Goal: Task Accomplishment & Management: Manage account settings

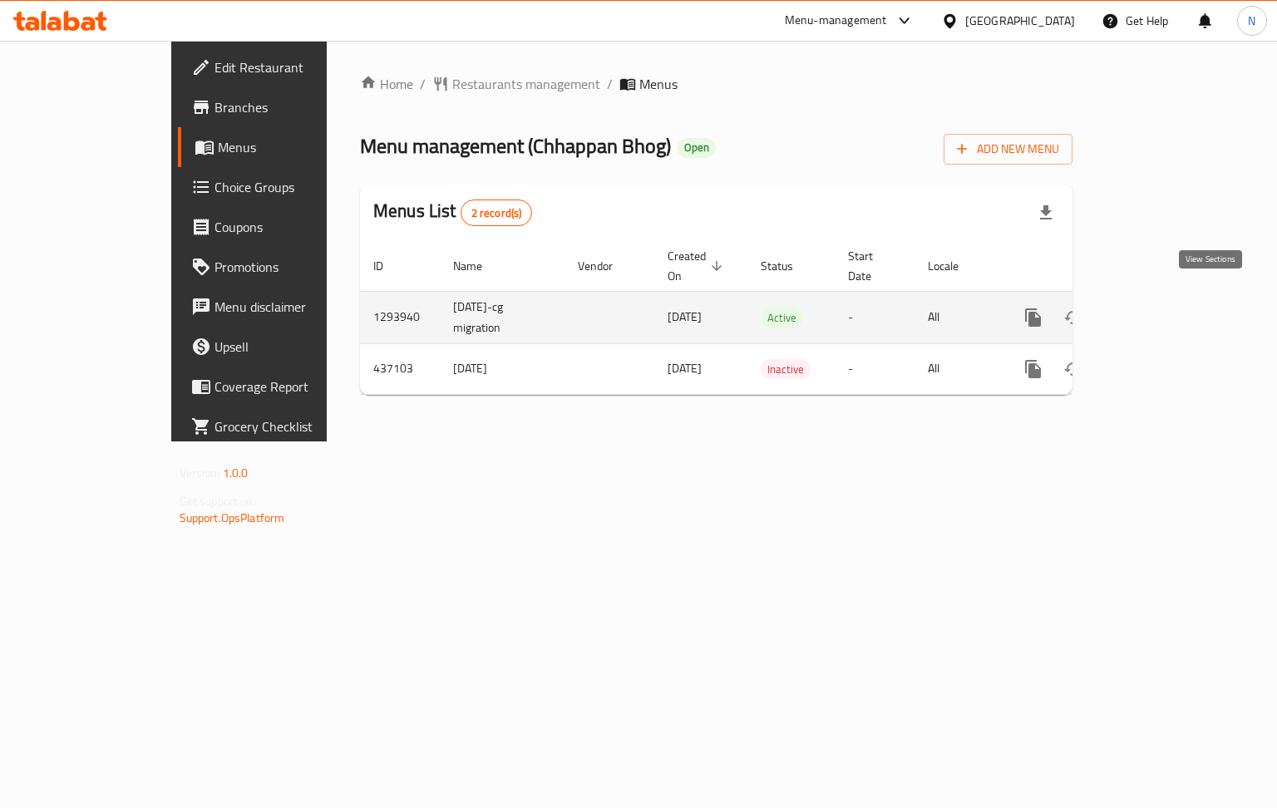
click at [1160, 310] on icon "enhanced table" at bounding box center [1152, 317] width 15 height 15
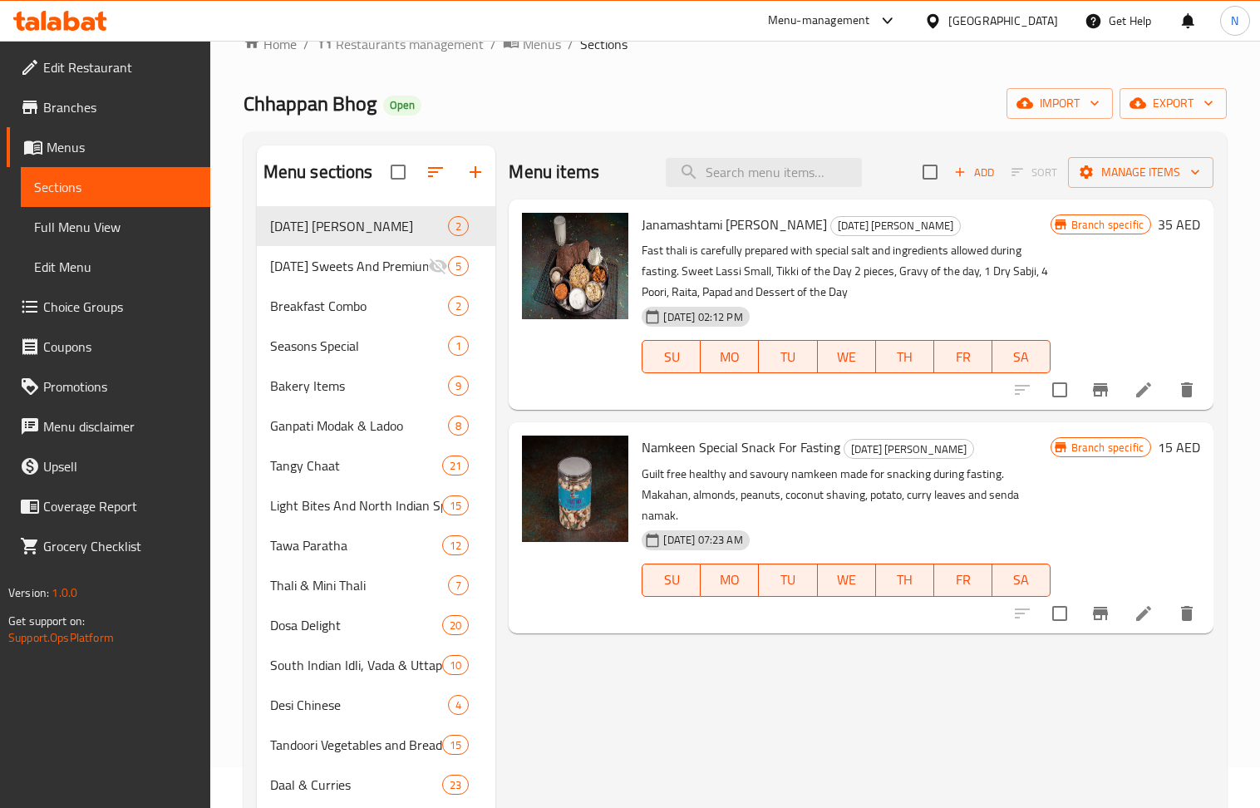
scroll to position [38, 0]
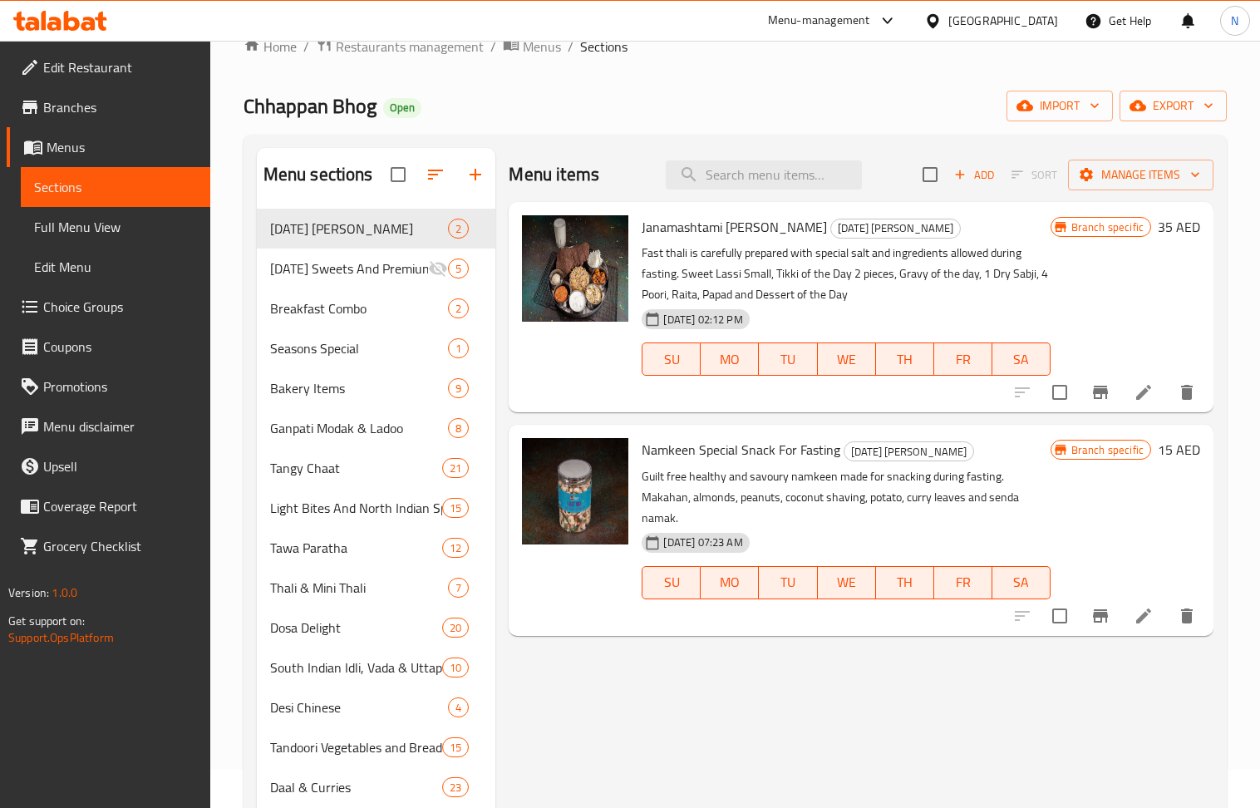
click at [337, 108] on span "Chhappan Bhog" at bounding box center [310, 105] width 133 height 37
copy span "Chhappan Bhog"
drag, startPoint x: 729, startPoint y: 273, endPoint x: 923, endPoint y: 281, distance: 193.8
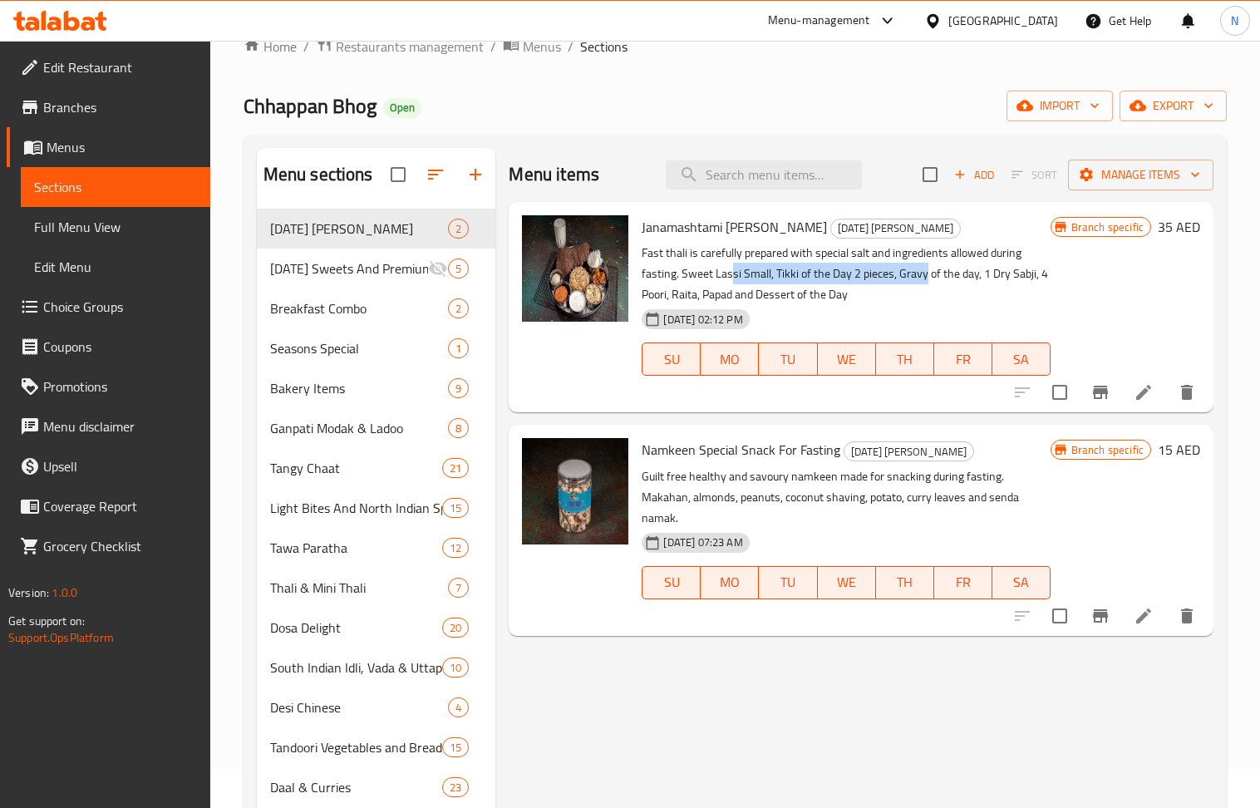
click at [923, 281] on p "Fast thali is carefully prepared with special salt and ingredients allowed duri…" at bounding box center [846, 274] width 408 height 62
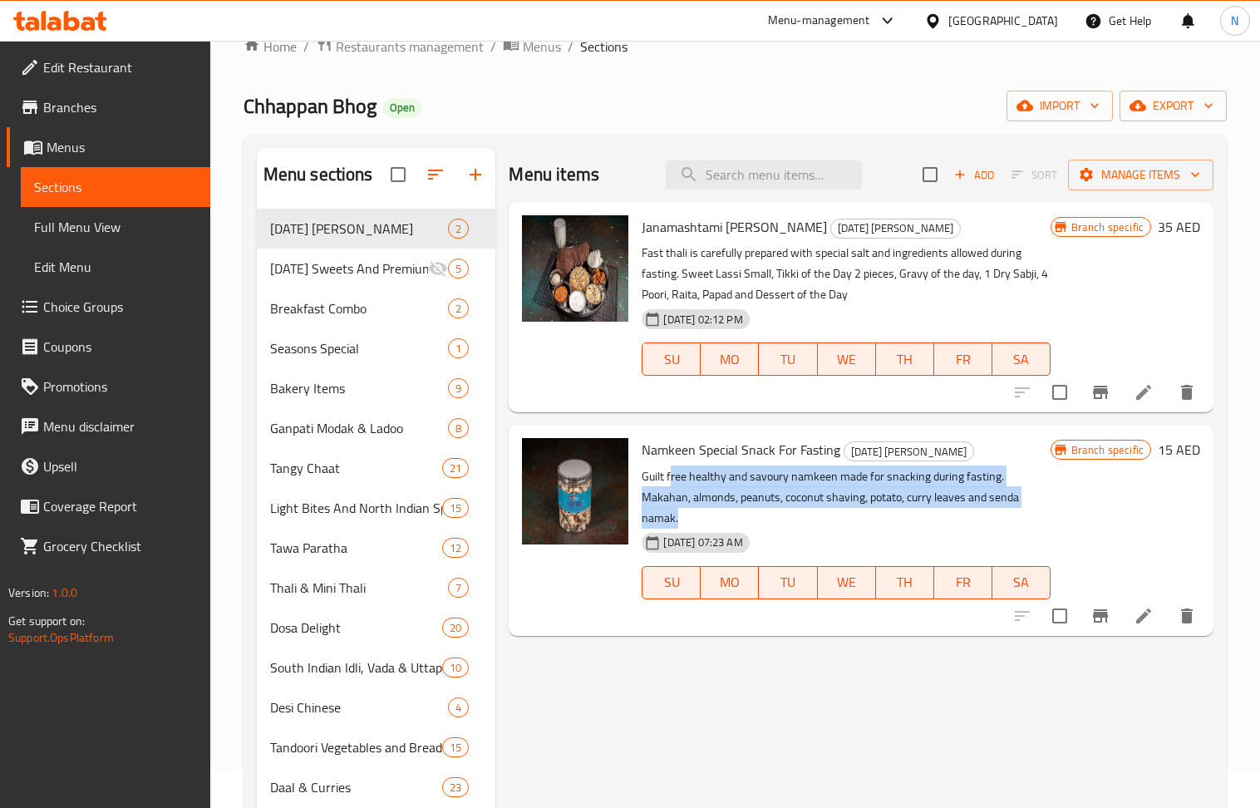
drag, startPoint x: 669, startPoint y: 472, endPoint x: 1007, endPoint y: 493, distance: 338.9
click at [1007, 493] on p "Guilt free healthy and savoury namkeen made for snacking during fasting. Makaha…" at bounding box center [846, 497] width 408 height 62
click at [1008, 493] on p "Guilt free healthy and savoury namkeen made for snacking during fasting. Makaha…" at bounding box center [846, 497] width 408 height 62
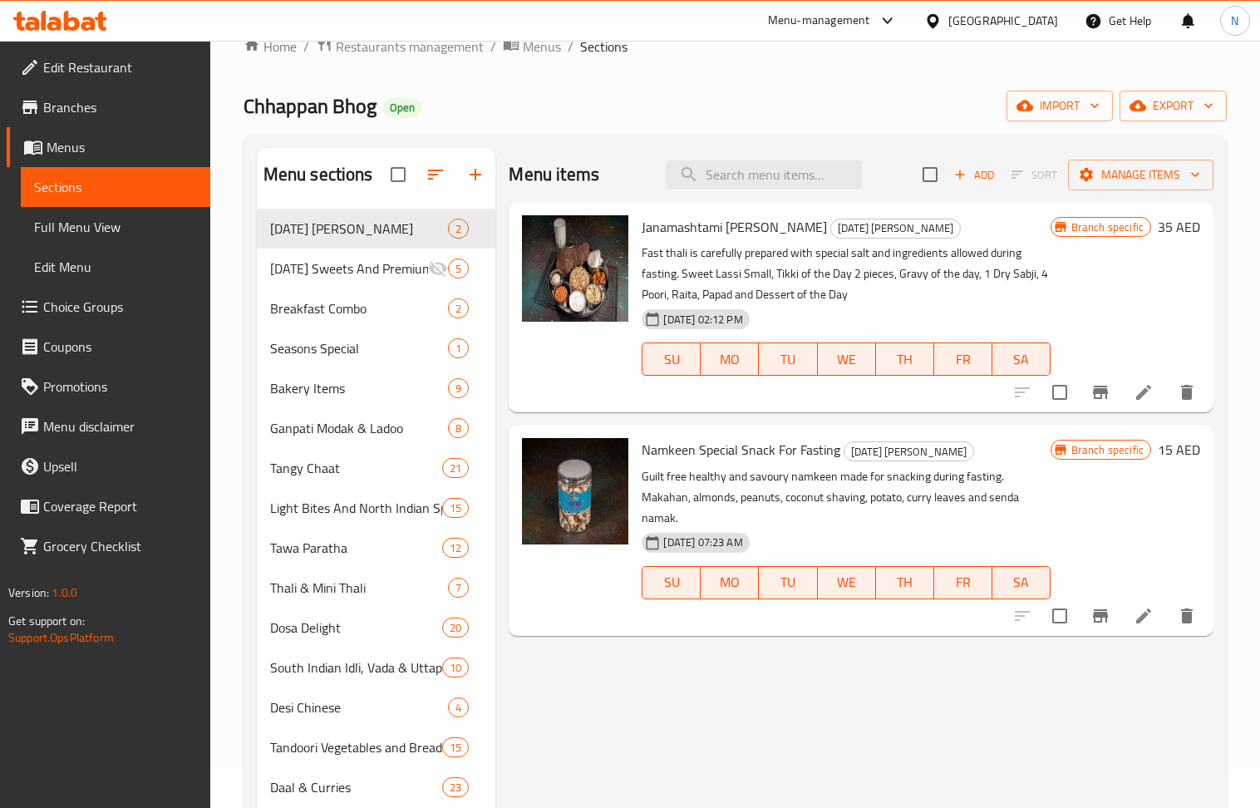
click at [1061, 496] on div "Branch specific 15 AED" at bounding box center [1126, 530] width 150 height 184
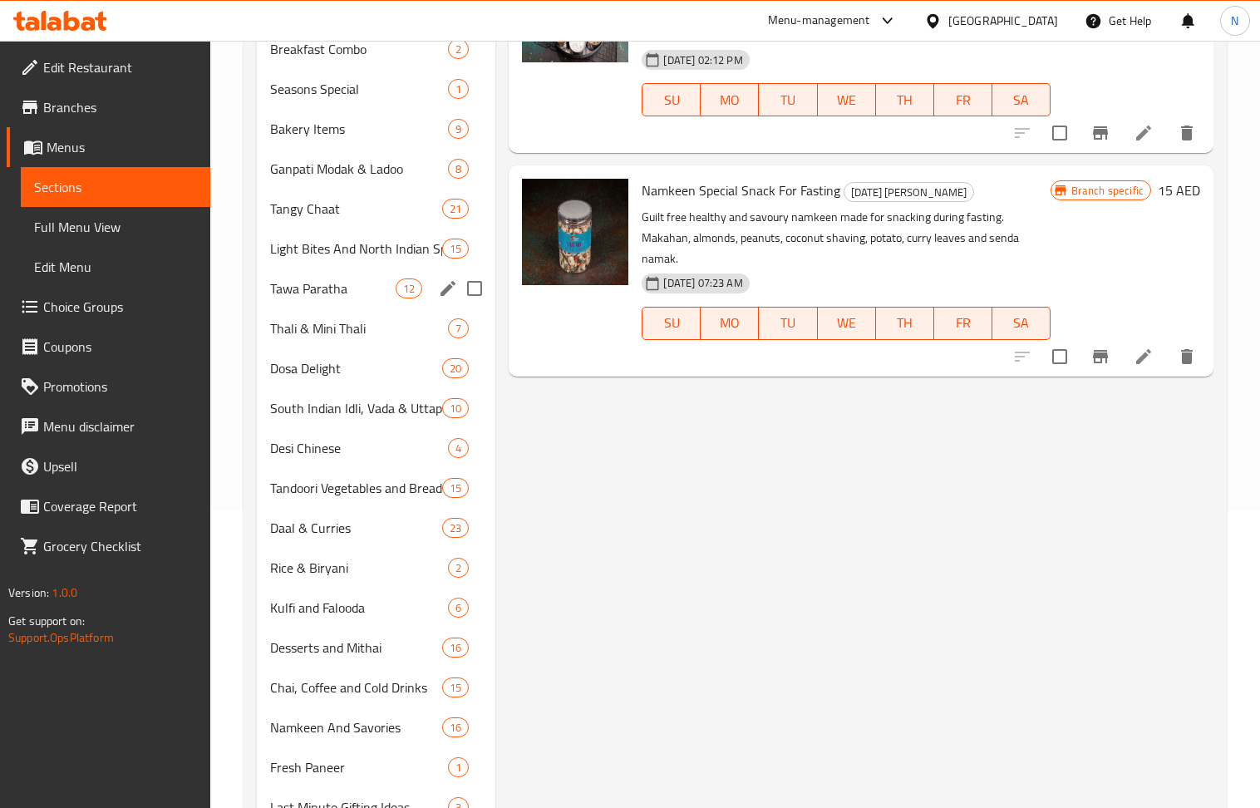
scroll to position [371, 0]
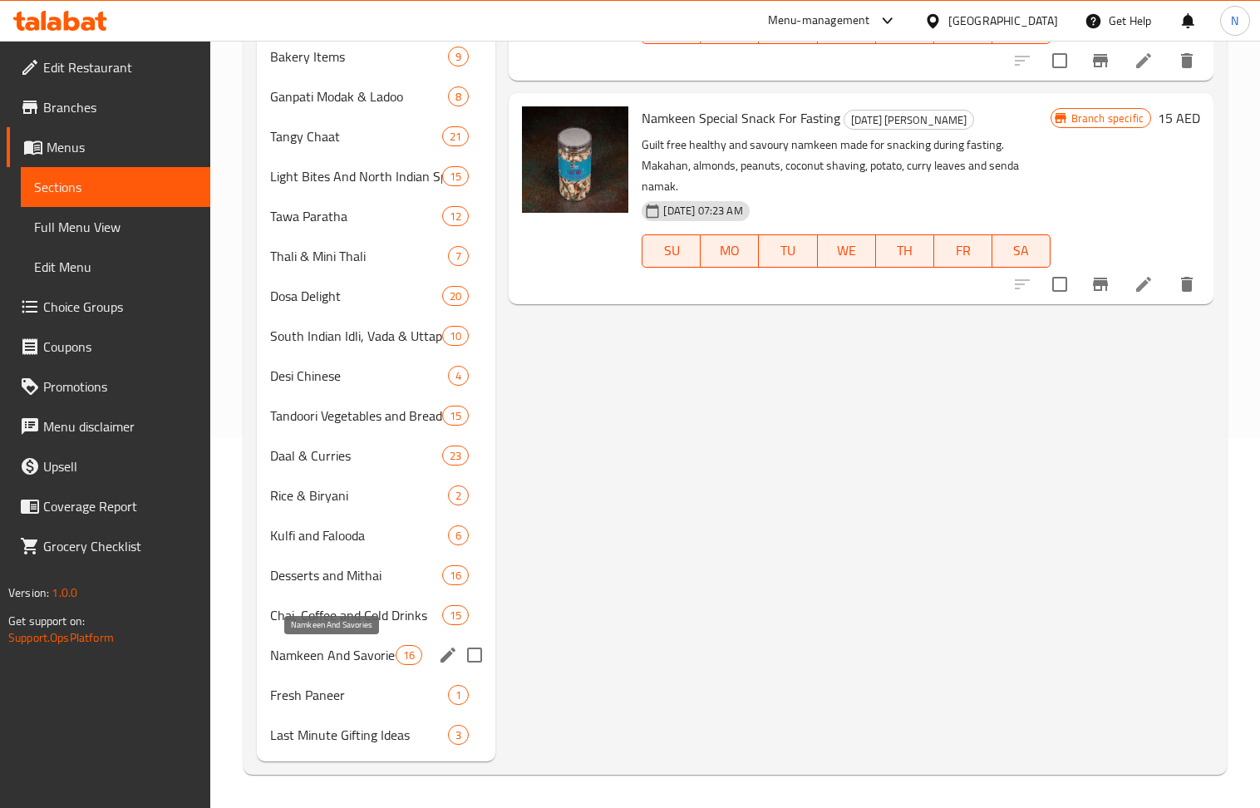
click at [369, 662] on span "Namkeen And Savories" at bounding box center [333, 655] width 126 height 20
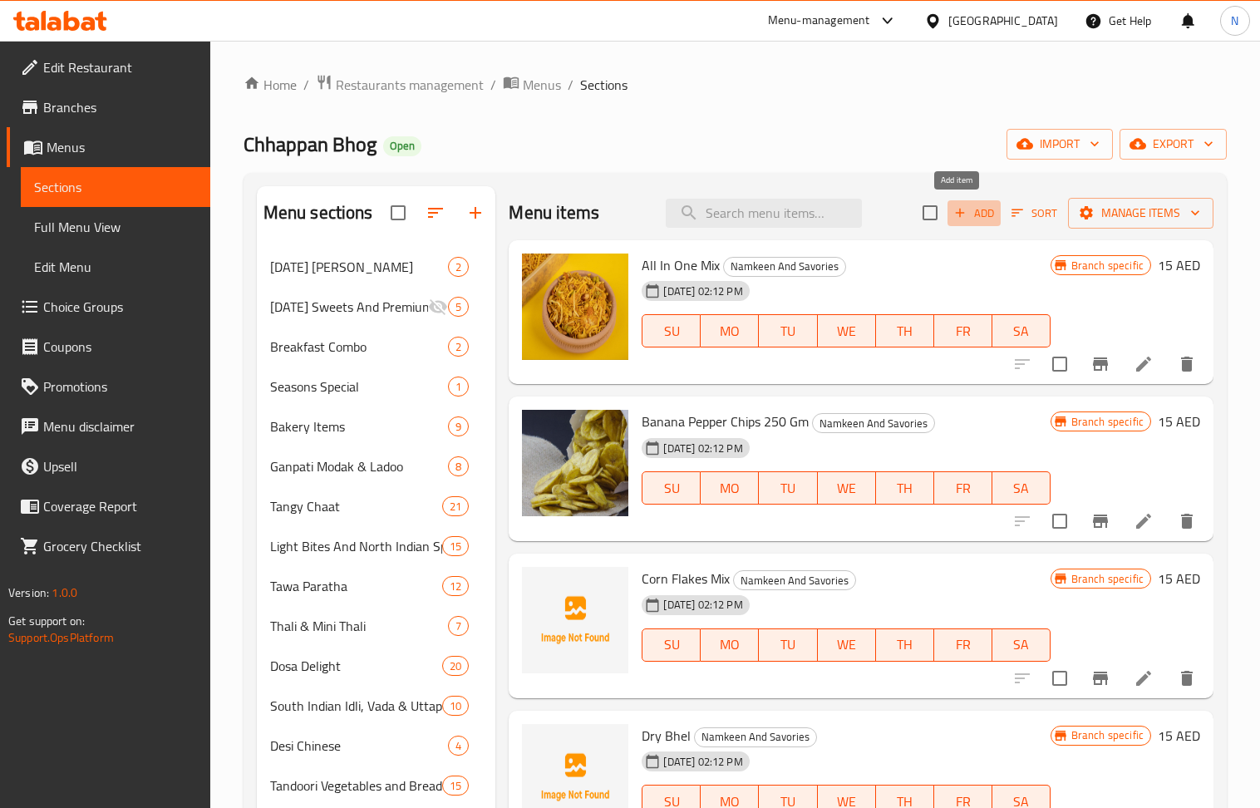
click at [971, 204] on span "Add" at bounding box center [974, 213] width 45 height 19
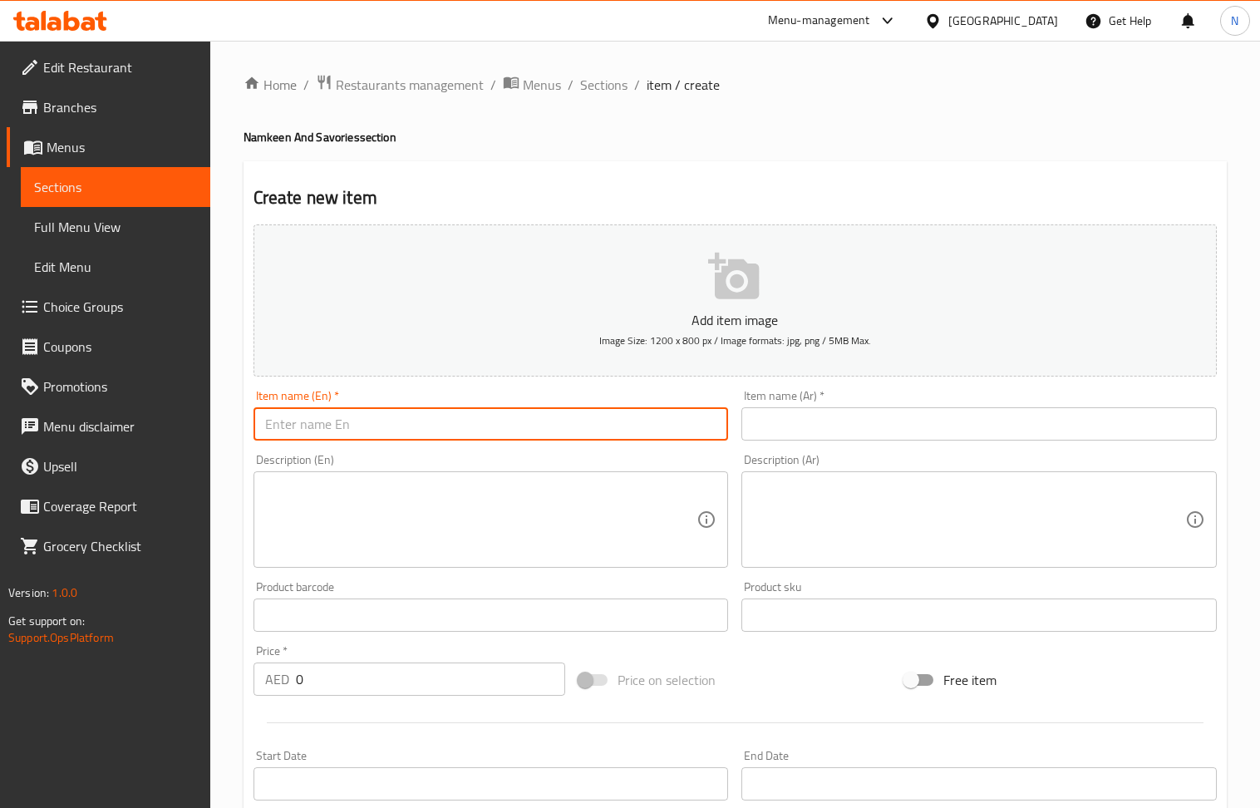
click at [463, 419] on input "text" at bounding box center [491, 423] width 475 height 33
paste input "Shahi Bhog"
type input "Shahi Bhog"
click at [381, 530] on textarea at bounding box center [481, 519] width 432 height 79
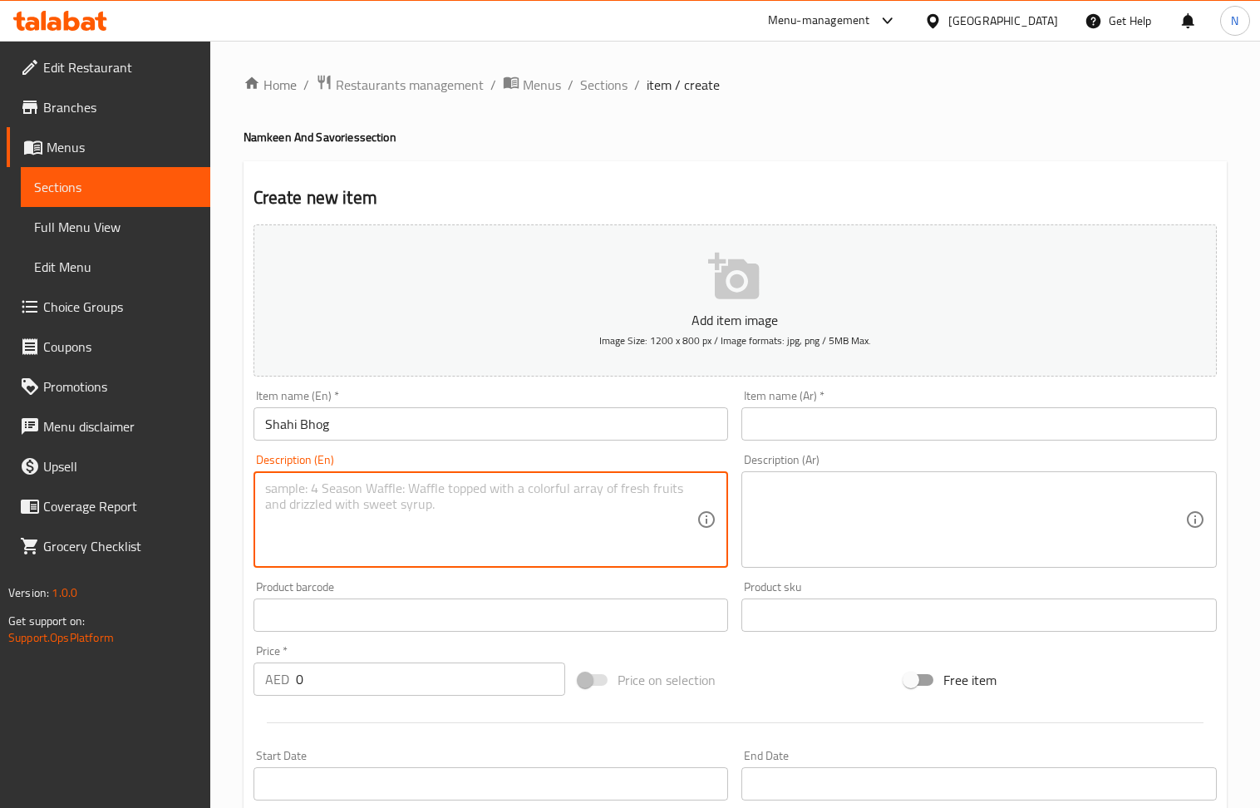
paste textarea "Exquisite Assortment of Pista & Kaju Delights"
type textarea "Exquisite Assortment of Pista & Kaju Delights"
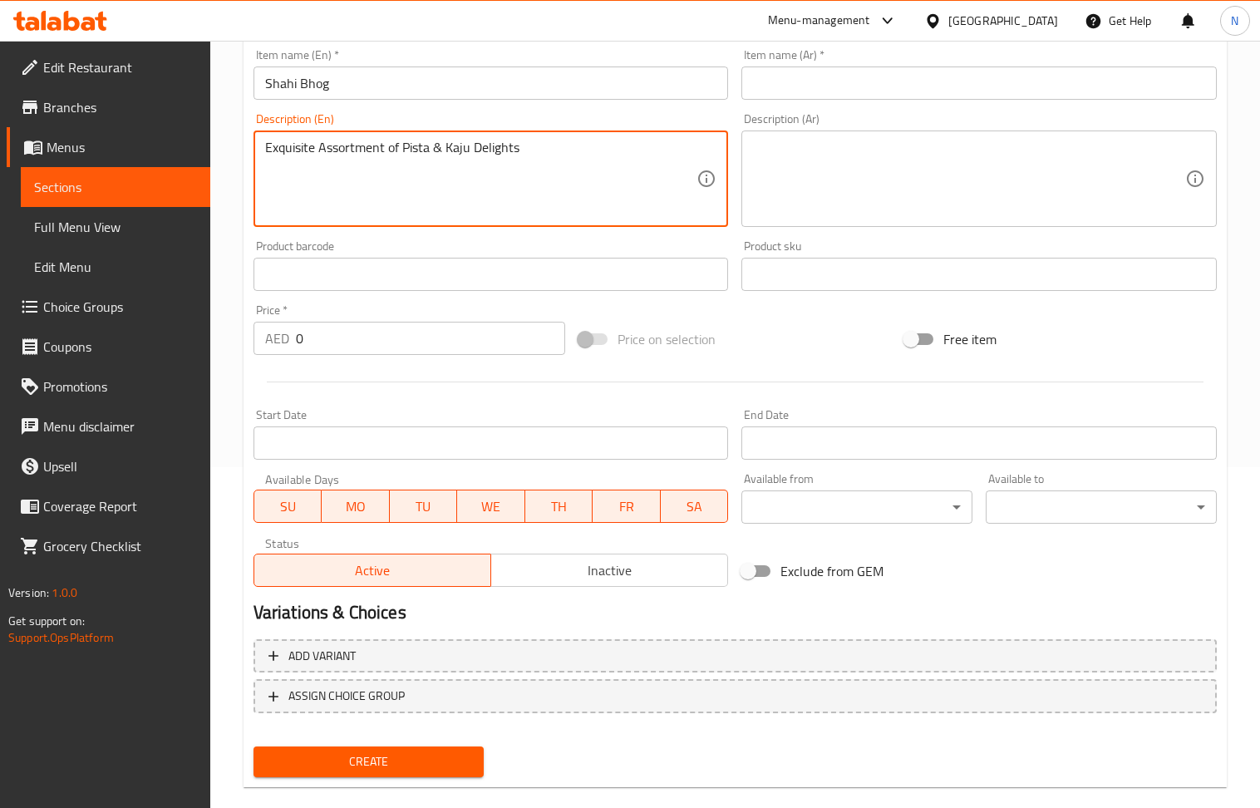
scroll to position [366, 0]
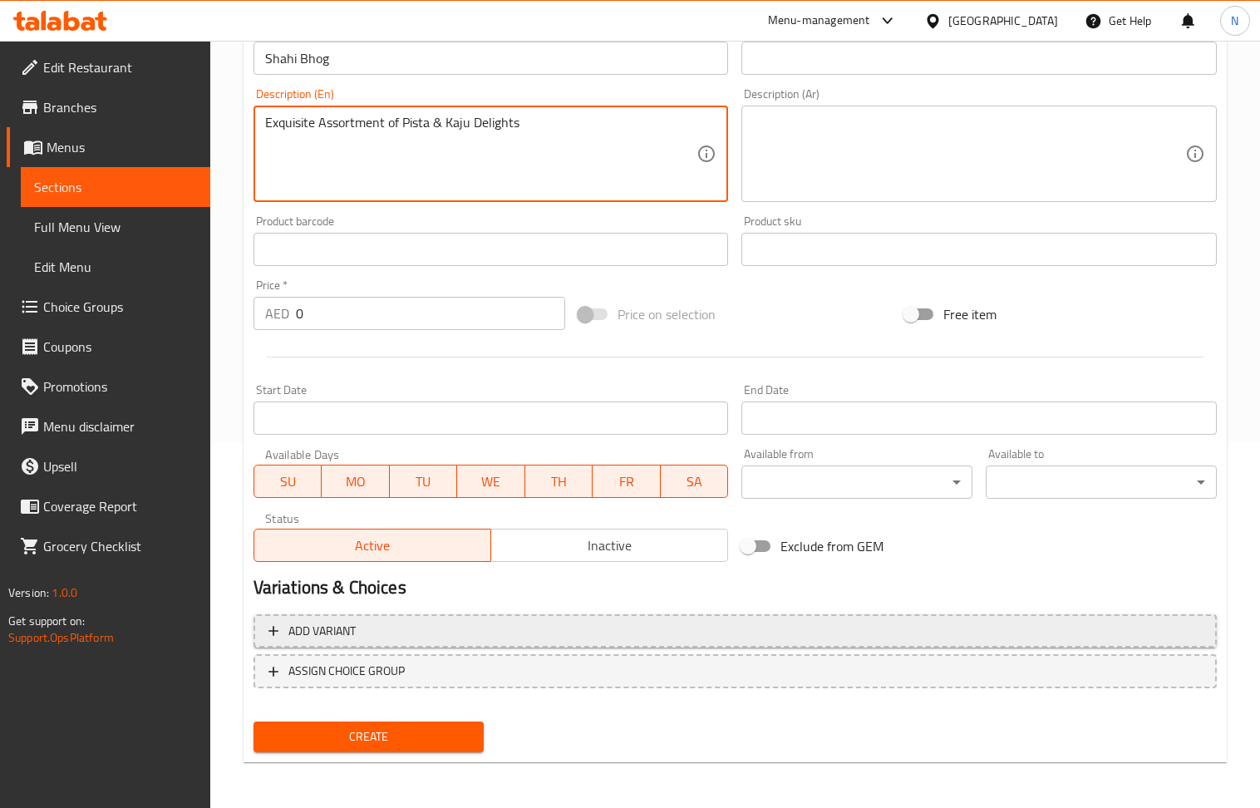
click at [859, 622] on span "Add variant" at bounding box center [734, 631] width 933 height 21
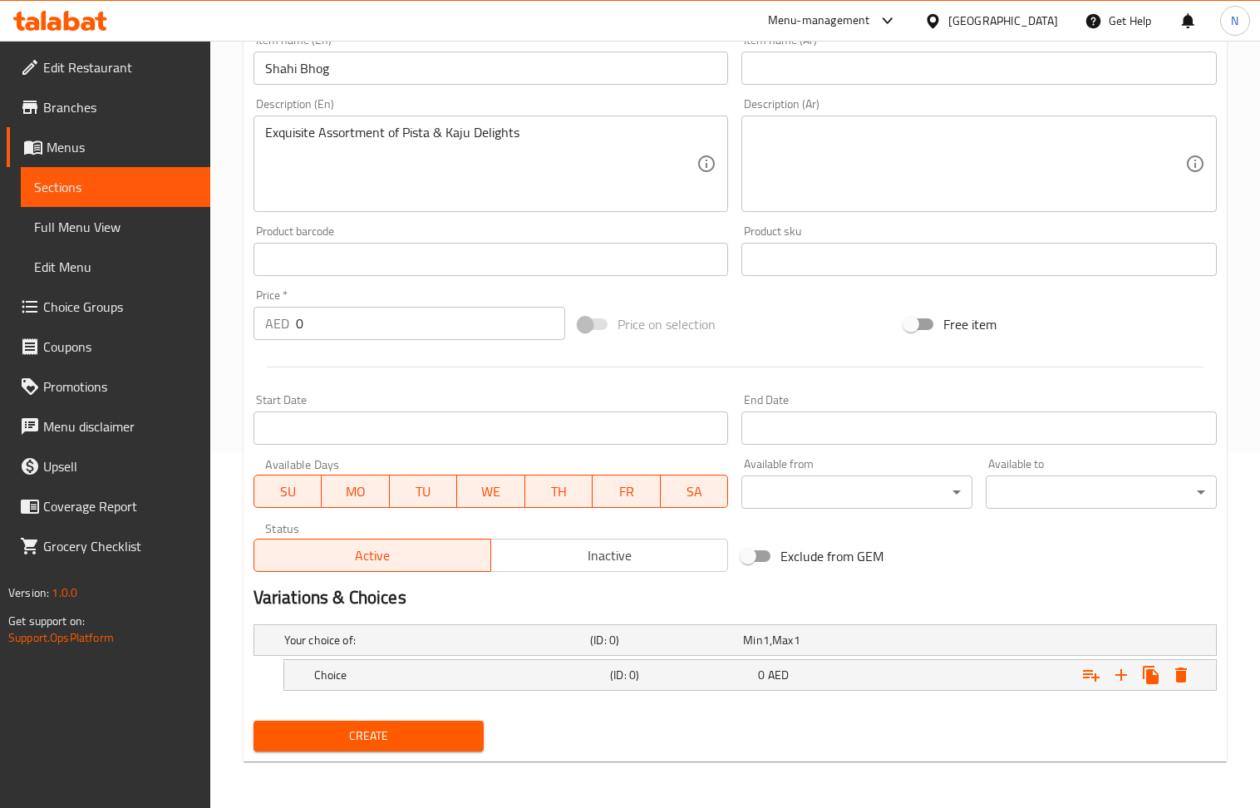
scroll to position [357, 0]
click at [1069, 637] on div "Expand" at bounding box center [1047, 640] width 306 height 7
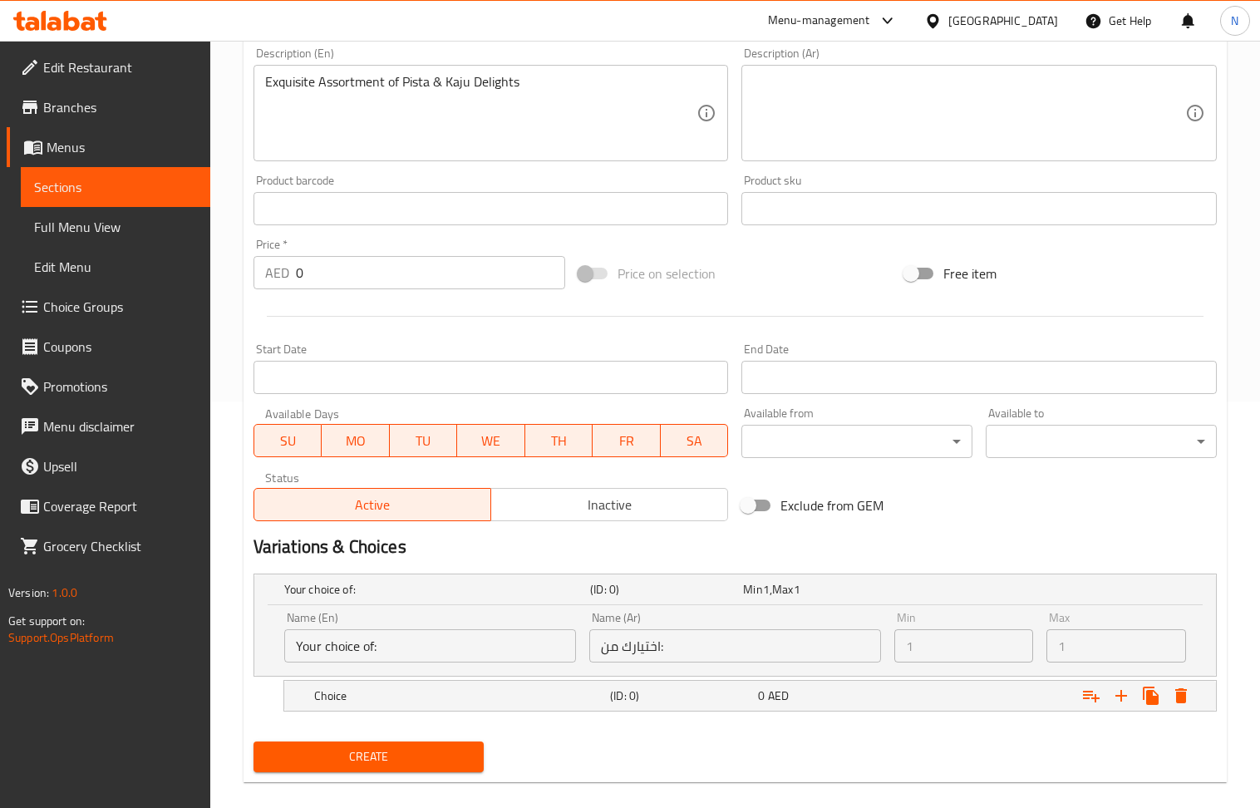
scroll to position [429, 0]
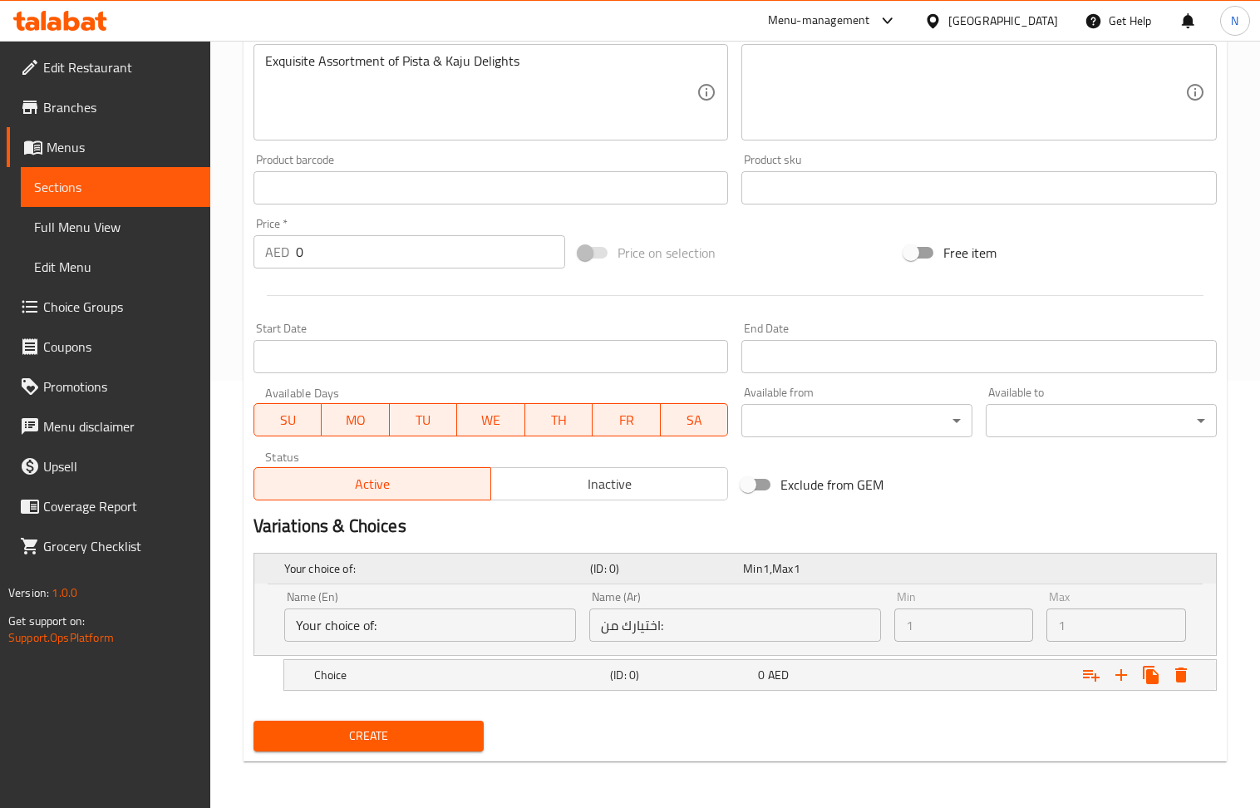
click at [997, 574] on div "Your choice of: (ID: 0) Min 1 , Max 1" at bounding box center [740, 568] width 918 height 37
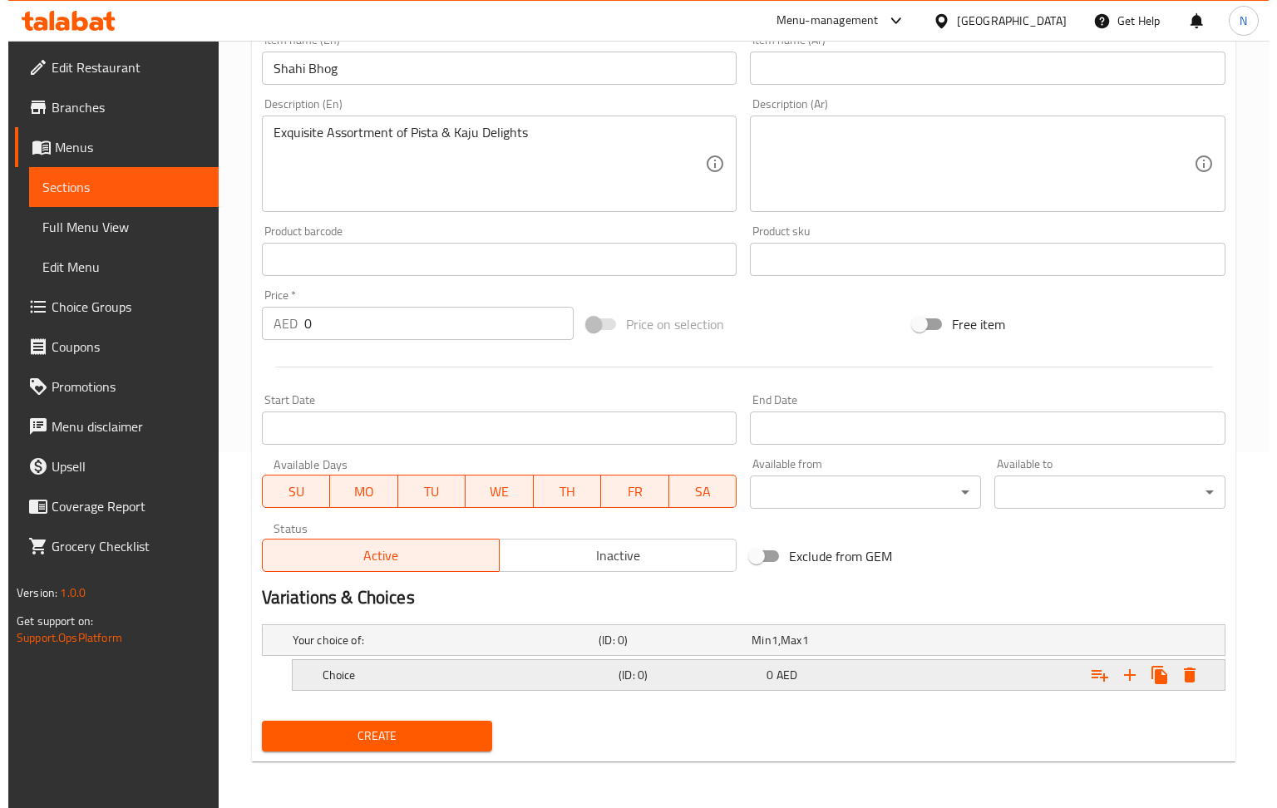
scroll to position [357, 0]
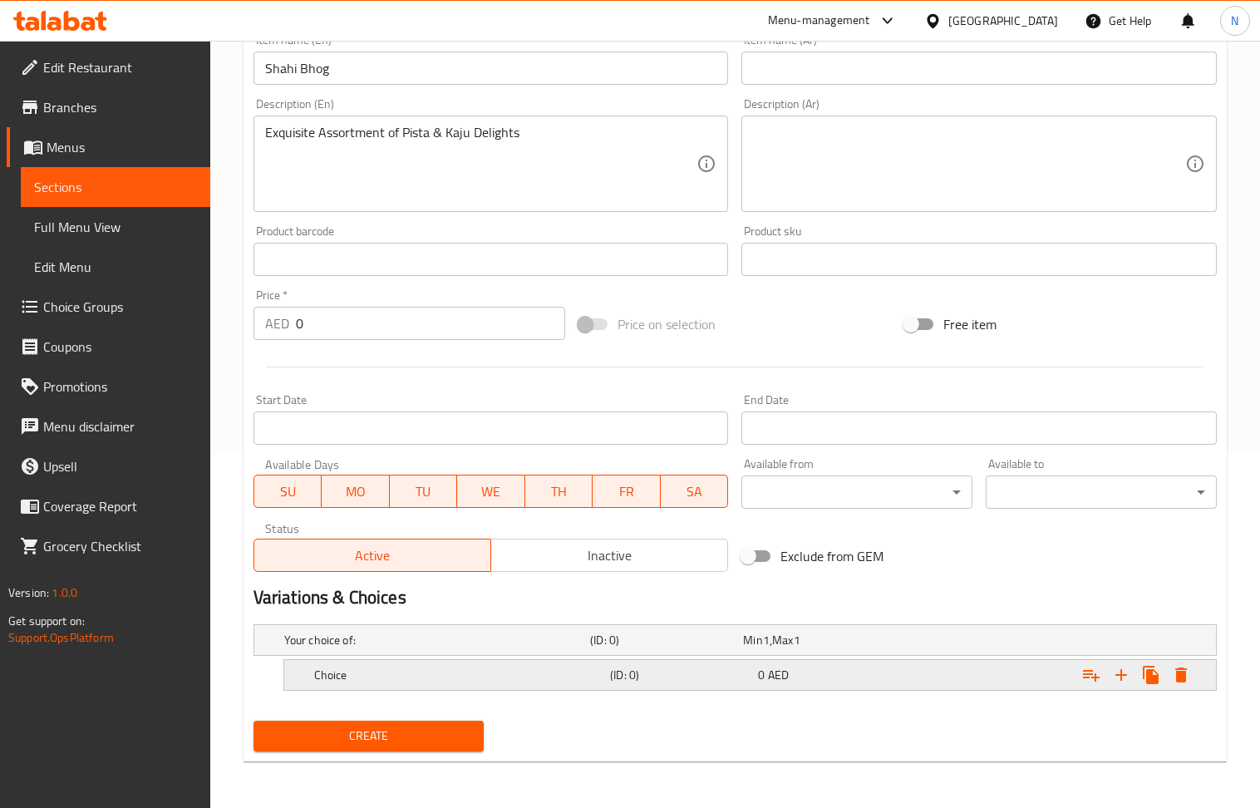
click at [1145, 677] on icon "Expand" at bounding box center [1151, 675] width 20 height 20
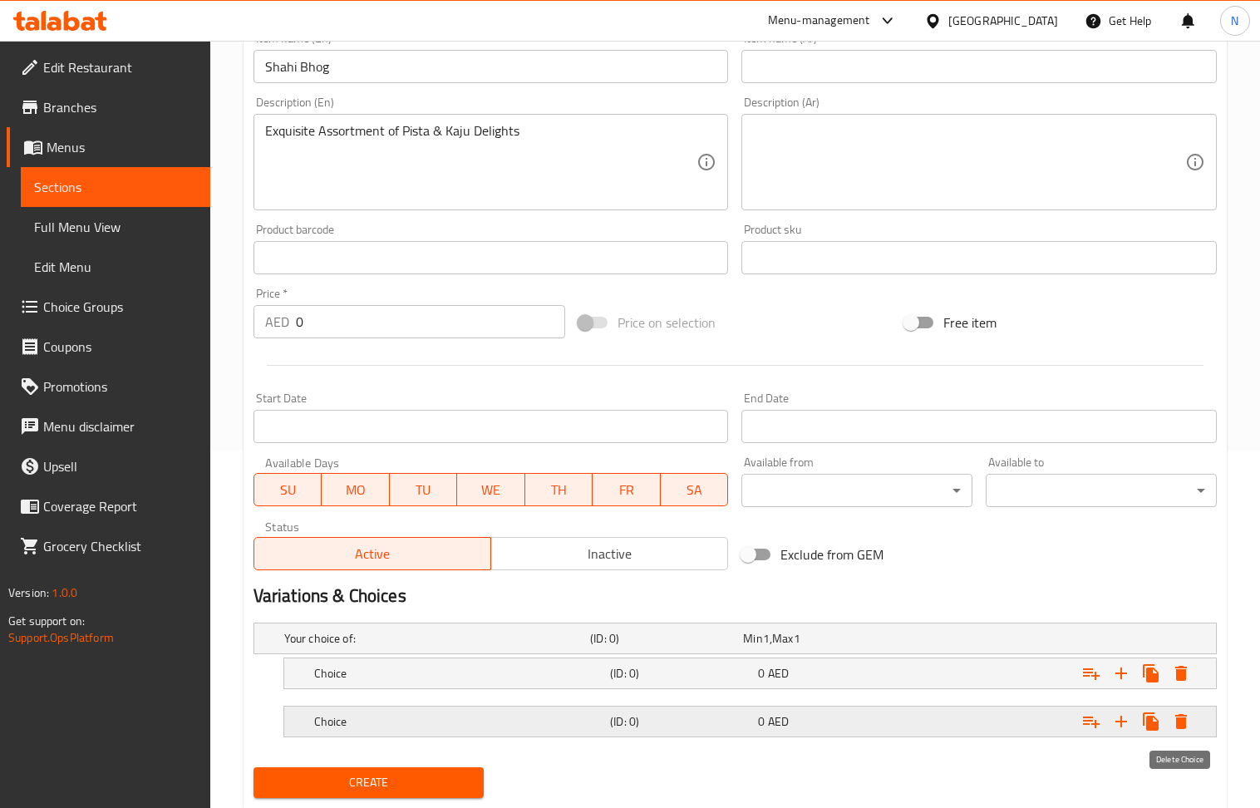
click at [1175, 715] on icon "Expand" at bounding box center [1181, 722] width 20 height 20
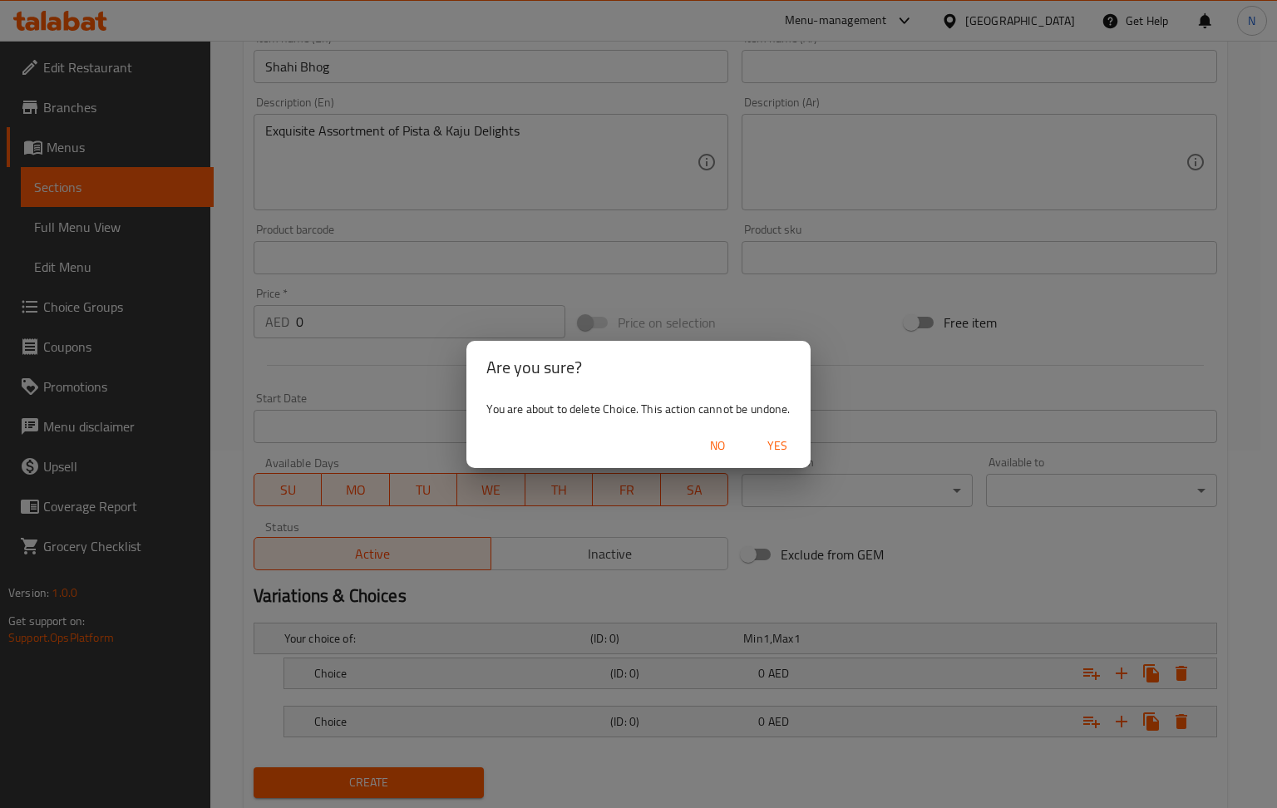
click at [773, 440] on span "Yes" at bounding box center [777, 446] width 40 height 21
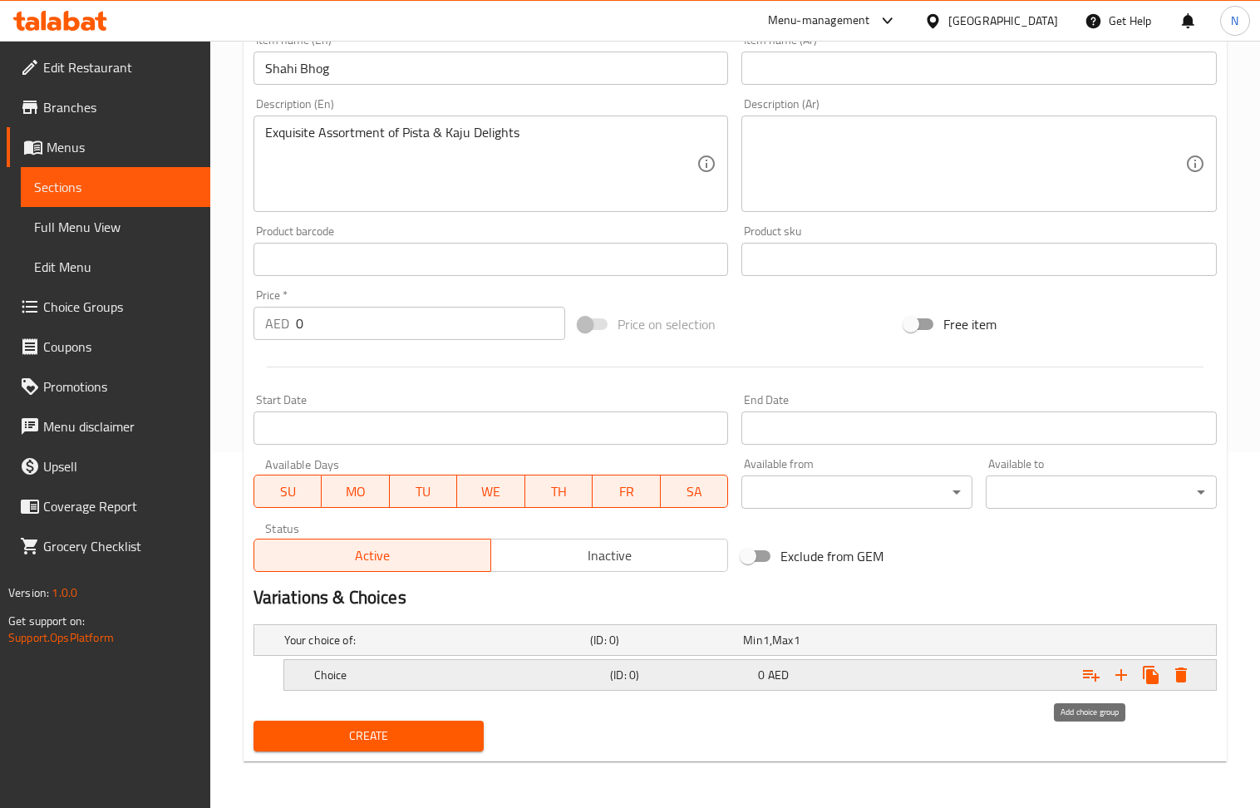
click at [1082, 675] on icon "Expand" at bounding box center [1091, 675] width 20 height 20
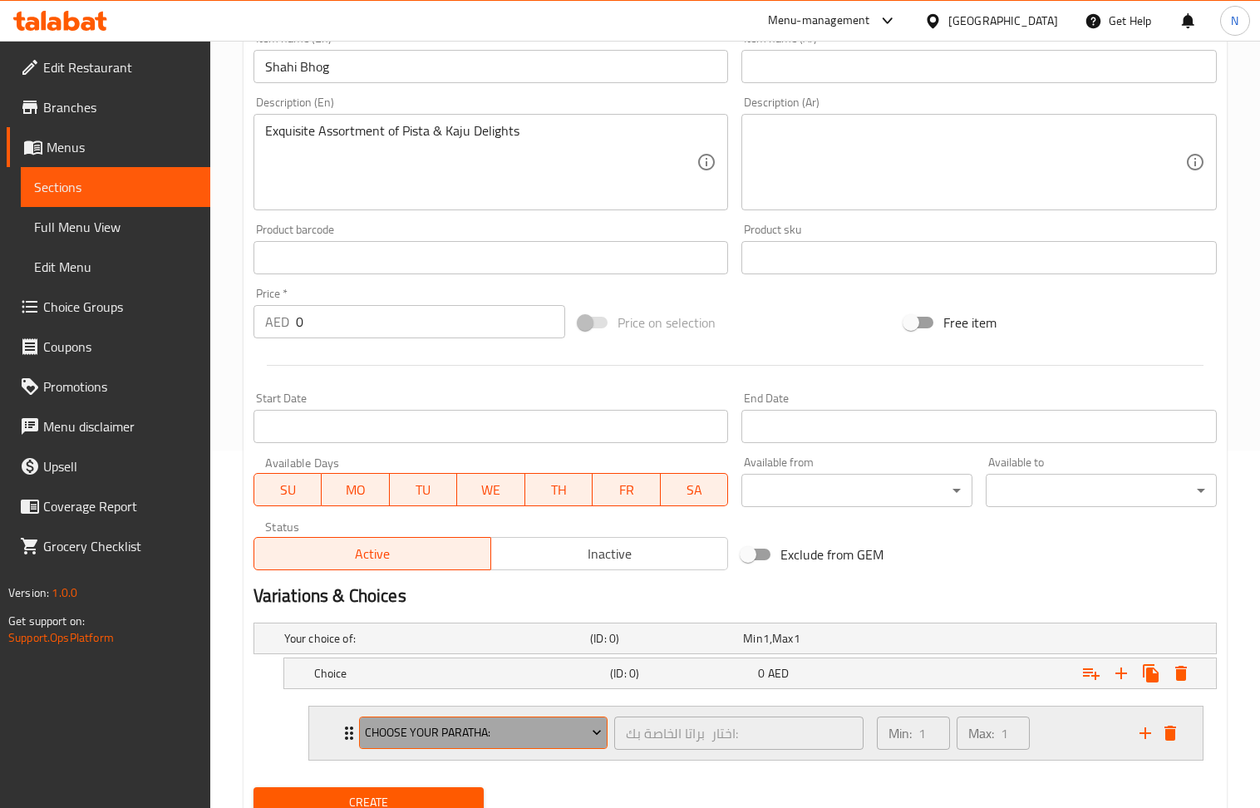
click at [596, 736] on icon "Expand" at bounding box center [597, 733] width 8 height 5
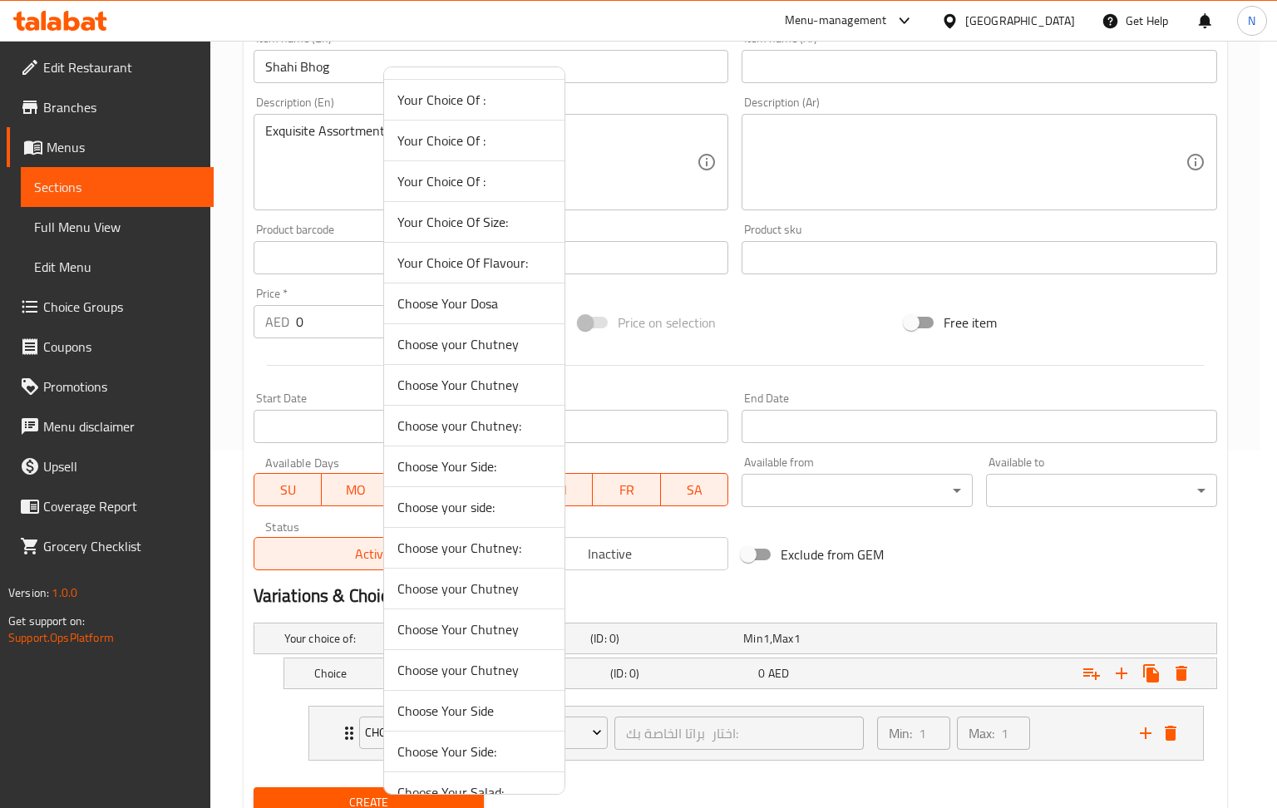
scroll to position [0, 0]
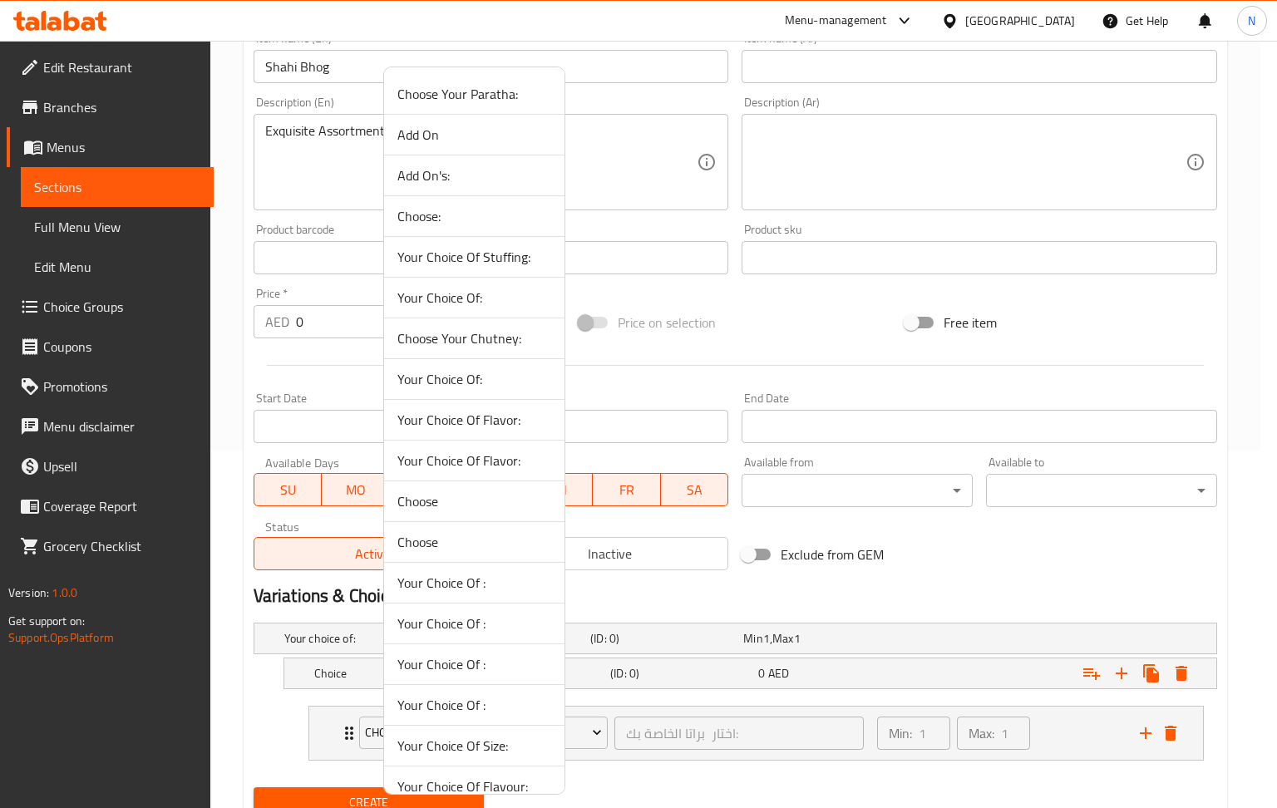
click at [1138, 563] on div at bounding box center [638, 404] width 1277 height 808
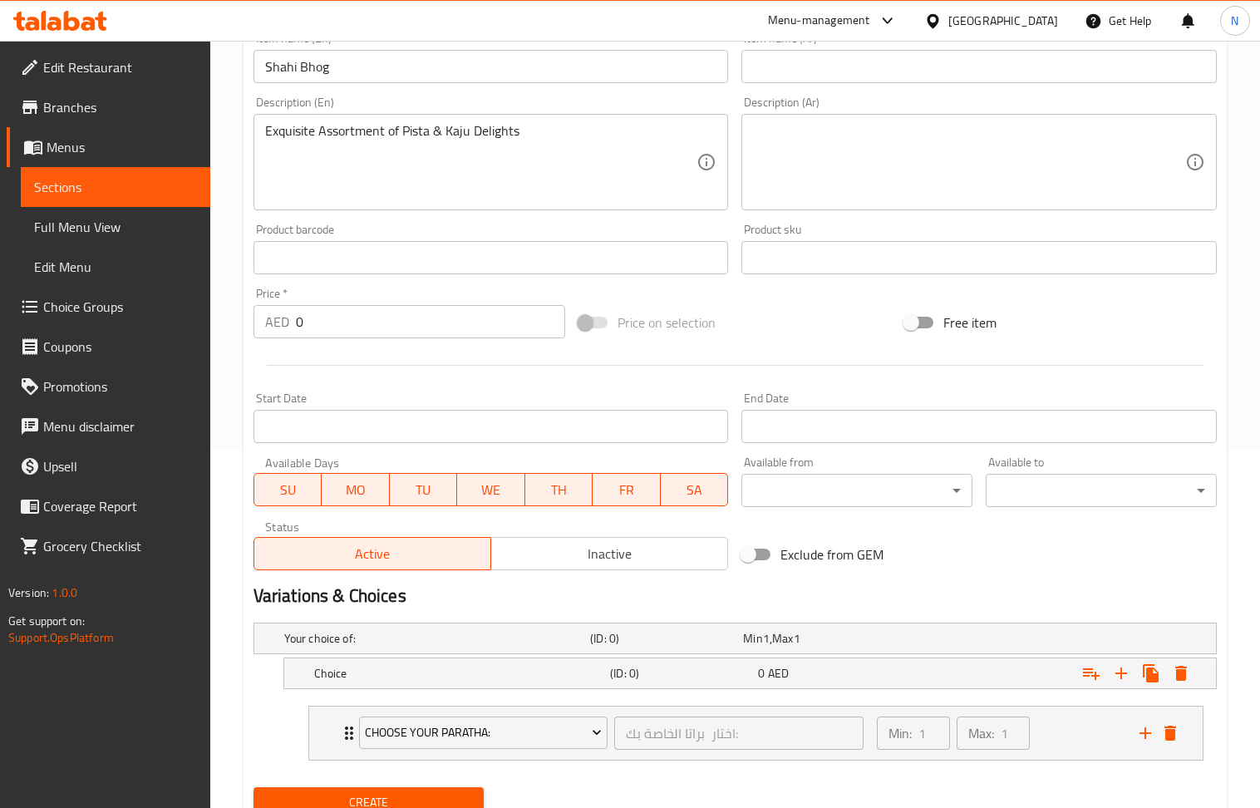
click at [1179, 733] on button "delete" at bounding box center [1170, 733] width 25 height 25
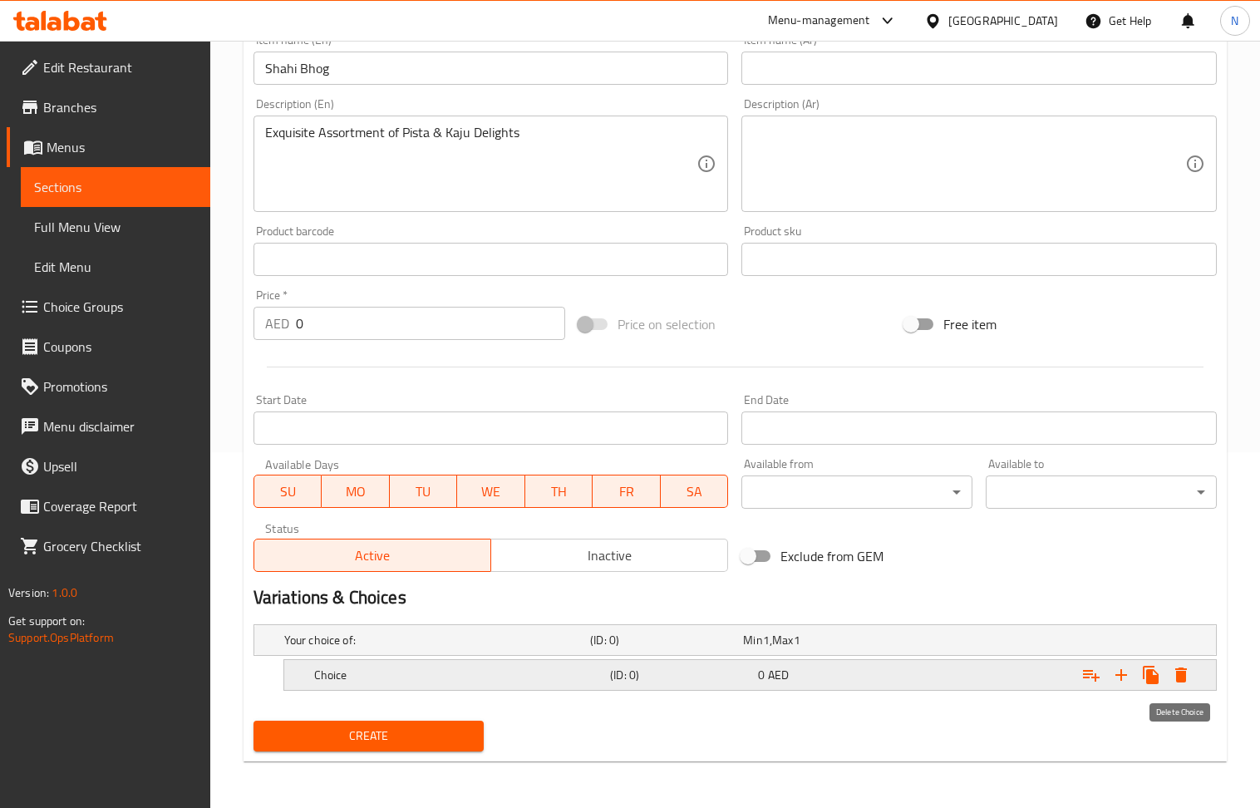
click at [1175, 673] on icon "Expand" at bounding box center [1181, 675] width 20 height 20
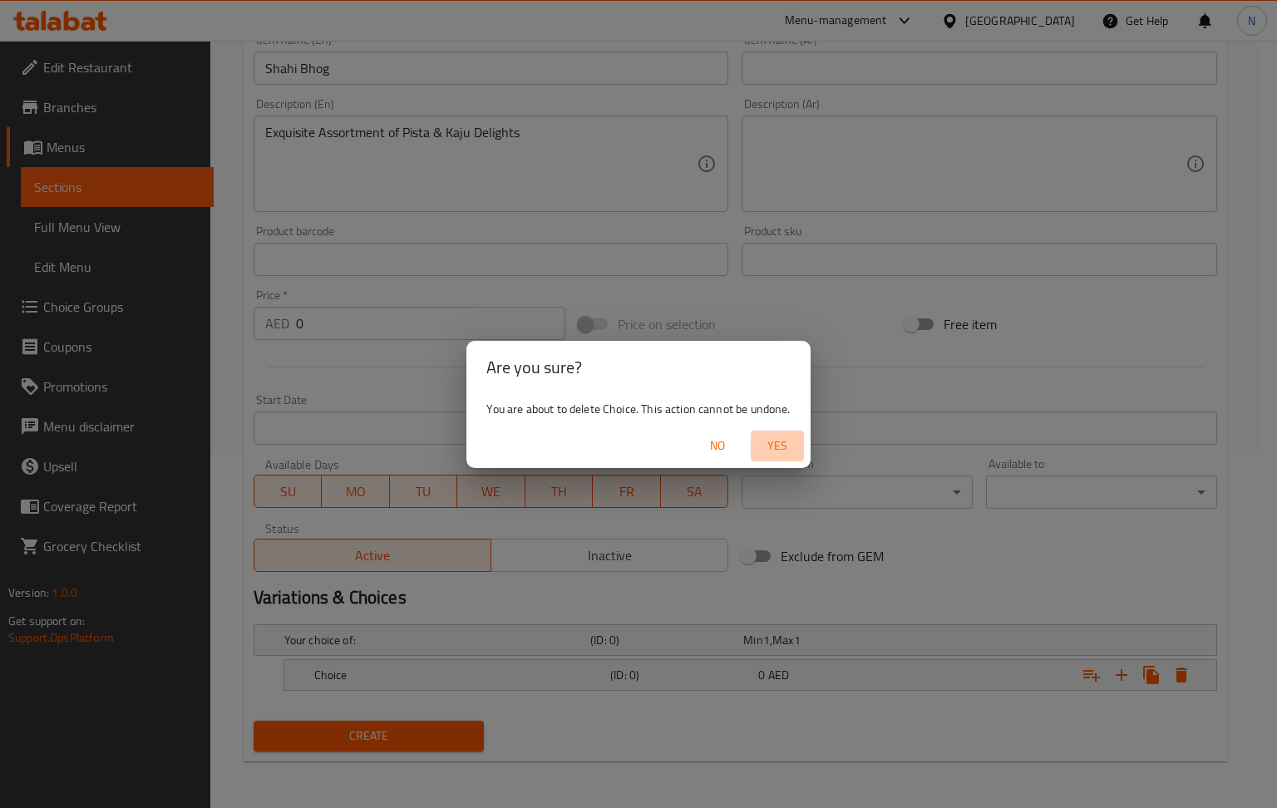
click at [765, 436] on span "Yes" at bounding box center [777, 446] width 40 height 21
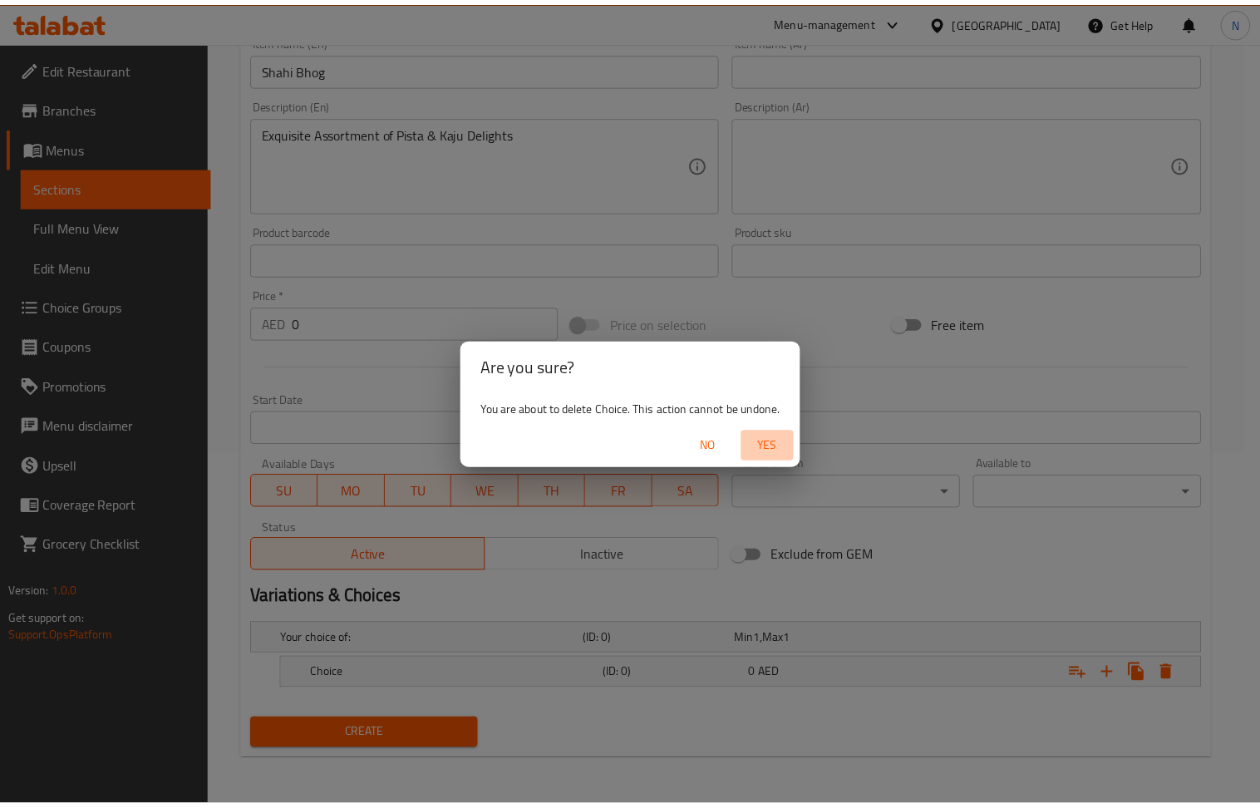
scroll to position [352, 0]
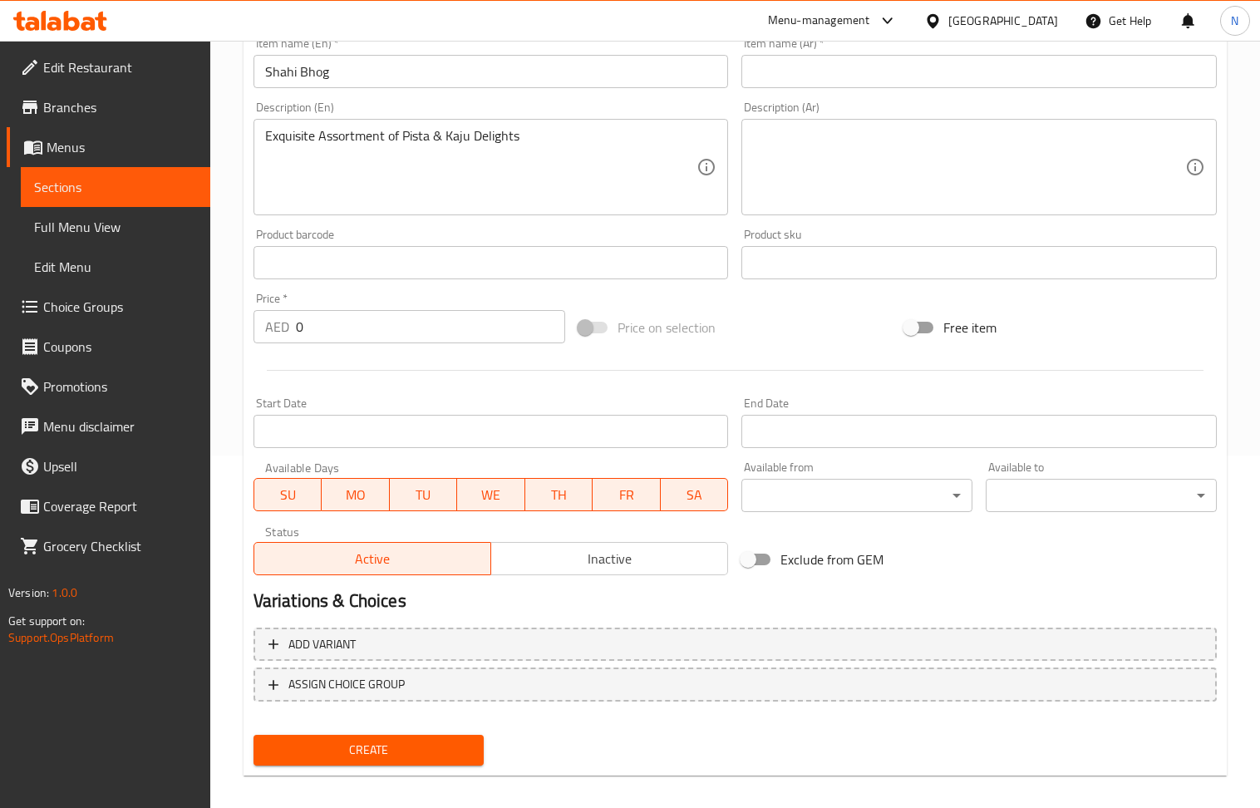
click at [452, 74] on input "Shahi Bhog" at bounding box center [491, 71] width 475 height 33
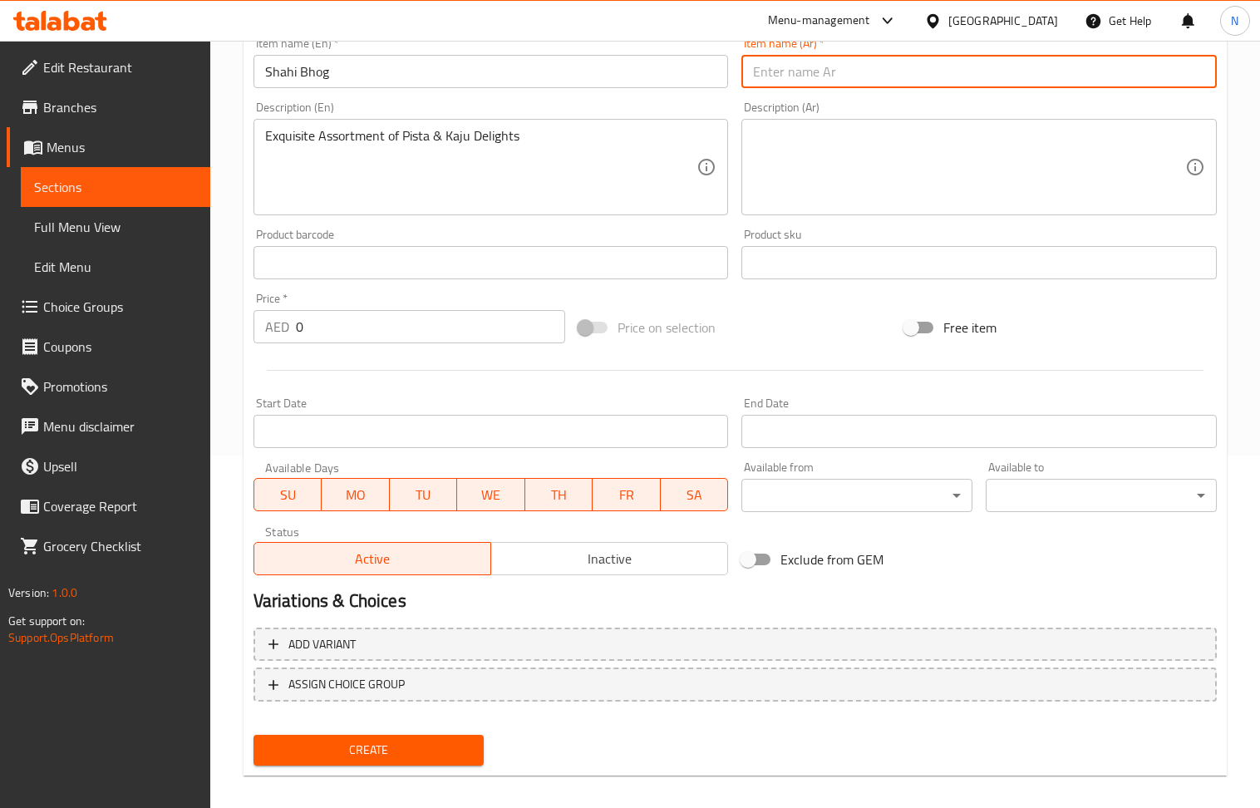
click at [779, 81] on input "text" at bounding box center [978, 71] width 475 height 33
paste input "شاهي بوغ"
type input "شاهي بوغ"
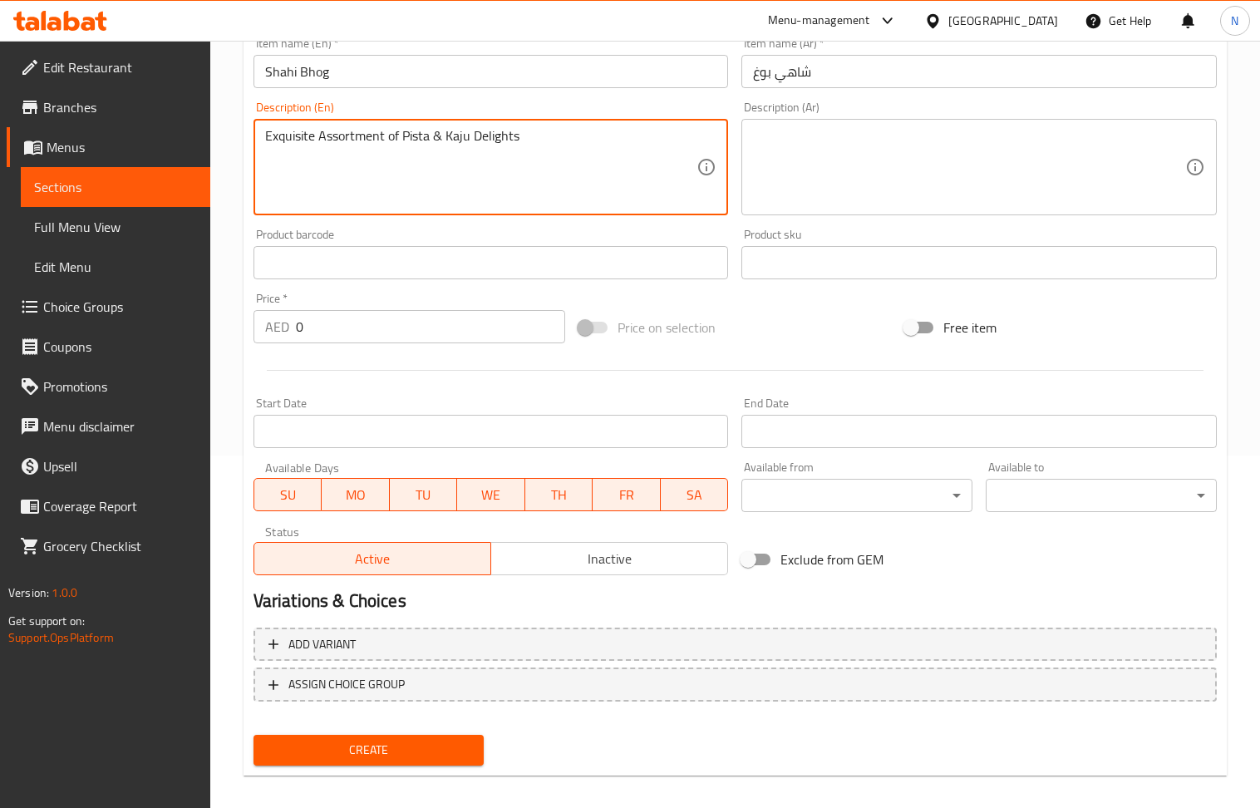
click at [513, 160] on textarea "Exquisite Assortment of Pista & Kaju Delights" at bounding box center [481, 167] width 432 height 79
click at [833, 163] on textarea at bounding box center [969, 167] width 432 height 79
paste textarea "تشكيلة رائعة من حلويات الفستق والكاجو"
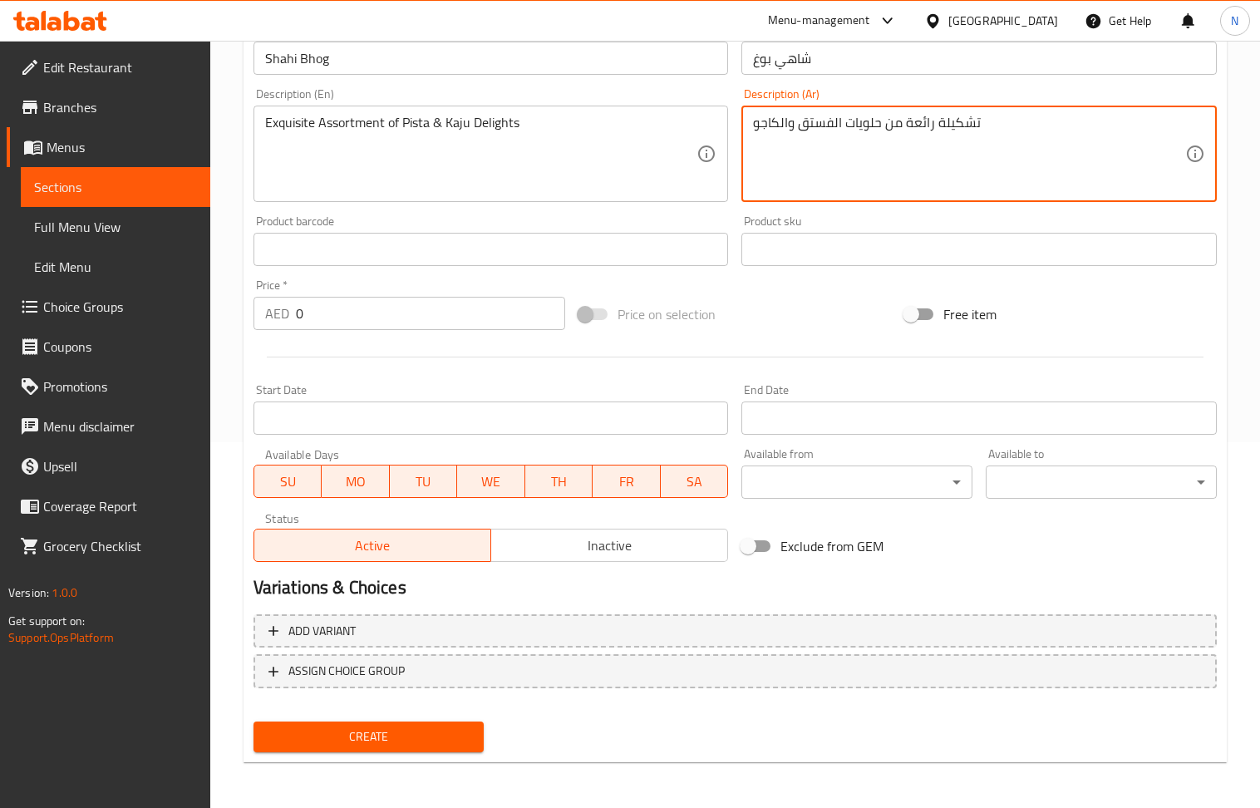
type textarea "تشكيلة رائعة من حلويات الفستق والكاجو"
click at [1002, 613] on div "Add variant ASSIGN CHOICE GROUP" at bounding box center [735, 662] width 977 height 108
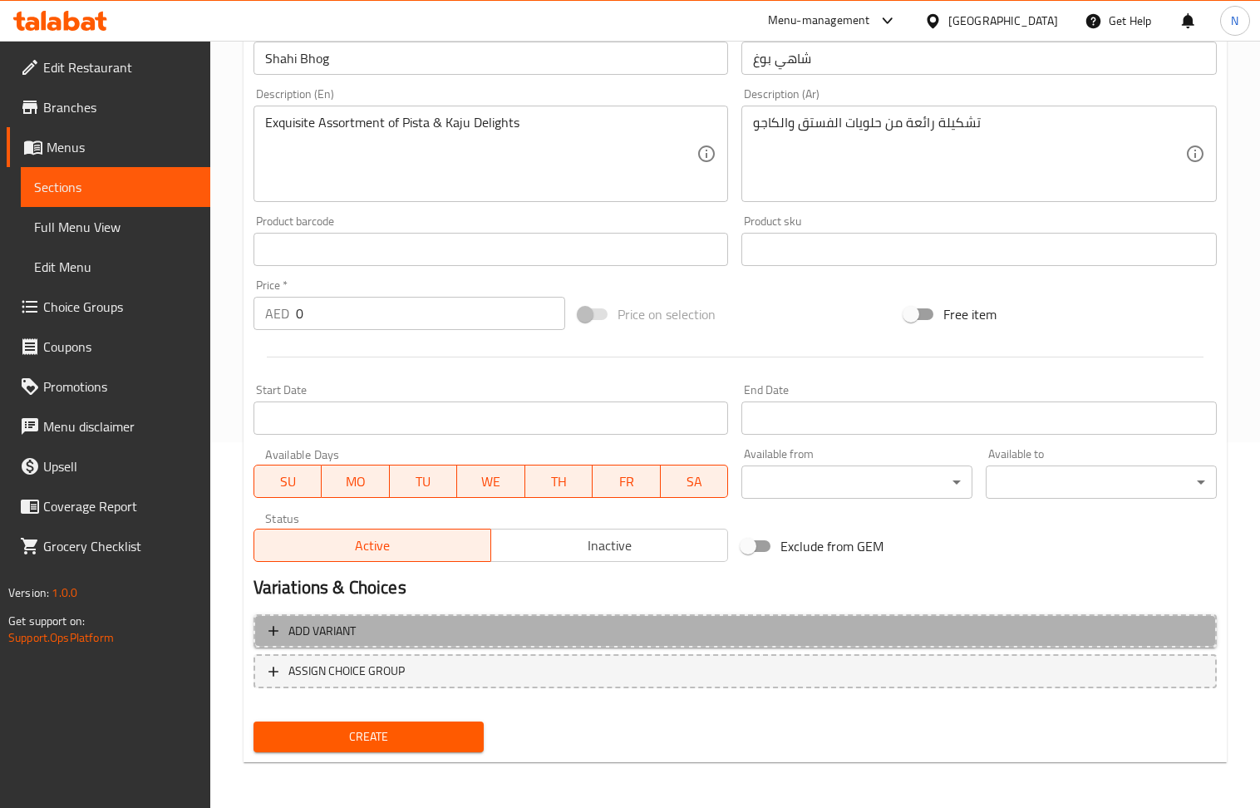
click at [1025, 622] on span "Add variant" at bounding box center [734, 631] width 933 height 21
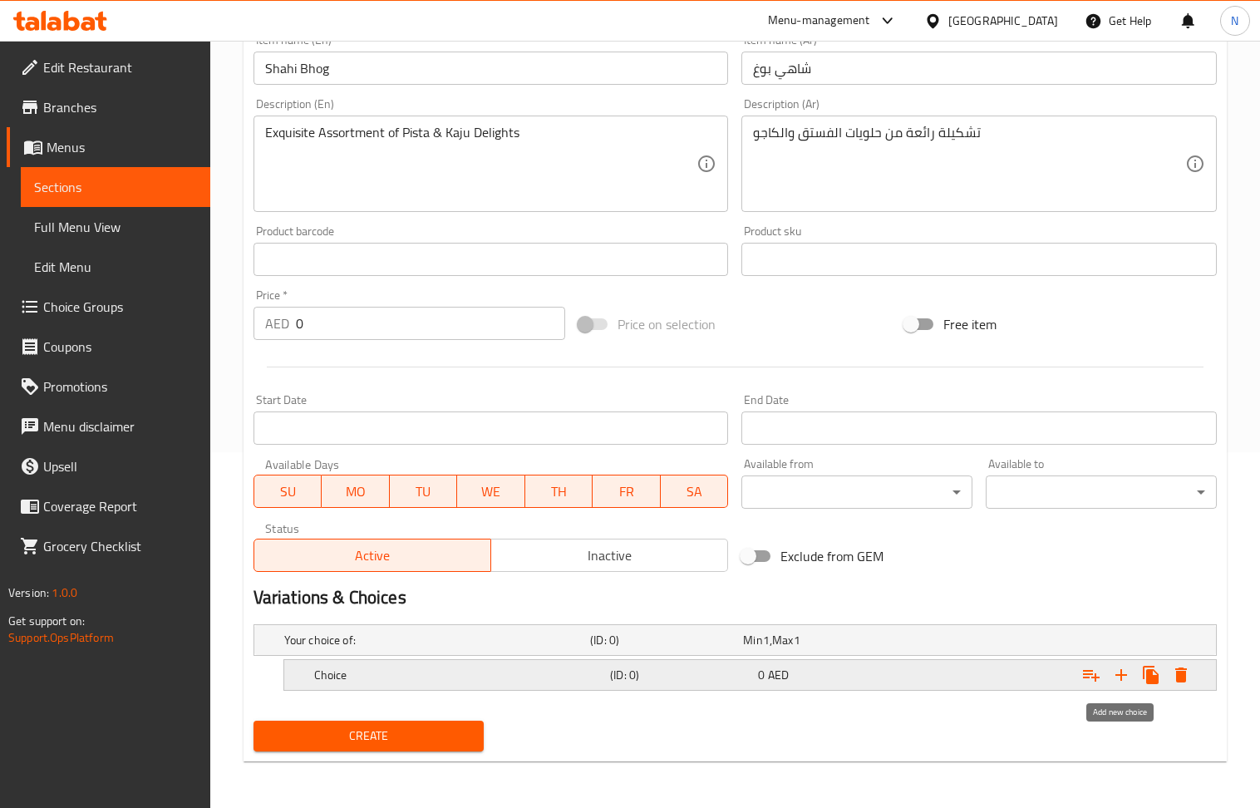
click at [1114, 677] on icon "Expand" at bounding box center [1121, 675] width 20 height 20
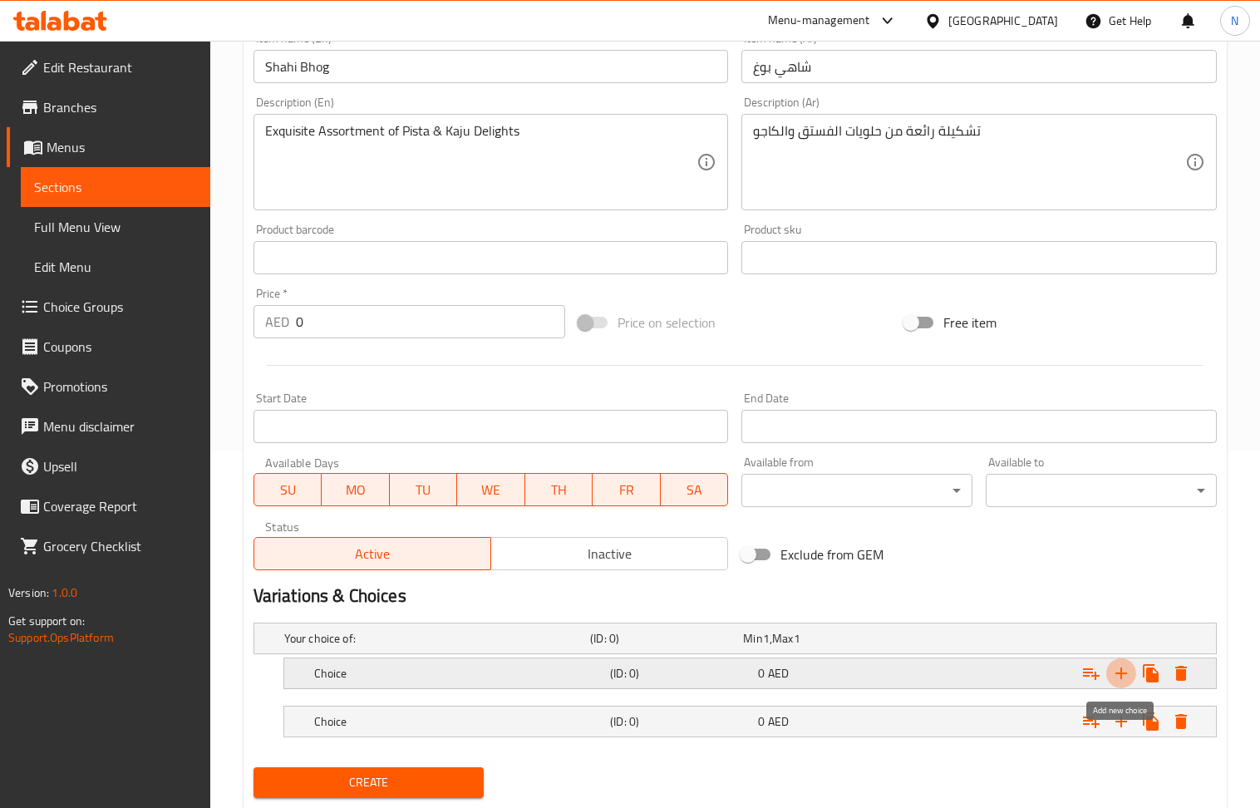
click at [1114, 677] on icon "Expand" at bounding box center [1121, 673] width 20 height 20
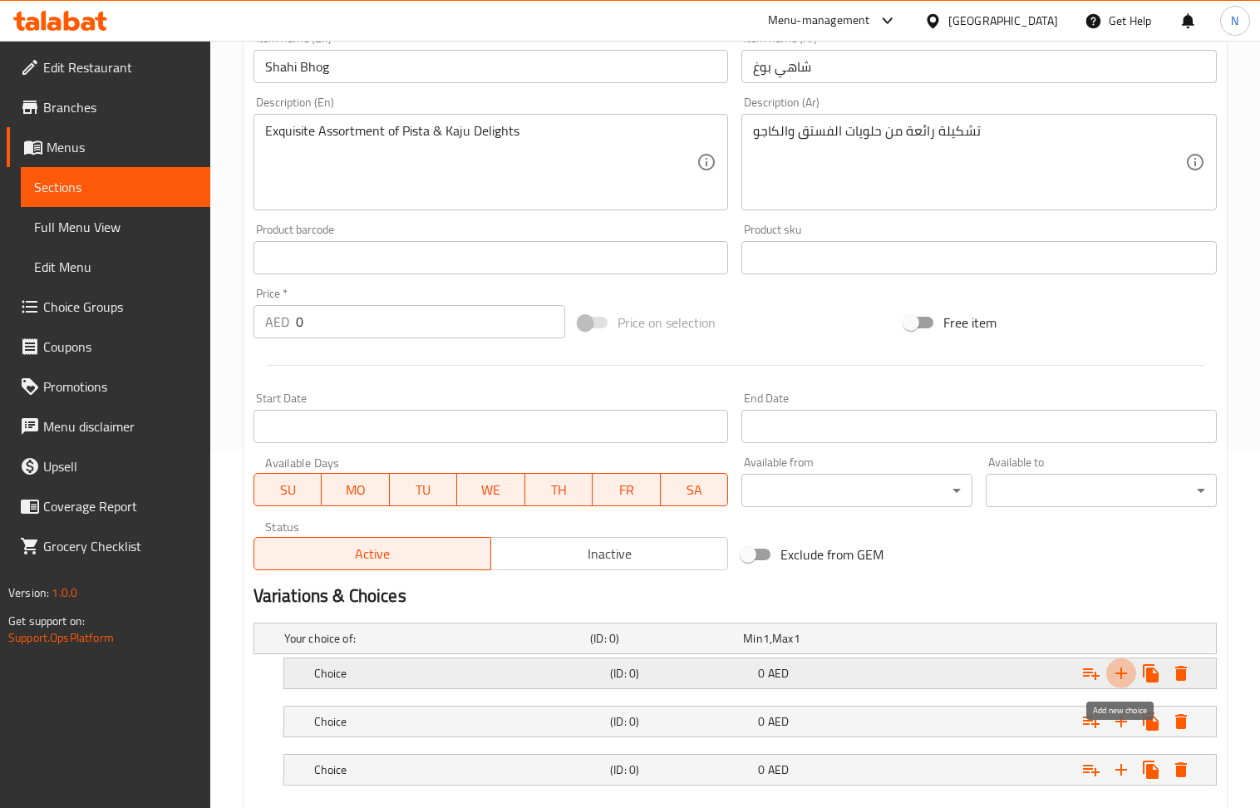
click at [1114, 677] on icon "Expand" at bounding box center [1121, 673] width 20 height 20
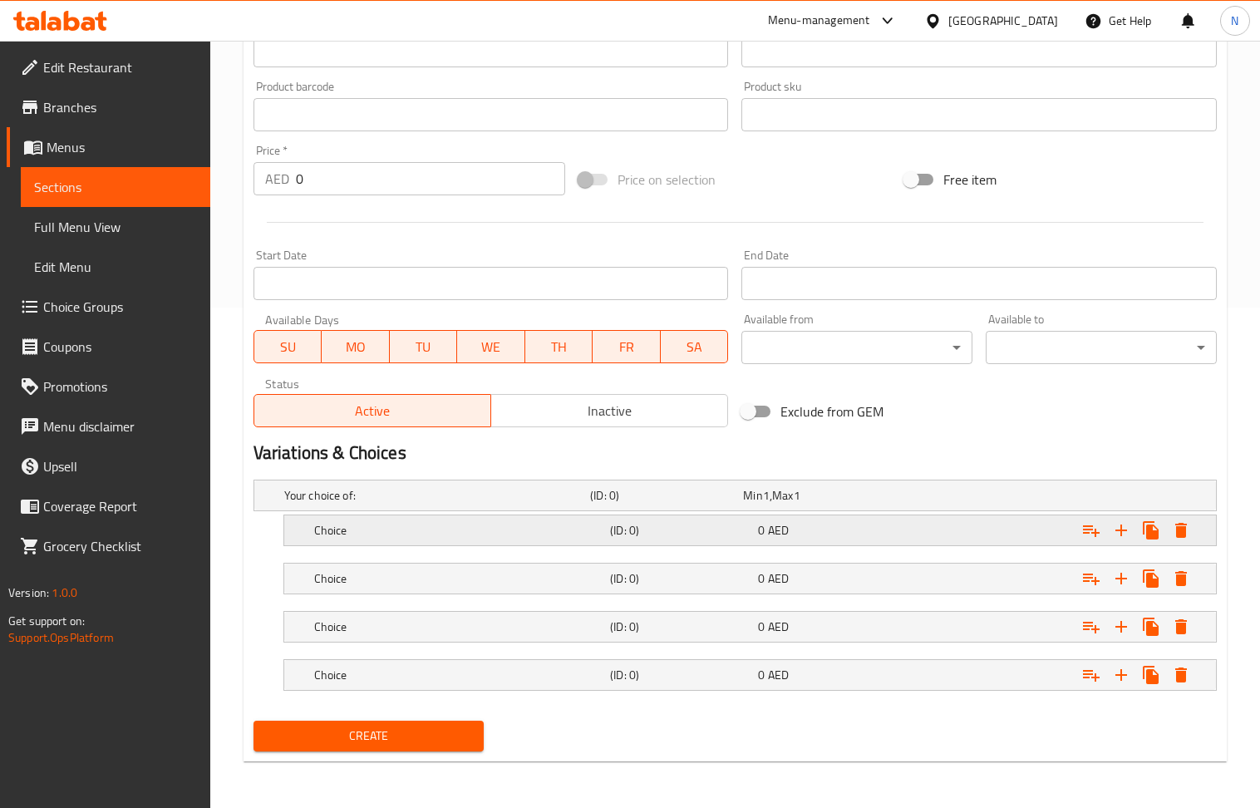
click at [732, 522] on h5 "(ID: 0)" at bounding box center [680, 530] width 141 height 17
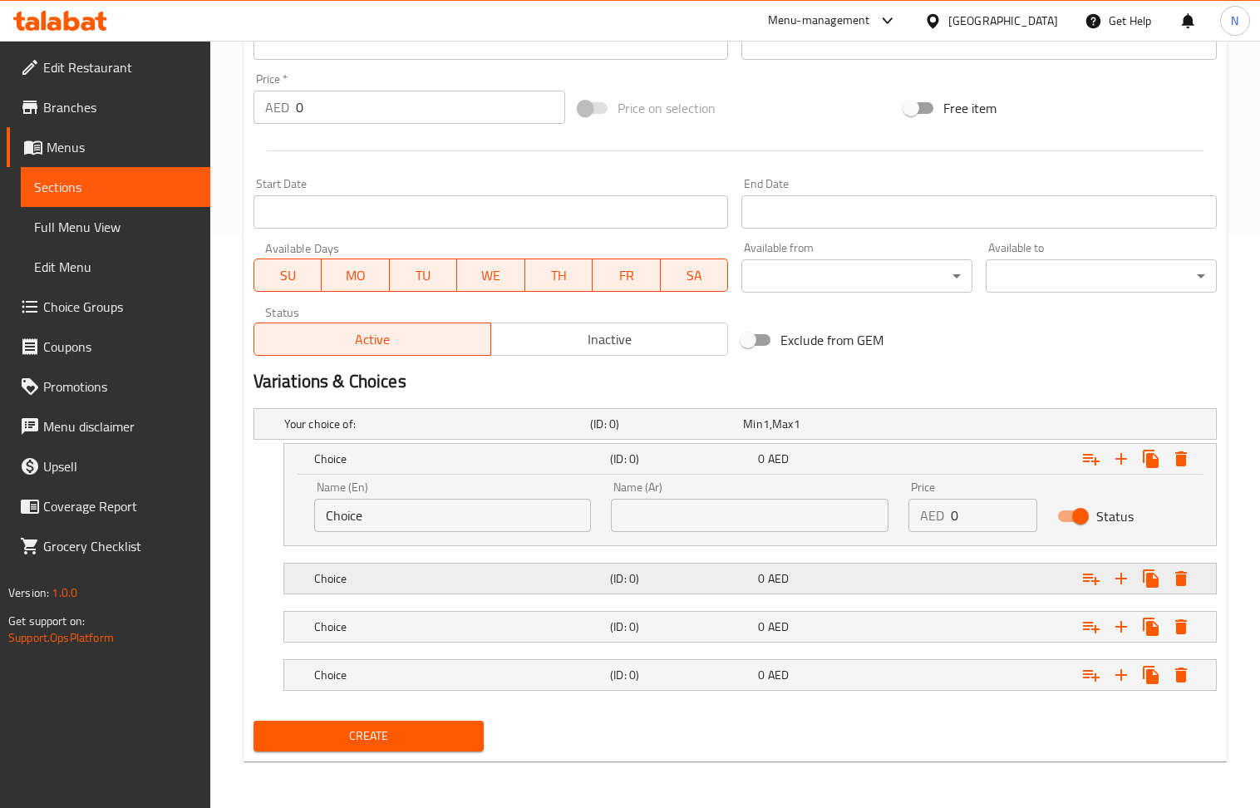
click at [722, 585] on h5 "(ID: 0)" at bounding box center [680, 578] width 141 height 17
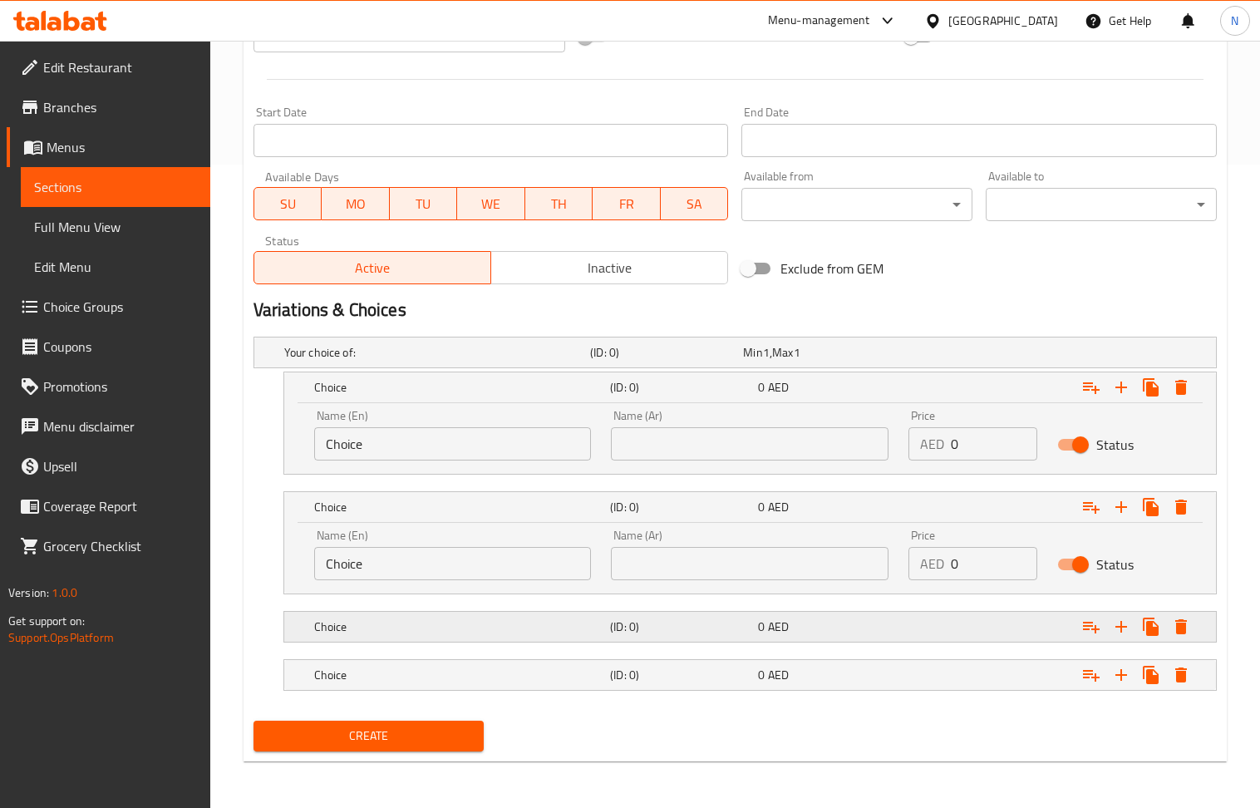
click at [746, 623] on h5 "(ID: 0)" at bounding box center [680, 626] width 141 height 17
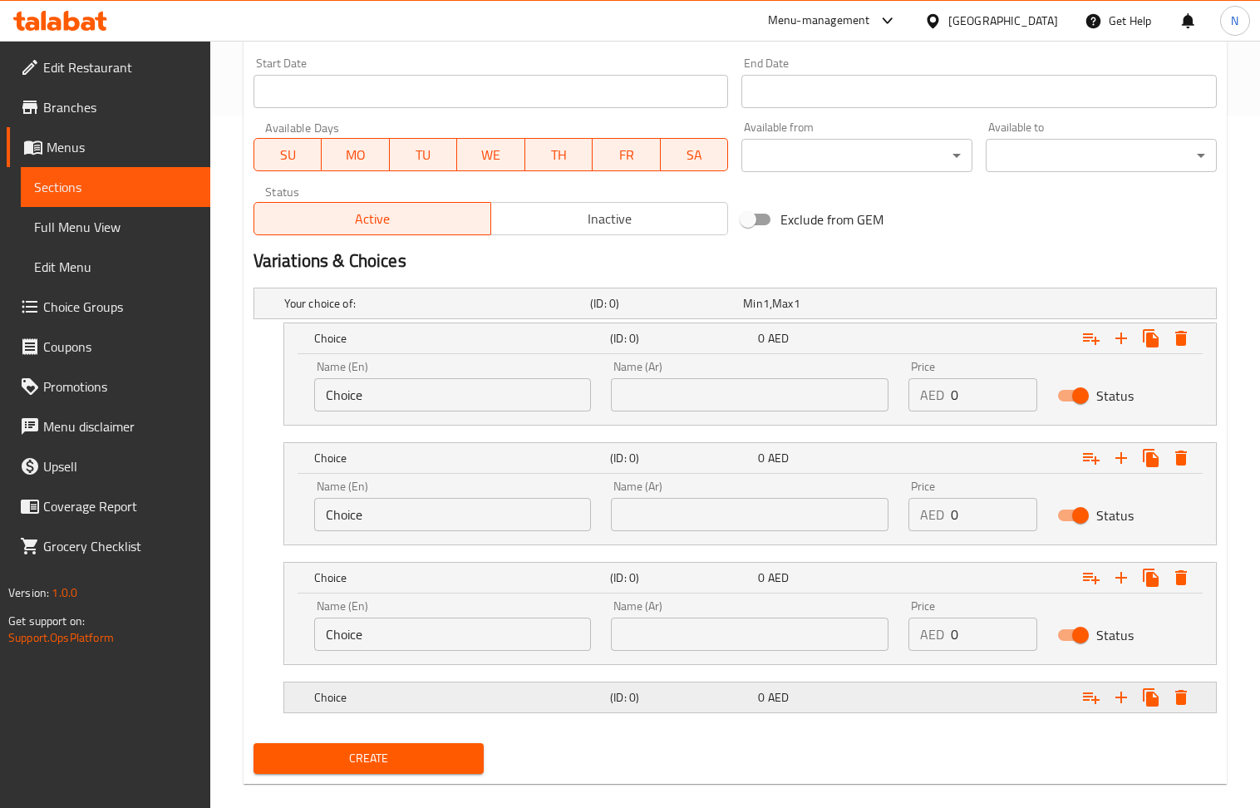
scroll to position [718, 0]
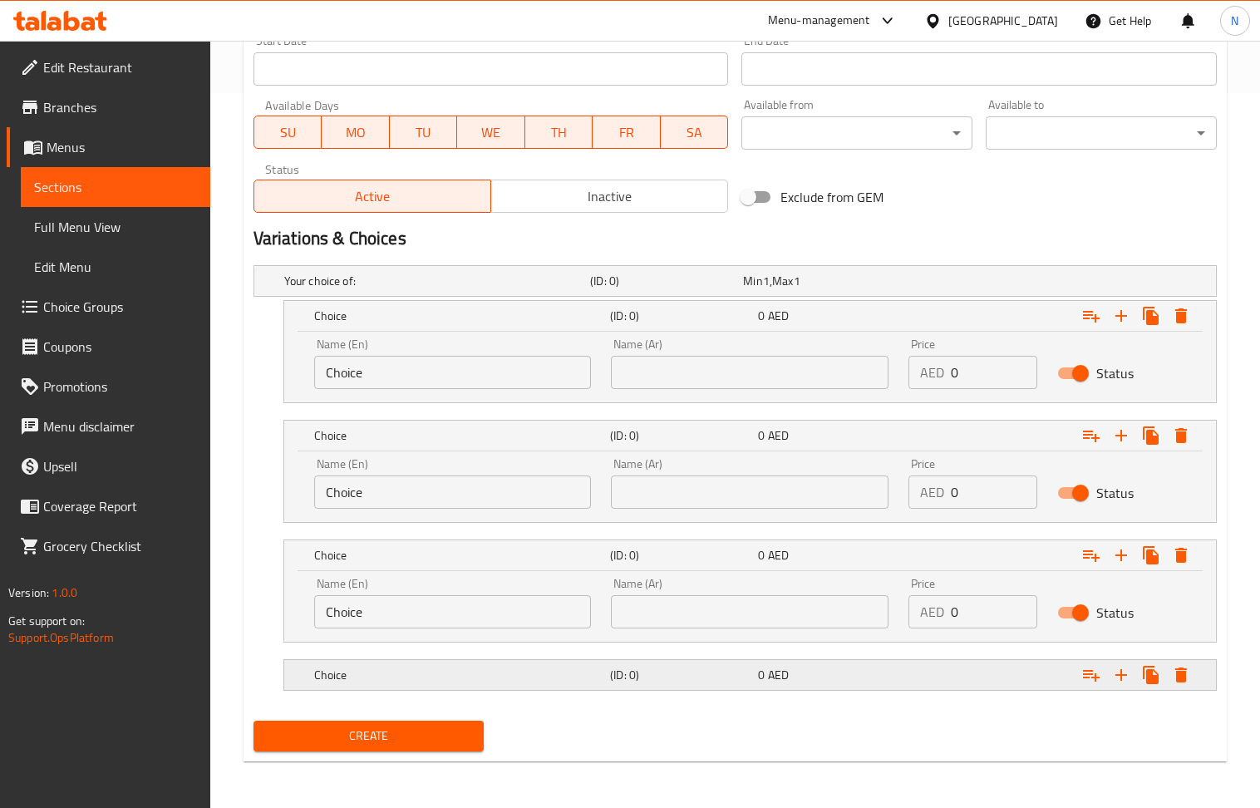
click at [740, 672] on h5 "(ID: 0)" at bounding box center [680, 675] width 141 height 17
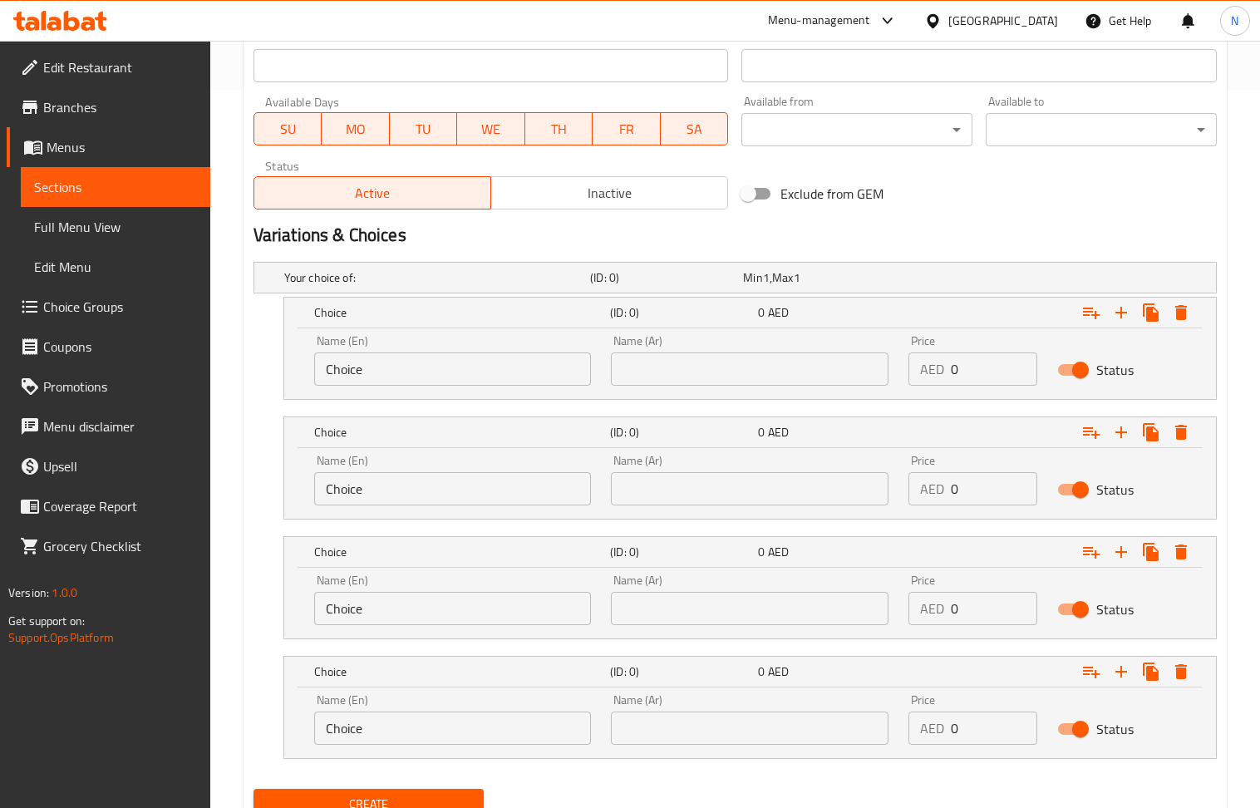
click at [377, 370] on input "Choice" at bounding box center [453, 368] width 278 height 33
paste input "500gms"
type input "500gms"
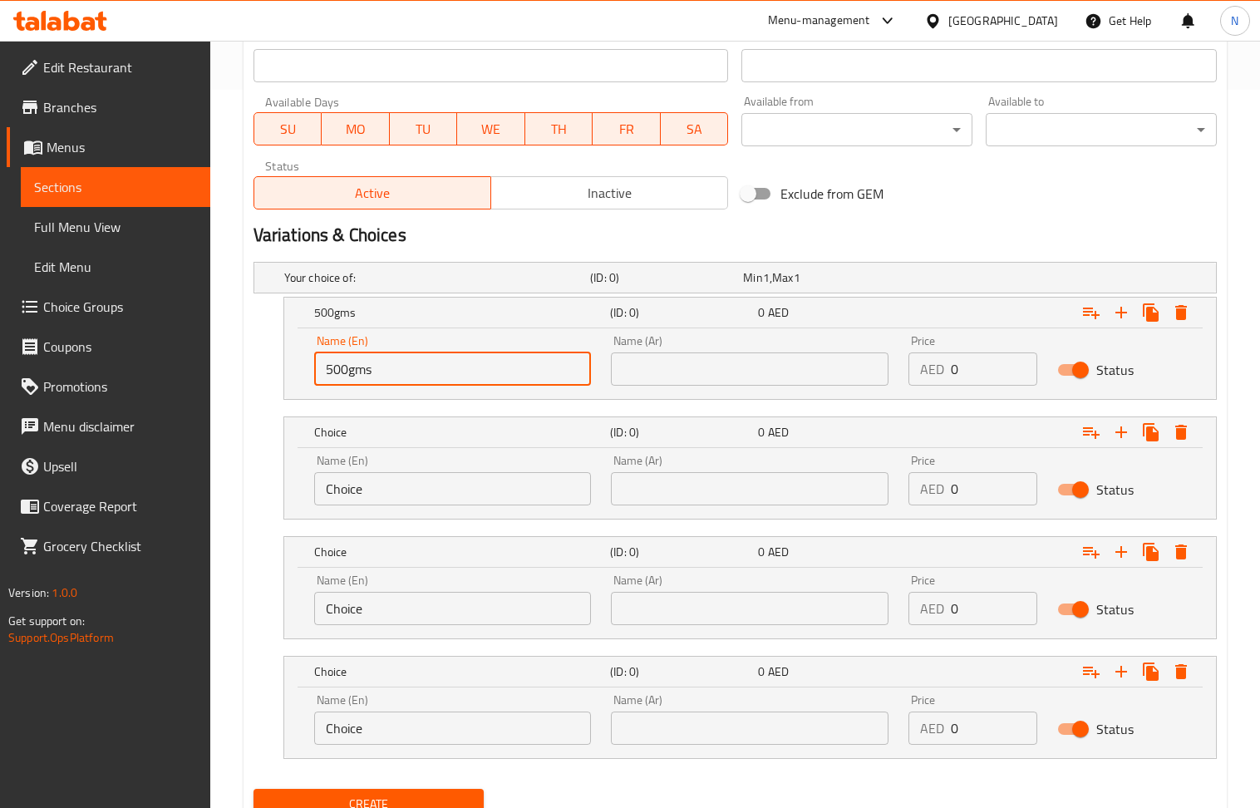
click at [392, 494] on input "Choice" at bounding box center [453, 488] width 278 height 33
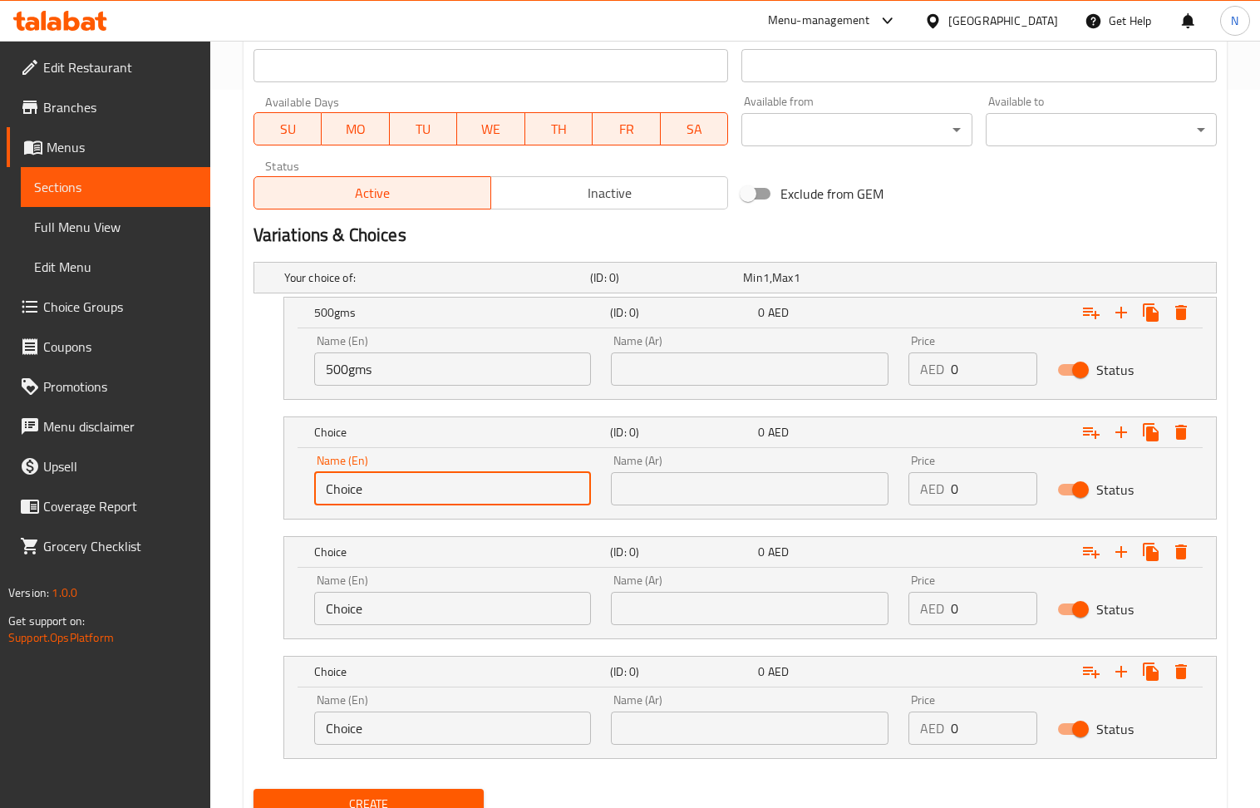
click at [392, 494] on input "Choice" at bounding box center [453, 488] width 278 height 33
paste input "500gms"
type input "500gms"
click at [480, 593] on input "Choice" at bounding box center [453, 608] width 278 height 33
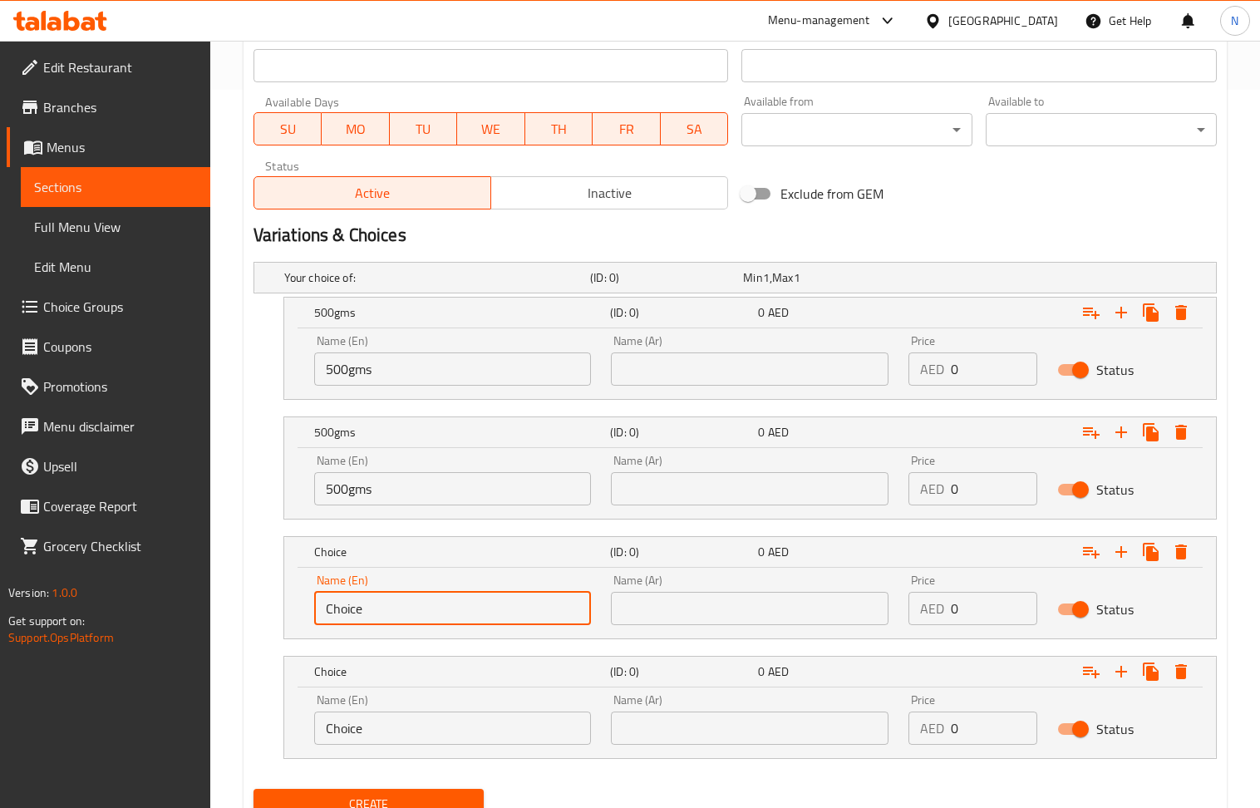
click at [480, 593] on input "Choice" at bounding box center [453, 608] width 278 height 33
paste input "1 kg"
type input "1 kg"
click at [433, 728] on input "Choice" at bounding box center [453, 728] width 278 height 33
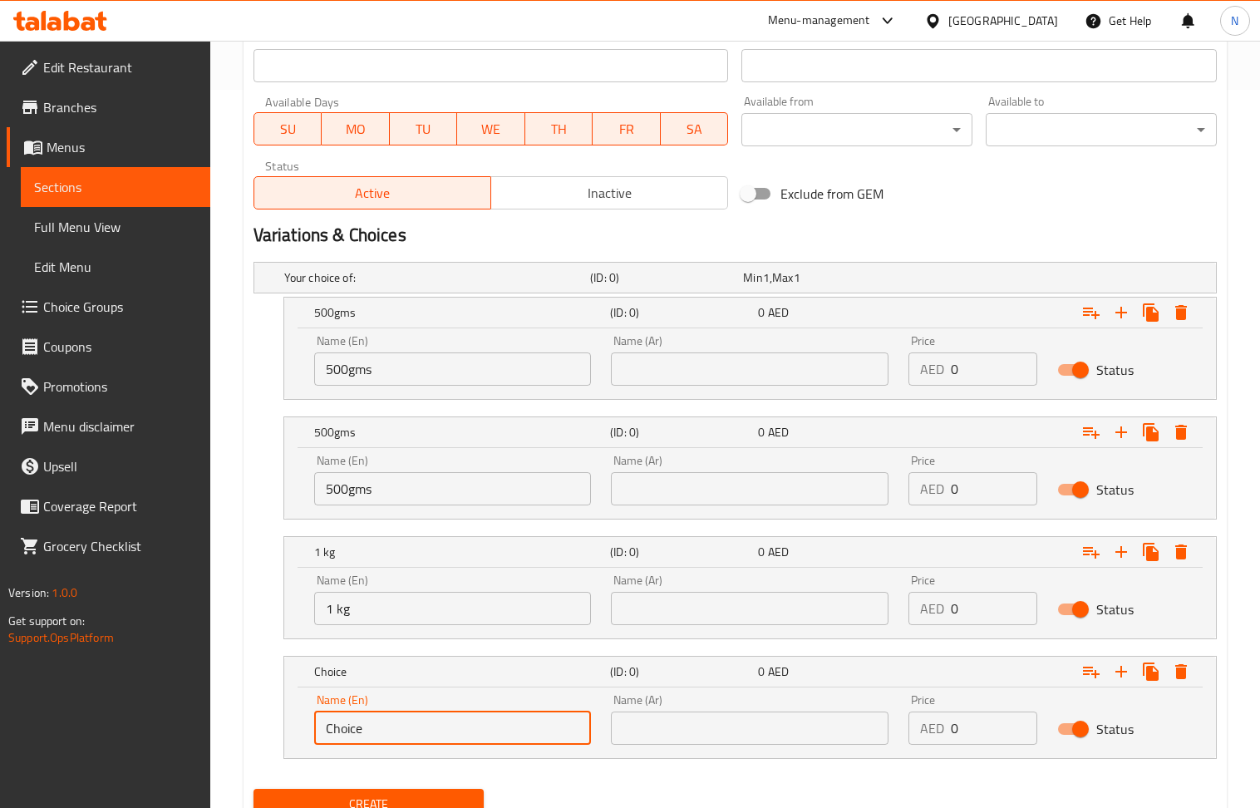
click at [433, 728] on input "Choice" at bounding box center [453, 728] width 278 height 33
paste input "1 kg"
type input "1 kg"
click at [440, 373] on input "500gms" at bounding box center [453, 368] width 278 height 33
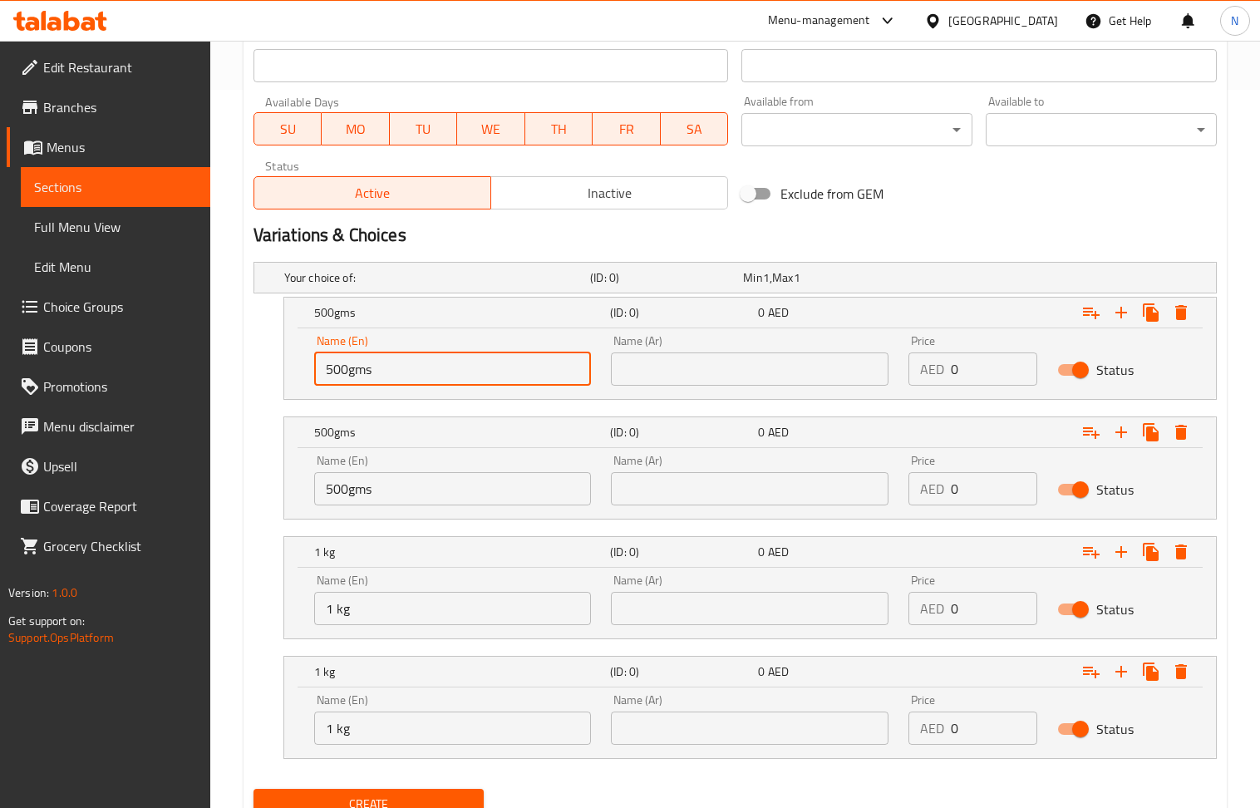
paste input "Without Gift Box"
type input "500gms Without Gift Box"
click at [462, 615] on input "1 kg" at bounding box center [453, 608] width 278 height 33
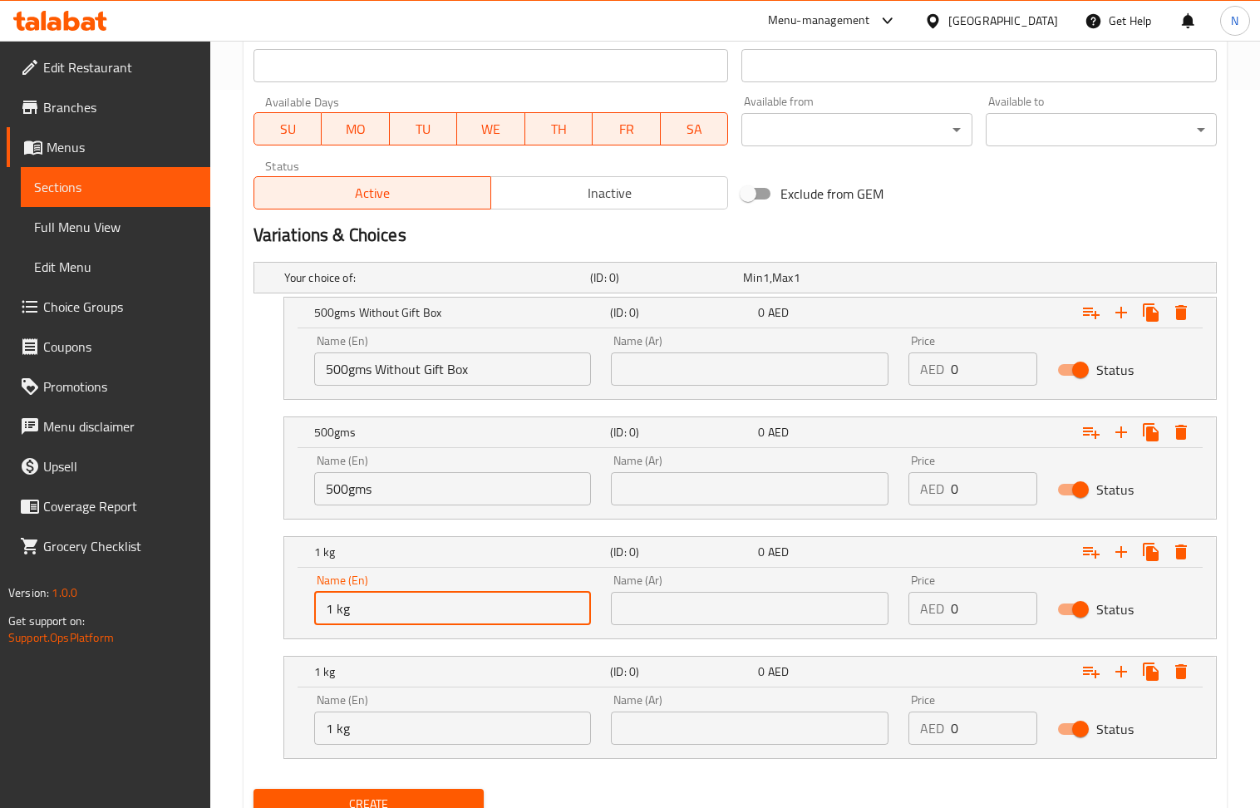
paste input "Without Gift Box"
type input "1 kg Without Gift Box"
click at [485, 486] on input "500gms" at bounding box center [453, 488] width 278 height 33
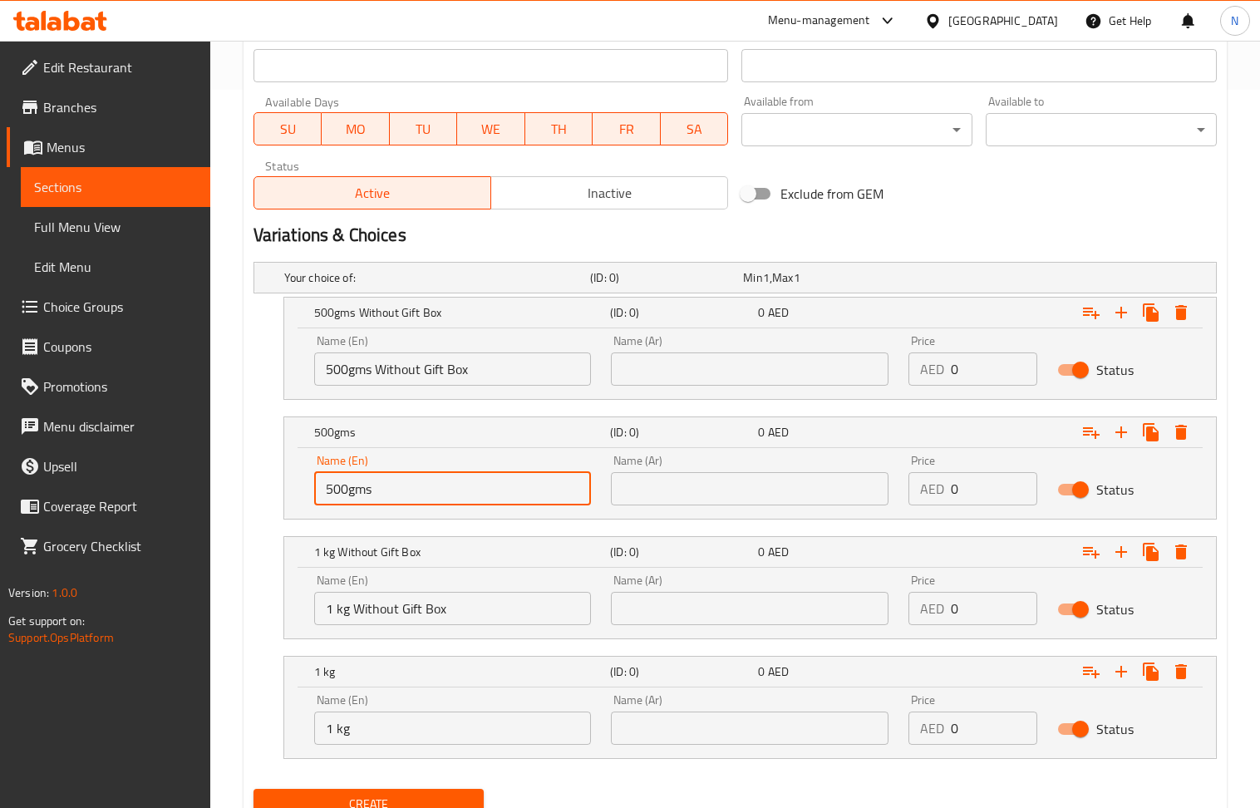
paste input "With Gift Box"
type input "500gms With Gift Box"
click at [424, 728] on input "1 kg" at bounding box center [453, 728] width 278 height 33
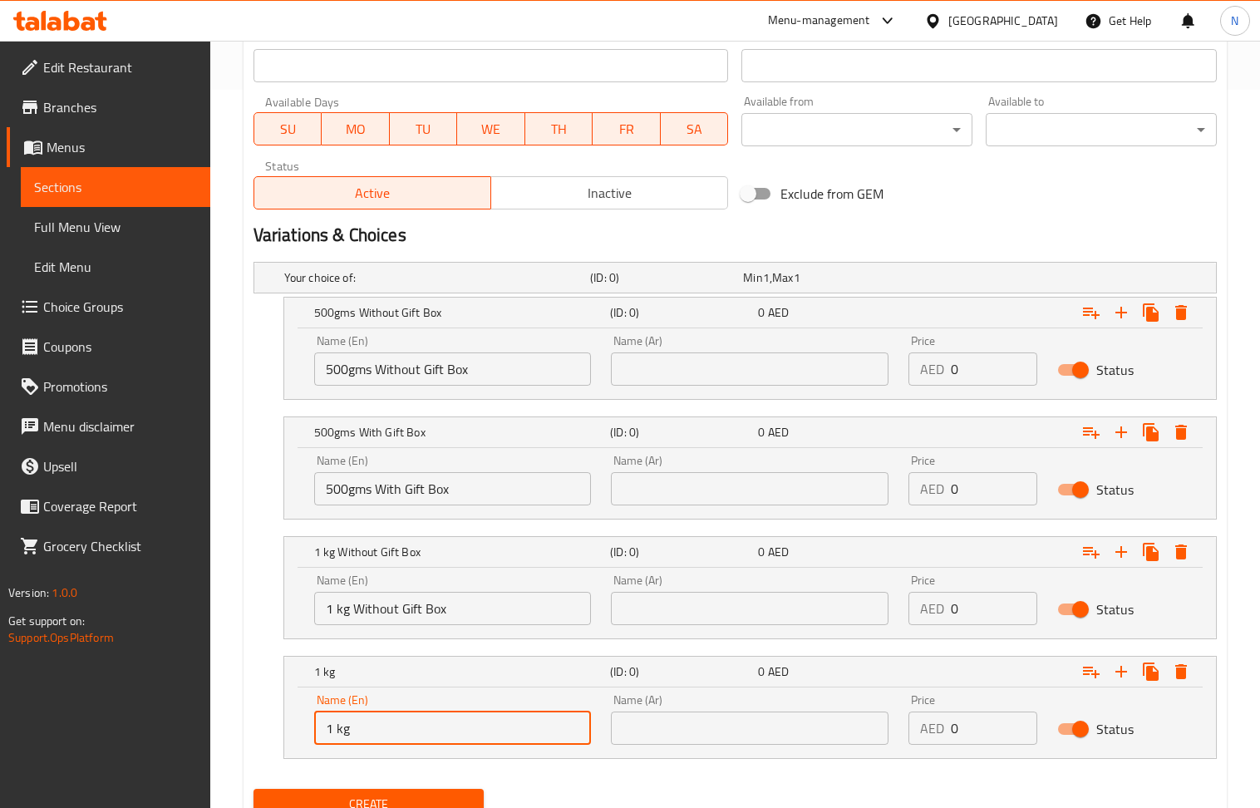
paste input "With Gift Box"
type input "1 kg With Gift Box"
click at [494, 364] on input "500gms Without Gift Box" at bounding box center [453, 368] width 278 height 33
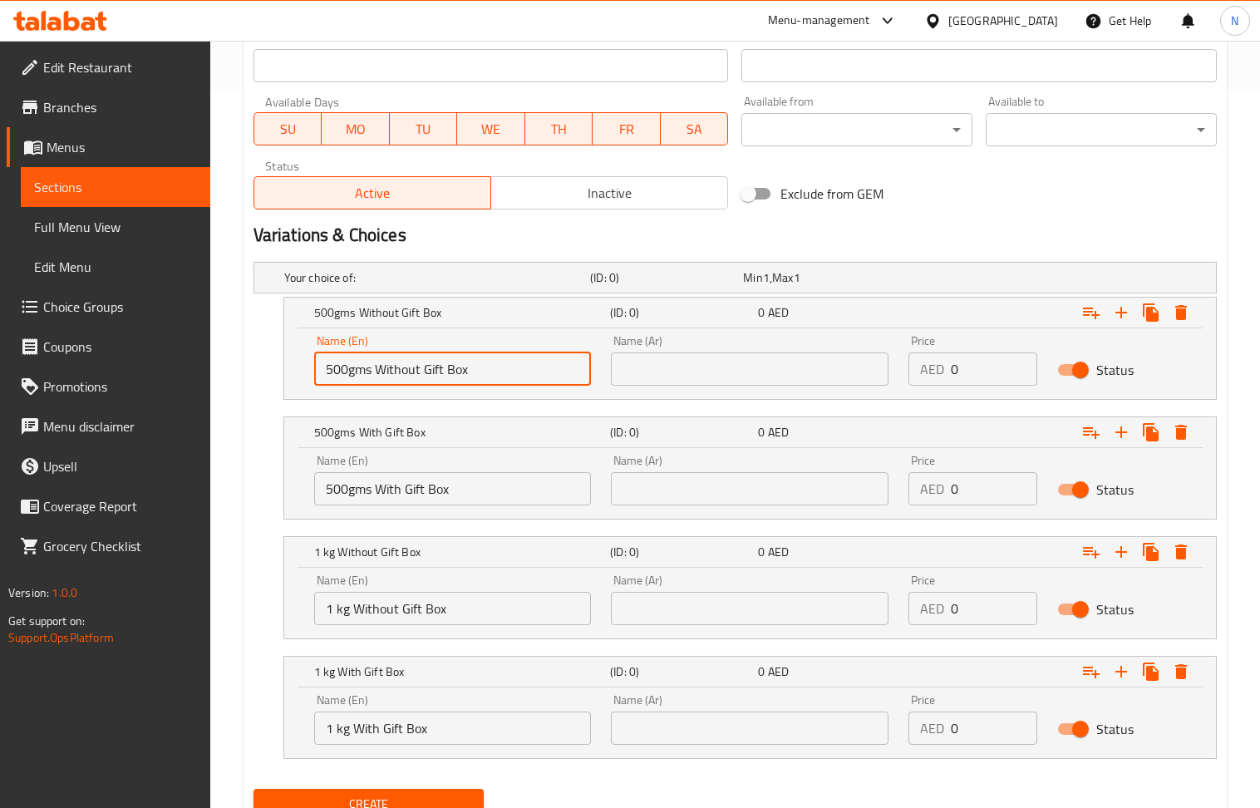
click at [494, 364] on input "500gms Without Gift Box" at bounding box center [453, 368] width 278 height 33
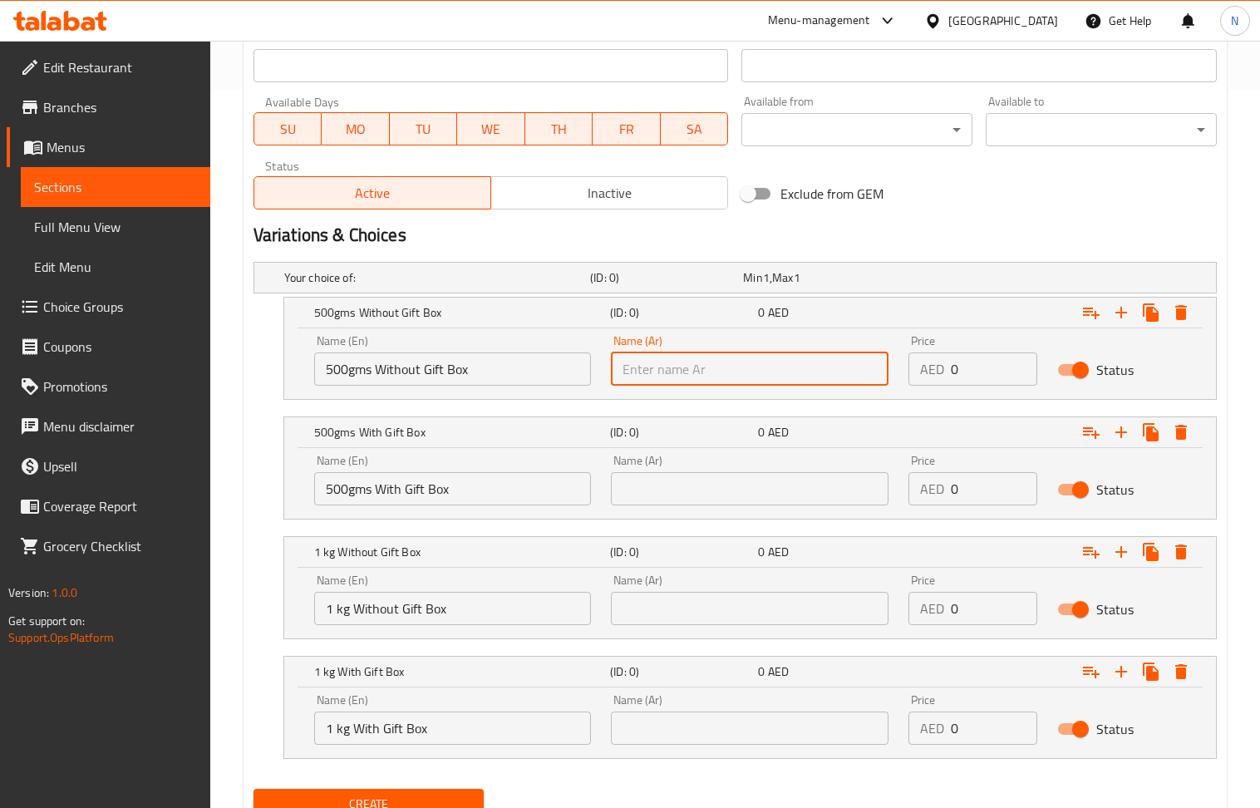
click at [795, 362] on input "text" at bounding box center [750, 368] width 278 height 33
paste input "500 جرام بدون علبة هدايا"
type input "500 جرام بدون علبة هدايا"
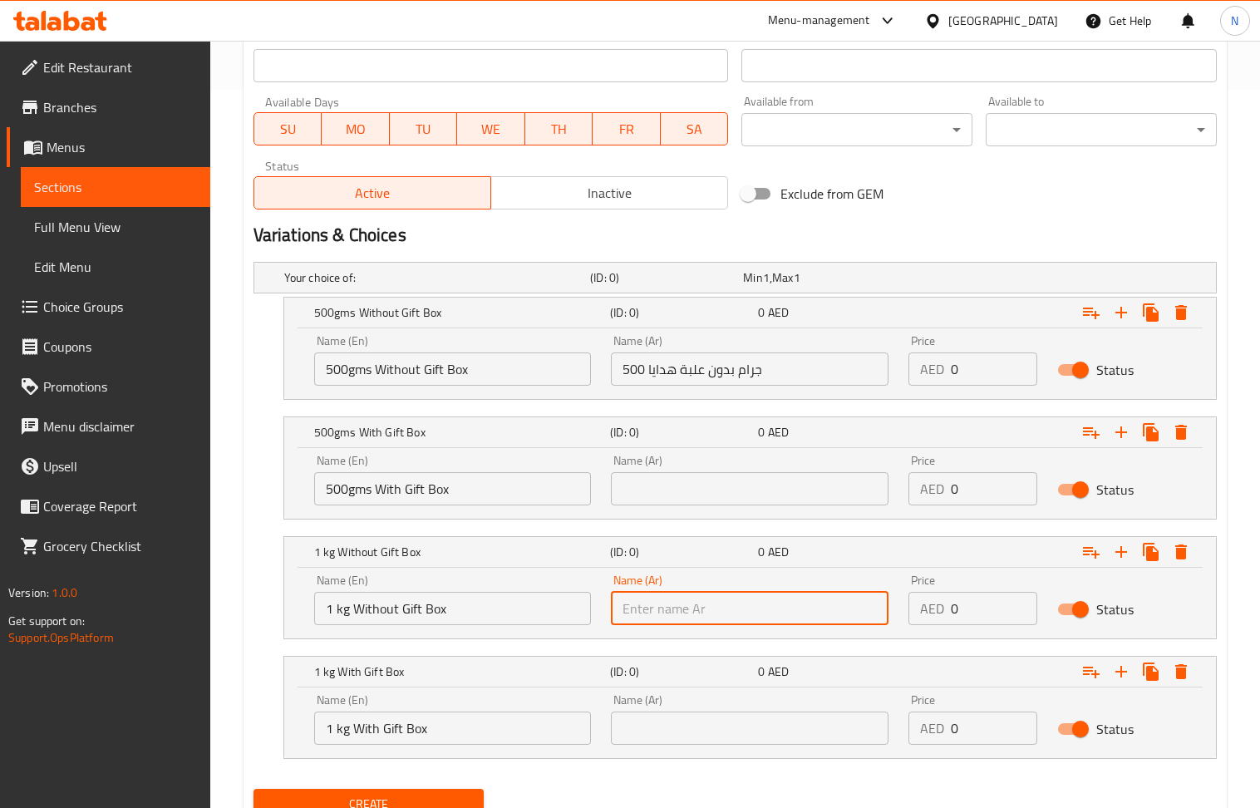
click at [750, 608] on input "text" at bounding box center [750, 608] width 278 height 33
paste input "500 جرام بدون علبة هدايا"
click at [477, 603] on input "1 kg Without Gift Box" at bounding box center [453, 608] width 278 height 33
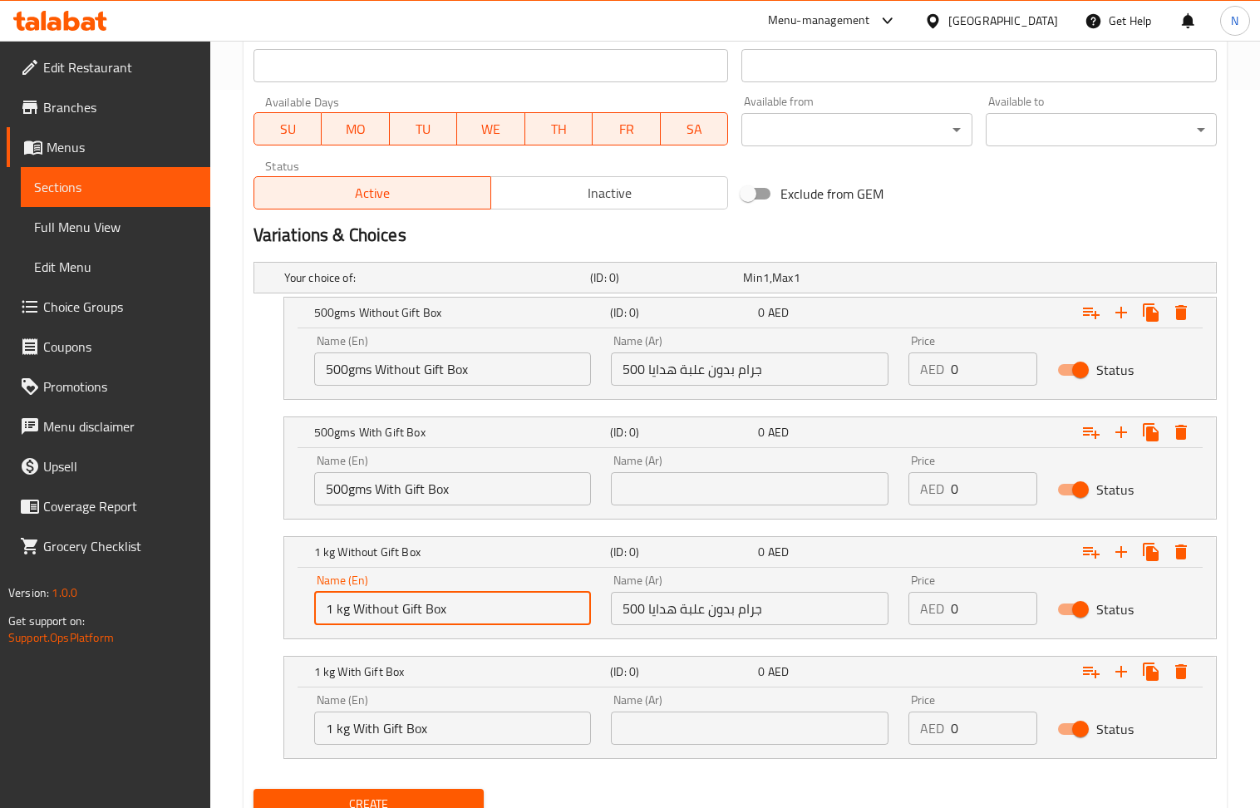
click at [477, 603] on input "1 kg Without Gift Box" at bounding box center [453, 608] width 278 height 33
click at [706, 612] on input "500 جرام بدون علبة هدايا" at bounding box center [750, 608] width 278 height 33
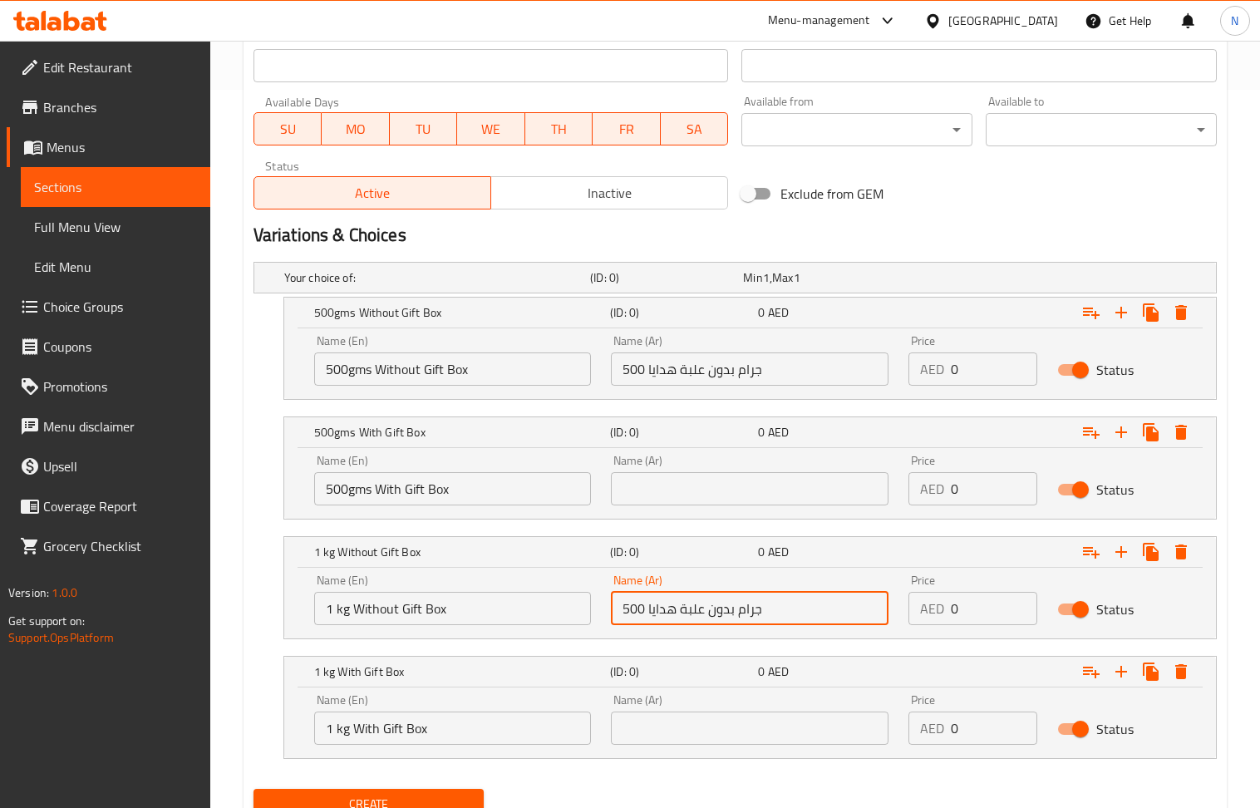
click at [706, 612] on input "500 جرام بدون علبة هدايا" at bounding box center [750, 608] width 278 height 33
paste input "1 كجم بدون صندوق"
type input "1 كجم بدون صندوق هدايا"
click at [470, 480] on input "500gms With Gift Box" at bounding box center [453, 488] width 278 height 33
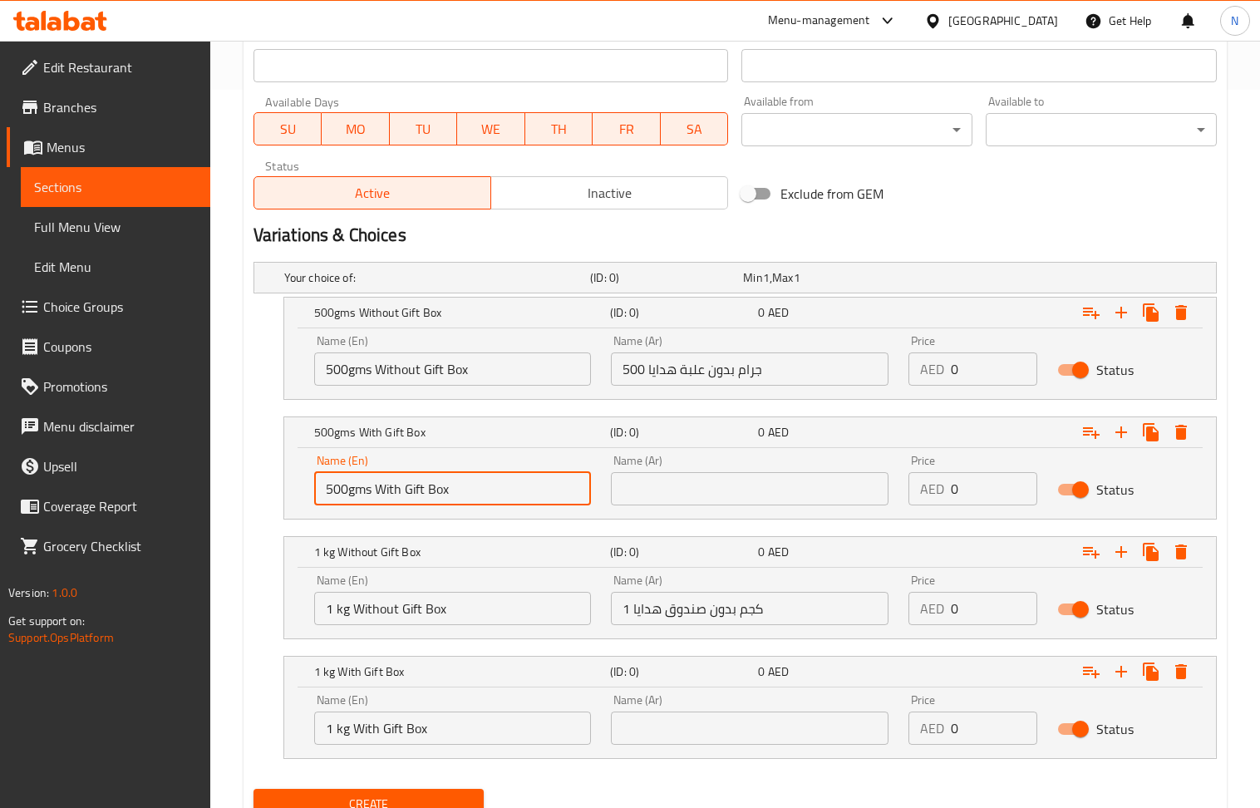
click at [470, 482] on input "500gms With Gift Box" at bounding box center [453, 488] width 278 height 33
drag, startPoint x: 713, startPoint y: 500, endPoint x: 630, endPoint y: 456, distance: 93.7
click at [713, 500] on input "text" at bounding box center [750, 488] width 278 height 33
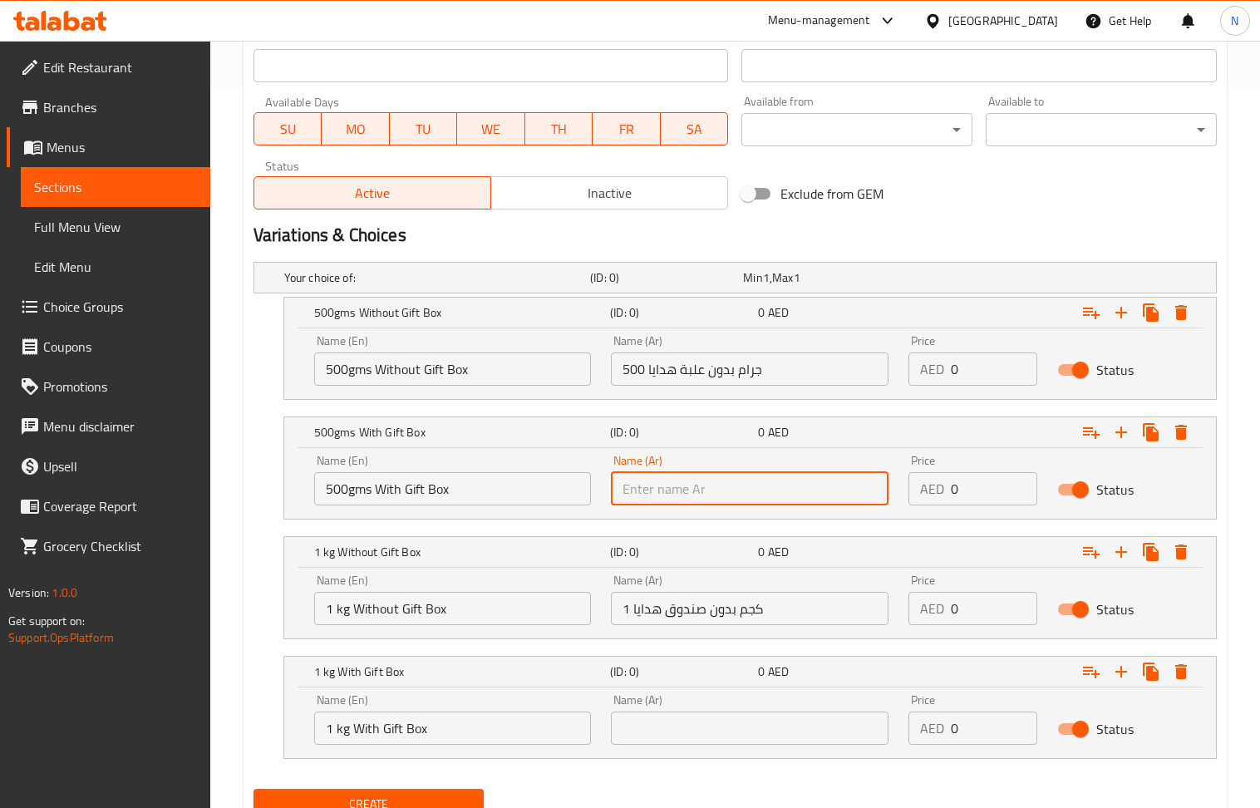
paste input "500 جرام مع صندوق هدايا"
type input "500 جرام مع صندوق هدايا"
click at [486, 726] on input "1 kg With Gift Box" at bounding box center [453, 728] width 278 height 33
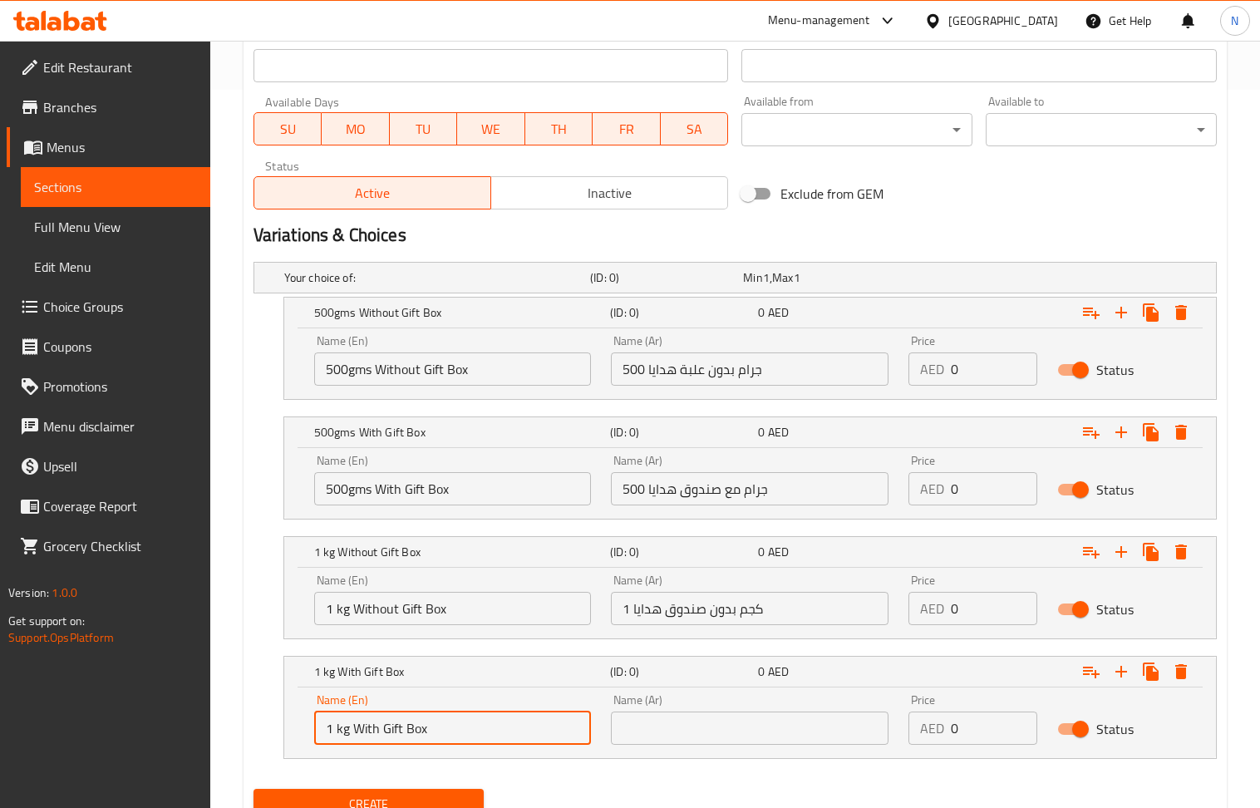
click at [486, 726] on input "1 kg With Gift Box" at bounding box center [453, 728] width 278 height 33
click at [723, 726] on input "text" at bounding box center [750, 728] width 278 height 33
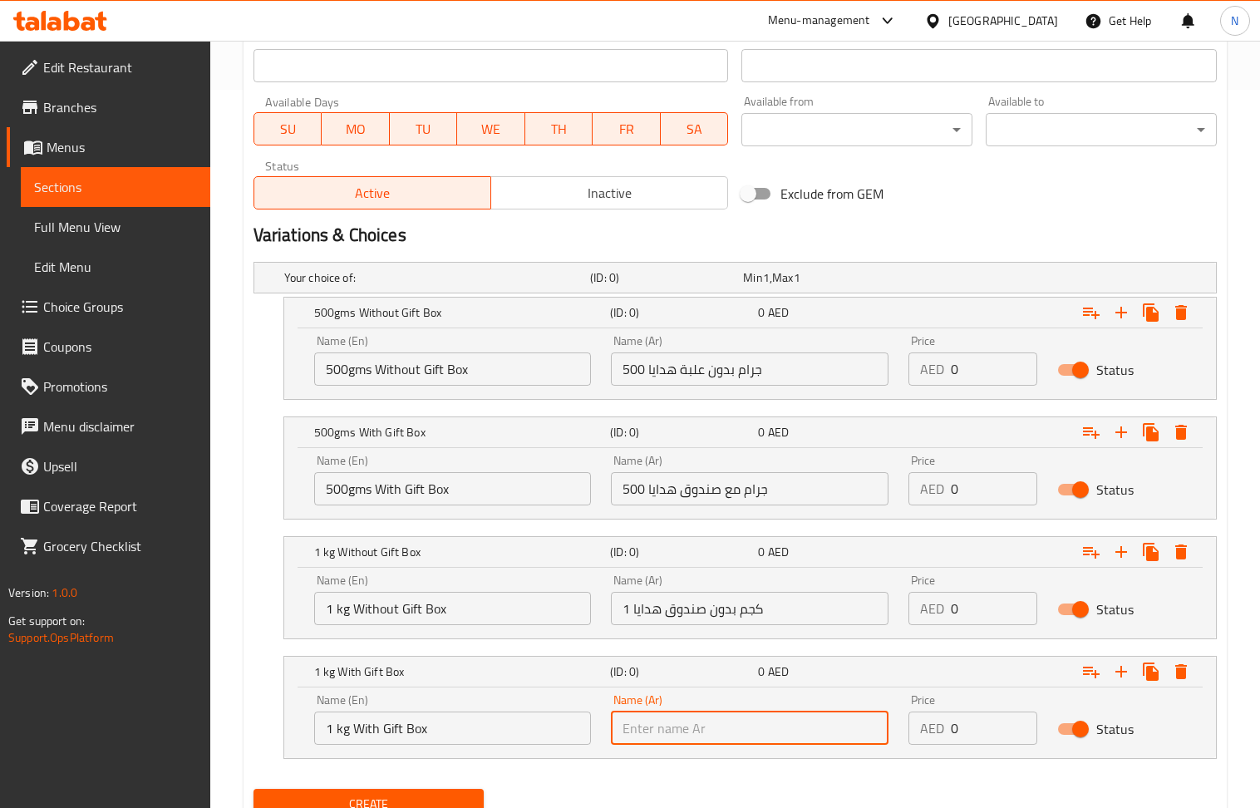
paste input "1 كجم مع صندوق هدايا"
type input "1 كجم مع صندوق هدايا"
click at [986, 367] on input "0" at bounding box center [994, 368] width 86 height 33
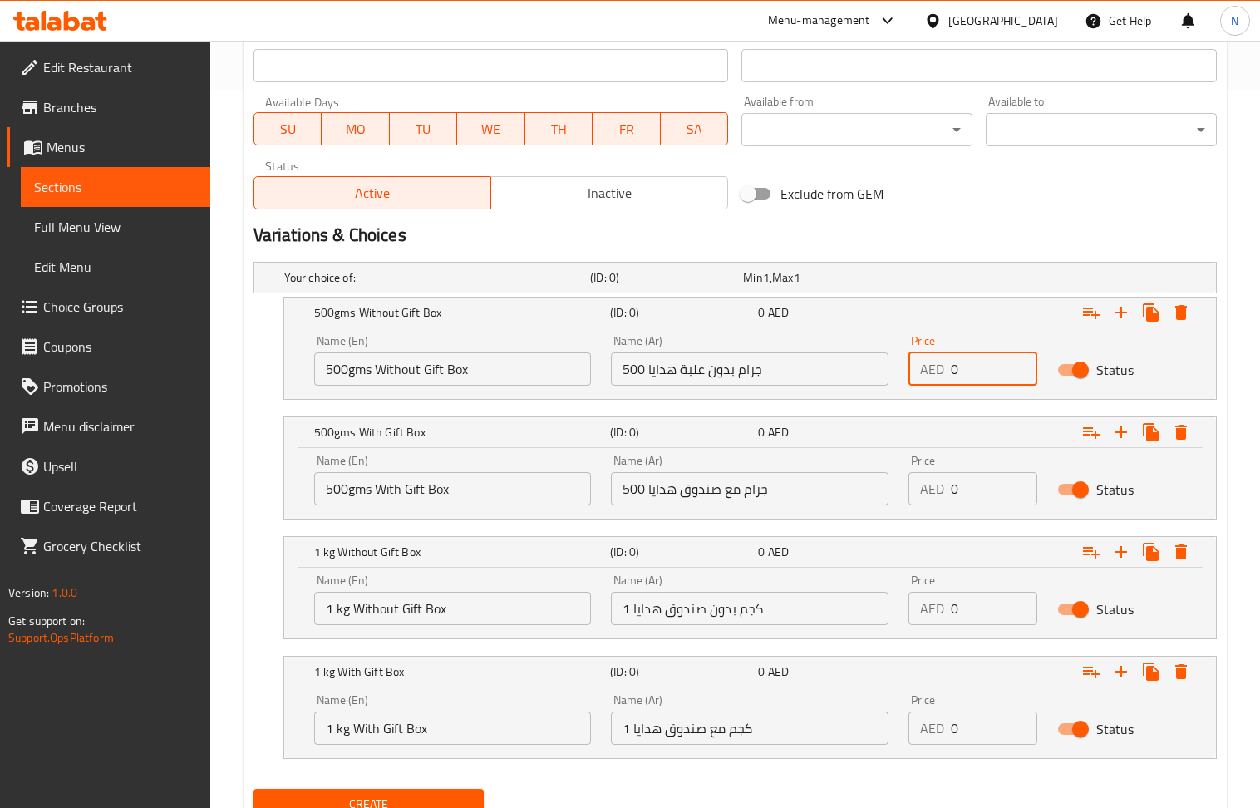
click at [986, 367] on input "0" at bounding box center [994, 368] width 86 height 33
paste input "65"
type input "65"
click at [984, 603] on input "0" at bounding box center [994, 608] width 86 height 33
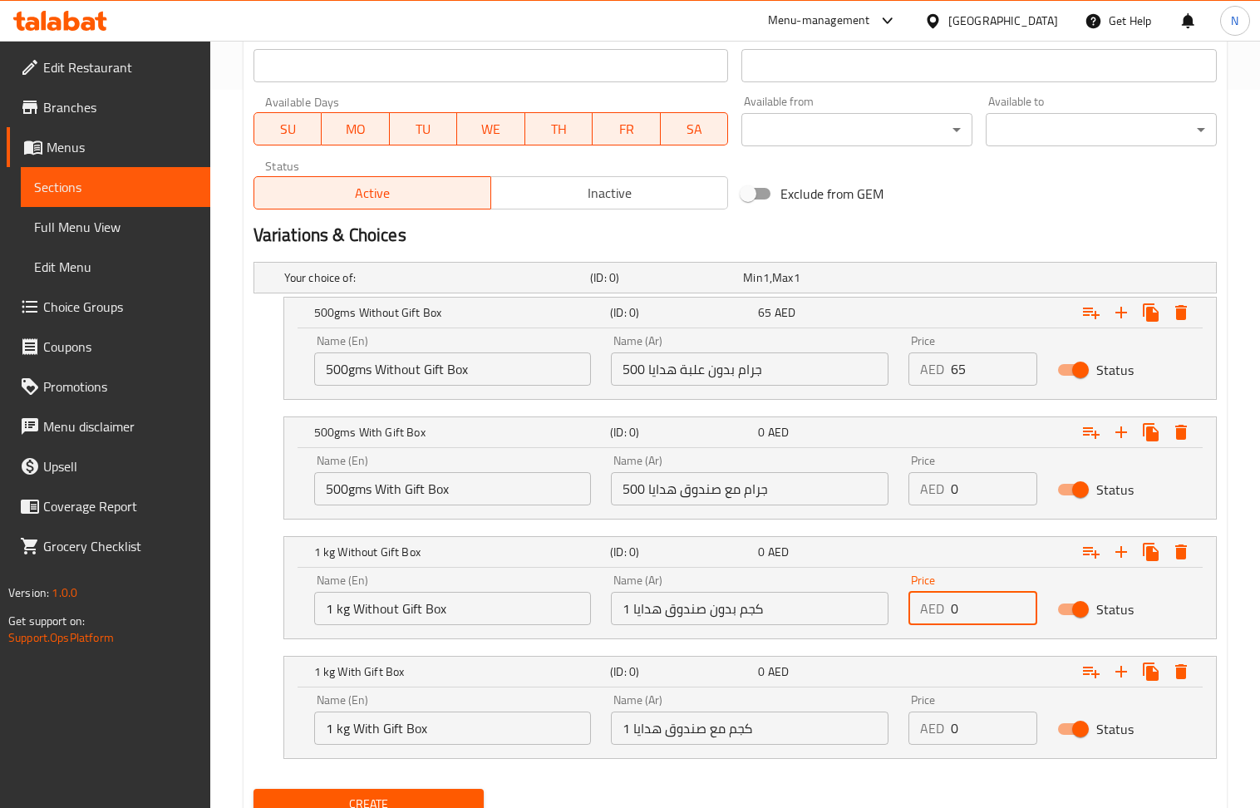
click at [984, 603] on input "0" at bounding box center [994, 608] width 86 height 33
paste input "13"
type input "130"
click at [982, 479] on input "0" at bounding box center [994, 488] width 86 height 33
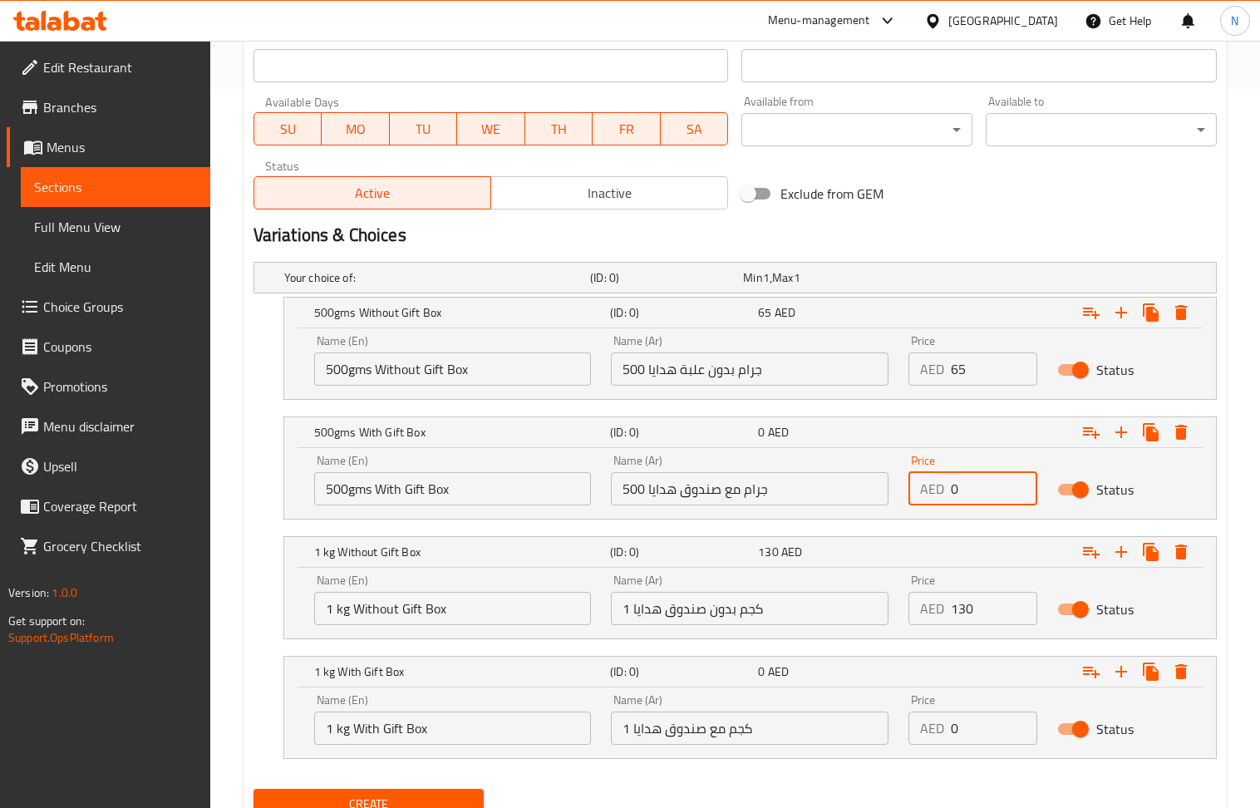
click at [982, 479] on input "0" at bounding box center [994, 488] width 86 height 33
paste input "85"
type input "85"
click at [991, 722] on input "0" at bounding box center [994, 728] width 86 height 33
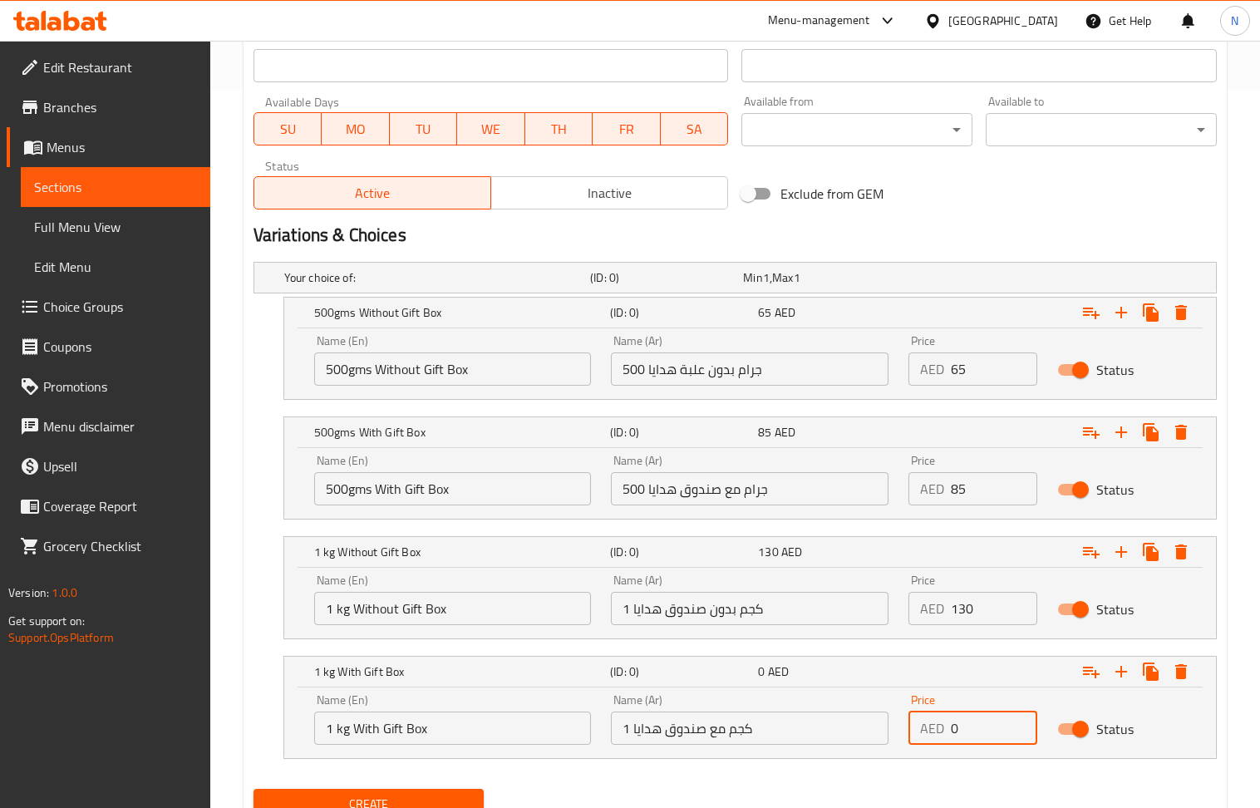
click at [991, 722] on input "0" at bounding box center [994, 728] width 86 height 33
paste input "15"
type input "150"
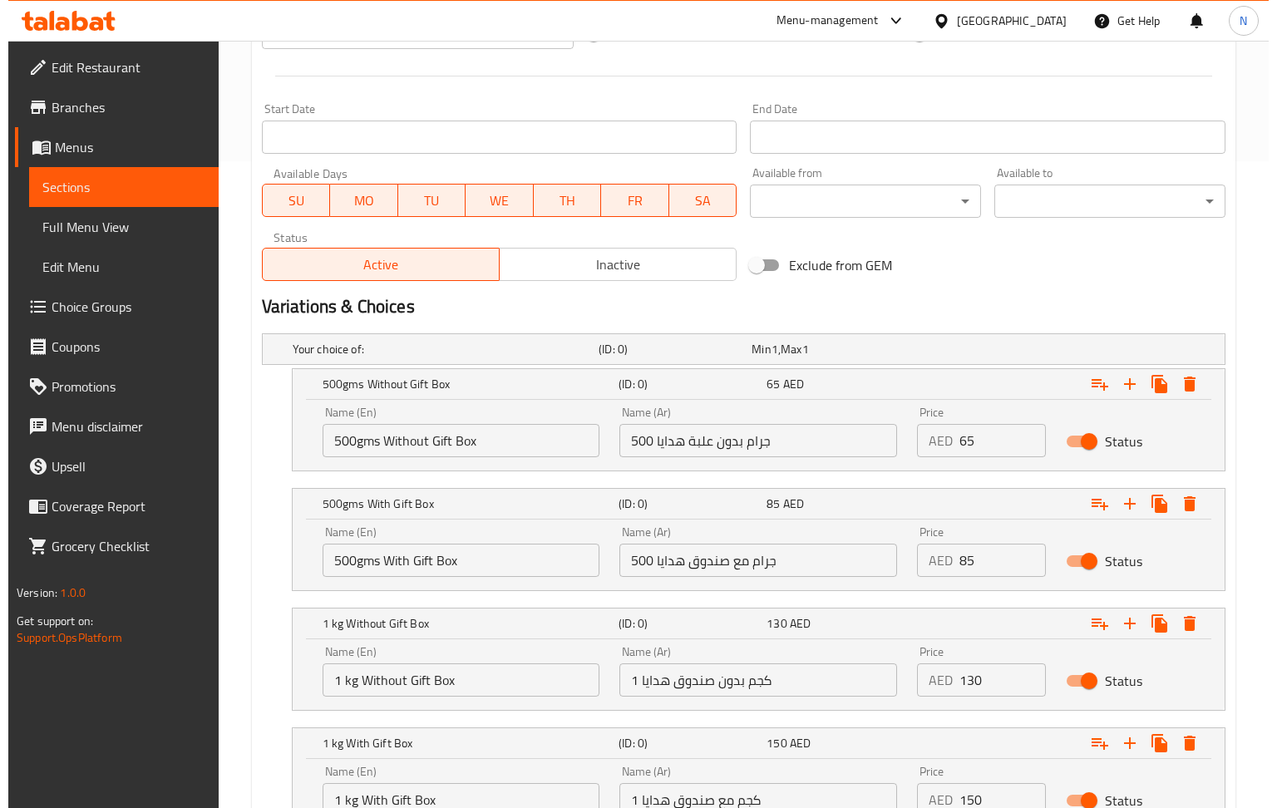
scroll to position [607, 0]
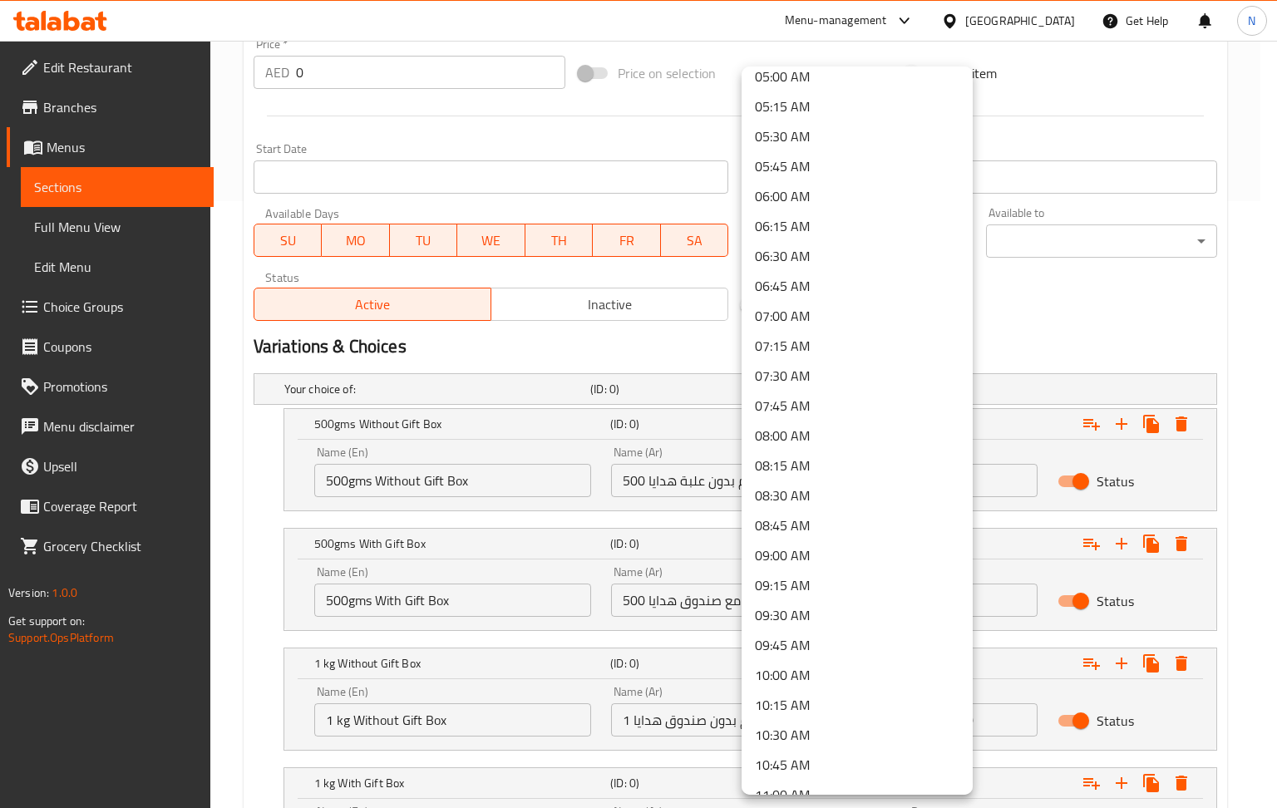
scroll to position [665, 0]
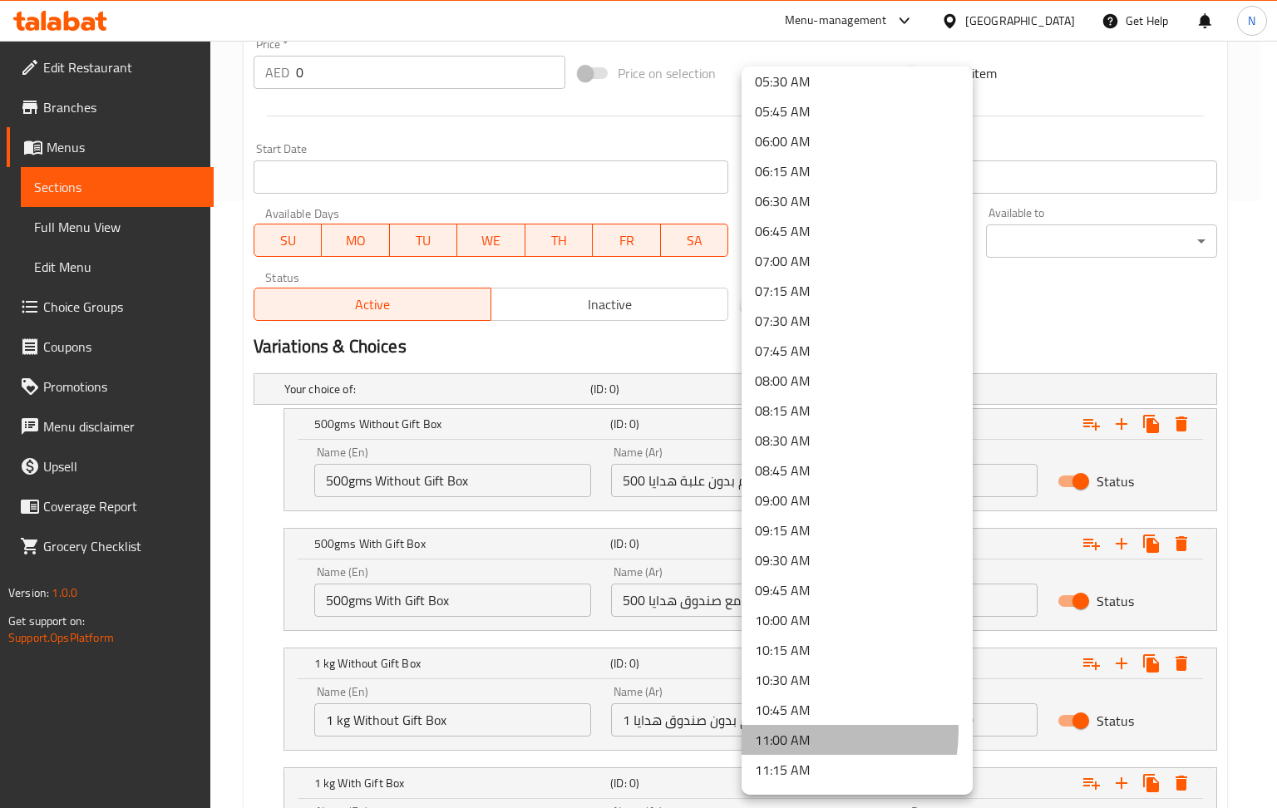
click at [810, 731] on li "11:00 AM" at bounding box center [856, 740] width 231 height 30
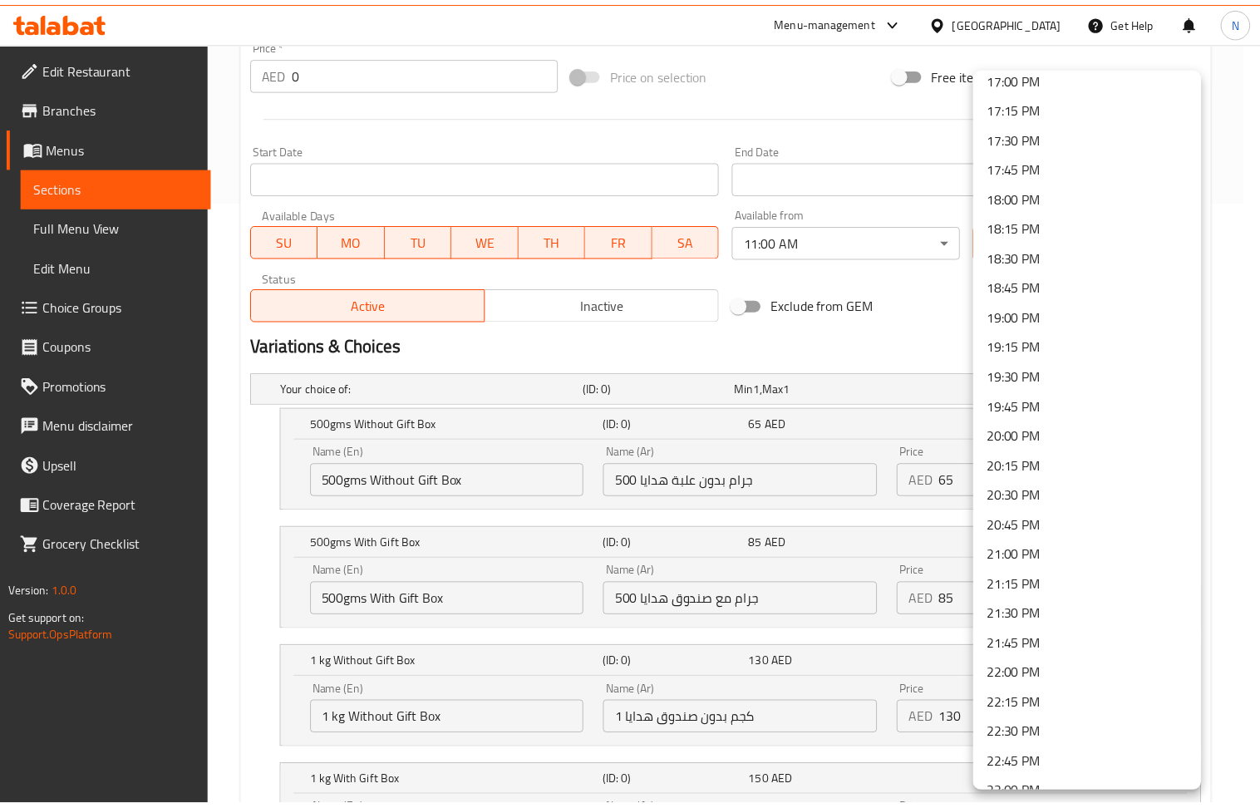
scroll to position [2188, 0]
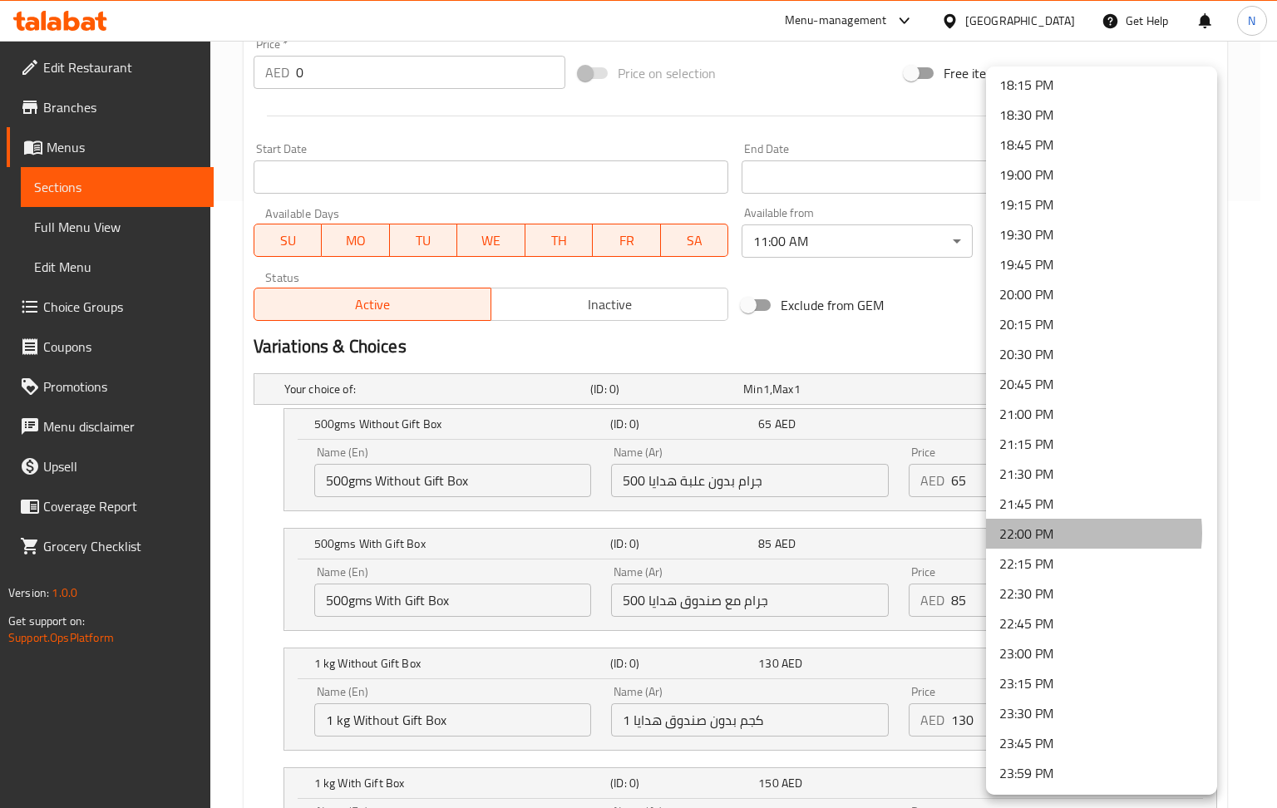
click at [1068, 532] on li "22:00 PM" at bounding box center [1101, 534] width 231 height 30
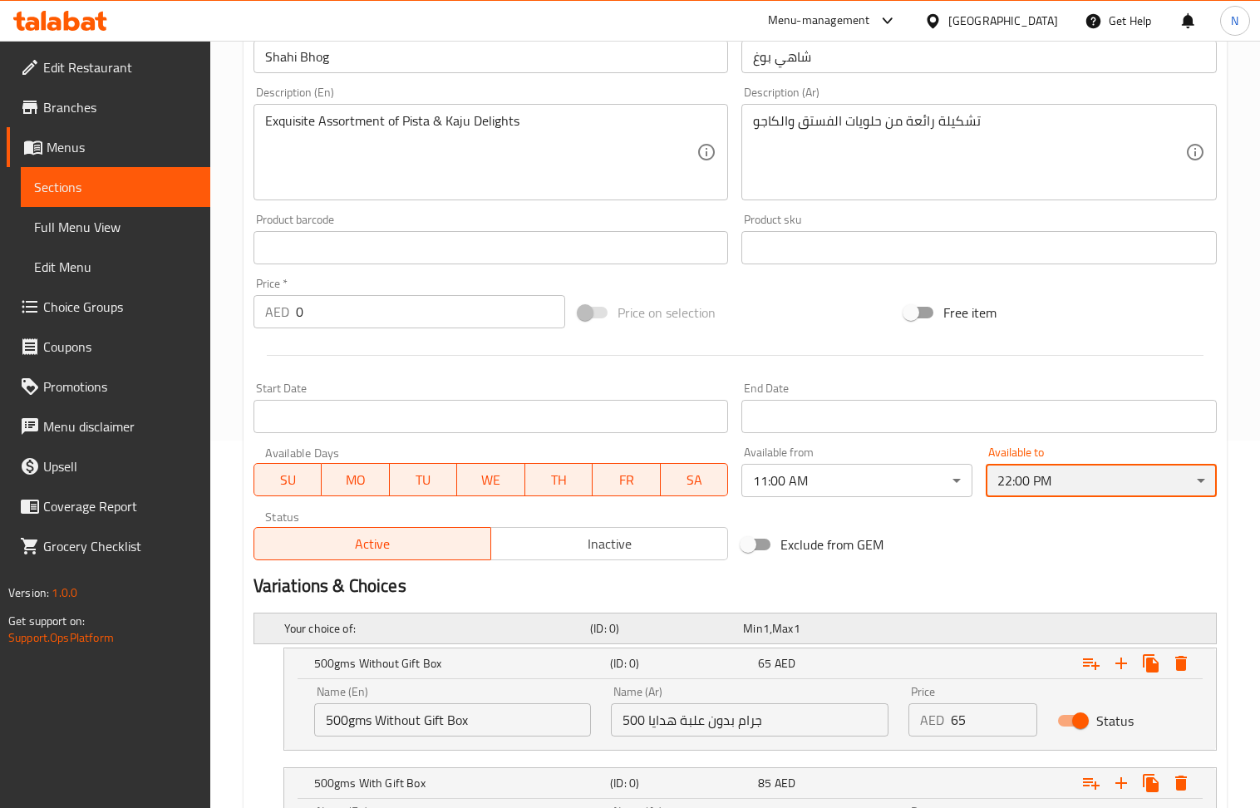
scroll to position [274, 0]
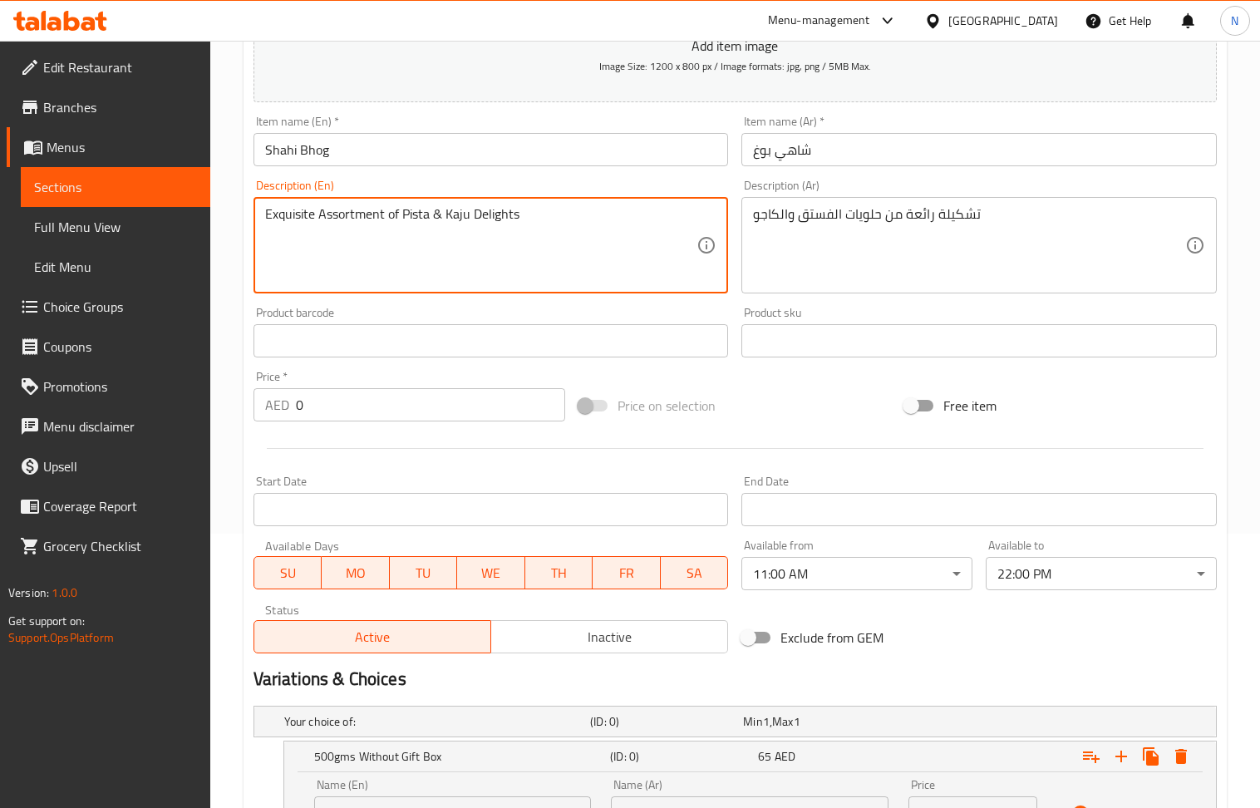
drag, startPoint x: 456, startPoint y: 219, endPoint x: 437, endPoint y: 244, distance: 30.3
click at [437, 244] on textarea "Exquisite Assortment of Pista & Kaju Delights" at bounding box center [481, 245] width 432 height 79
drag, startPoint x: 414, startPoint y: 224, endPoint x: 396, endPoint y: 230, distance: 18.7
click at [396, 230] on textarea "Exquisite Assortment of Pista & Kaju Delights" at bounding box center [481, 245] width 432 height 79
drag, startPoint x: 416, startPoint y: 218, endPoint x: 309, endPoint y: 248, distance: 111.3
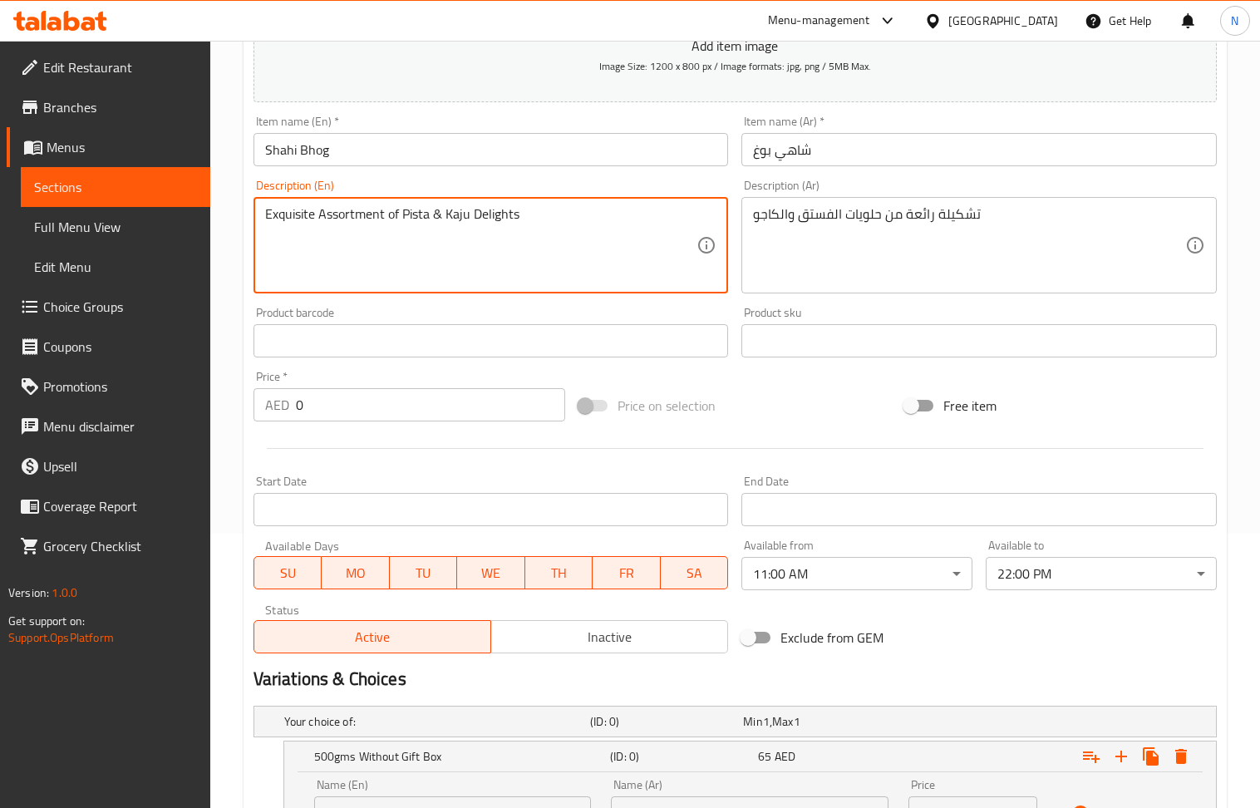
click at [296, 251] on textarea "Exquisite Assortment of Pista & Kaju Delights" at bounding box center [481, 245] width 432 height 79
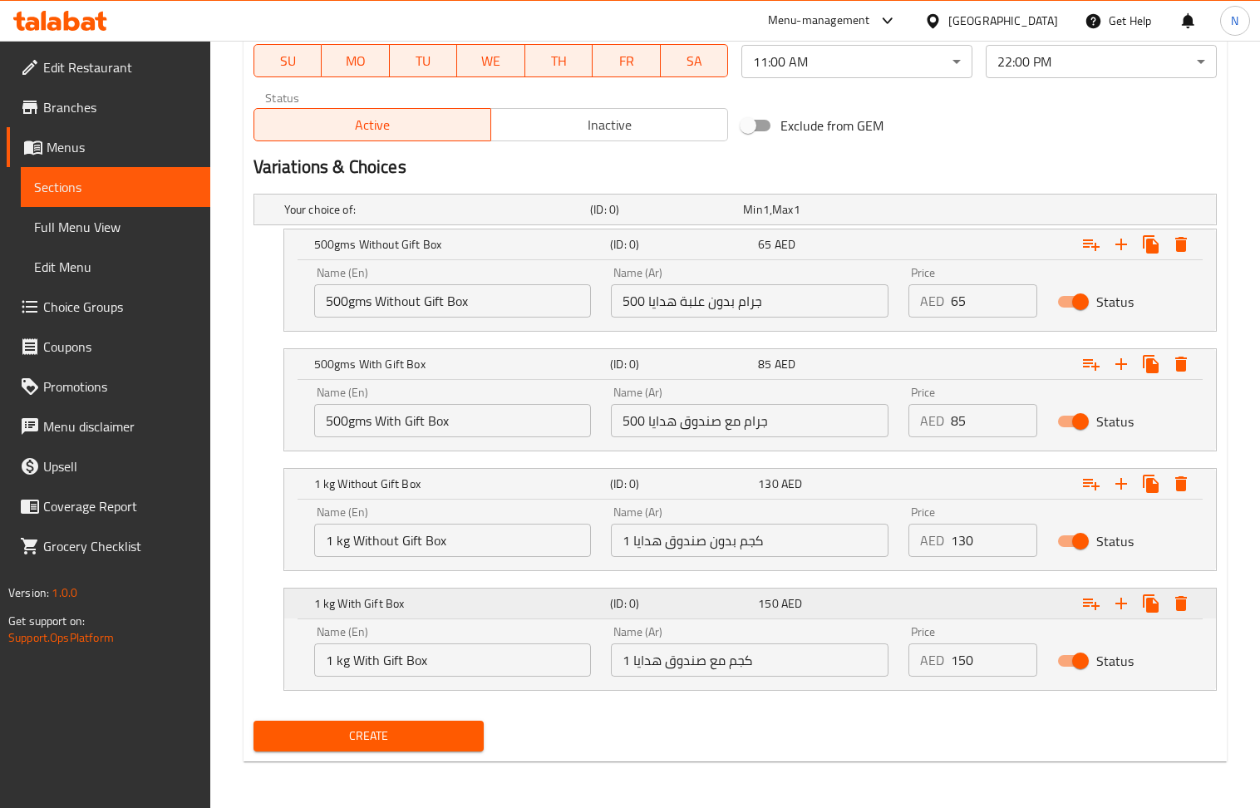
scroll to position [790, 0]
click at [420, 749] on button "Create" at bounding box center [369, 736] width 231 height 31
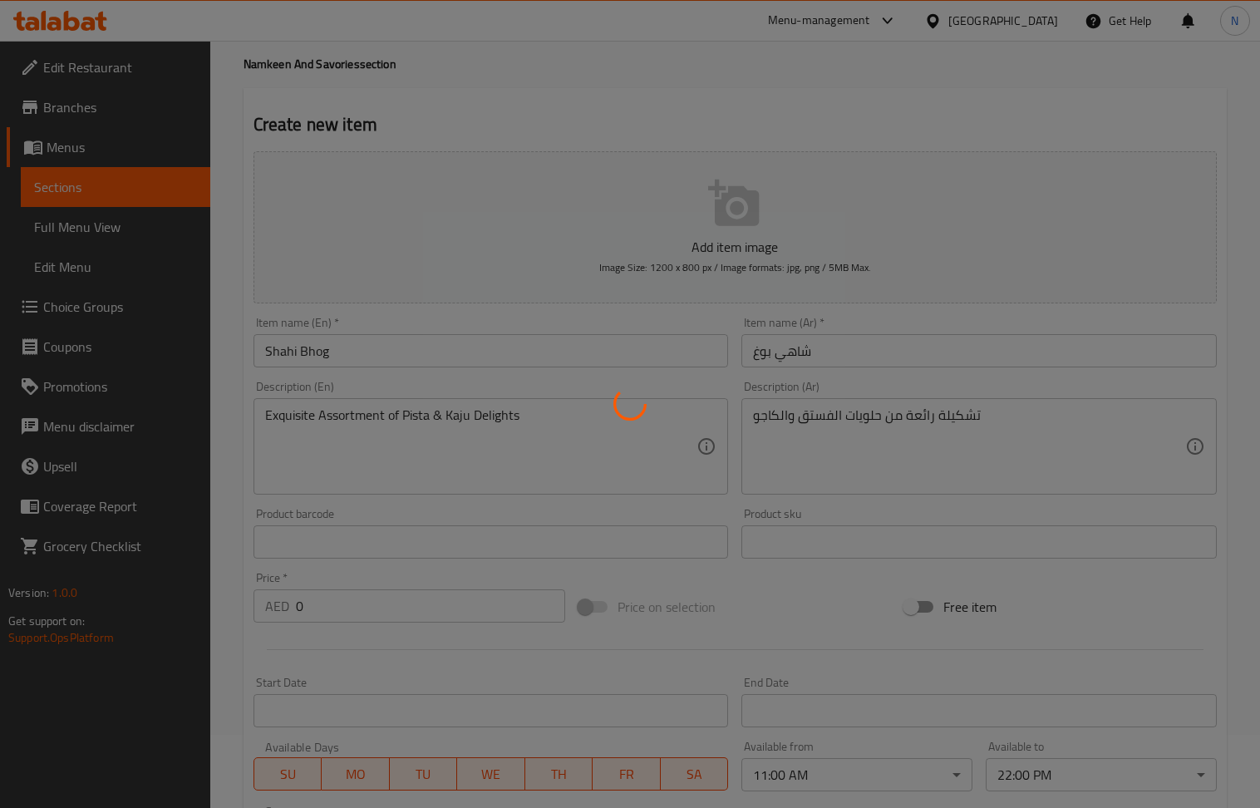
scroll to position [0, 0]
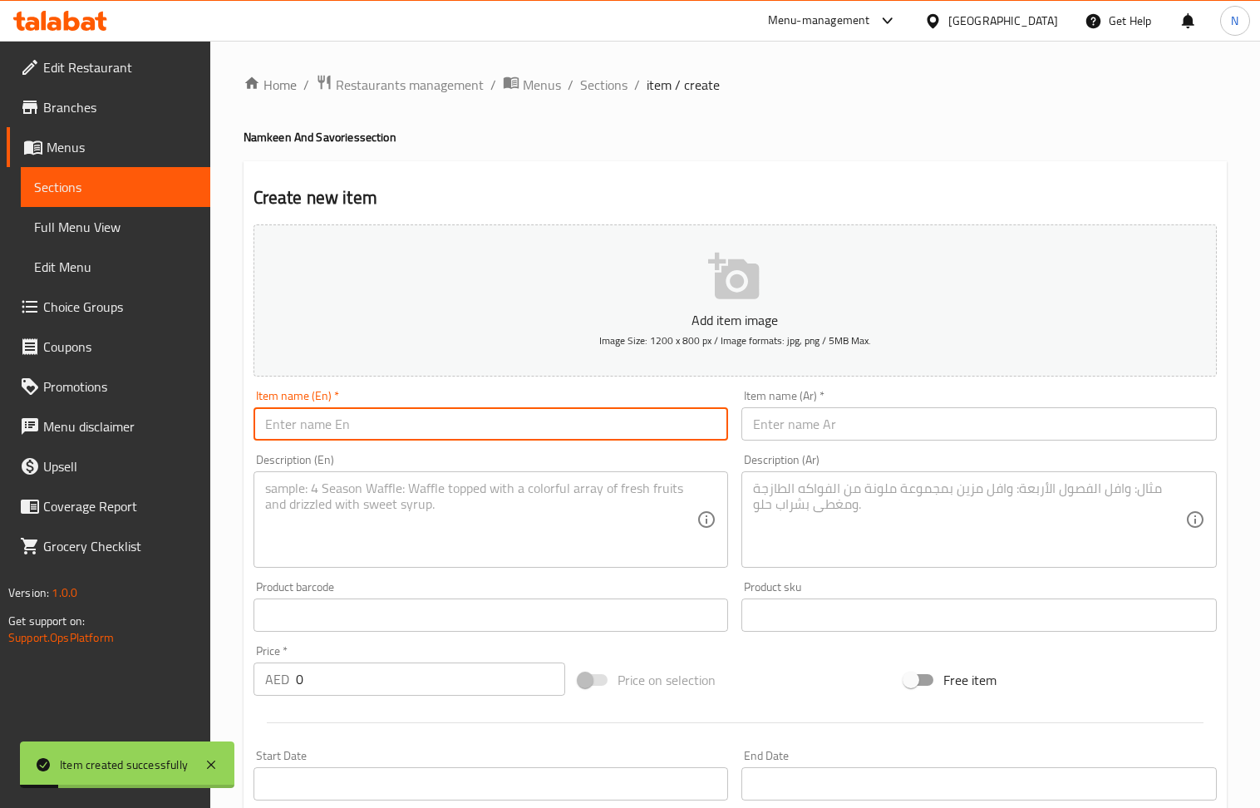
click at [451, 433] on input "text" at bounding box center [491, 423] width 475 height 33
paste input "Shubh Bhog"
type input "Shubh Bhog"
drag, startPoint x: 800, startPoint y: 416, endPoint x: 732, endPoint y: 380, distance: 76.6
click at [800, 416] on input "text" at bounding box center [978, 423] width 475 height 33
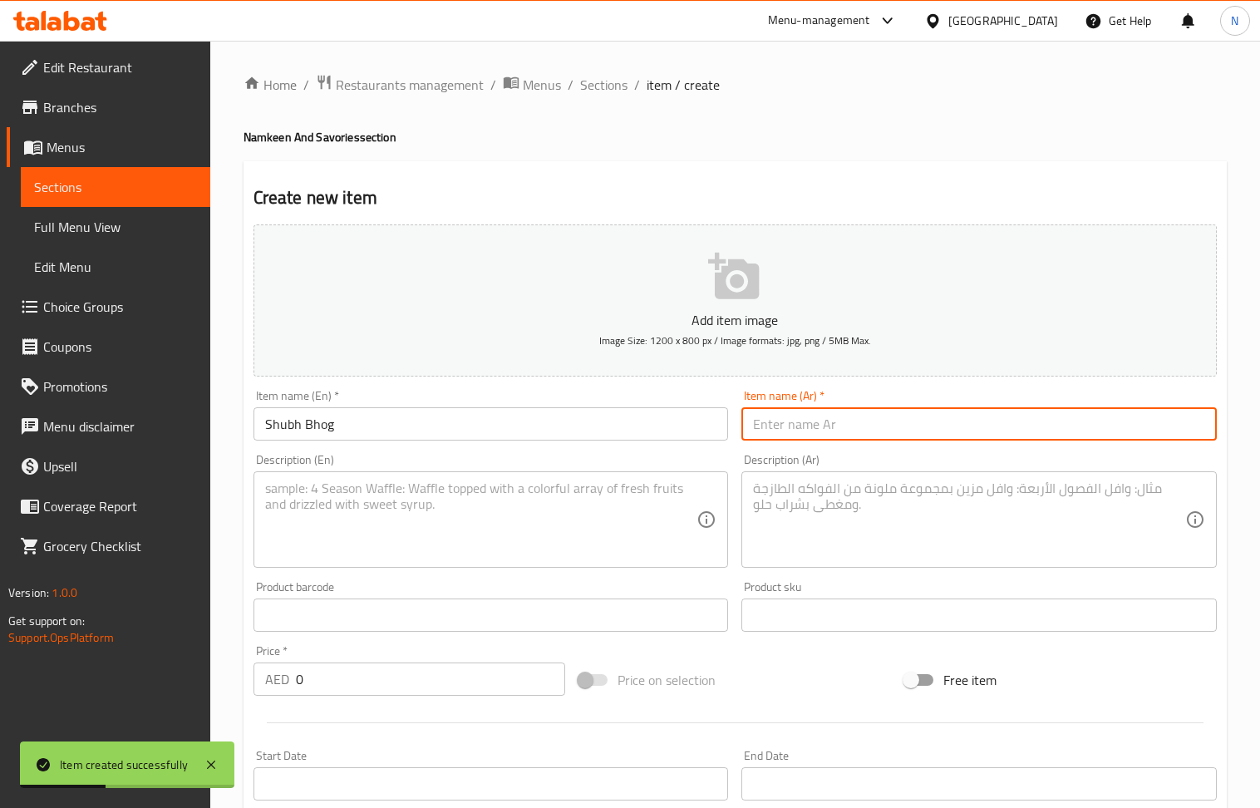
paste input "شوب بوغ"
type input "شوب بوغ"
click at [386, 503] on textarea at bounding box center [481, 519] width 432 height 79
paste textarea "Exquisite Assortment of Kaju, [PERSON_NAME], [PERSON_NAME]"
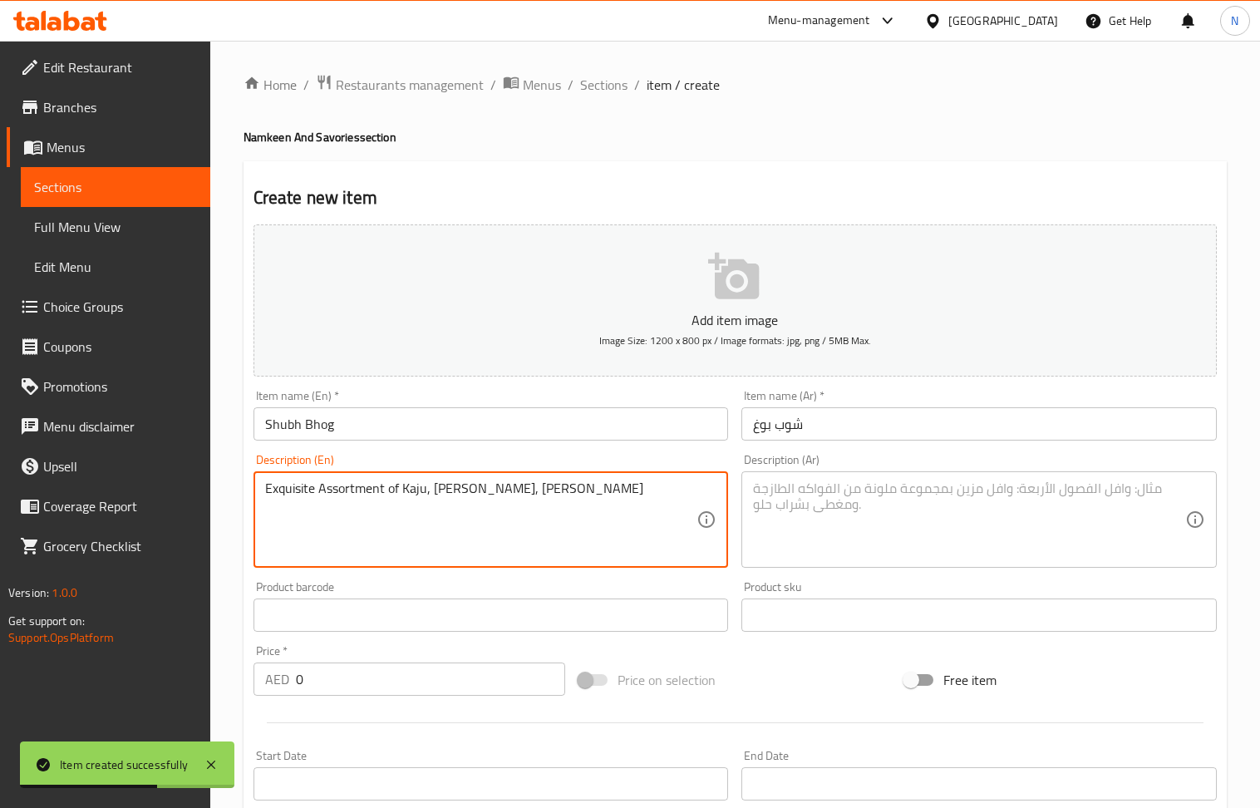
type textarea "Exquisite Assortment of Kaju, [PERSON_NAME], [PERSON_NAME]"
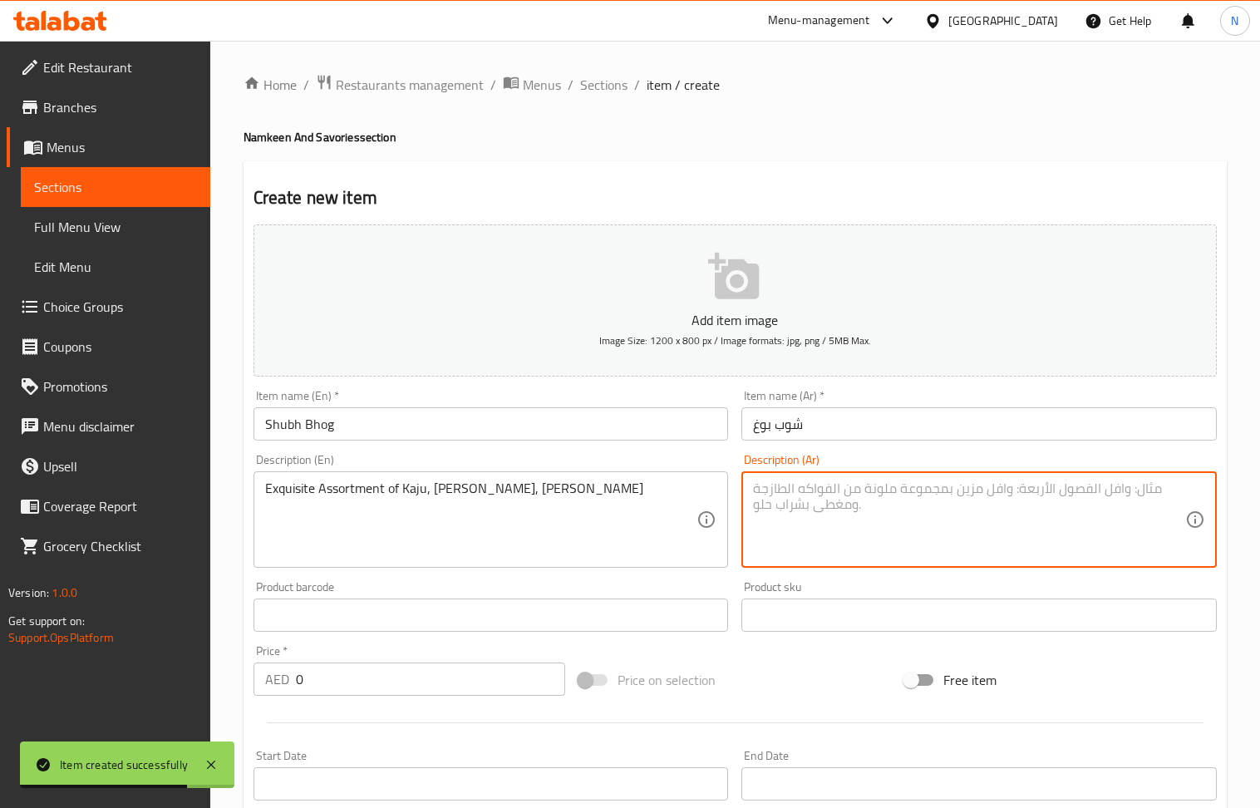
click at [831, 524] on textarea at bounding box center [969, 519] width 432 height 79
paste textarea "تشكيلة رائعة من حلويات الكاجو والأنجير واللوز"
type textarea "تشكيلة رائعة من حلويات الكاجو والأنجير واللوز"
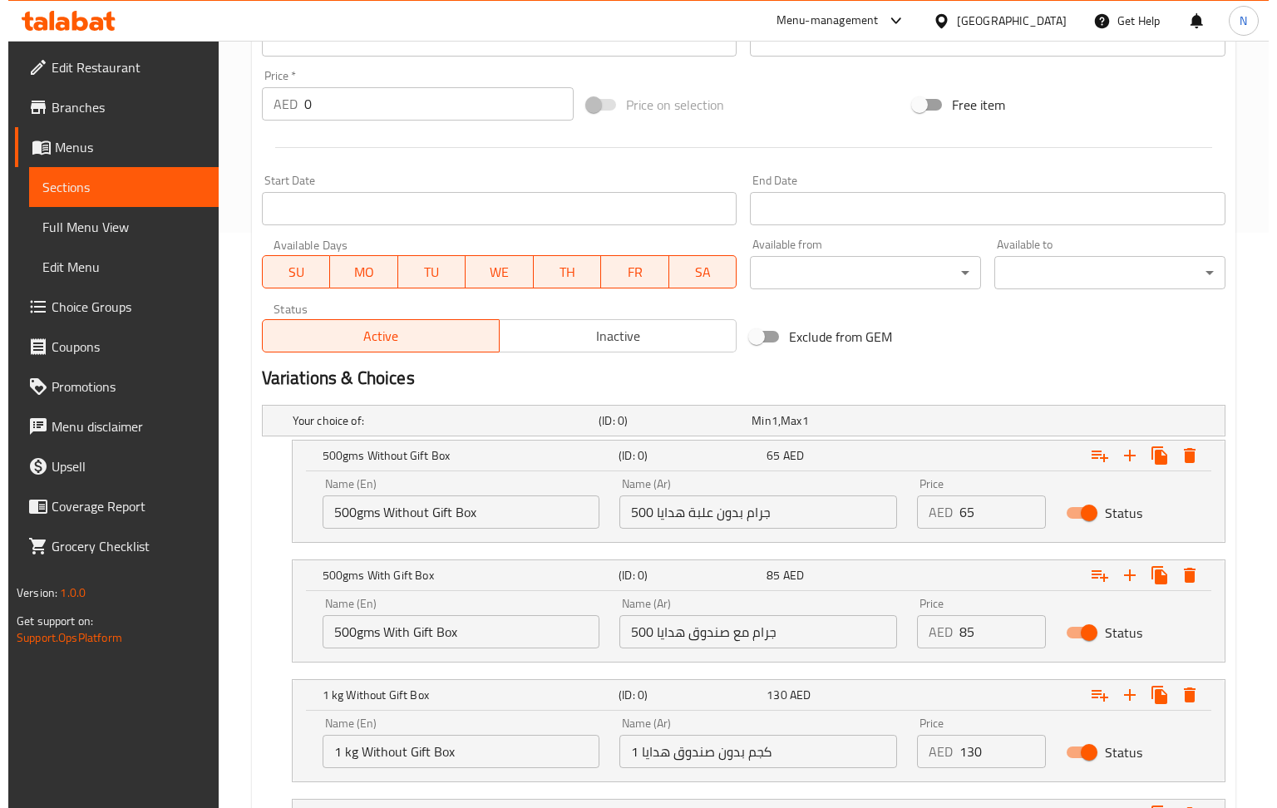
scroll to position [569, 0]
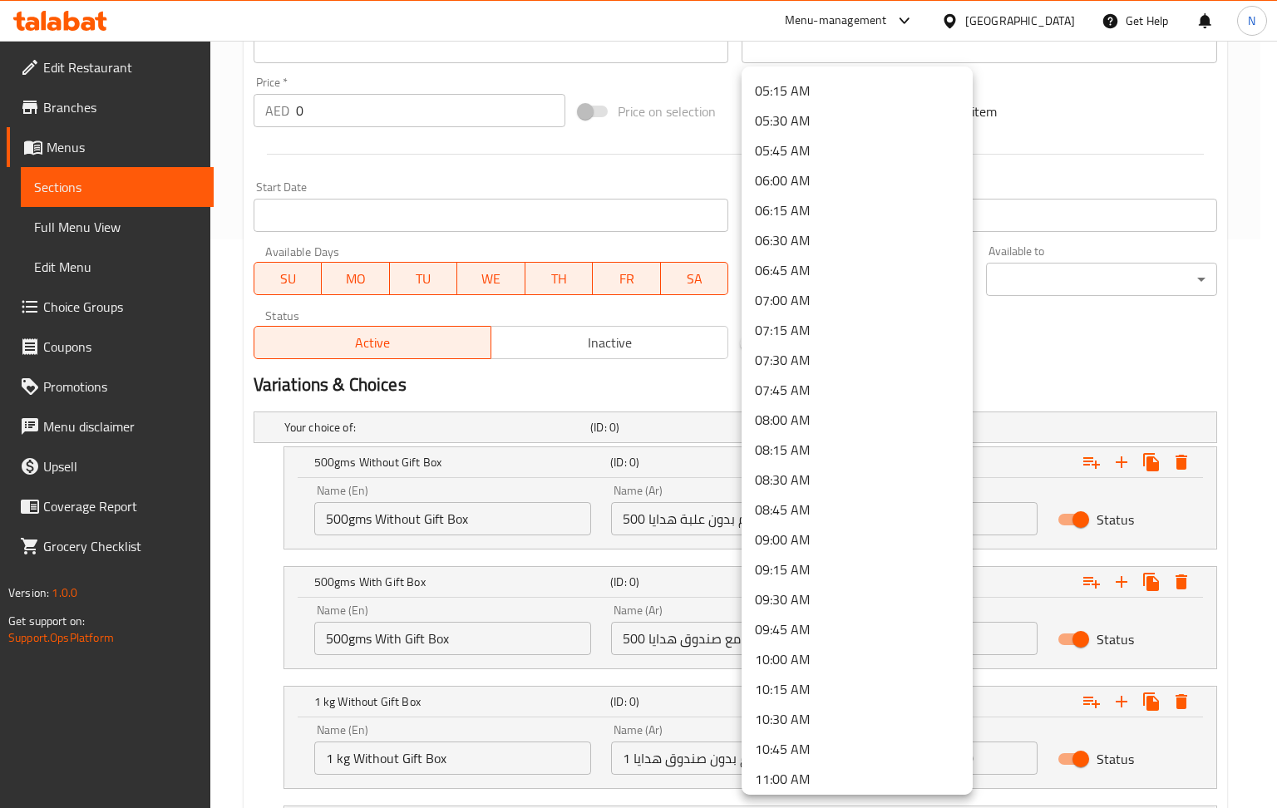
scroll to position [665, 0]
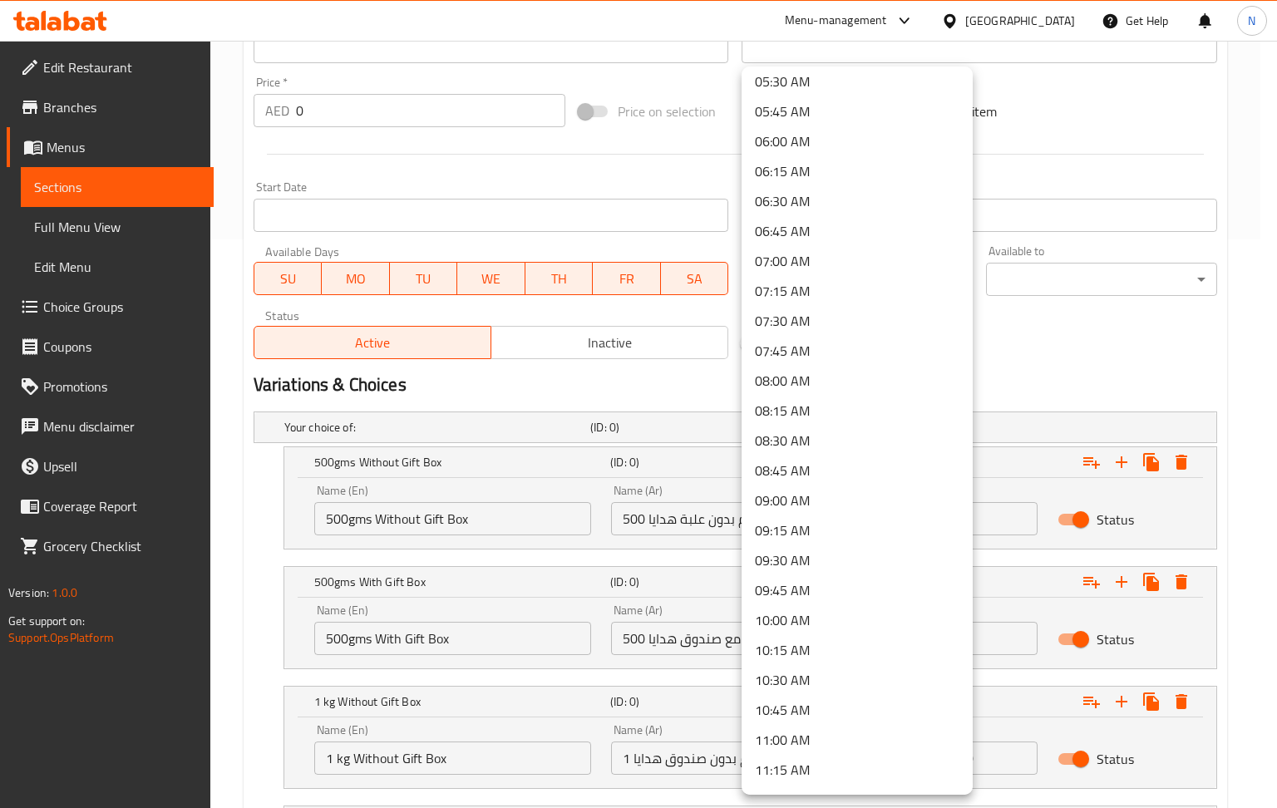
click at [808, 620] on li "10:00 AM" at bounding box center [856, 620] width 231 height 30
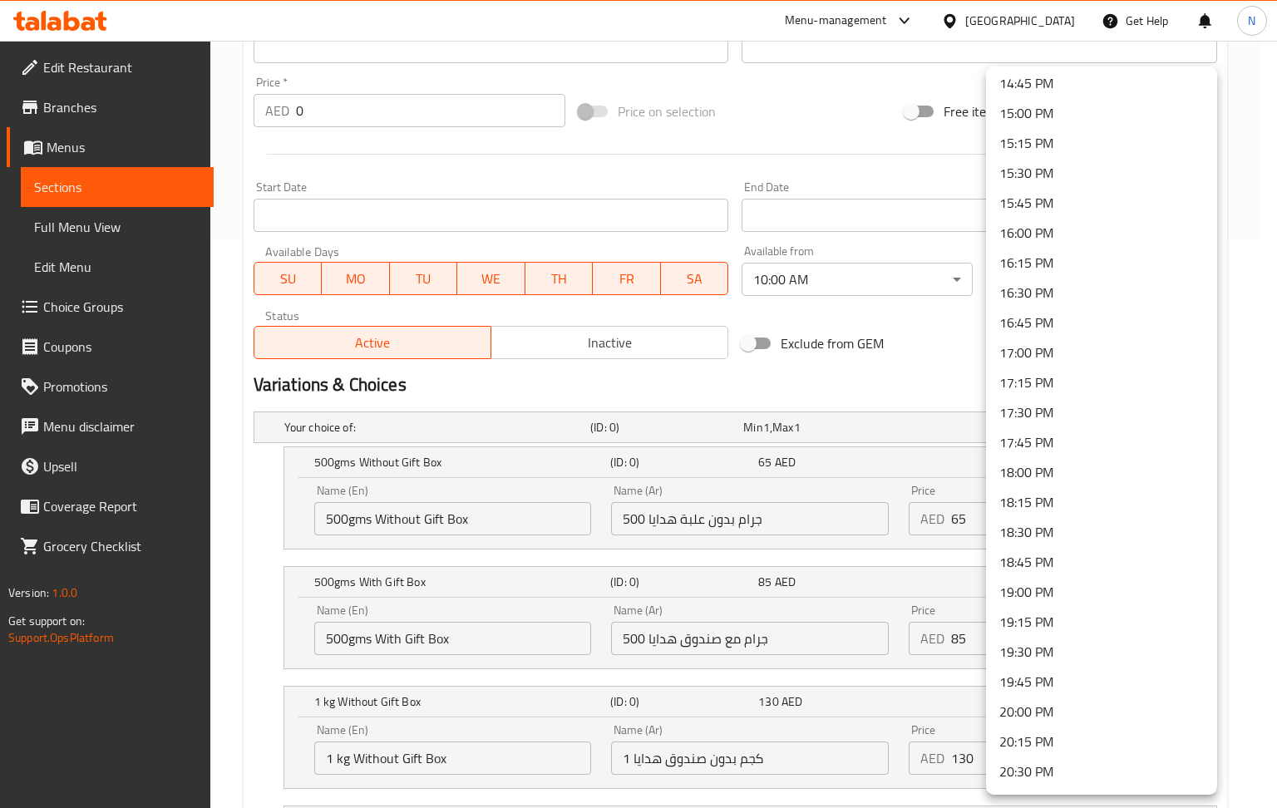
scroll to position [2188, 0]
click at [1057, 540] on li "22:00 PM" at bounding box center [1101, 534] width 231 height 30
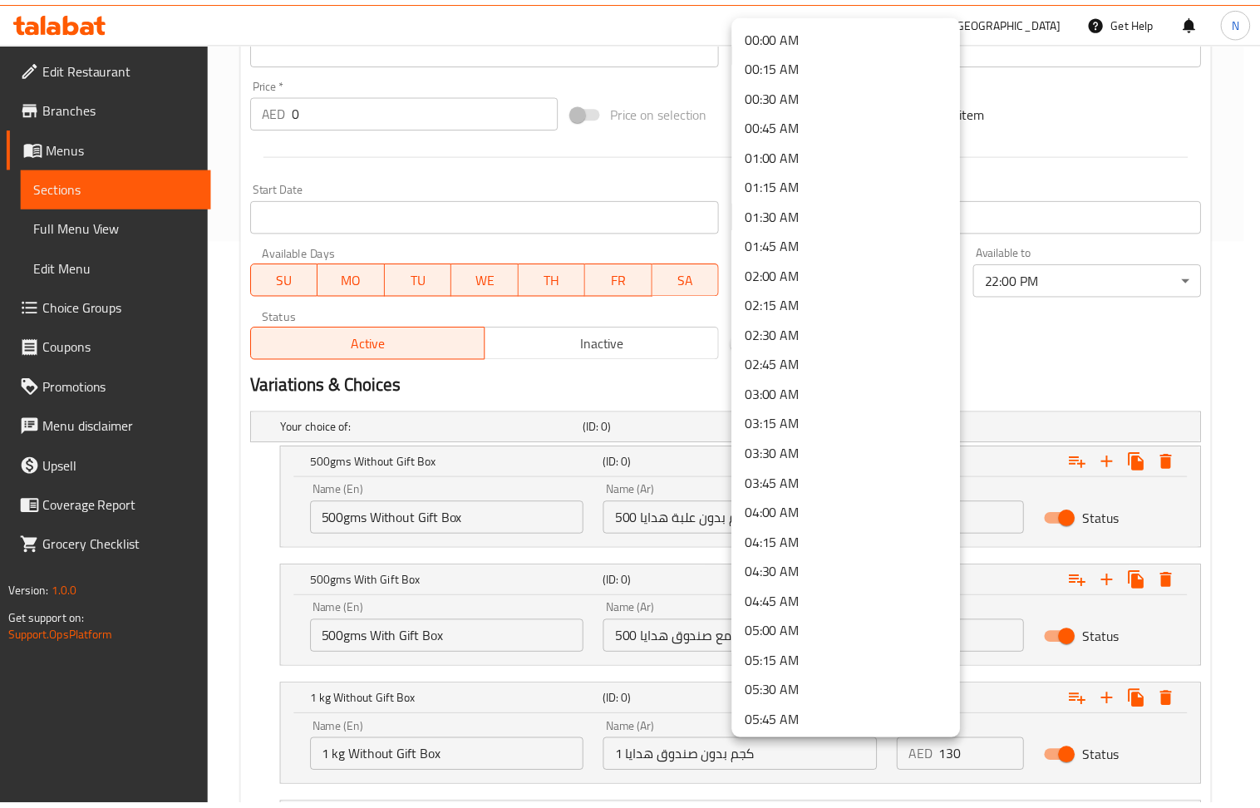
scroll to position [854, 0]
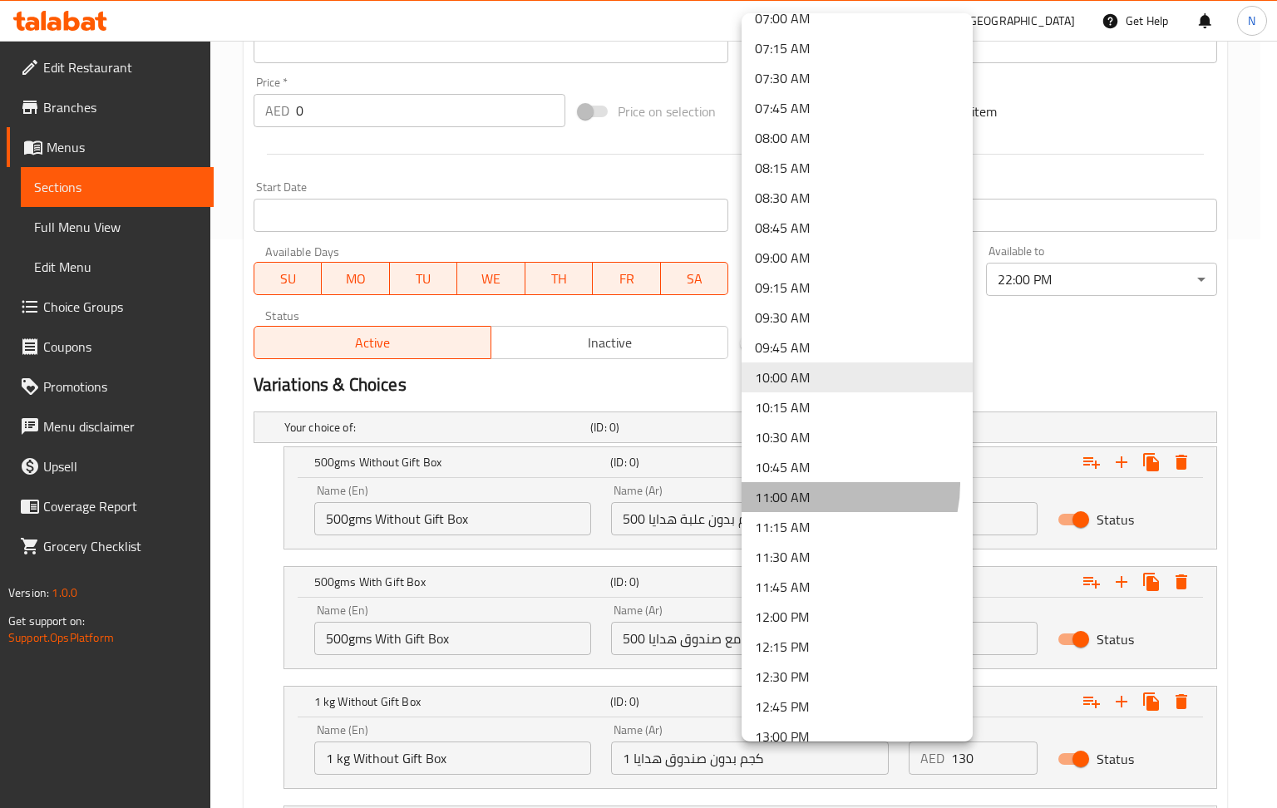
click at [820, 484] on li "11:00 AM" at bounding box center [856, 497] width 231 height 30
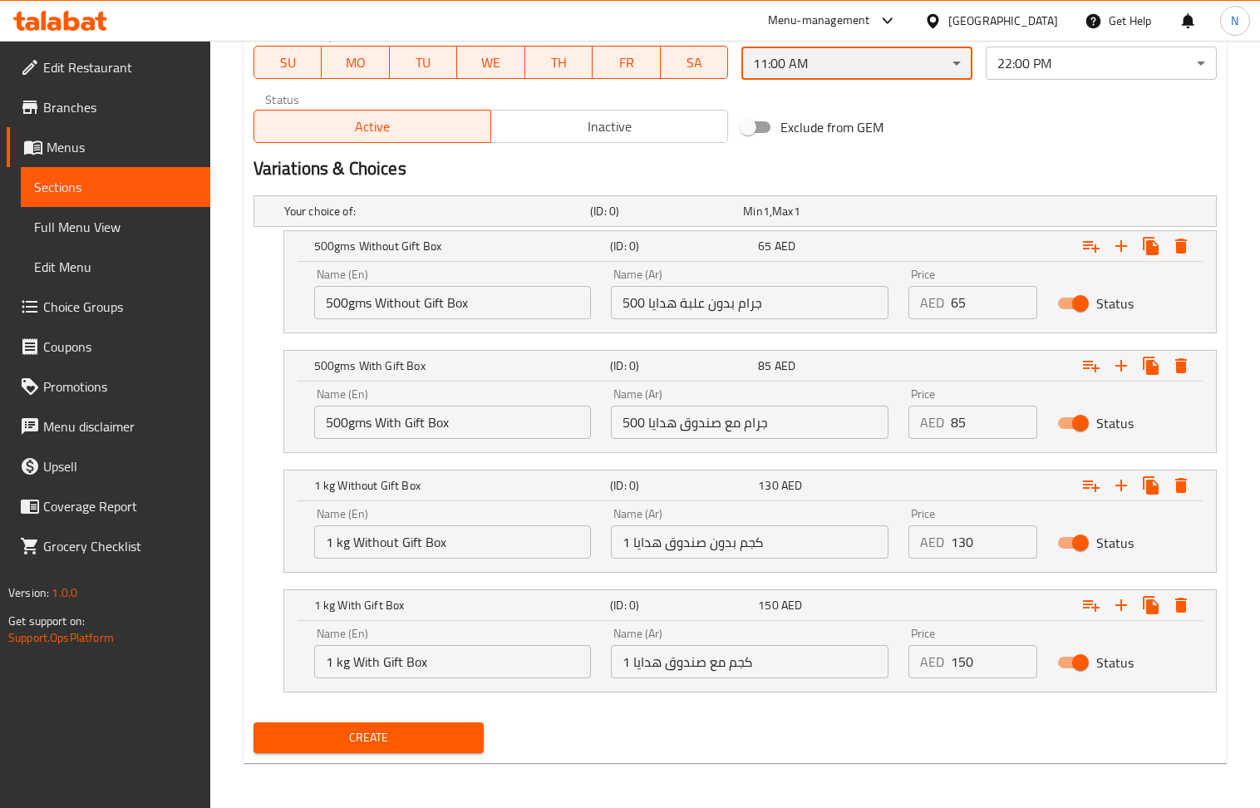
scroll to position [790, 0]
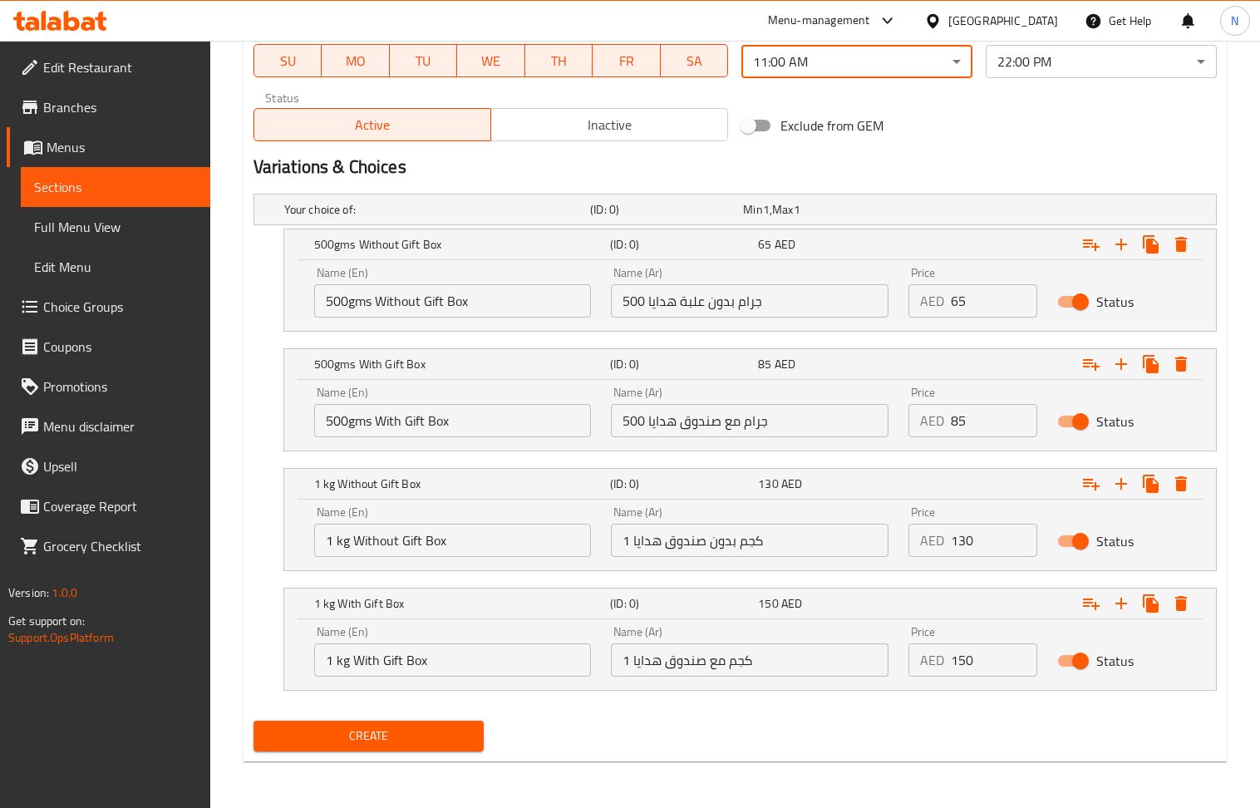
click at [369, 735] on span "Create" at bounding box center [369, 736] width 204 height 21
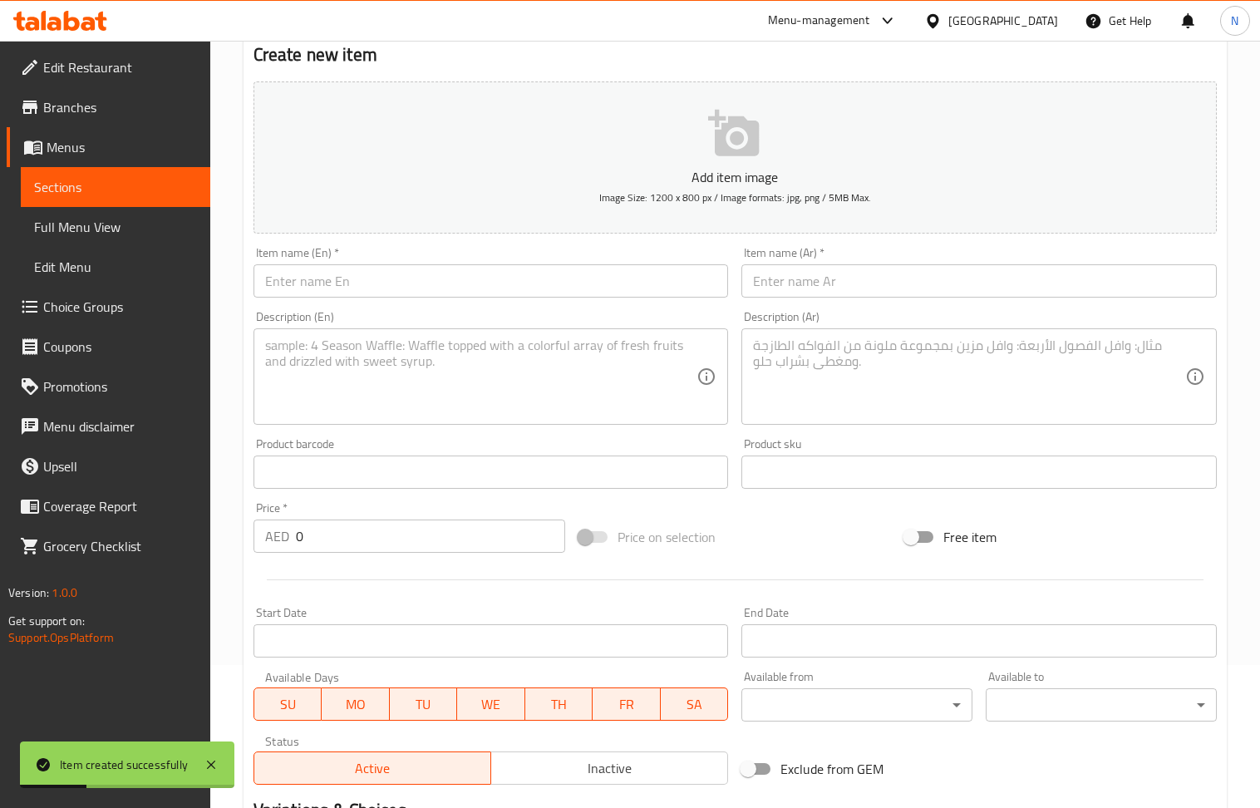
scroll to position [125, 0]
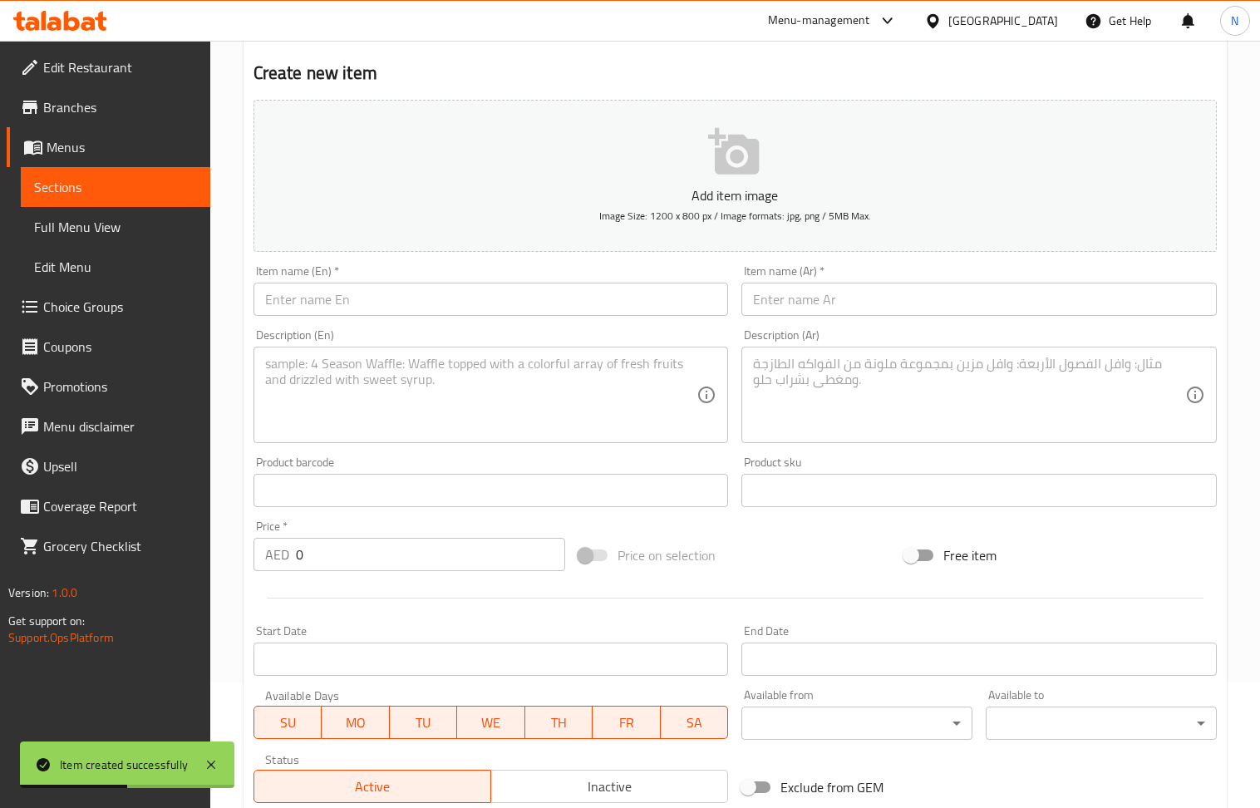
drag, startPoint x: 391, startPoint y: 304, endPoint x: 406, endPoint y: 150, distance: 154.6
click at [391, 304] on input "text" at bounding box center [491, 299] width 475 height 33
paste input "[PERSON_NAME]"
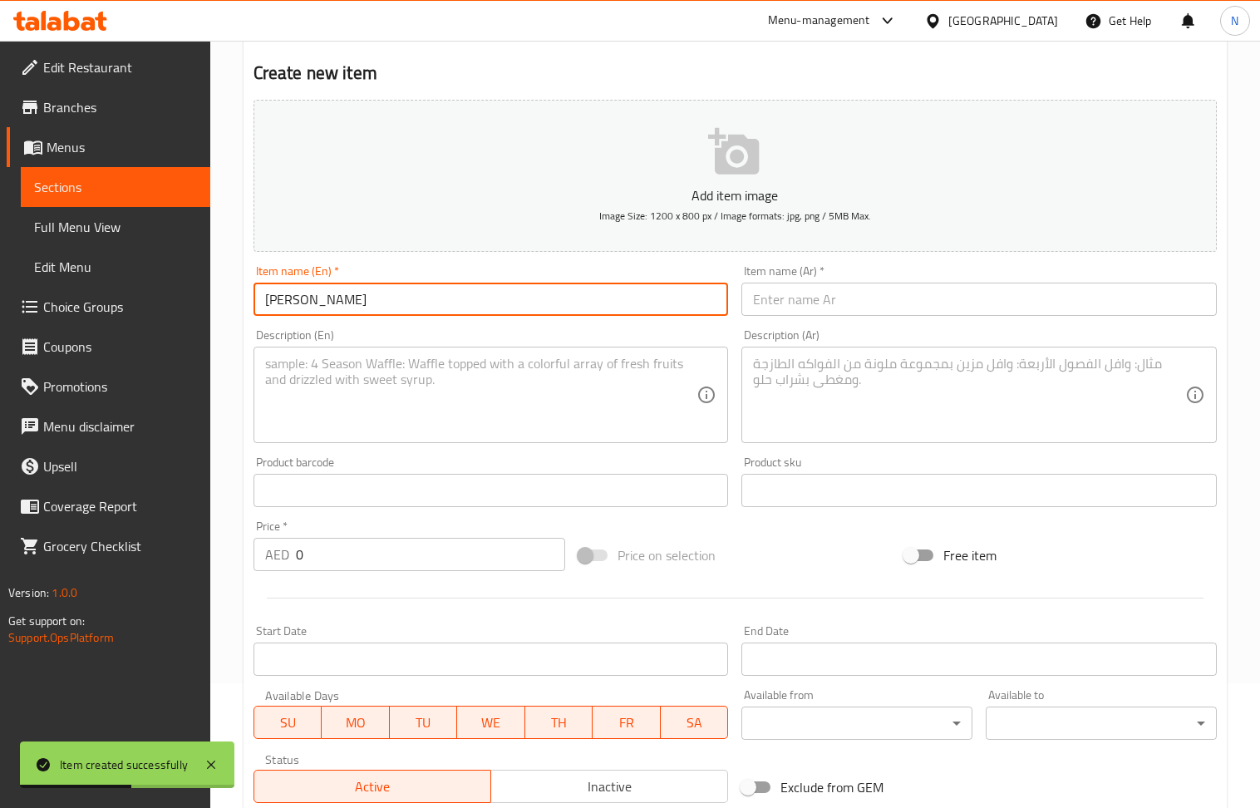
type input "[PERSON_NAME]"
click at [878, 301] on input "text" at bounding box center [978, 299] width 475 height 33
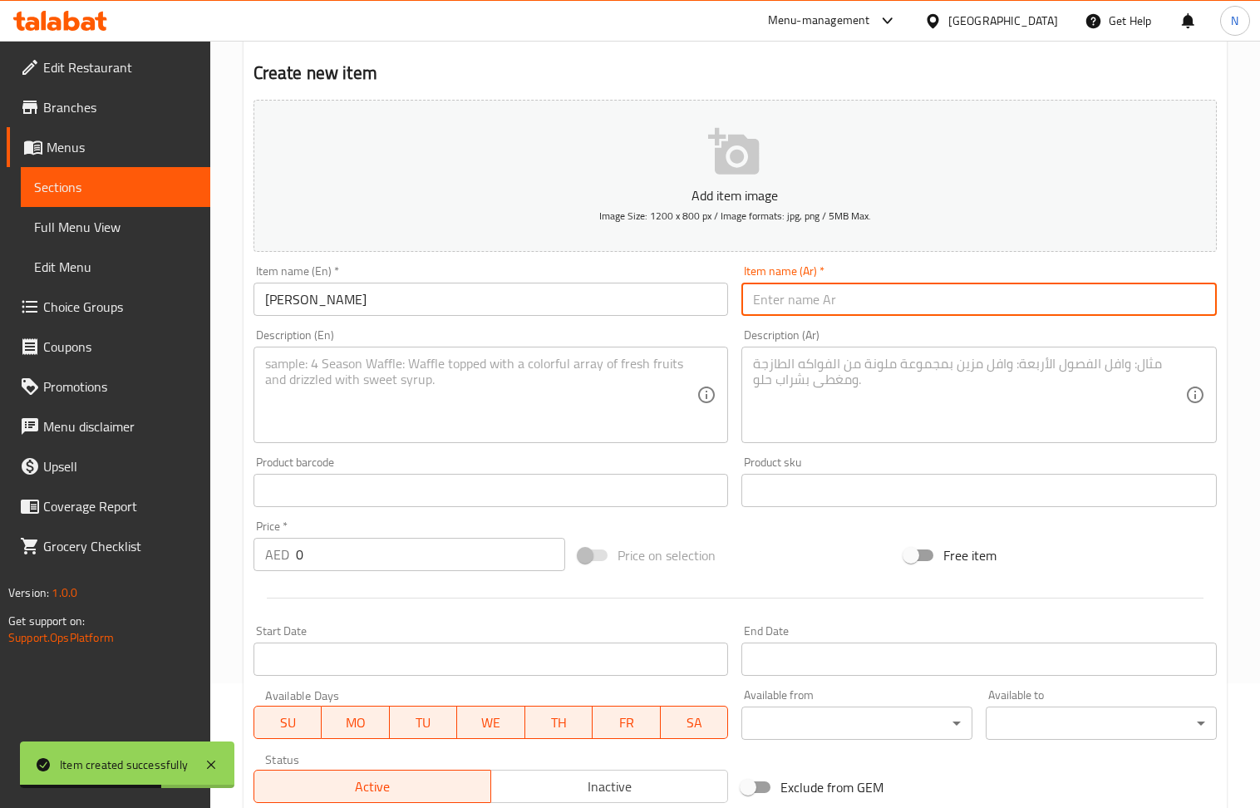
paste input "[PERSON_NAME]"
type input "[PERSON_NAME]"
click at [423, 424] on textarea at bounding box center [481, 395] width 432 height 79
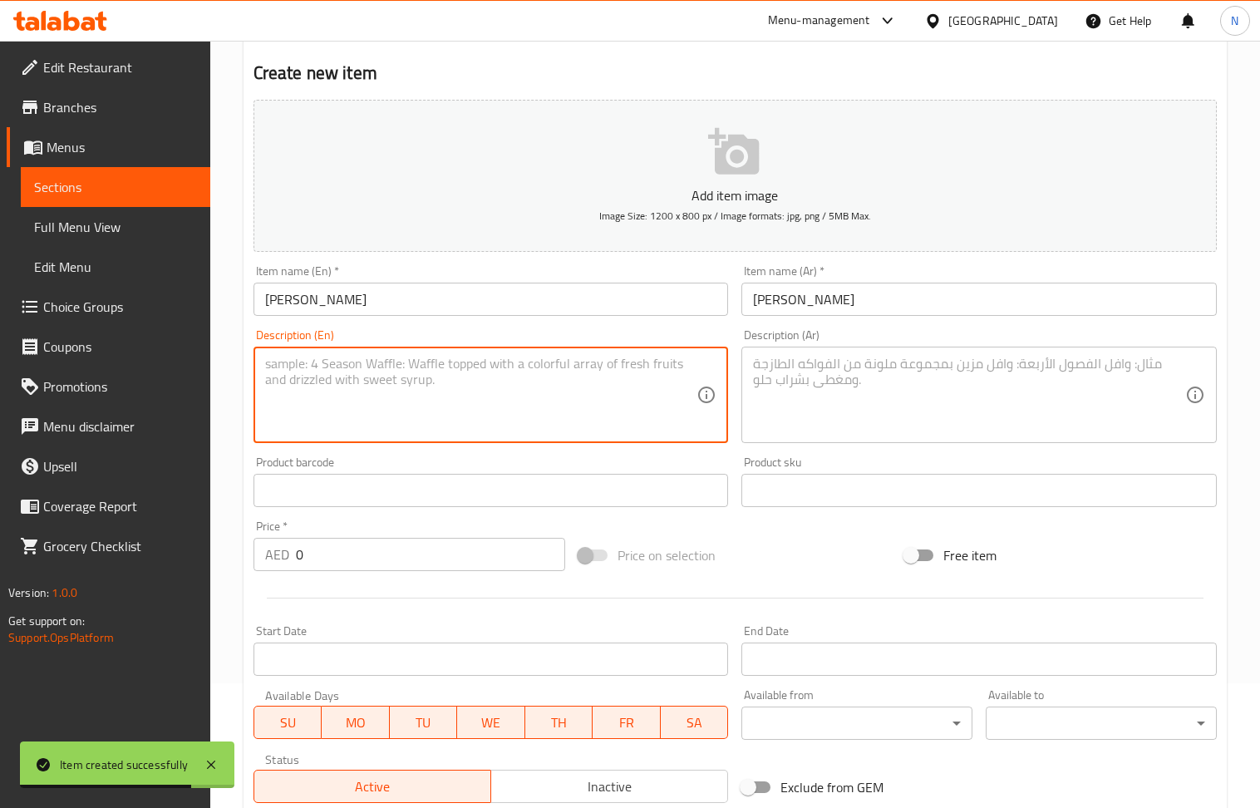
paste textarea "Premium Assortment of Kaju & Desi Sweets"
type textarea "Premium Assortment of Kaju & Desi Sweets"
click at [833, 354] on div "Description (Ar)" at bounding box center [978, 395] width 475 height 96
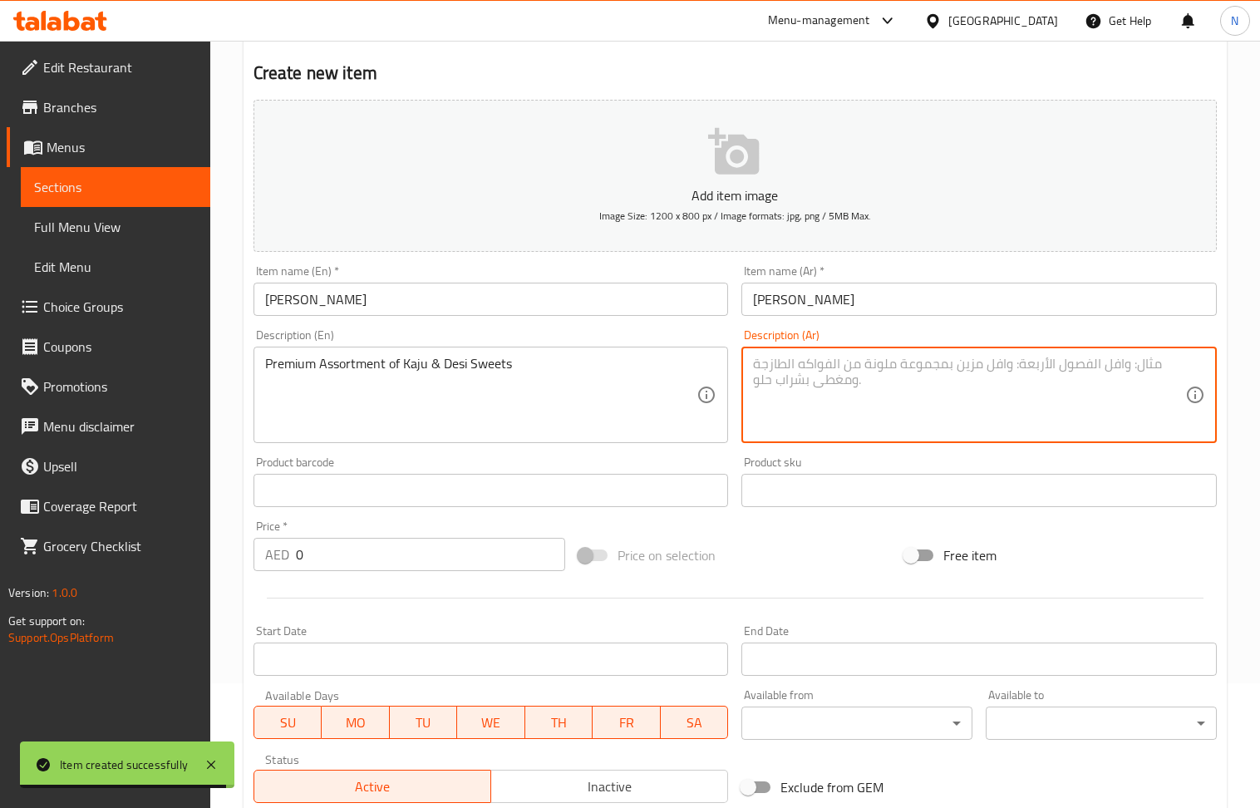
paste textarea "تشكيلة فاخرة من حلويات الكاجو والحلويات الهندية"
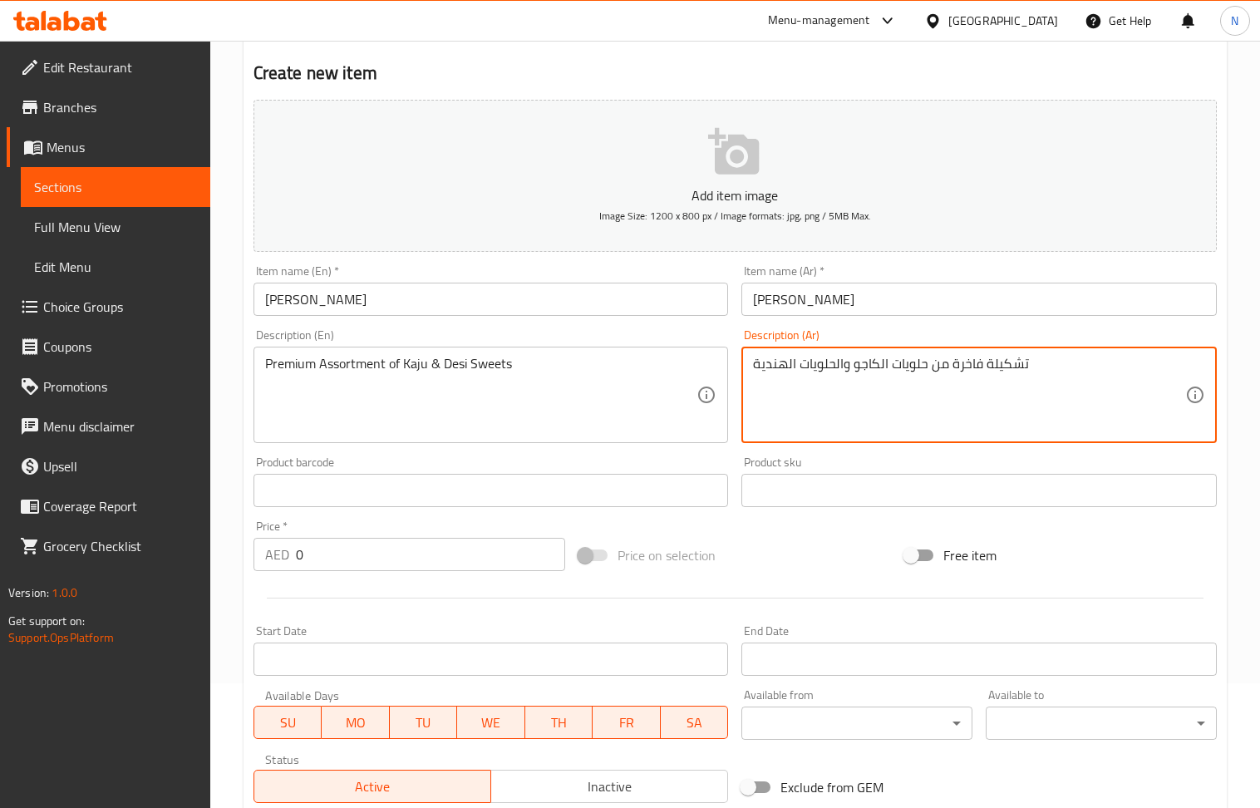
click at [786, 369] on textarea "تشكيلة فاخرة من حلويات الكاجو والحلويات الهندية" at bounding box center [969, 395] width 432 height 79
type textarea "تشكيلة فاخرة من حلويات الكاجو والحلويات داسي"
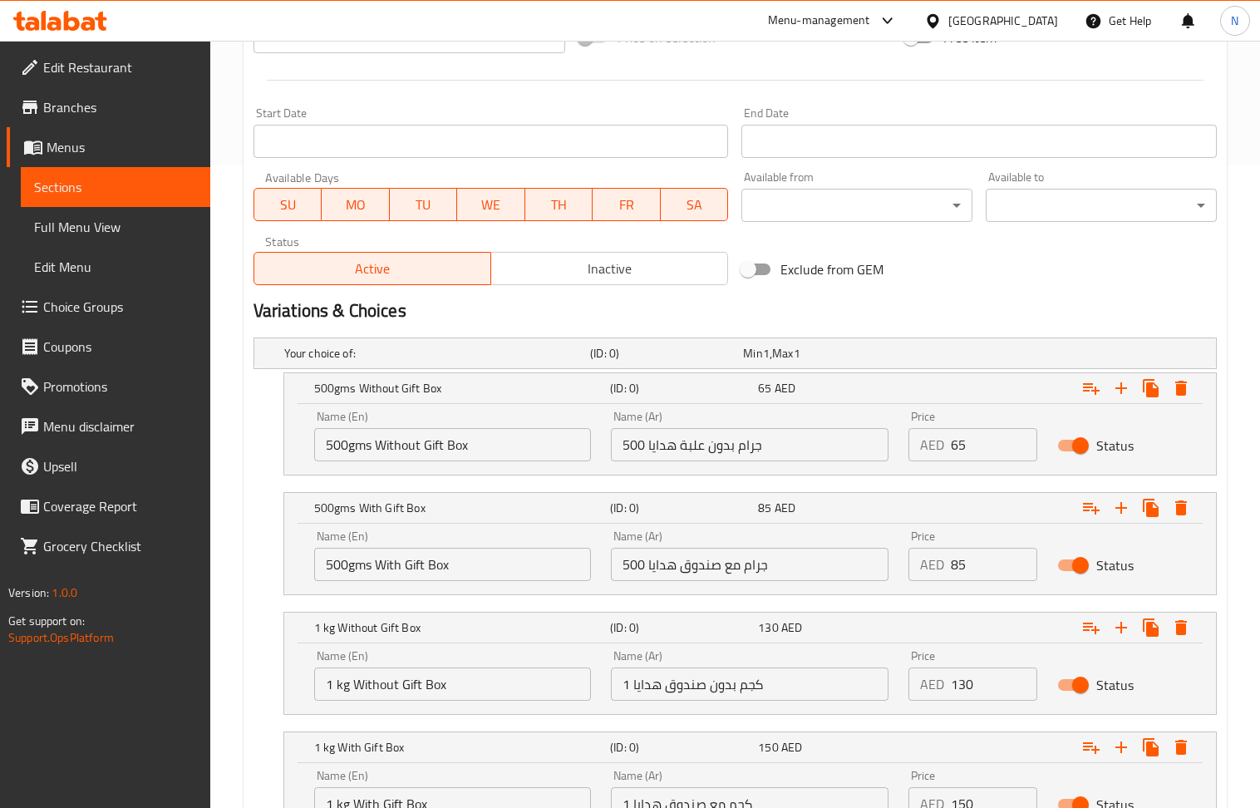
scroll to position [790, 0]
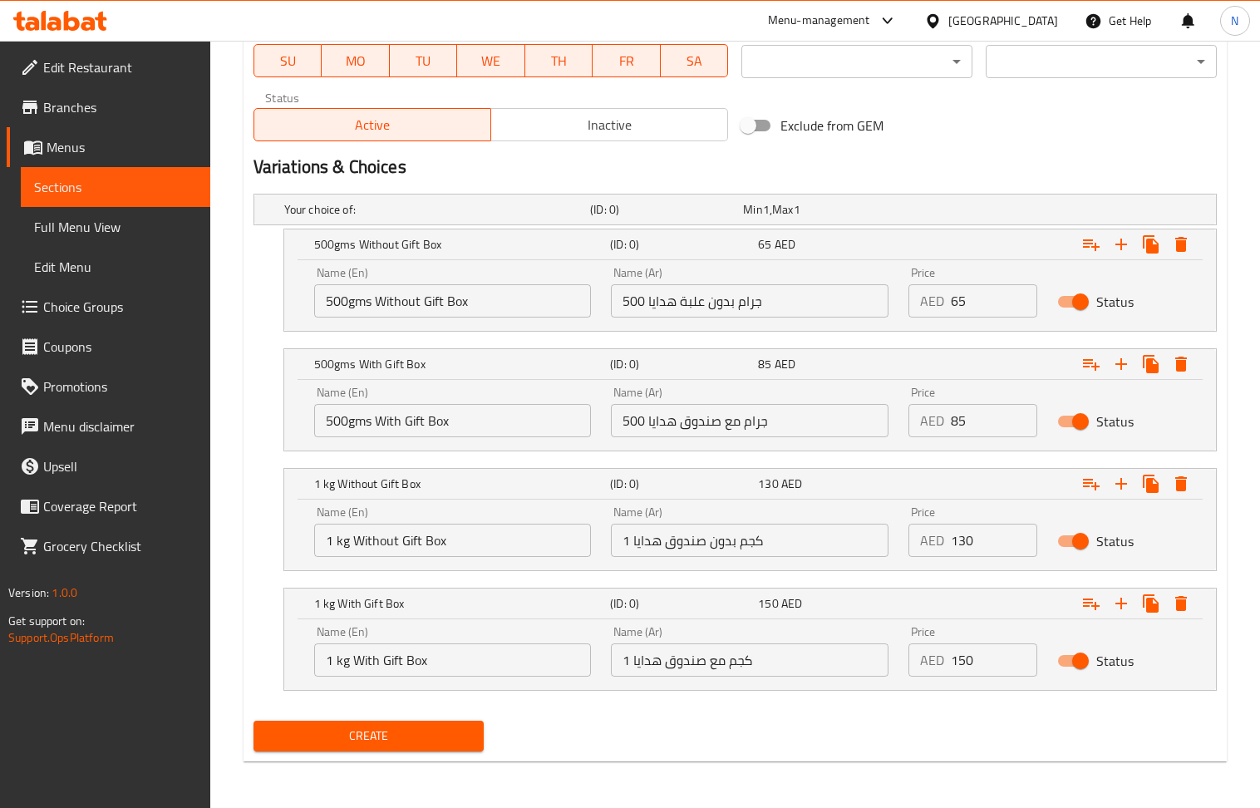
click at [978, 303] on input "65" at bounding box center [994, 300] width 86 height 33
click at [978, 303] on input "0" at bounding box center [994, 300] width 86 height 33
paste input "6"
type input "60"
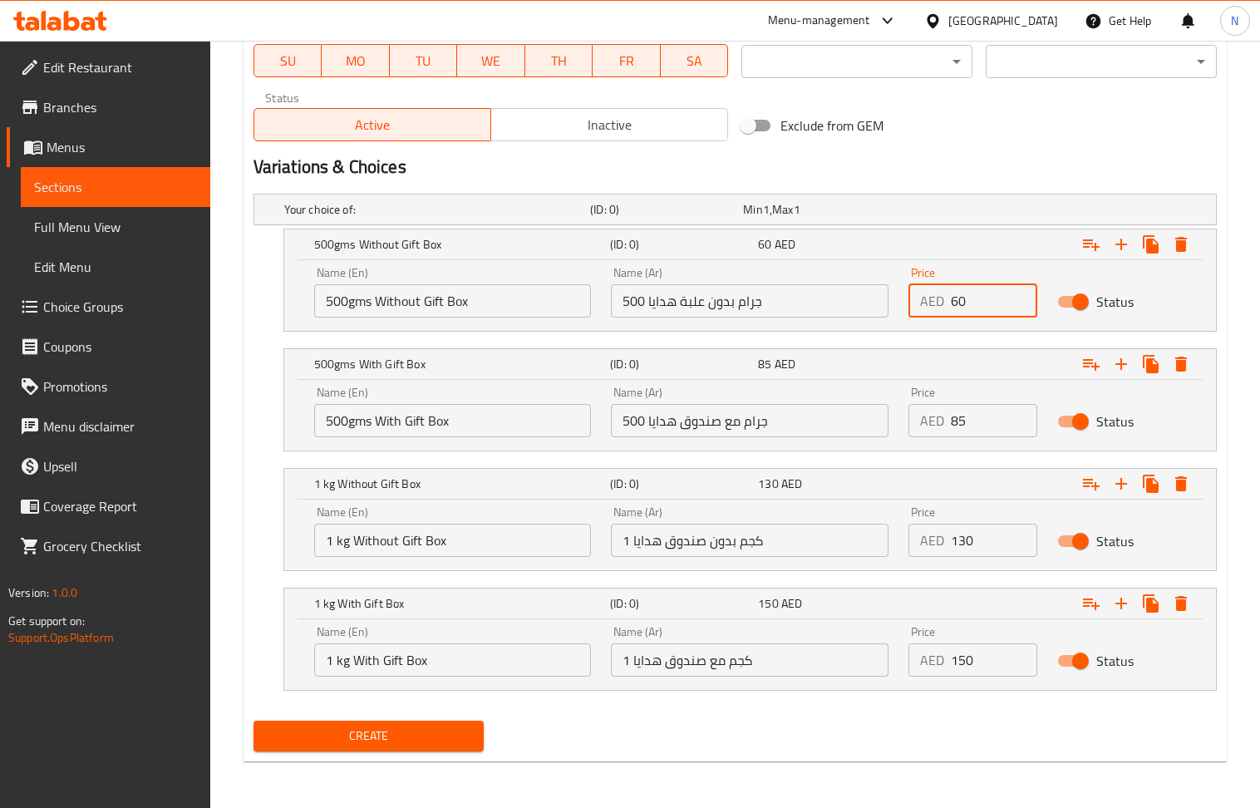
click at [988, 549] on input "130" at bounding box center [994, 540] width 86 height 33
paste input "11"
type input "110"
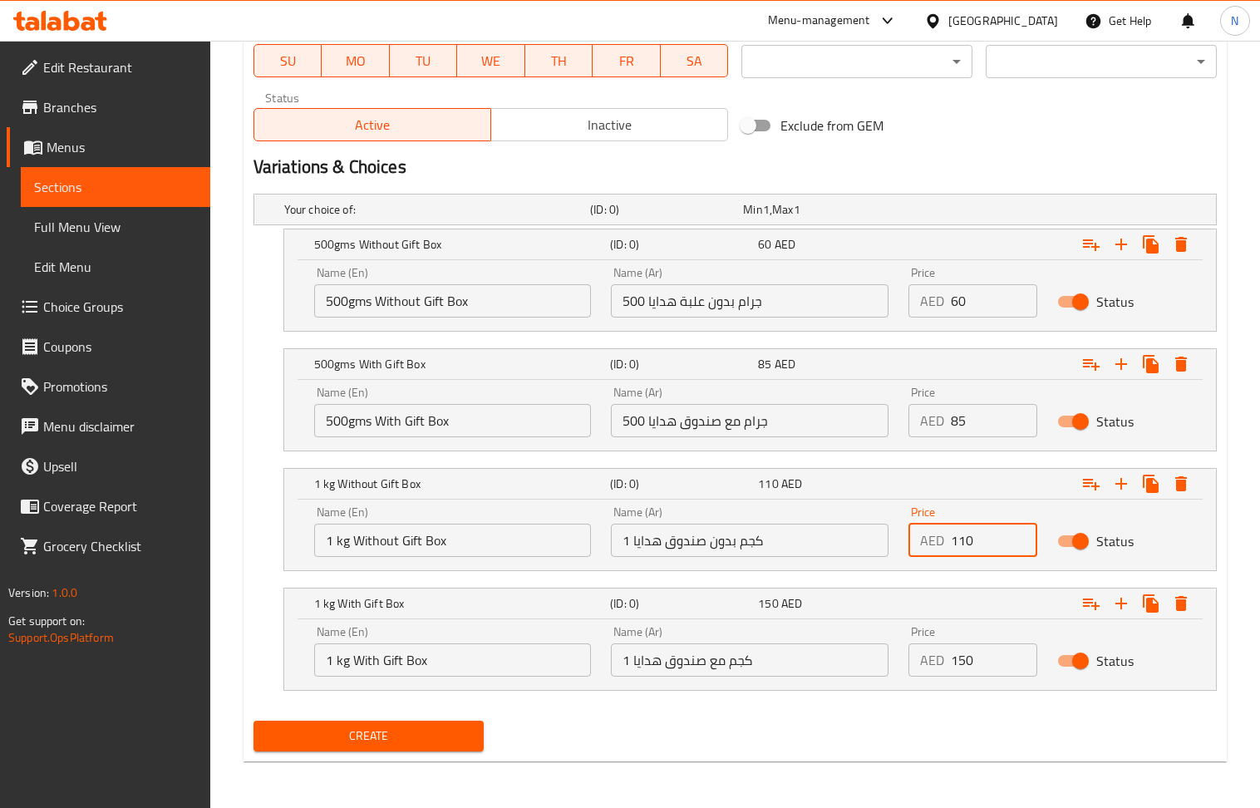
click at [968, 414] on input "85" at bounding box center [994, 420] width 86 height 33
paste input "8"
type input "80"
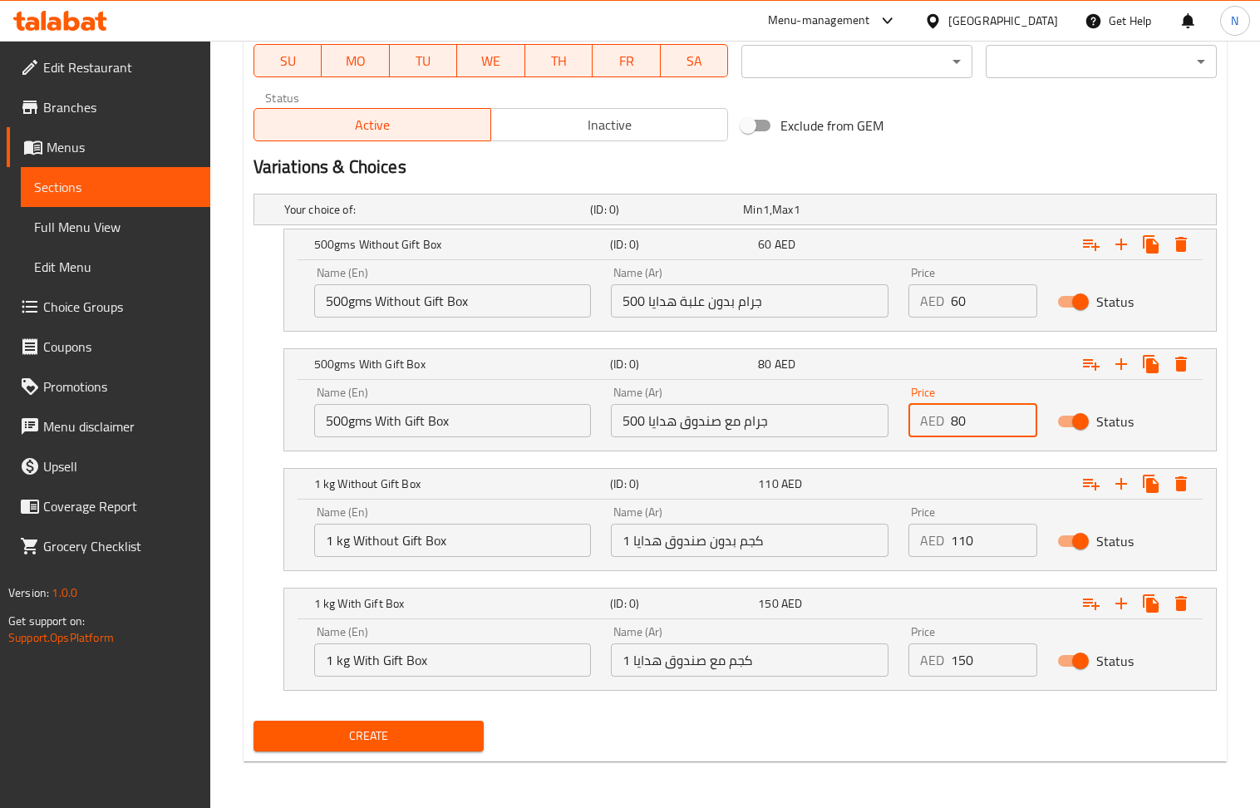
click at [965, 660] on input "150" at bounding box center [994, 659] width 86 height 33
click at [965, 660] on input "0" at bounding box center [994, 659] width 86 height 33
paste input "13"
type input "130"
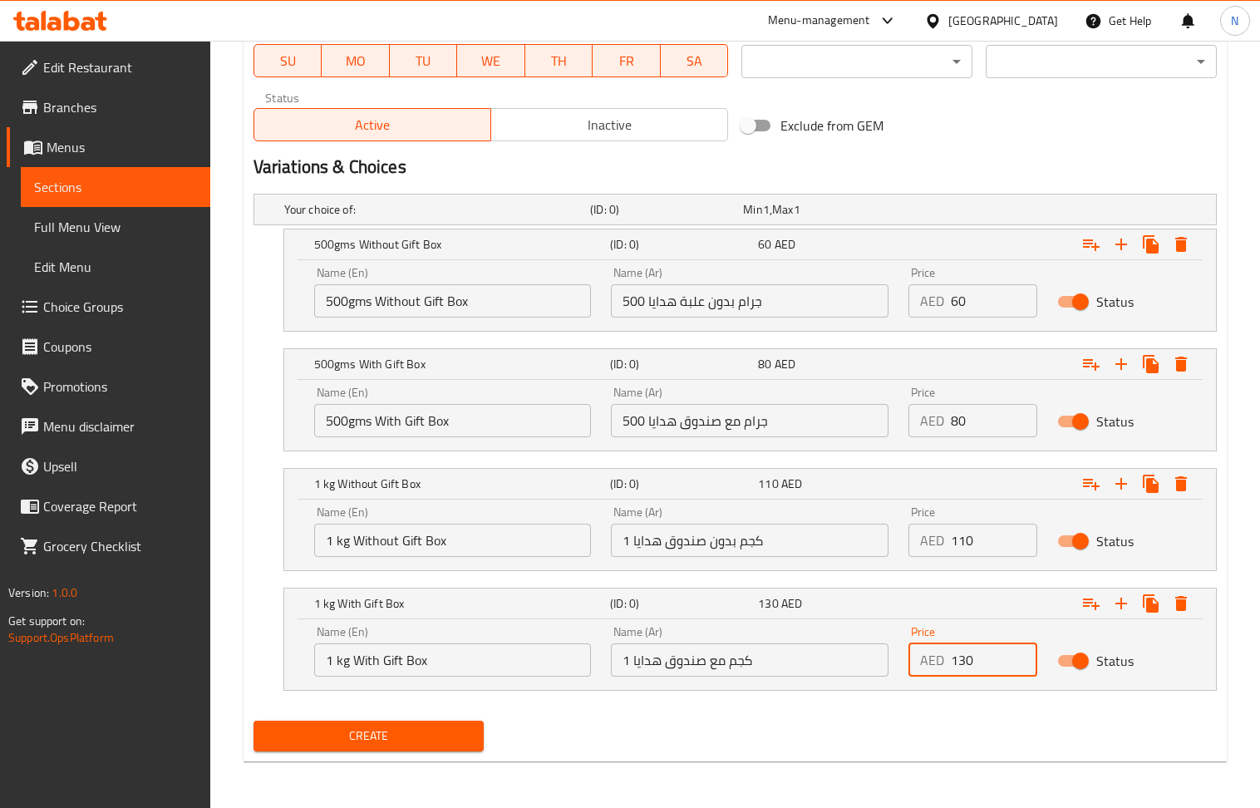
click at [383, 729] on span "Create" at bounding box center [369, 736] width 204 height 21
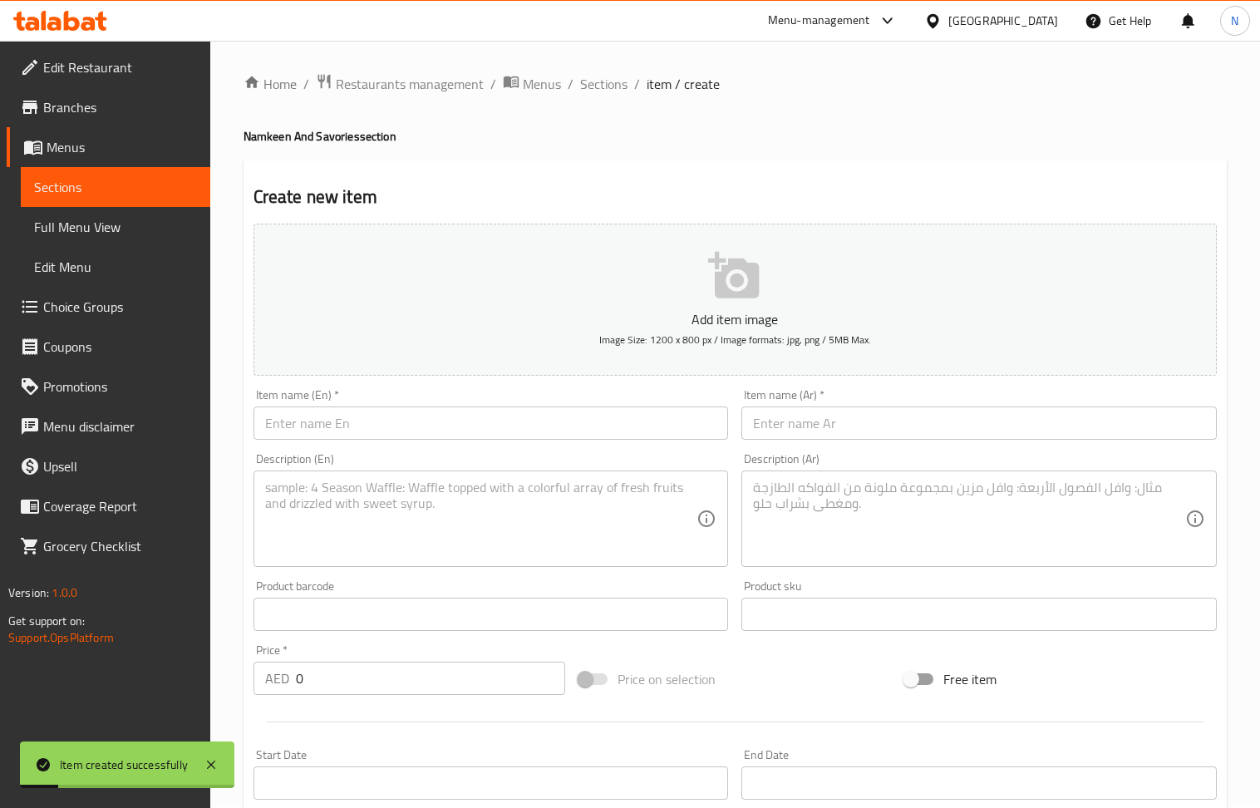
scroll to position [0, 0]
click at [602, 88] on span "Sections" at bounding box center [603, 85] width 47 height 20
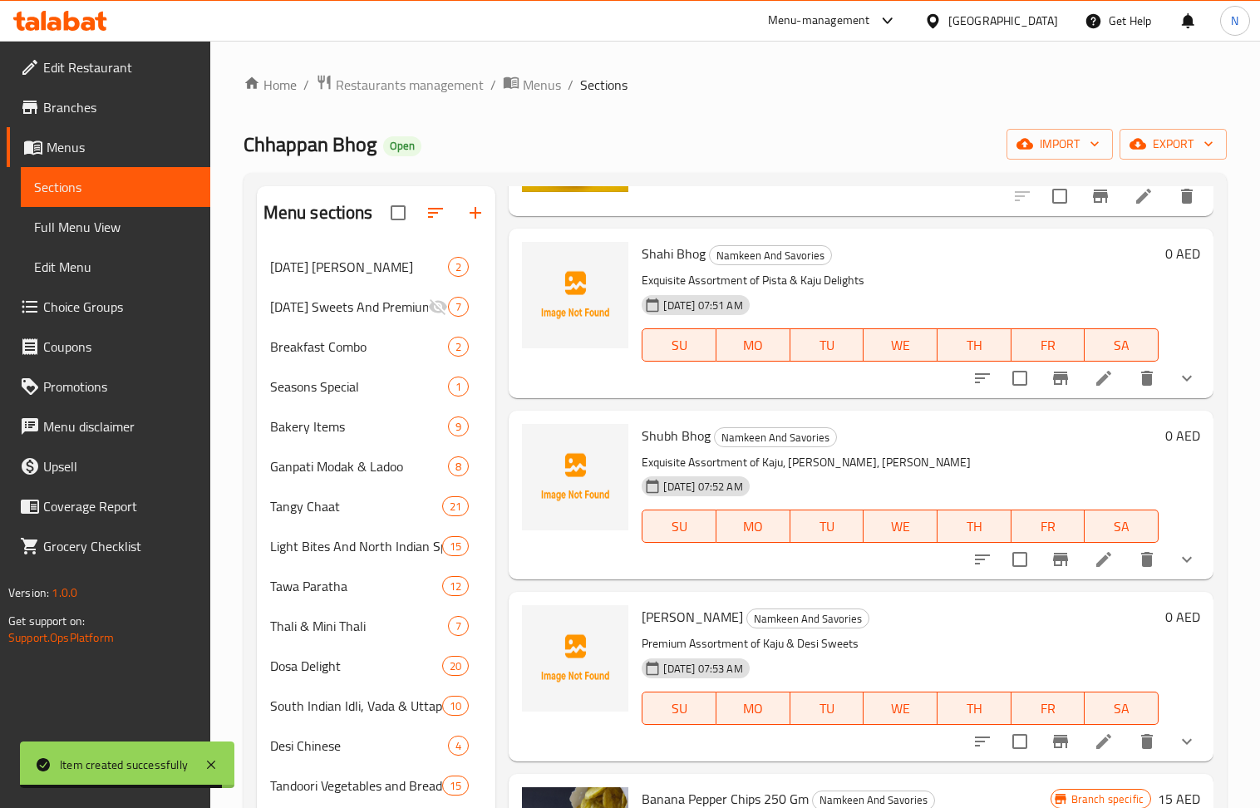
scroll to position [221, 0]
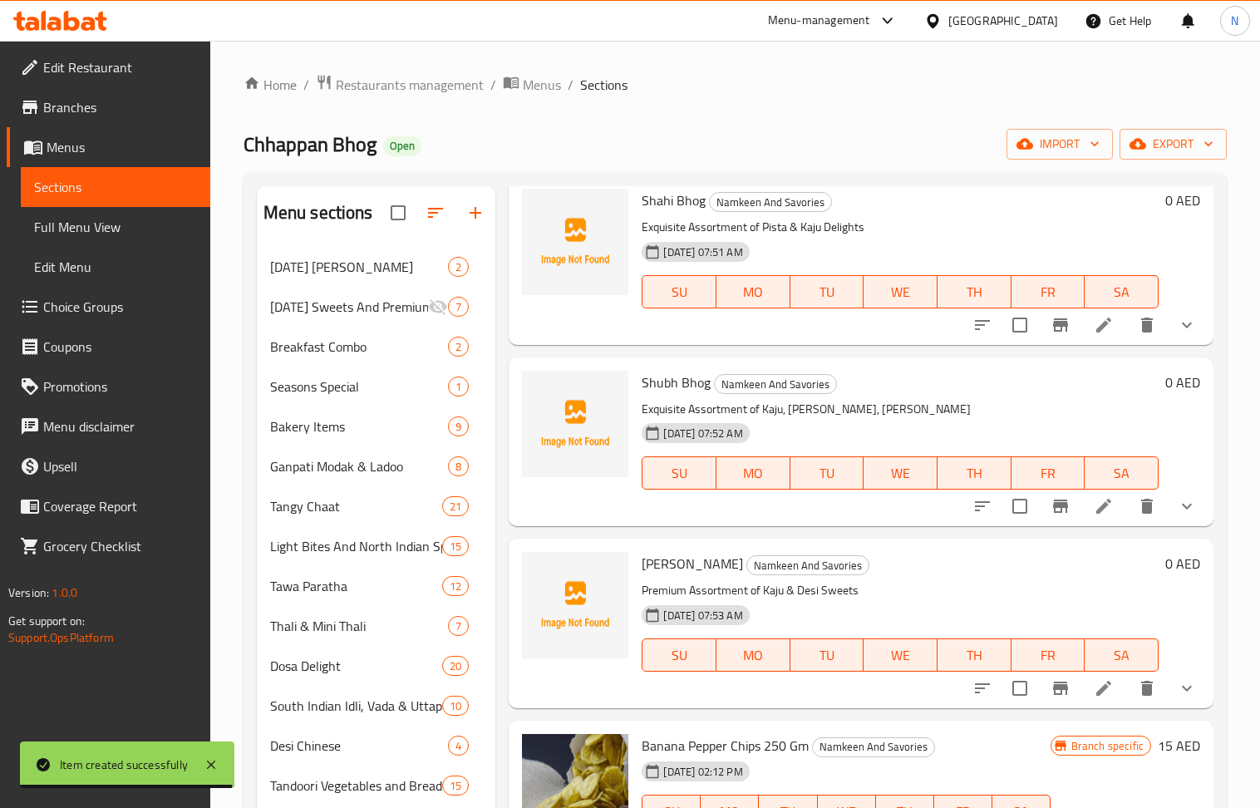
click at [1094, 692] on icon at bounding box center [1104, 688] width 20 height 20
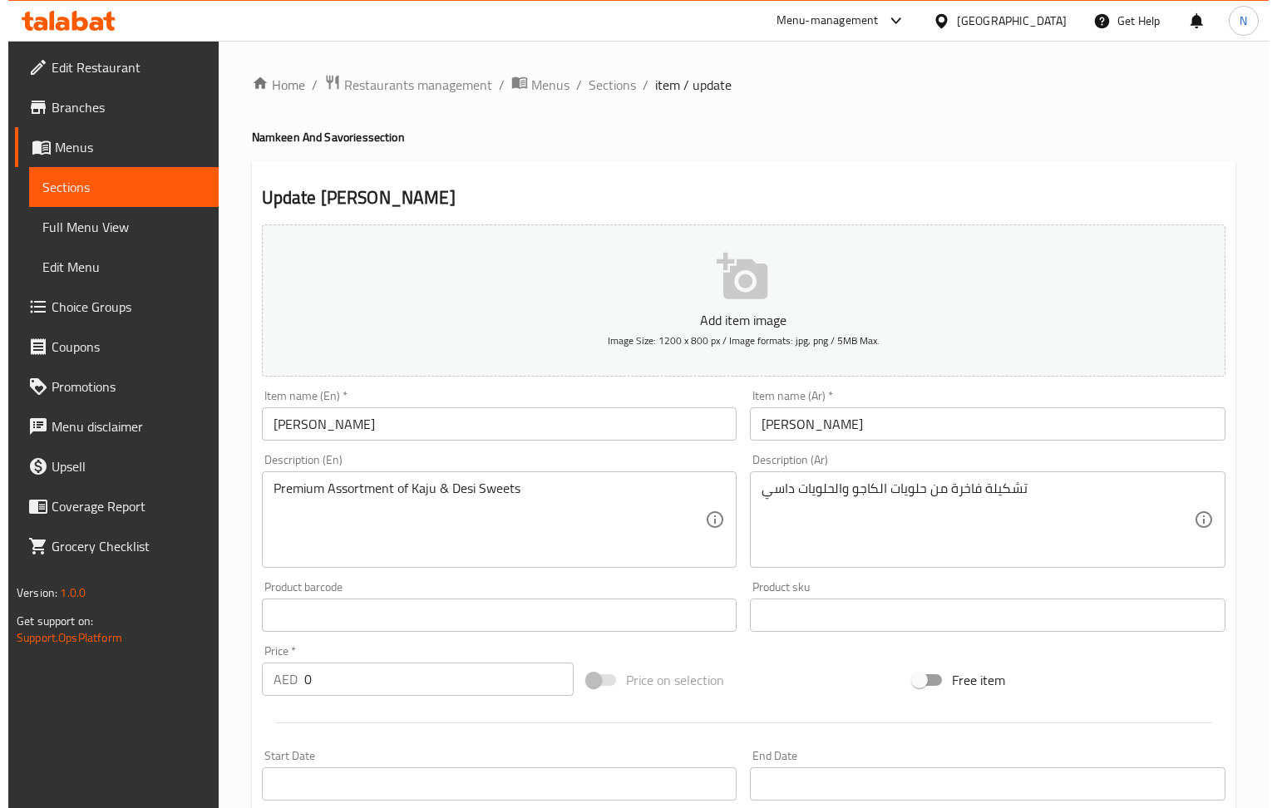
scroll to position [504, 0]
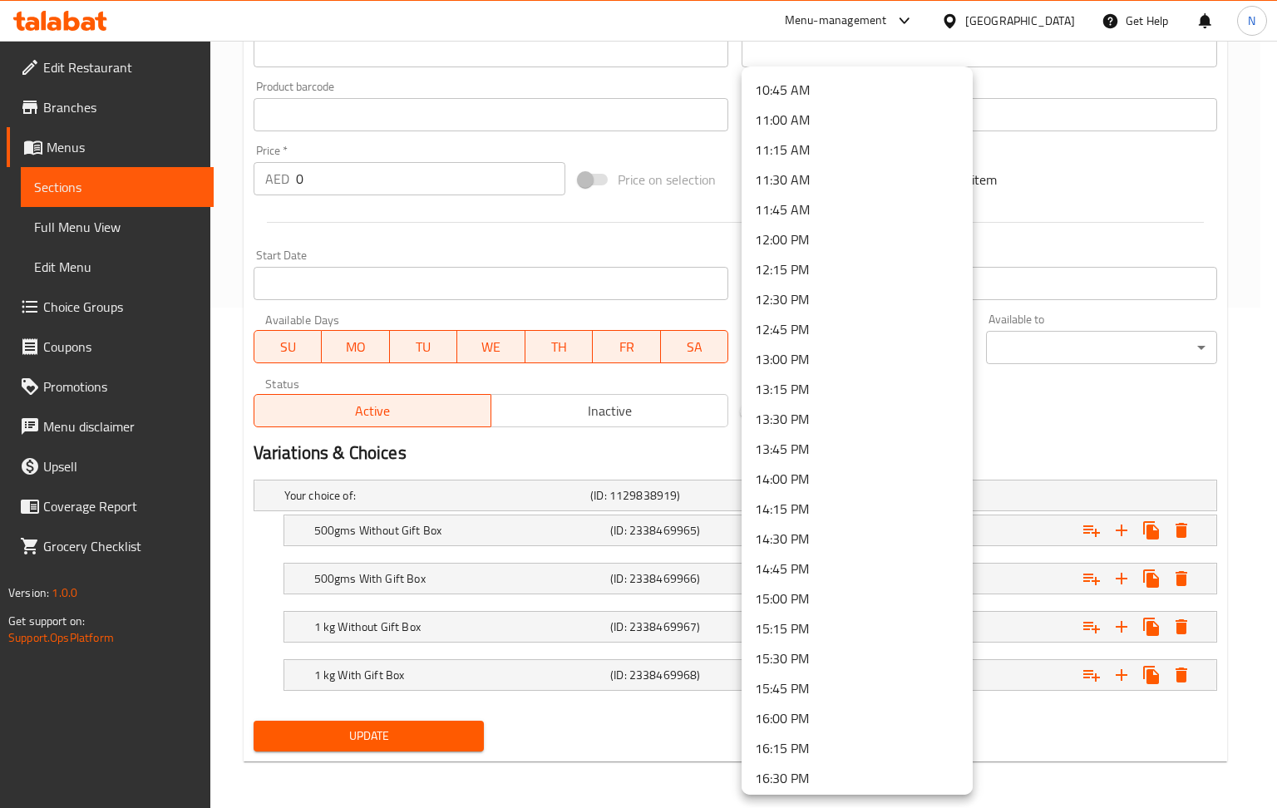
scroll to position [1219, 0]
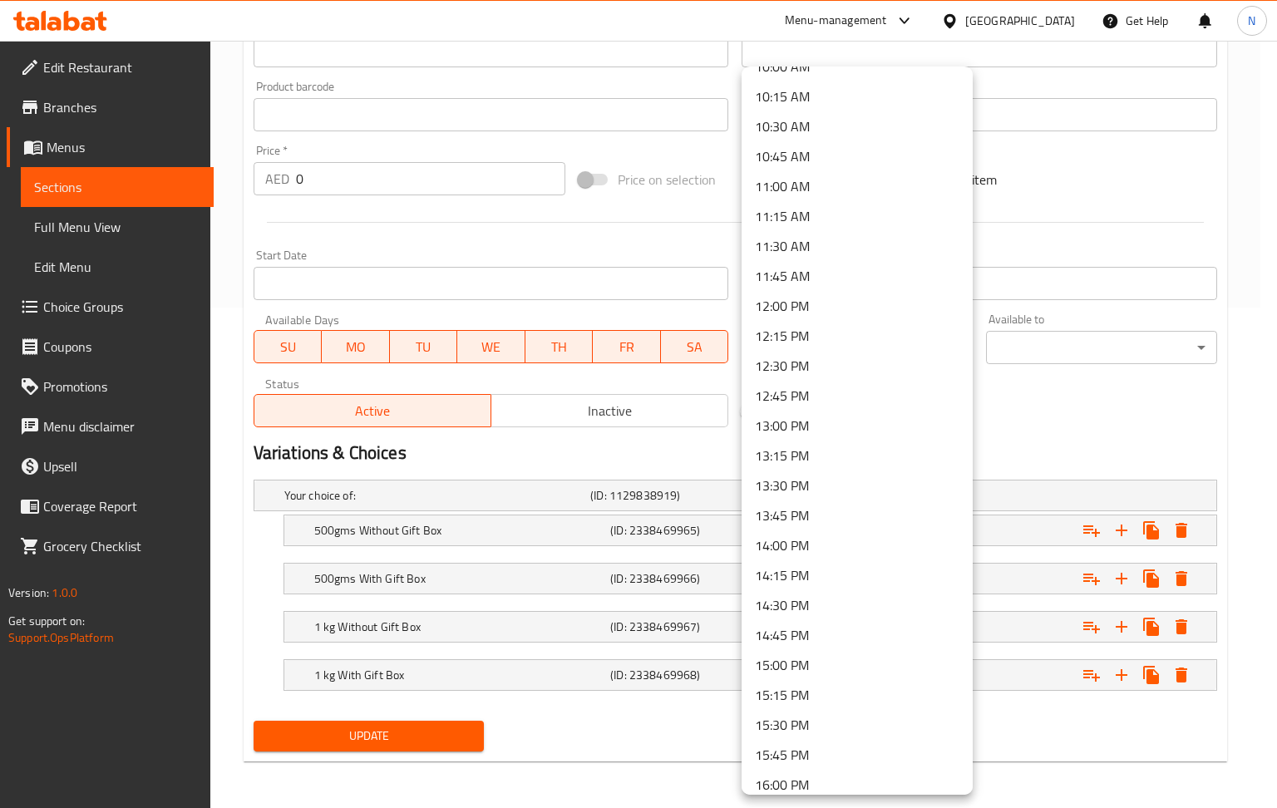
click at [805, 187] on li "11:00 AM" at bounding box center [856, 186] width 231 height 30
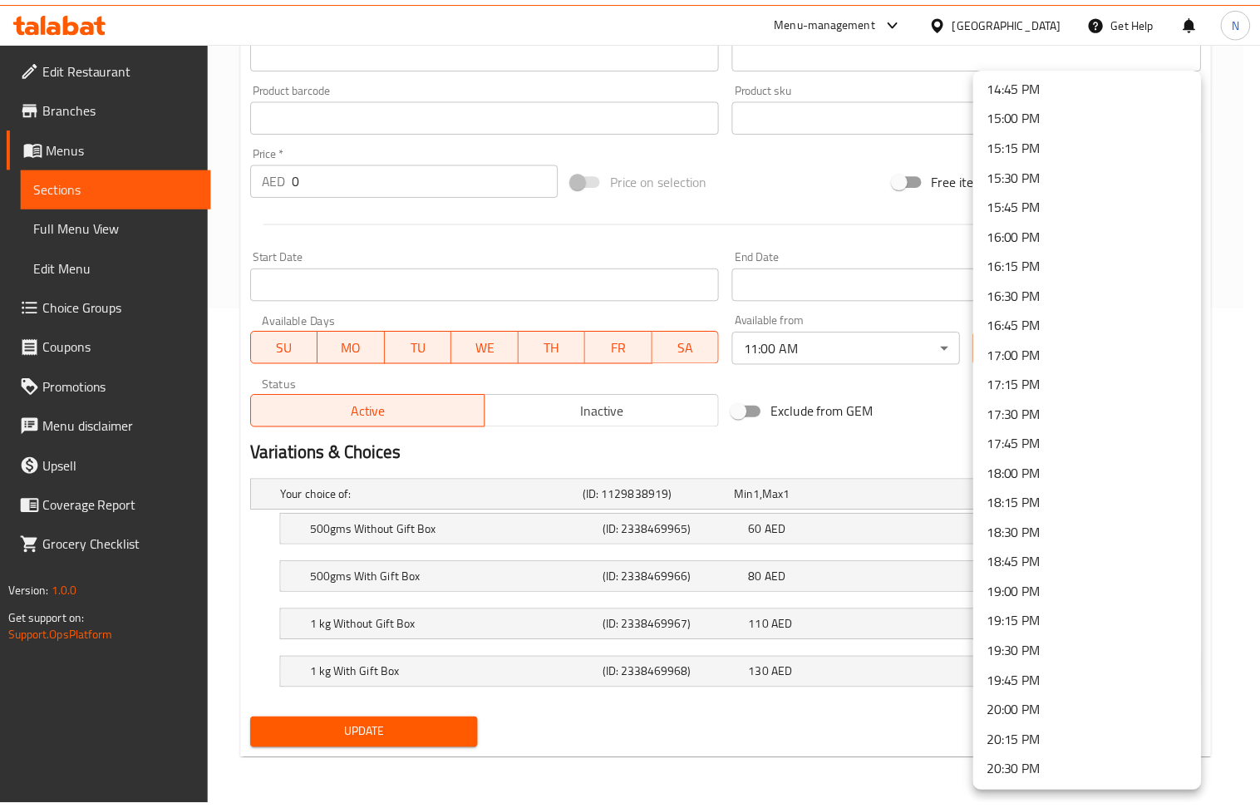
scroll to position [2105, 0]
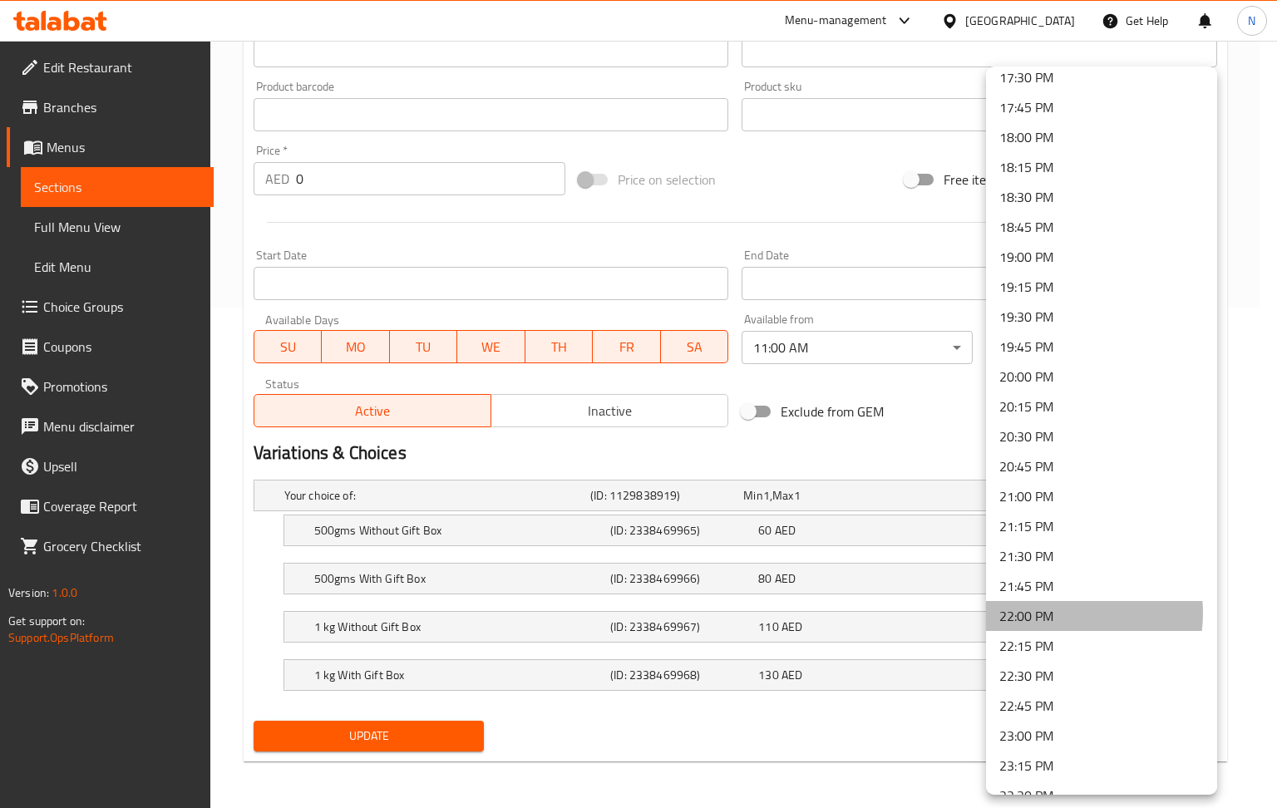
click at [1056, 613] on li "22:00 PM" at bounding box center [1101, 616] width 231 height 30
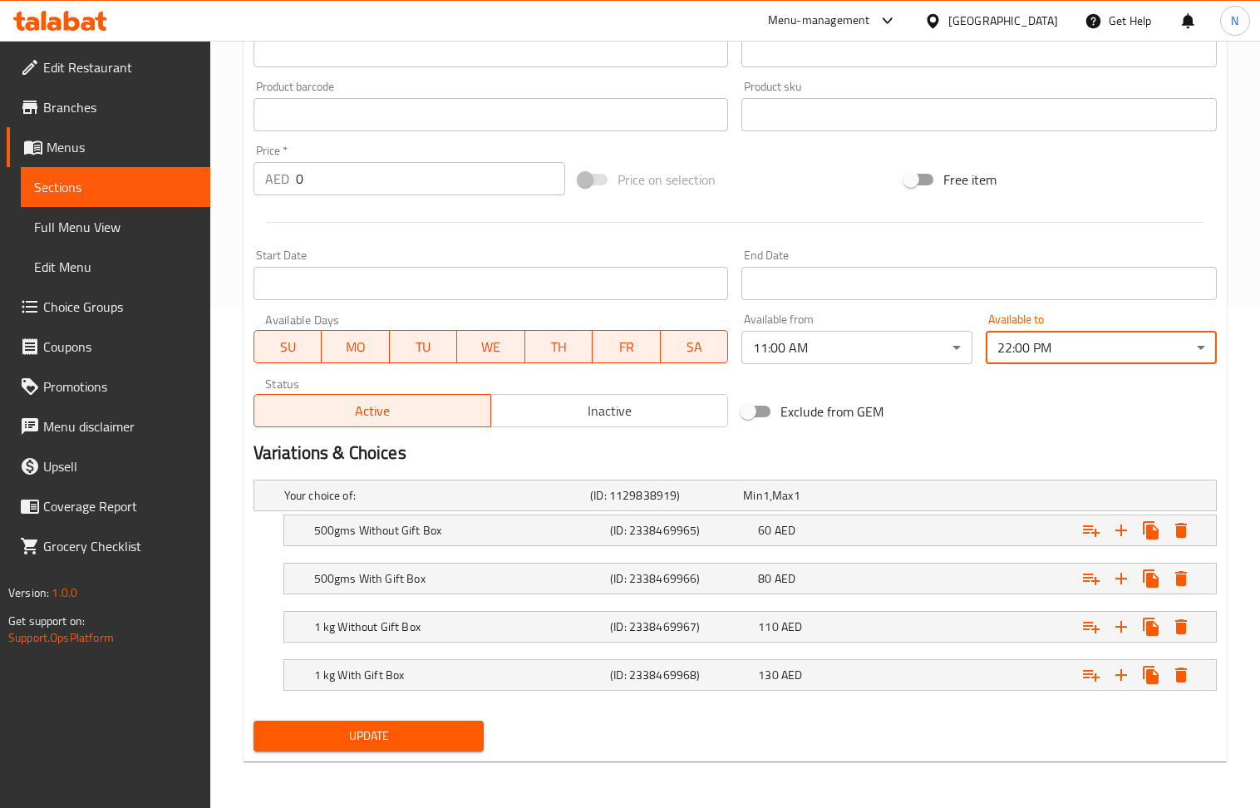
click at [436, 730] on span "Update" at bounding box center [369, 736] width 204 height 21
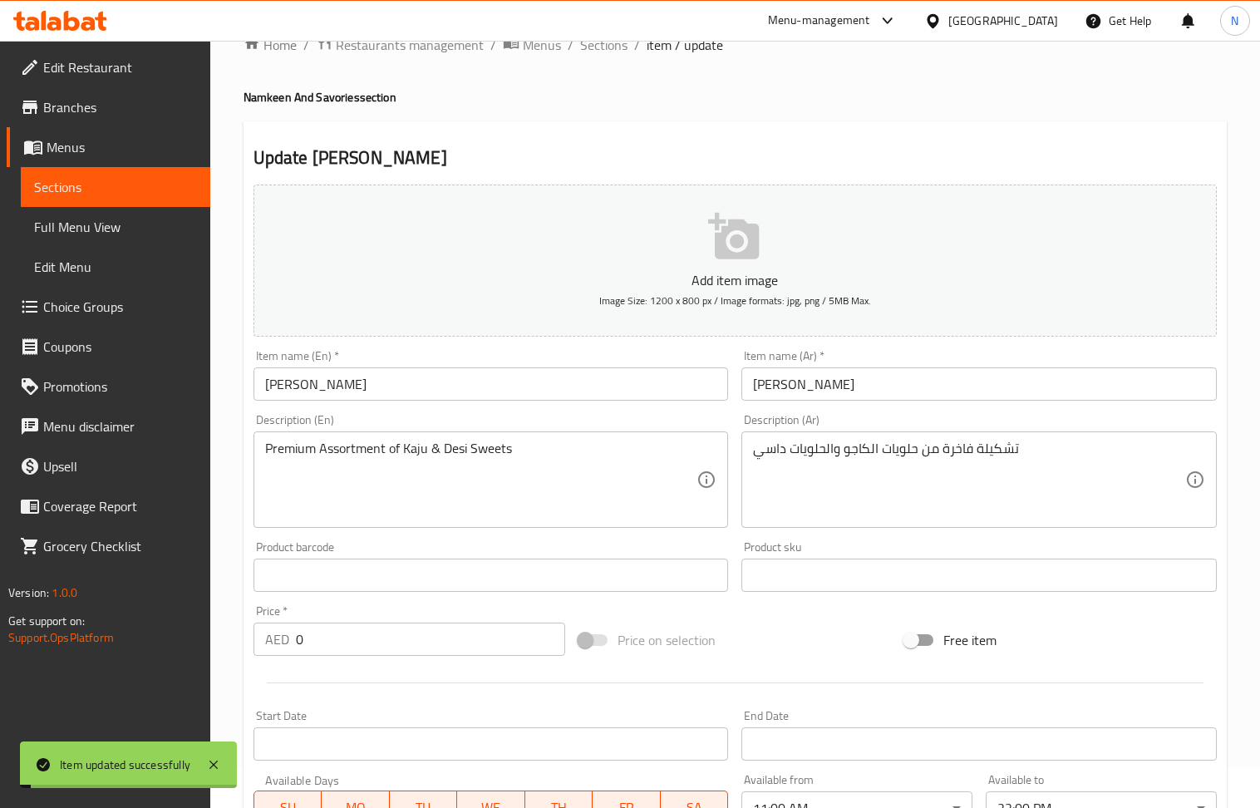
scroll to position [0, 0]
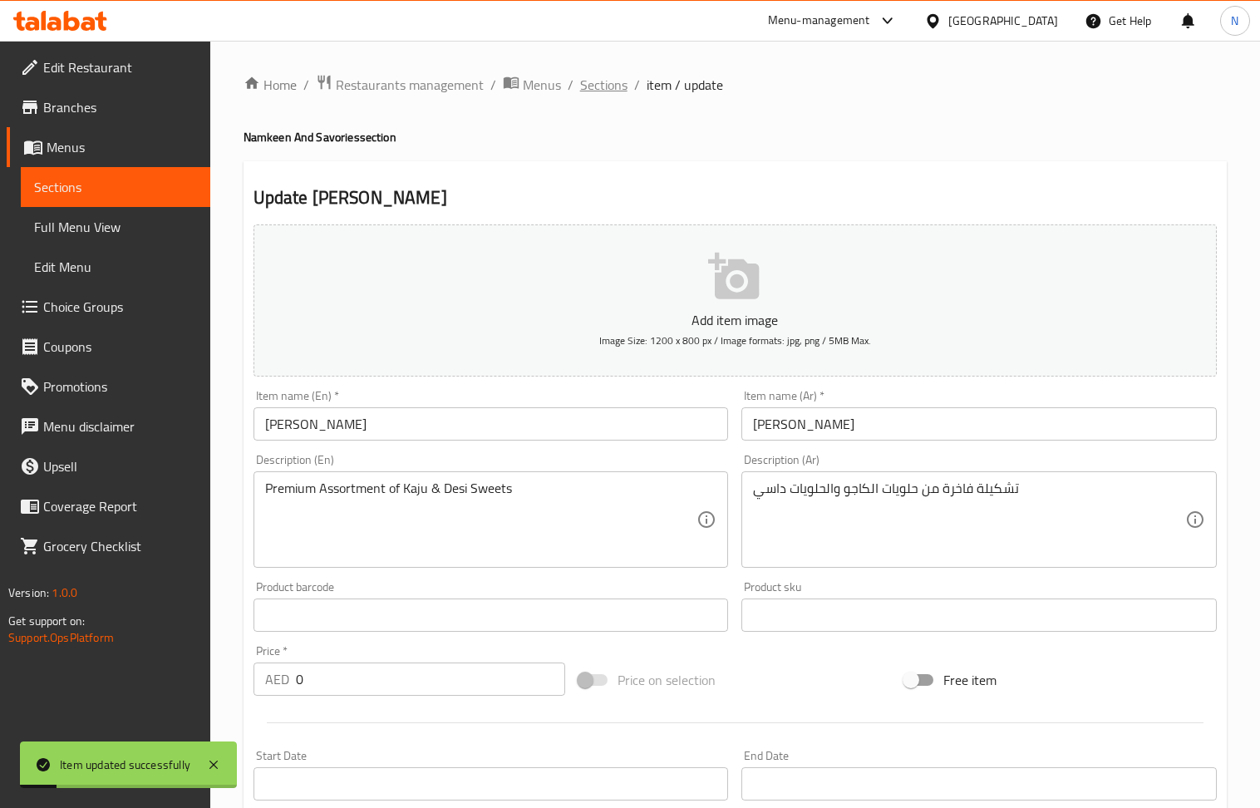
click at [600, 85] on span "Sections" at bounding box center [603, 85] width 47 height 20
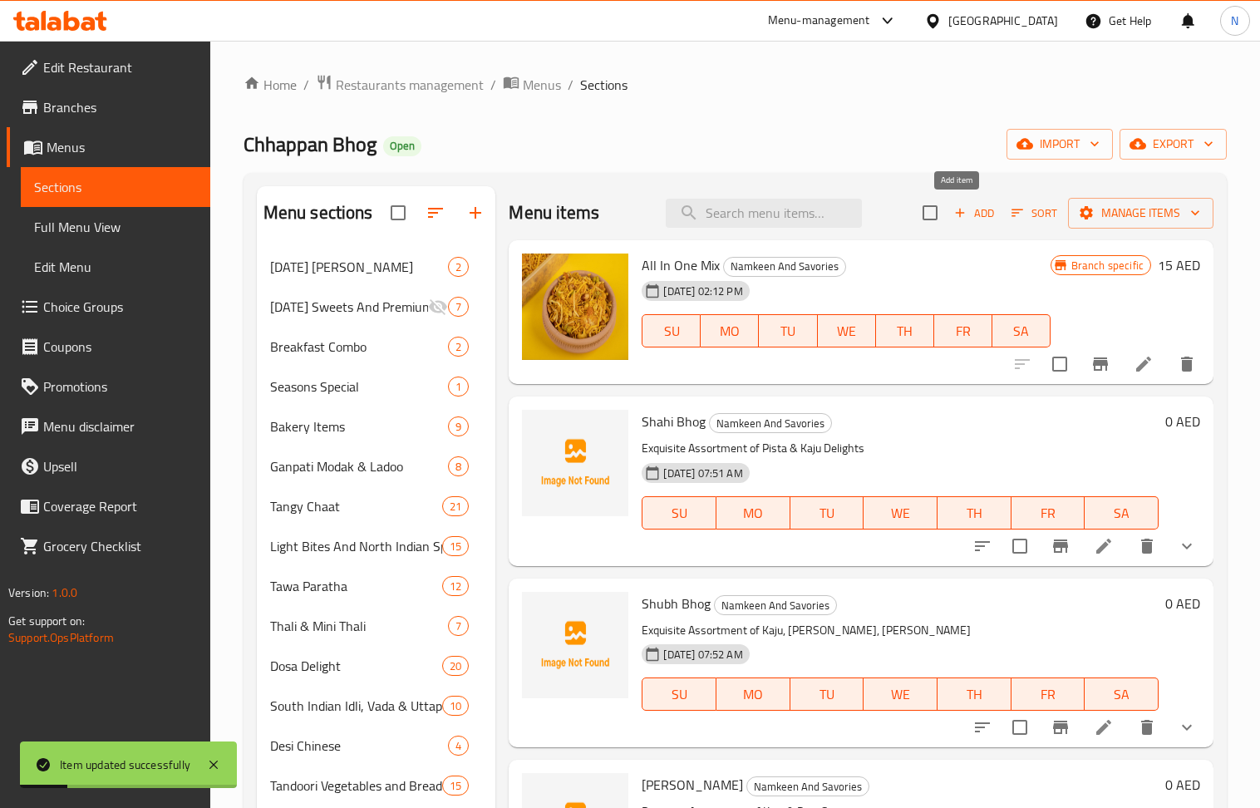
click at [965, 224] on button "Add" at bounding box center [974, 213] width 53 height 26
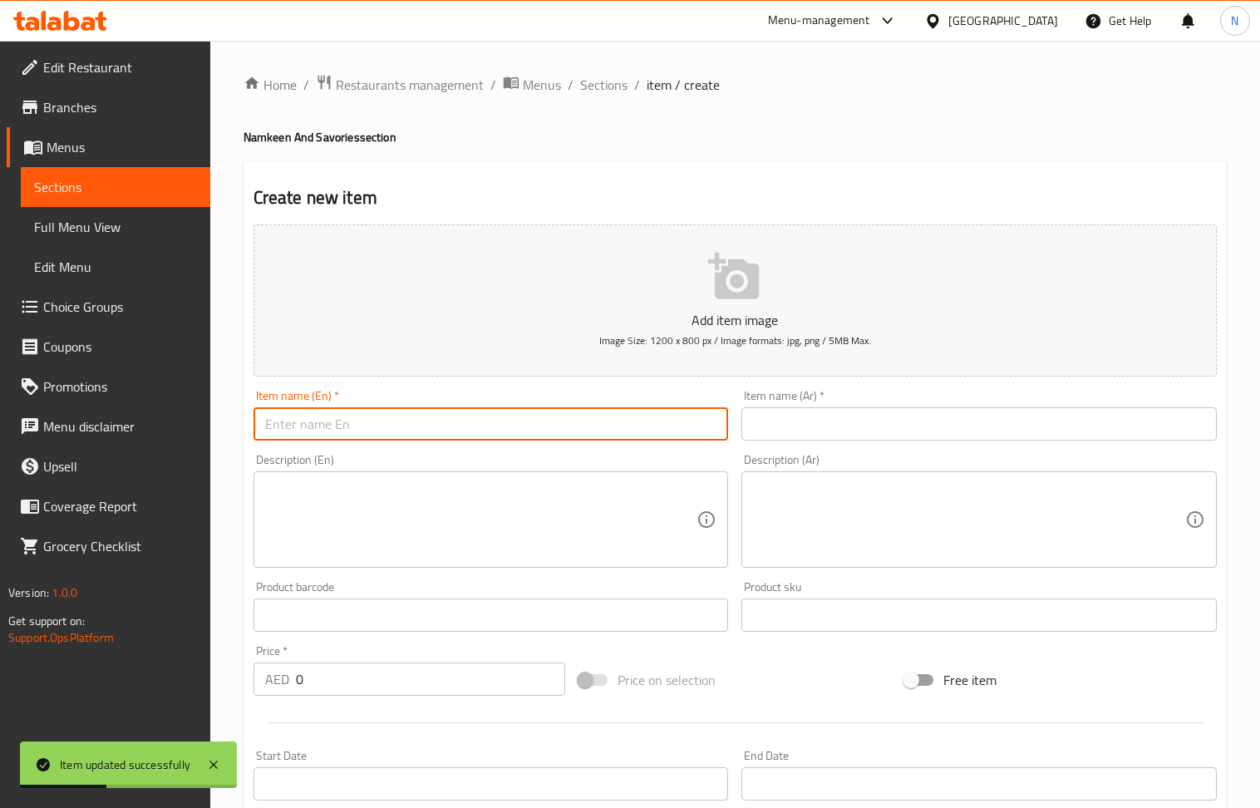
click at [426, 412] on input "text" at bounding box center [491, 423] width 475 height 33
paste input "[PERSON_NAME]"
type input "[PERSON_NAME]"
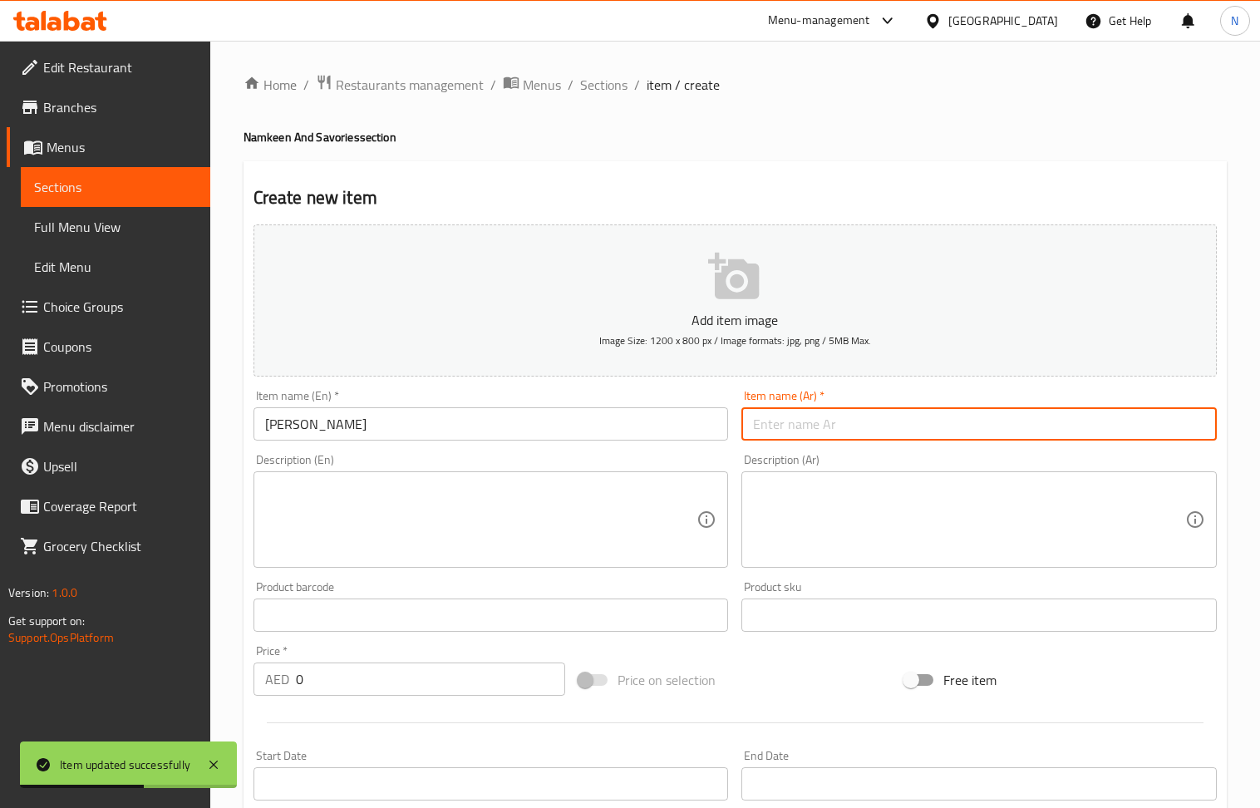
click at [859, 436] on input "text" at bounding box center [978, 423] width 475 height 33
paste input "أناند بوغ"
type input "أناند بوغ"
click at [440, 494] on textarea at bounding box center [481, 519] width 432 height 79
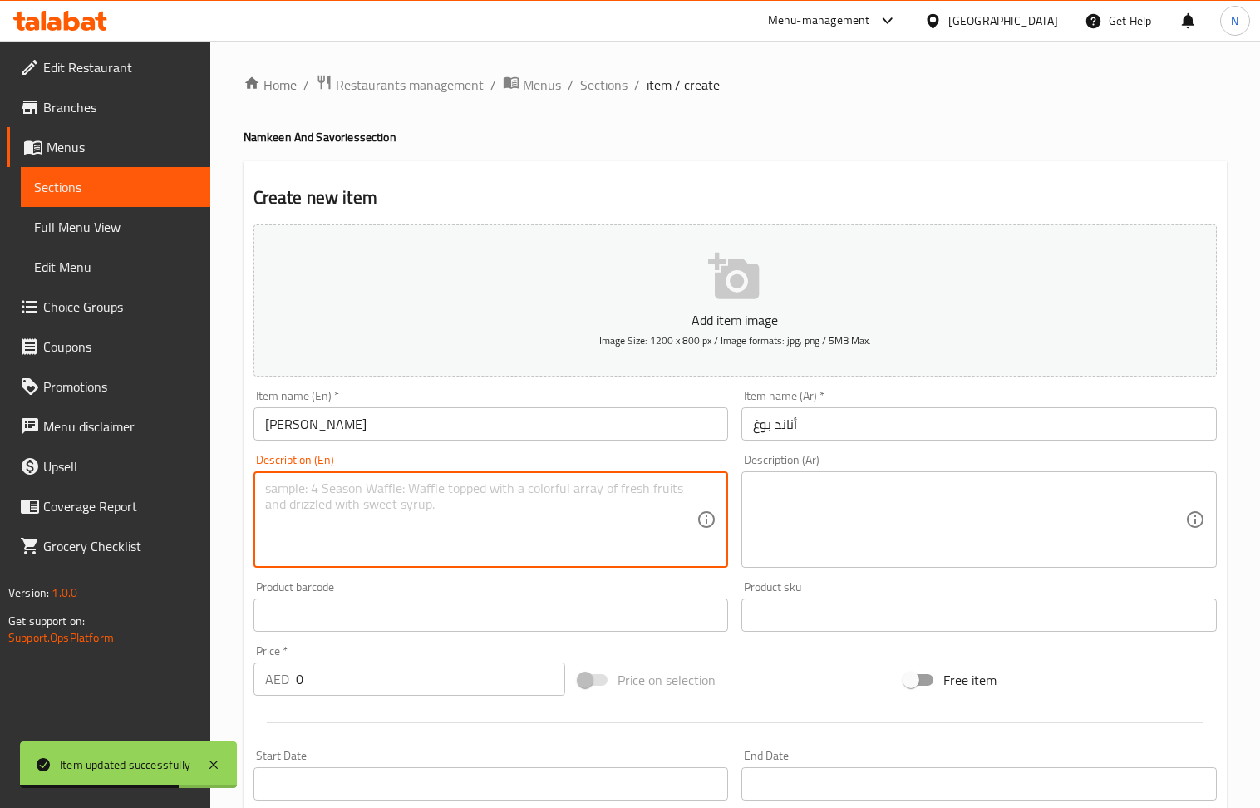
paste textarea "Assortment of Mootichoor, [PERSON_NAME], [PERSON_NAME], [PERSON_NAME] & [PERSON…"
type textarea "Assortment of Mootichoor, [PERSON_NAME], [PERSON_NAME], [PERSON_NAME] & [PERSON…"
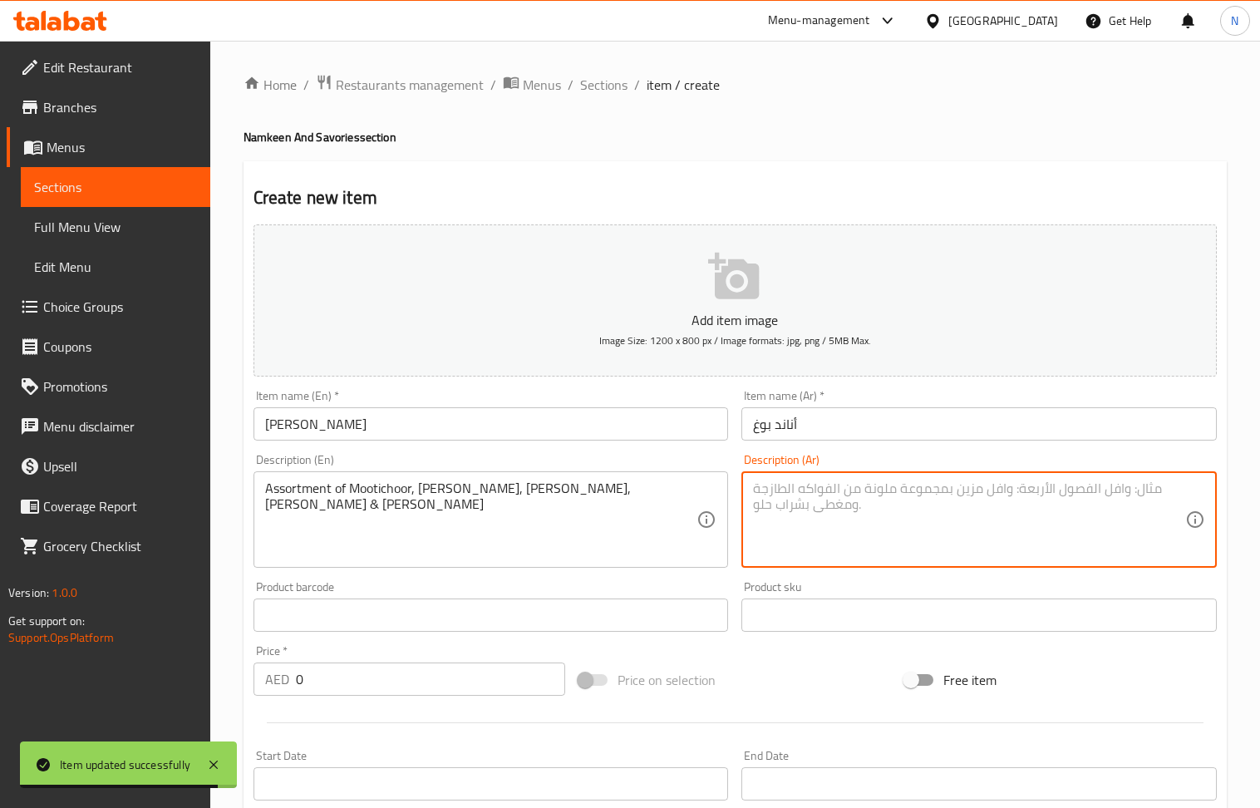
click at [839, 520] on textarea at bounding box center [969, 519] width 432 height 79
paste textarea "تشكيلة موتيشور، بيسان، [PERSON_NAME]، أنجير و[PERSON_NAME]"
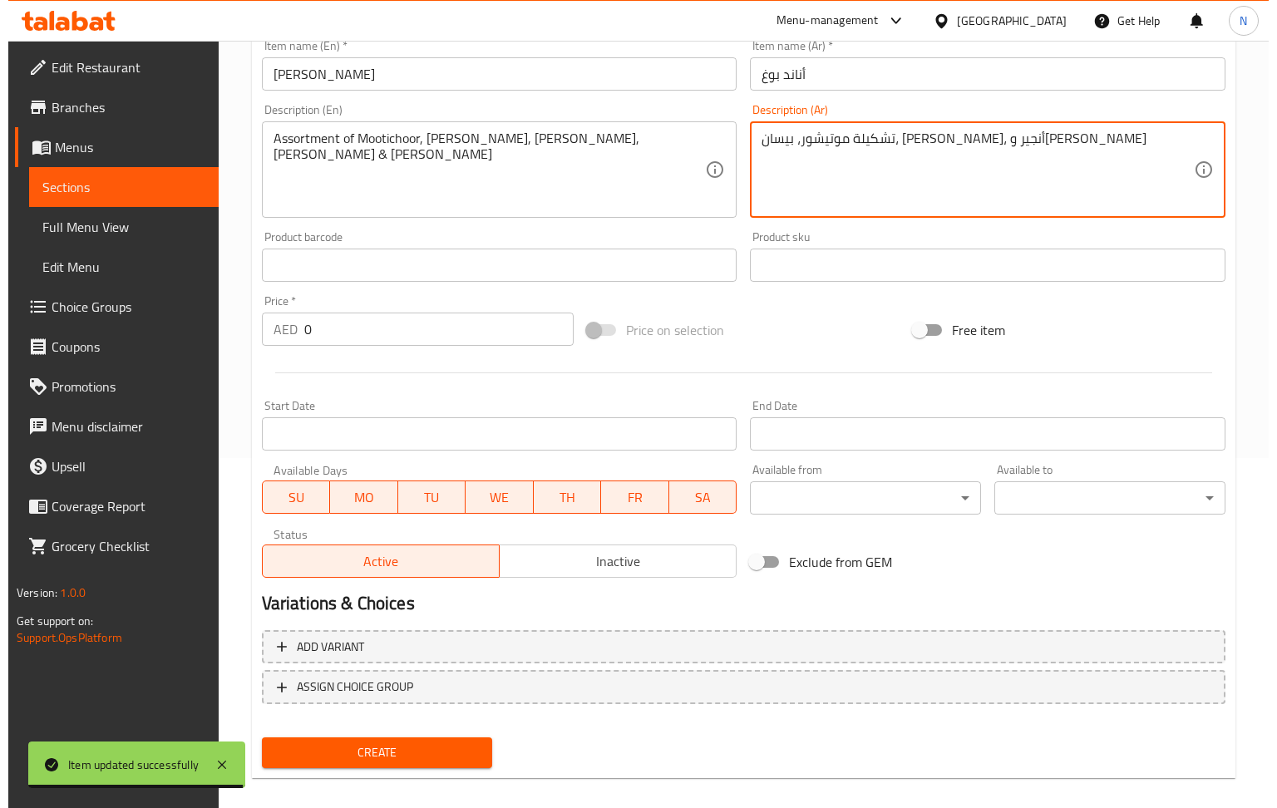
scroll to position [366, 0]
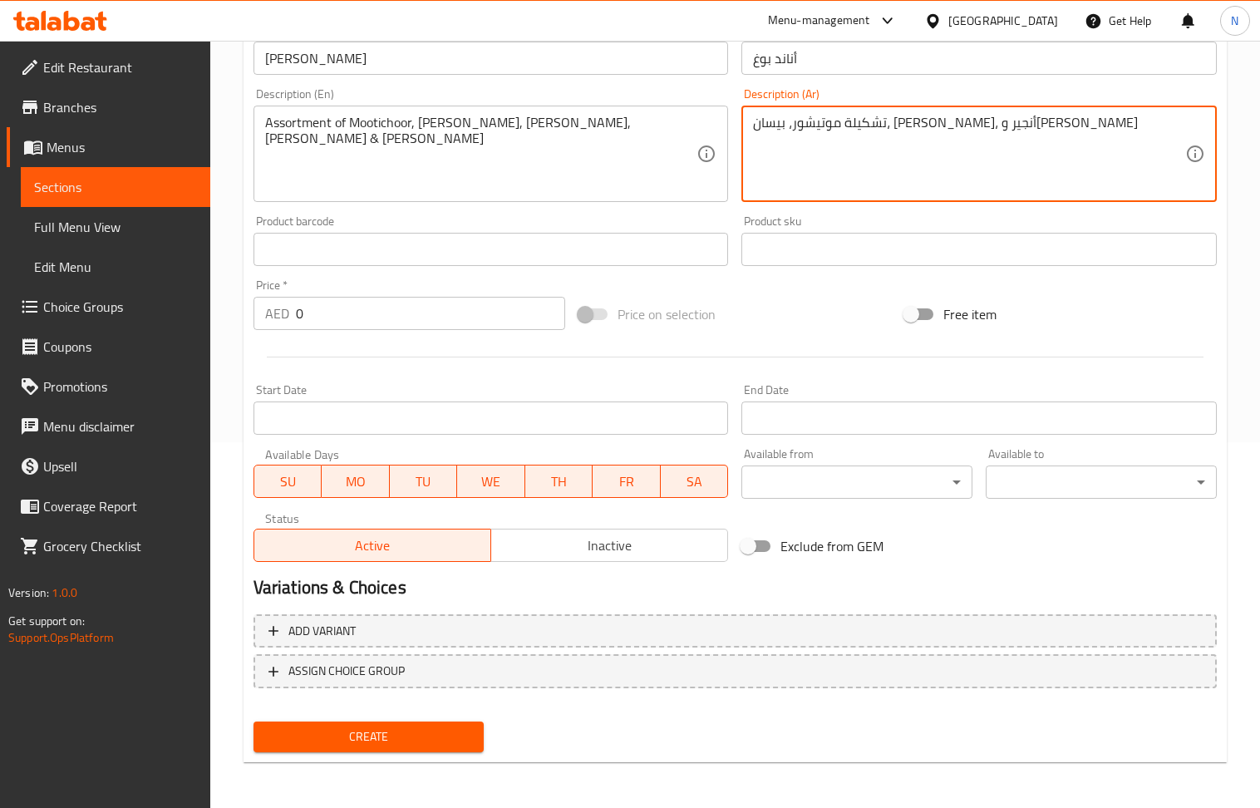
type textarea "تشكيلة موتيشور، بيسان، [PERSON_NAME]، أنجير و[PERSON_NAME]"
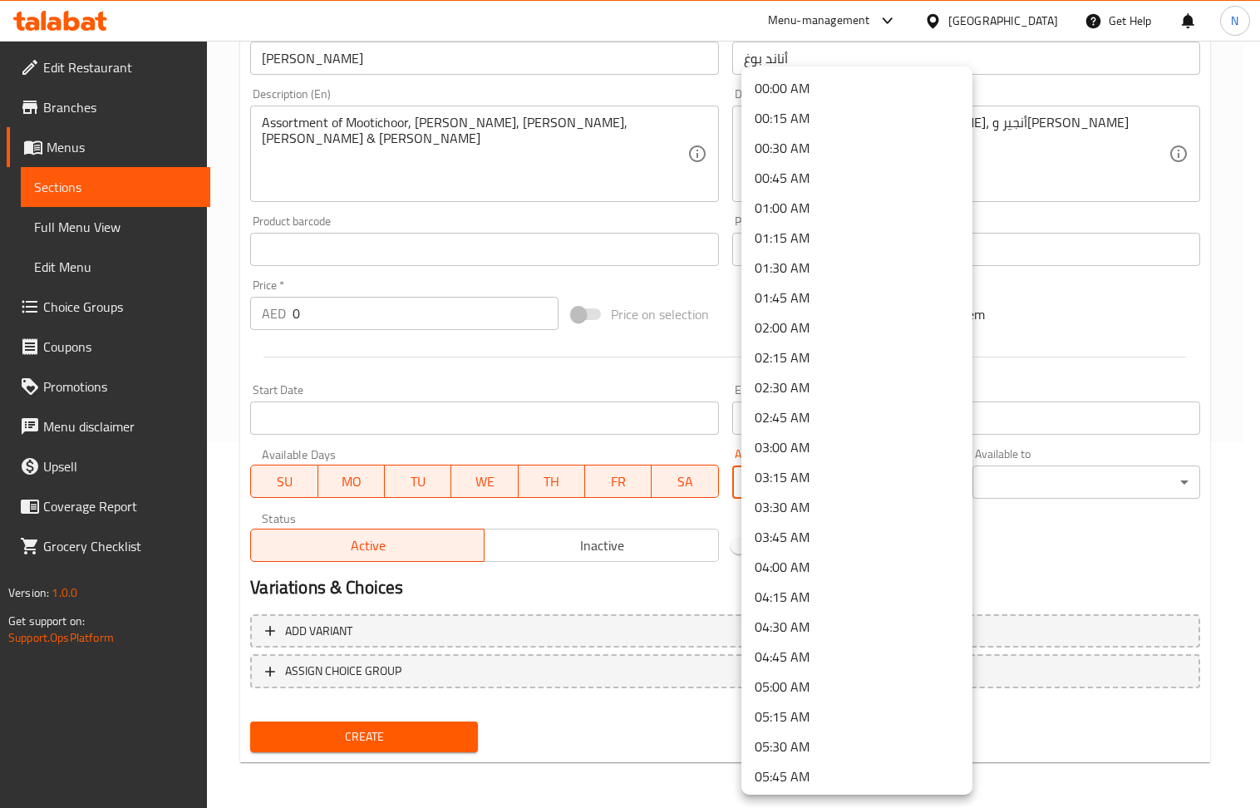
click at [833, 442] on body "​ Menu-management [GEOGRAPHIC_DATA] Get Help N Edit Restaurant Branches Menus S…" at bounding box center [630, 58] width 1260 height 767
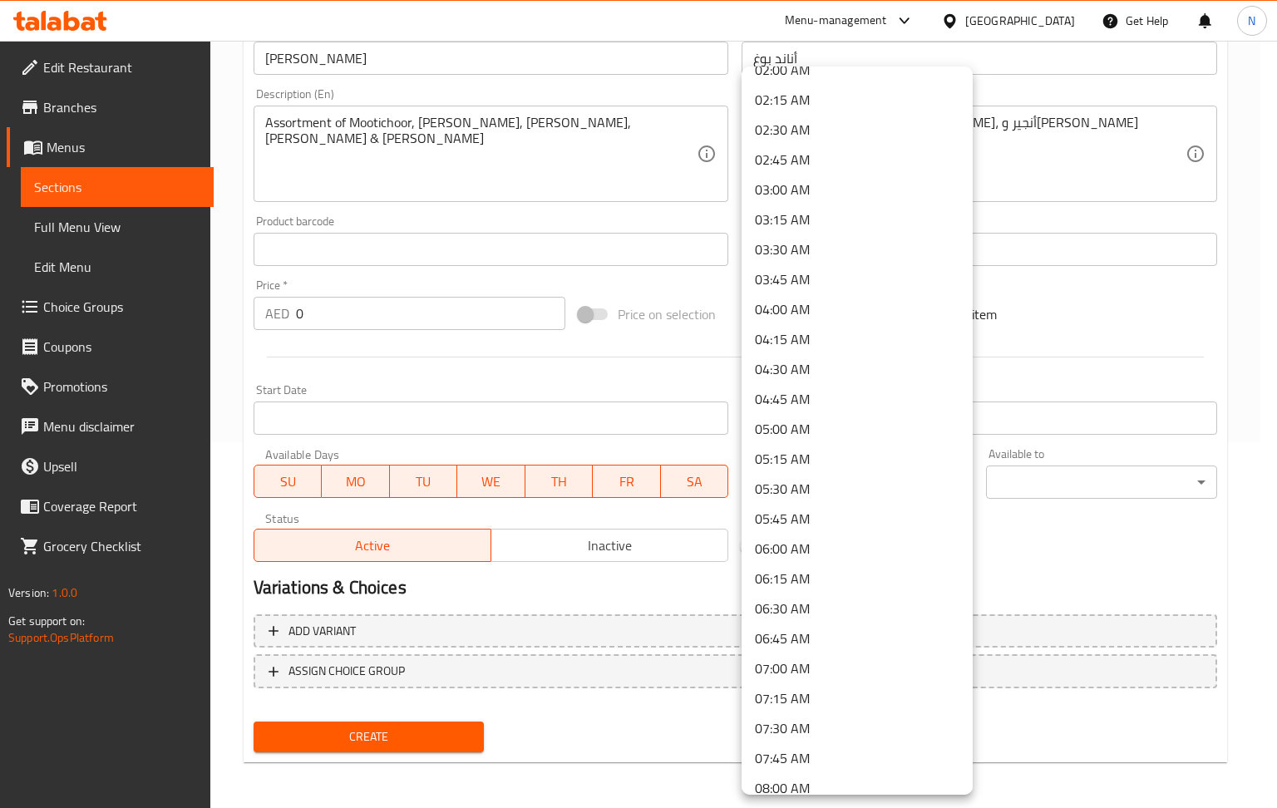
scroll to position [886, 0]
click at [835, 527] on li "11:00 AM" at bounding box center [856, 519] width 231 height 30
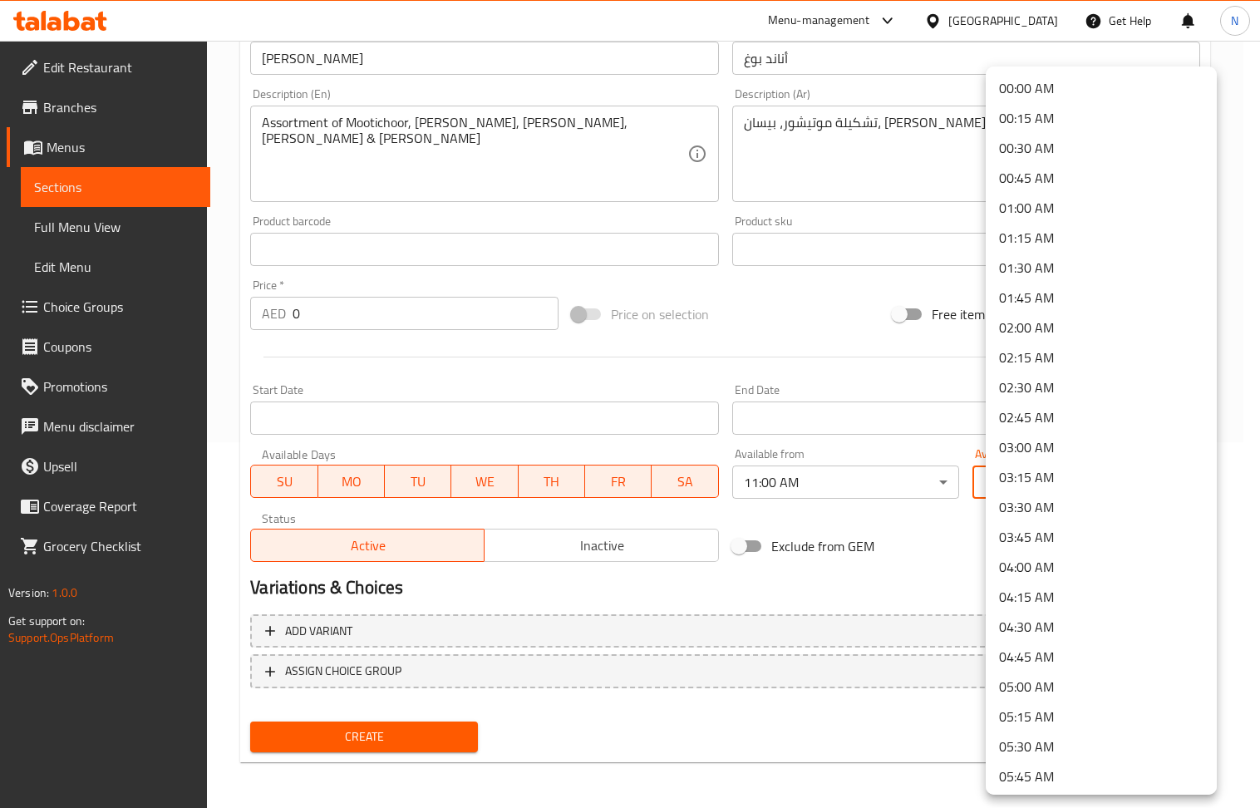
click at [1094, 442] on body "​ Menu-management [GEOGRAPHIC_DATA] Get Help N Edit Restaurant Branches Menus S…" at bounding box center [630, 58] width 1260 height 767
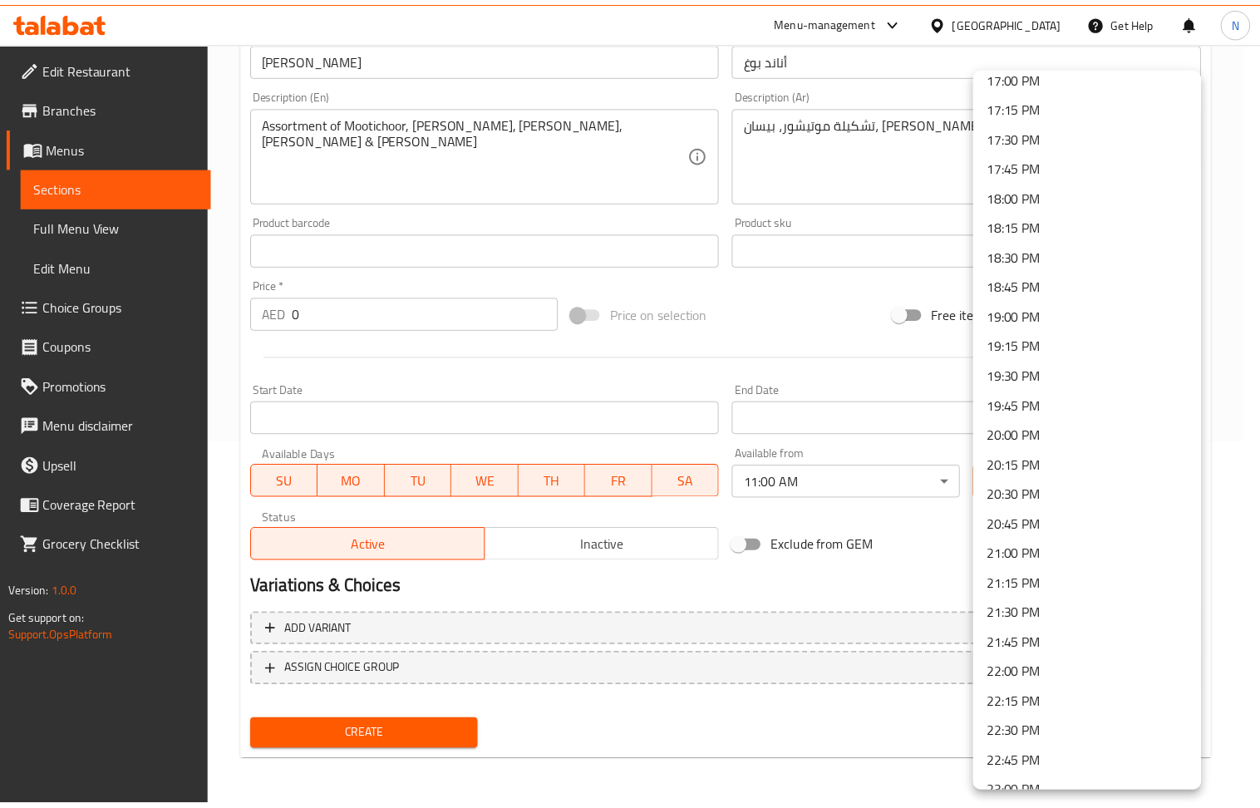
scroll to position [2188, 0]
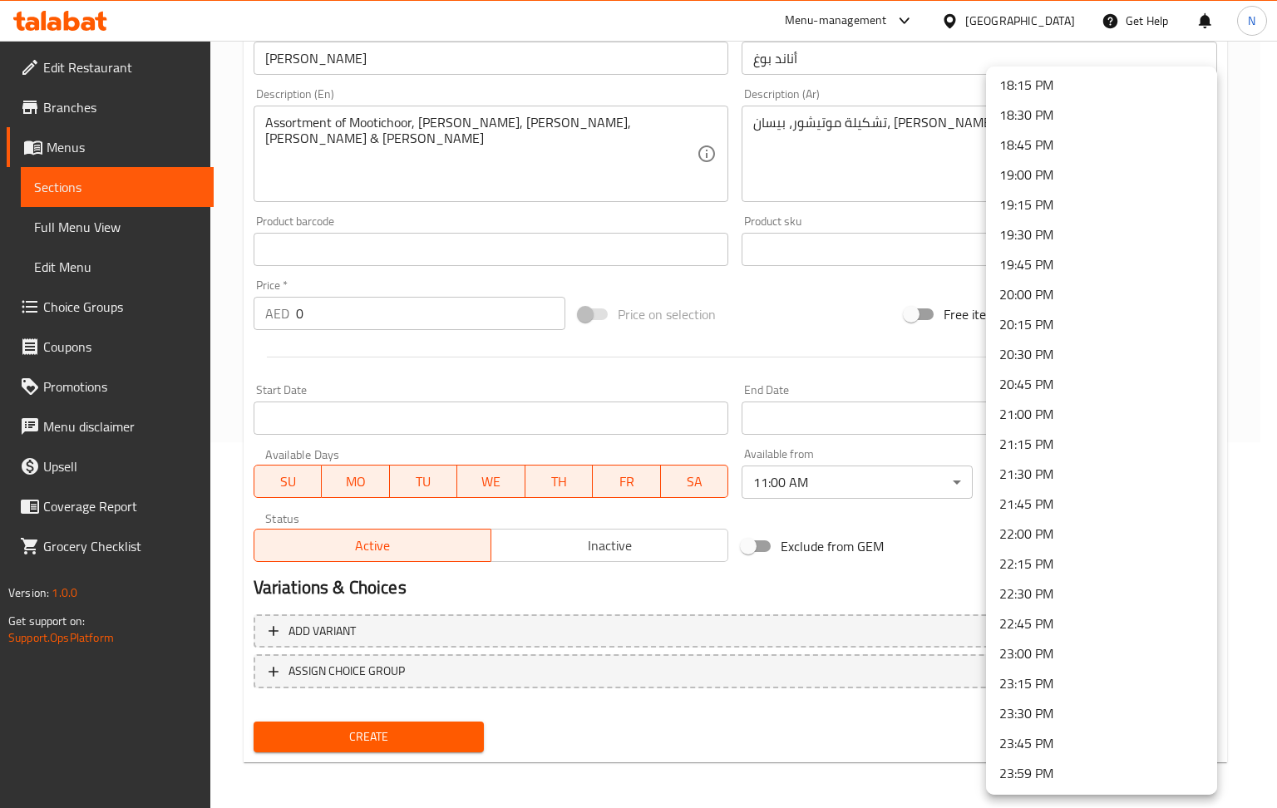
click at [1051, 534] on li "22:00 PM" at bounding box center [1101, 534] width 231 height 30
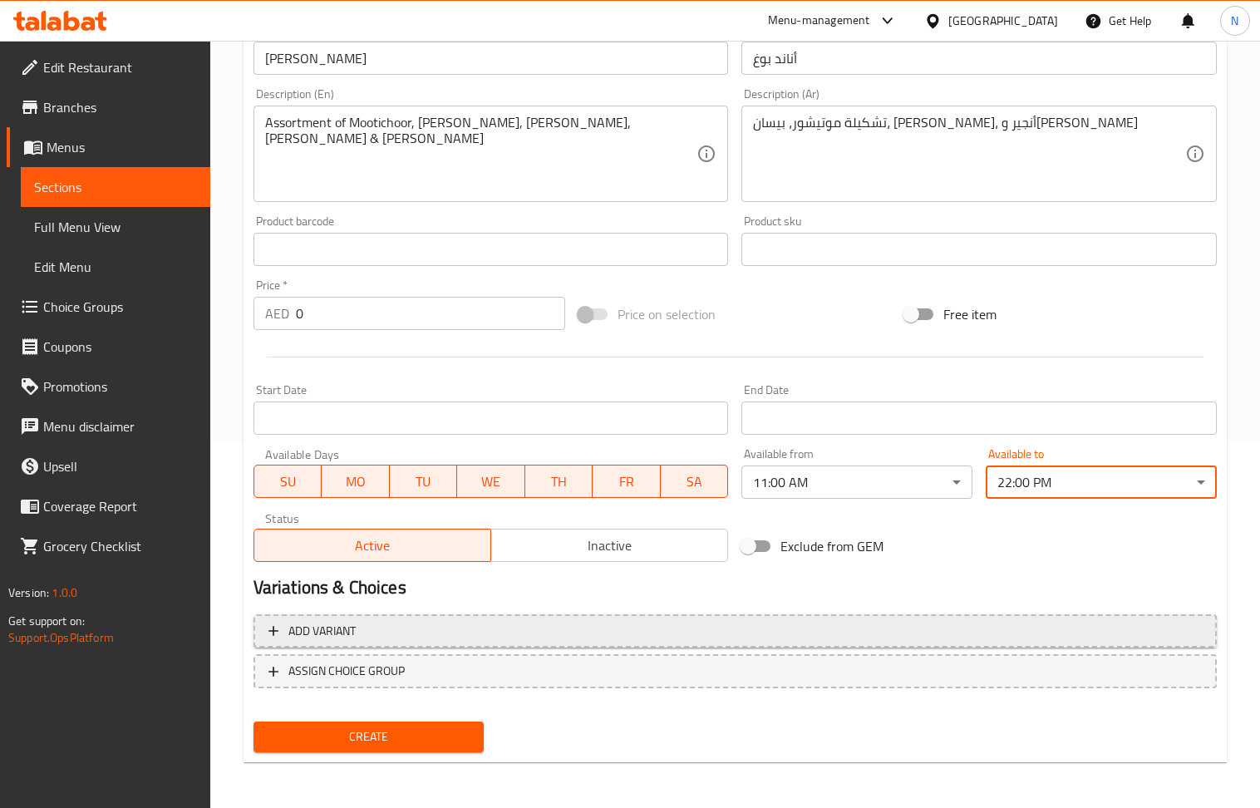
click at [1058, 628] on span "Add variant" at bounding box center [734, 631] width 933 height 21
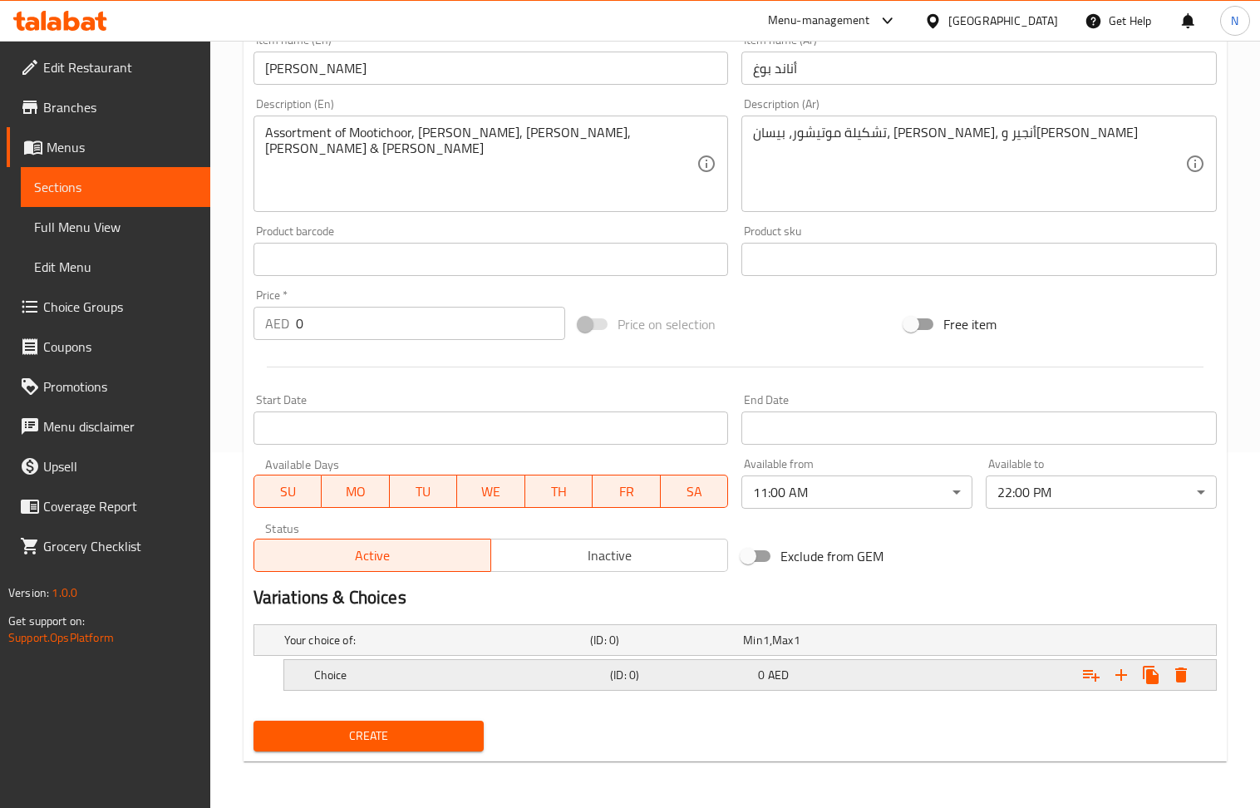
scroll to position [357, 0]
click at [1121, 678] on icon "Expand" at bounding box center [1121, 675] width 12 height 12
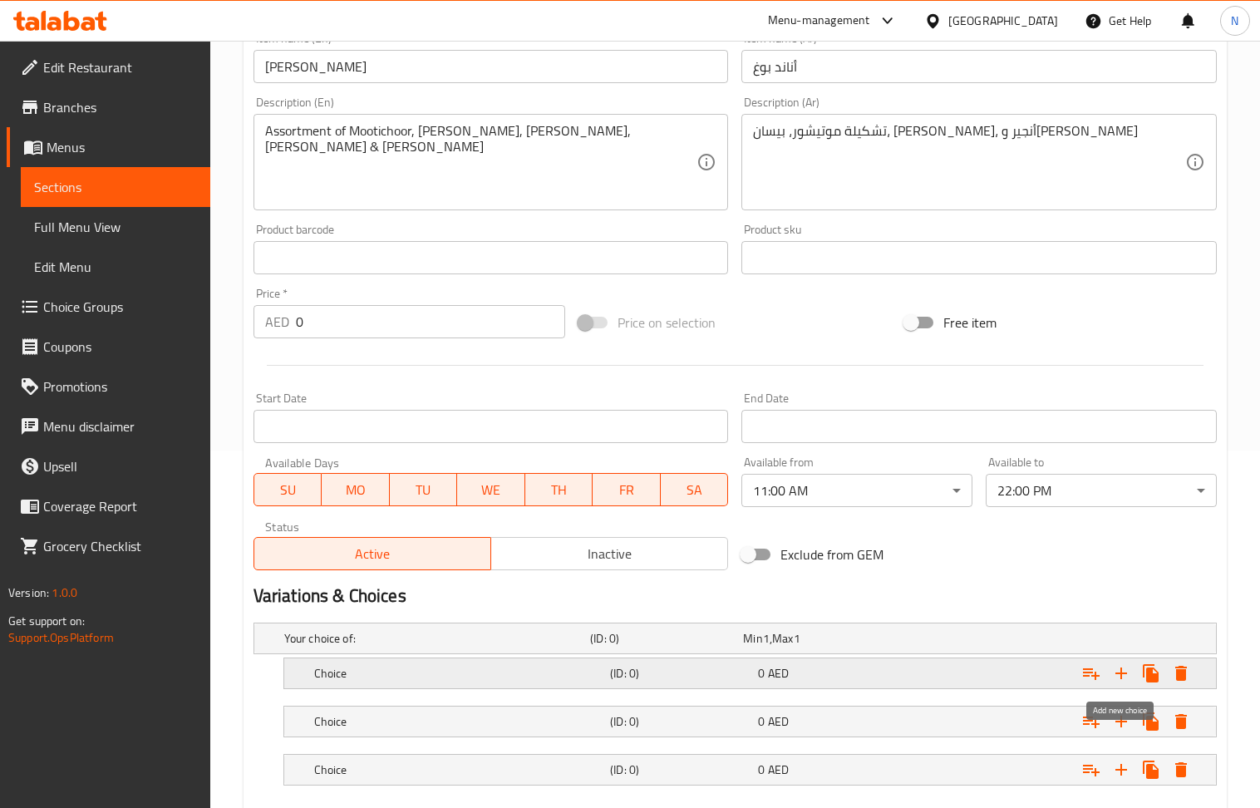
click at [1121, 678] on icon "Expand" at bounding box center [1121, 673] width 12 height 12
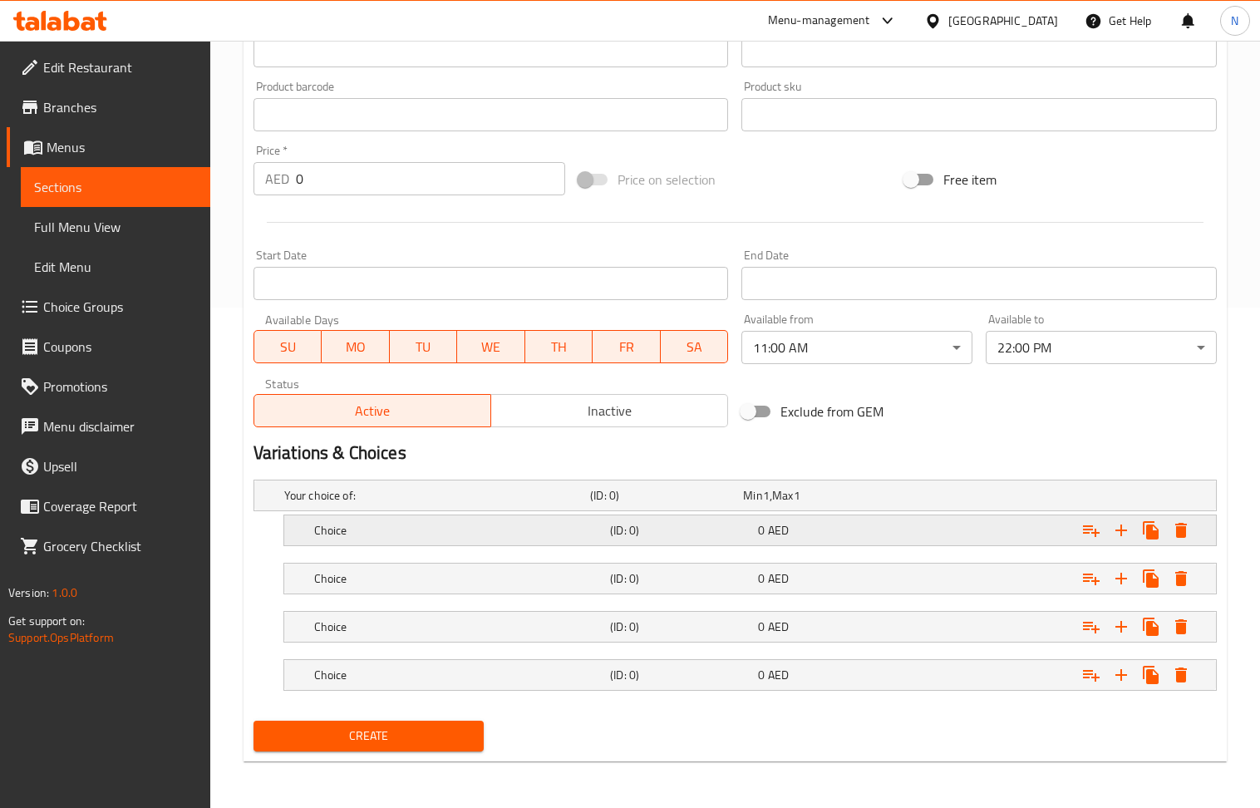
click at [753, 520] on div "(ID: 0)" at bounding box center [681, 530] width 148 height 23
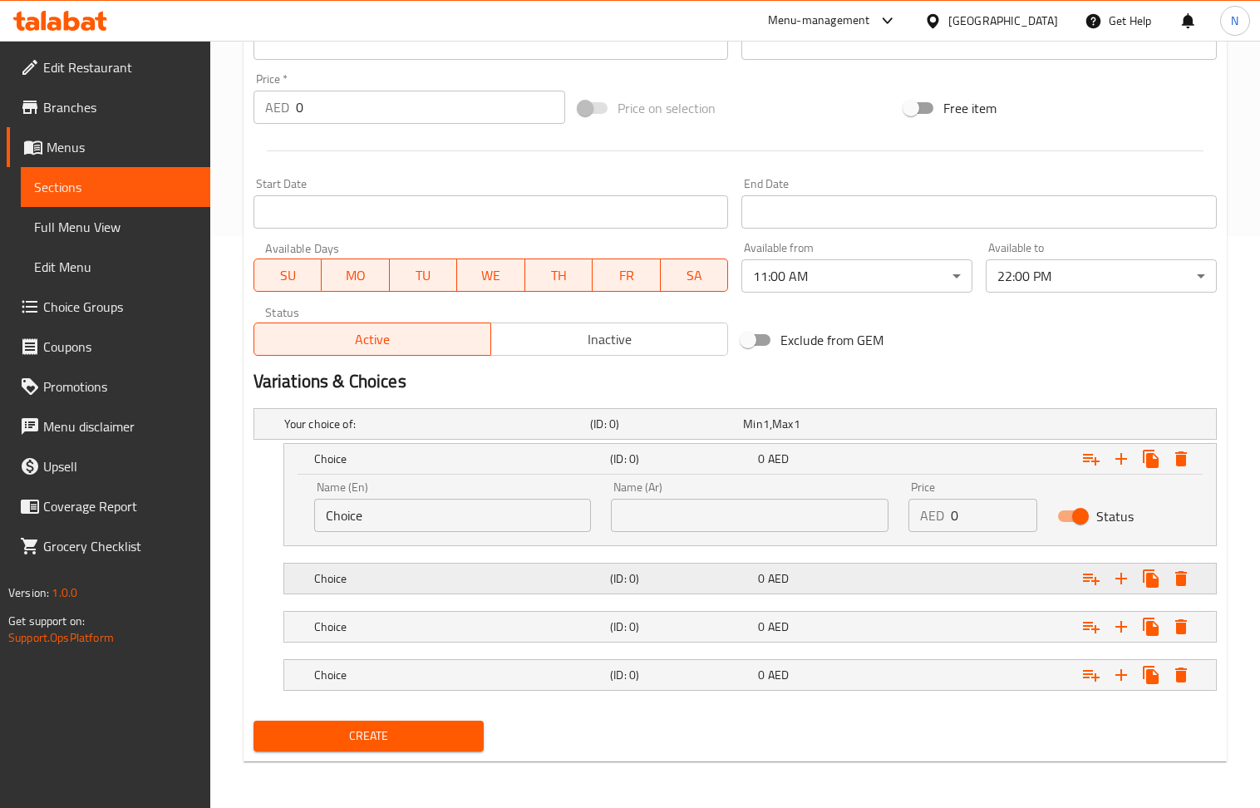
click at [742, 567] on div "(ID: 0)" at bounding box center [681, 578] width 148 height 23
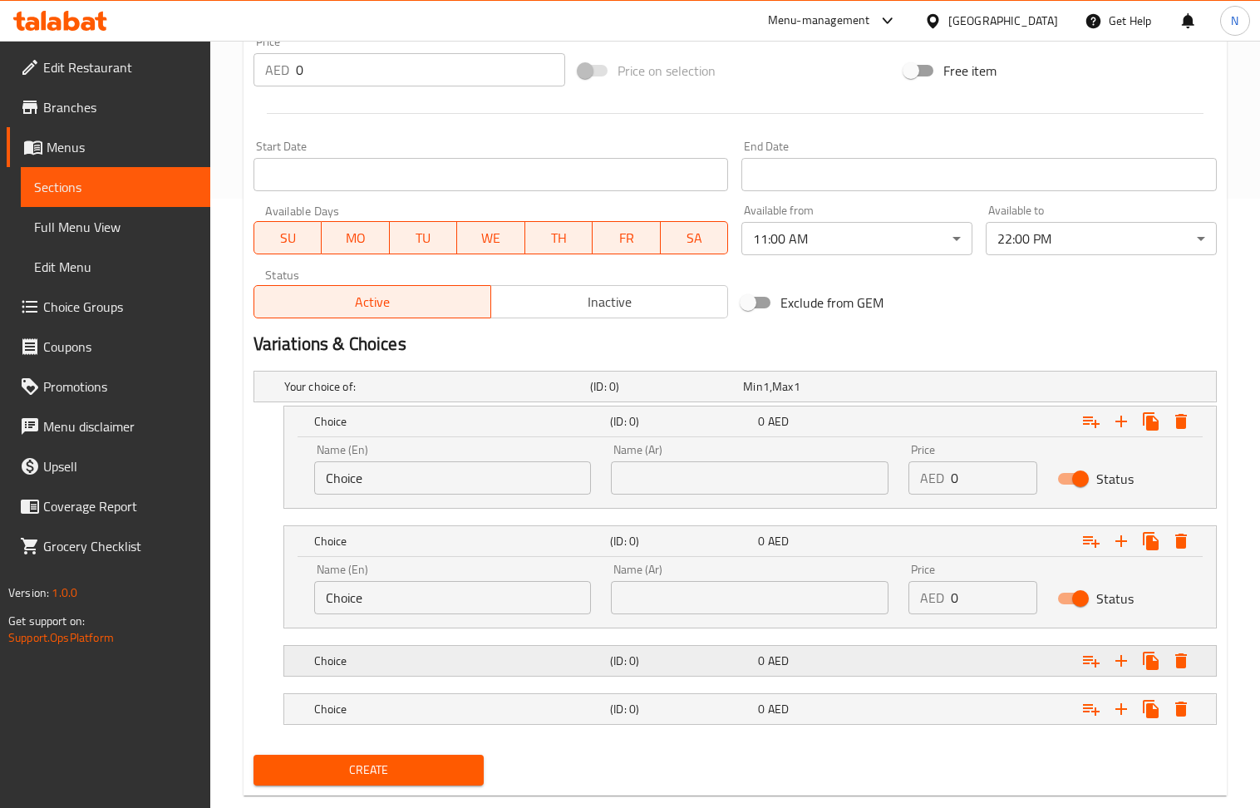
scroll to position [647, 0]
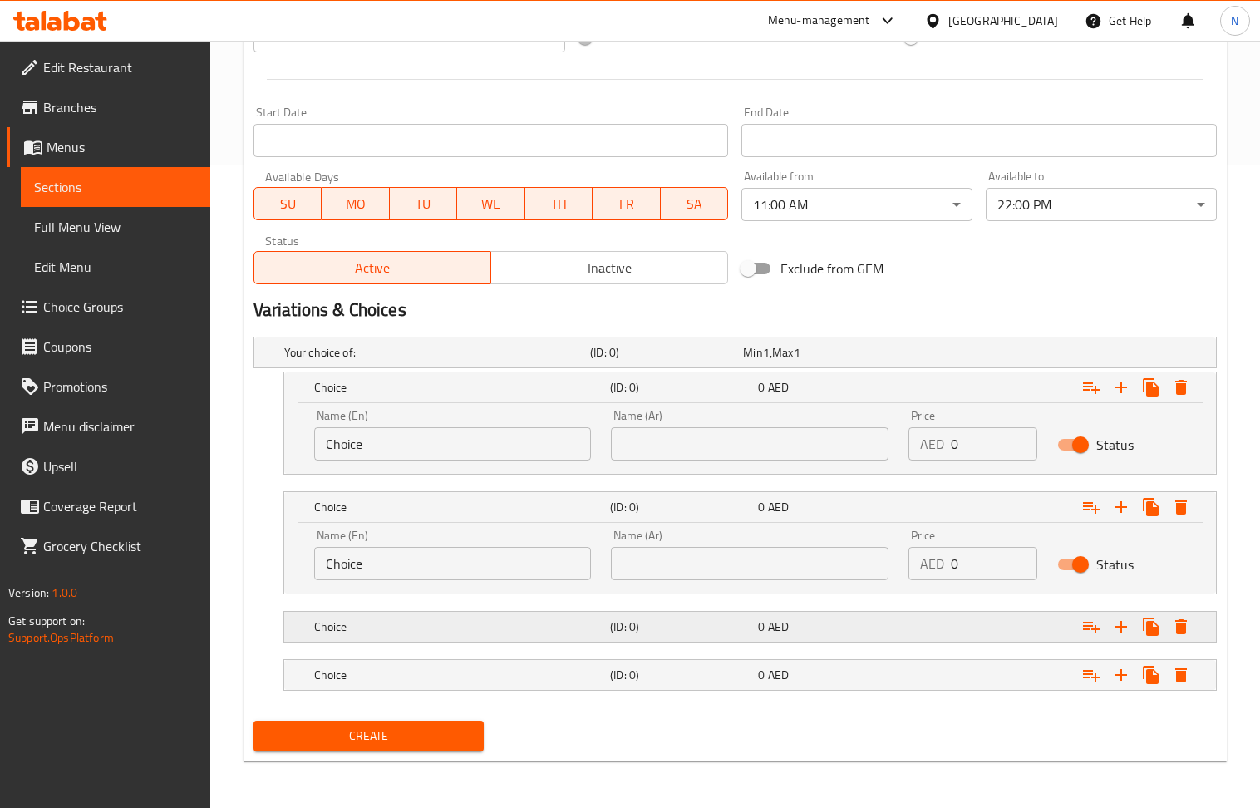
click at [723, 623] on h5 "(ID: 0)" at bounding box center [680, 626] width 141 height 17
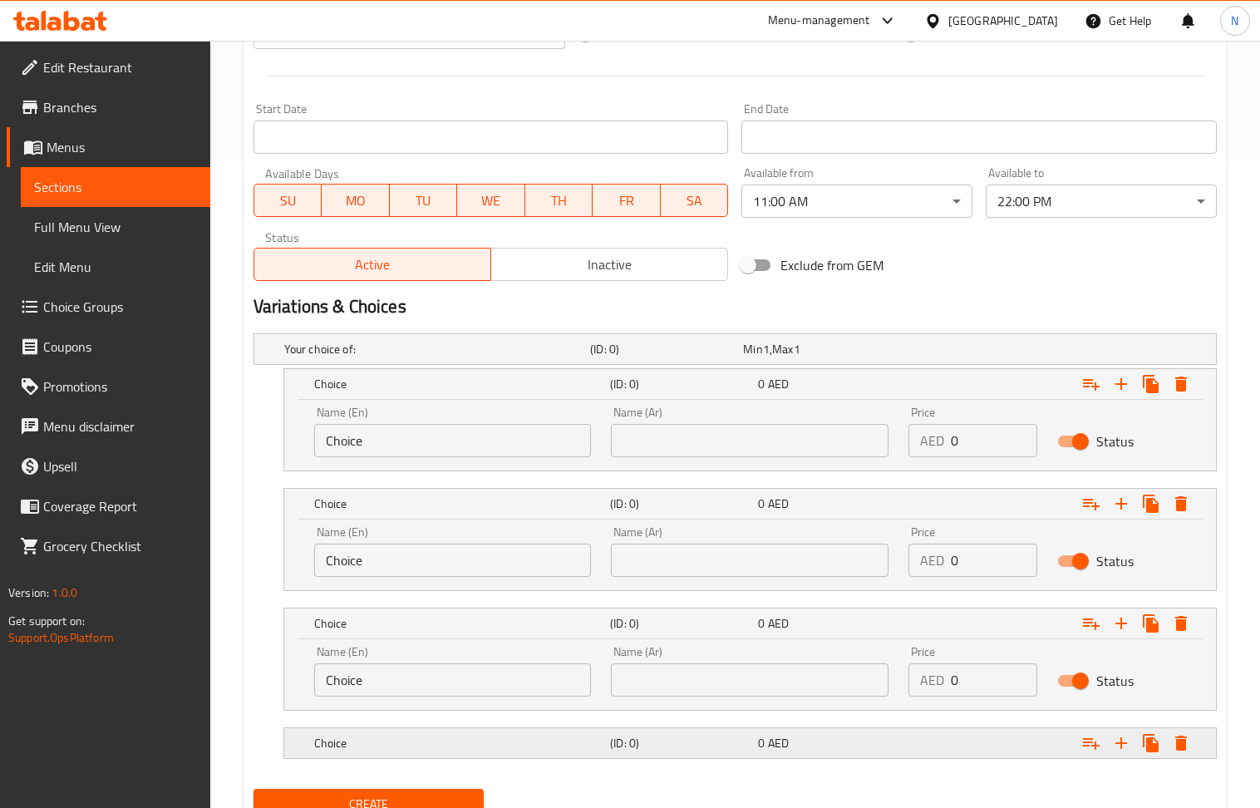
drag, startPoint x: 725, startPoint y: 743, endPoint x: 560, endPoint y: 539, distance: 261.8
click at [723, 743] on h5 "(ID: 0)" at bounding box center [680, 743] width 141 height 17
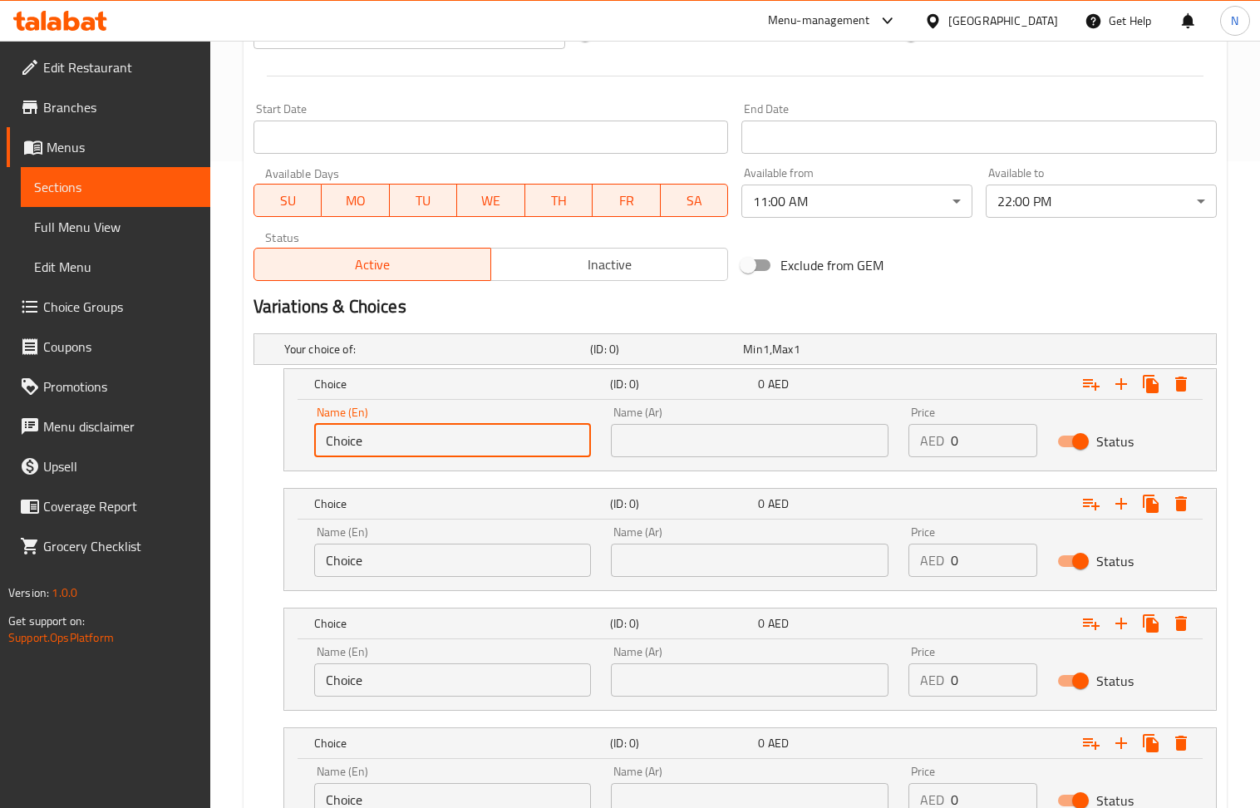
click at [473, 456] on input "Choice" at bounding box center [453, 440] width 278 height 33
paste input "500 gms"
type input "500 gms"
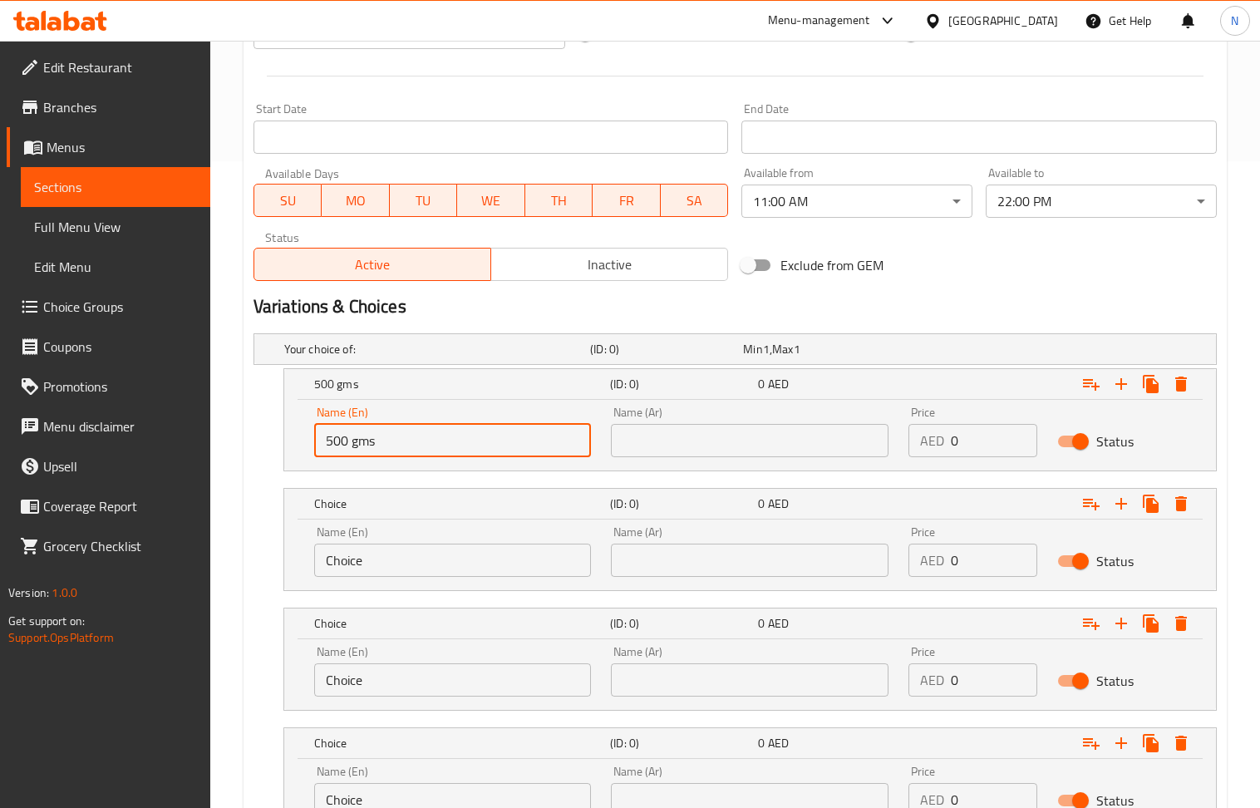
click at [413, 670] on input "Choice" at bounding box center [453, 679] width 278 height 33
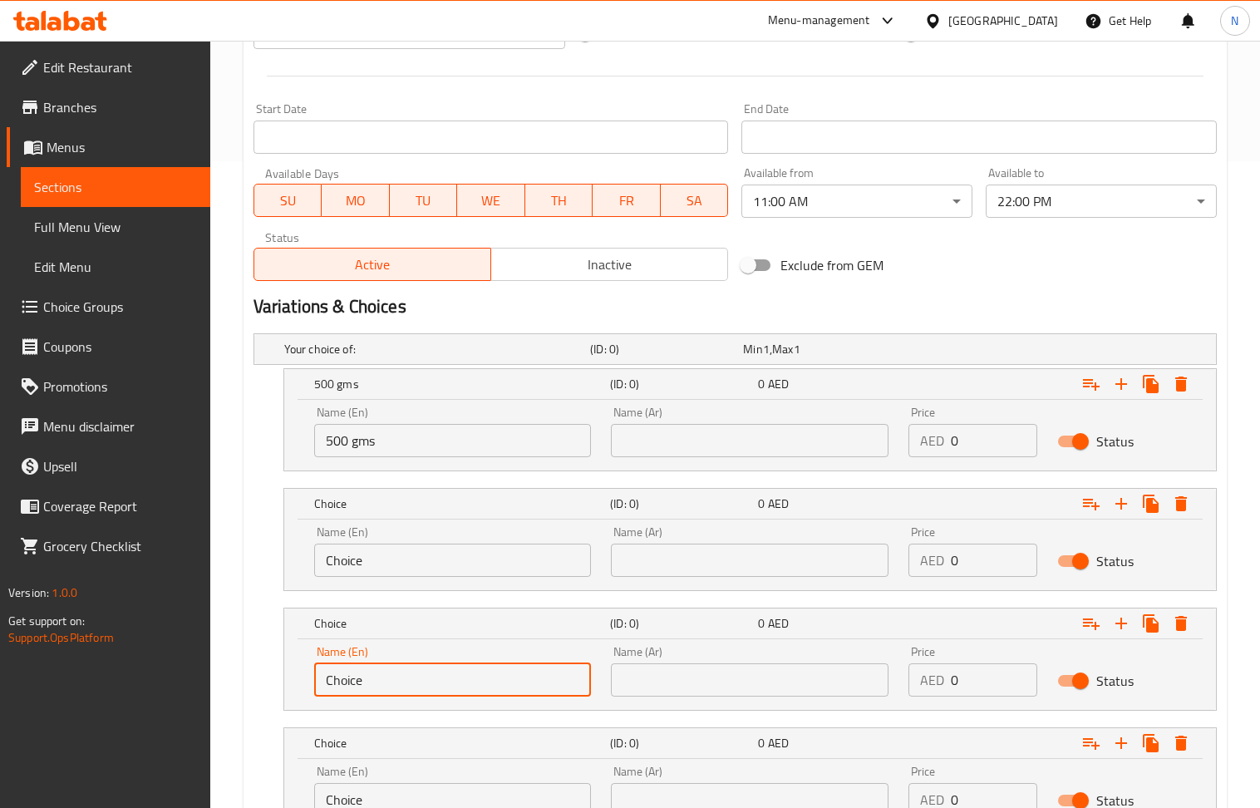
click at [413, 670] on input "Choice" at bounding box center [453, 679] width 278 height 33
paste input "500 gms"
type input "500 gms"
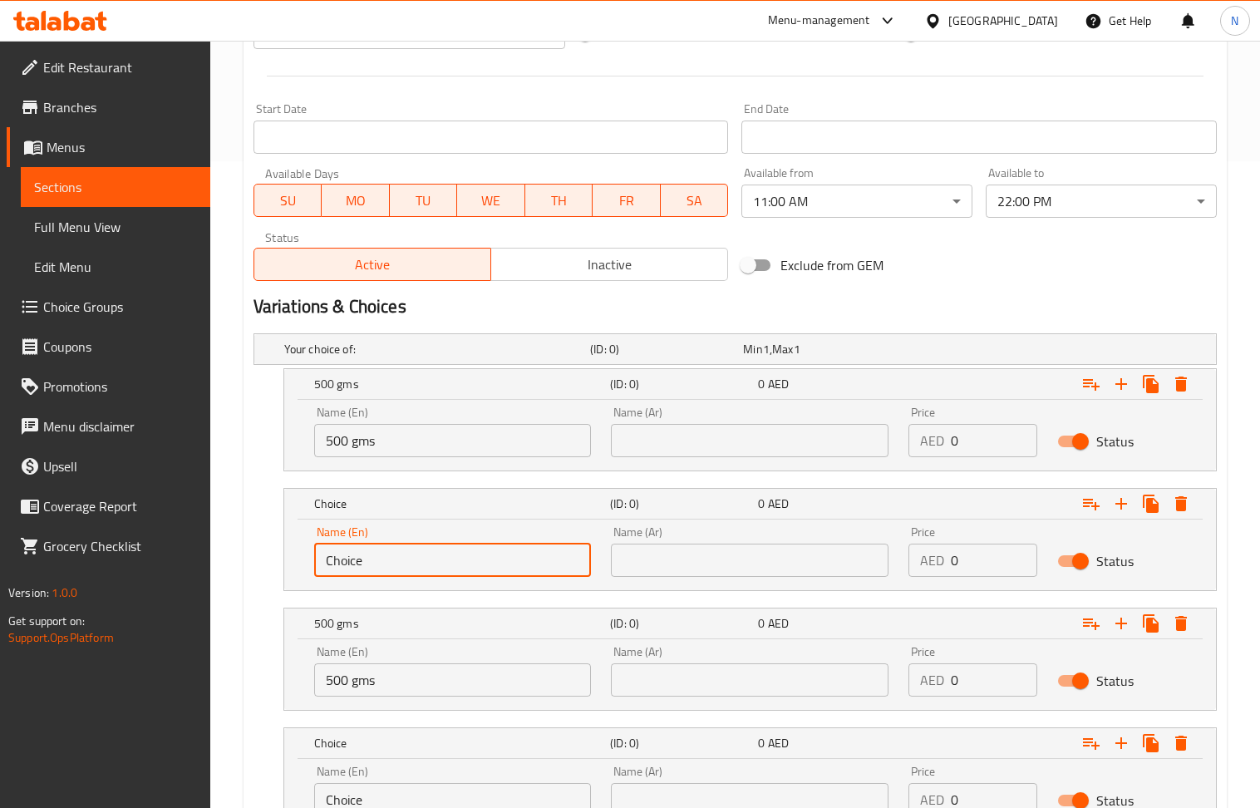
click at [421, 556] on input "Choice" at bounding box center [453, 560] width 278 height 33
paste input "1 kg"
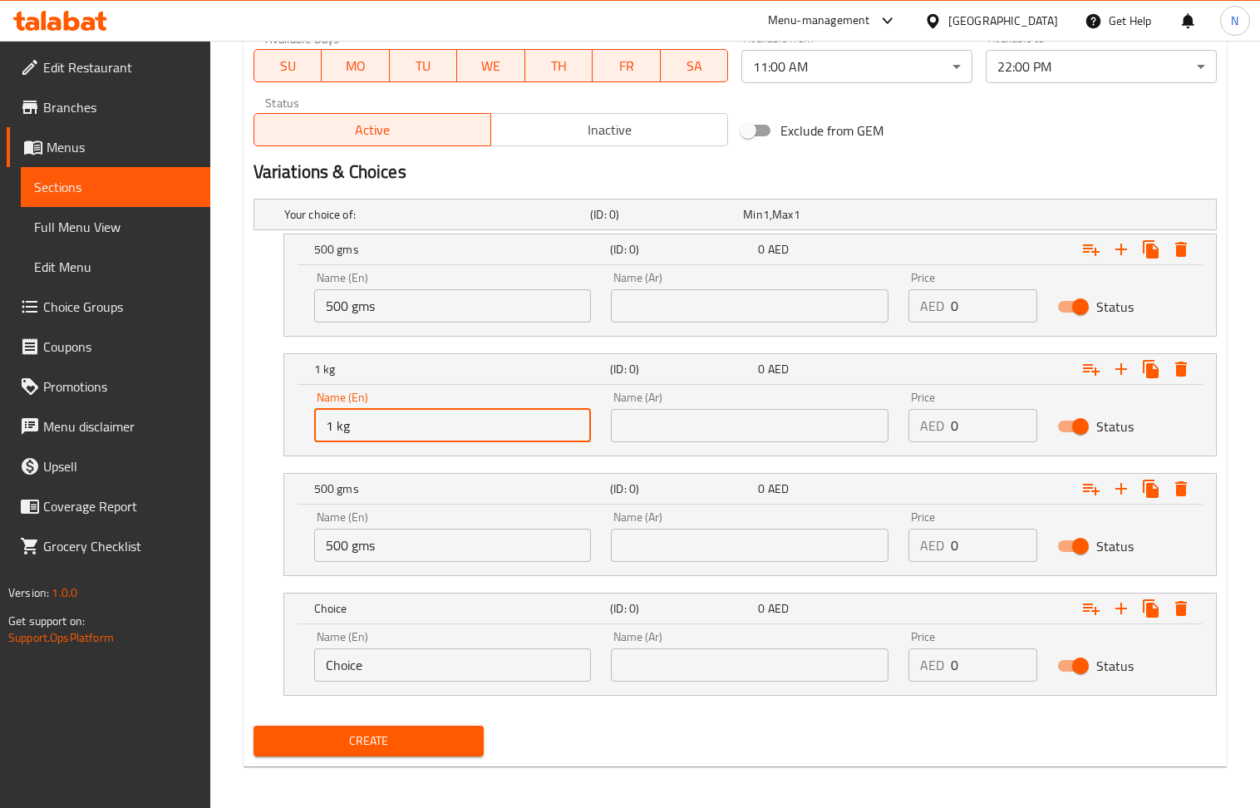
scroll to position [790, 0]
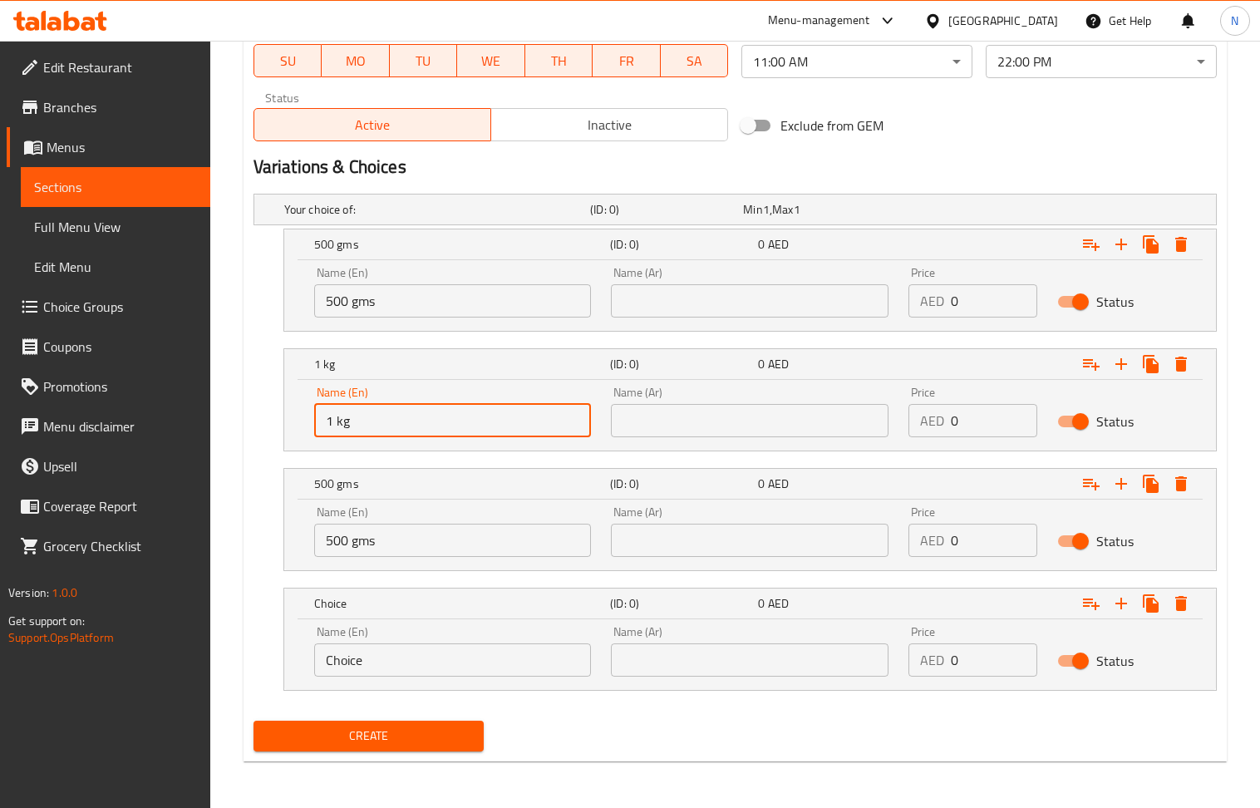
type input "1 kg"
click at [416, 657] on input "Choice" at bounding box center [453, 659] width 278 height 33
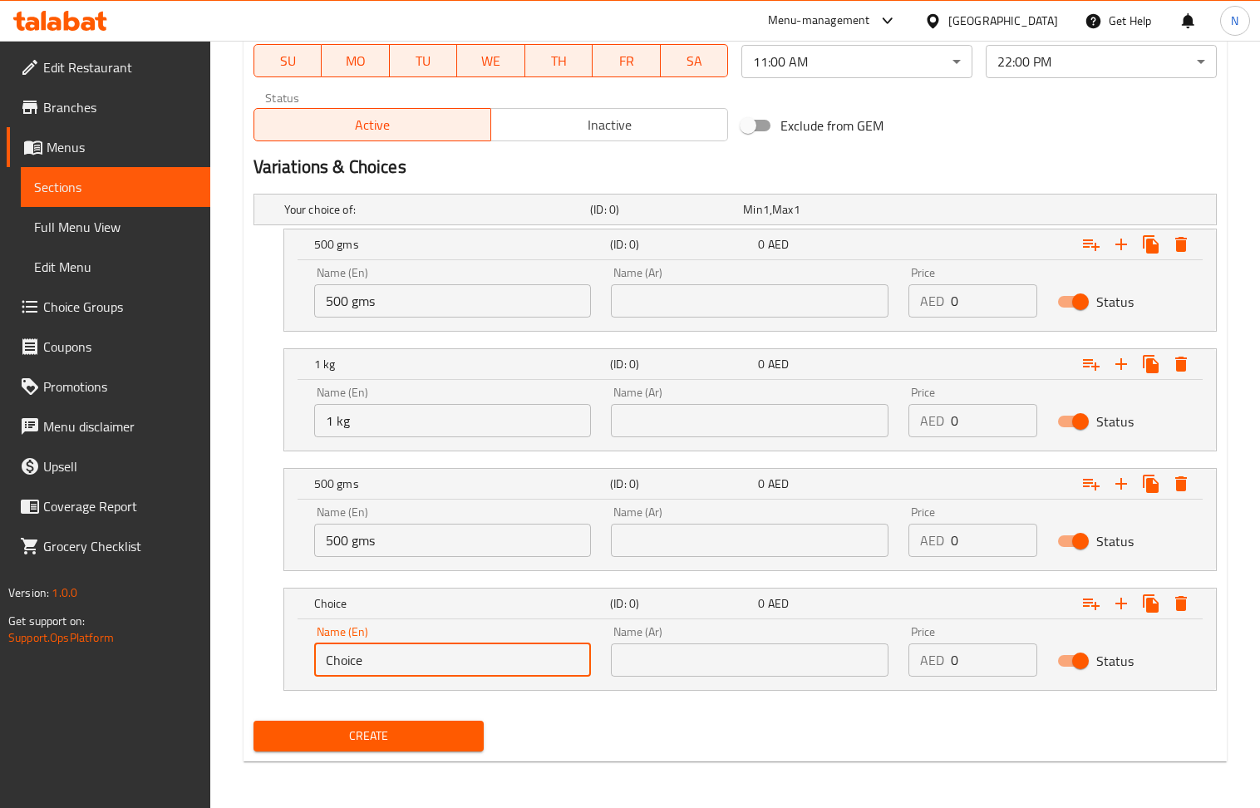
click at [416, 657] on input "Choice" at bounding box center [453, 659] width 278 height 33
paste input "1 kg"
type input "1 kg"
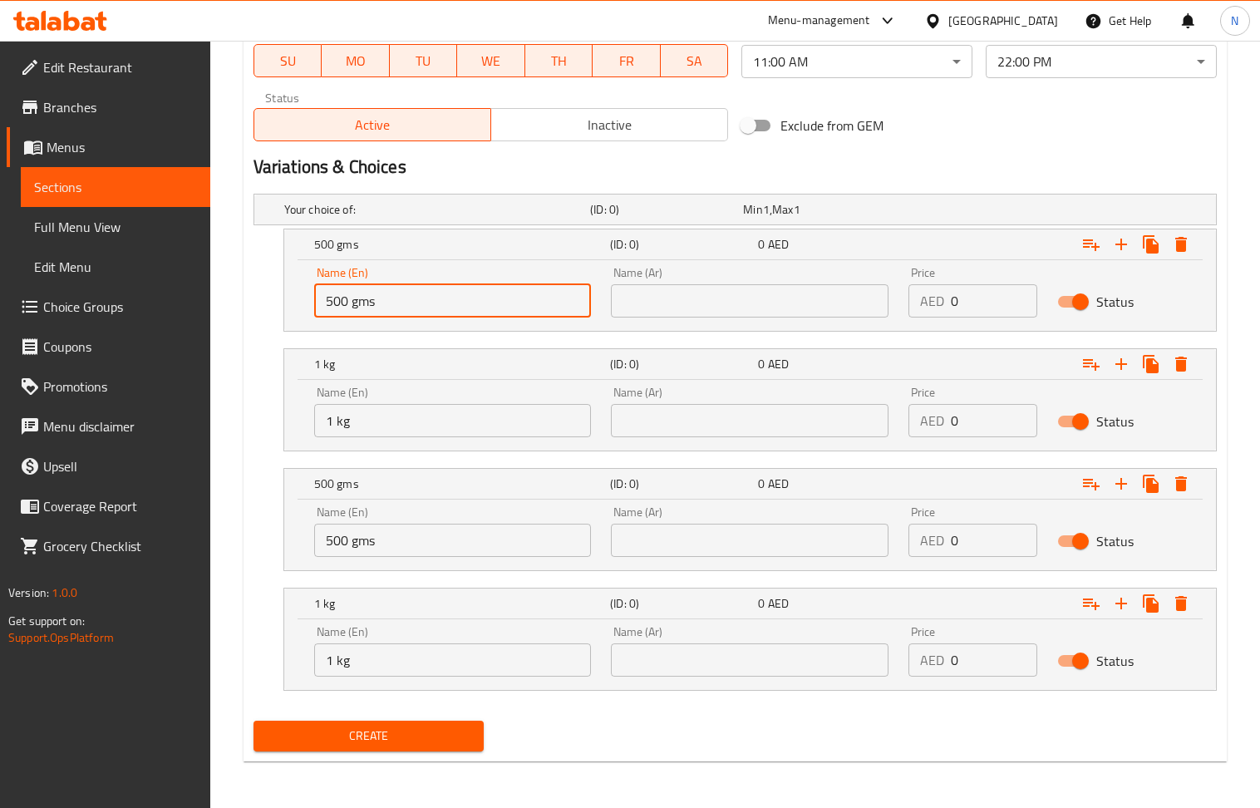
click at [489, 303] on input "500 gms" at bounding box center [453, 300] width 278 height 33
paste input "Without Gift Box"
type input "500 gms Without Gift Box"
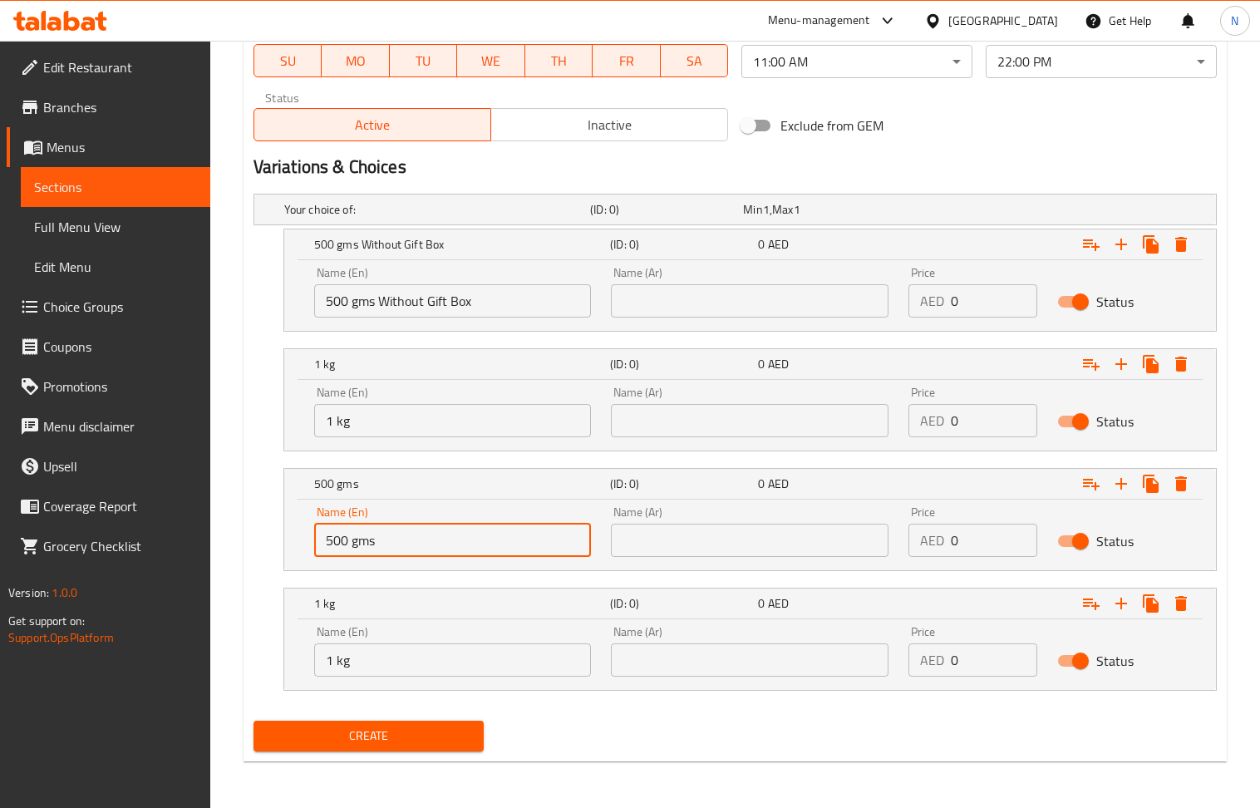
click at [482, 532] on input "500 gms" at bounding box center [453, 540] width 278 height 33
paste input "Without Gift Box"
type input "500 gms Without Gift Box"
click at [513, 427] on input "1 kg" at bounding box center [453, 420] width 278 height 33
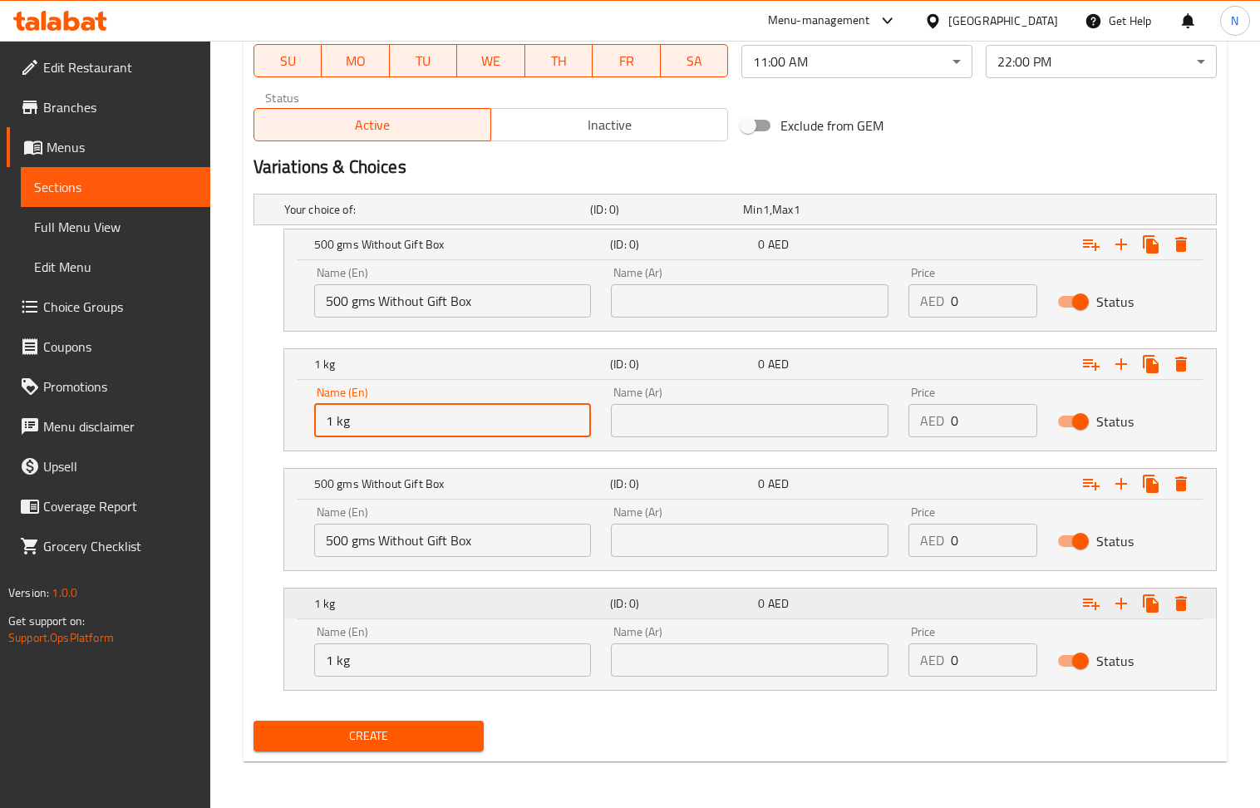
paste input "With Gift Box"
type input "1 kg With Gift Box"
click at [467, 679] on div "Name (En) 1 kg Name (En)" at bounding box center [453, 651] width 298 height 71
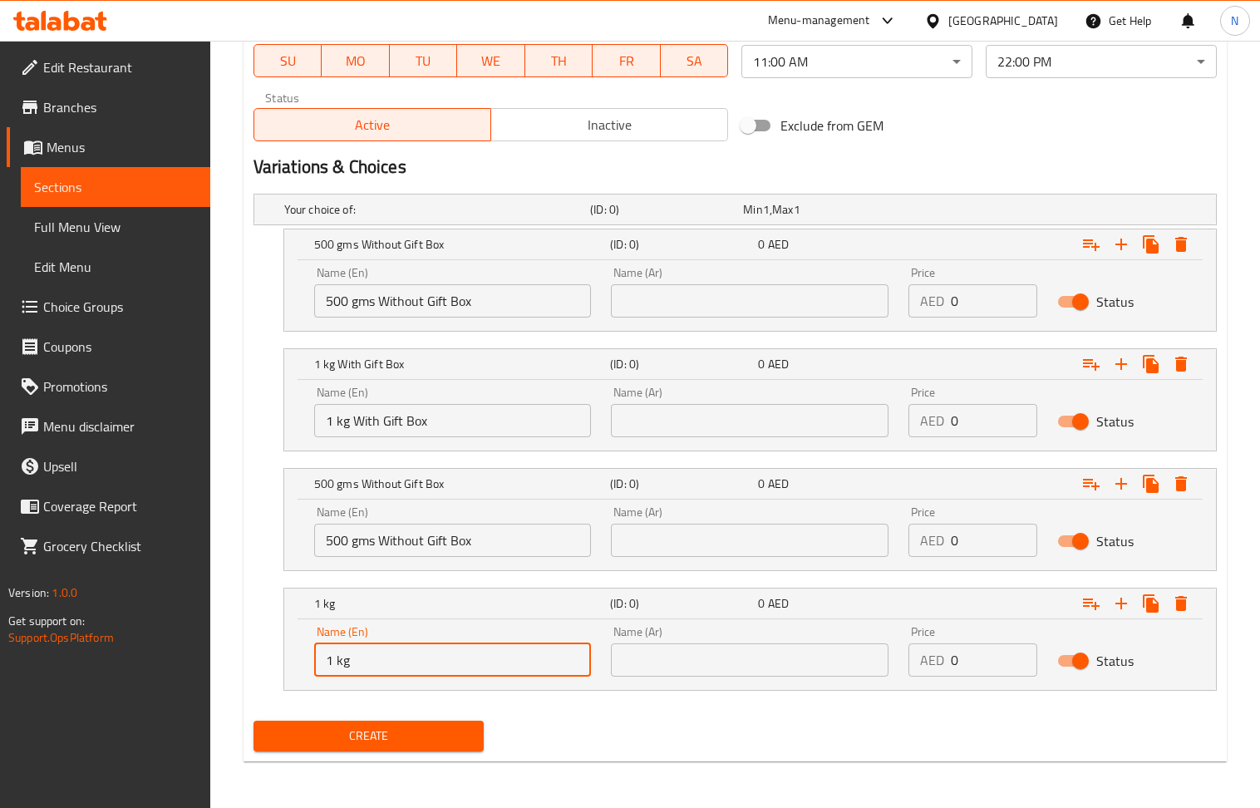
click at [457, 669] on input "1 kg" at bounding box center [453, 659] width 278 height 33
paste input "With Gift Box"
type input "1 kg With Gift Box"
click at [441, 304] on input "500 gms Without Gift Box" at bounding box center [453, 300] width 278 height 33
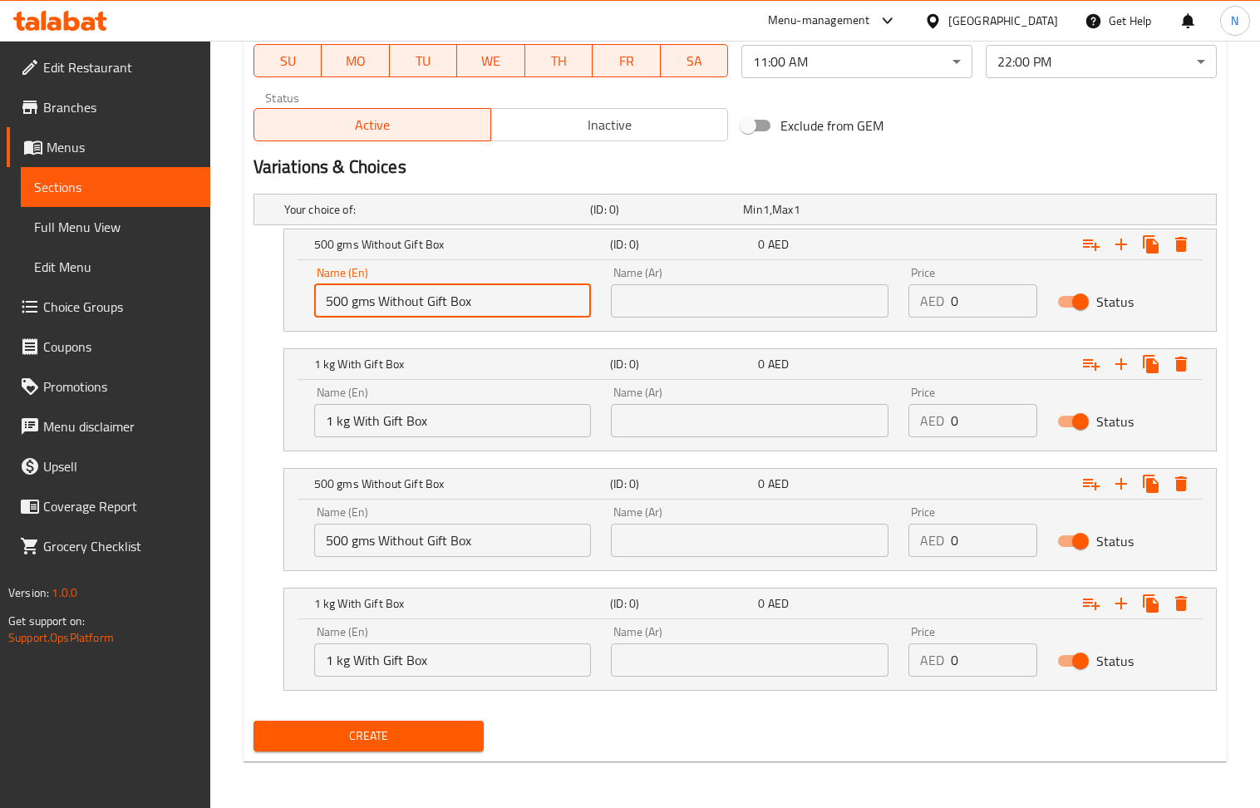
click at [441, 304] on input "500 gms Without Gift Box" at bounding box center [453, 300] width 278 height 33
click at [709, 303] on input "text" at bounding box center [750, 300] width 278 height 33
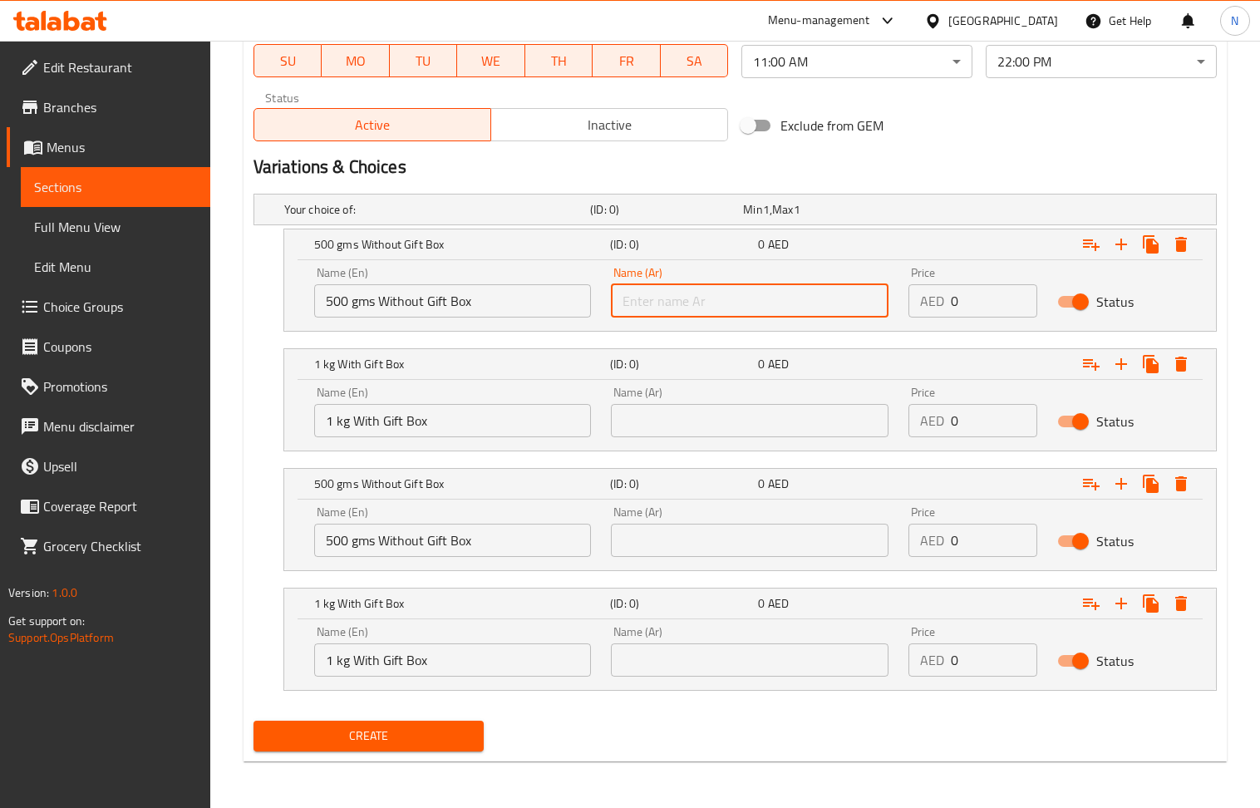
paste input "500 جرام بدون علبة هدايا"
type input "500 جرام بدون علبة هدايا"
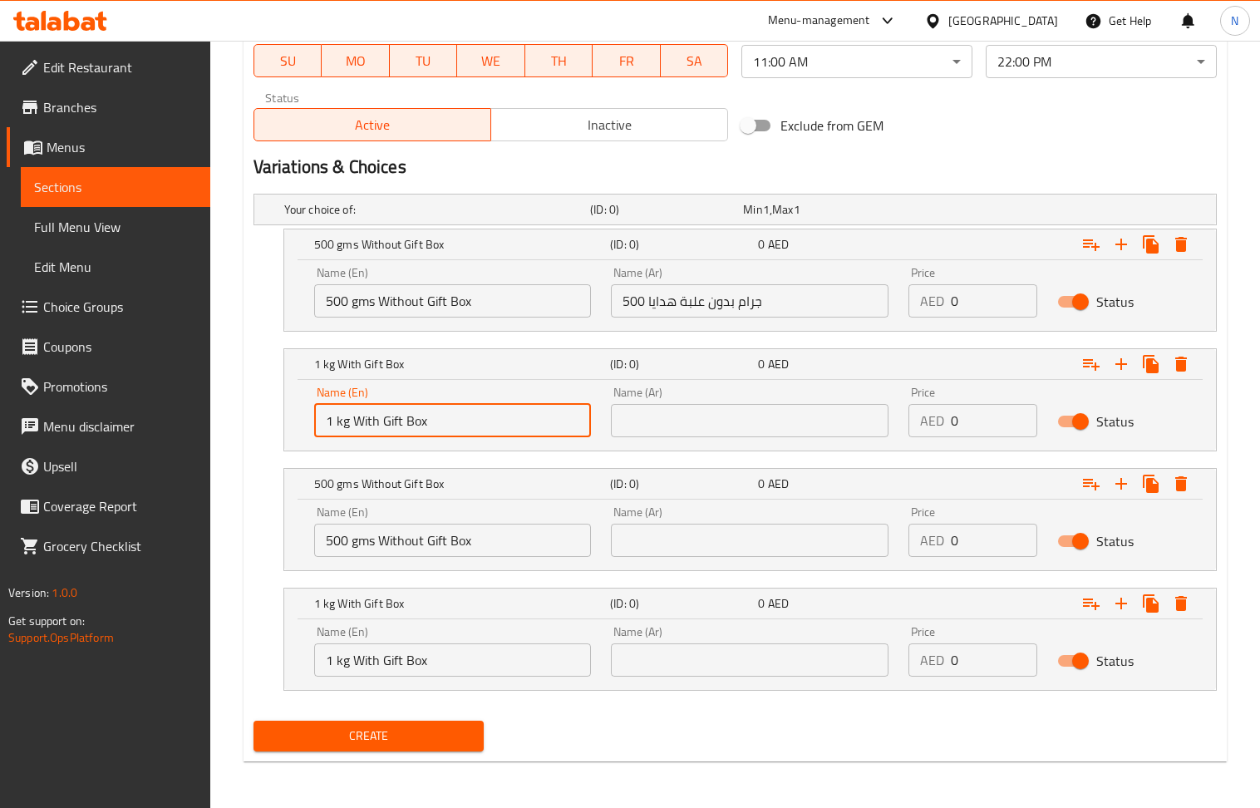
click at [465, 421] on input "1 kg With Gift Box" at bounding box center [453, 420] width 278 height 33
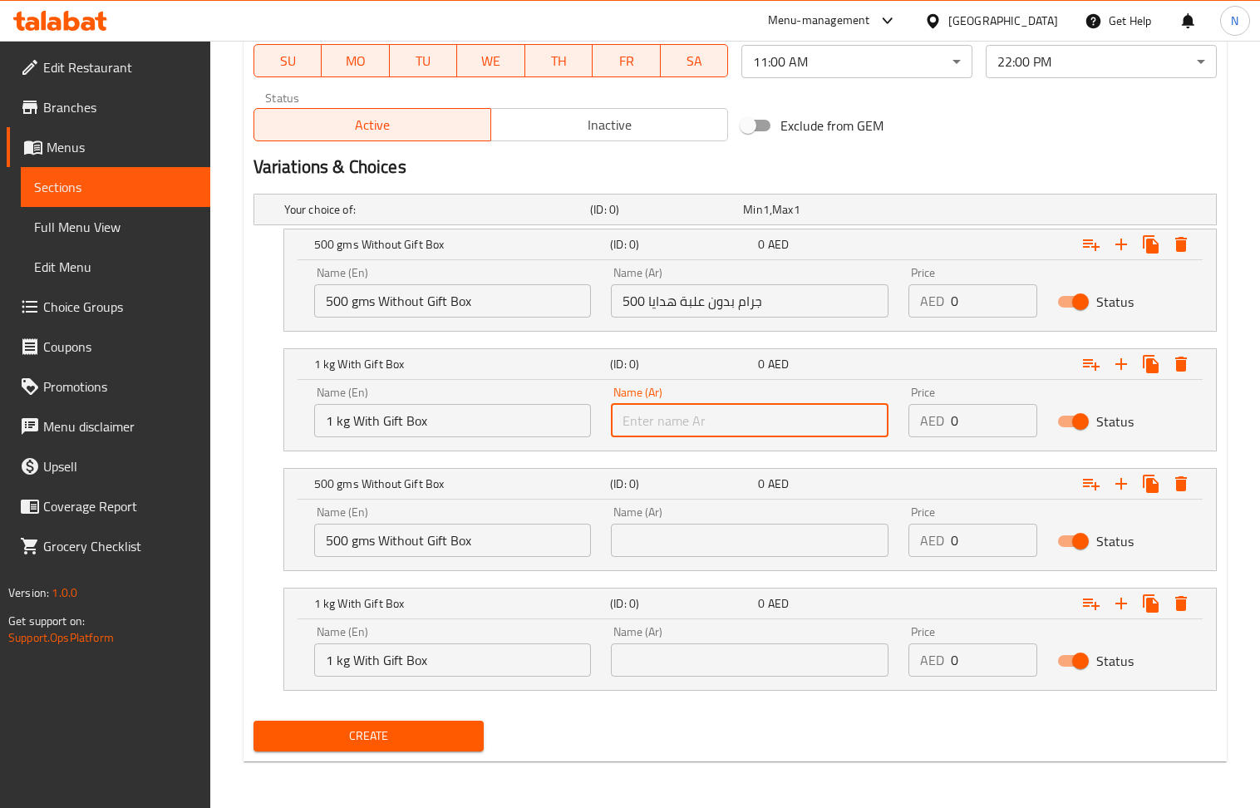
click at [706, 419] on input "text" at bounding box center [750, 420] width 278 height 33
paste input "1 كجم مع صندوق هدايا"
type input "1 كجم مع صندوق هدايا"
click at [485, 534] on input "500 gms Without Gift Box" at bounding box center [453, 540] width 278 height 33
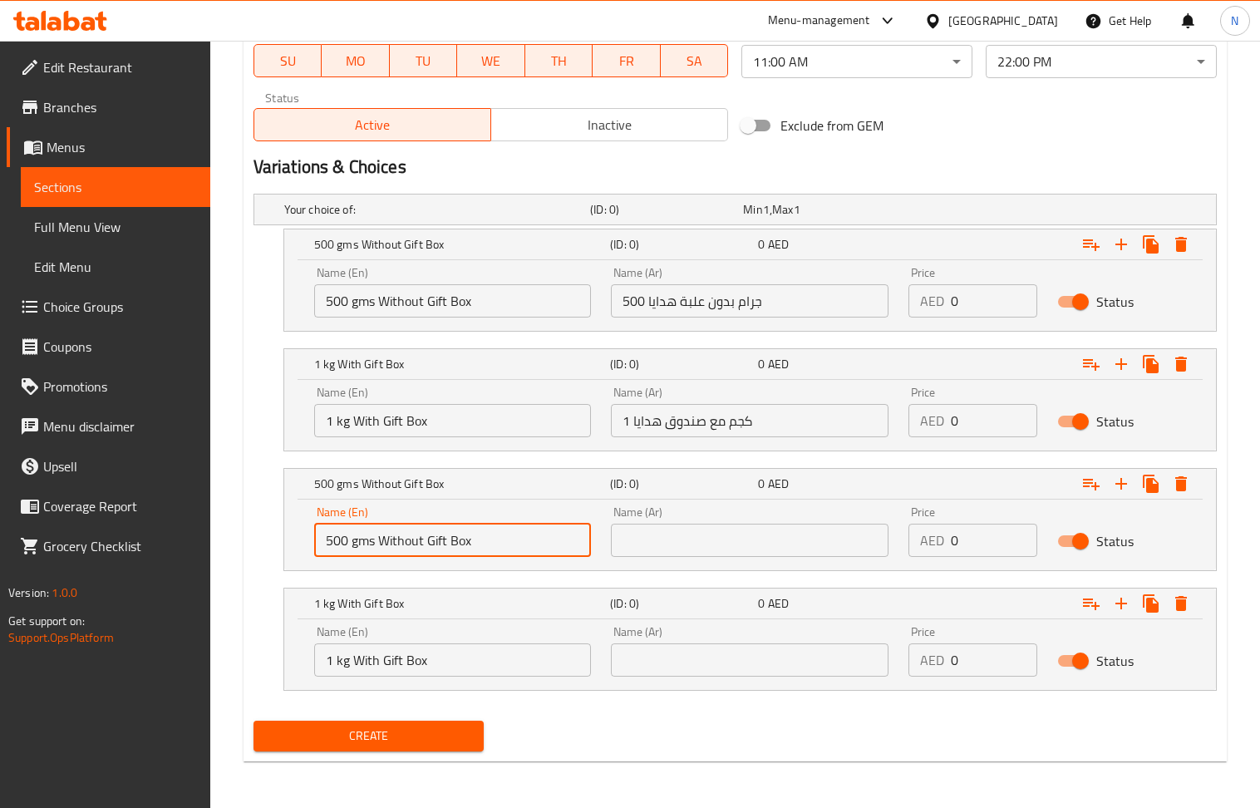
click at [485, 534] on input "500 gms Without Gift Box" at bounding box center [453, 540] width 278 height 33
click at [465, 413] on input "1 kg With Gift Box" at bounding box center [453, 420] width 278 height 33
drag, startPoint x: 483, startPoint y: 550, endPoint x: 377, endPoint y: 550, distance: 105.6
click at [377, 550] on input "500 gms Without Gift Box" at bounding box center [453, 540] width 278 height 33
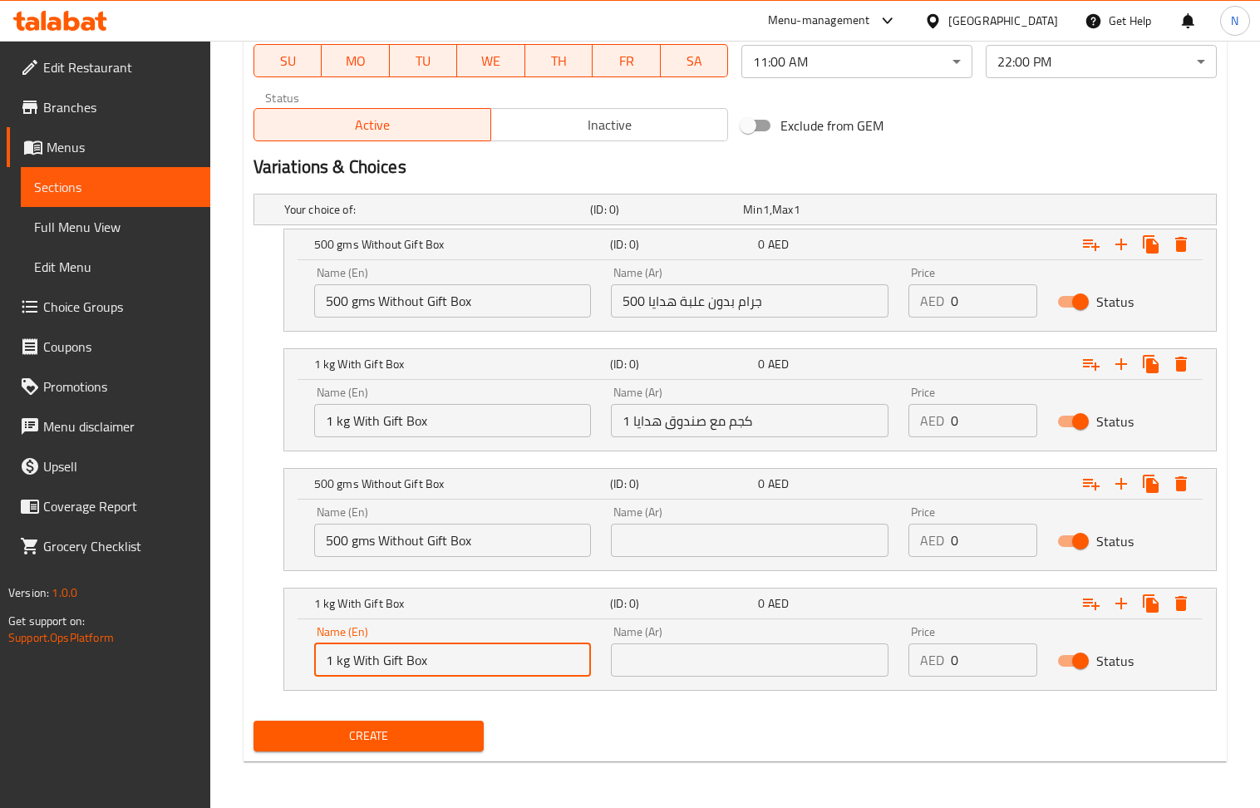
drag, startPoint x: 442, startPoint y: 659, endPoint x: 356, endPoint y: 667, distance: 86.8
click at [356, 667] on input "1 kg With Gift Box" at bounding box center [453, 659] width 278 height 33
paste input "out"
type input "1 kg Without Gift Box"
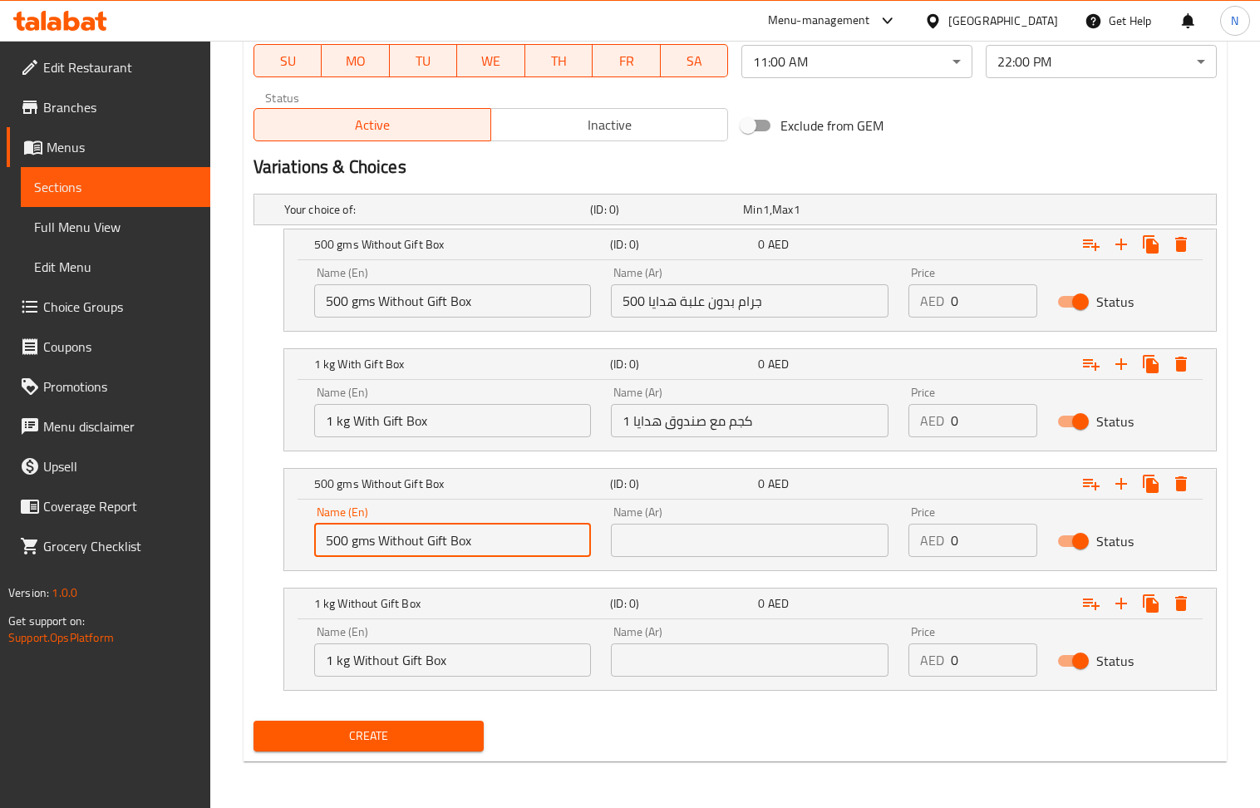
click at [476, 540] on input "500 gms Without Gift Box" at bounding box center [453, 540] width 278 height 33
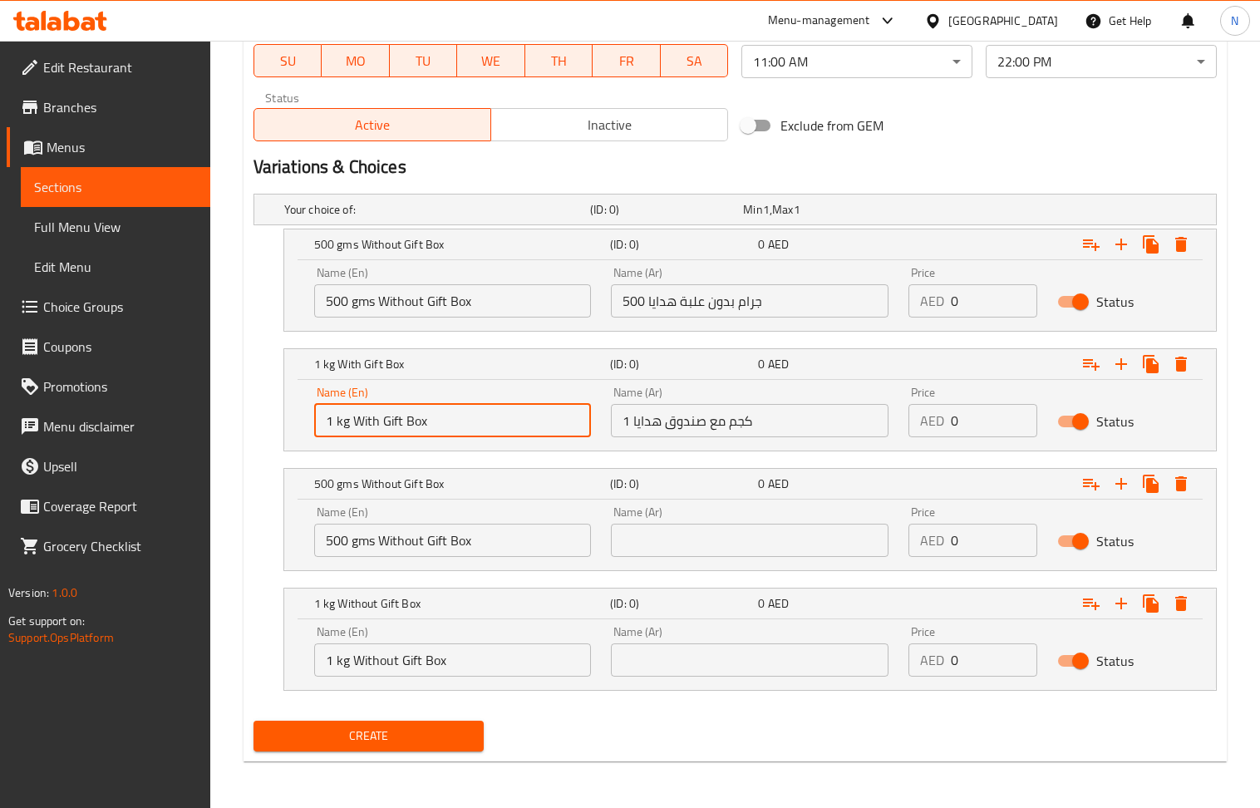
drag, startPoint x: 422, startPoint y: 421, endPoint x: 353, endPoint y: 421, distance: 69.0
click at [353, 421] on input "1 kg With Gift Box" at bounding box center [453, 420] width 278 height 33
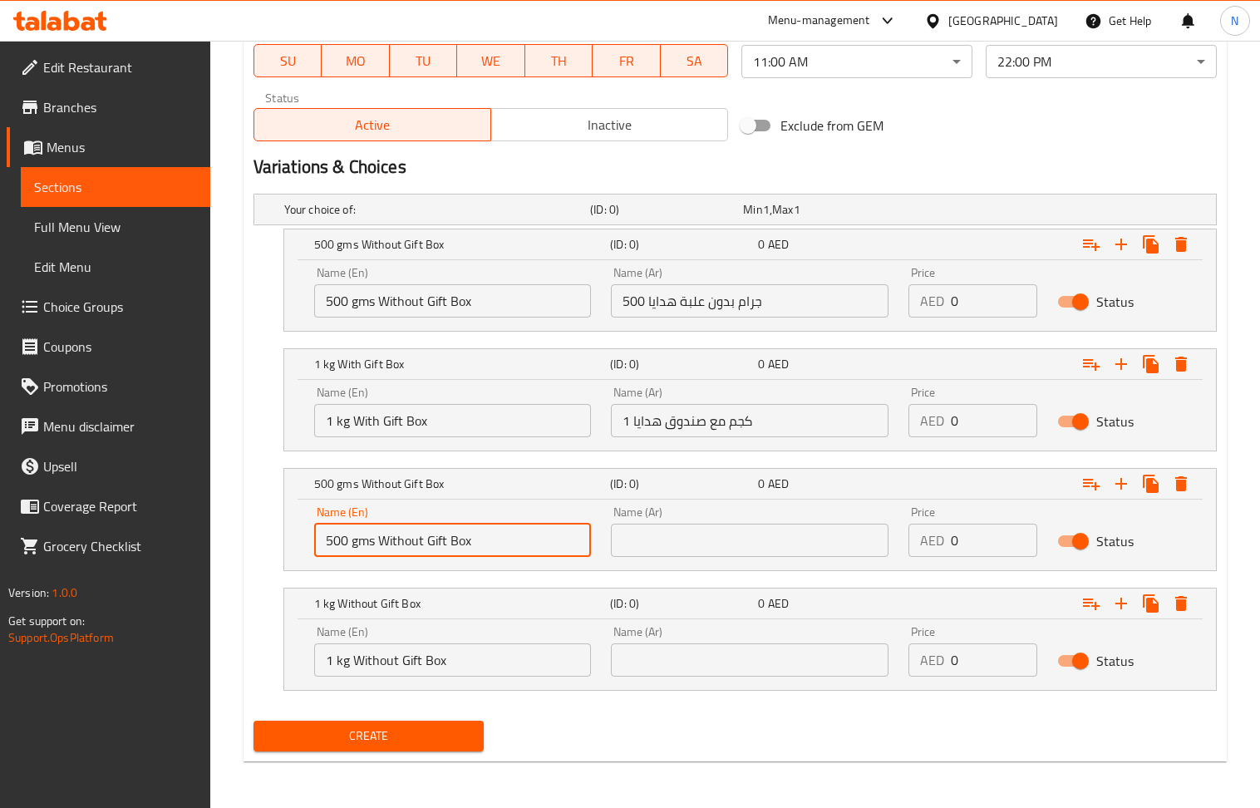
drag, startPoint x: 502, startPoint y: 547, endPoint x: 377, endPoint y: 544, distance: 125.6
click at [377, 544] on input "500 gms Without Gift Box" at bounding box center [453, 540] width 278 height 33
paste input "text"
type input "500 gms With Gift Box"
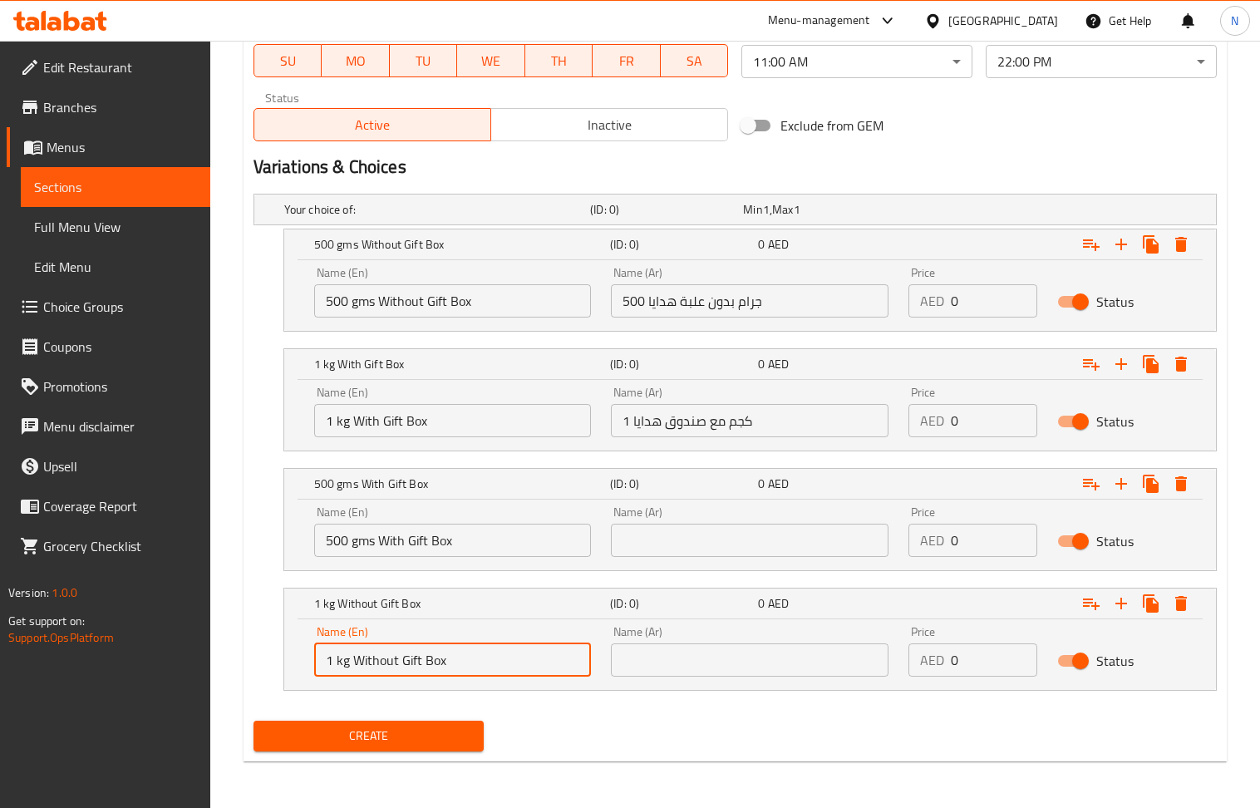
drag, startPoint x: 462, startPoint y: 666, endPoint x: 356, endPoint y: 672, distance: 106.6
click at [356, 672] on input "1 kg Without Gift Box" at bounding box center [453, 659] width 278 height 33
paste input "text"
type input "1 kg With Gift Box"
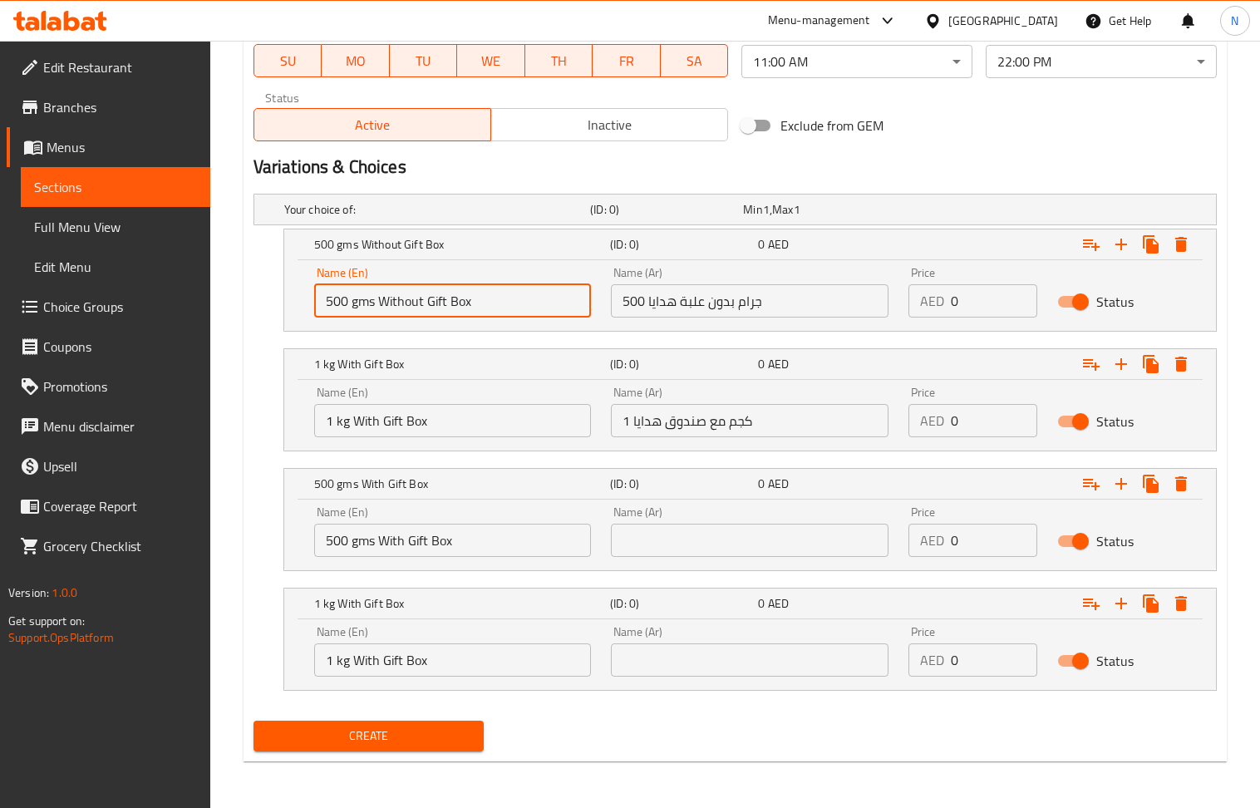
drag, startPoint x: 480, startPoint y: 304, endPoint x: 381, endPoint y: 306, distance: 99.8
click at [381, 306] on input "500 gms Without Gift Box" at bounding box center [453, 300] width 278 height 33
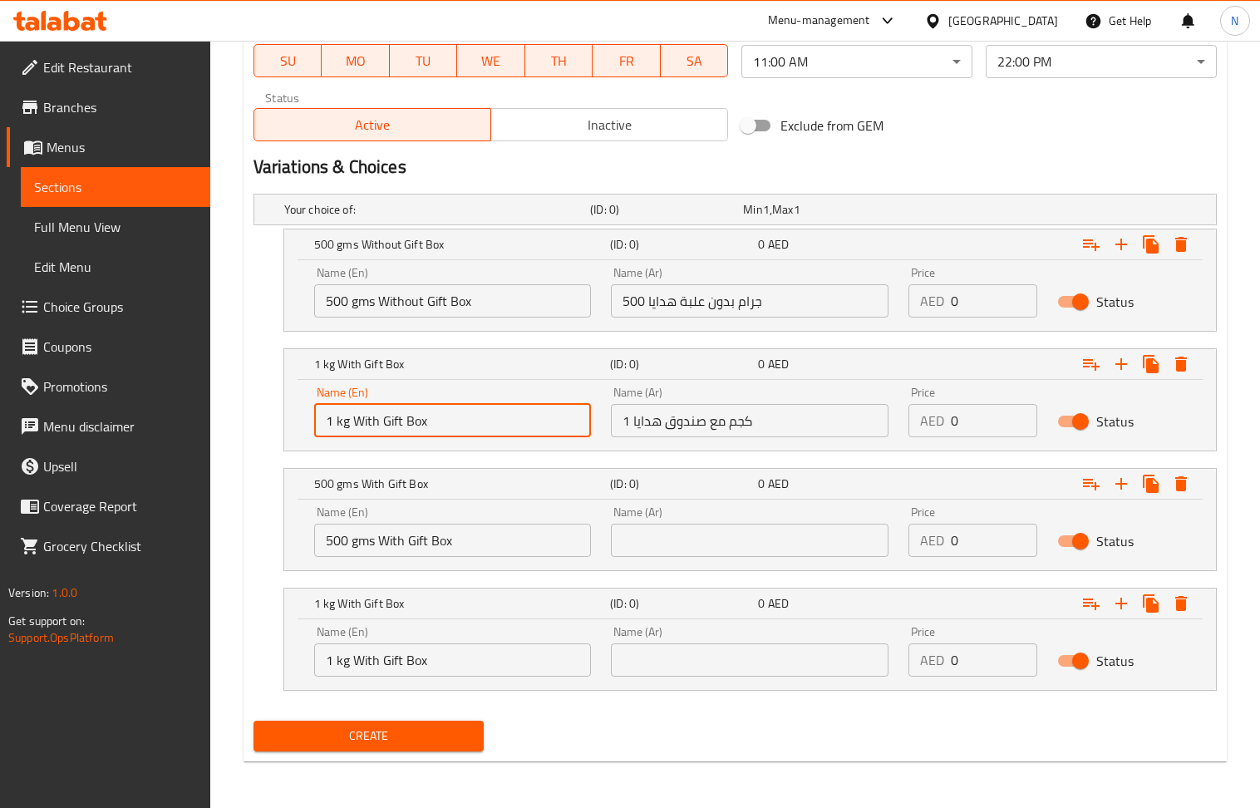
drag, startPoint x: 453, startPoint y: 434, endPoint x: 353, endPoint y: 426, distance: 100.1
click at [353, 426] on input "1 kg With Gift Box" at bounding box center [453, 420] width 278 height 33
paste input "out"
click at [456, 430] on input "1 kg Without Gift Box" at bounding box center [453, 420] width 278 height 33
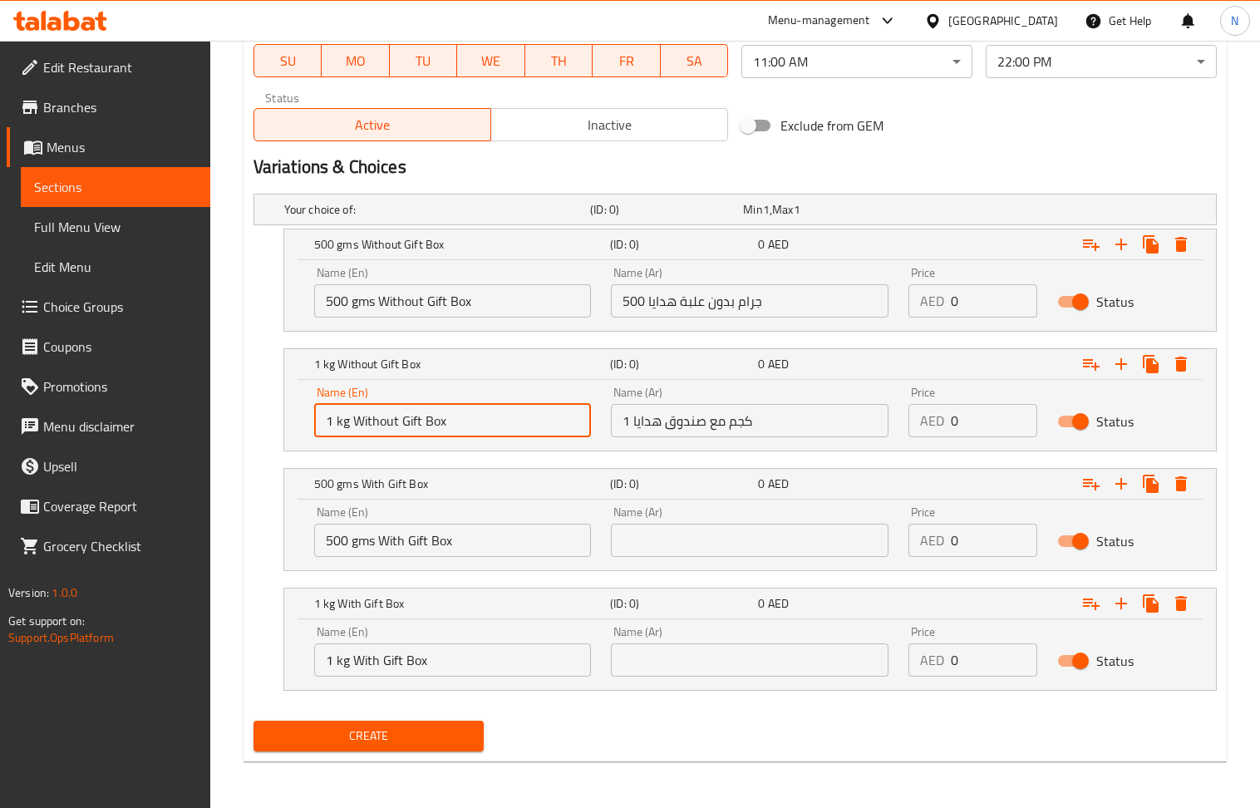
drag, startPoint x: 456, startPoint y: 430, endPoint x: 452, endPoint y: 366, distance: 64.1
click at [456, 429] on input "1 kg Without Gift Box" at bounding box center [453, 420] width 278 height 33
type input "1 kg Without Gift Box"
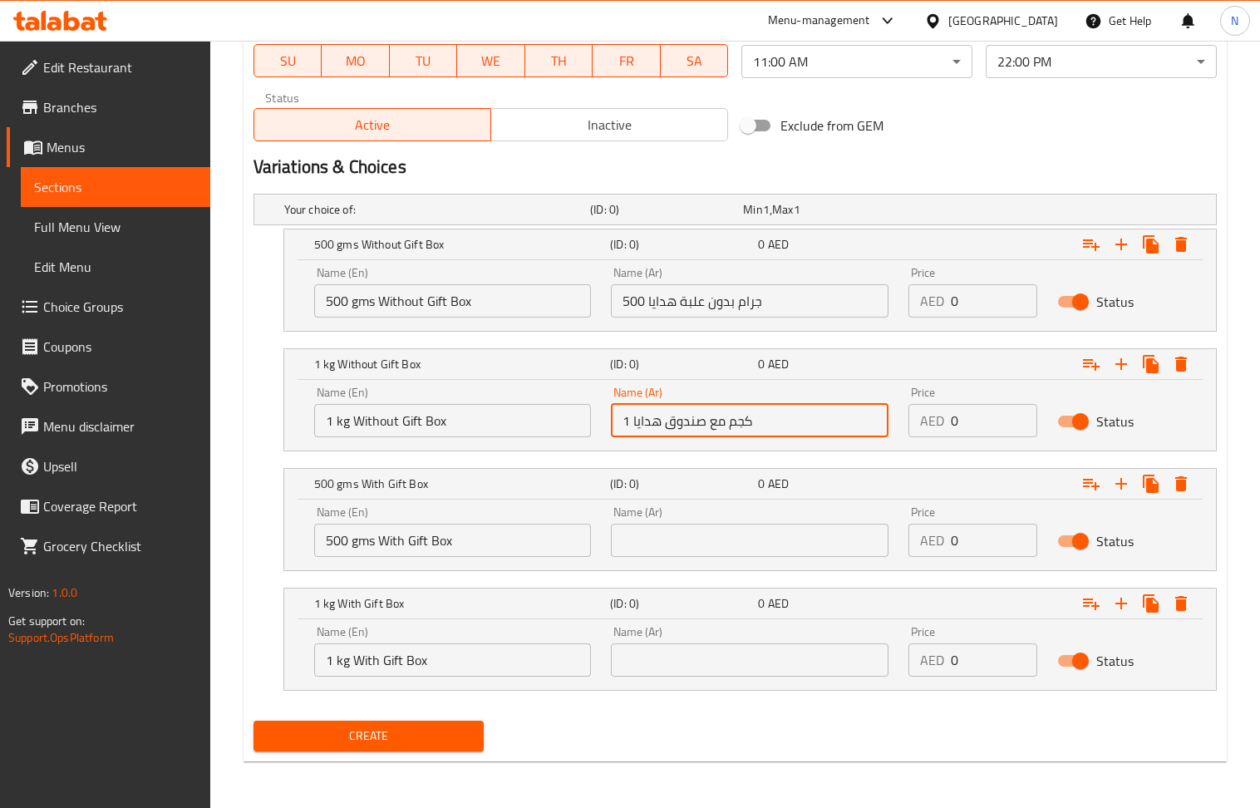
click at [679, 427] on input "1 كجم مع صندوق هدايا" at bounding box center [750, 420] width 278 height 33
paste input "بدون"
type input "1 كجم بدون صندوق هدايا"
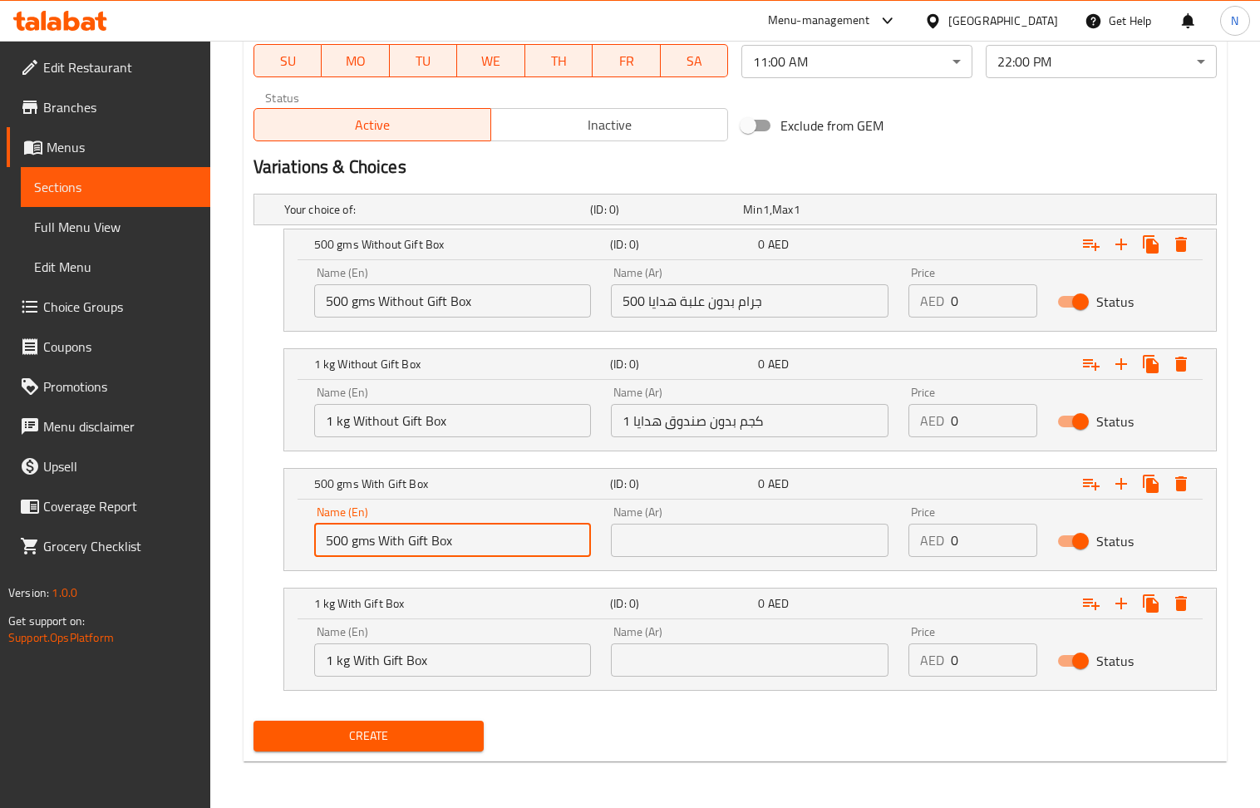
click at [456, 540] on input "500 gms With Gift Box" at bounding box center [453, 540] width 278 height 33
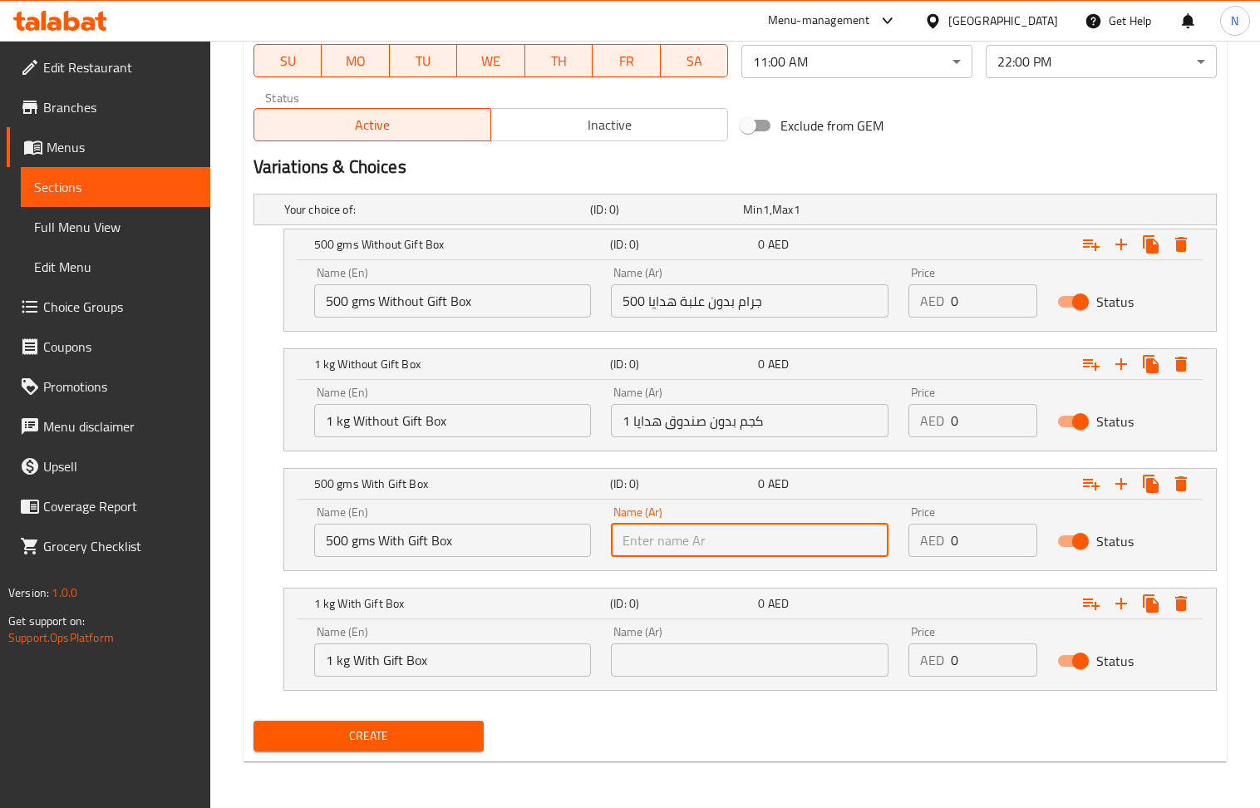
drag, startPoint x: 687, startPoint y: 543, endPoint x: 678, endPoint y: 544, distance: 8.4
click at [687, 543] on input "text" at bounding box center [750, 540] width 278 height 33
paste input "500 جرام مع صندوق هدايا"
type input "500 جرام مع صندوق هدايا"
click at [436, 656] on input "1 kg With Gift Box" at bounding box center [453, 659] width 278 height 33
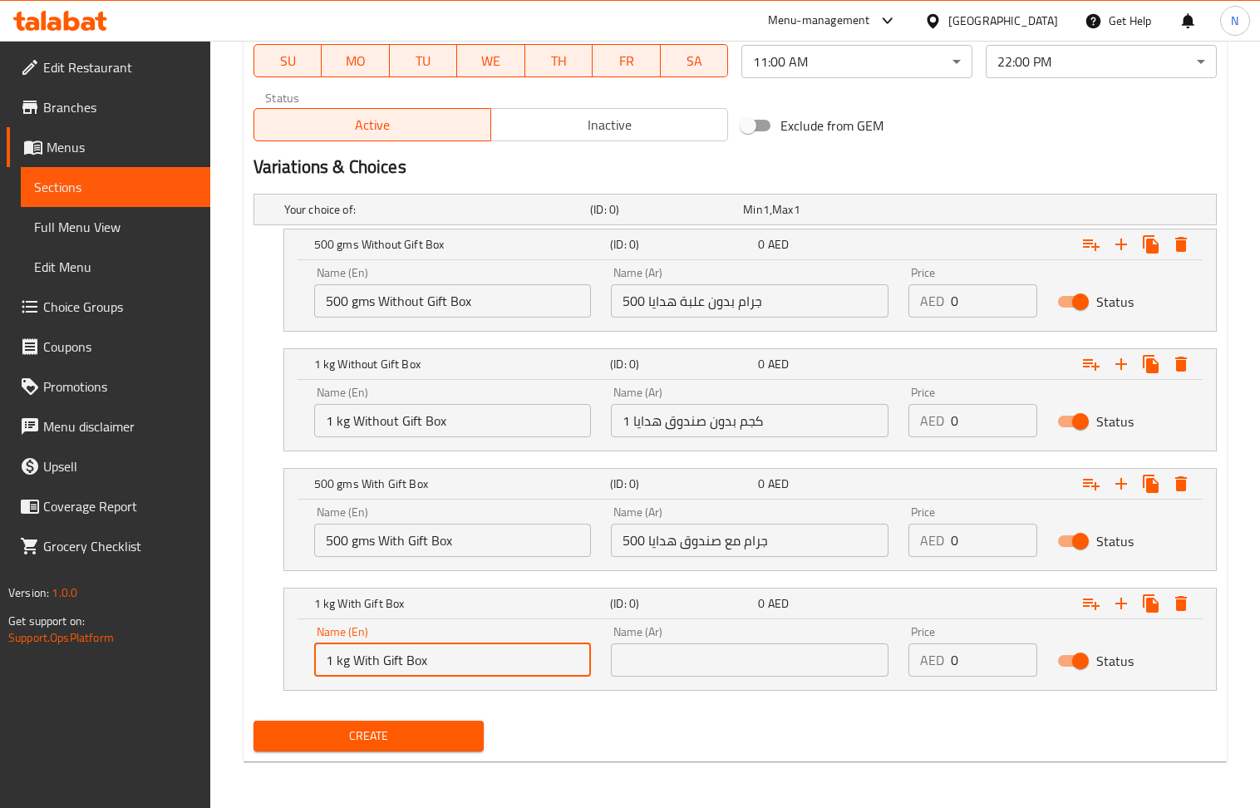
click at [436, 656] on input "1 kg With Gift Box" at bounding box center [453, 659] width 278 height 33
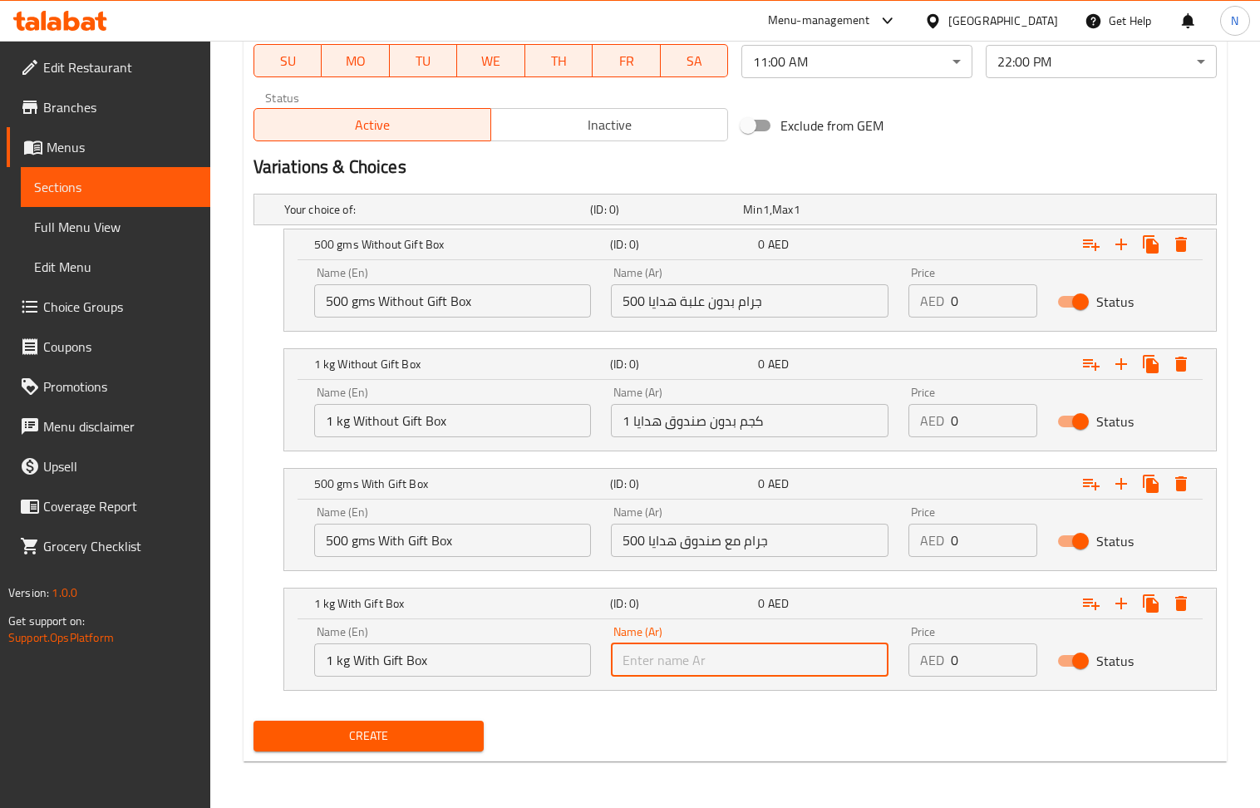
click at [692, 665] on input "text" at bounding box center [750, 659] width 278 height 33
paste input "1 كجم مع صندوق هدايا"
click at [686, 666] on input "1 كجم مع صندوق هدايا" at bounding box center [750, 659] width 278 height 33
type input "1 كجم مع صندوق هدايا"
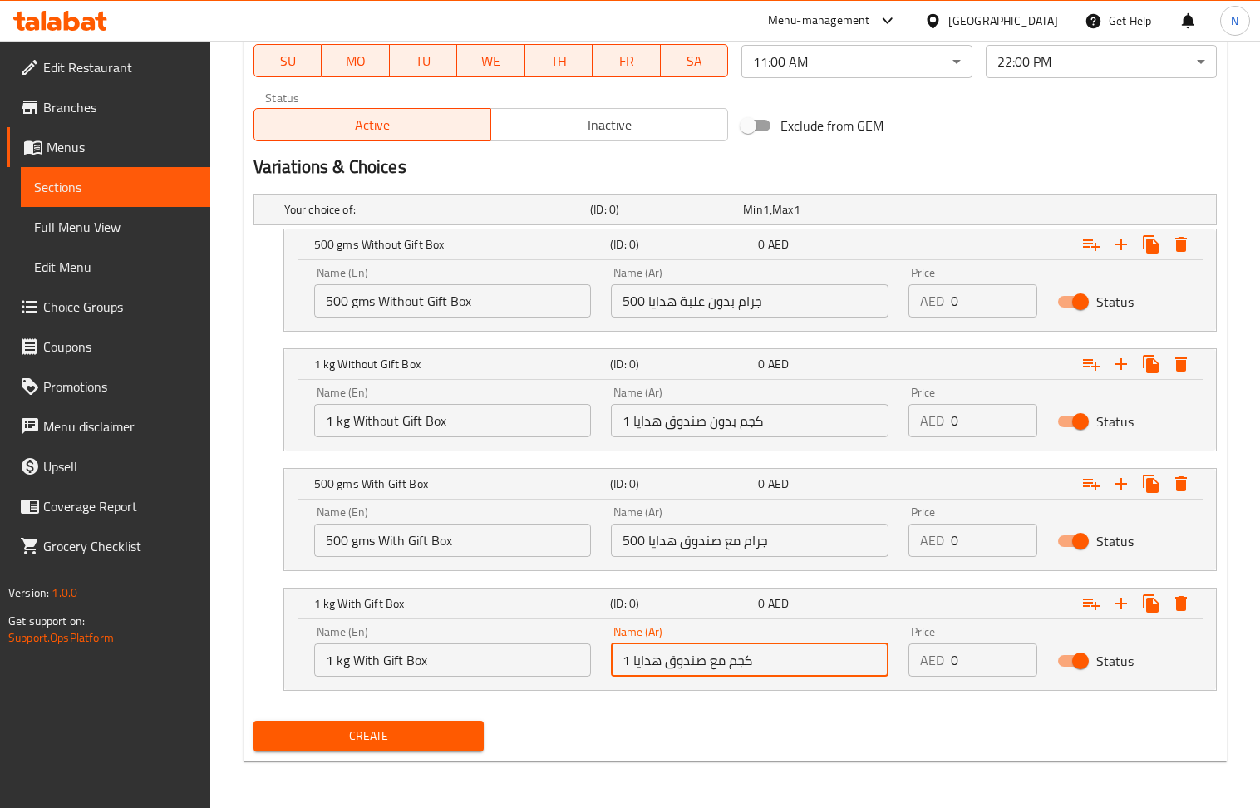
click at [689, 308] on input "500 جرام بدون علبة هدايا" at bounding box center [750, 300] width 278 height 33
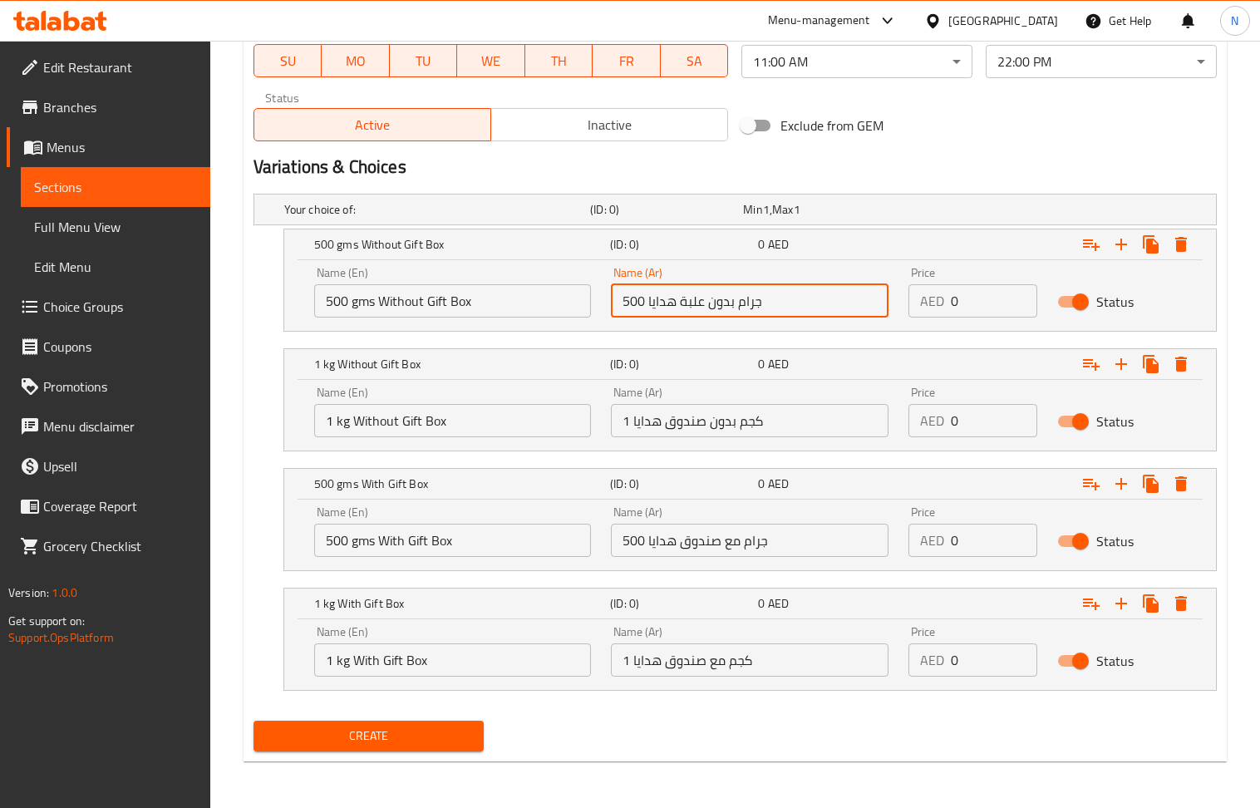
click at [689, 308] on input "500 جرام بدون علبة هدايا" at bounding box center [750, 300] width 278 height 33
paste input "ندوق"
type input "500 جرام بدون صندوق هدايا"
click at [991, 293] on input "0" at bounding box center [994, 300] width 86 height 33
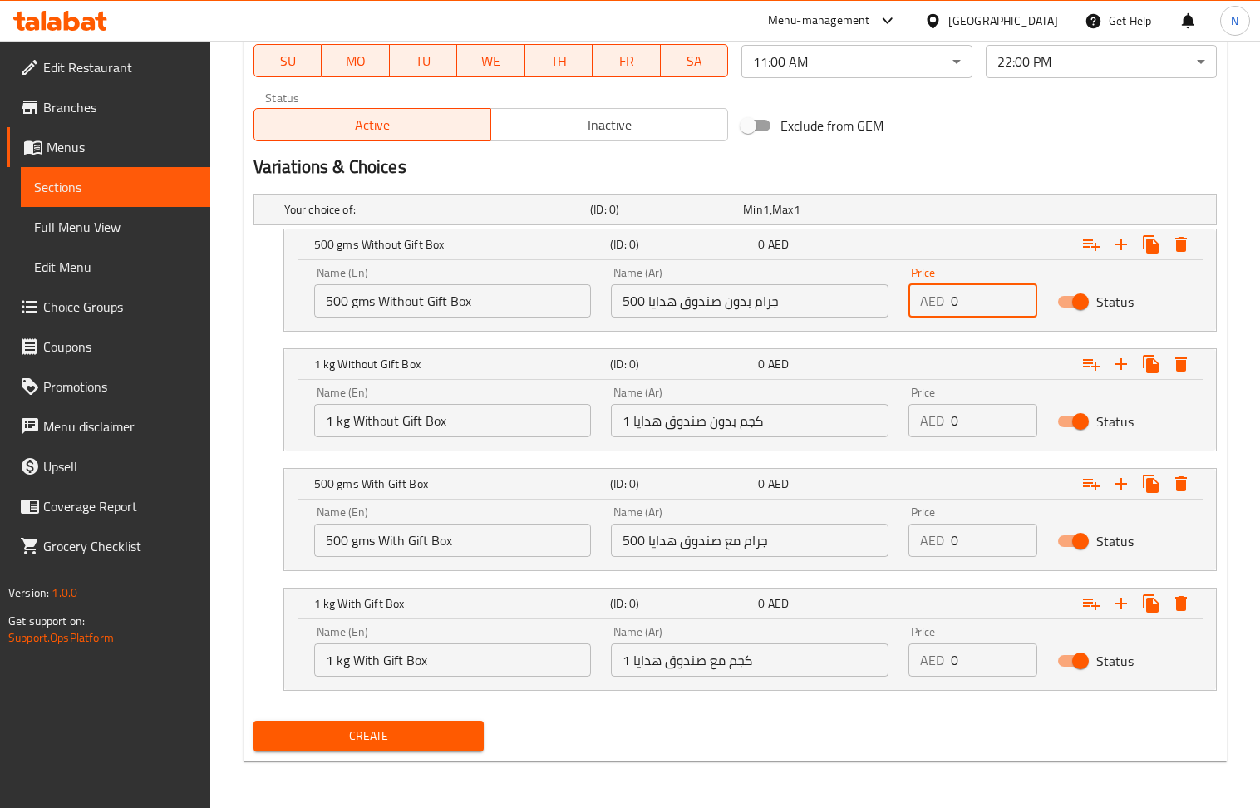
click at [991, 293] on input "0" at bounding box center [994, 300] width 86 height 33
paste input "6"
type input "60"
click at [983, 539] on input "0" at bounding box center [994, 540] width 86 height 33
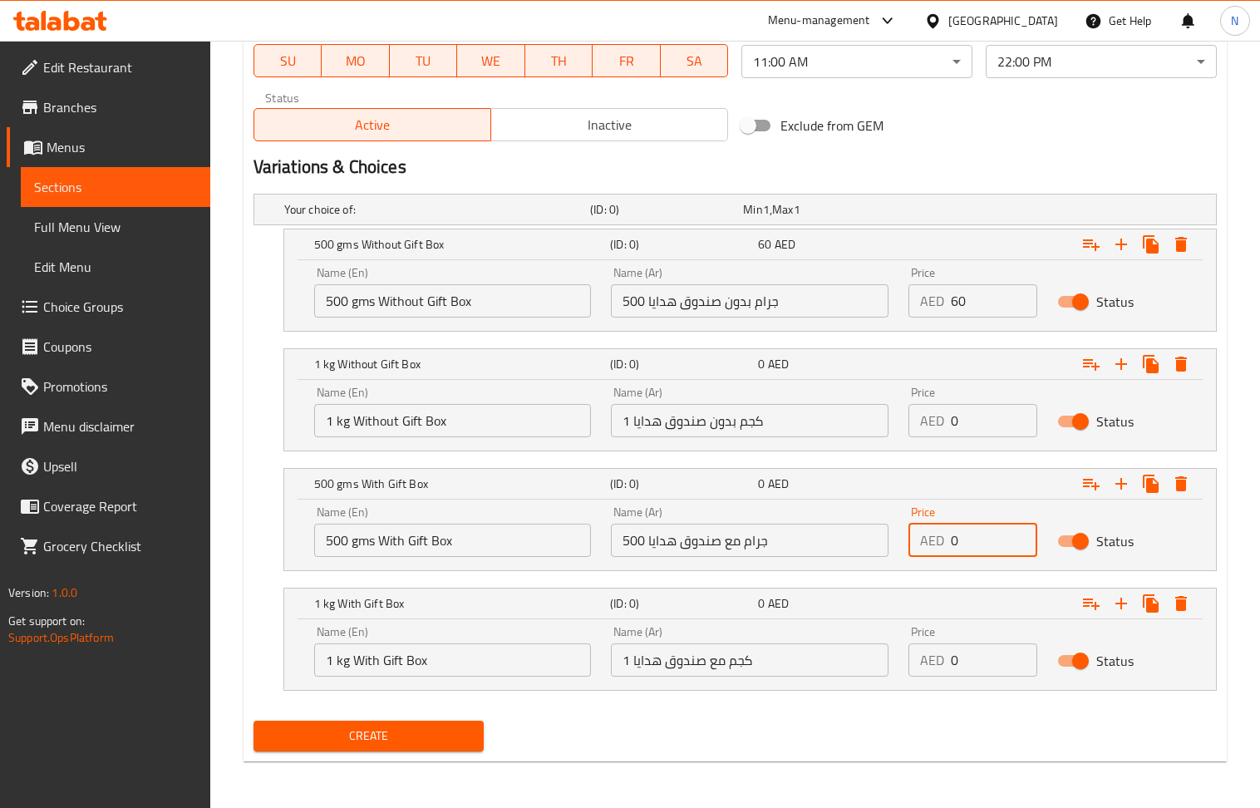
click at [983, 539] on input "0" at bounding box center [994, 540] width 86 height 33
paste input "9"
type input "90"
click at [978, 423] on input "0" at bounding box center [994, 420] width 86 height 33
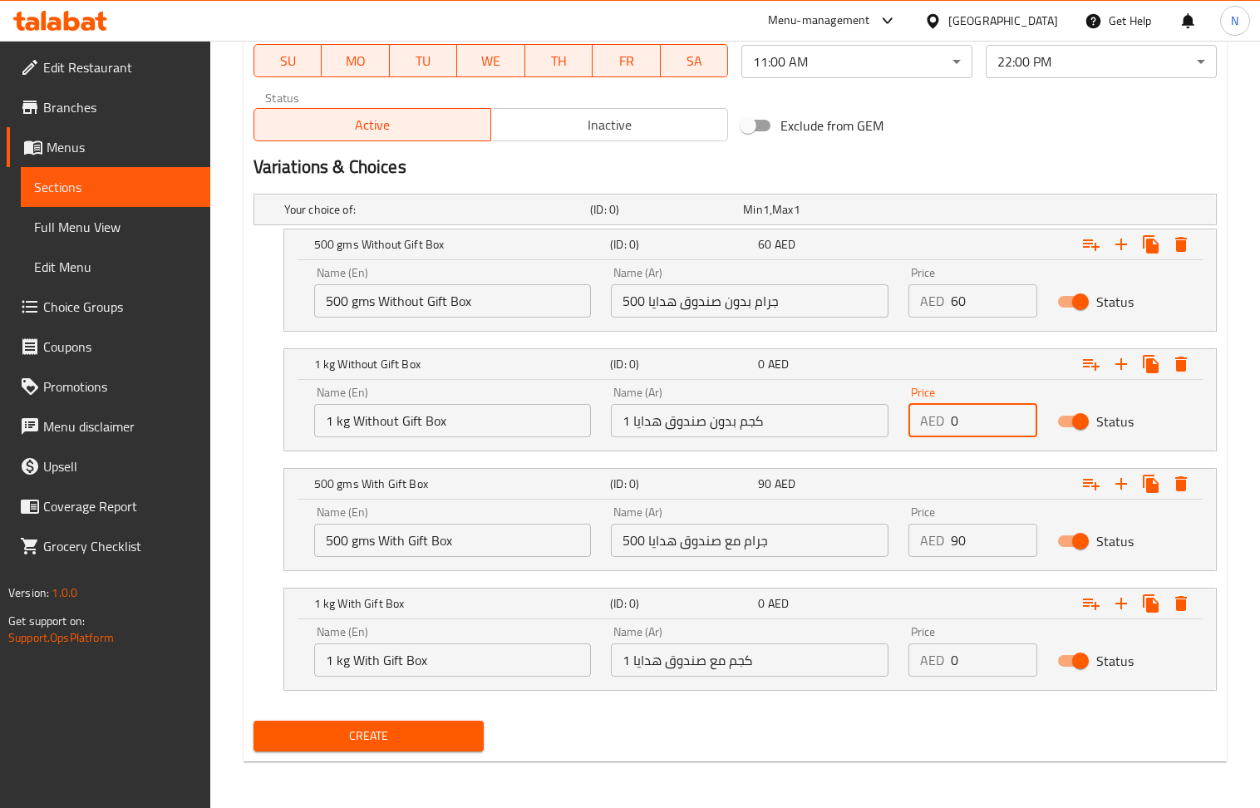
click at [978, 423] on input "0" at bounding box center [994, 420] width 86 height 33
paste input "9"
type input "90"
click at [978, 543] on input "90" at bounding box center [994, 540] width 86 height 33
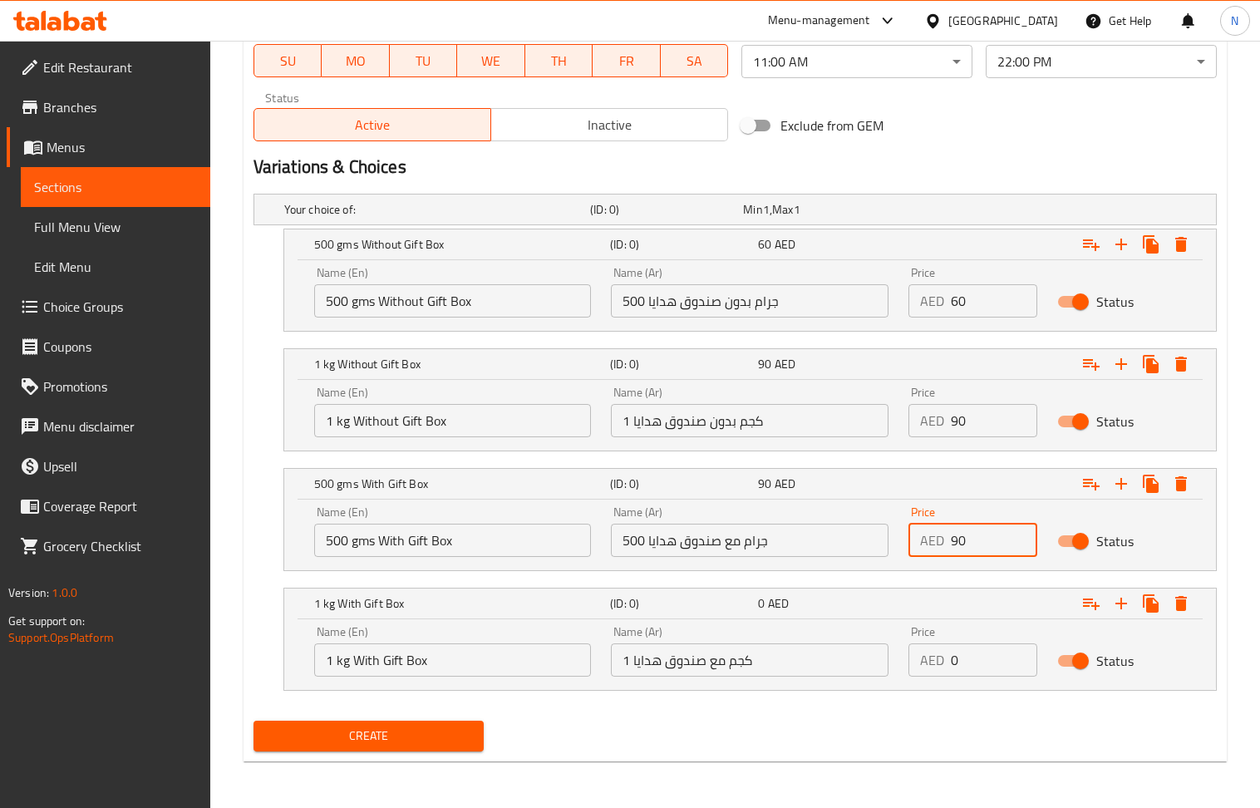
click at [978, 543] on input "90" at bounding box center [994, 540] width 86 height 33
paste input "8"
type input "80"
click at [987, 675] on input "0" at bounding box center [994, 659] width 86 height 33
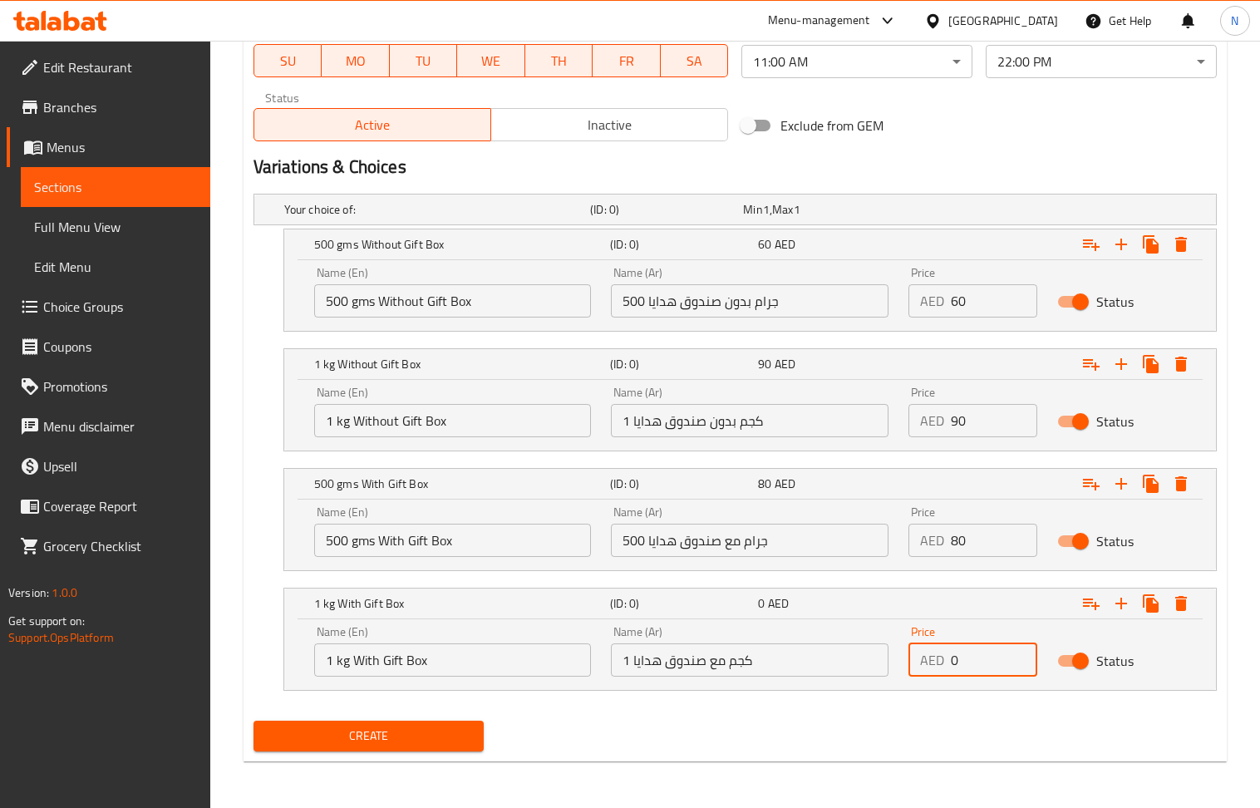
click at [987, 675] on input "0" at bounding box center [994, 659] width 86 height 33
paste input "12"
type input "120"
click at [383, 733] on span "Create" at bounding box center [369, 736] width 204 height 21
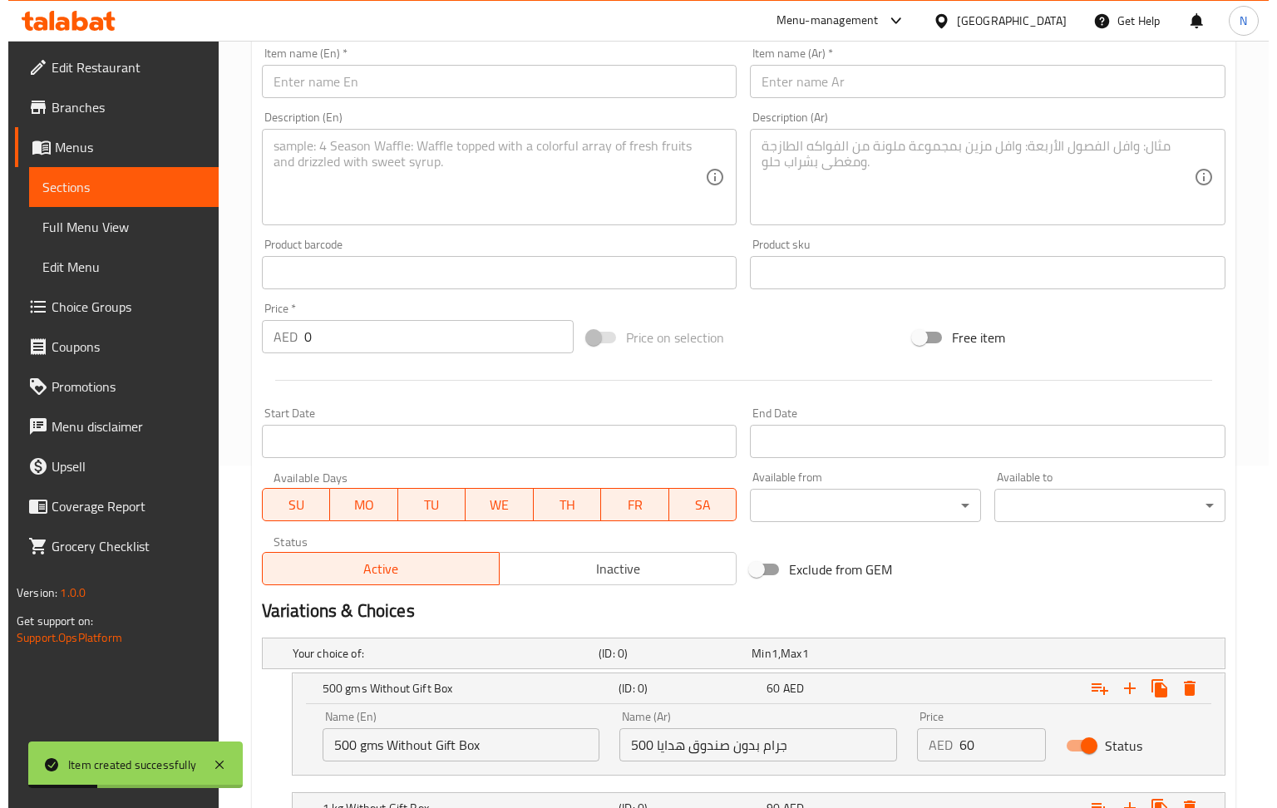
scroll to position [236, 0]
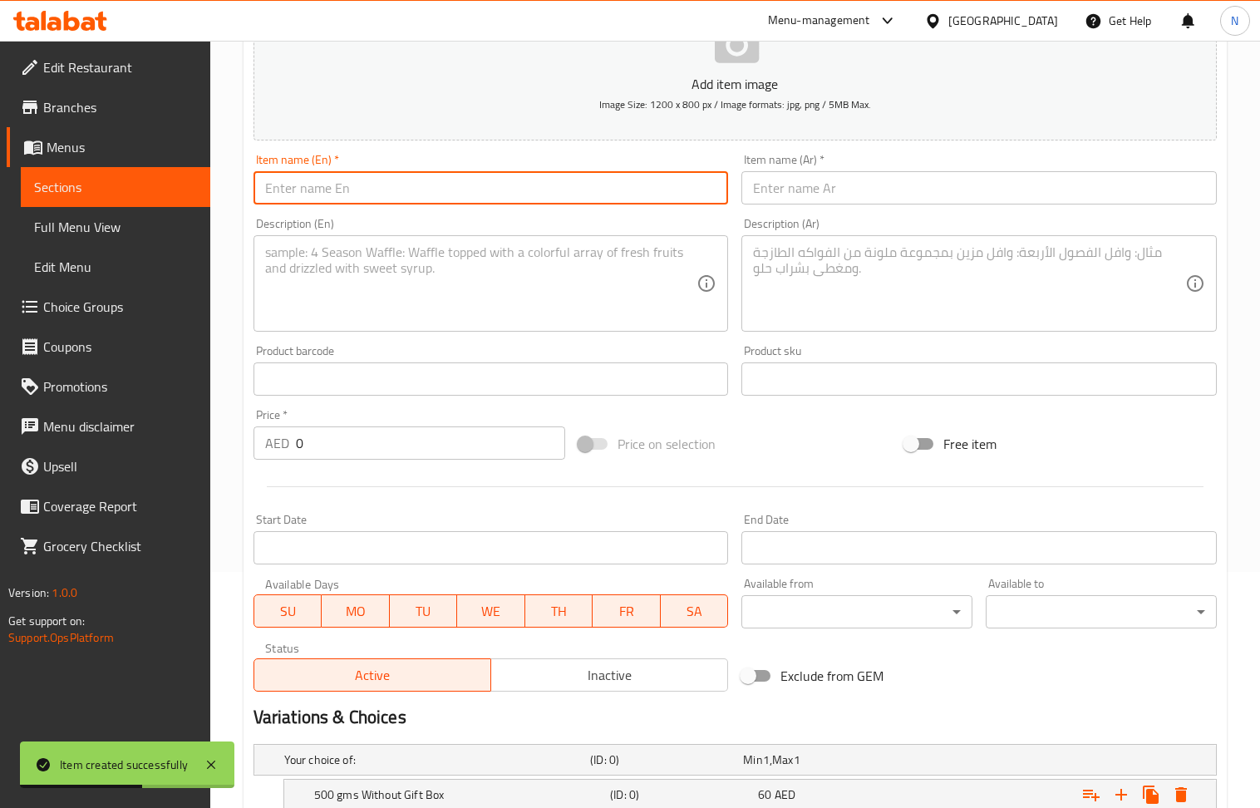
drag, startPoint x: 387, startPoint y: 190, endPoint x: 377, endPoint y: 47, distance: 143.3
click at [387, 190] on input "text" at bounding box center [491, 187] width 475 height 33
paste input "MootiChoor Ladoo Box"
type input "MootiChoor Ladoo Box"
click at [932, 191] on input "text" at bounding box center [978, 187] width 475 height 33
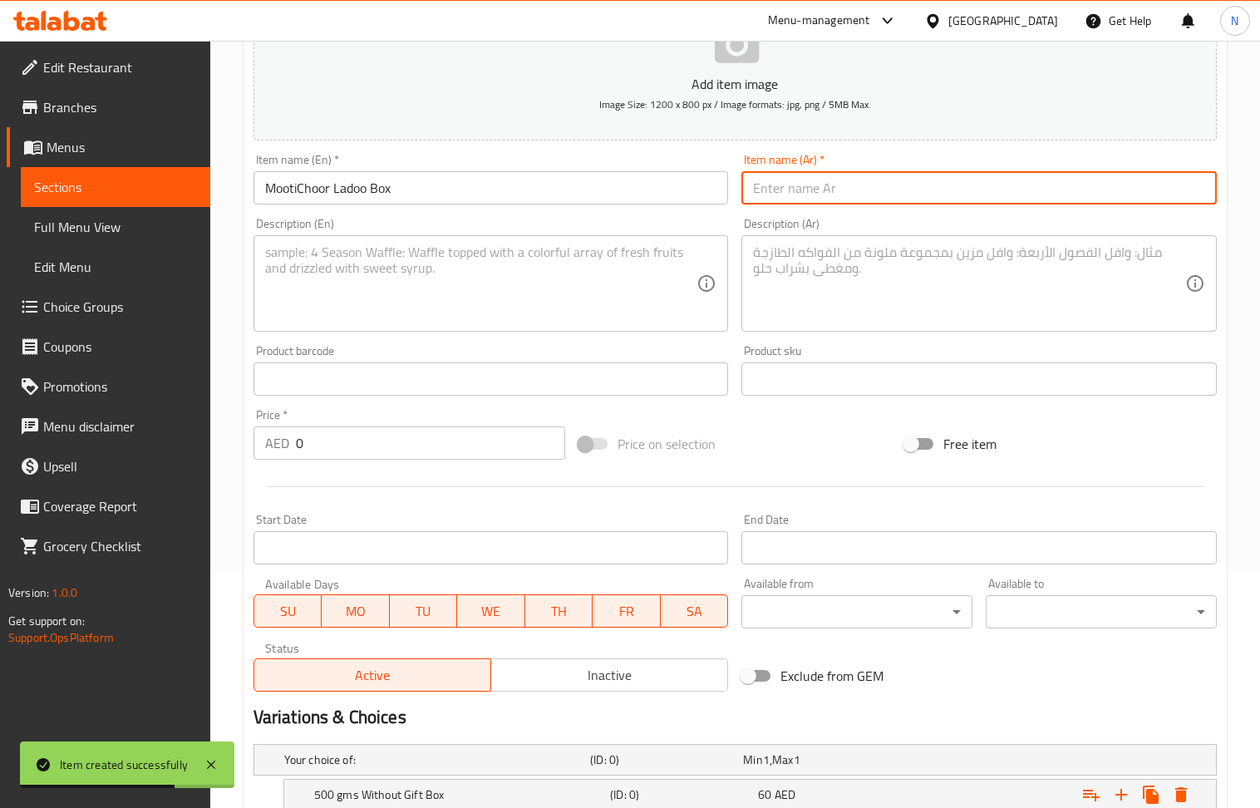
paste input "صندوق موتي تشور لادو"
type input "صندوق موتي تشور لادو"
drag, startPoint x: 387, startPoint y: 280, endPoint x: 404, endPoint y: 125, distance: 156.4
click at [390, 280] on textarea at bounding box center [481, 283] width 432 height 79
paste textarea "Fresh & delightful box of Mootichoor Ladoos"
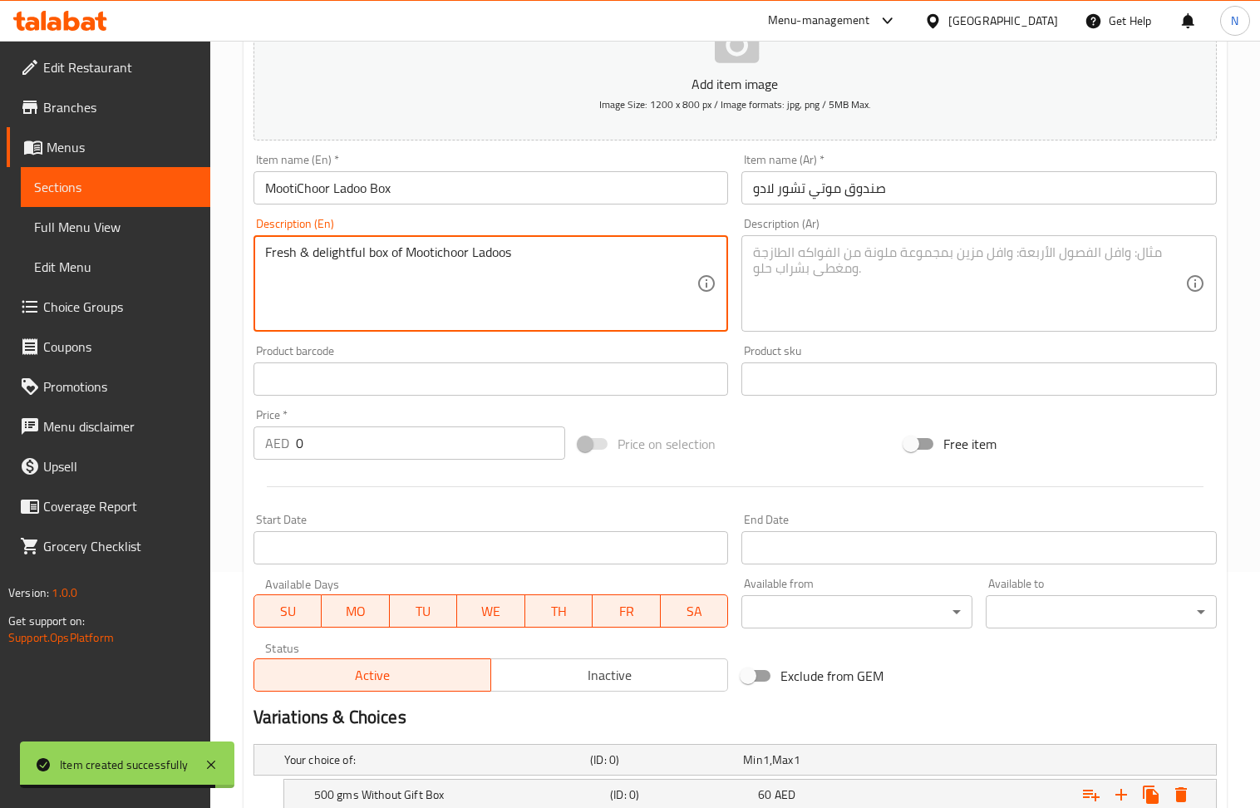
type textarea "Fresh & delightful box of Mootichoor Ladoos"
click at [816, 303] on textarea at bounding box center [969, 283] width 432 height 79
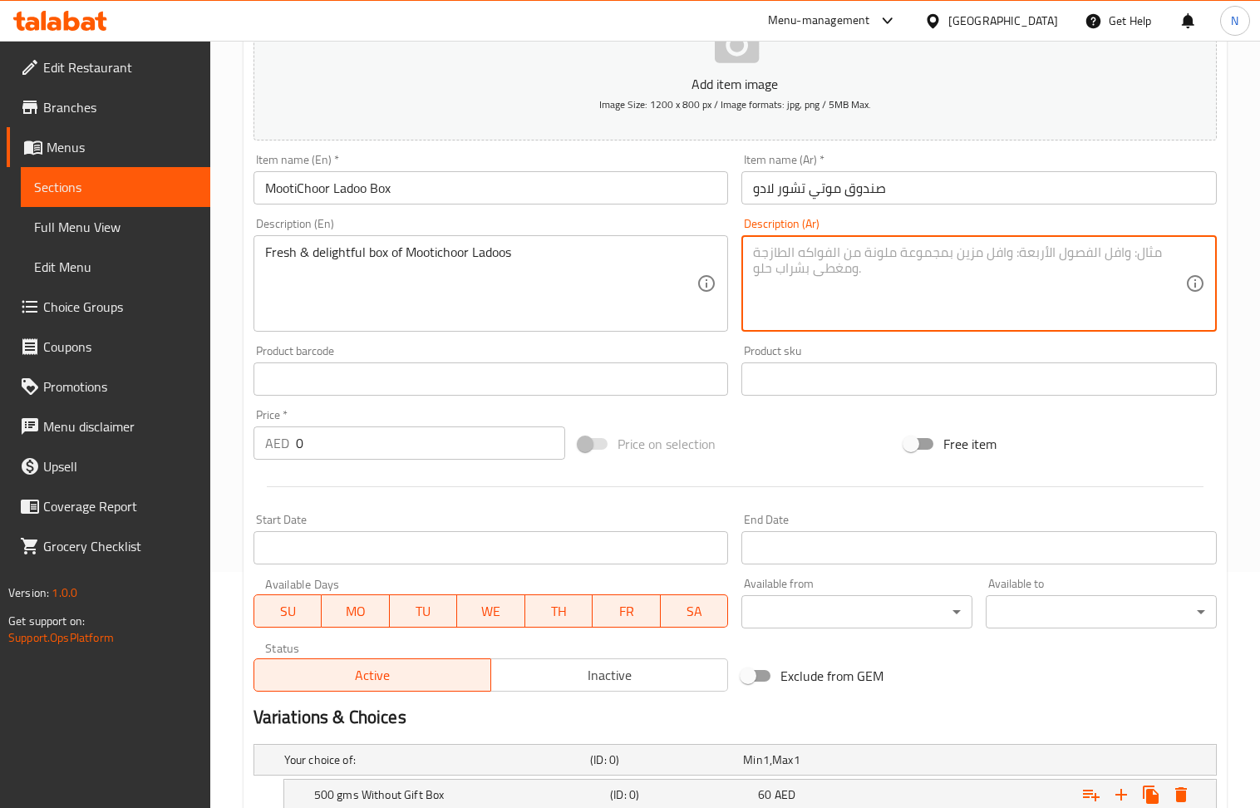
paste textarea "صندوق طازج ولذيذ من [PERSON_NAME]"
type textarea "صندوق طازج ولذيذ من [PERSON_NAME]"
click at [888, 572] on body "​ Menu-management [GEOGRAPHIC_DATA] Get Help N Edit Restaurant Branches Menus S…" at bounding box center [630, 188] width 1260 height 767
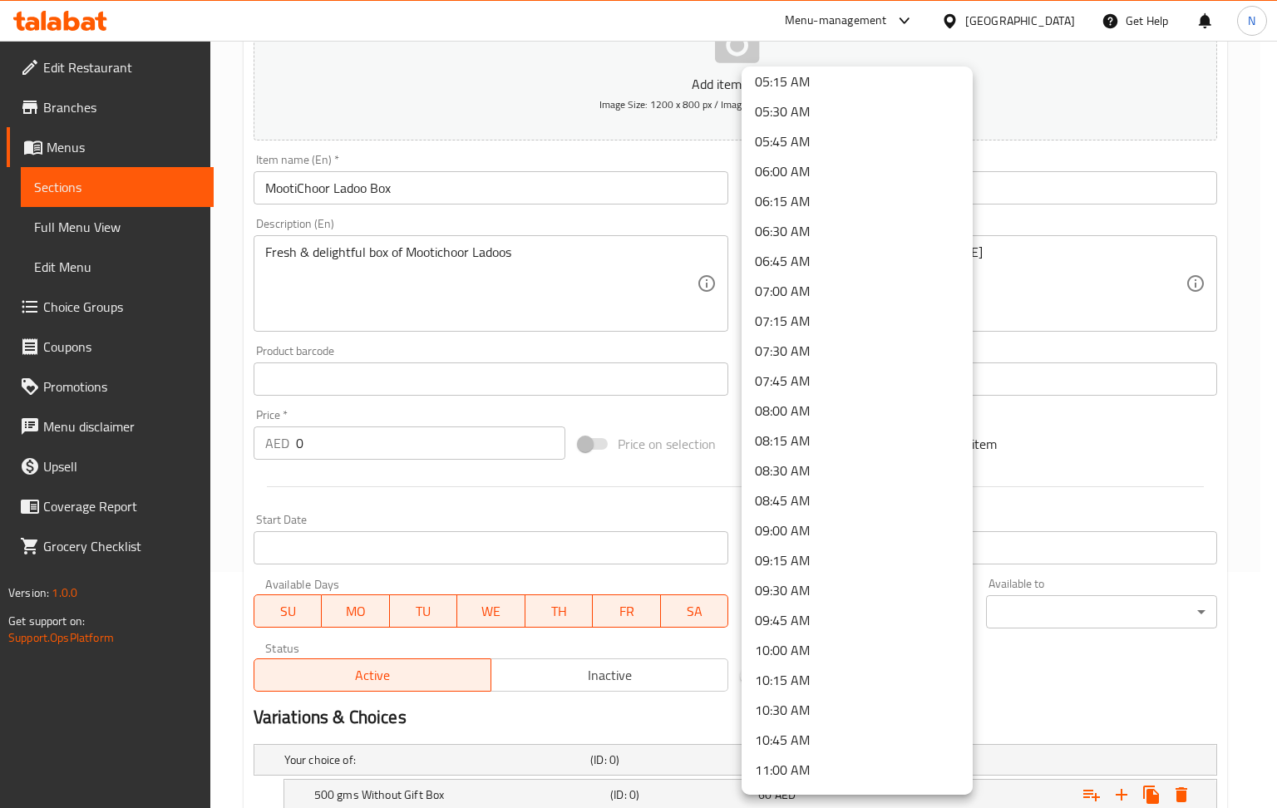
scroll to position [665, 0]
click at [809, 732] on li "11:00 AM" at bounding box center [856, 740] width 231 height 30
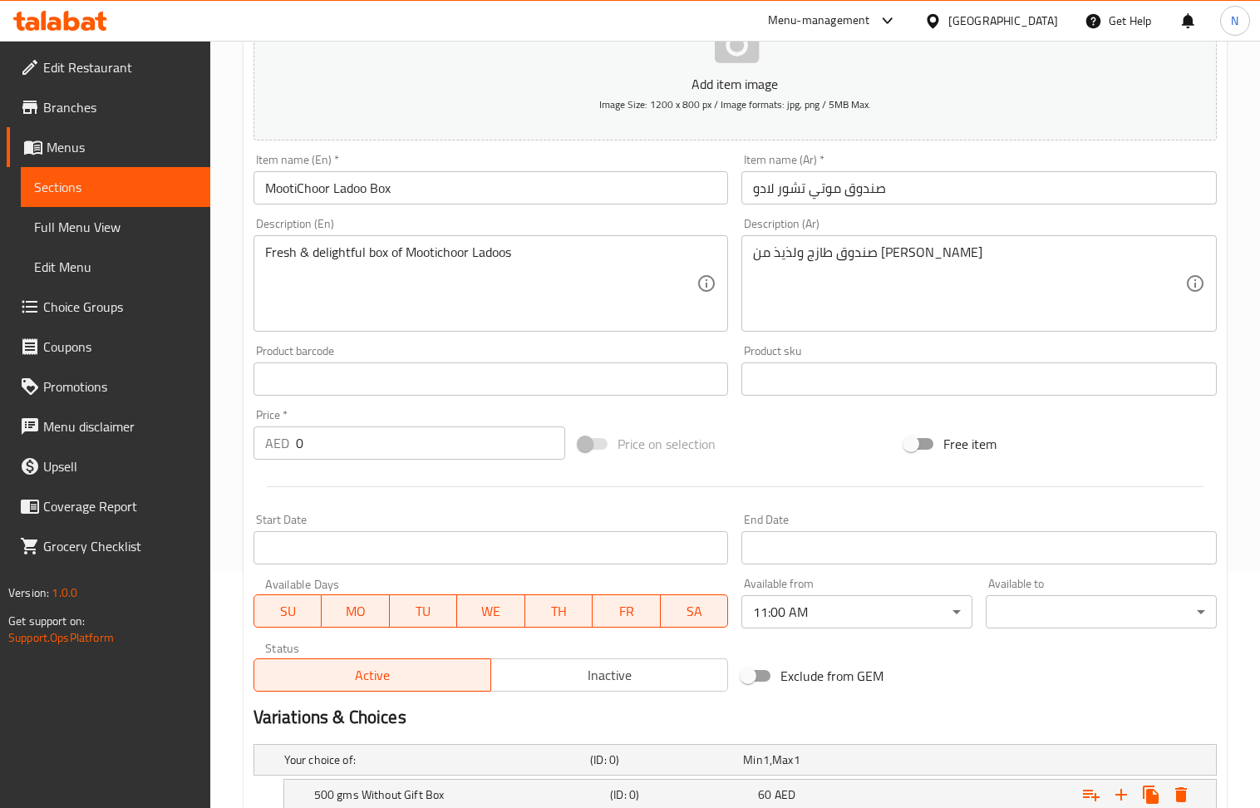
click at [1094, 572] on body "​ Menu-management [GEOGRAPHIC_DATA] Get Help N Edit Restaurant Branches Menus S…" at bounding box center [630, 188] width 1260 height 767
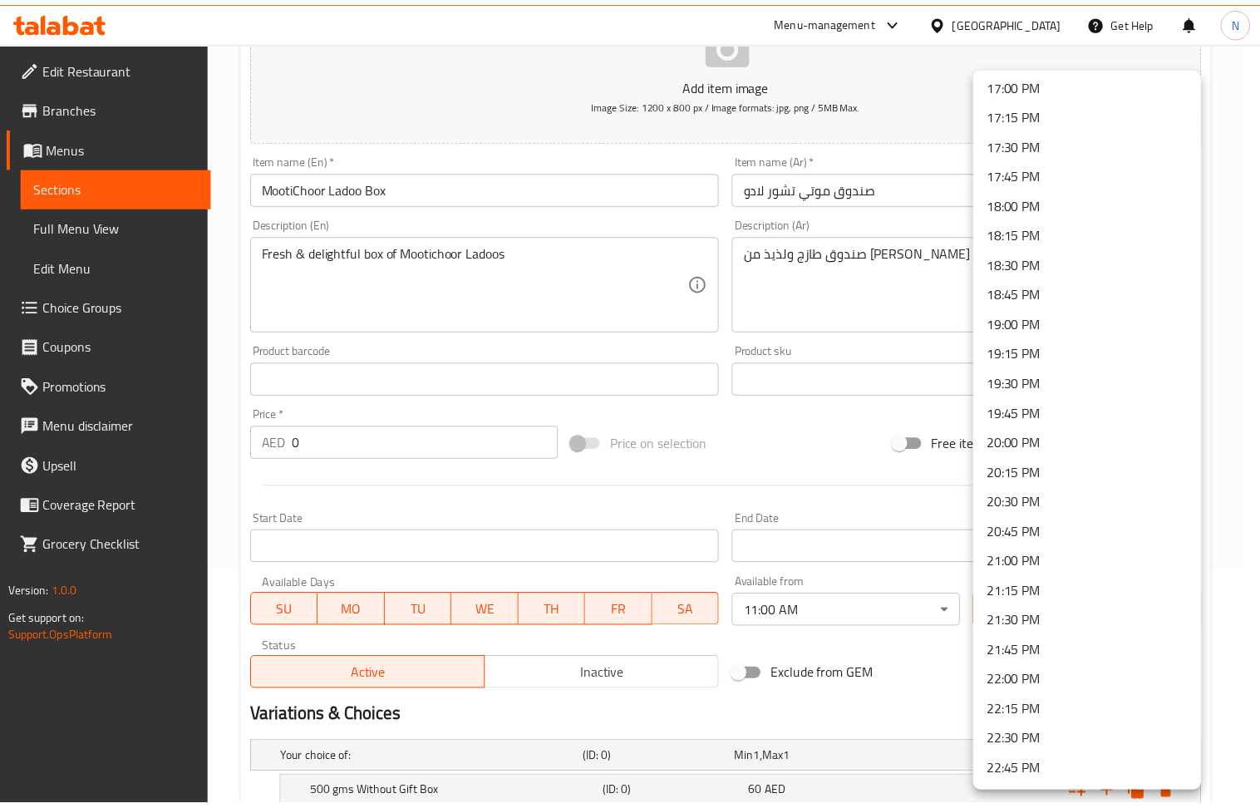
scroll to position [2188, 0]
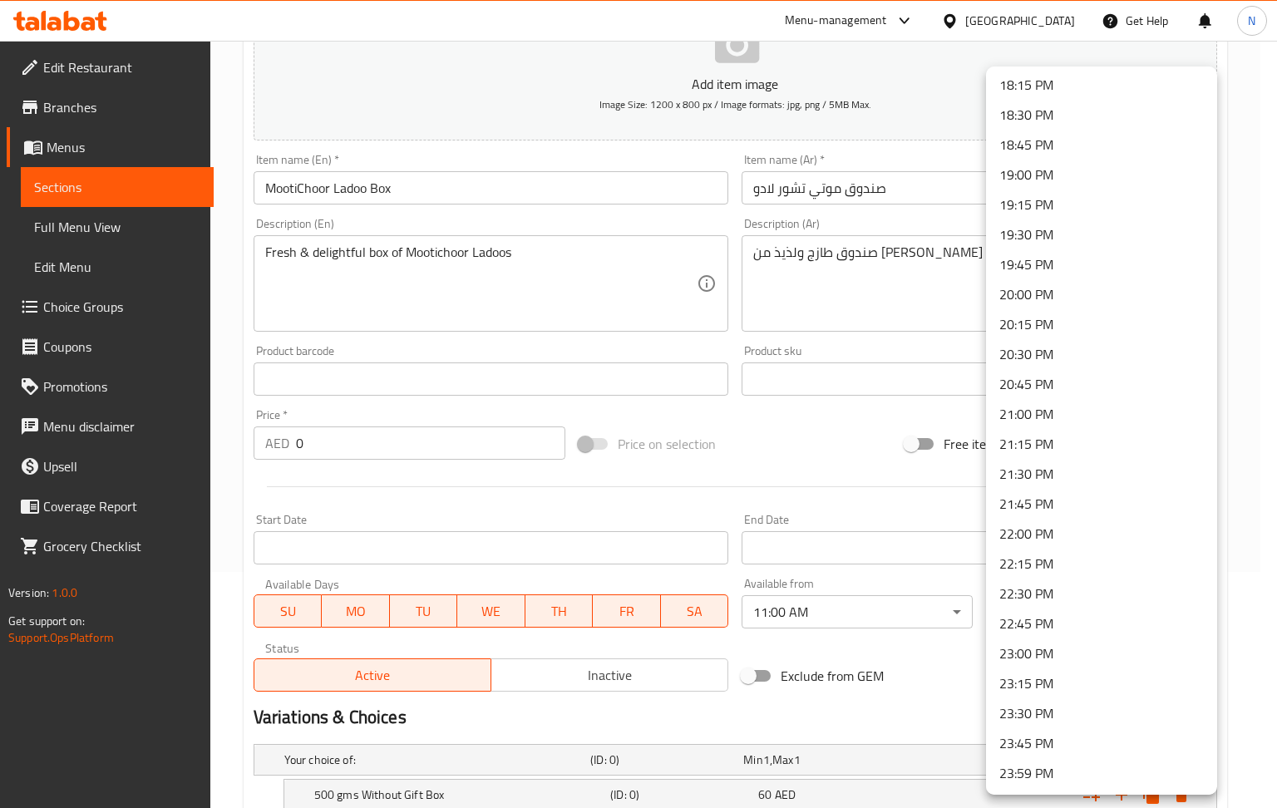
click at [1058, 543] on li "22:00 PM" at bounding box center [1101, 534] width 231 height 30
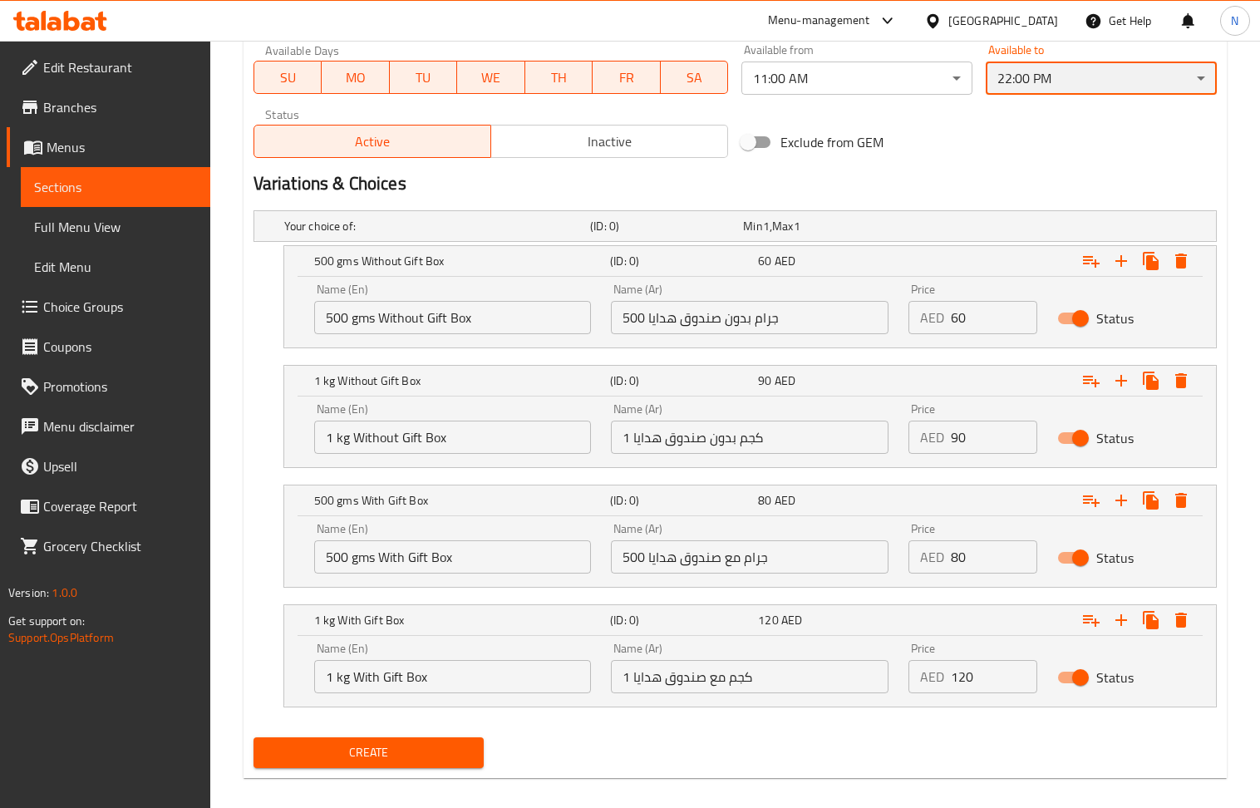
scroll to position [790, 0]
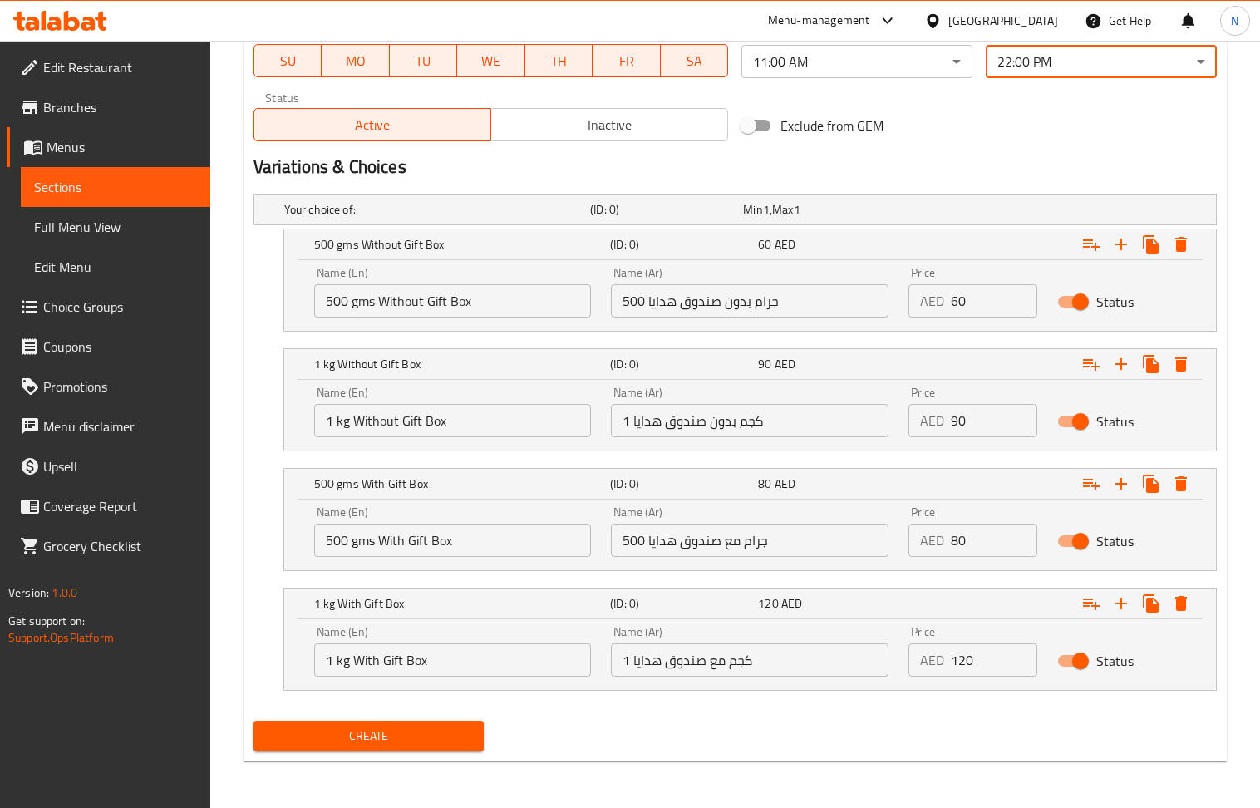
click at [974, 653] on input "120" at bounding box center [994, 659] width 86 height 33
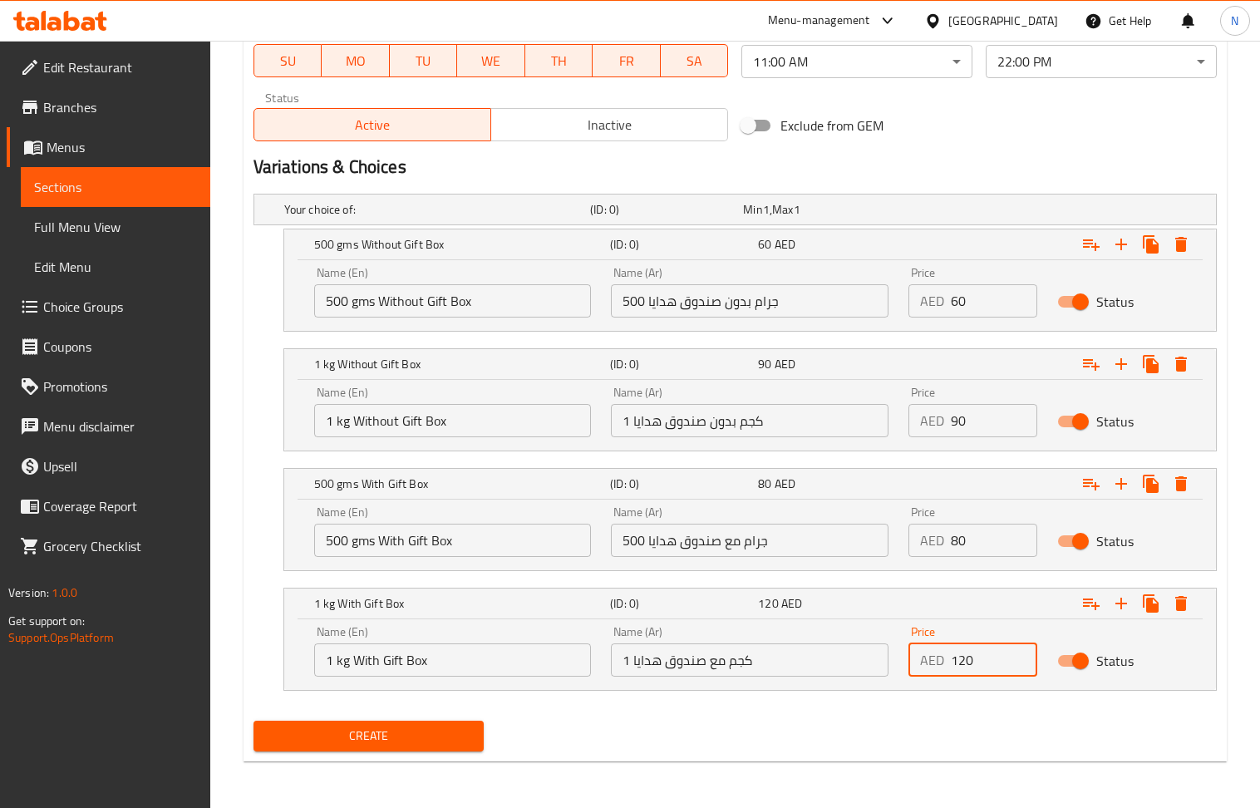
click at [974, 653] on input "120" at bounding box center [994, 659] width 86 height 33
click at [974, 653] on input "0" at bounding box center [994, 659] width 86 height 33
paste input "11"
type input "110"
click at [430, 751] on div "Create" at bounding box center [369, 736] width 244 height 44
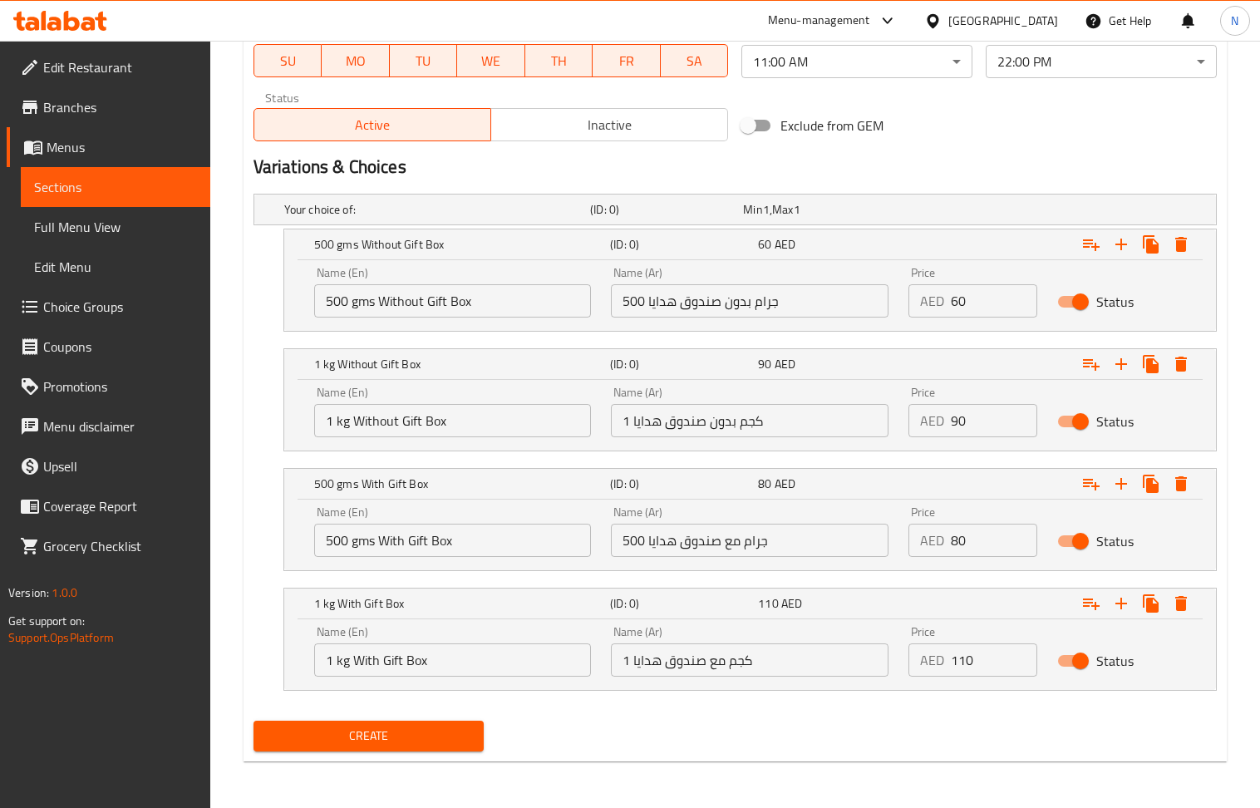
click at [420, 740] on span "Create" at bounding box center [369, 736] width 204 height 21
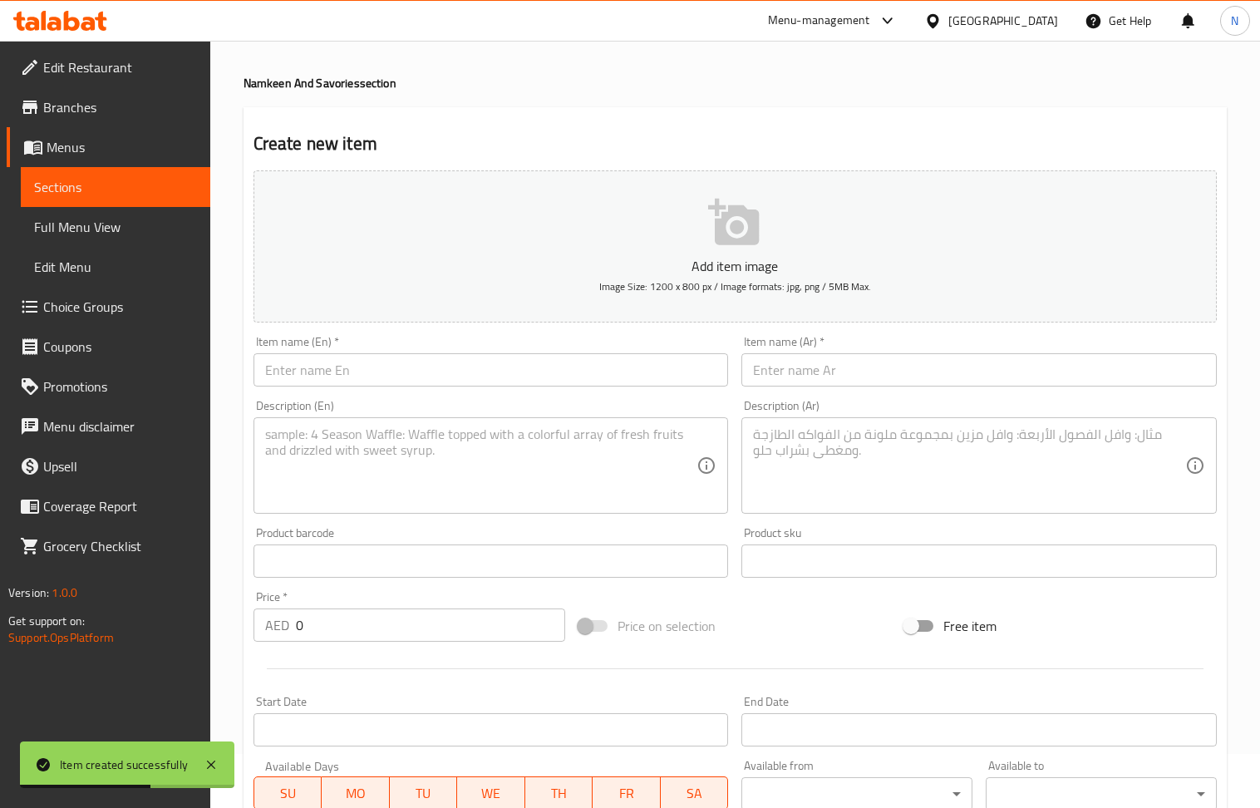
scroll to position [14, 0]
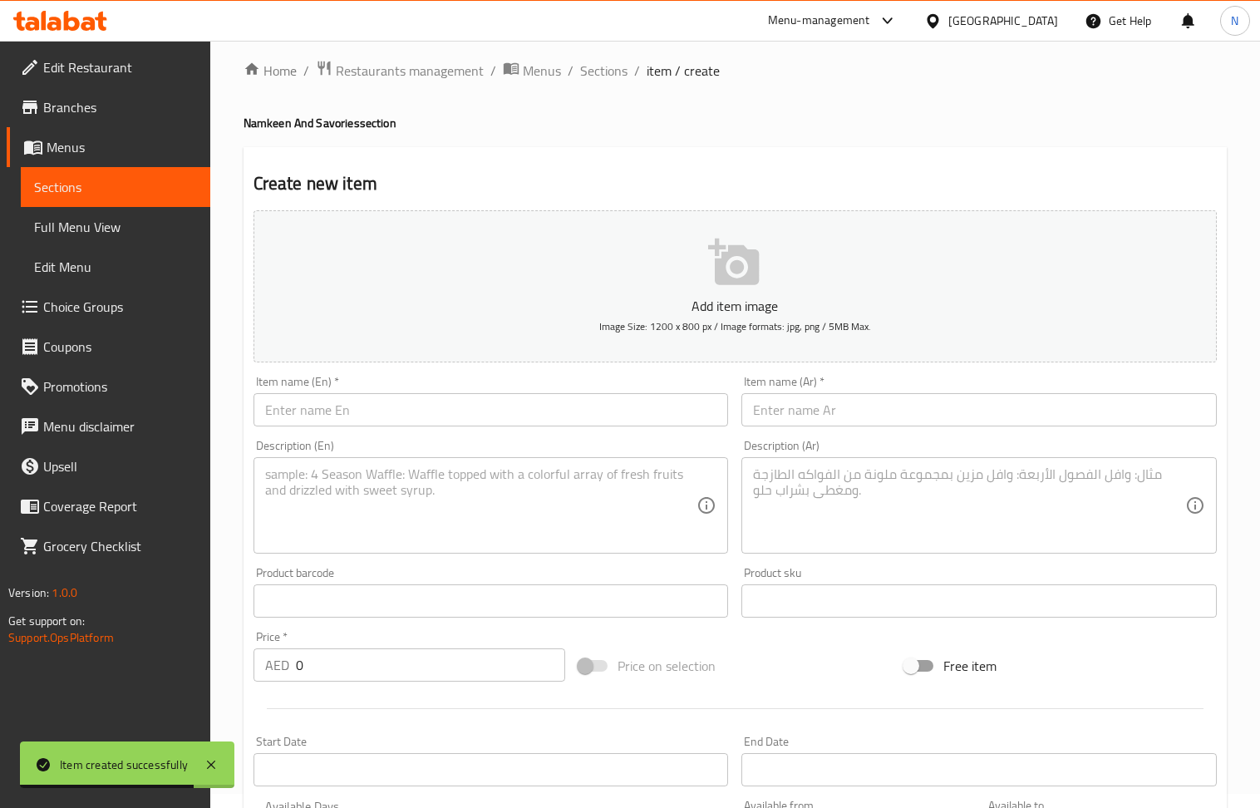
click at [420, 407] on input "text" at bounding box center [491, 409] width 475 height 33
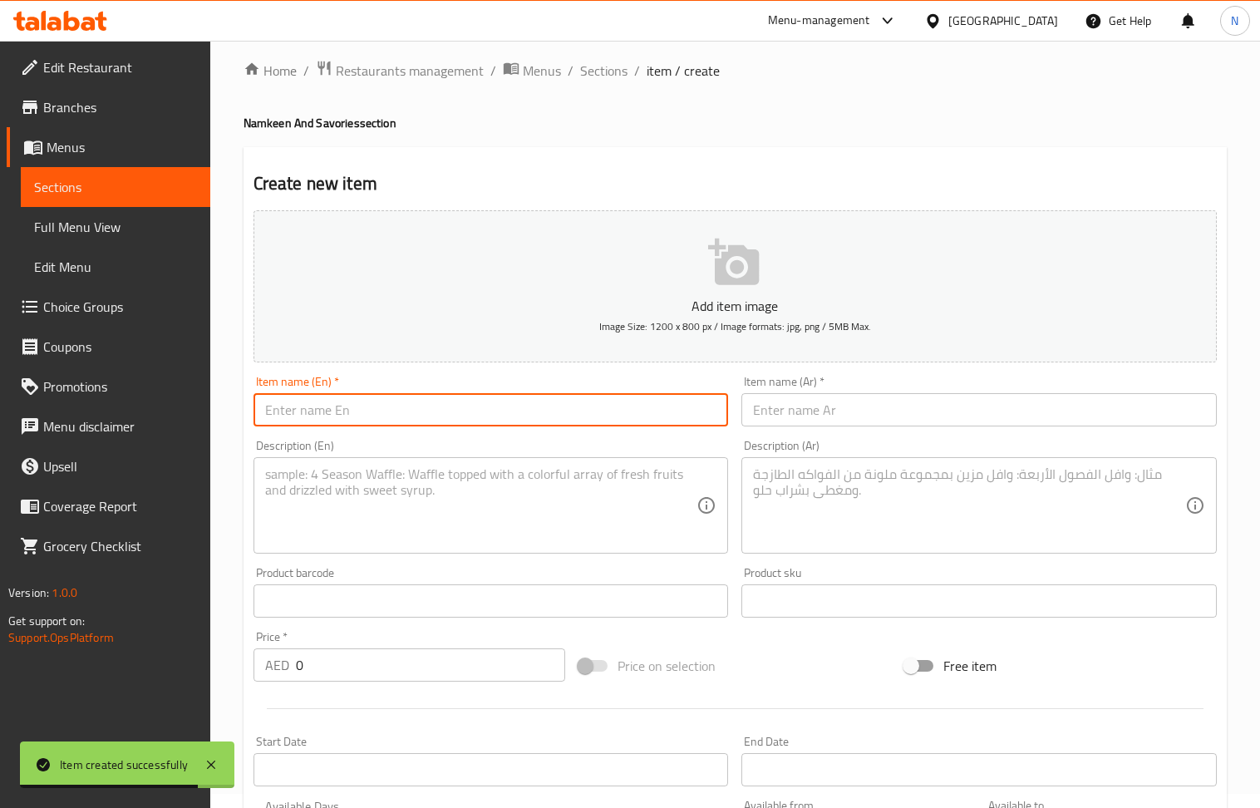
paste input "Boondi Ladoo Box"
type input "Boondi Ladoo Box"
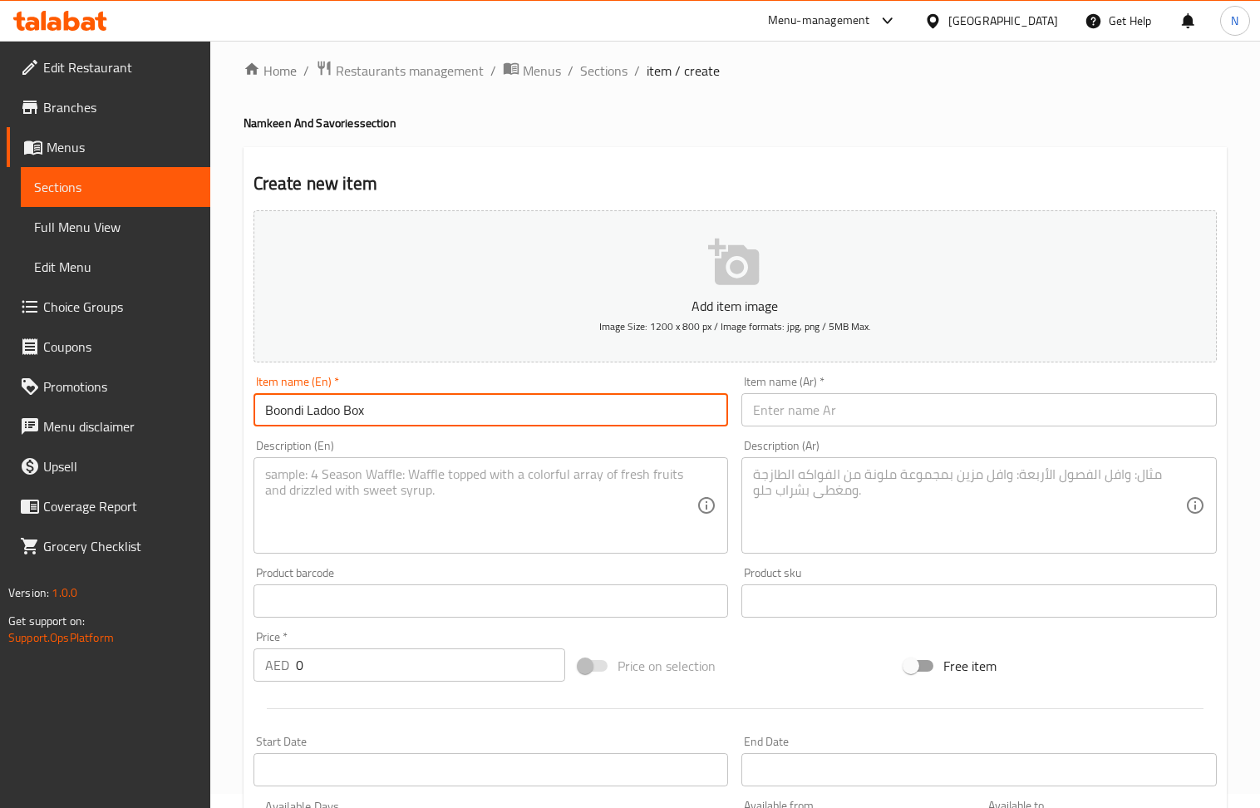
click at [838, 419] on input "text" at bounding box center [978, 409] width 475 height 33
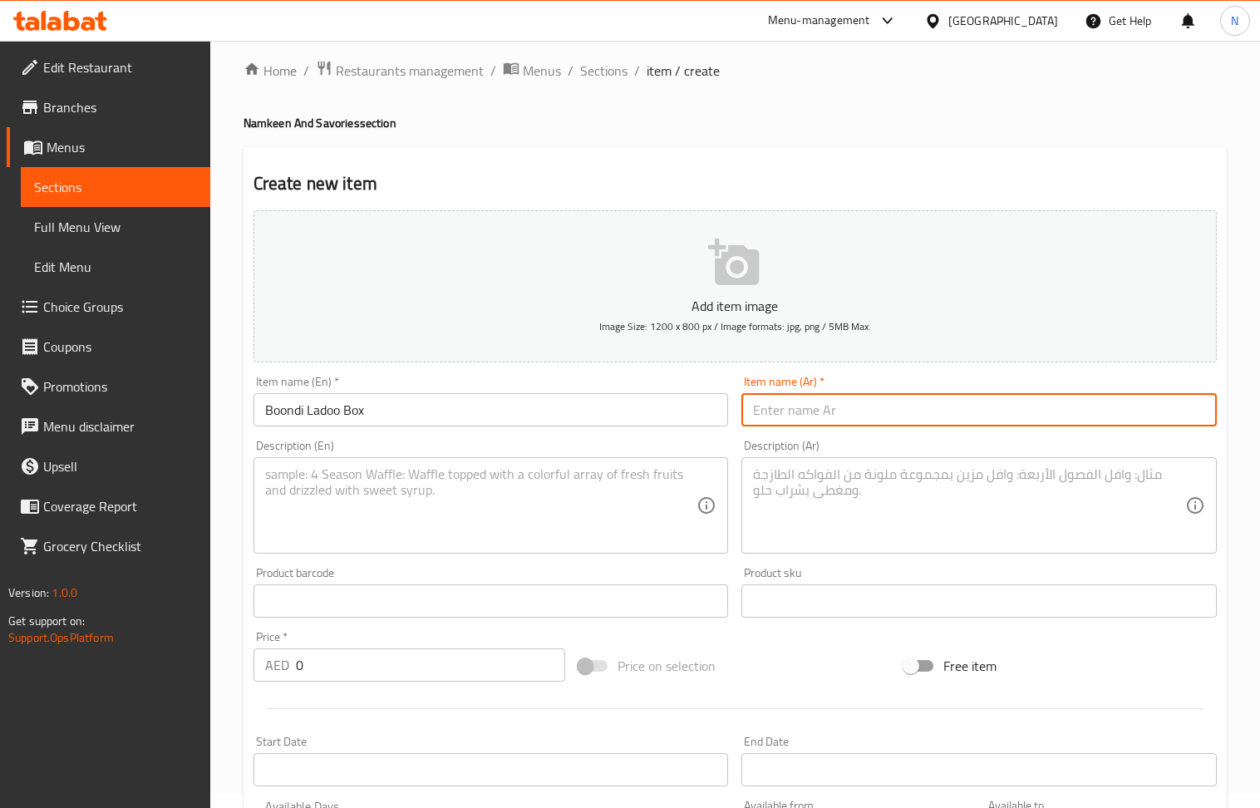
paste input "صندوق بوندي لادو"
type input "صندوق بوندي لادو"
click at [366, 532] on textarea at bounding box center [481, 505] width 432 height 79
paste textarea "Fresh & delightful box of Boondi Ladoos"
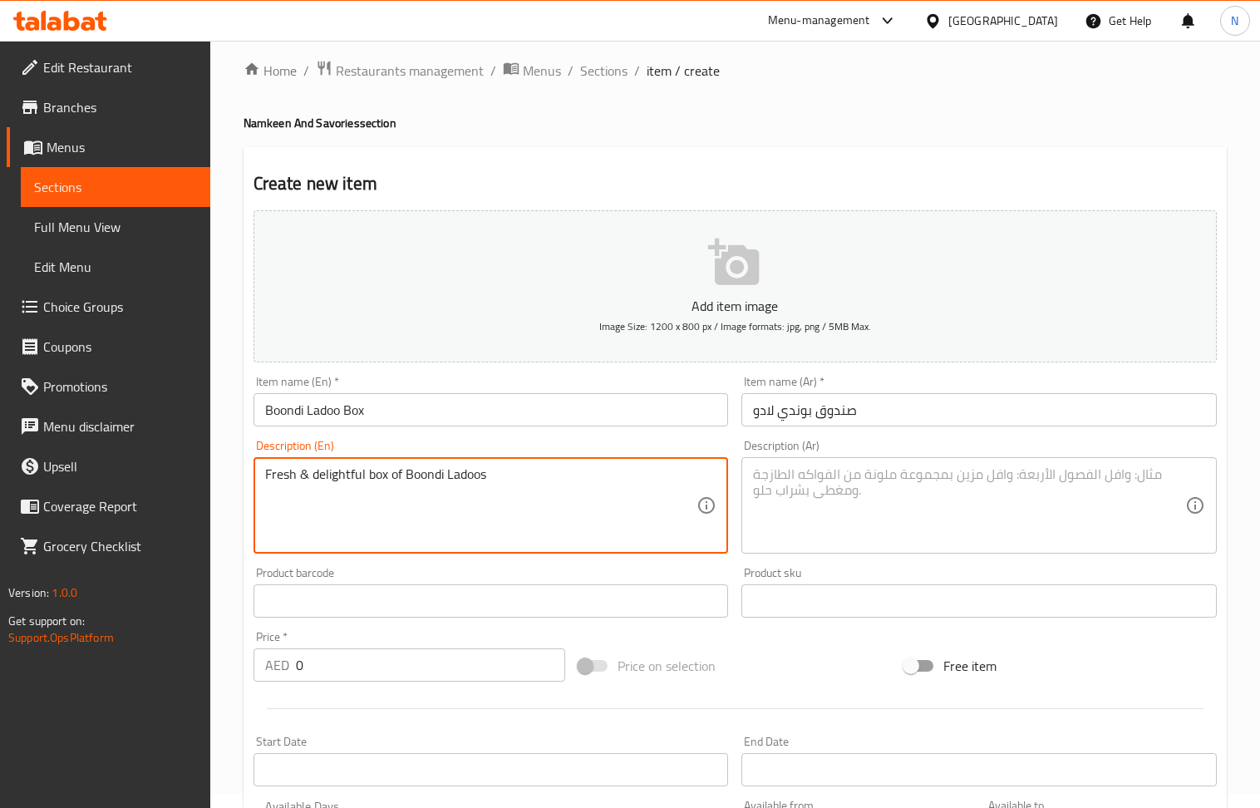
type textarea "Fresh & delightful box of Boondi Ladoos"
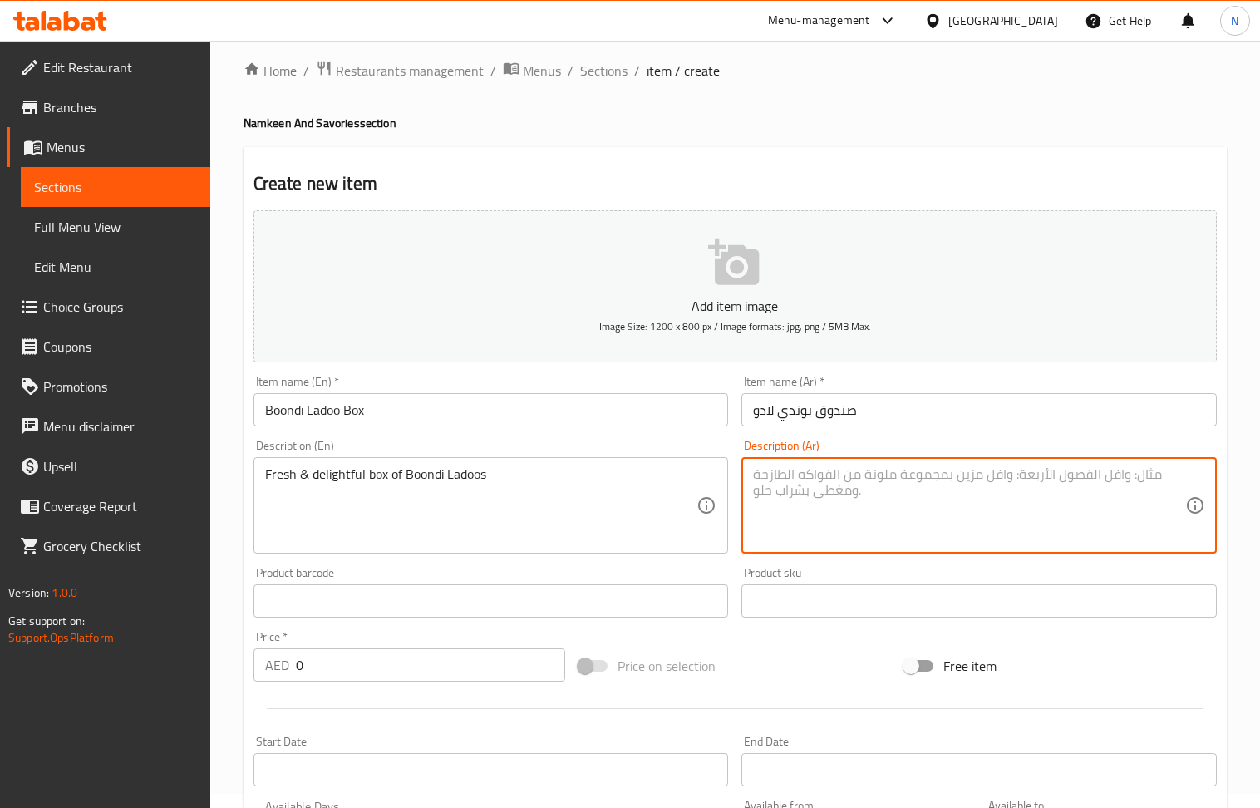
click at [952, 510] on textarea at bounding box center [969, 505] width 432 height 79
paste textarea "صندوق طازج ولذيذ من [PERSON_NAME]"
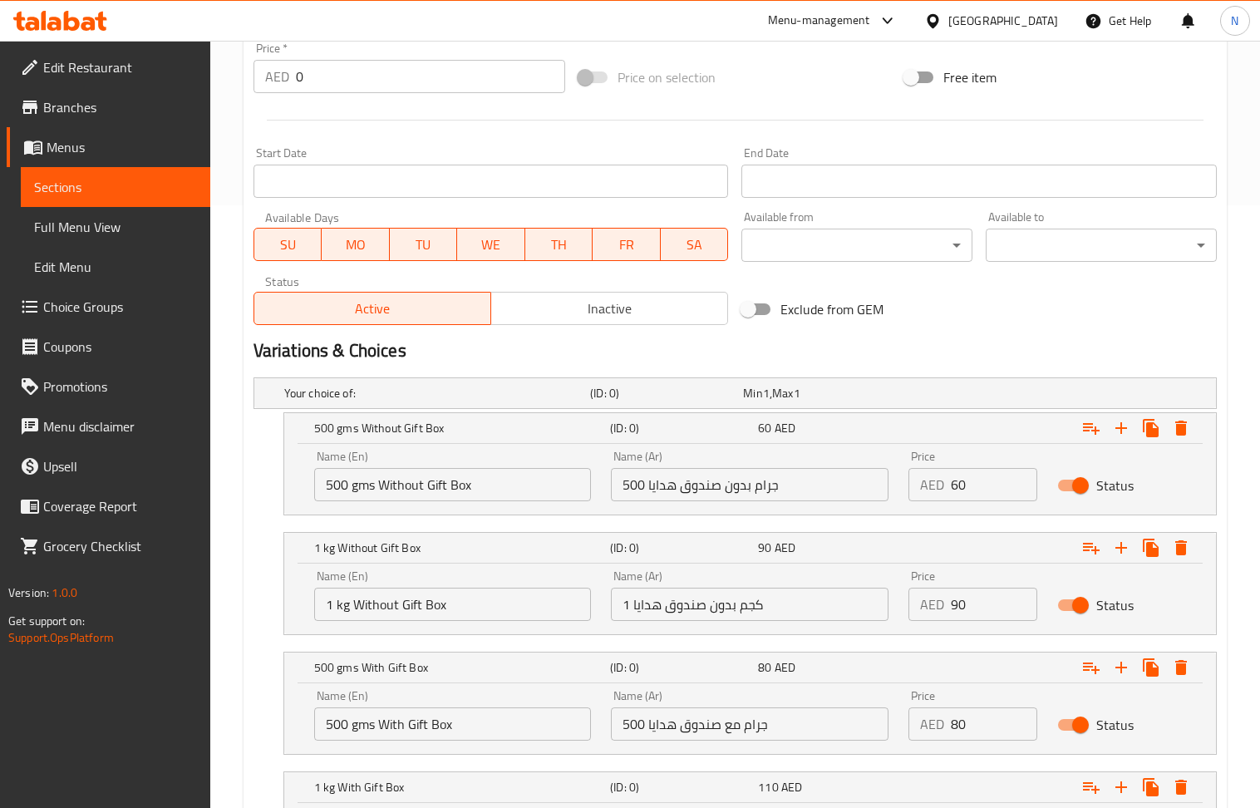
scroll to position [790, 0]
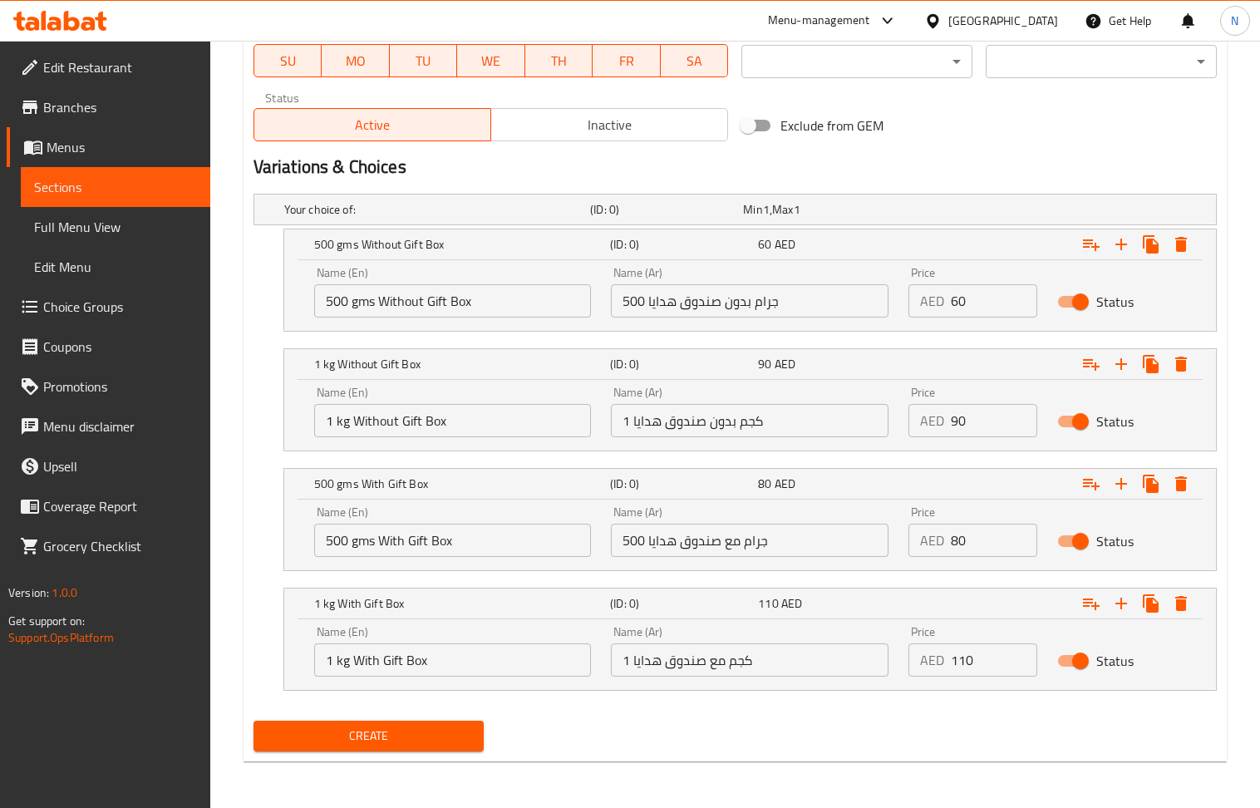
type textarea "صندوق طازج ولذيذ من [PERSON_NAME]"
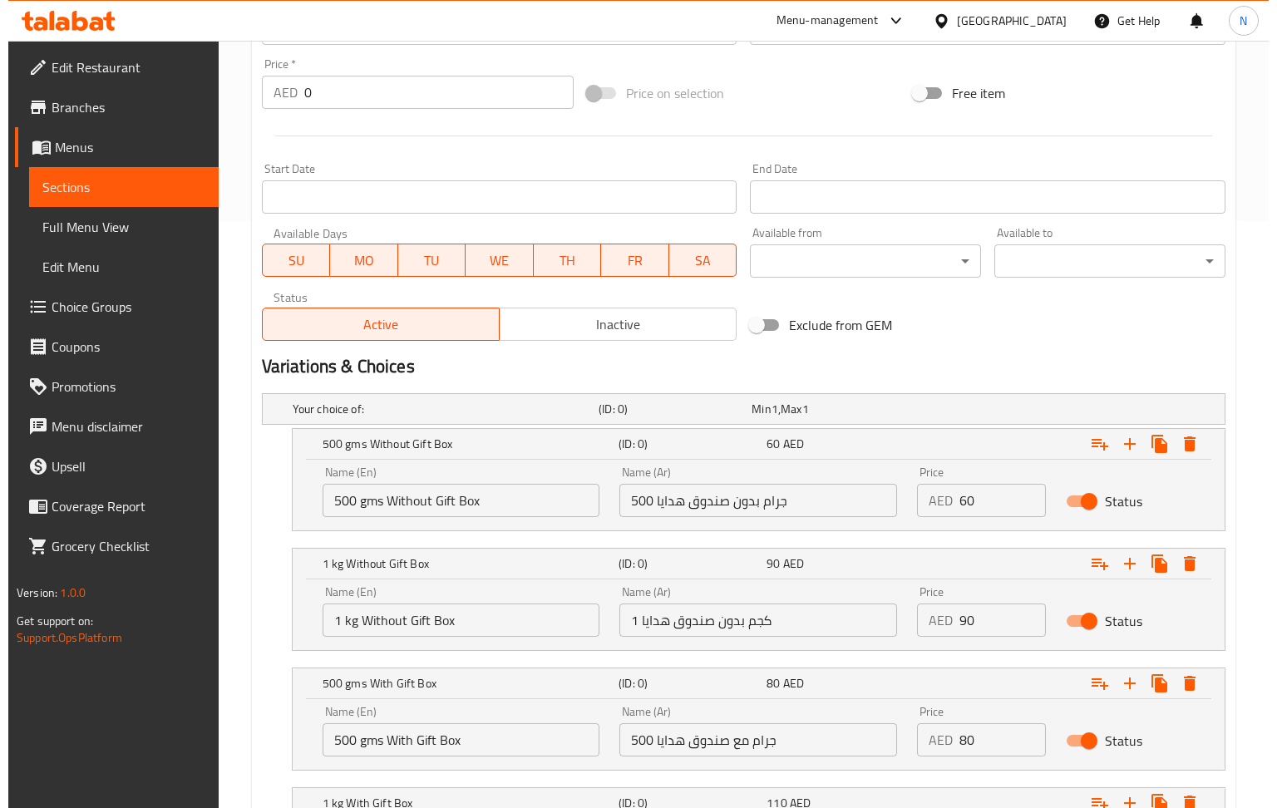
scroll to position [569, 0]
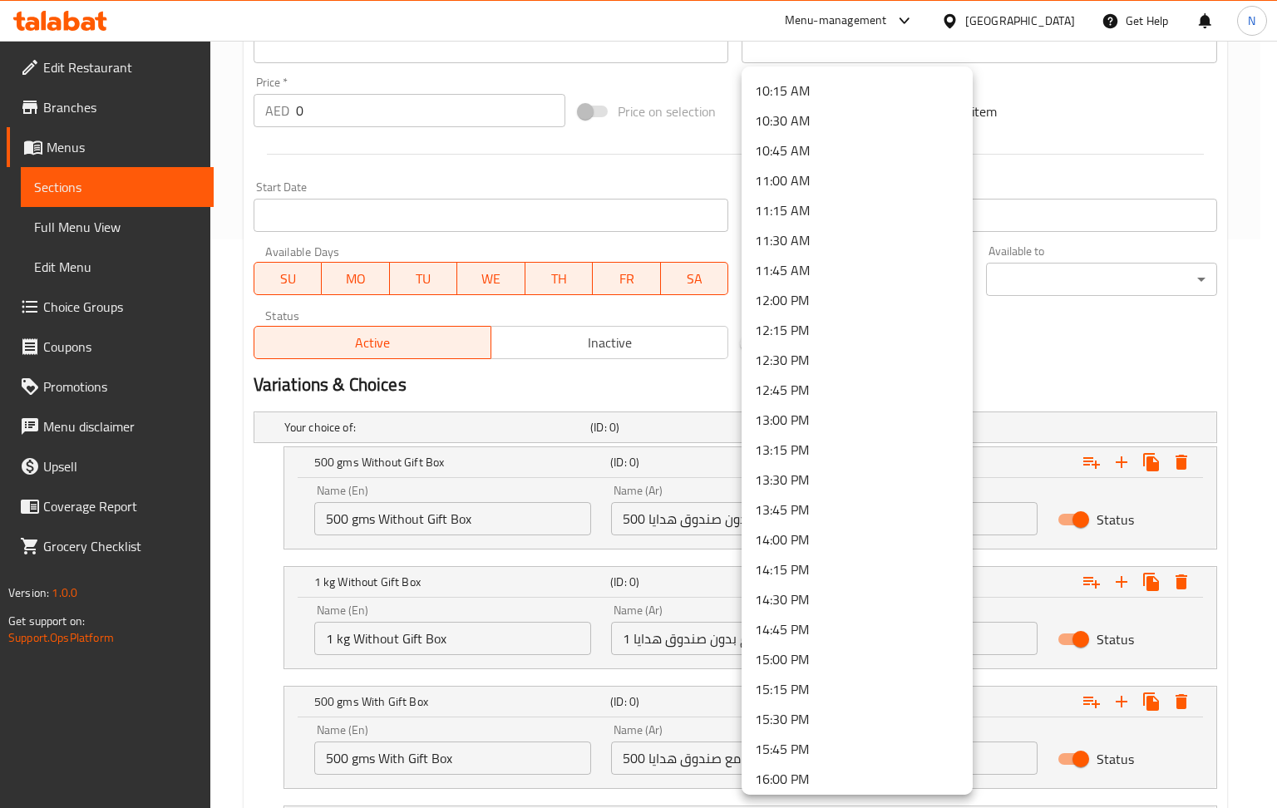
scroll to position [1219, 0]
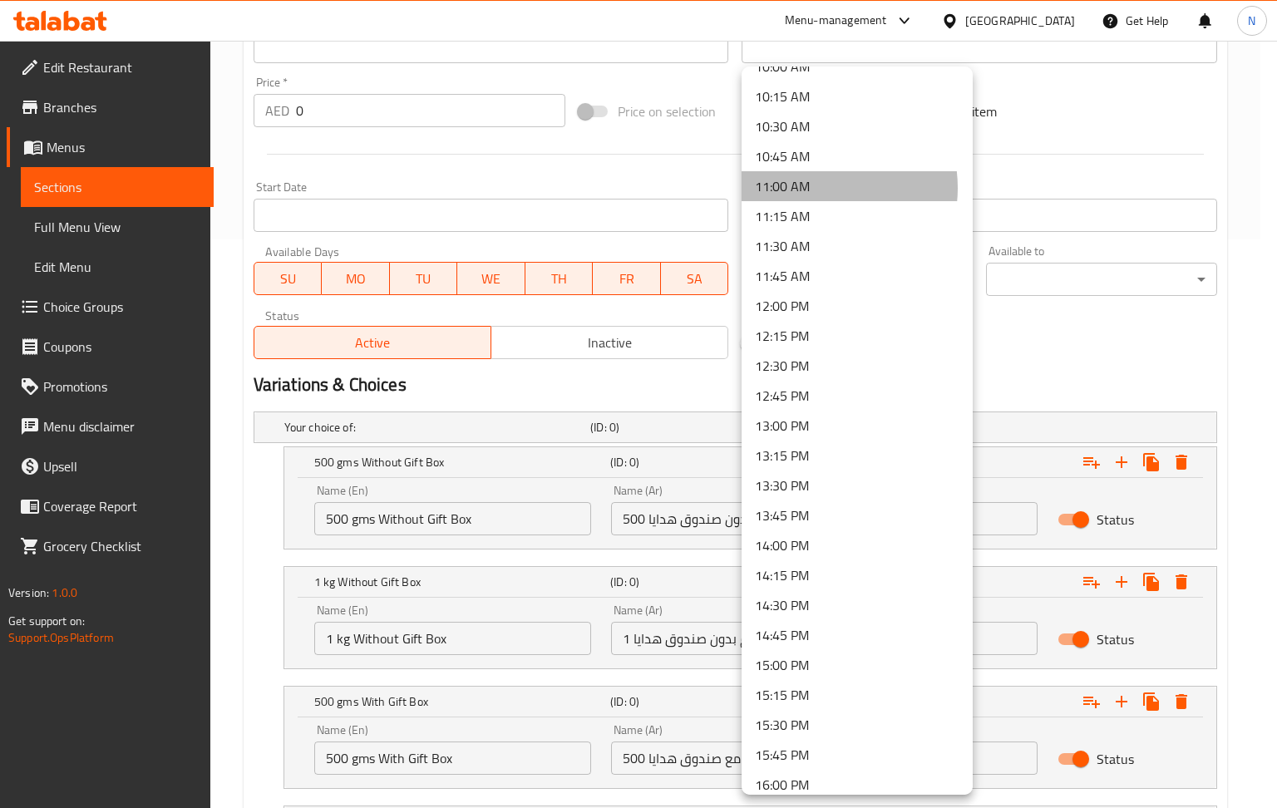
click at [813, 187] on li "11:00 AM" at bounding box center [856, 186] width 231 height 30
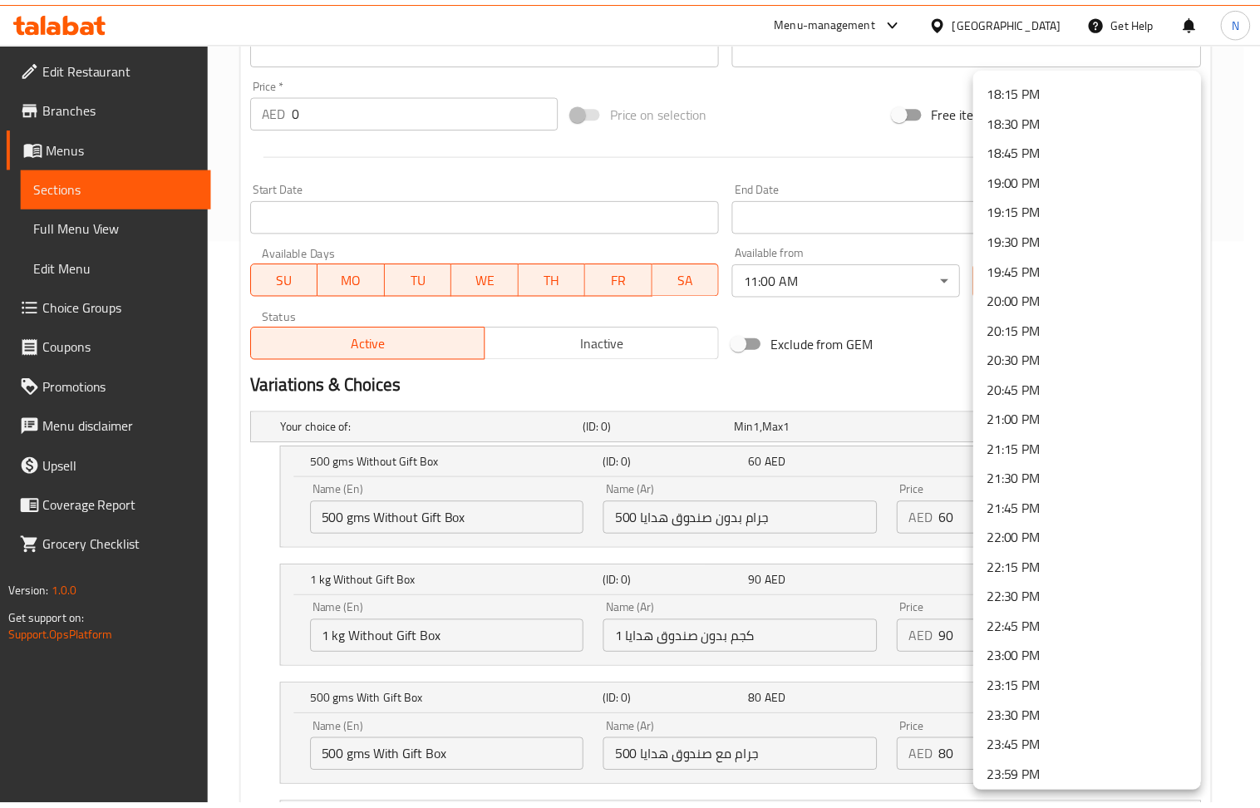
scroll to position [2188, 0]
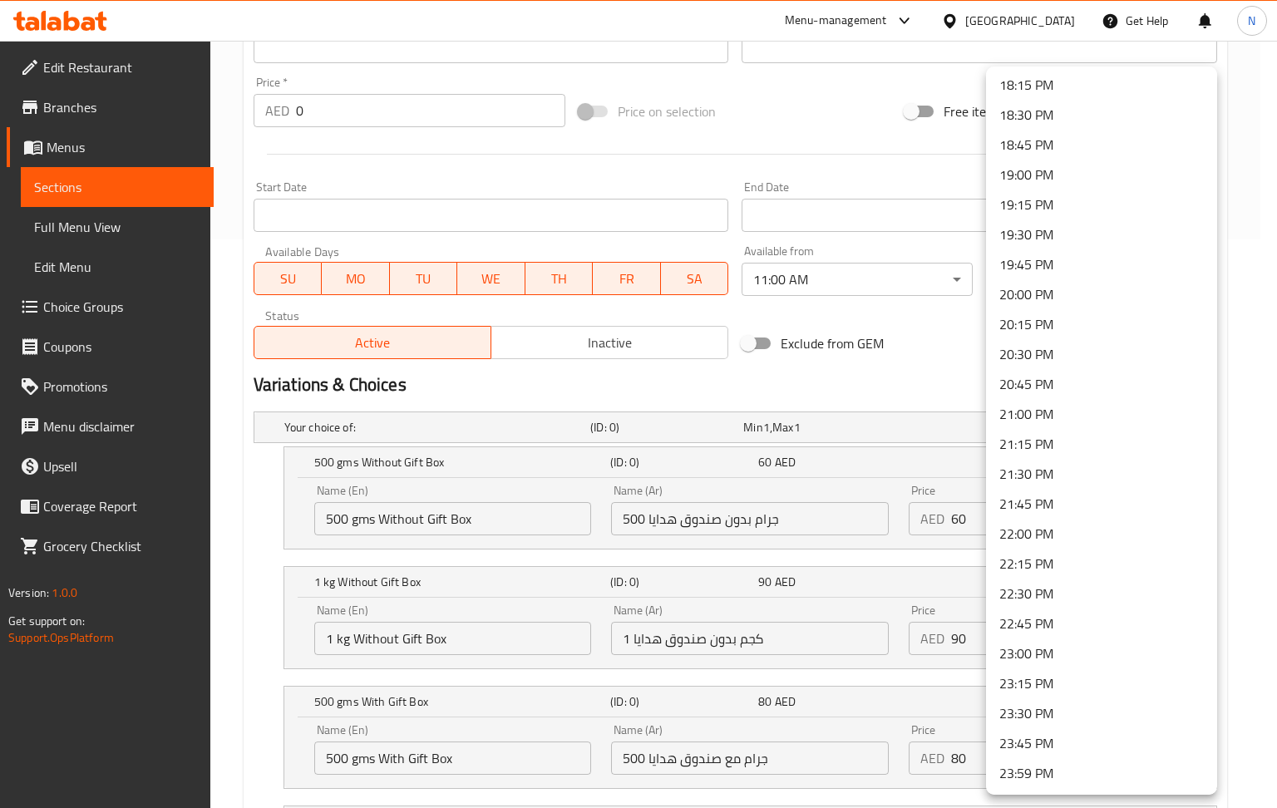
click at [1054, 534] on li "22:00 PM" at bounding box center [1101, 534] width 231 height 30
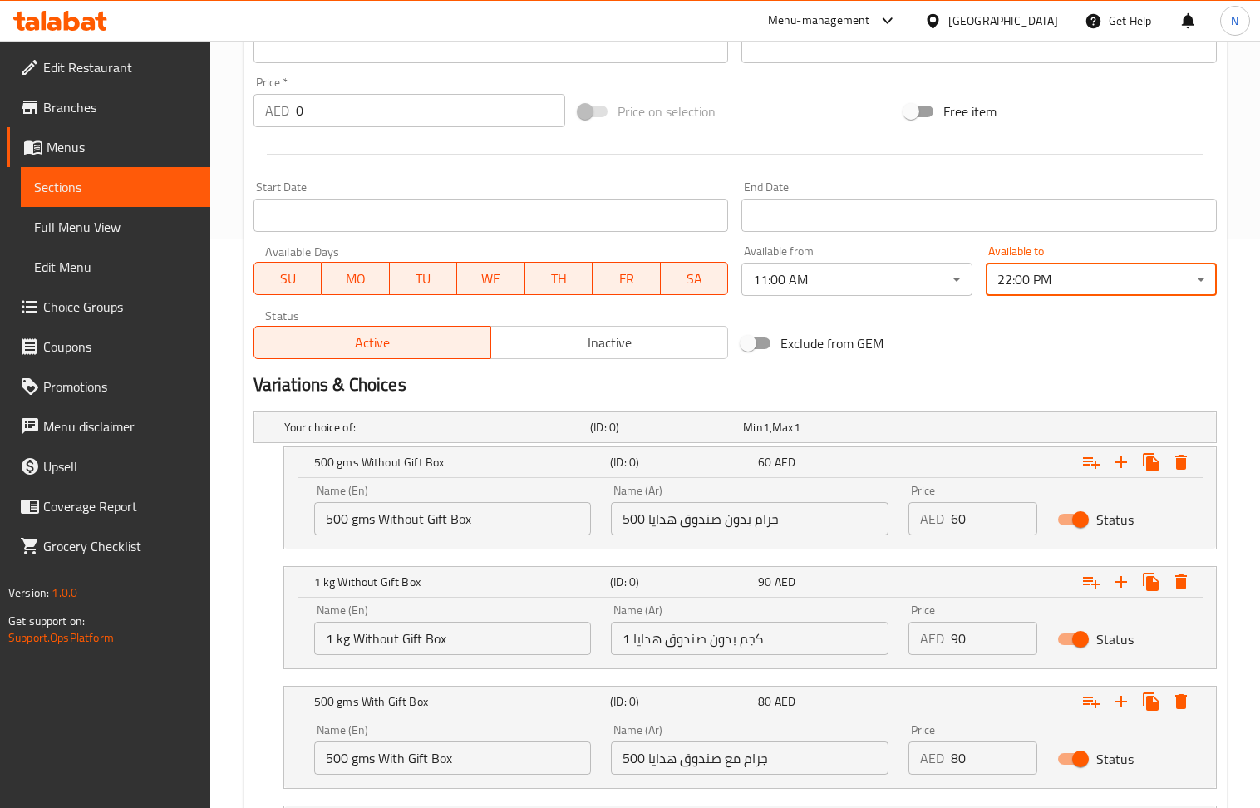
click at [1038, 332] on div "Exclude from GEM" at bounding box center [898, 343] width 326 height 45
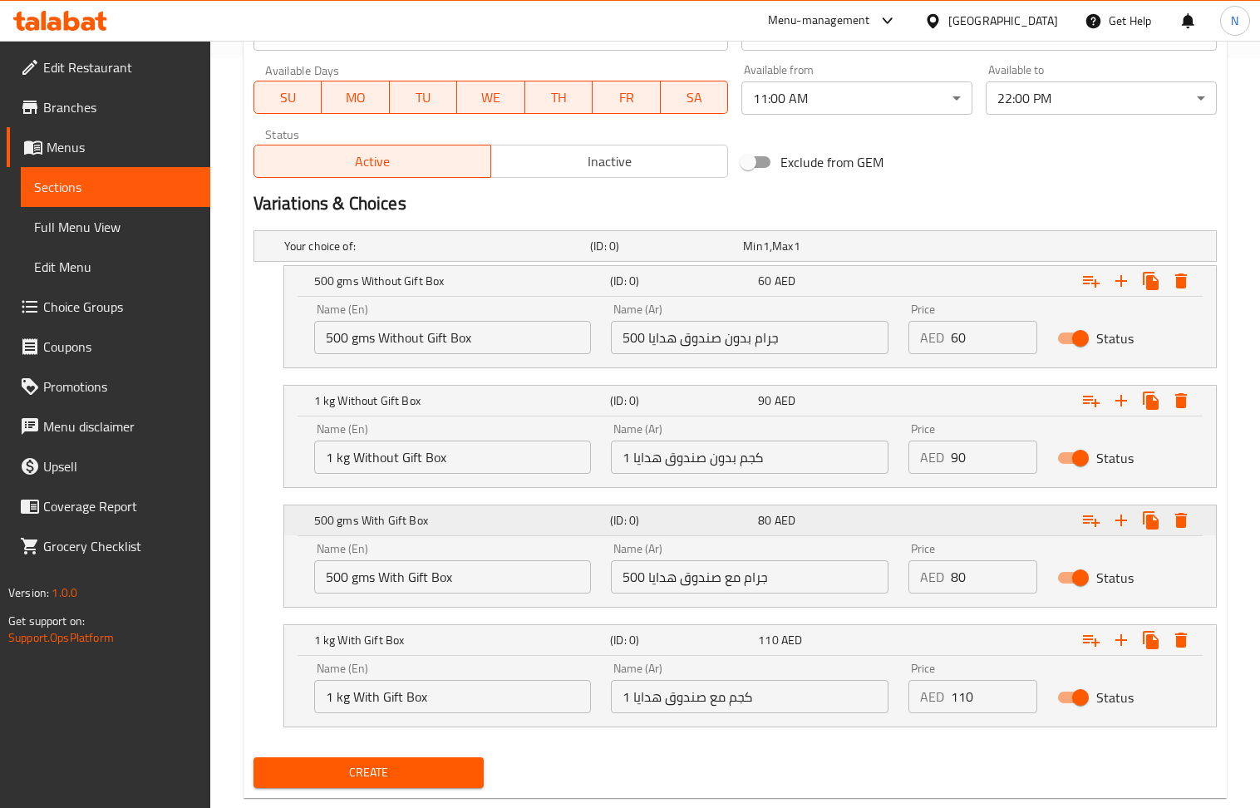
scroll to position [790, 0]
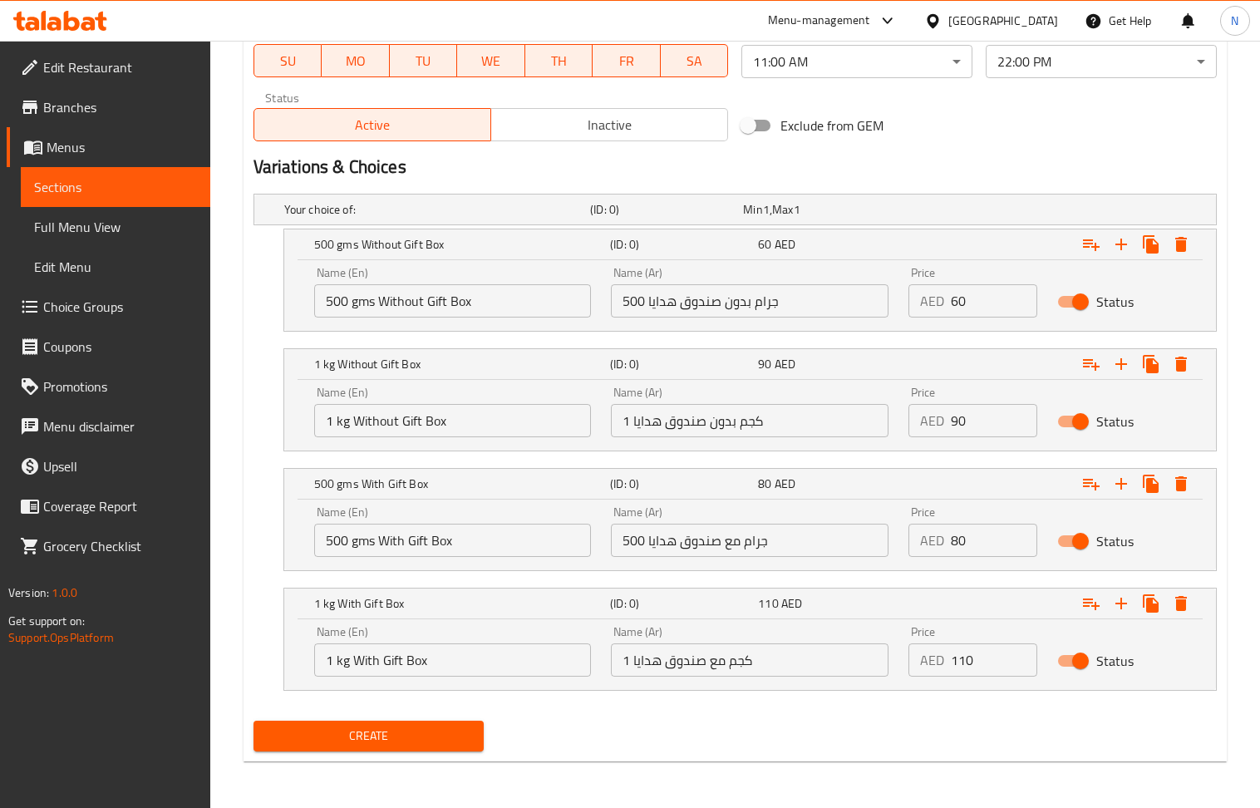
click at [383, 732] on span "Create" at bounding box center [369, 736] width 204 height 21
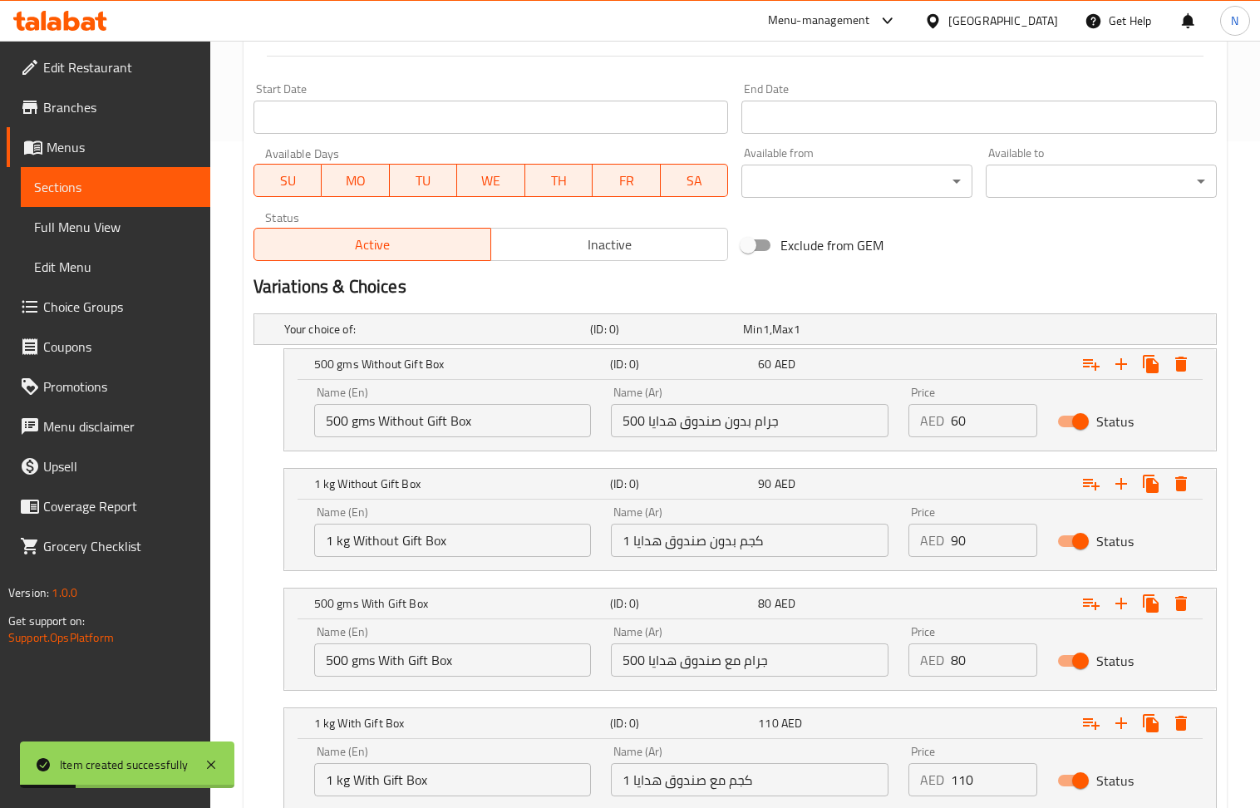
scroll to position [236, 0]
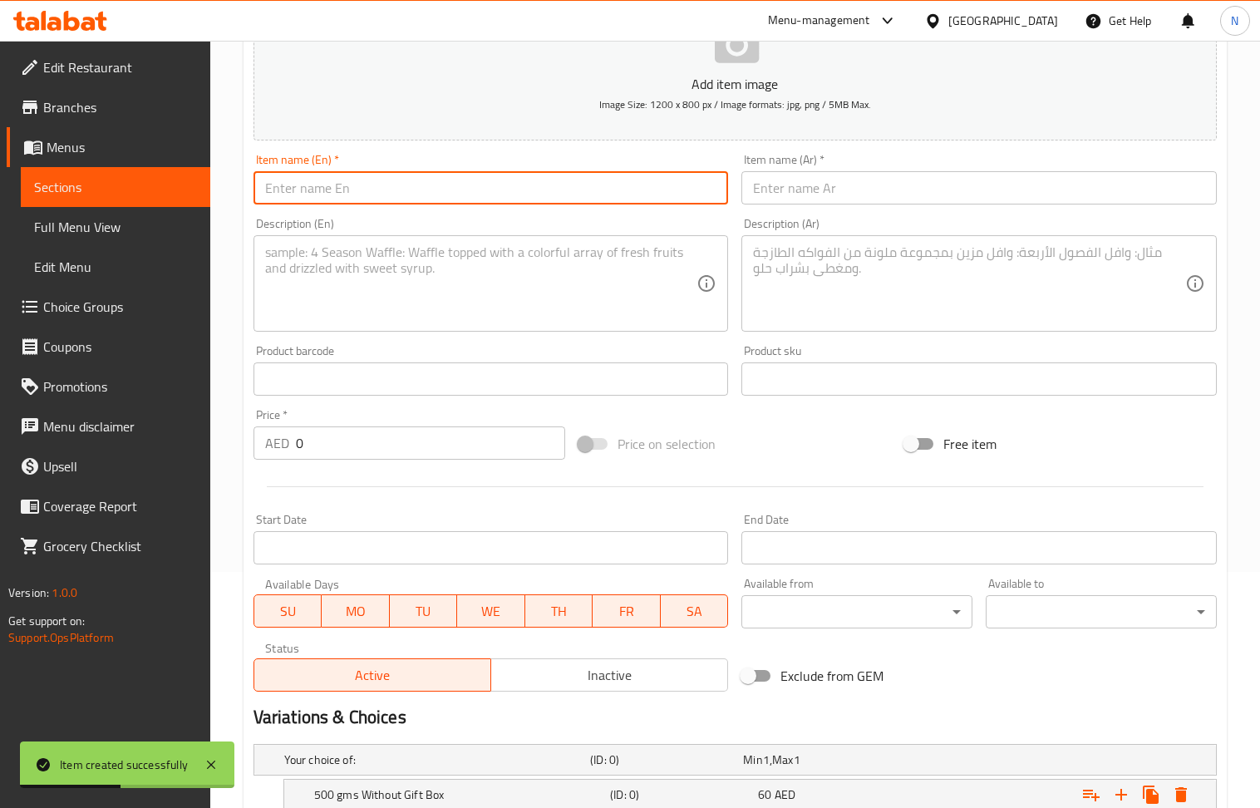
drag, startPoint x: 397, startPoint y: 185, endPoint x: 397, endPoint y: 143, distance: 41.6
click at [397, 185] on input "text" at bounding box center [491, 187] width 475 height 33
paste input "[PERSON_NAME]"
type input "[PERSON_NAME]"
click at [825, 204] on input "text" at bounding box center [978, 187] width 475 height 33
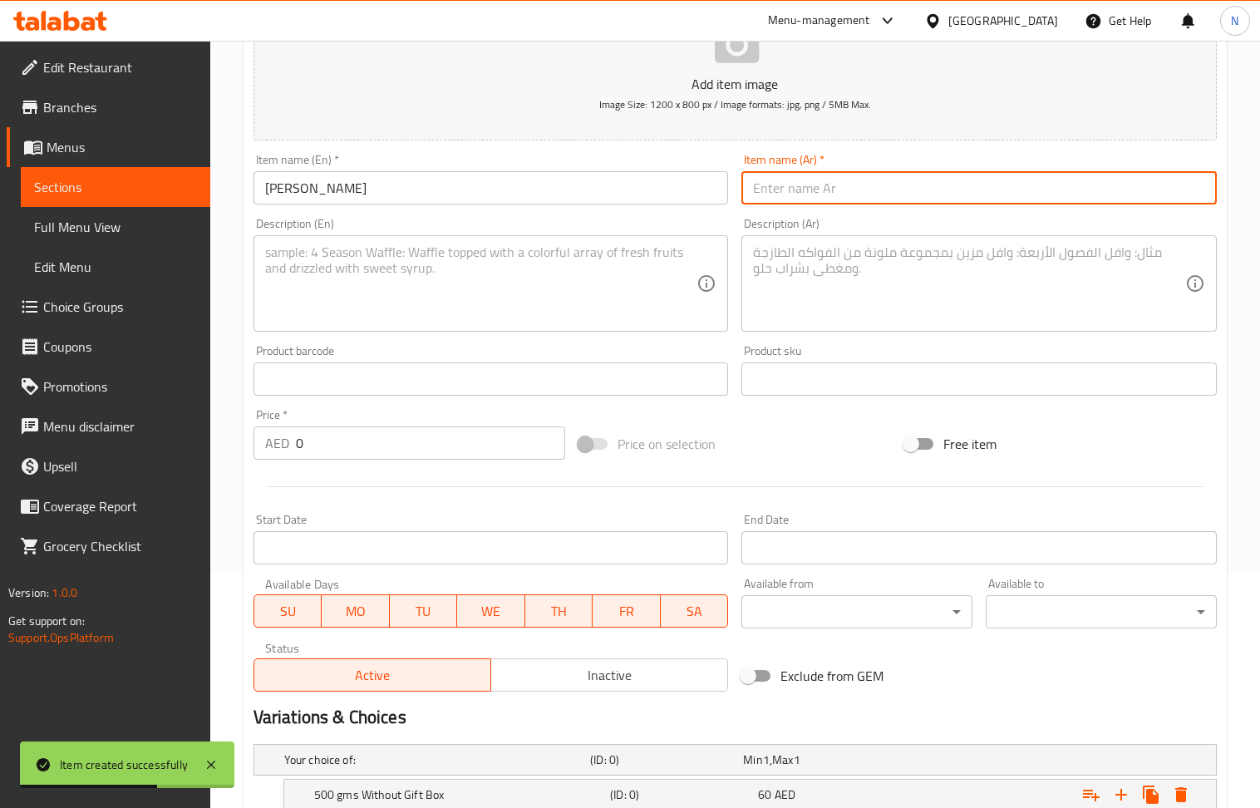
paste input "كاجو كاتلي بوغ"
type input "كاجو كاتلي بوغ"
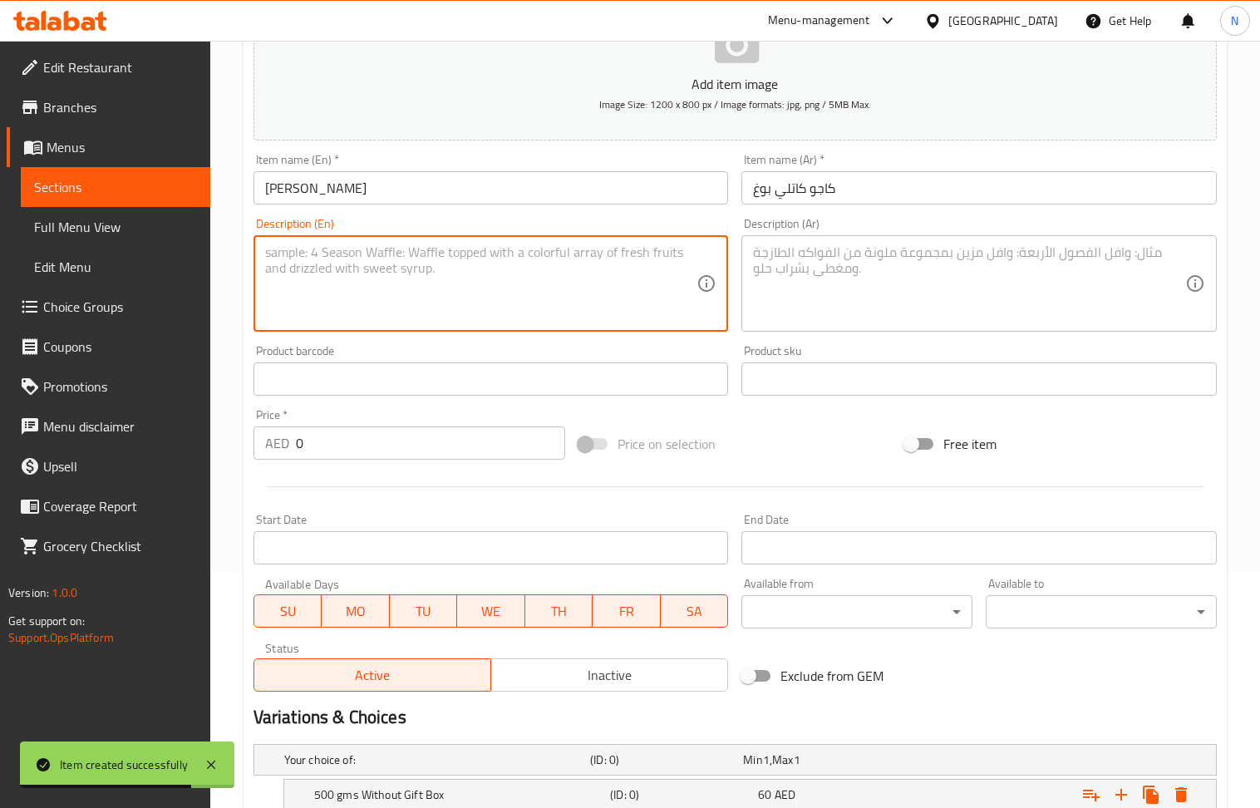
click at [387, 296] on textarea at bounding box center [481, 283] width 432 height 79
paste textarea "A box of pure [PERSON_NAME]"
type textarea "A box of pure [PERSON_NAME]"
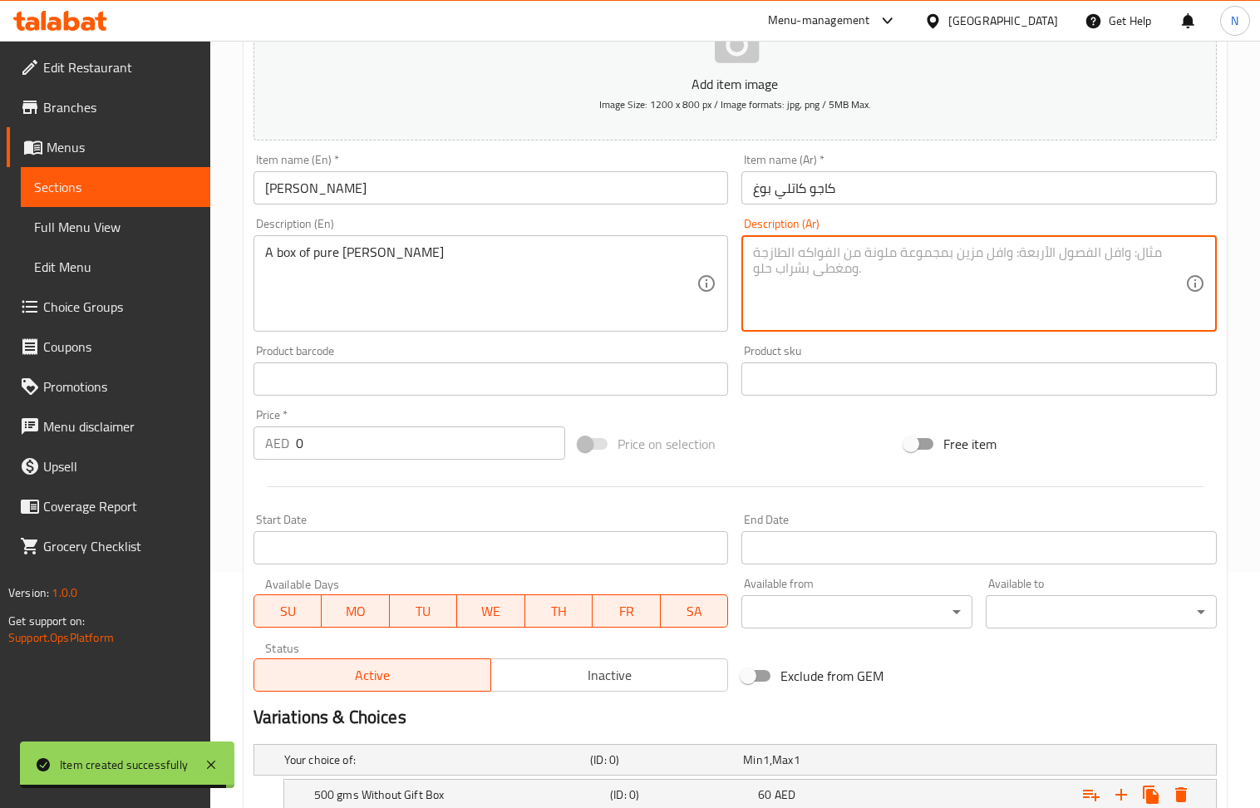
click at [869, 299] on textarea at bounding box center [969, 283] width 432 height 79
paste textarea "صندوق من الكاجو كاتلي النقي"
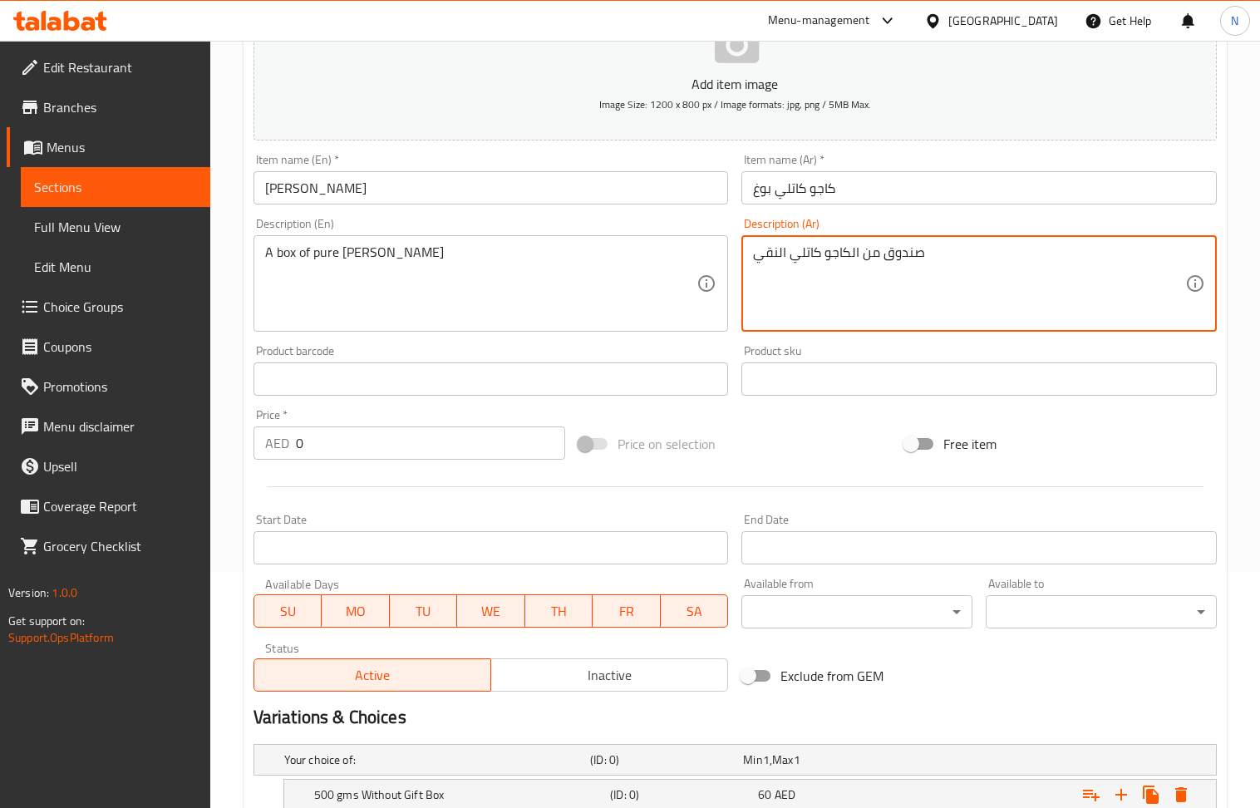
type textarea "صندوق من الكاجو كاتلي النقي"
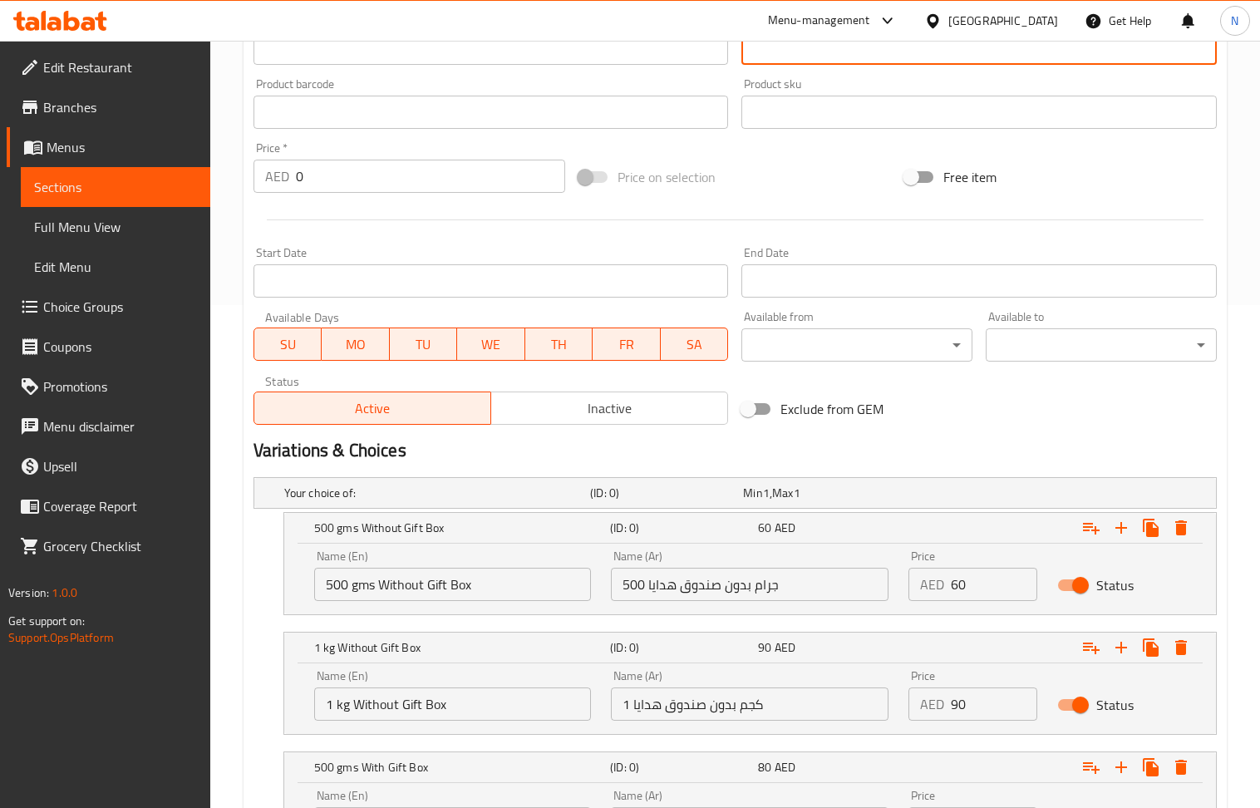
scroll to position [790, 0]
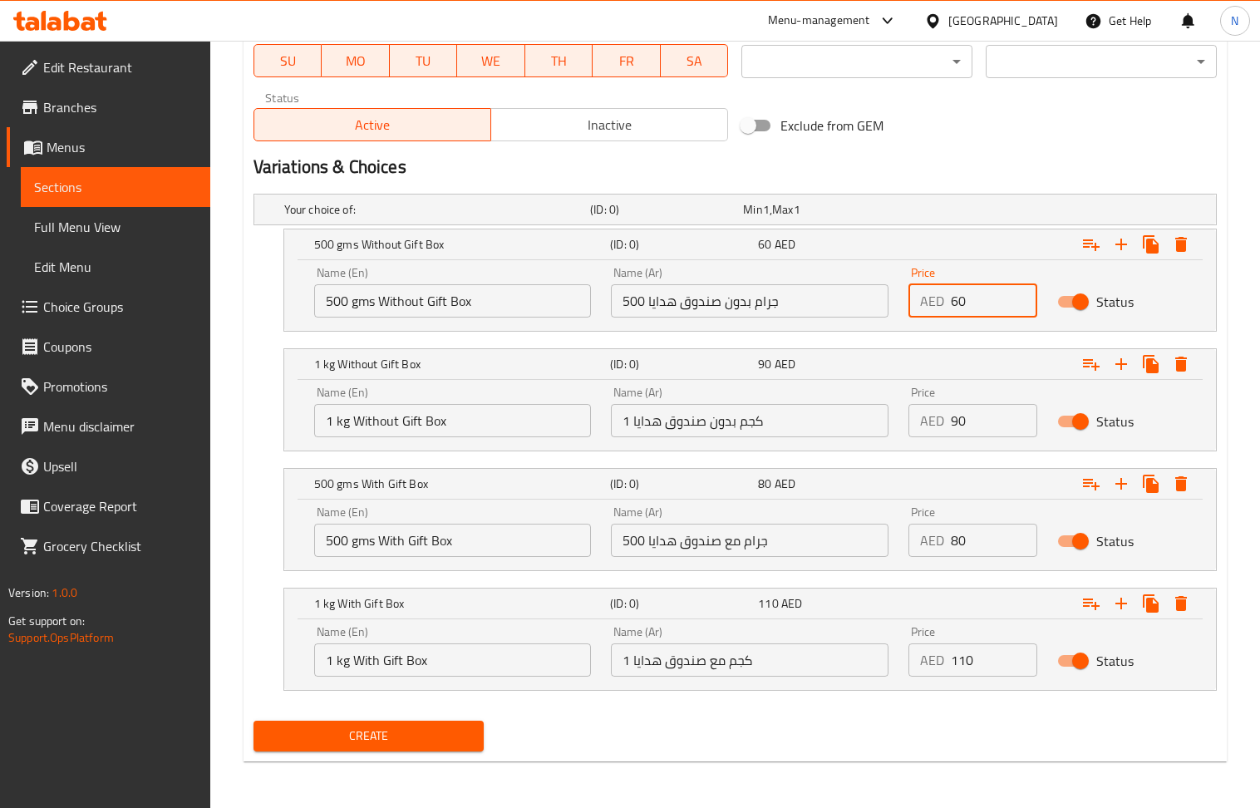
click at [996, 303] on input "60" at bounding box center [994, 300] width 86 height 33
click at [996, 303] on input "0" at bounding box center [994, 300] width 86 height 33
paste input "65"
type input "65"
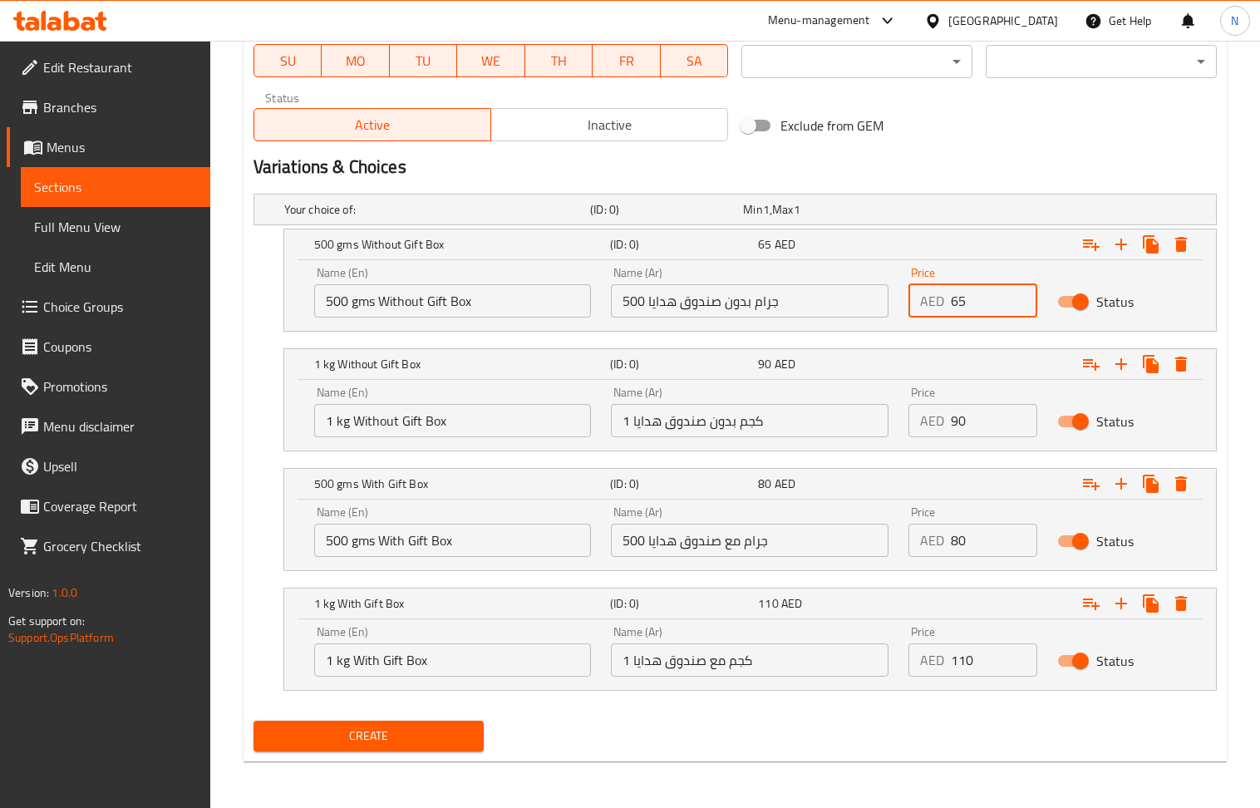
click at [982, 536] on input "80" at bounding box center [994, 540] width 86 height 33
paste input "12"
type input "120"
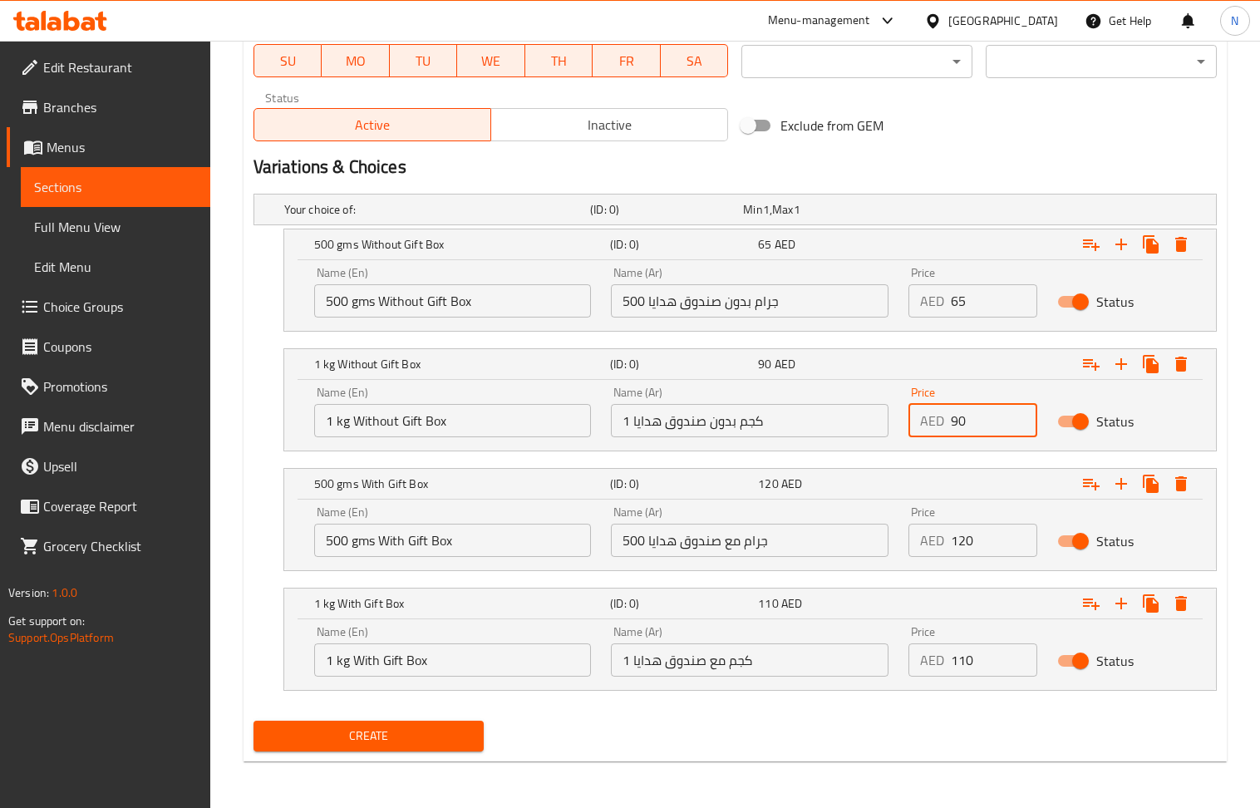
click at [969, 409] on input "90" at bounding box center [994, 420] width 86 height 33
click at [969, 409] on input "0" at bounding box center [994, 420] width 86 height 33
paste input "85"
type input "85"
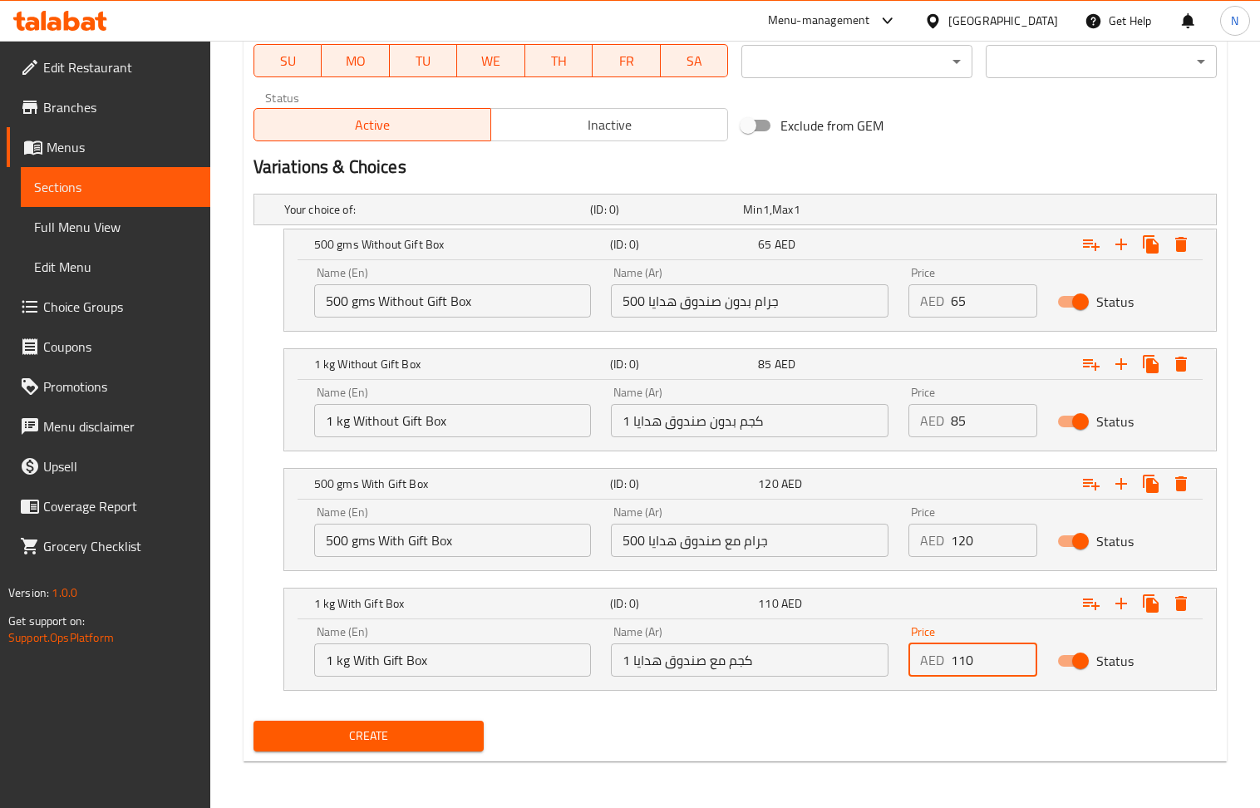
click at [959, 658] on input "110" at bounding box center [994, 659] width 86 height 33
click at [959, 658] on input "0" at bounding box center [994, 659] width 86 height 33
paste input "14"
type input "140"
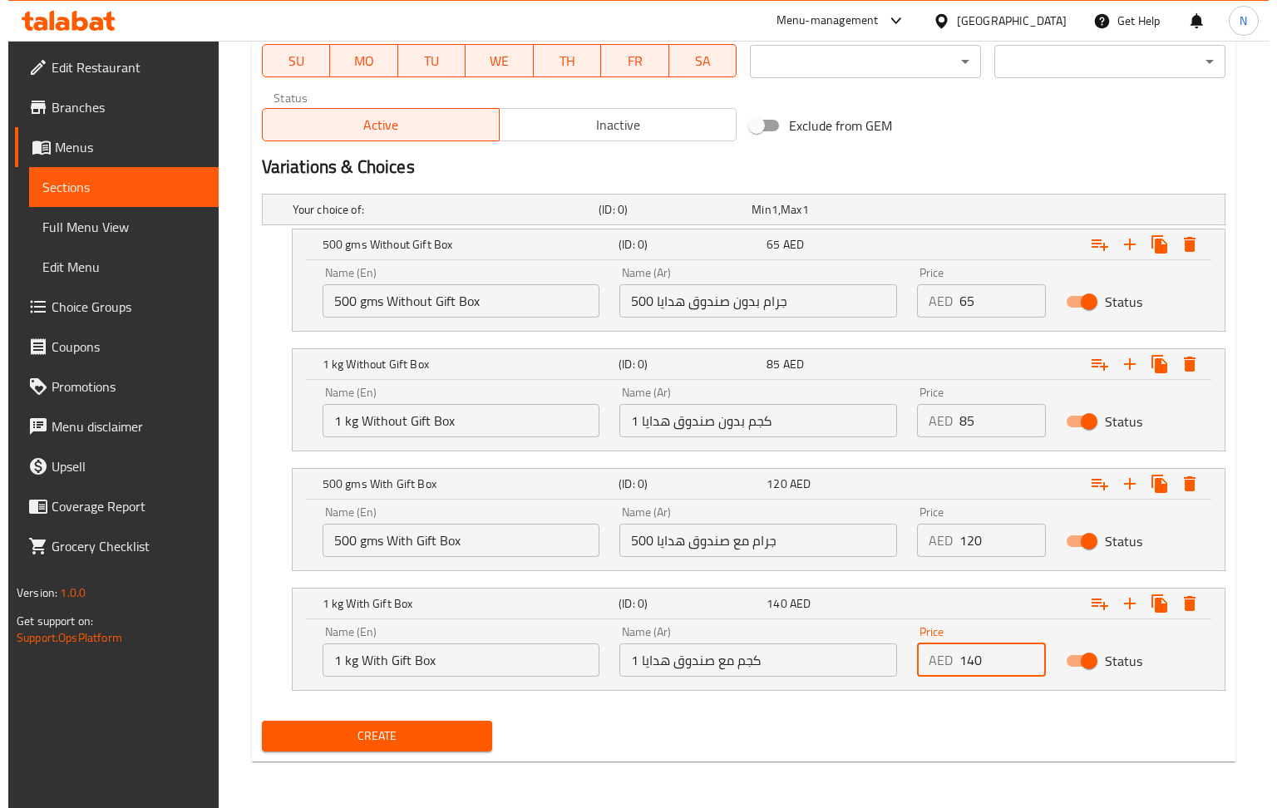
scroll to position [679, 0]
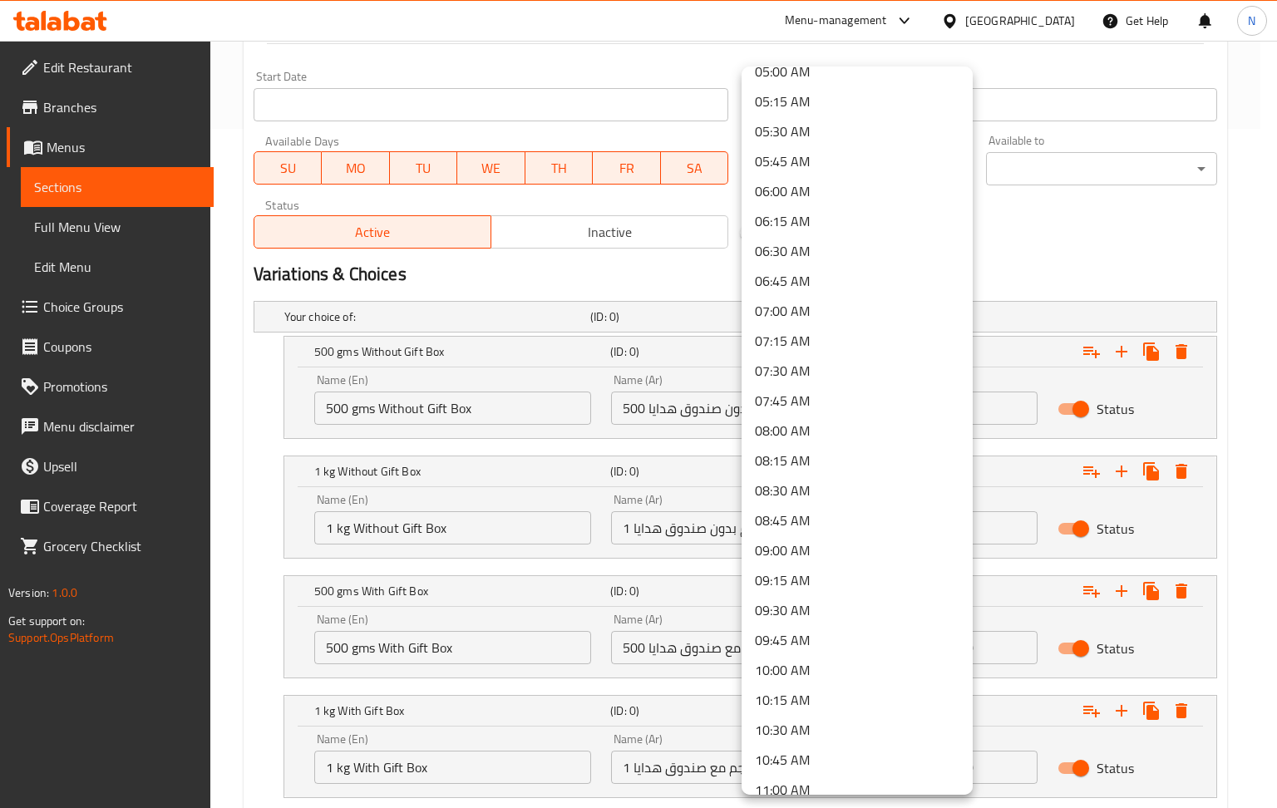
scroll to position [776, 0]
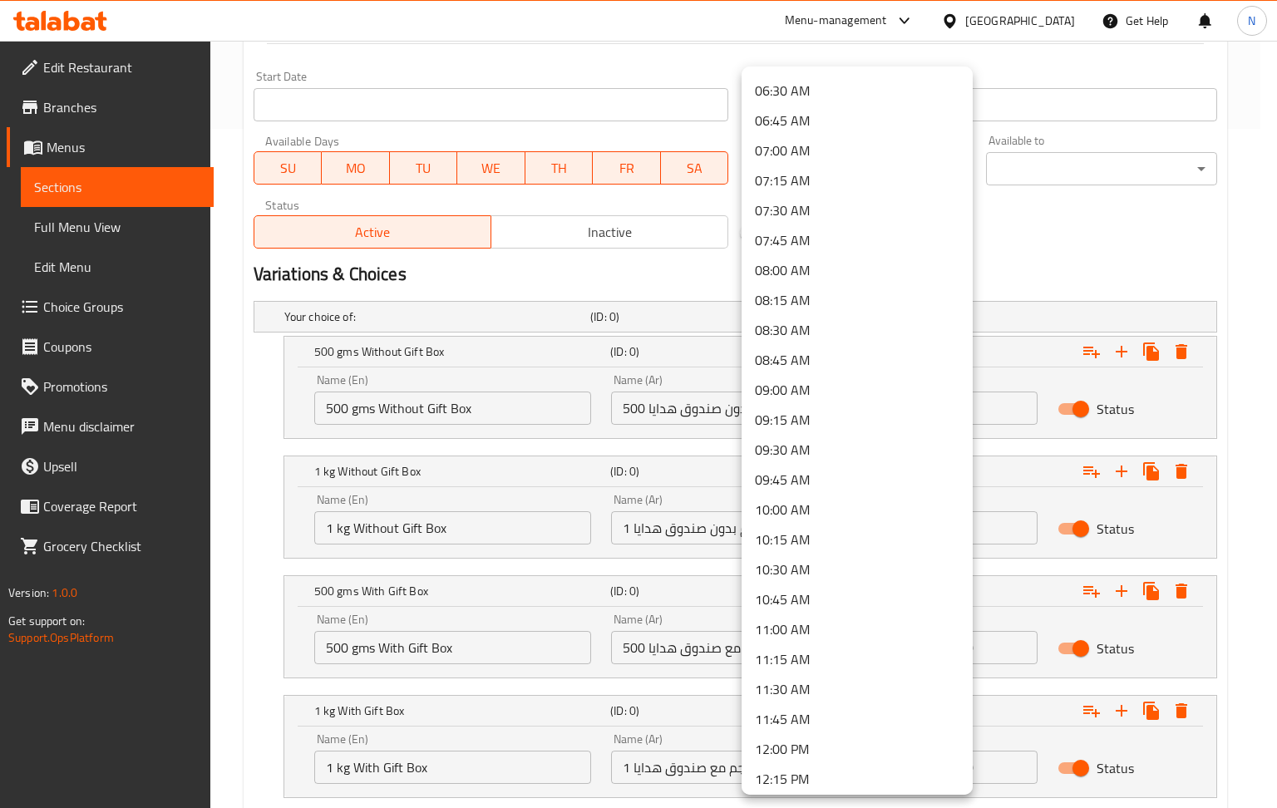
click at [815, 616] on li "11:00 AM" at bounding box center [856, 629] width 231 height 30
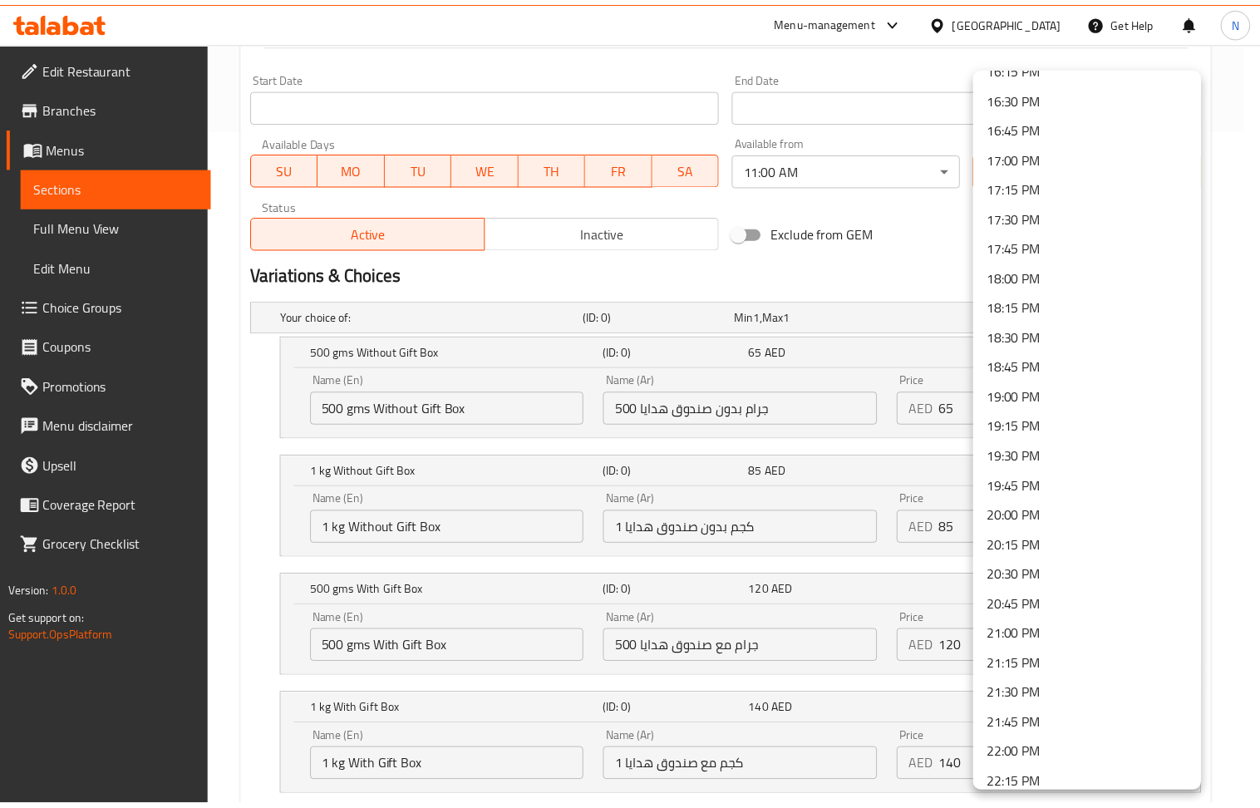
scroll to position [2188, 0]
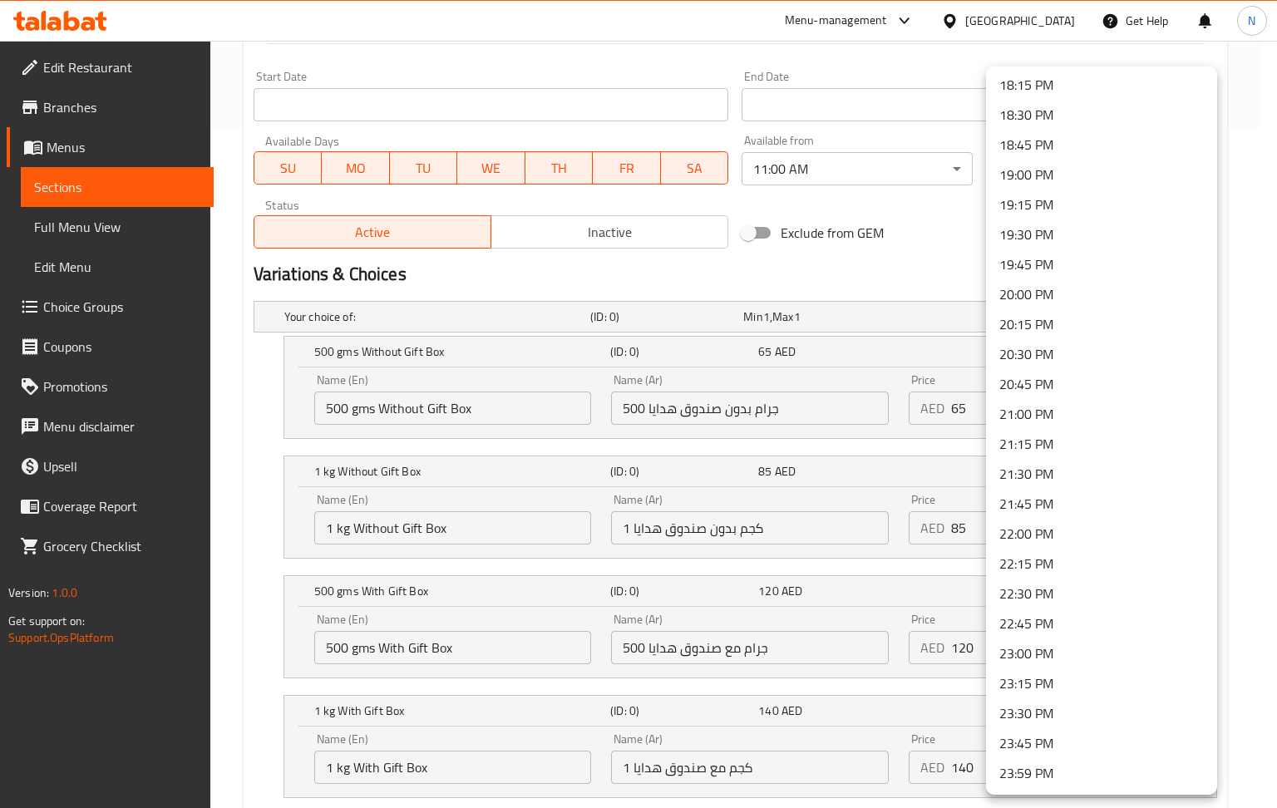
click at [1058, 539] on li "22:00 PM" at bounding box center [1101, 534] width 231 height 30
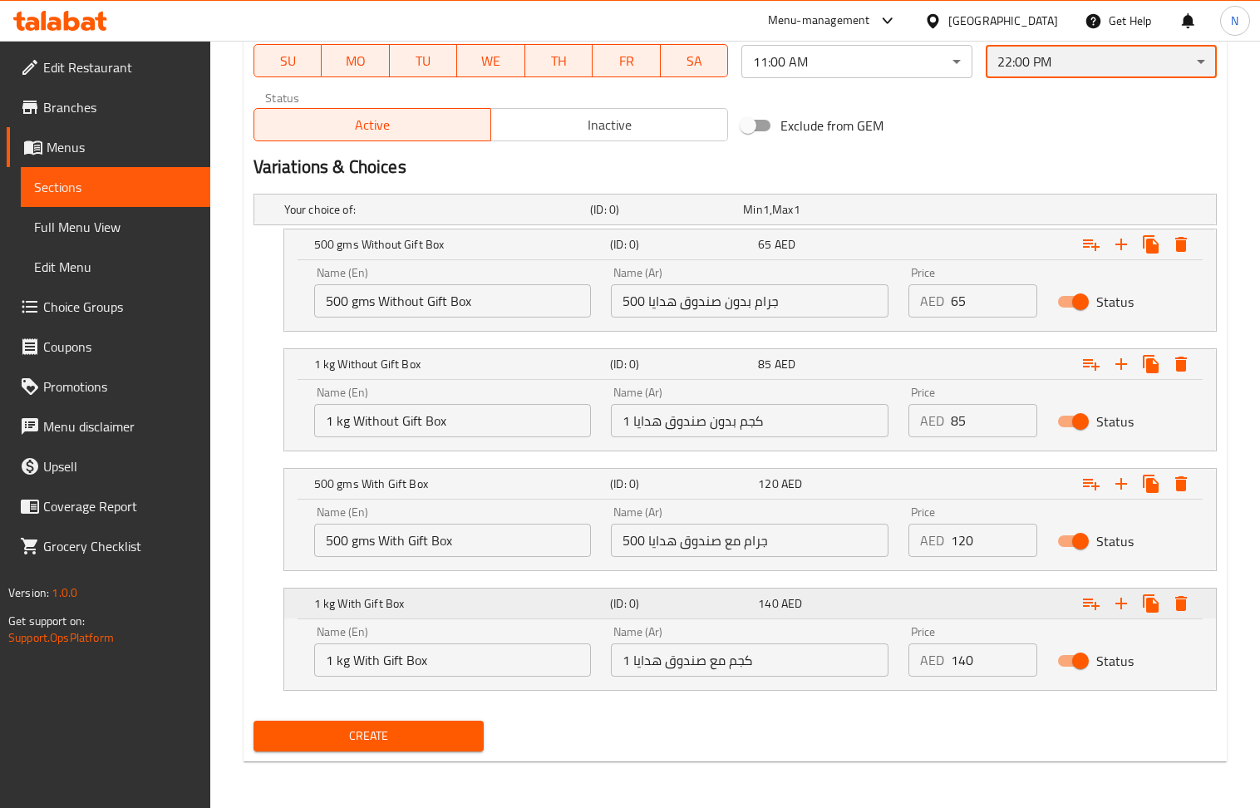
scroll to position [790, 0]
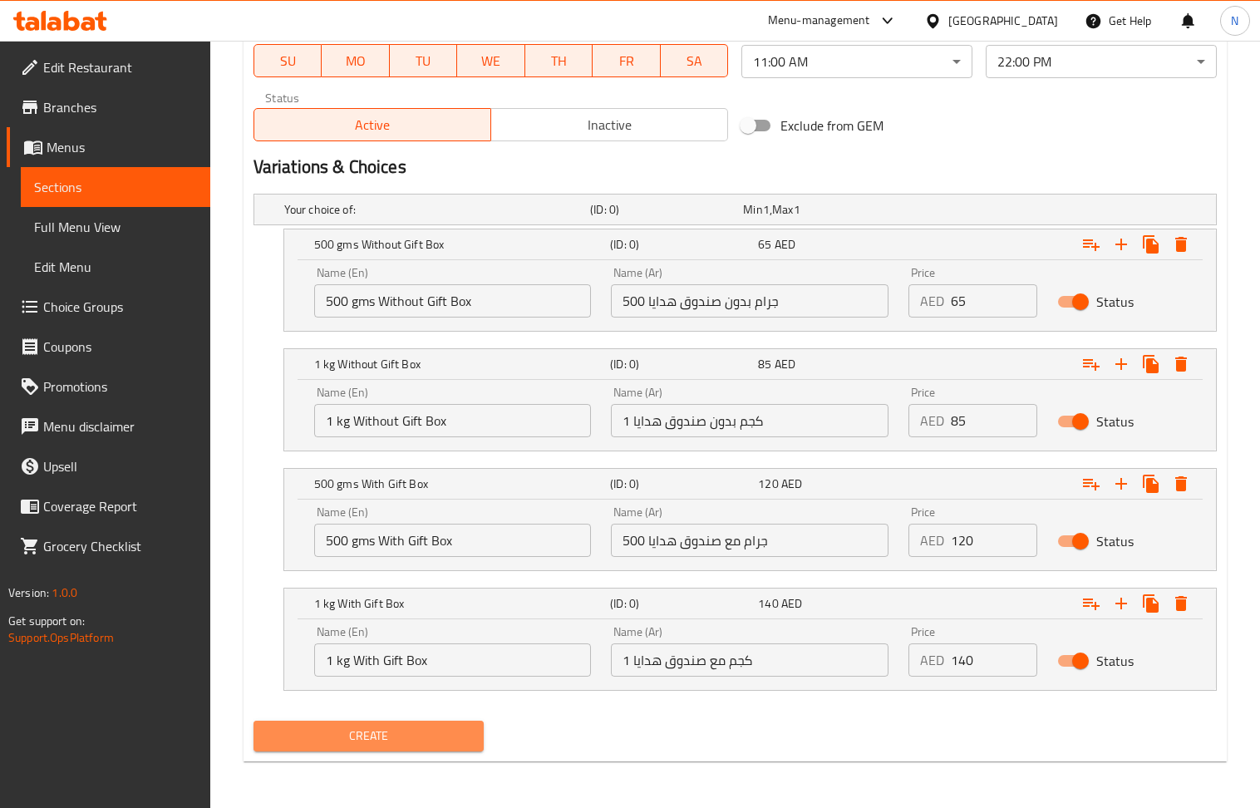
click at [444, 730] on span "Create" at bounding box center [369, 736] width 204 height 21
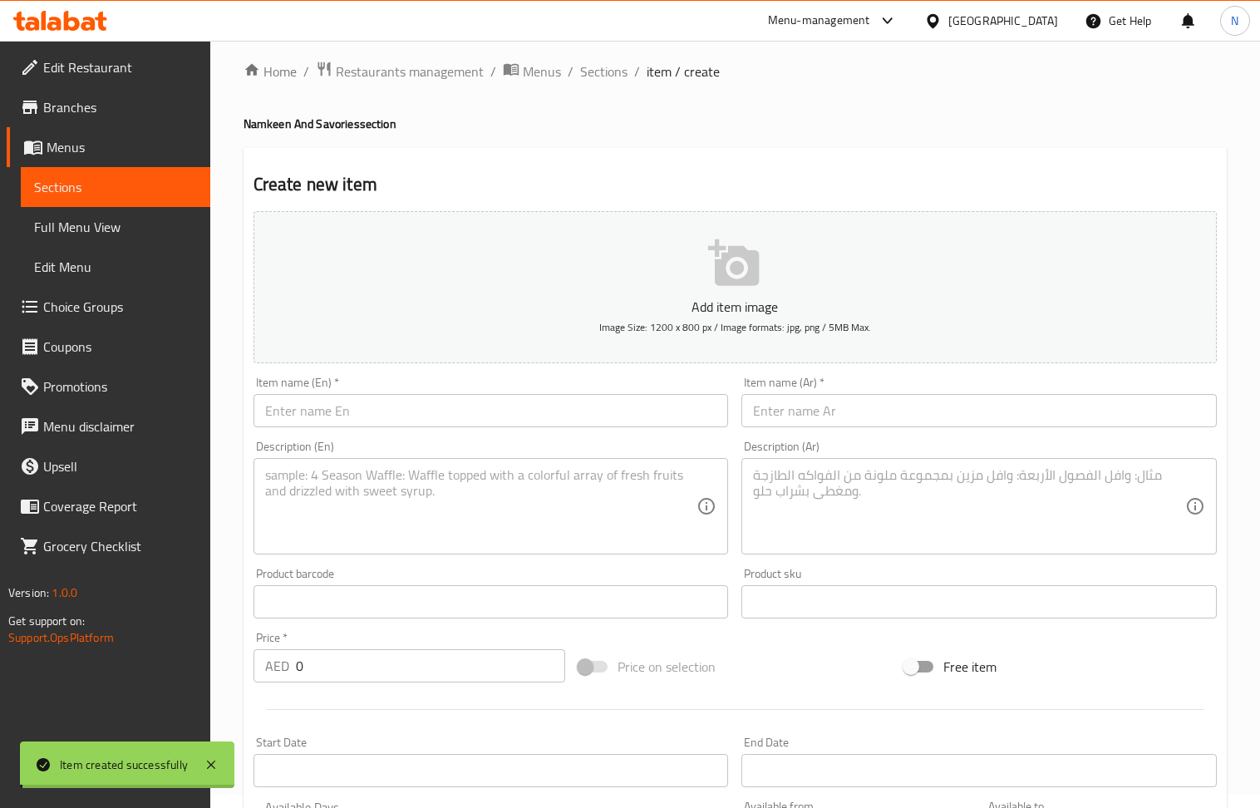
scroll to position [0, 0]
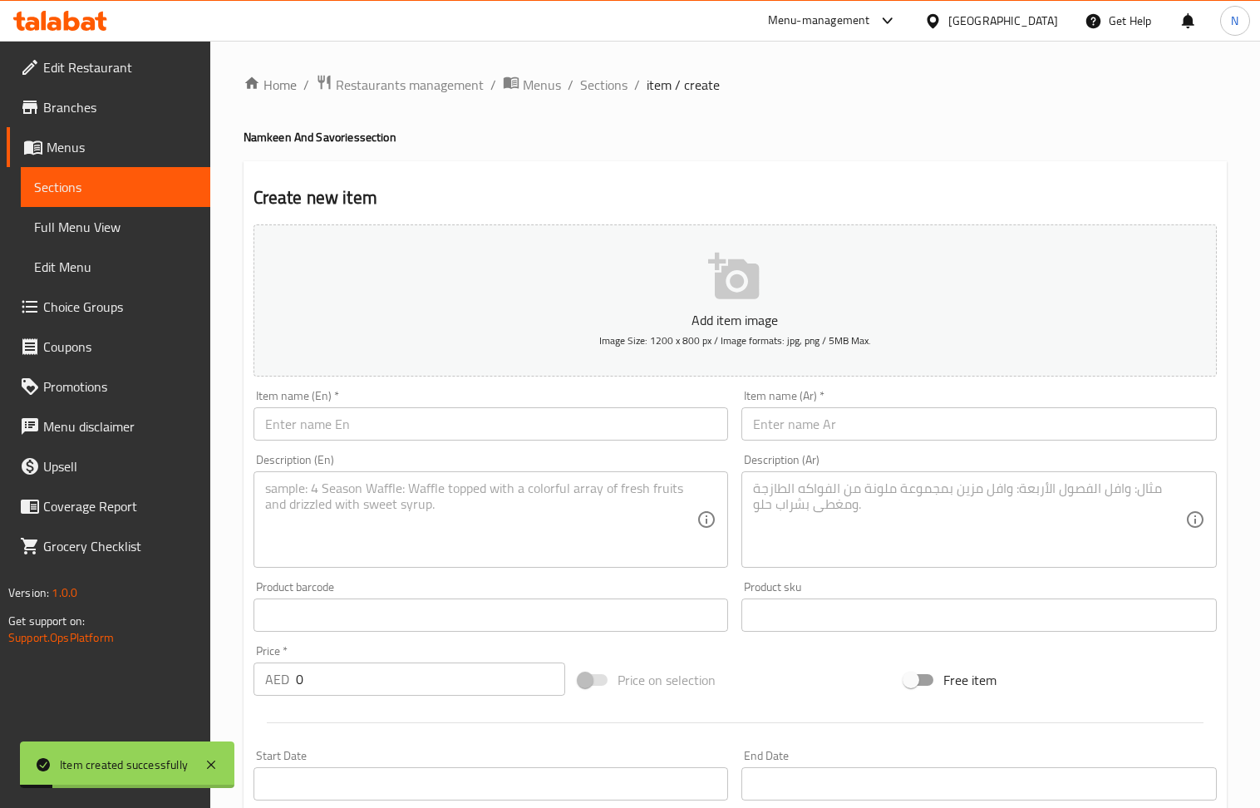
click at [442, 426] on input "text" at bounding box center [491, 423] width 475 height 33
paste input "4 Jar Luxury Dryfruit Box"
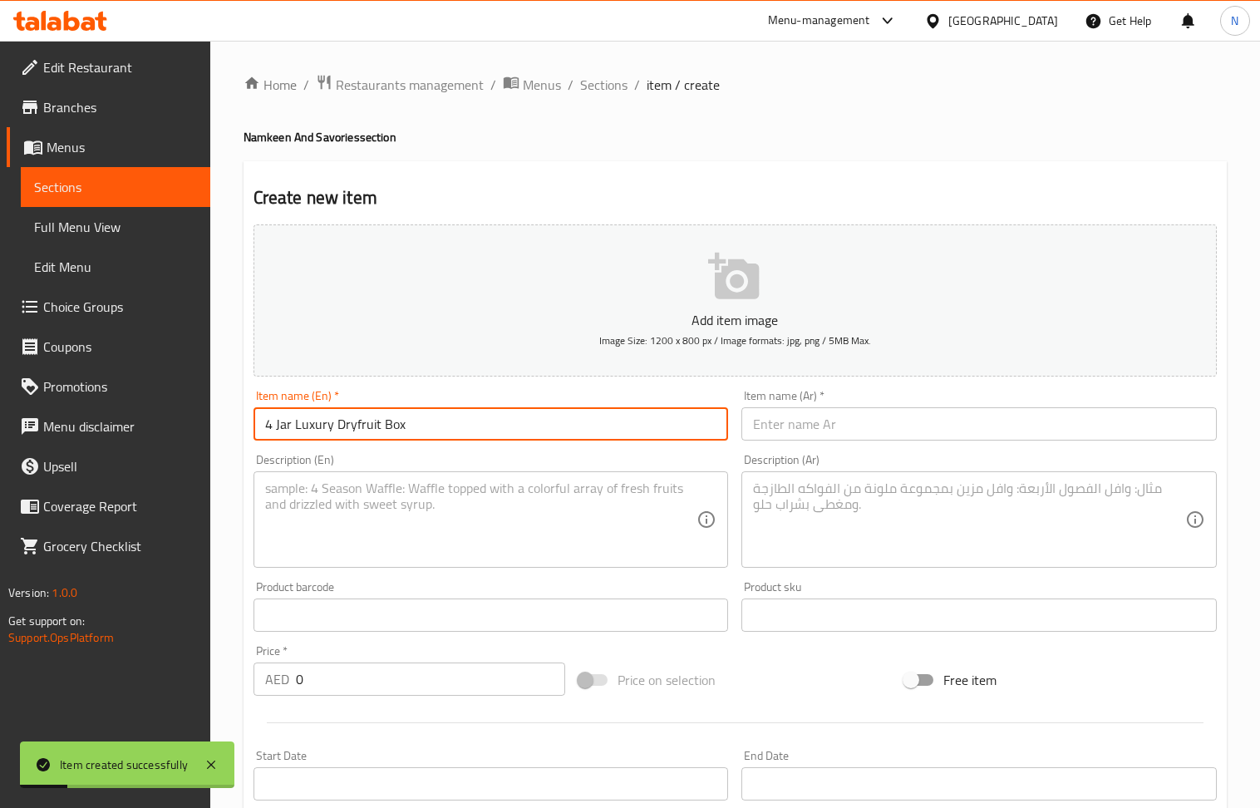
type input "4 Jar Luxury Dryfruit Box"
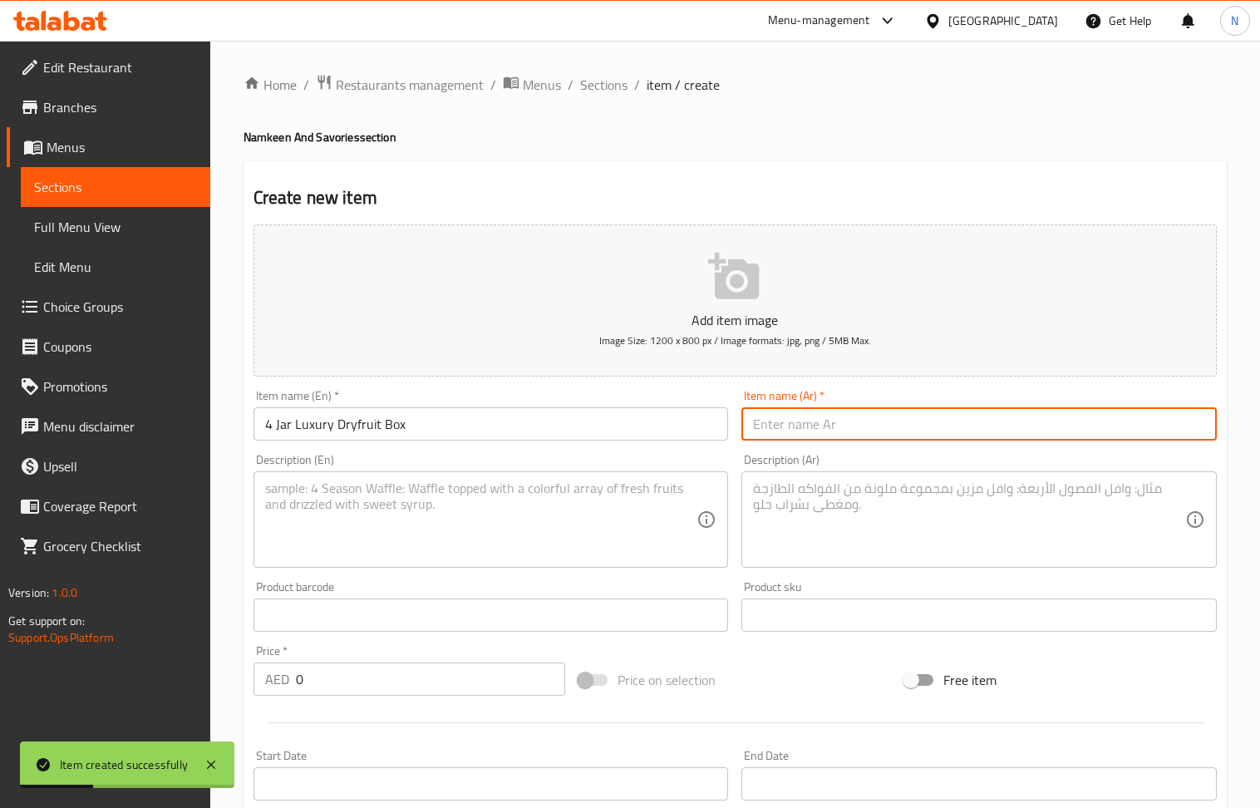
drag, startPoint x: 802, startPoint y: 417, endPoint x: 745, endPoint y: 396, distance: 61.3
click at [802, 417] on input "text" at bounding box center [978, 423] width 475 height 33
paste input "صندوق فواكه مجففة فاخر بأربعة برطمانات"
type input "صندوق فواكه مجففة فاخر بأربعة برطمانات"
click at [396, 535] on textarea at bounding box center [481, 519] width 432 height 79
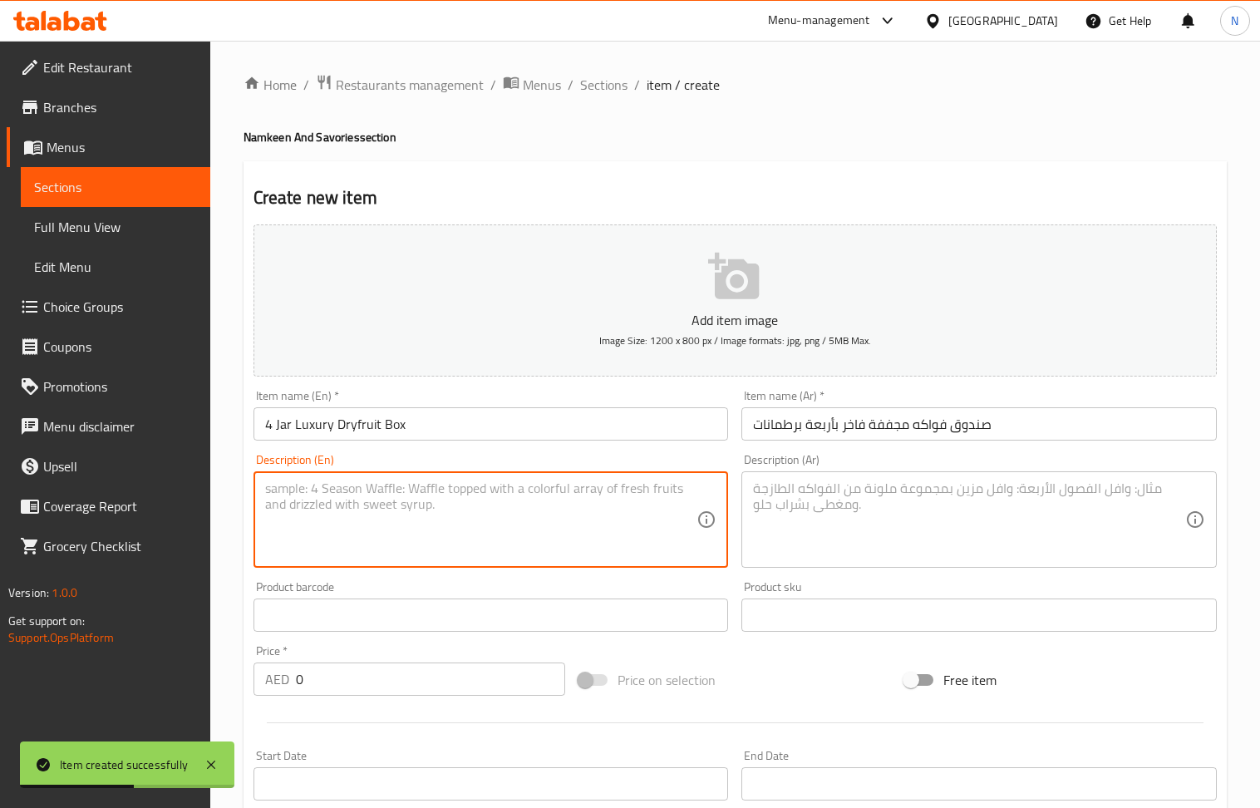
paste textarea "Almonds, Pista, Kaju & Foxnuts / Peanuts or Cranberries"
type textarea "Almonds, Pista, Kaju & Foxnuts / Peanuts or Cranberries"
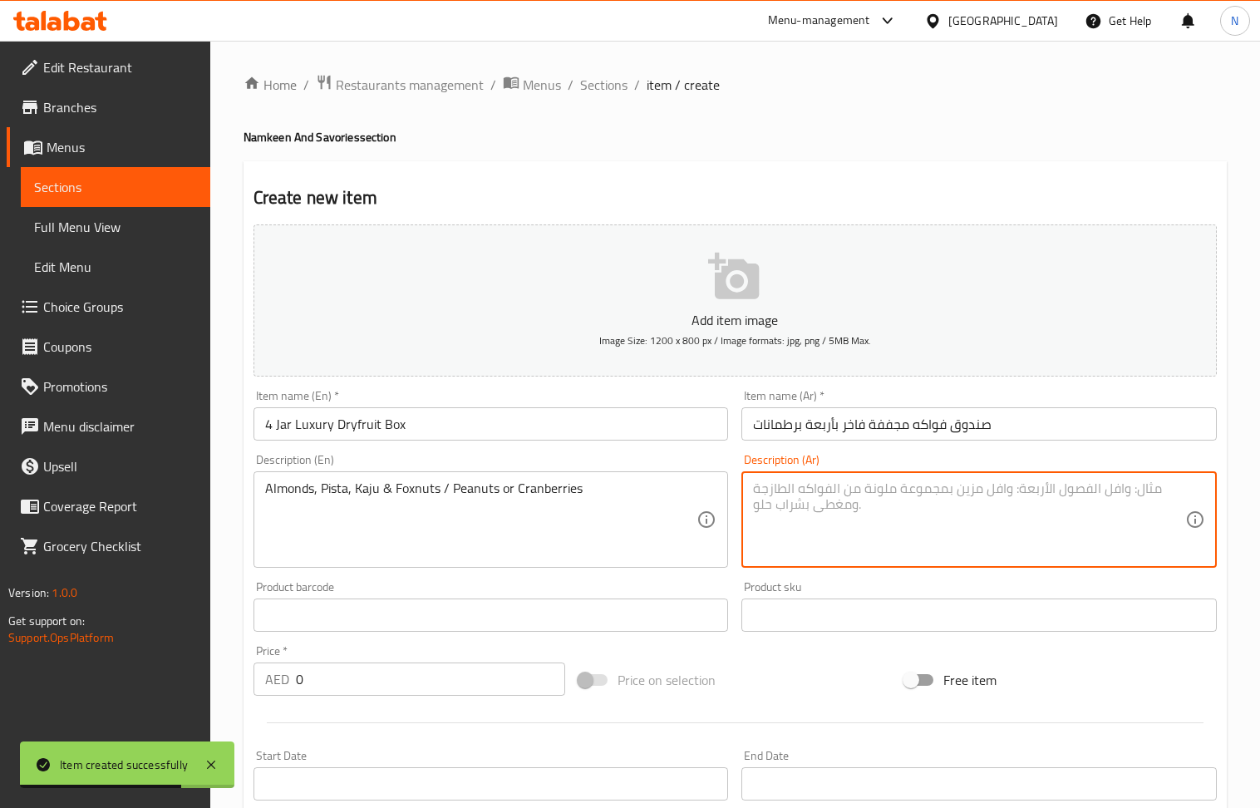
click at [875, 503] on textarea at bounding box center [969, 519] width 432 height 79
paste textarea "اللوز والفستق والكاجو وجوز الثعلب / الفول السوداني أو التوت البري"
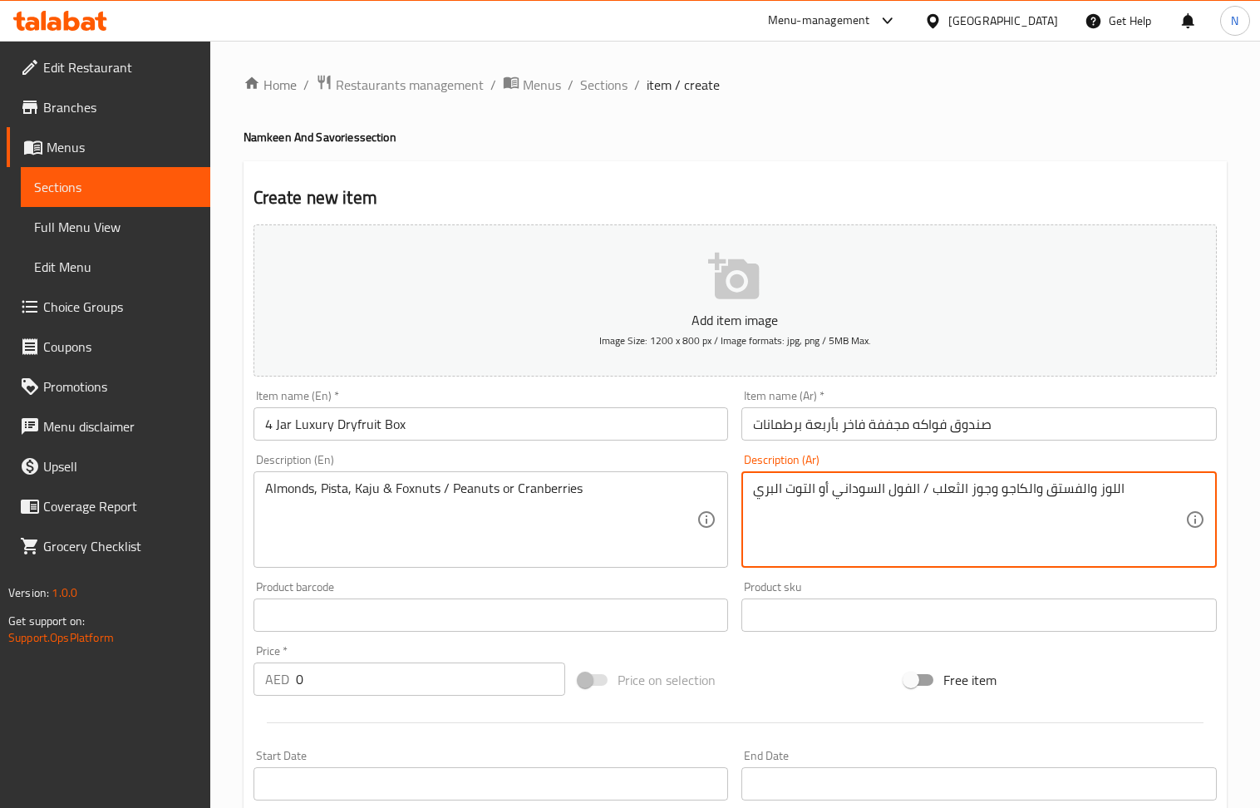
type textarea "اللوز والفستق والكاجو وجوز الثعلب / الفول السوداني أو التوت البري"
click at [387, 672] on input "0" at bounding box center [431, 678] width 270 height 33
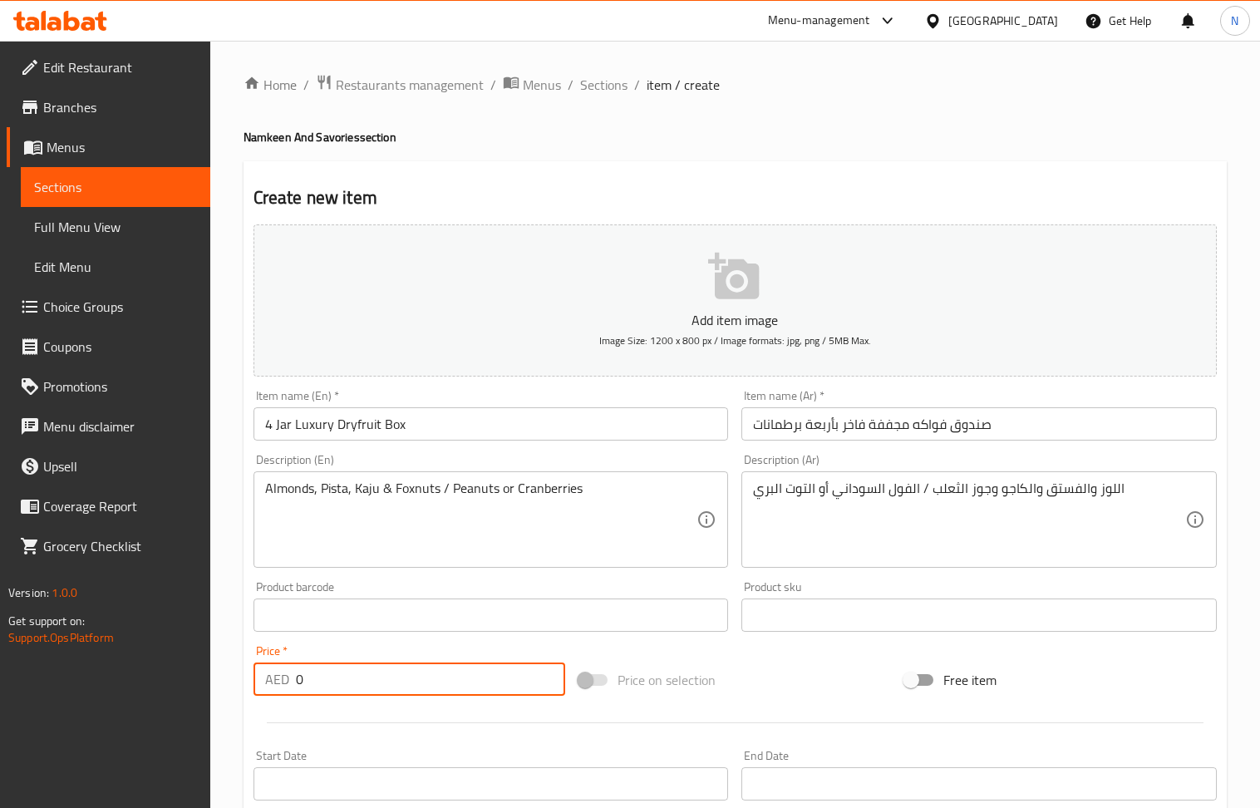
click at [387, 672] on input "0" at bounding box center [431, 678] width 270 height 33
paste input "21"
type input "210"
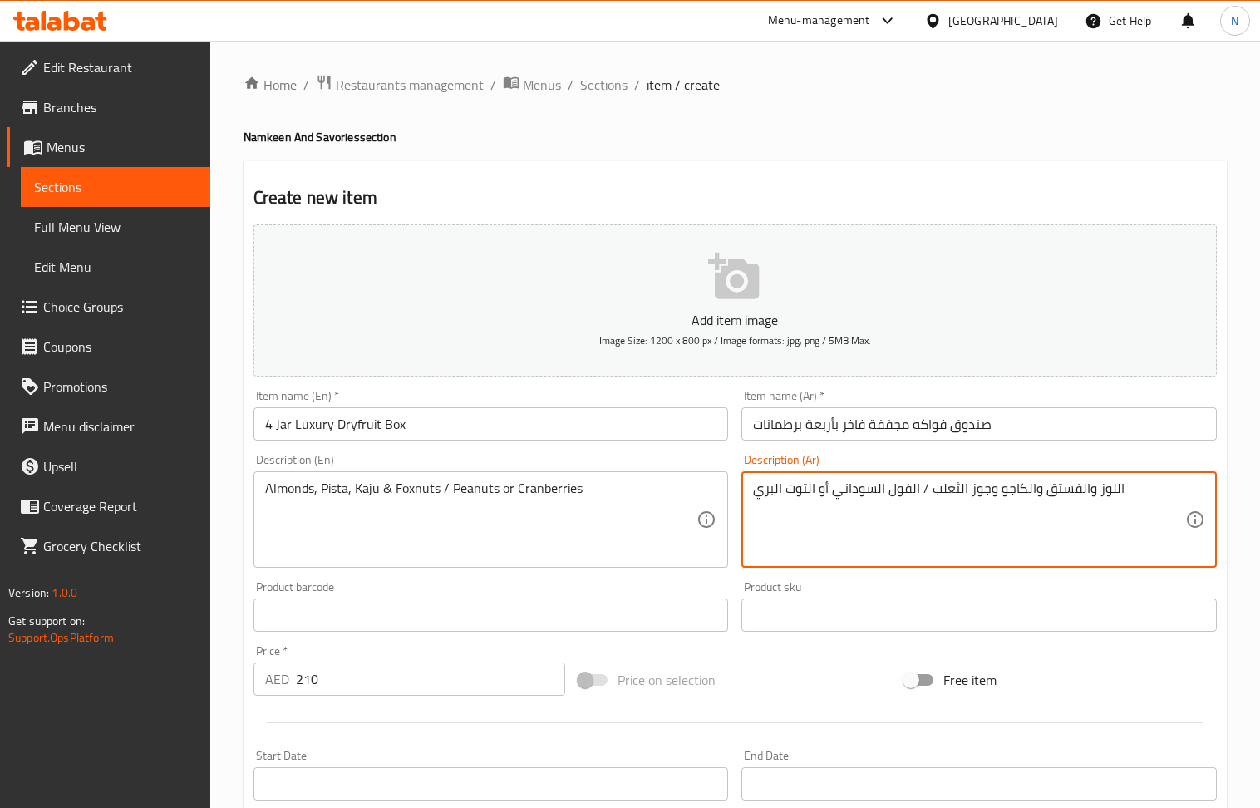
drag, startPoint x: 928, startPoint y: 489, endPoint x: 989, endPoint y: 489, distance: 60.7
click at [968, 509] on textarea "اللوز والفستق والكاجو وجوز الثعلب / الفول السوداني أو التوت البري" at bounding box center [969, 519] width 432 height 79
drag, startPoint x: 932, startPoint y: 490, endPoint x: 985, endPoint y: 492, distance: 53.3
click at [985, 492] on textarea "اللوز والفستق والكاجو وجوز الثعلب / الفول السوداني أو التوت البري" at bounding box center [969, 519] width 432 height 79
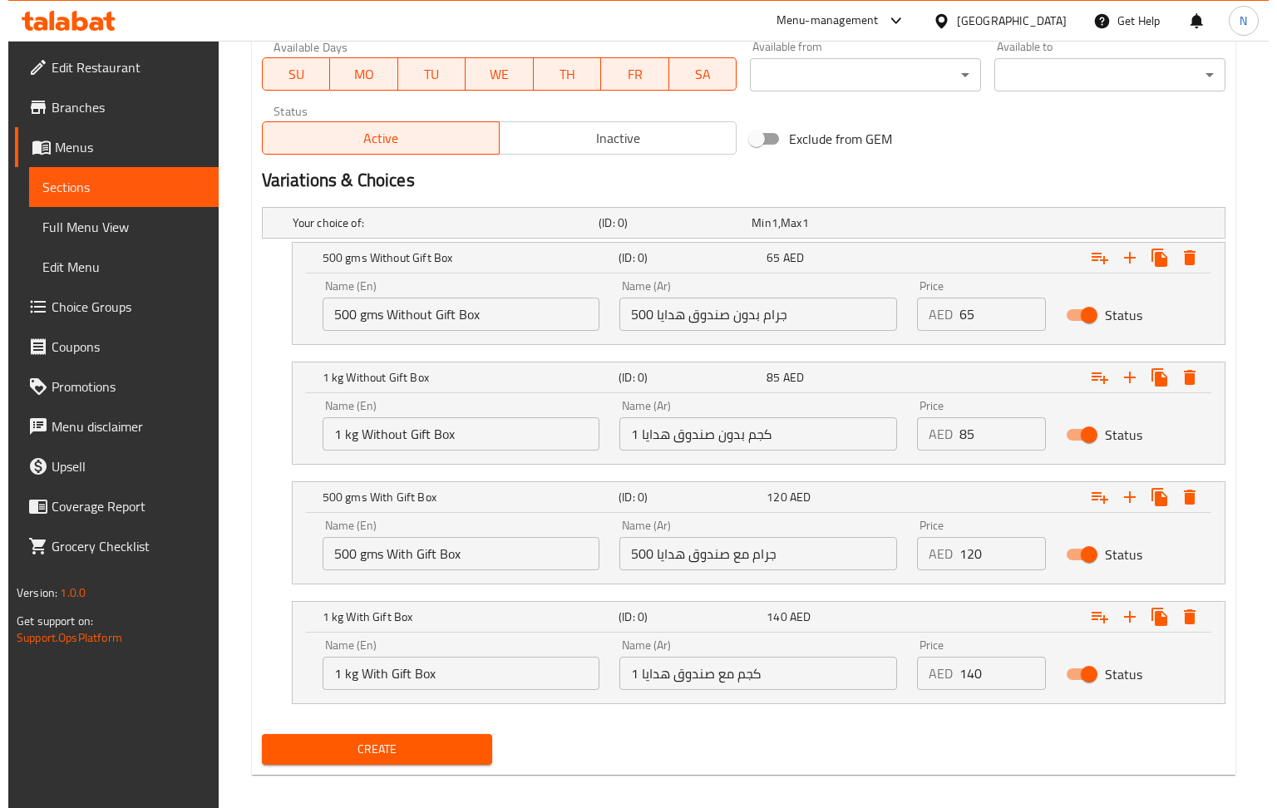
scroll to position [776, 0]
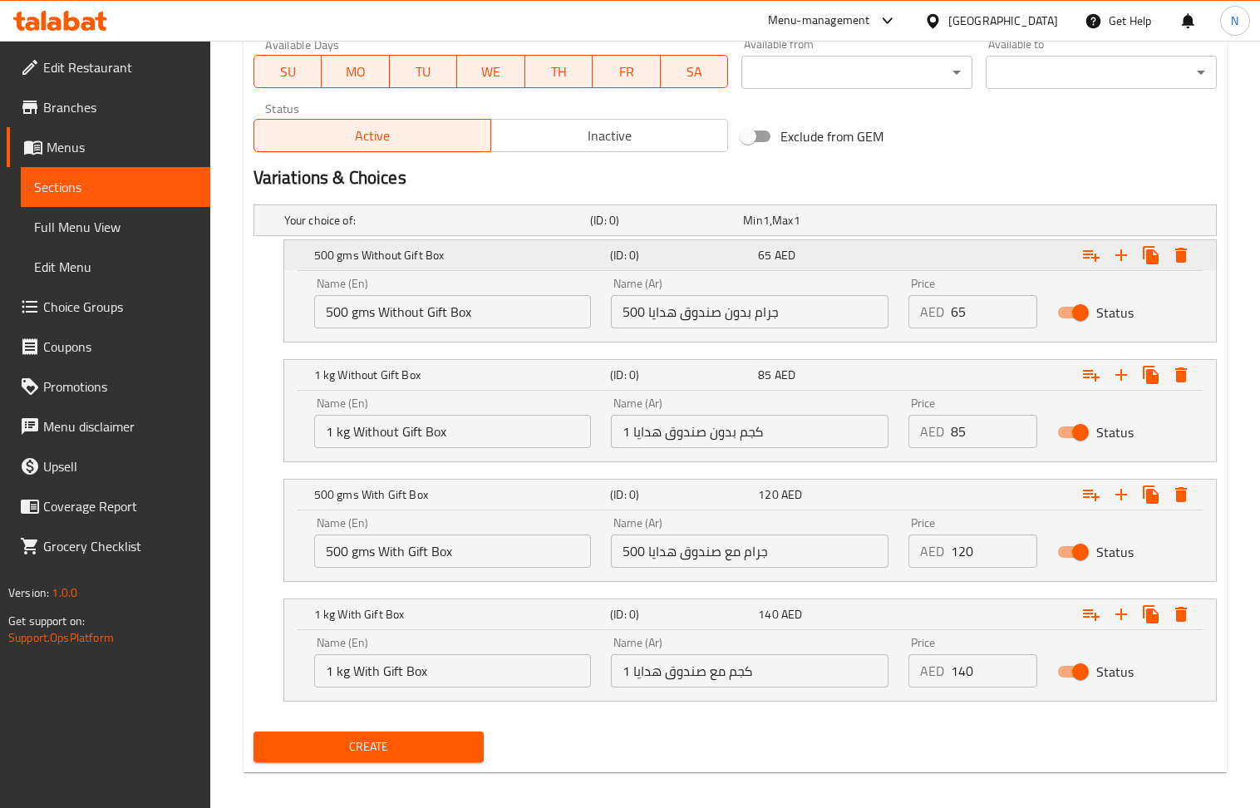
type textarea "اللوز والفستق والكاجو وفوكسنوت / الفول السوداني أو التوت البري"
click at [1177, 257] on icon "Expand" at bounding box center [1181, 255] width 12 height 15
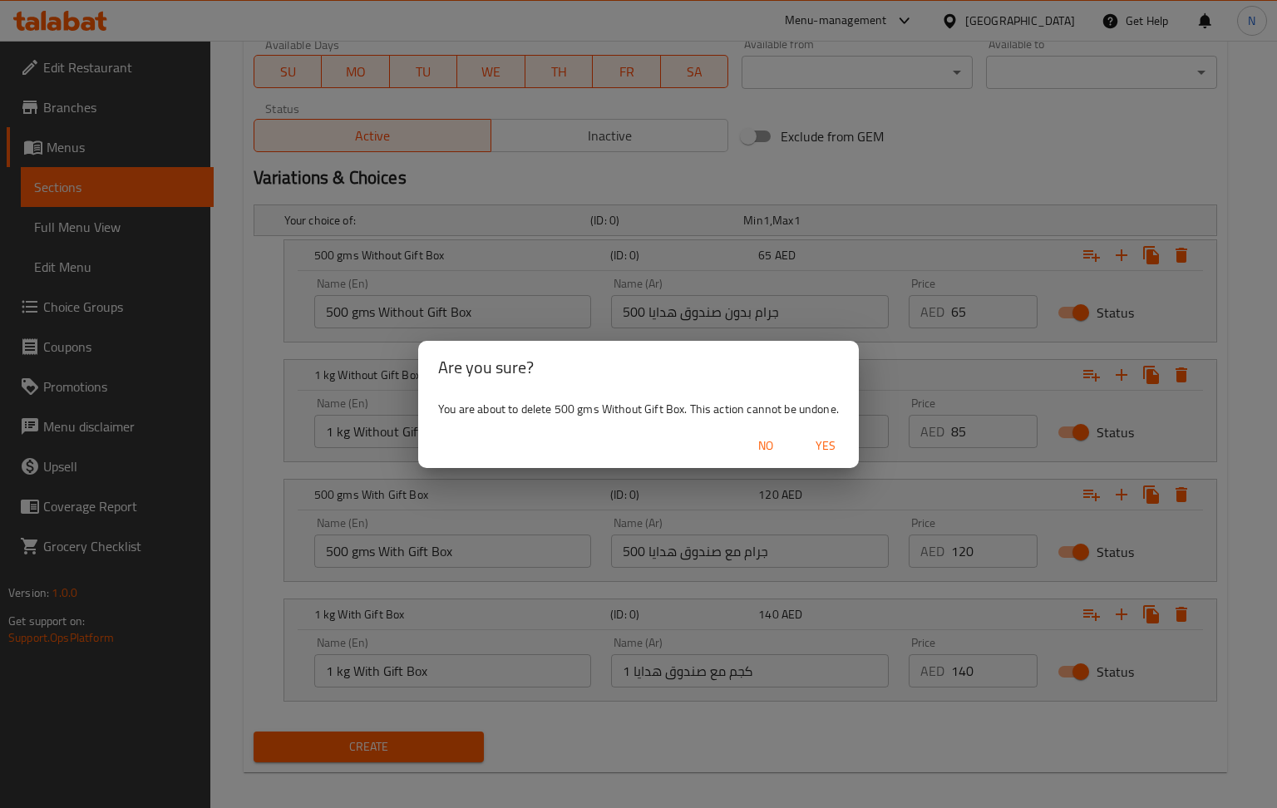
click at [826, 451] on span "Yes" at bounding box center [825, 446] width 40 height 21
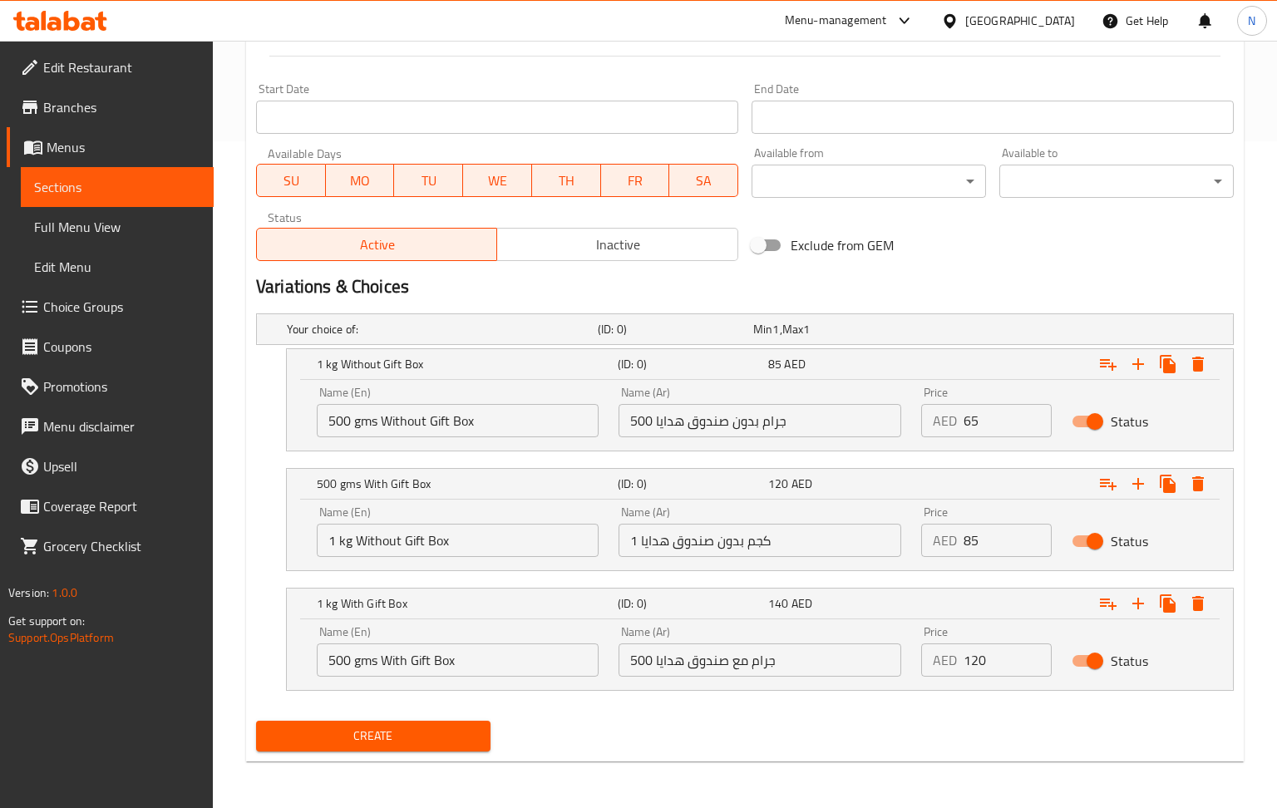
scroll to position [669, 0]
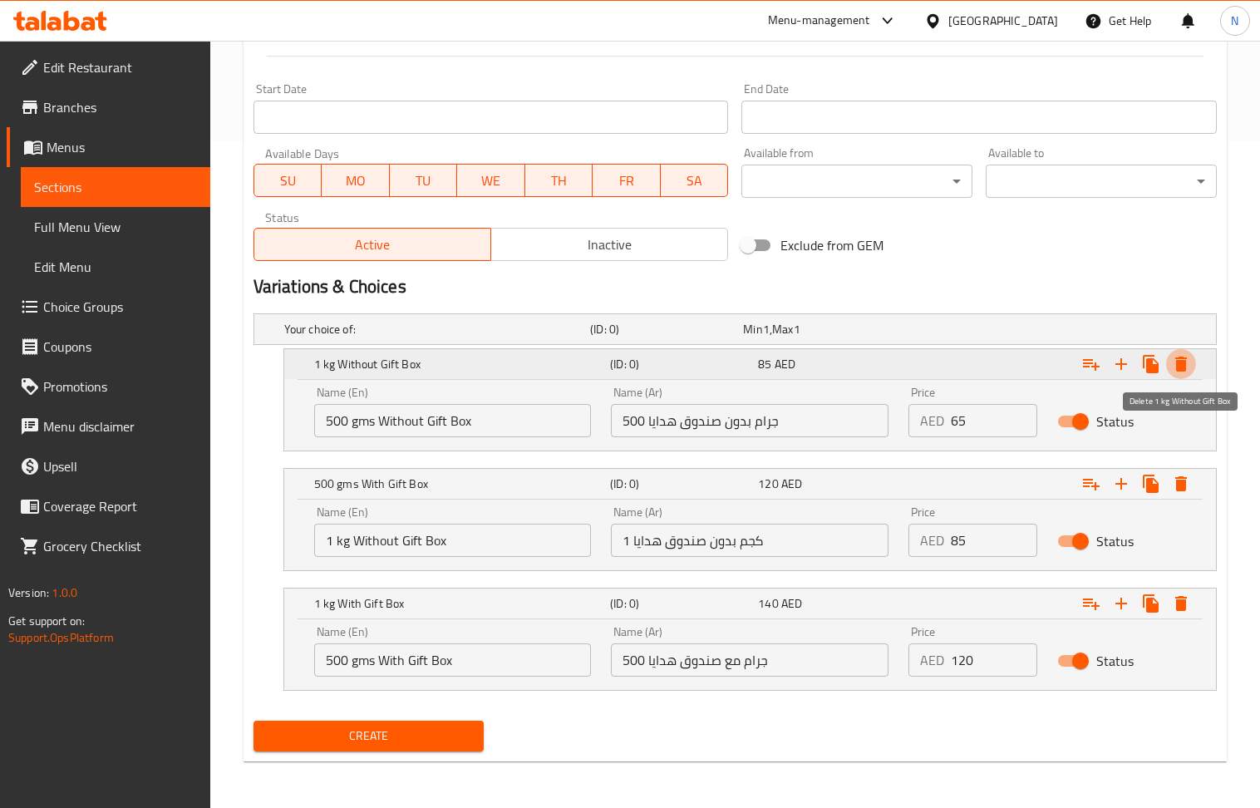
click at [1190, 362] on icon "Expand" at bounding box center [1181, 364] width 20 height 20
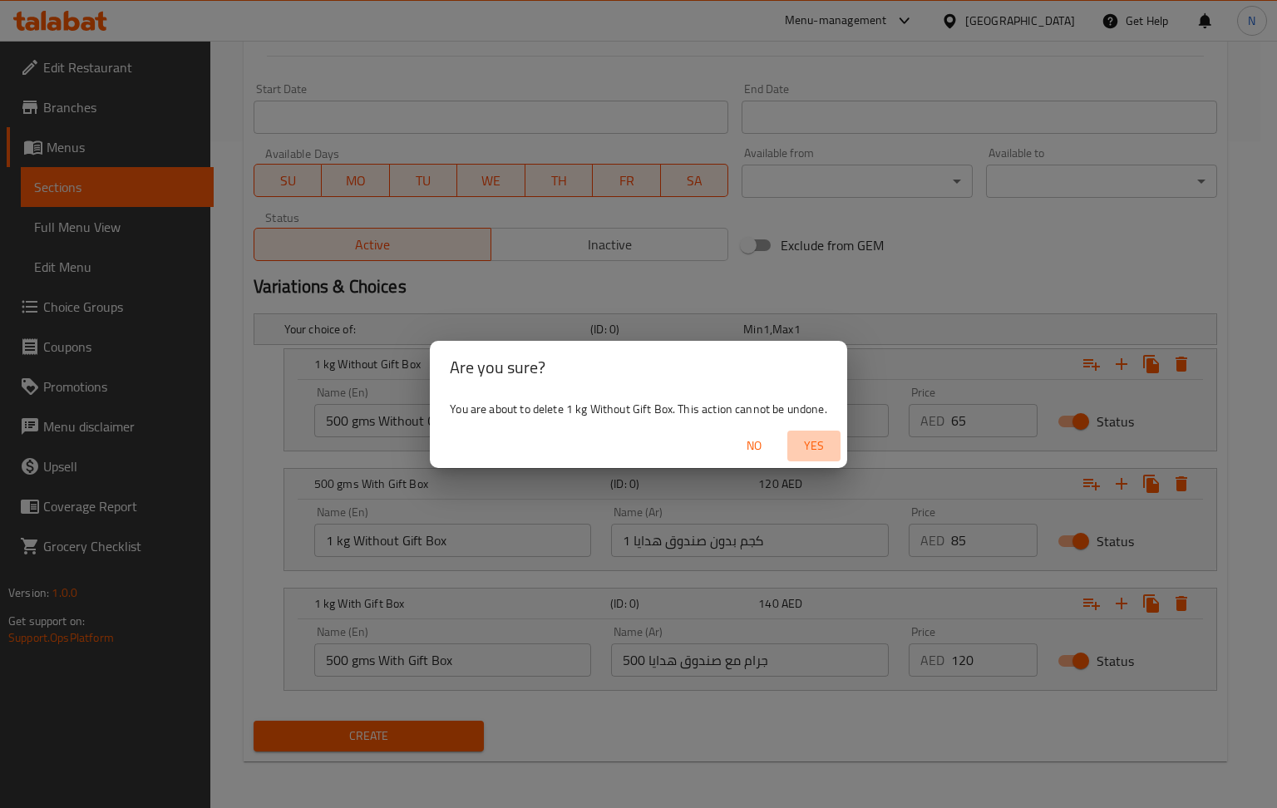
click at [813, 440] on span "Yes" at bounding box center [814, 446] width 40 height 21
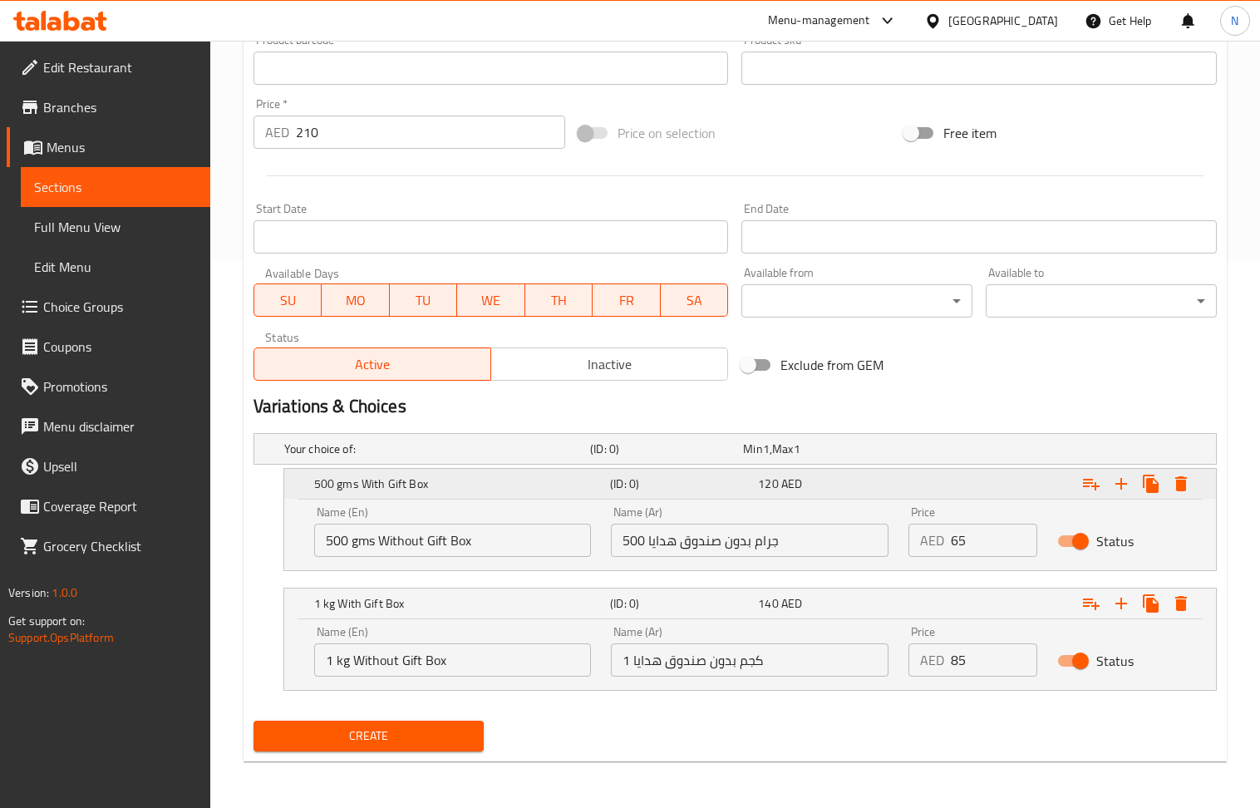
click at [1185, 485] on icon "Expand" at bounding box center [1181, 484] width 20 height 20
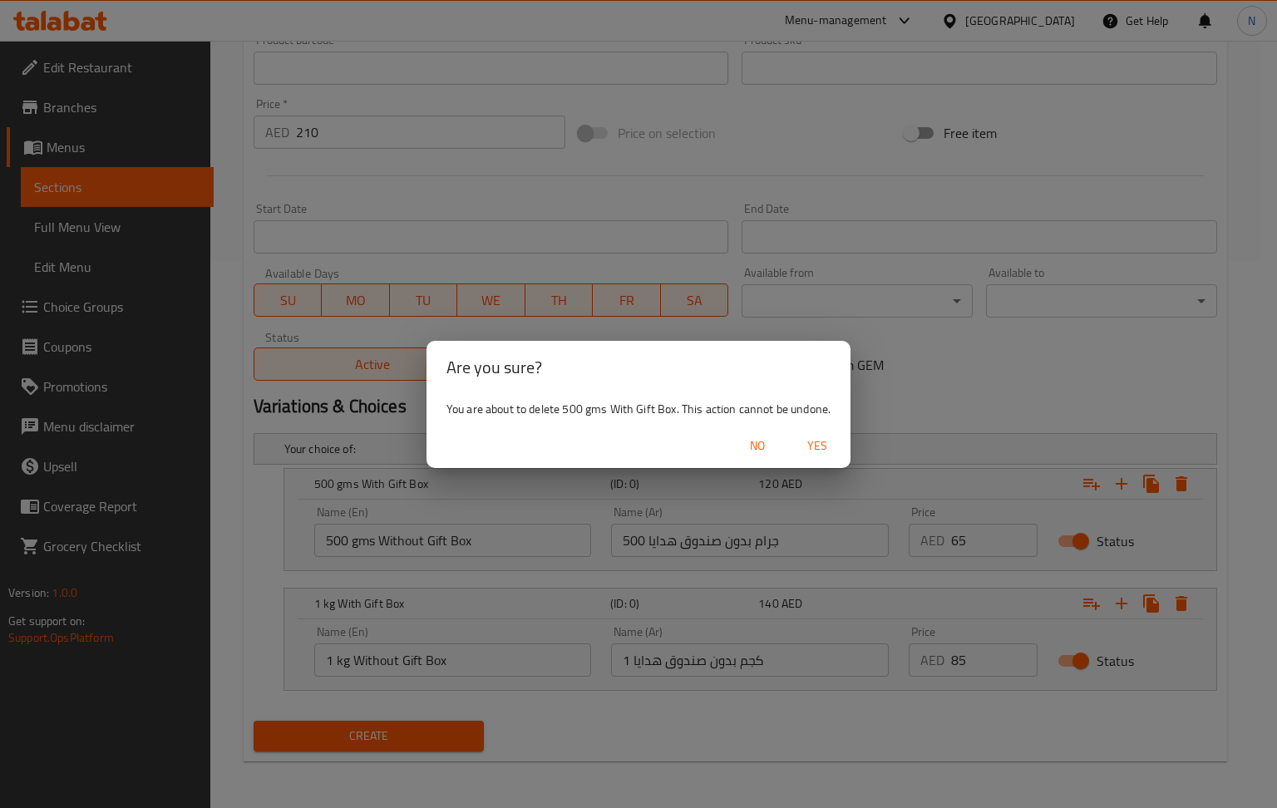
click at [829, 441] on span "Yes" at bounding box center [817, 446] width 40 height 21
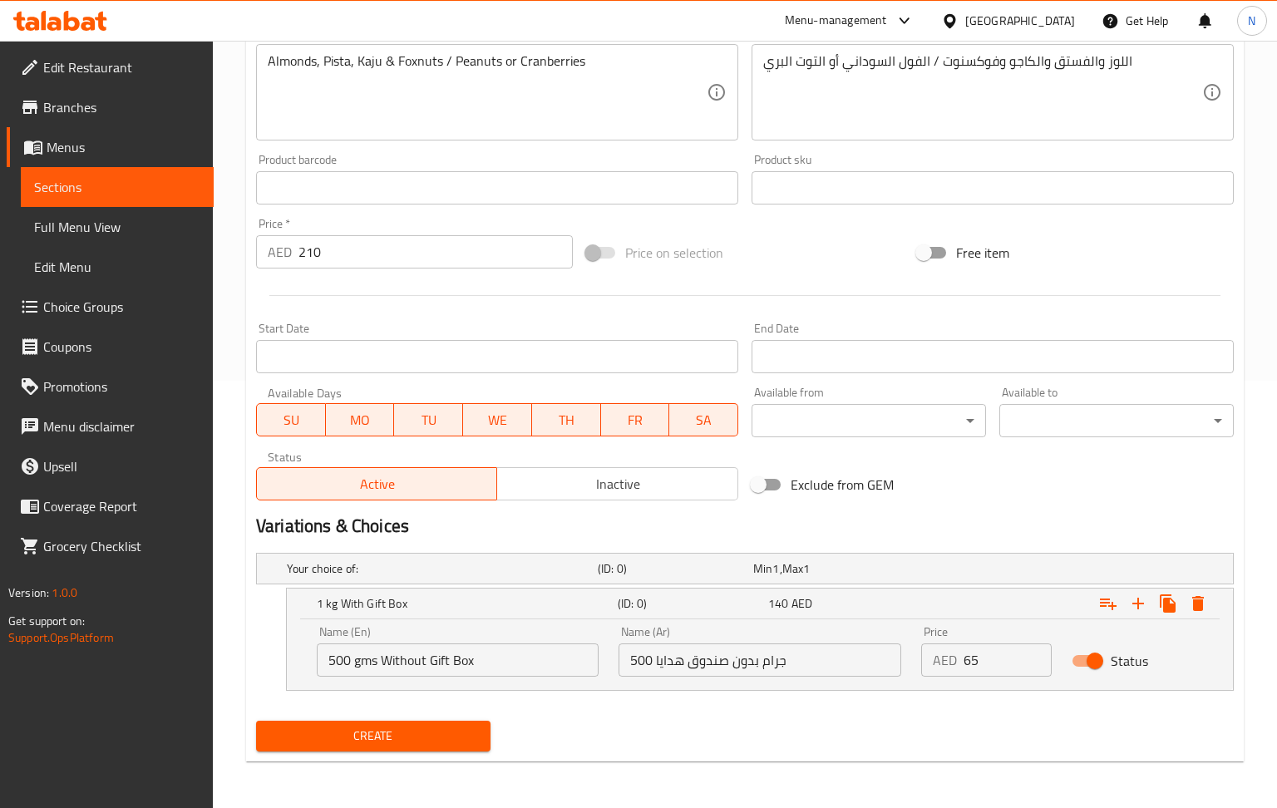
scroll to position [429, 0]
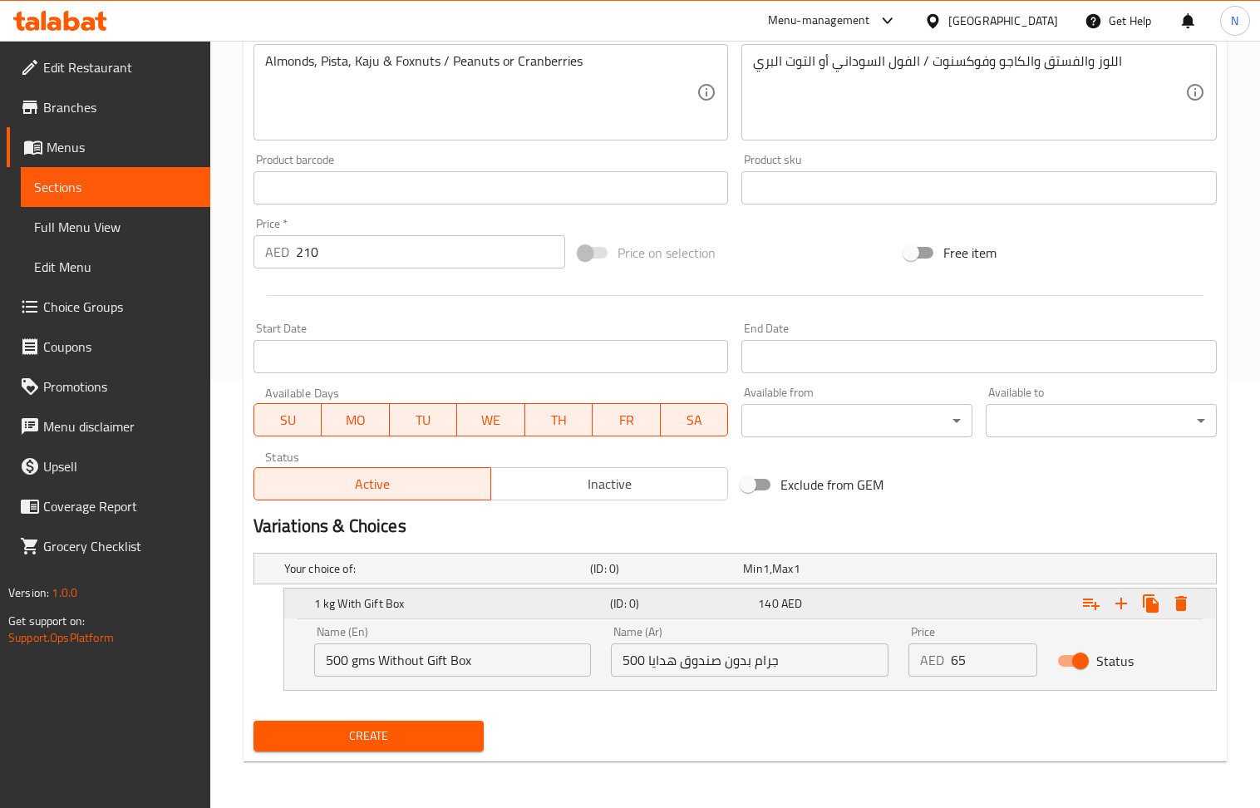
click at [1184, 600] on icon "Expand" at bounding box center [1181, 603] width 12 height 15
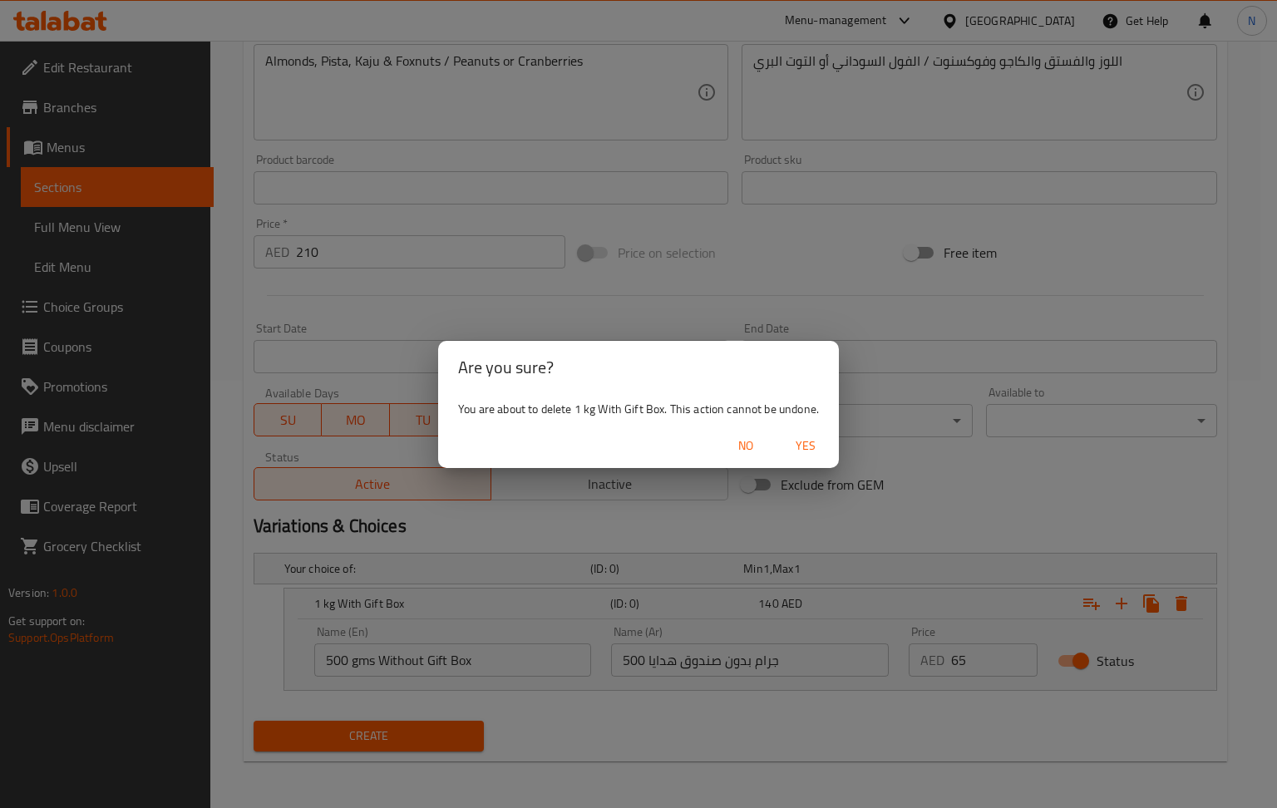
click at [815, 439] on span "Yes" at bounding box center [806, 446] width 40 height 21
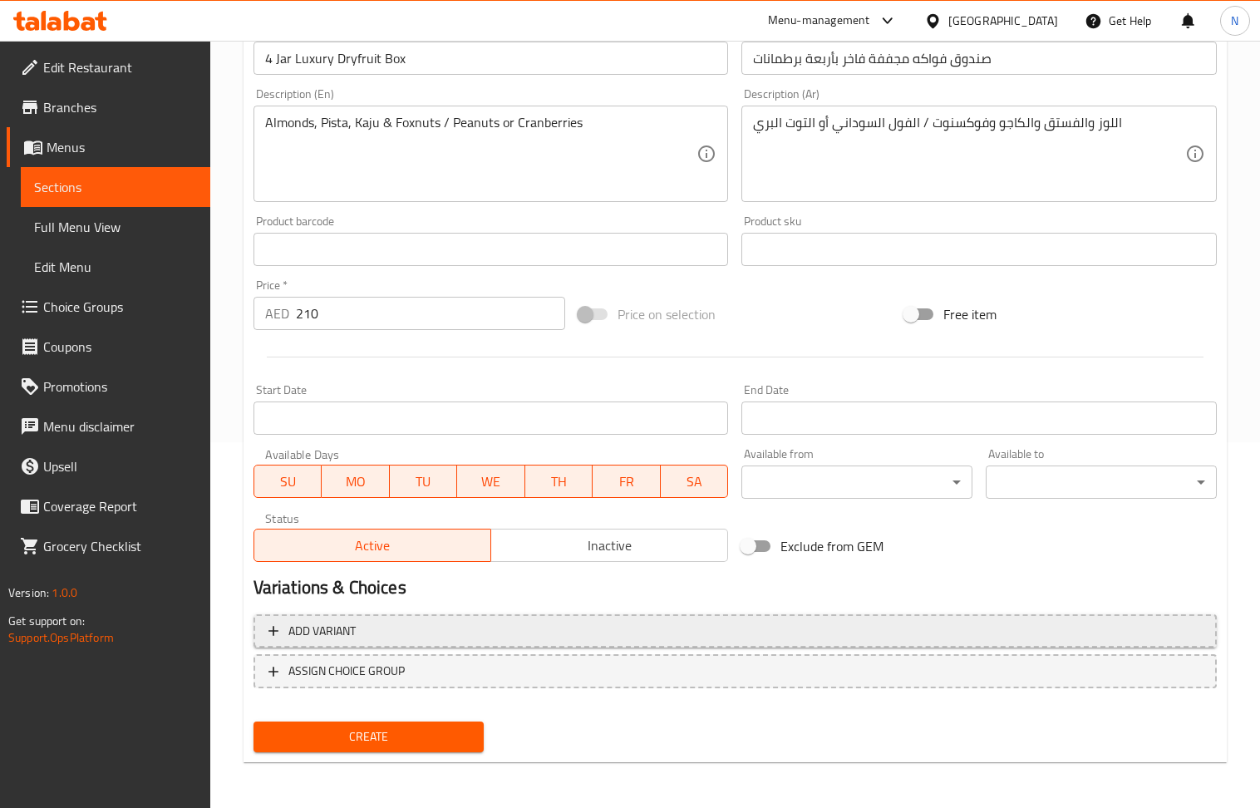
click at [1111, 629] on span "Add variant" at bounding box center [734, 631] width 933 height 21
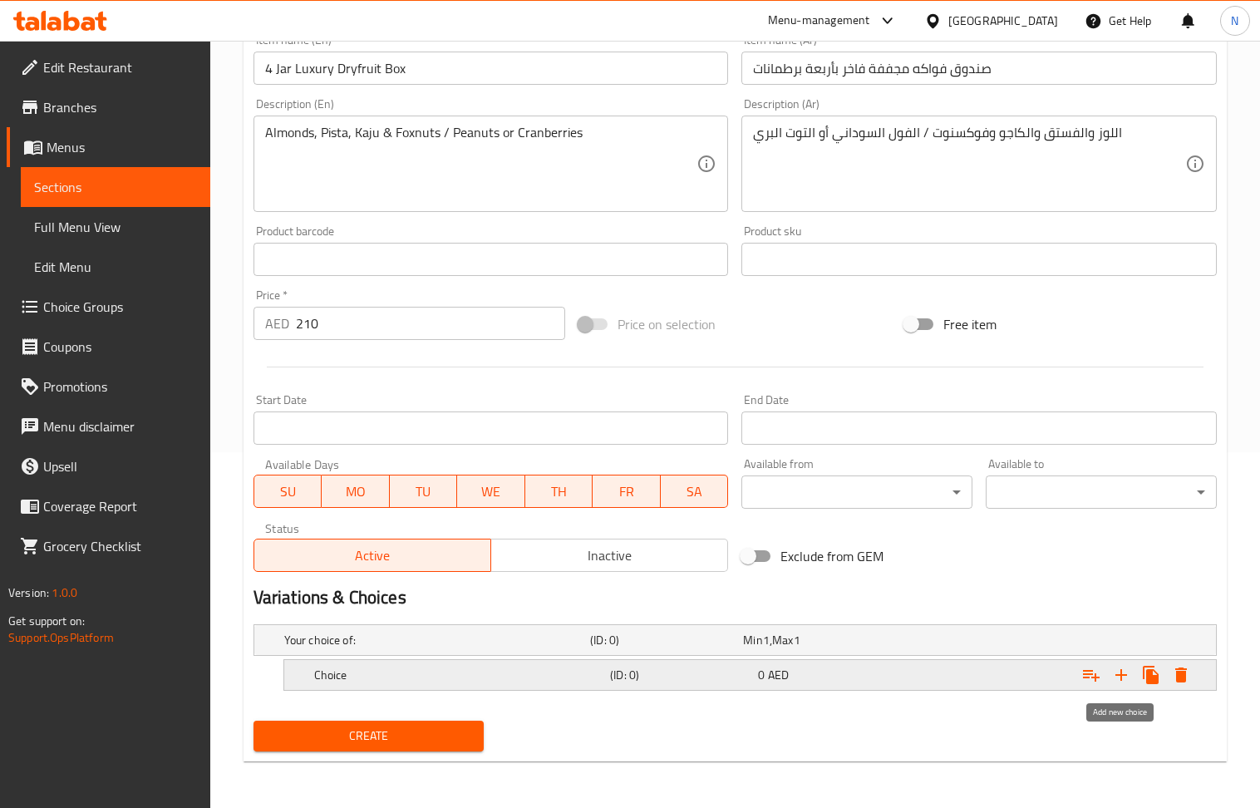
click at [1125, 678] on icon "Expand" at bounding box center [1121, 675] width 20 height 20
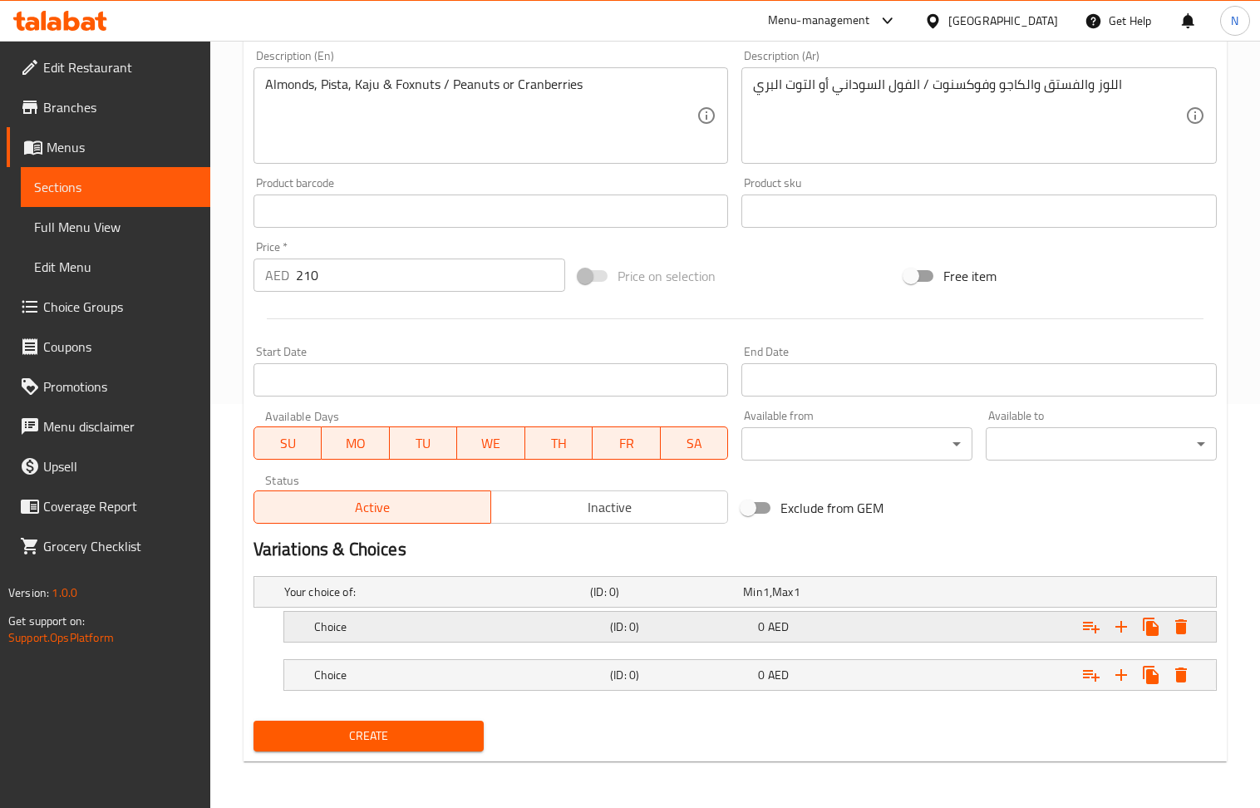
click at [835, 619] on div "0 AED" at bounding box center [828, 626] width 141 height 17
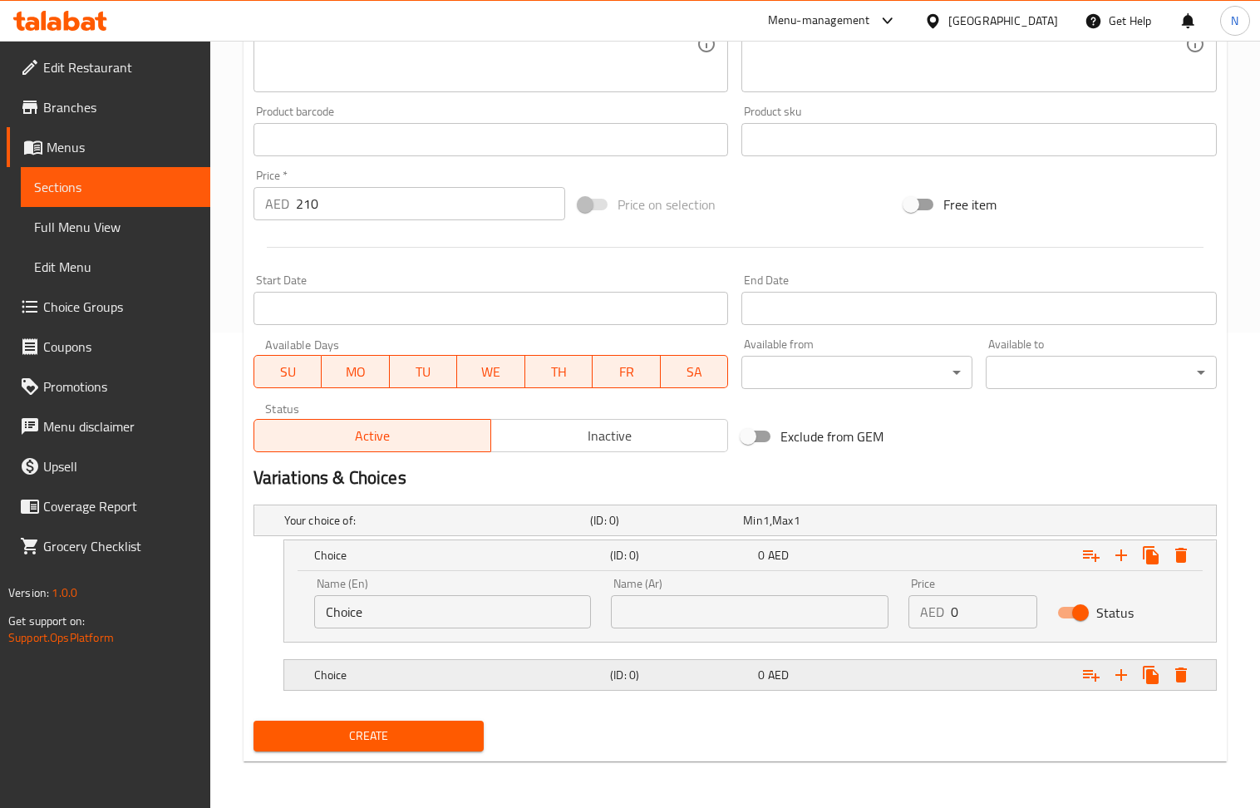
click at [793, 663] on div "0 AED" at bounding box center [829, 674] width 148 height 23
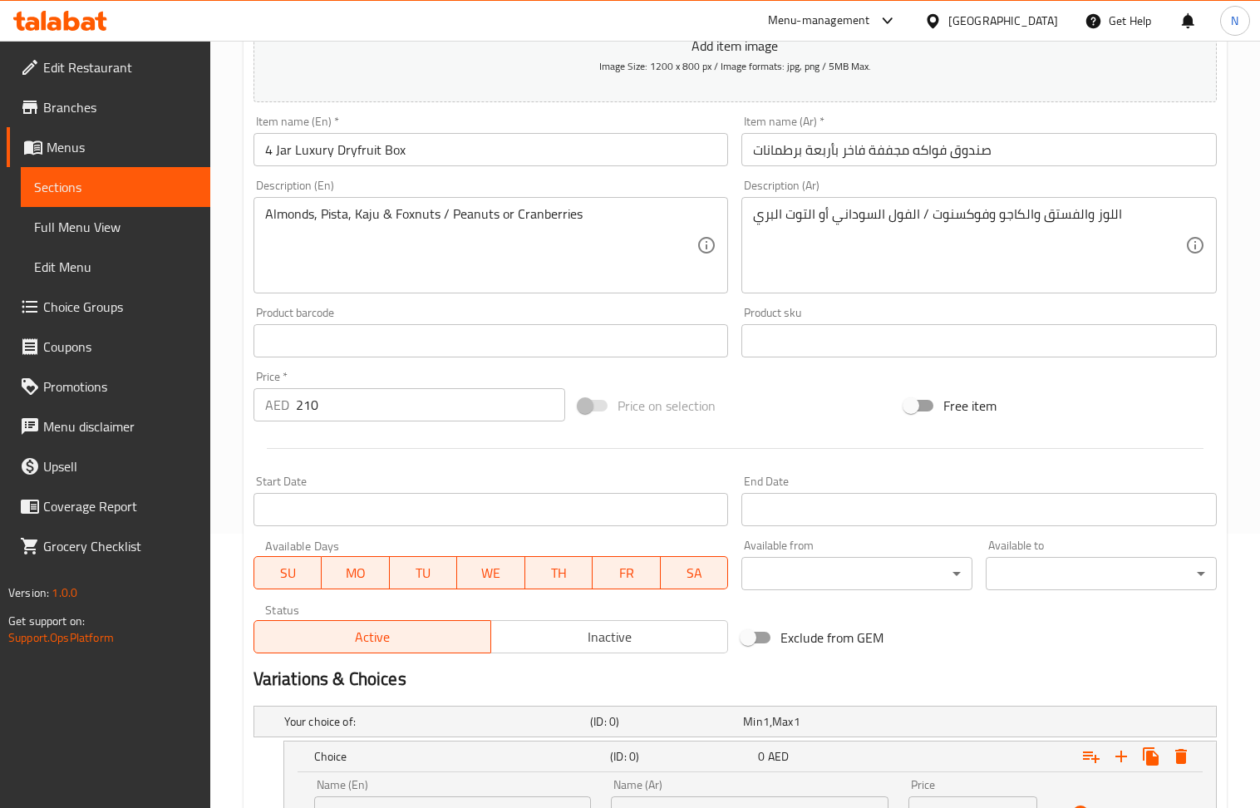
scroll to position [256, 0]
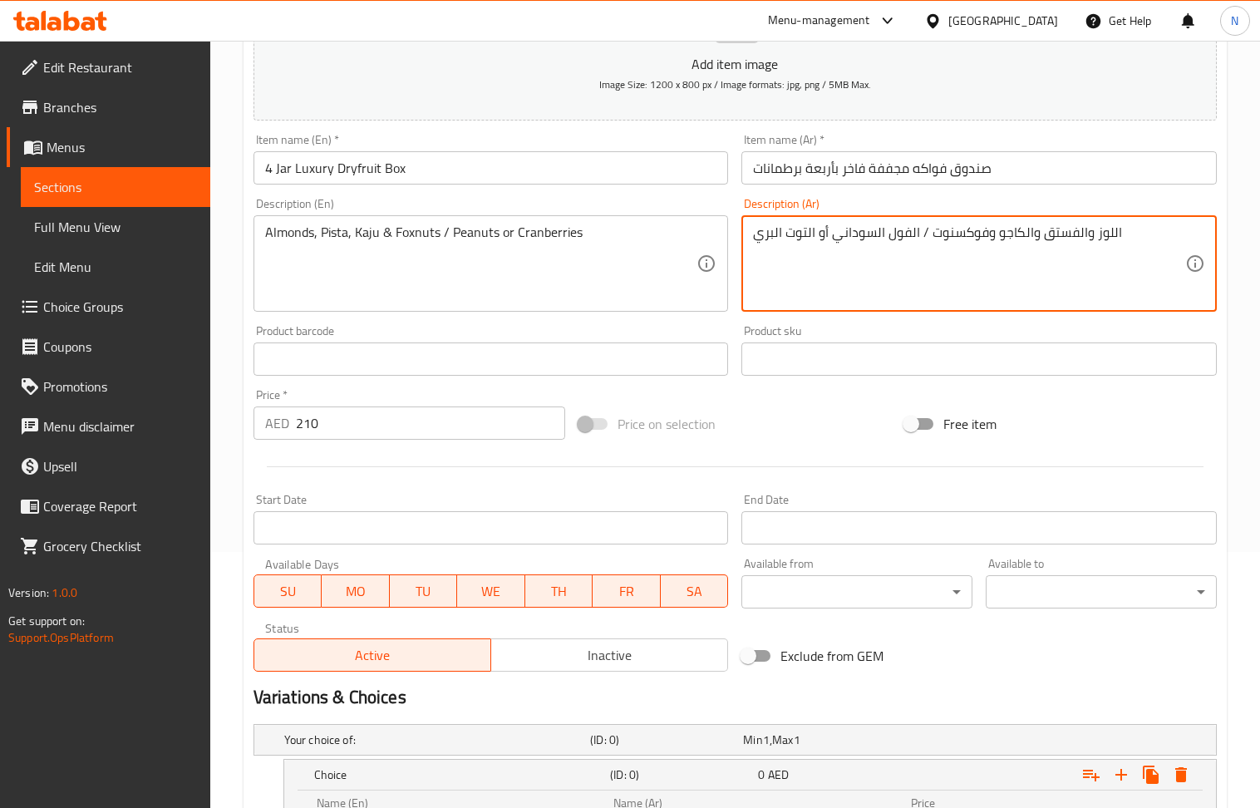
drag, startPoint x: 833, startPoint y: 237, endPoint x: 916, endPoint y: 229, distance: 83.5
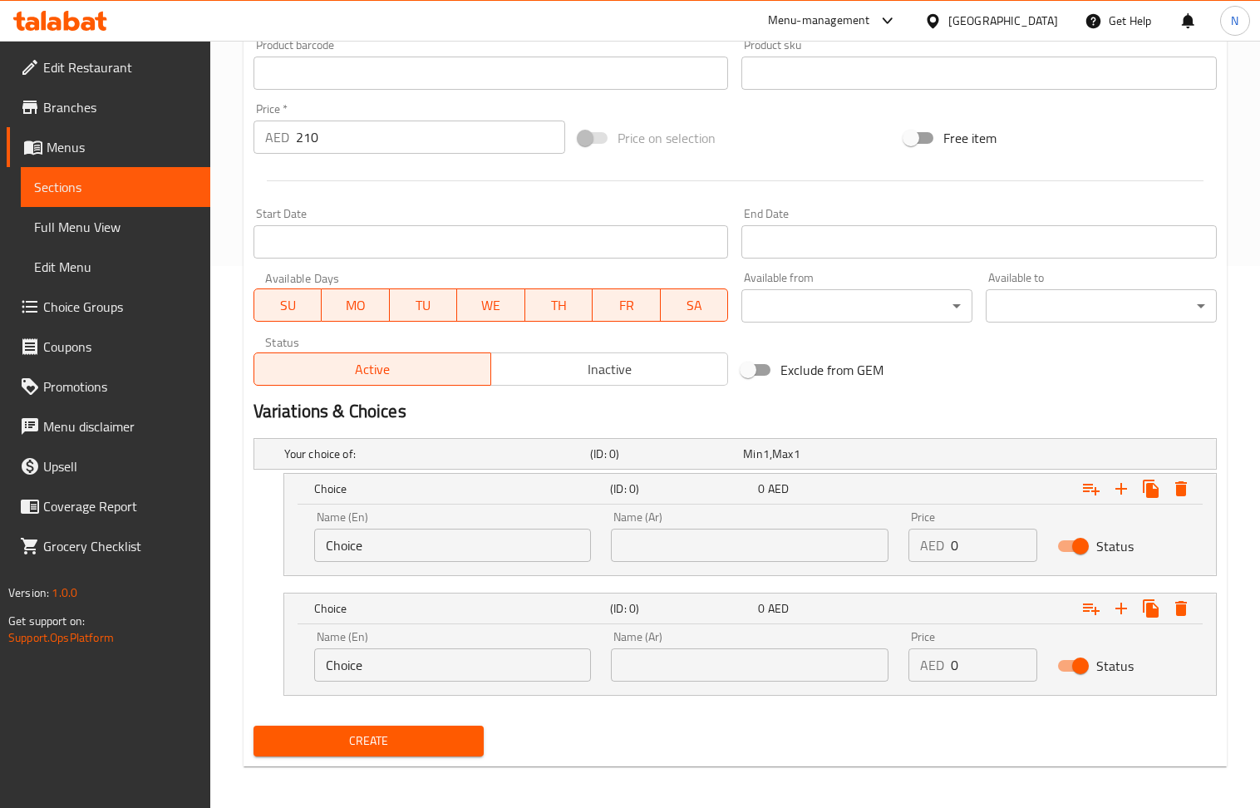
scroll to position [549, 0]
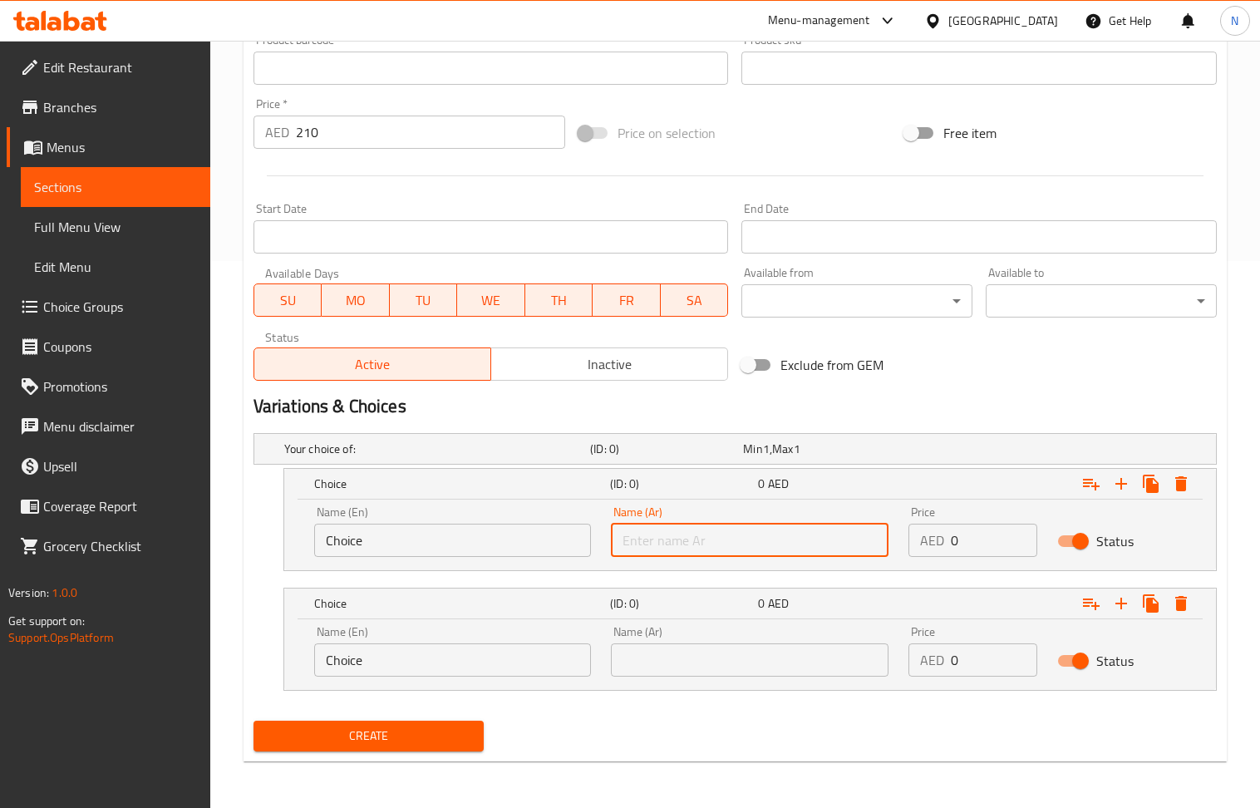
click at [816, 539] on input "text" at bounding box center [750, 540] width 278 height 33
paste input "الفول السوداني"
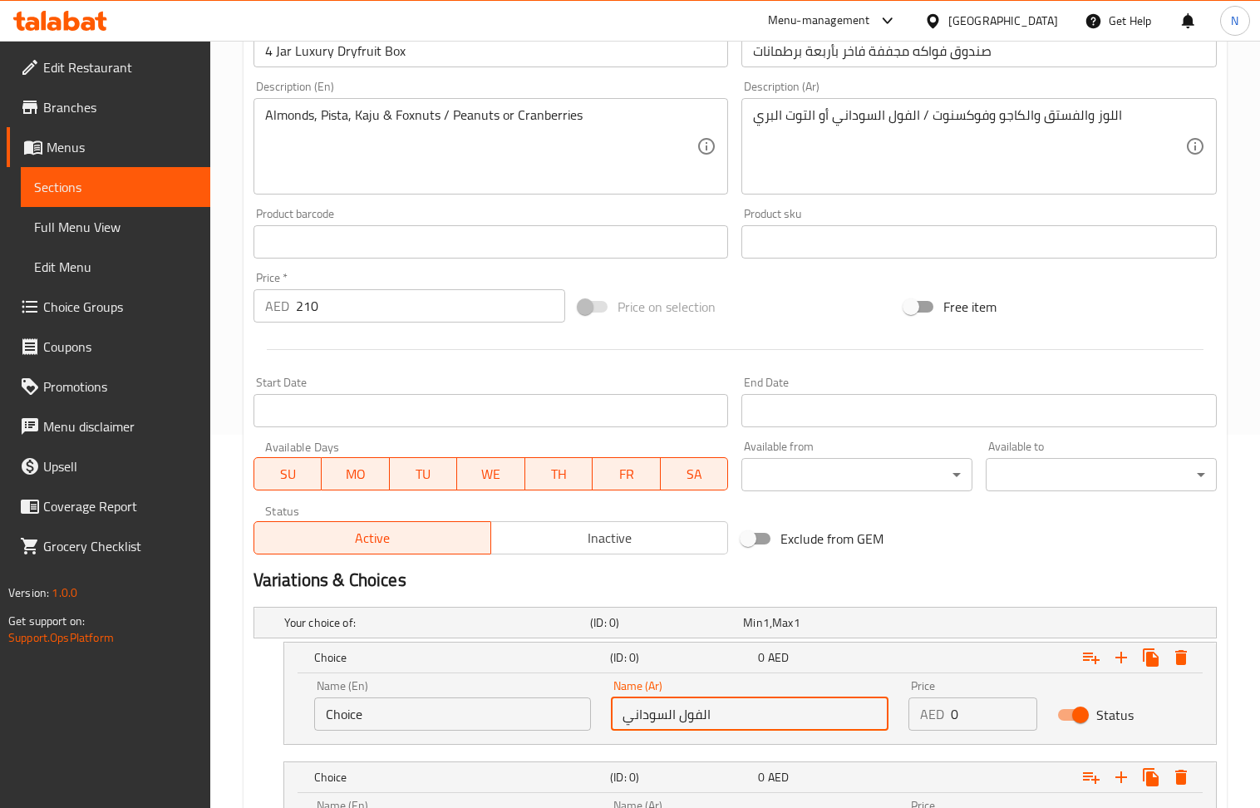
scroll to position [328, 0]
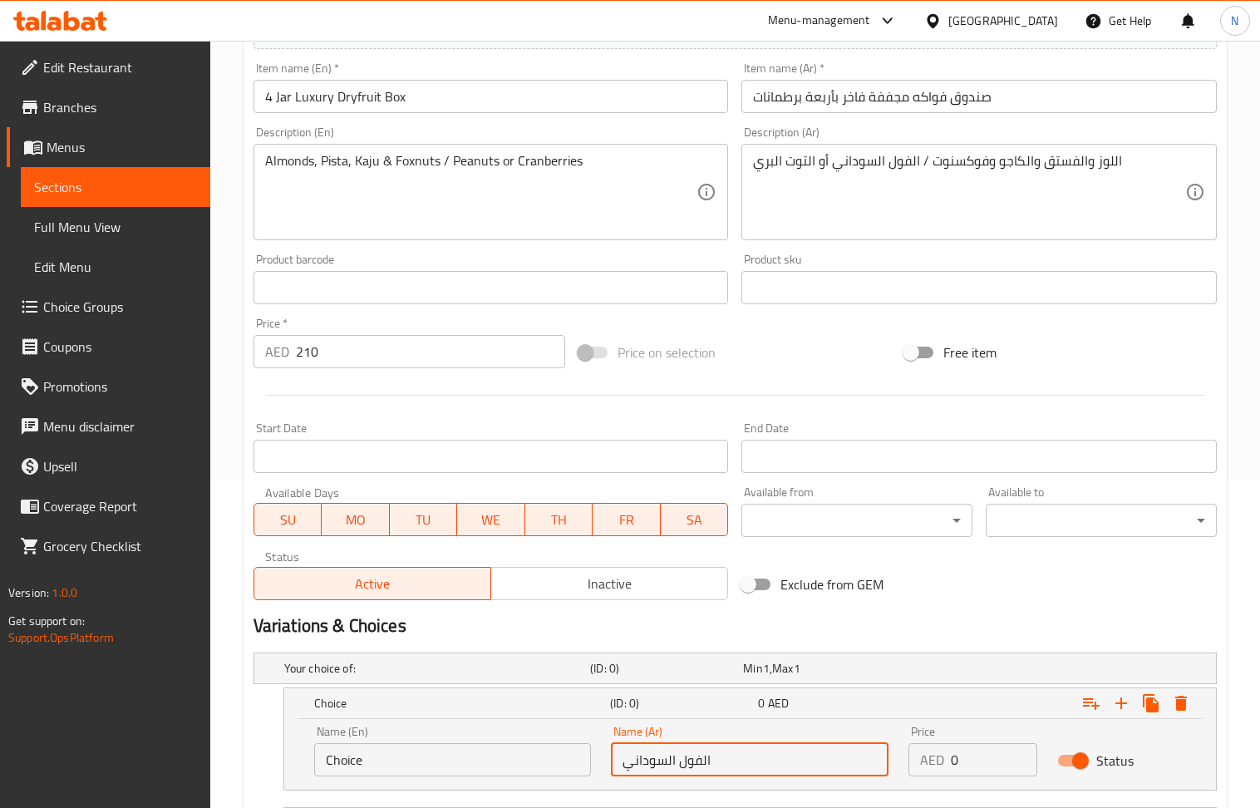
type input "الفول السوداني"
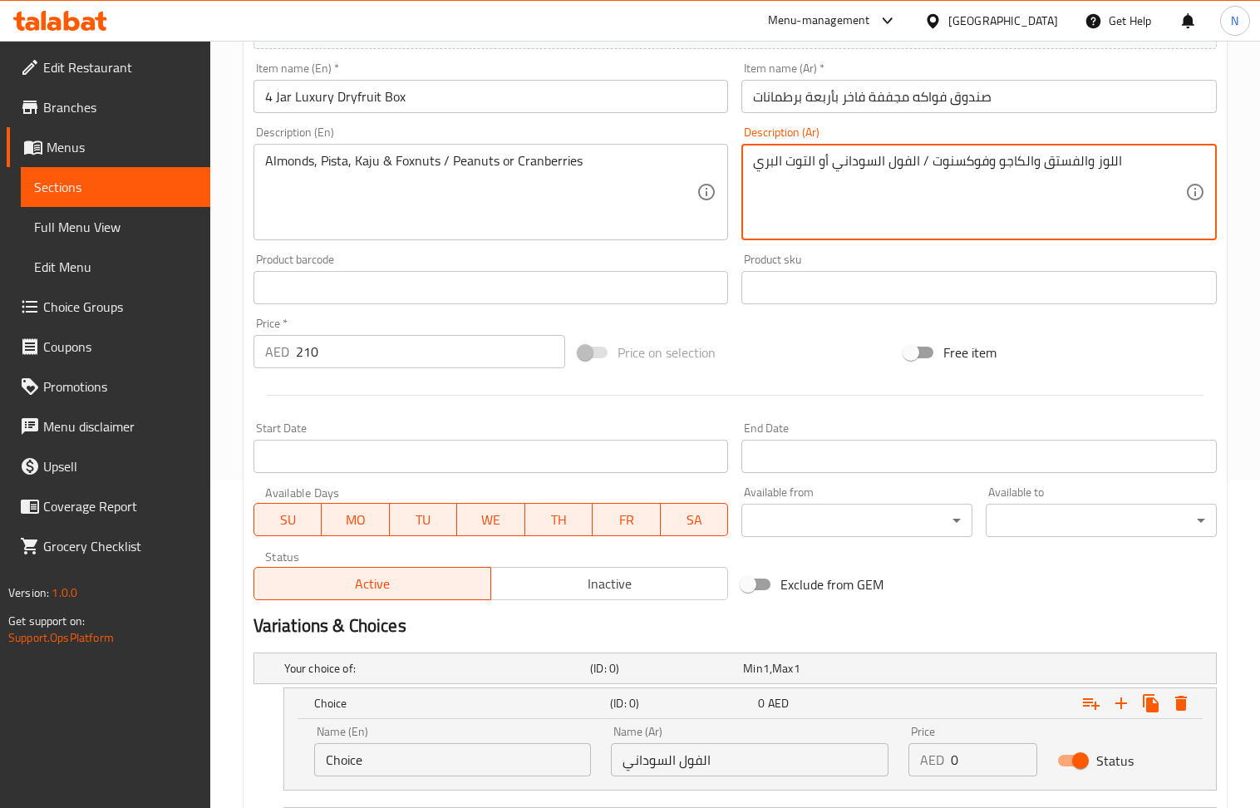
drag, startPoint x: 815, startPoint y: 157, endPoint x: 729, endPoint y: 165, distance: 85.9
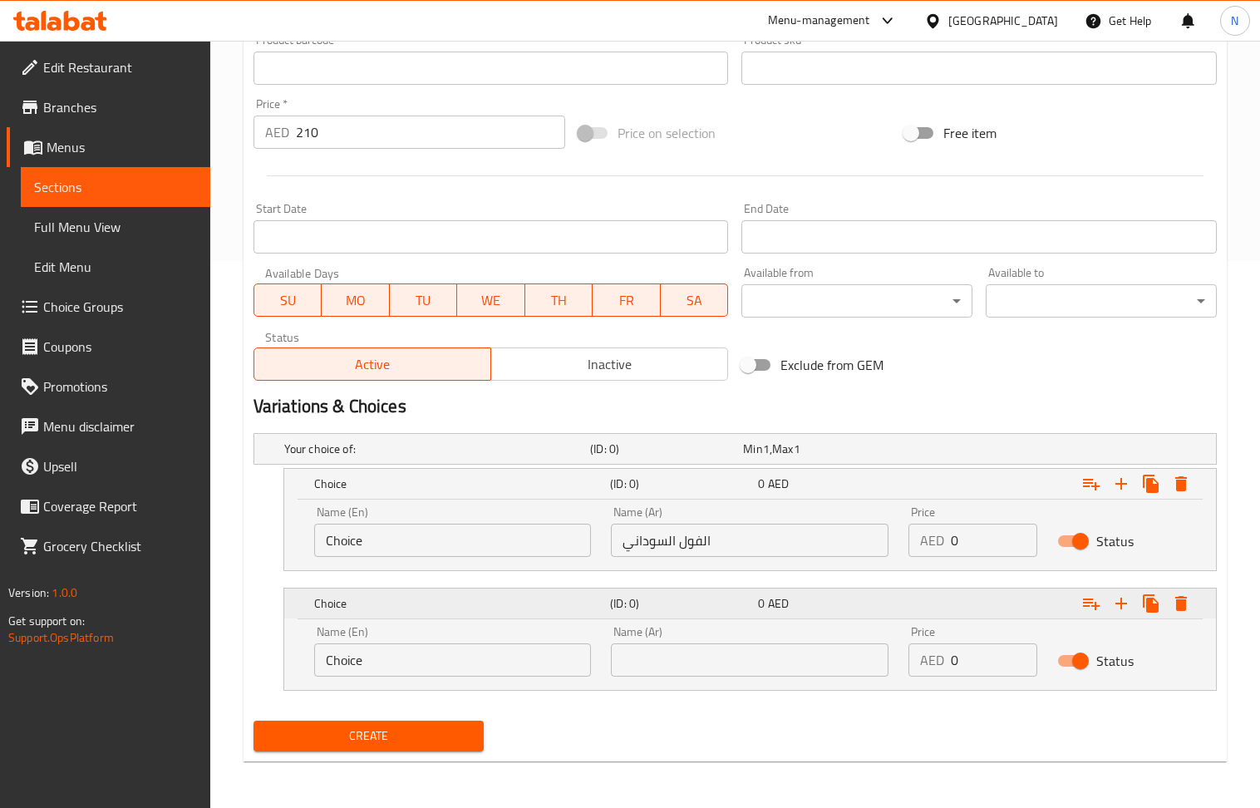
scroll to position [549, 0]
click at [761, 653] on input "text" at bounding box center [750, 659] width 278 height 33
paste input "التوت البري"
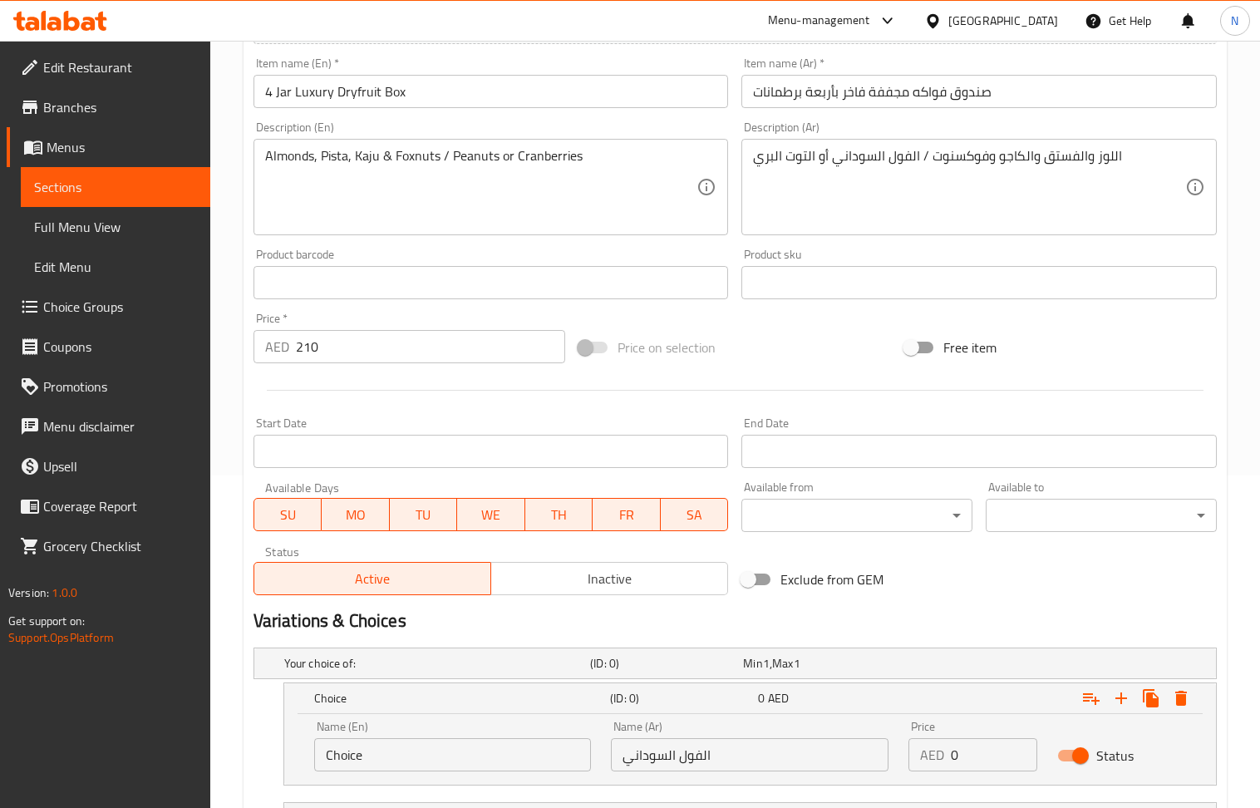
scroll to position [328, 0]
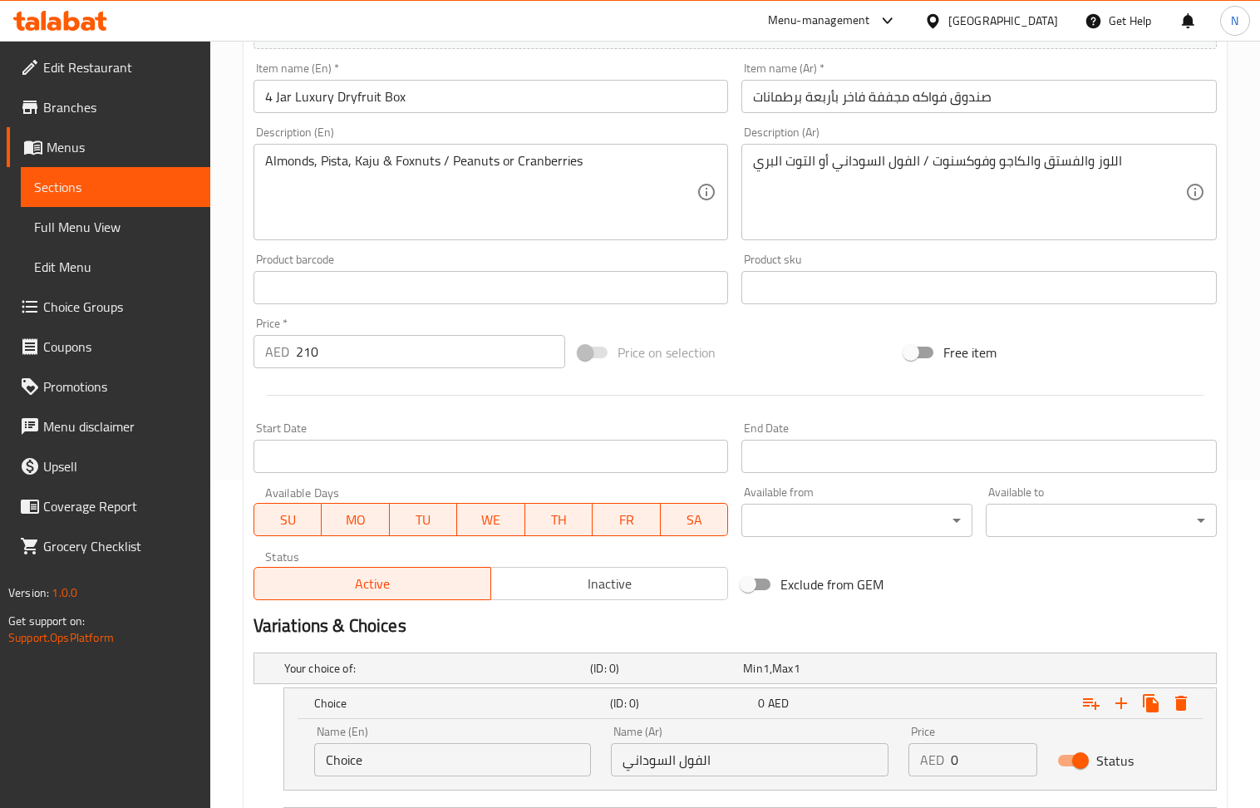
type input "التوت البري"
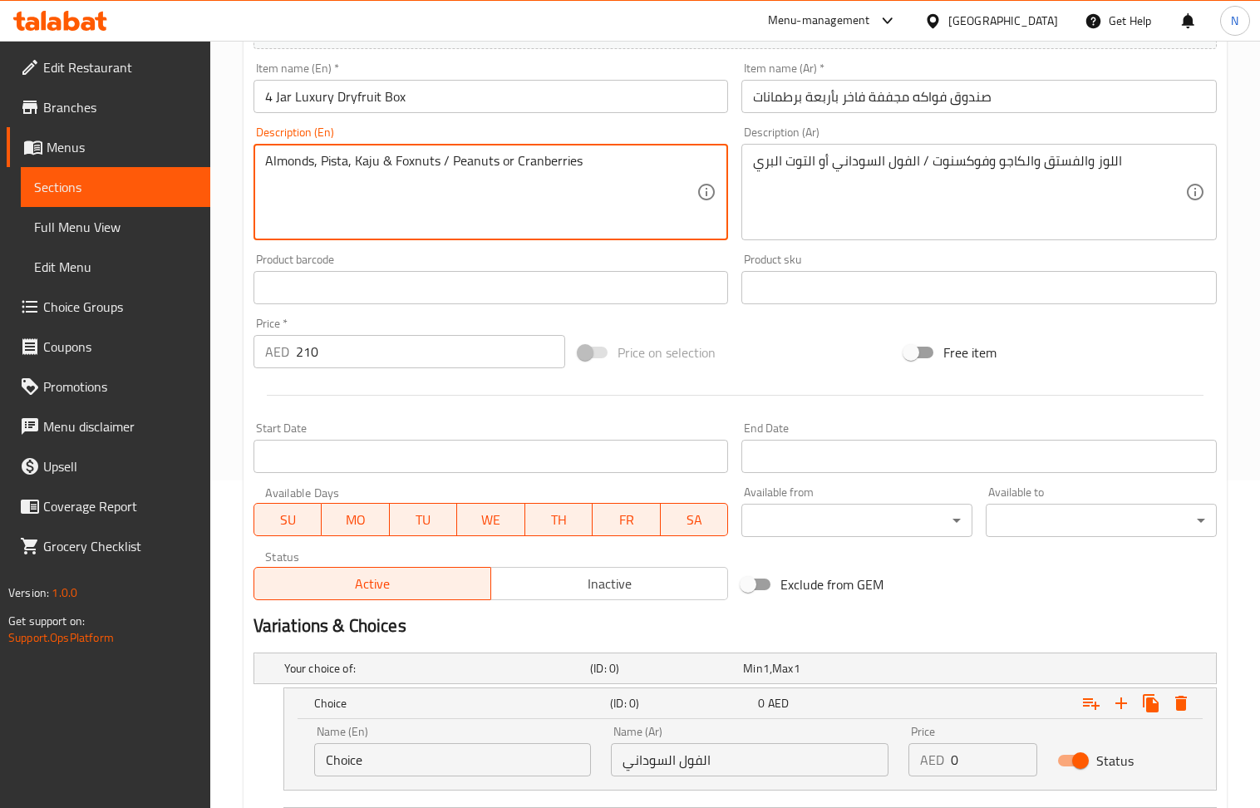
click at [549, 160] on textarea "Almonds, Pista, Kaju & Foxnuts / Peanuts or Cranberries" at bounding box center [481, 192] width 432 height 79
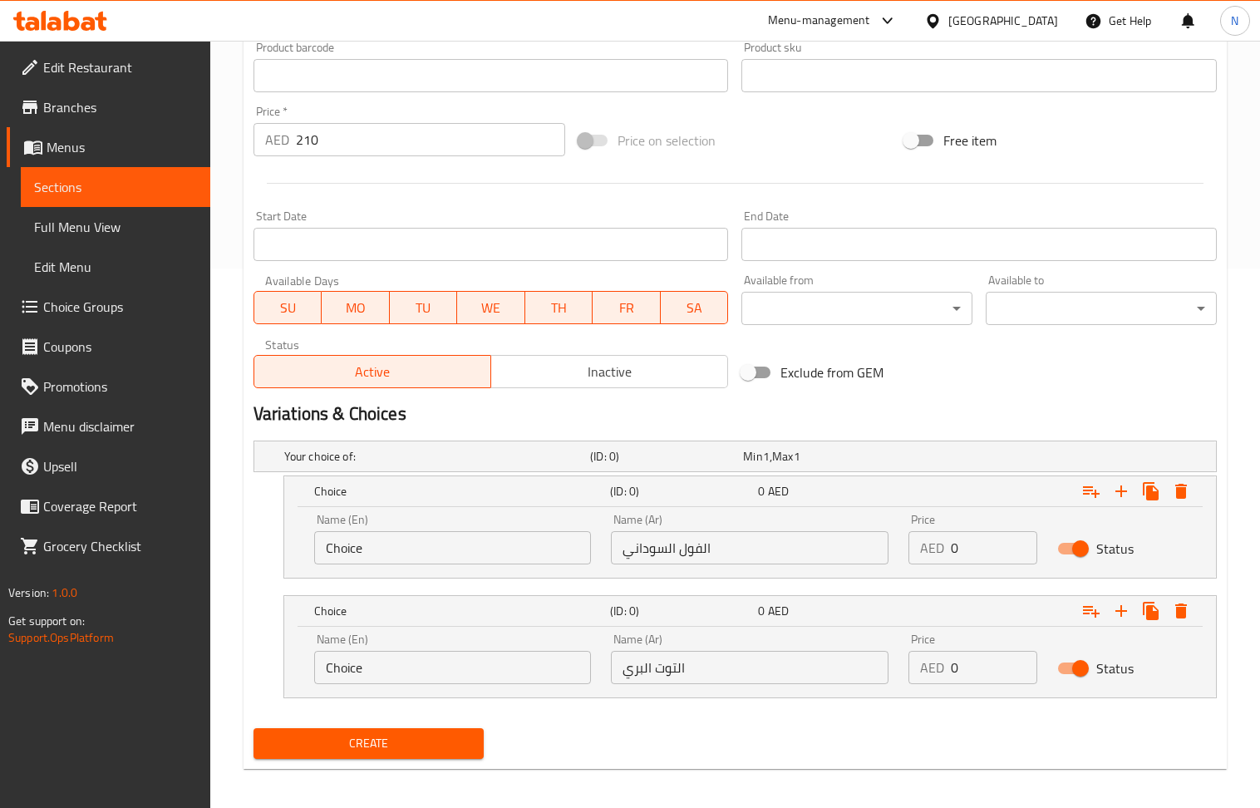
scroll to position [549, 0]
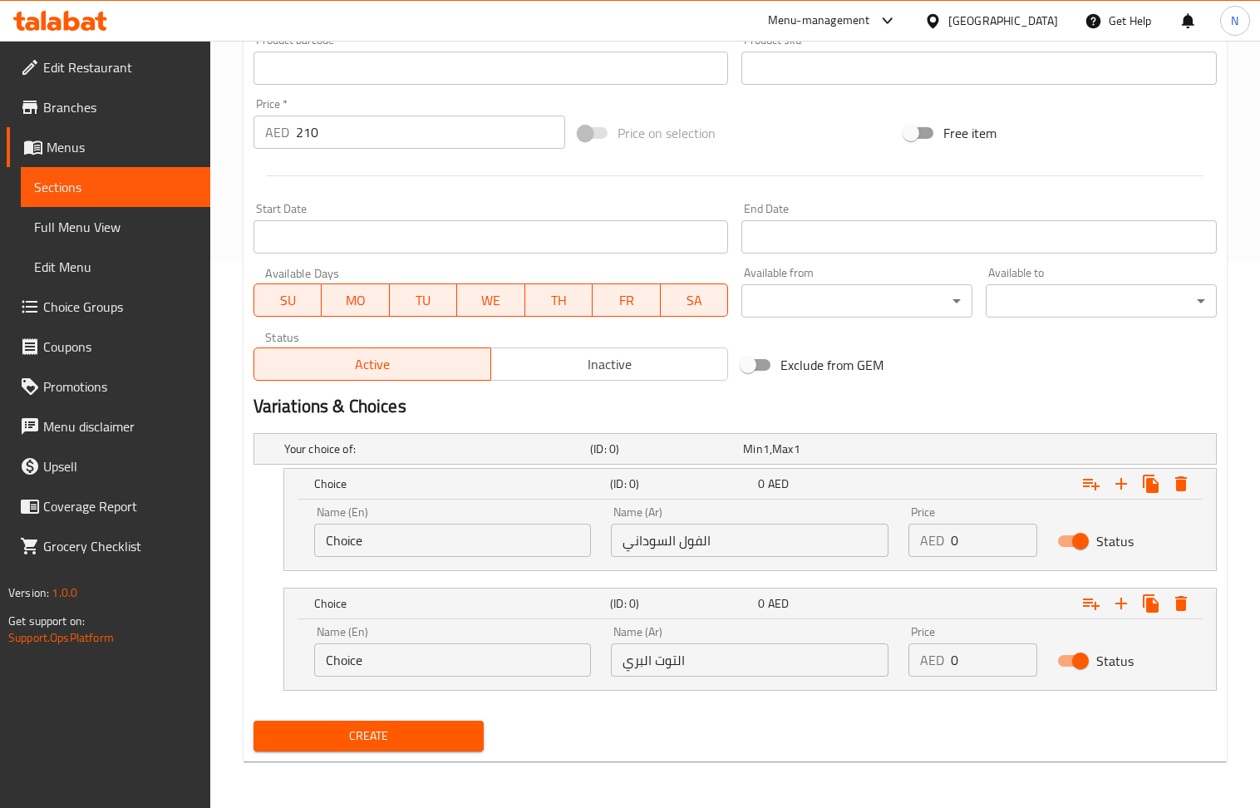
click at [463, 643] on input "Choice" at bounding box center [453, 659] width 278 height 33
paste input "ranberries"
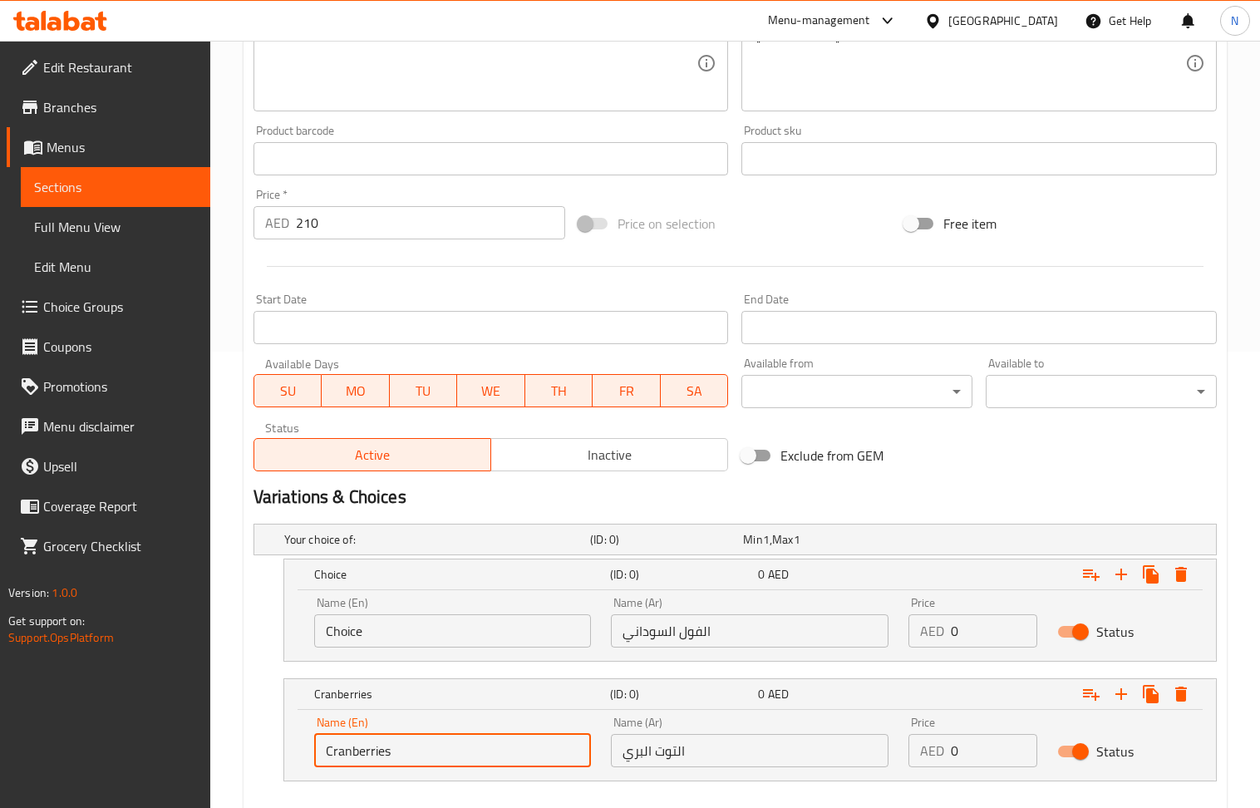
scroll to position [328, 0]
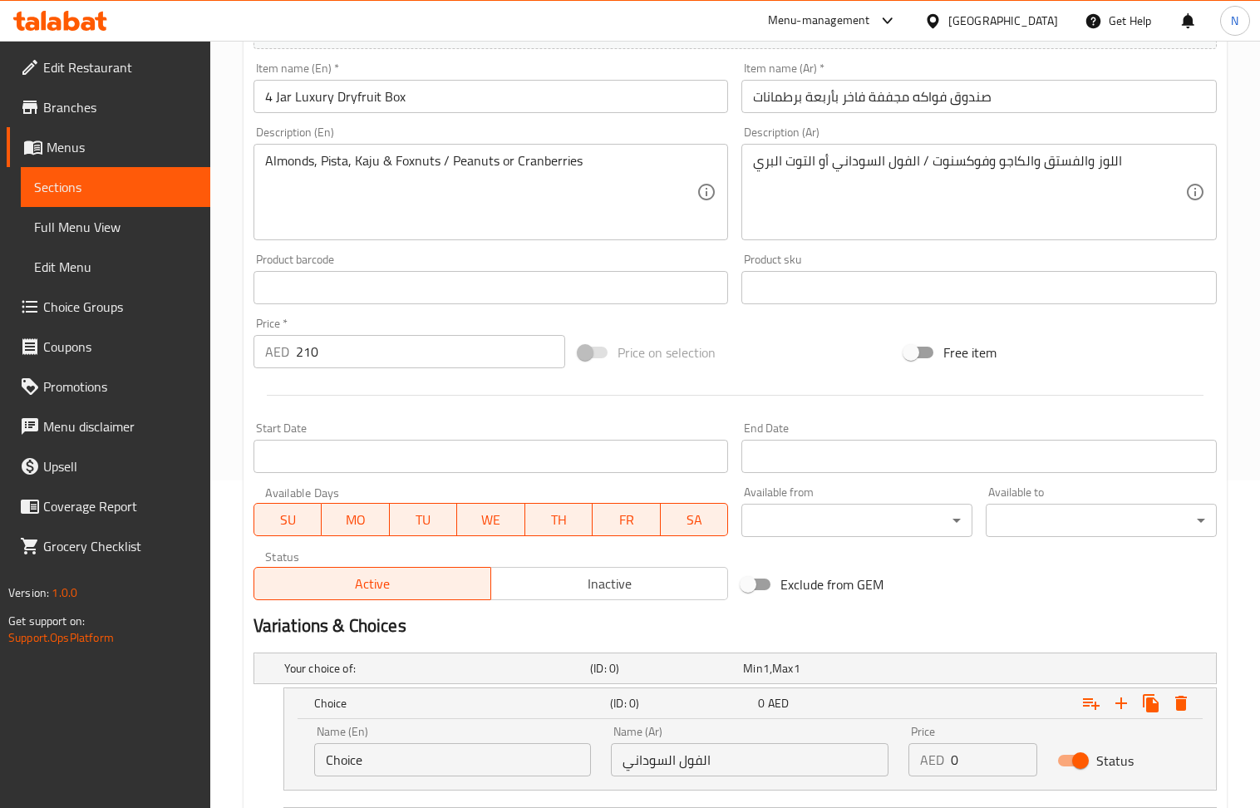
type input "Cranberries"
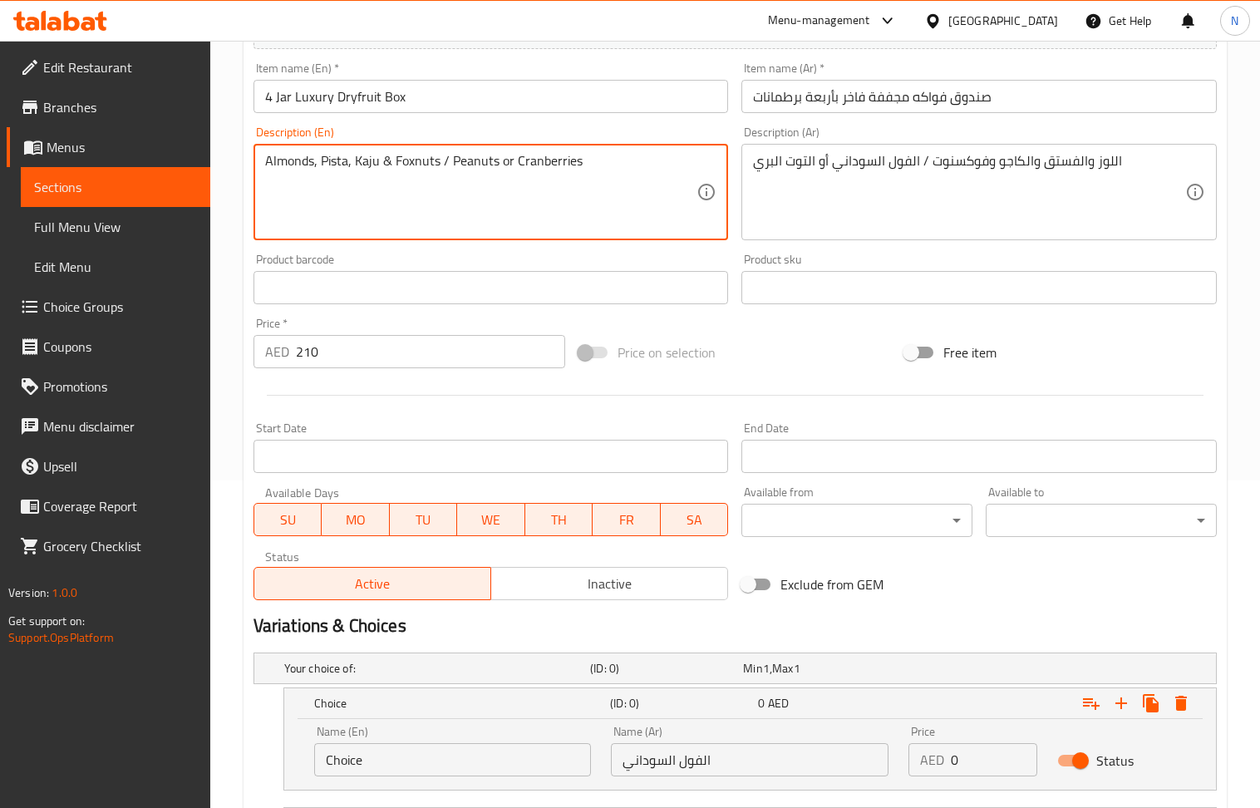
click at [480, 161] on textarea "Almonds, Pista, Kaju & Foxnuts / Peanuts or Cranberries" at bounding box center [481, 192] width 432 height 79
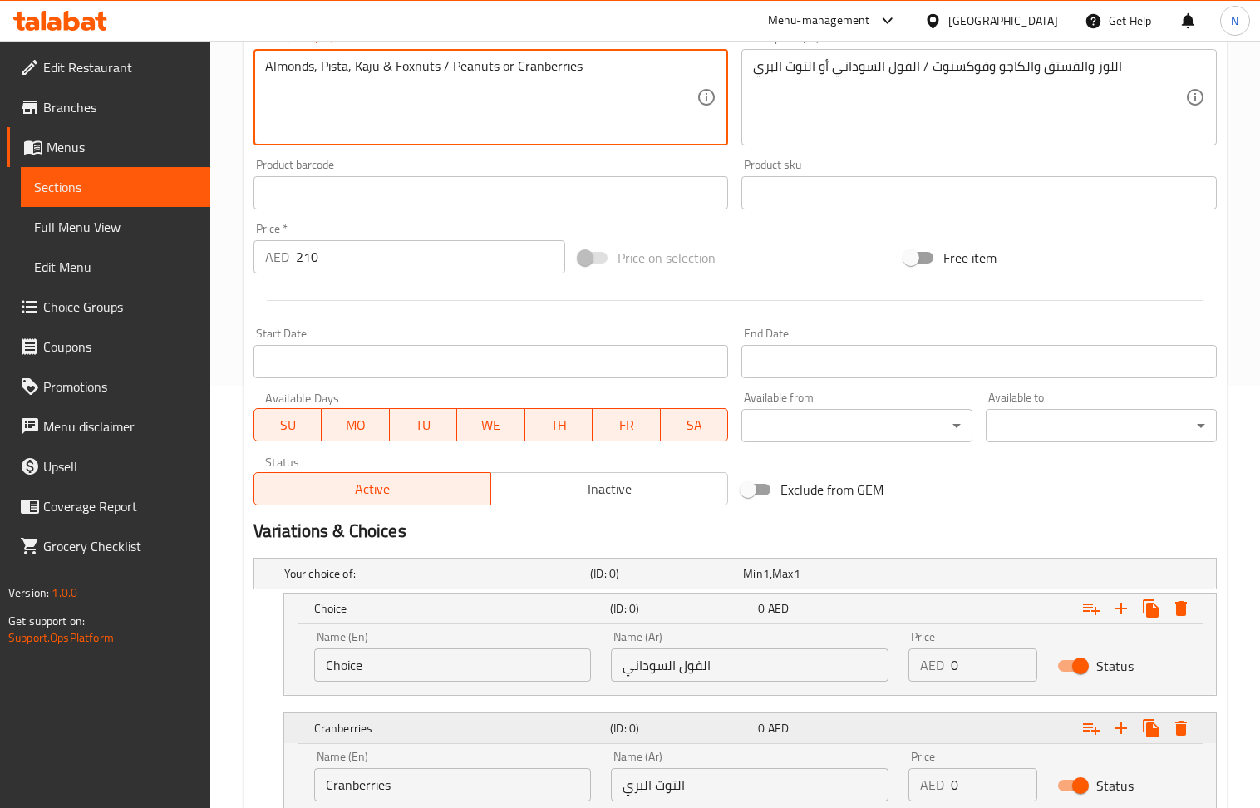
scroll to position [549, 0]
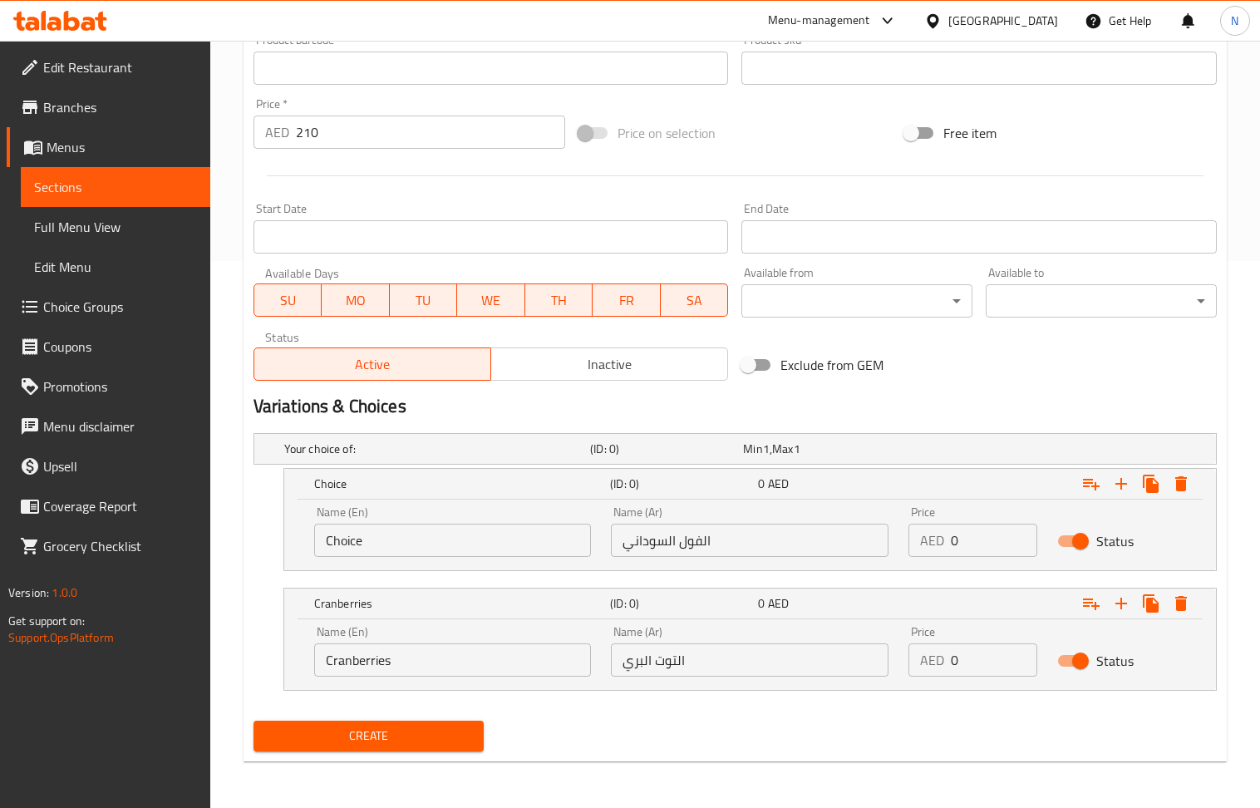
click at [449, 545] on input "Choice" at bounding box center [453, 540] width 278 height 33
paste input "Peanuts"
type input "Peanuts"
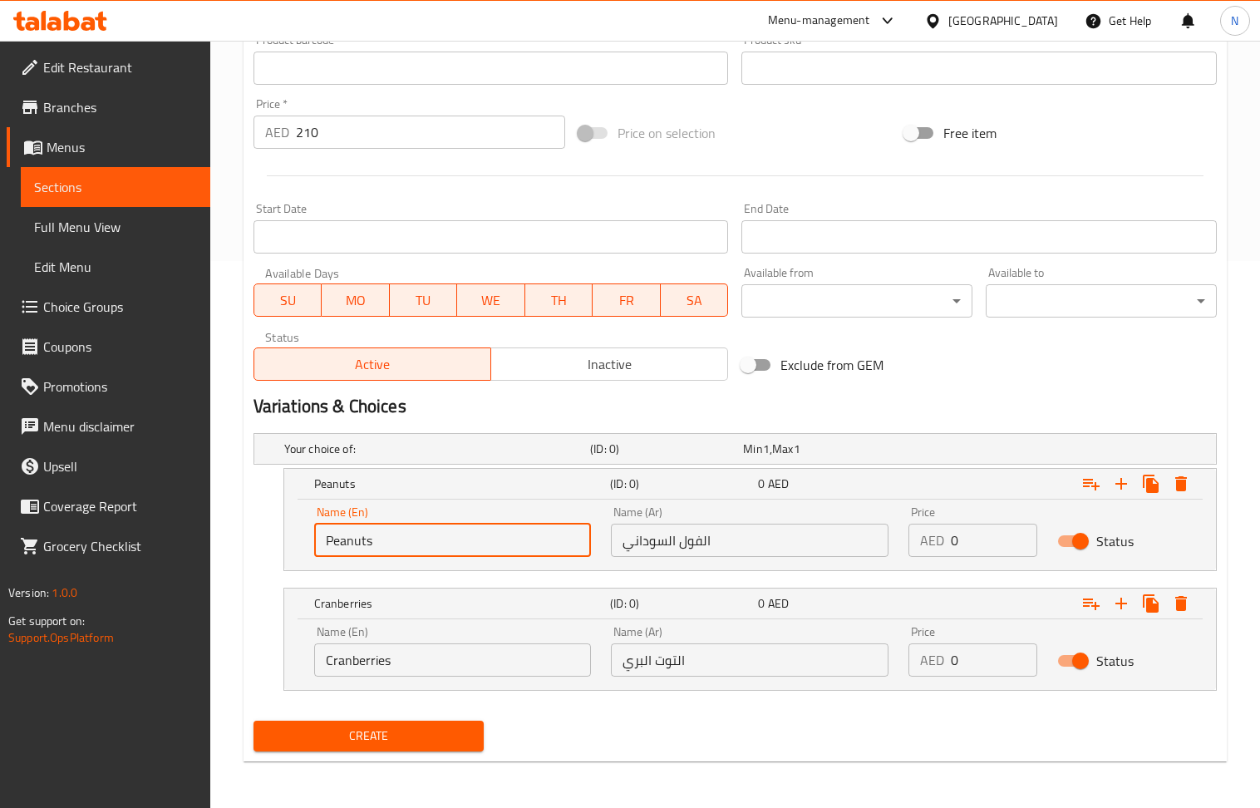
click at [392, 144] on input "210" at bounding box center [431, 132] width 270 height 33
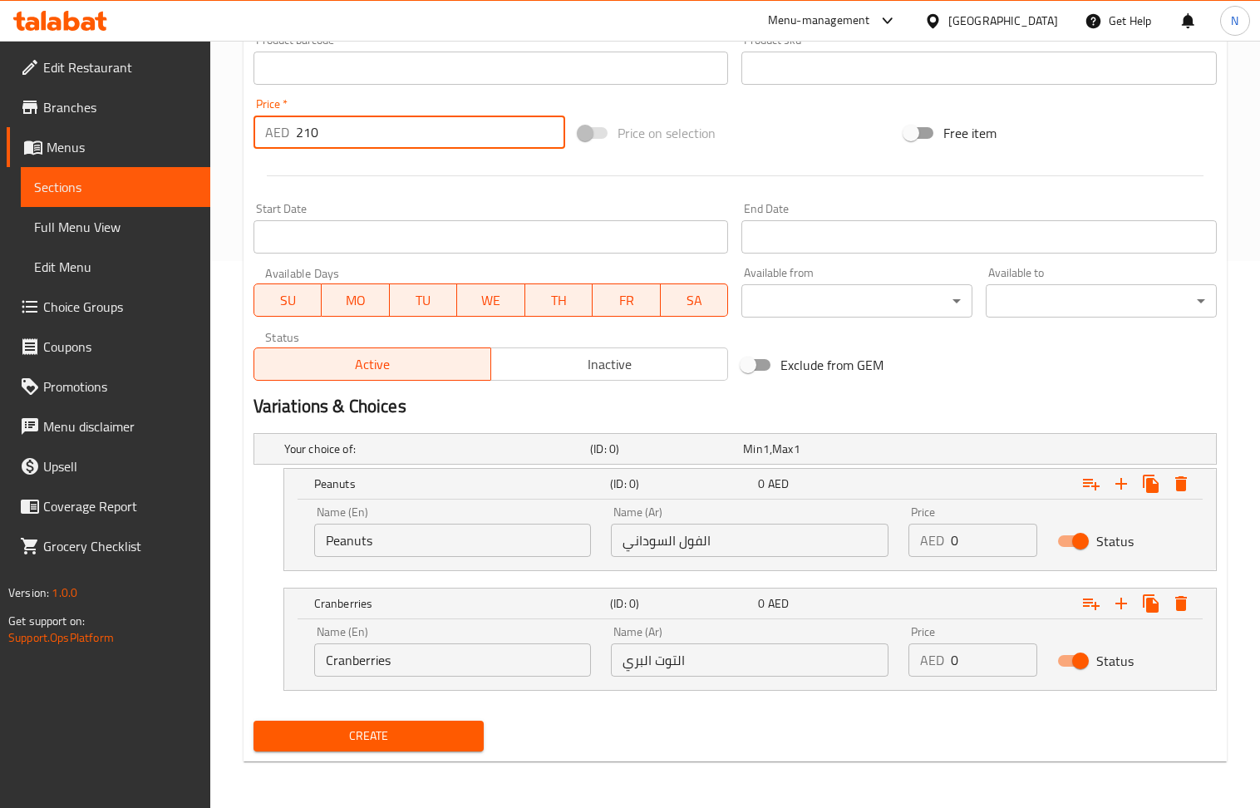
click at [392, 144] on input "210" at bounding box center [431, 132] width 270 height 33
type input "0"
click at [968, 549] on input "0" at bounding box center [994, 540] width 86 height 33
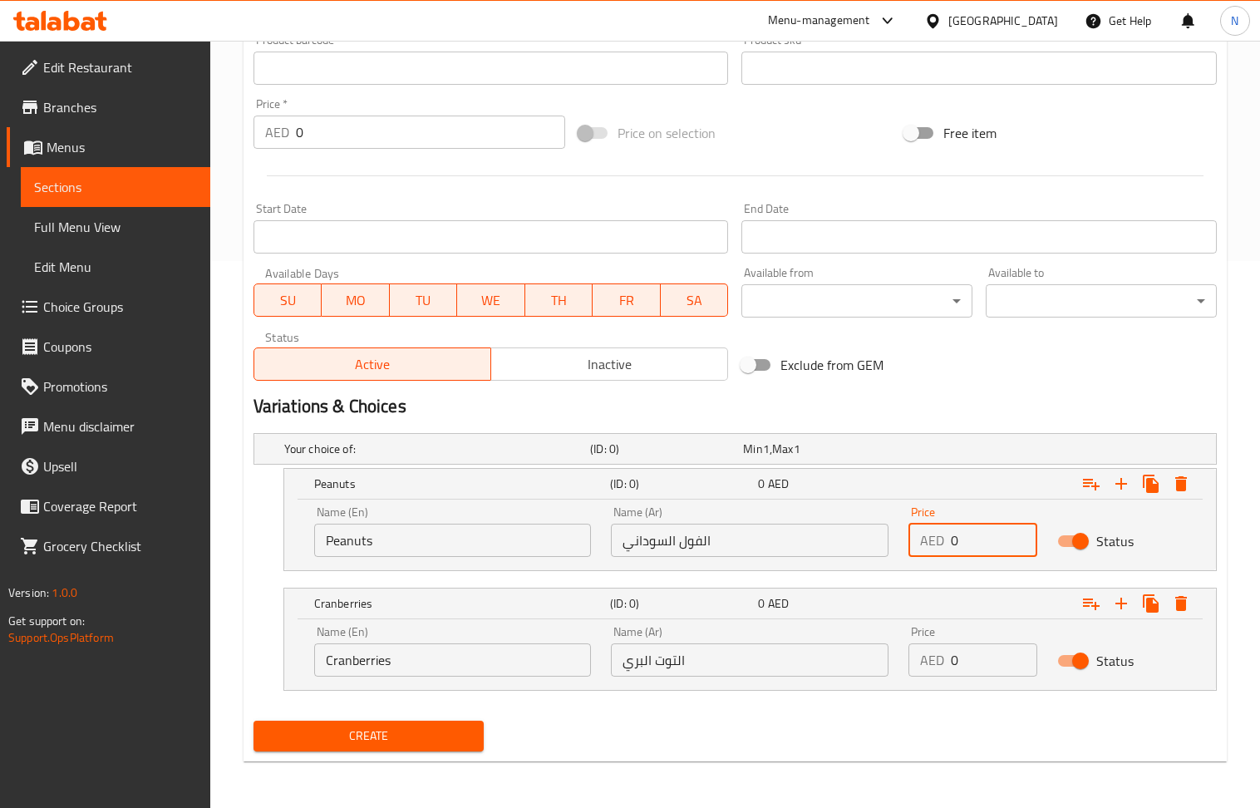
click at [968, 549] on input "0" at bounding box center [994, 540] width 86 height 33
paste input "21"
type input "210"
click at [983, 667] on input "0" at bounding box center [994, 659] width 86 height 33
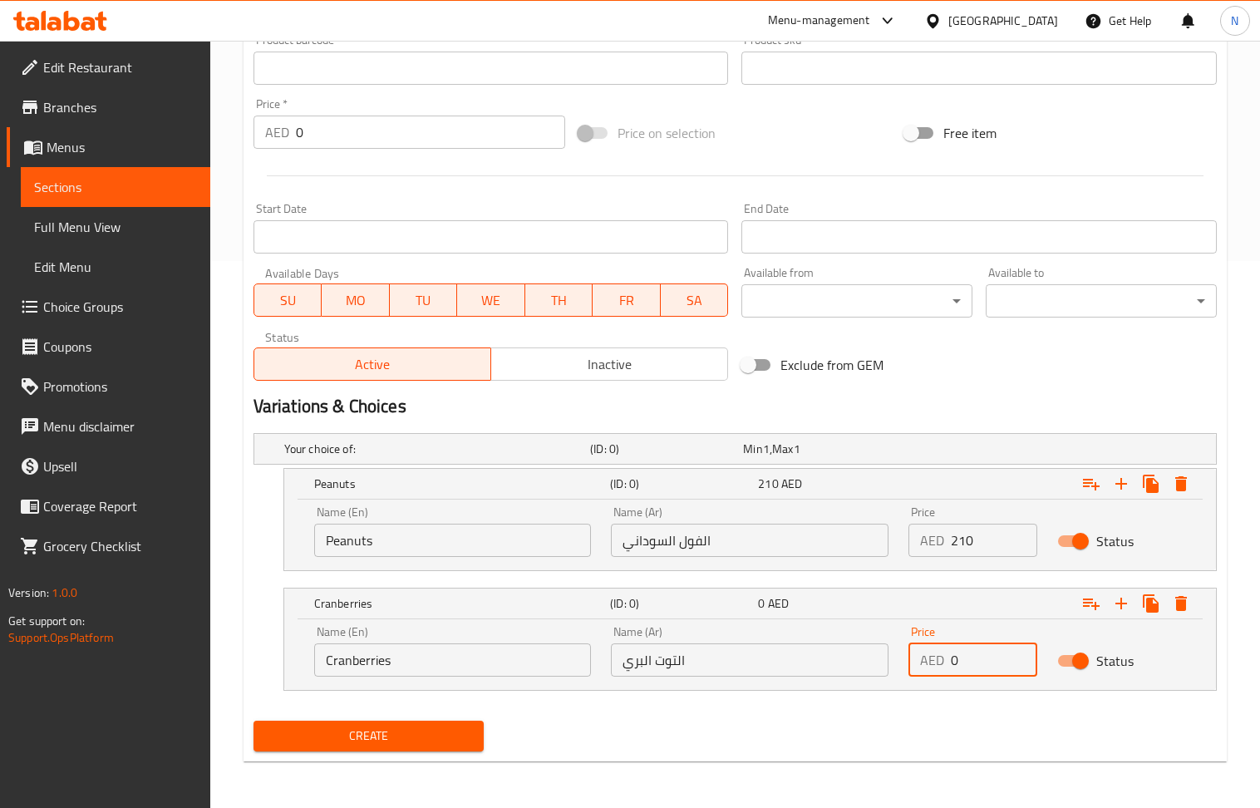
click at [983, 667] on input "0" at bounding box center [994, 659] width 86 height 33
paste input "21"
type input "210"
click at [414, 736] on span "Create" at bounding box center [369, 736] width 204 height 21
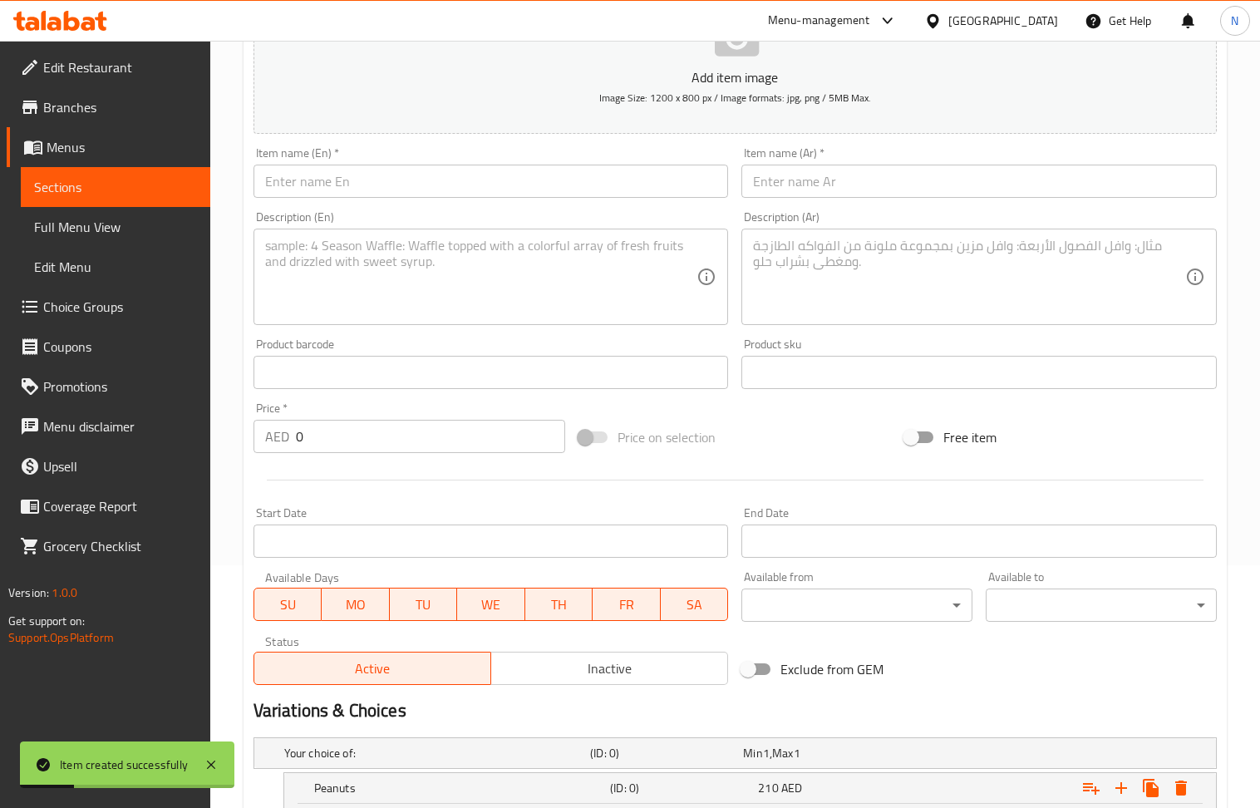
scroll to position [217, 0]
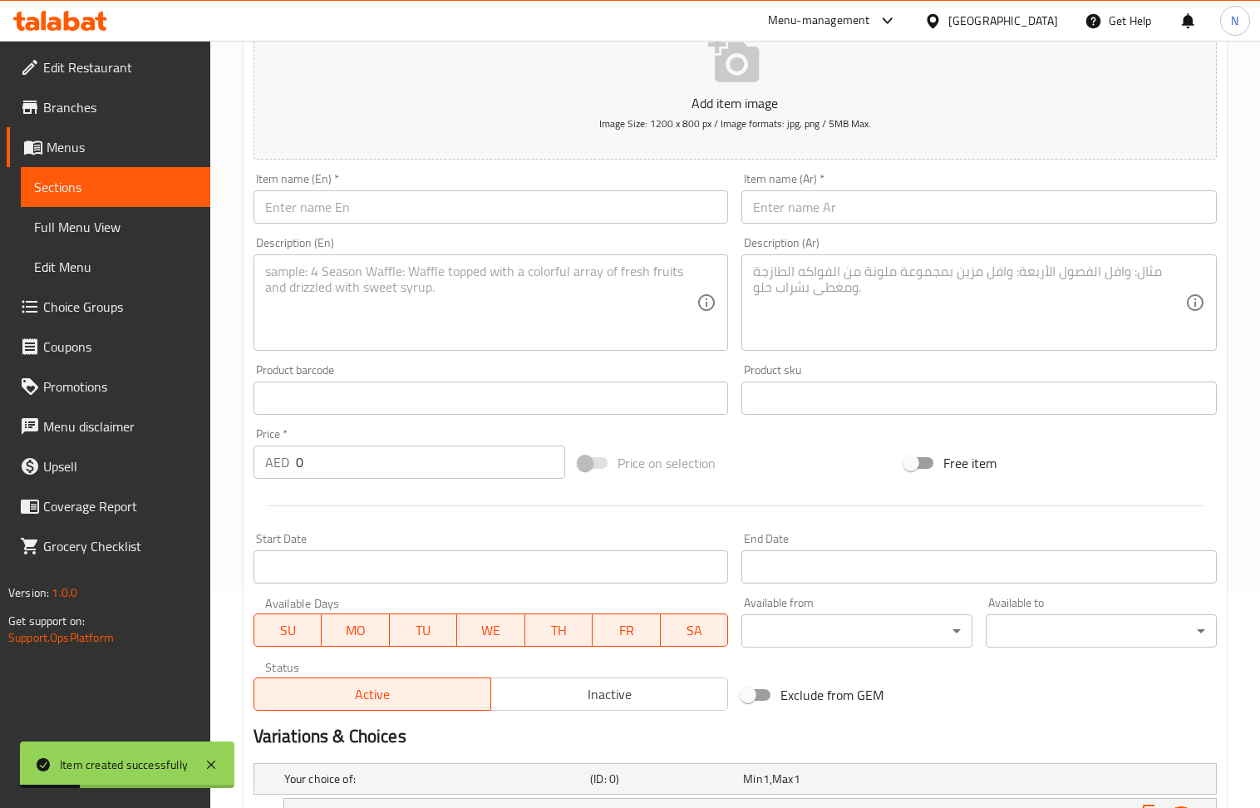
drag, startPoint x: 413, startPoint y: 201, endPoint x: 413, endPoint y: 184, distance: 17.5
click at [413, 201] on input "text" at bounding box center [491, 206] width 475 height 33
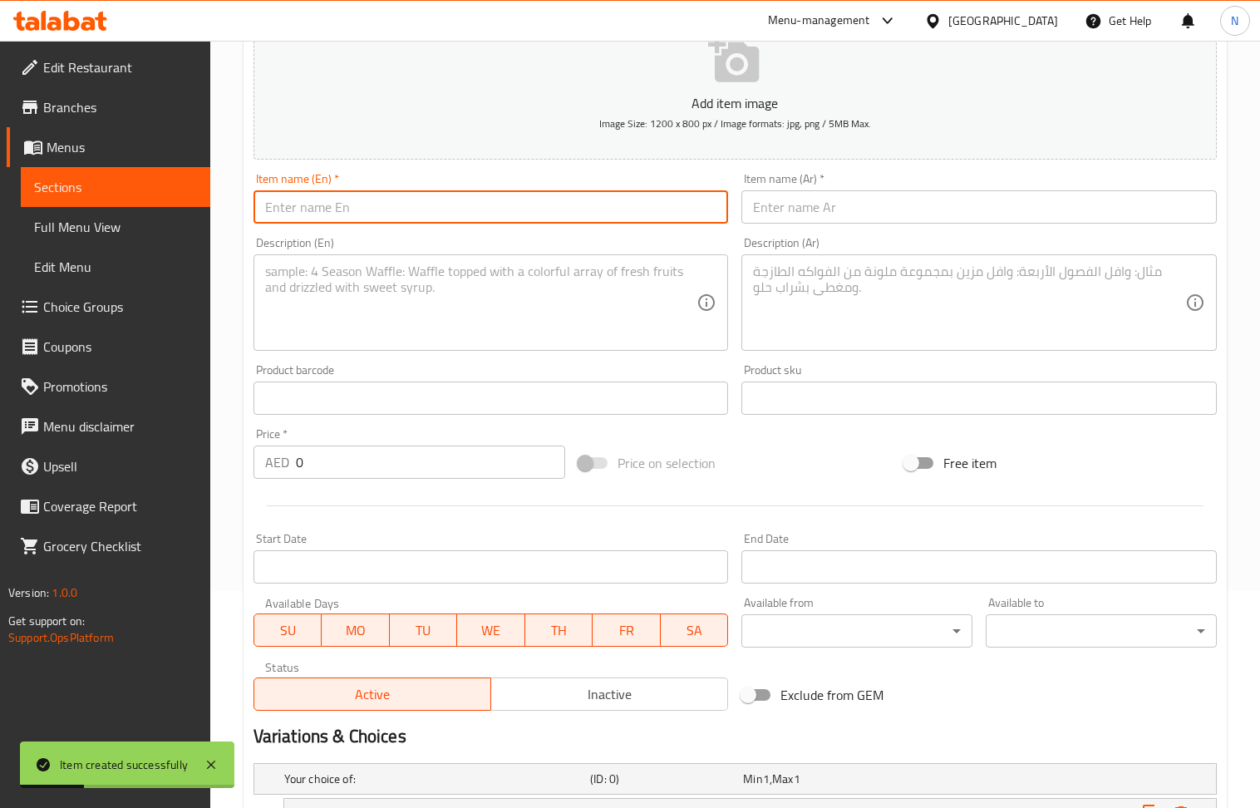
paste input "6 JarLuxury Dryfruit Box"
type input "6 JarLuxury Dryfruit Box"
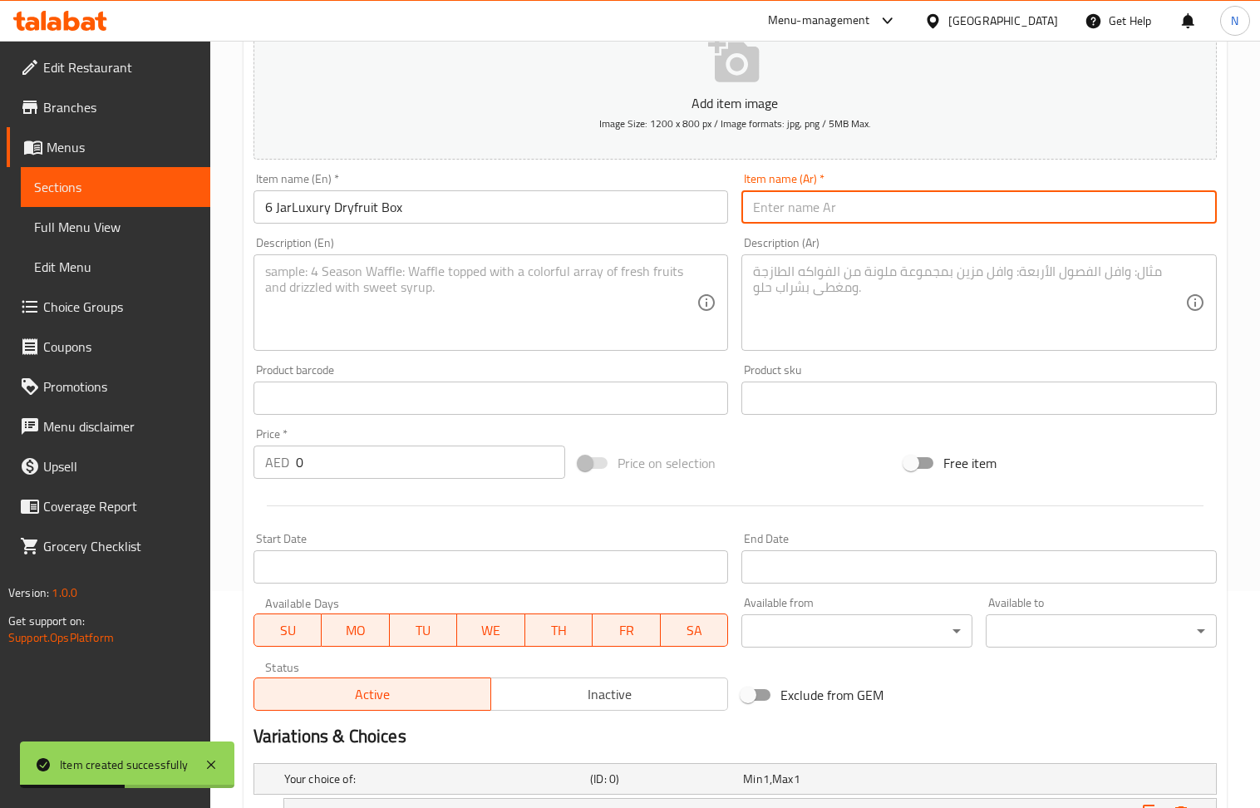
click at [935, 210] on input "text" at bounding box center [978, 206] width 475 height 33
paste input "صندوق فاخر من الفواكه المجففة، 6 برطمانات"
click at [815, 213] on input "صندوق فاخر من الفواكه المجففة، 6 برطمانات" at bounding box center [978, 206] width 475 height 33
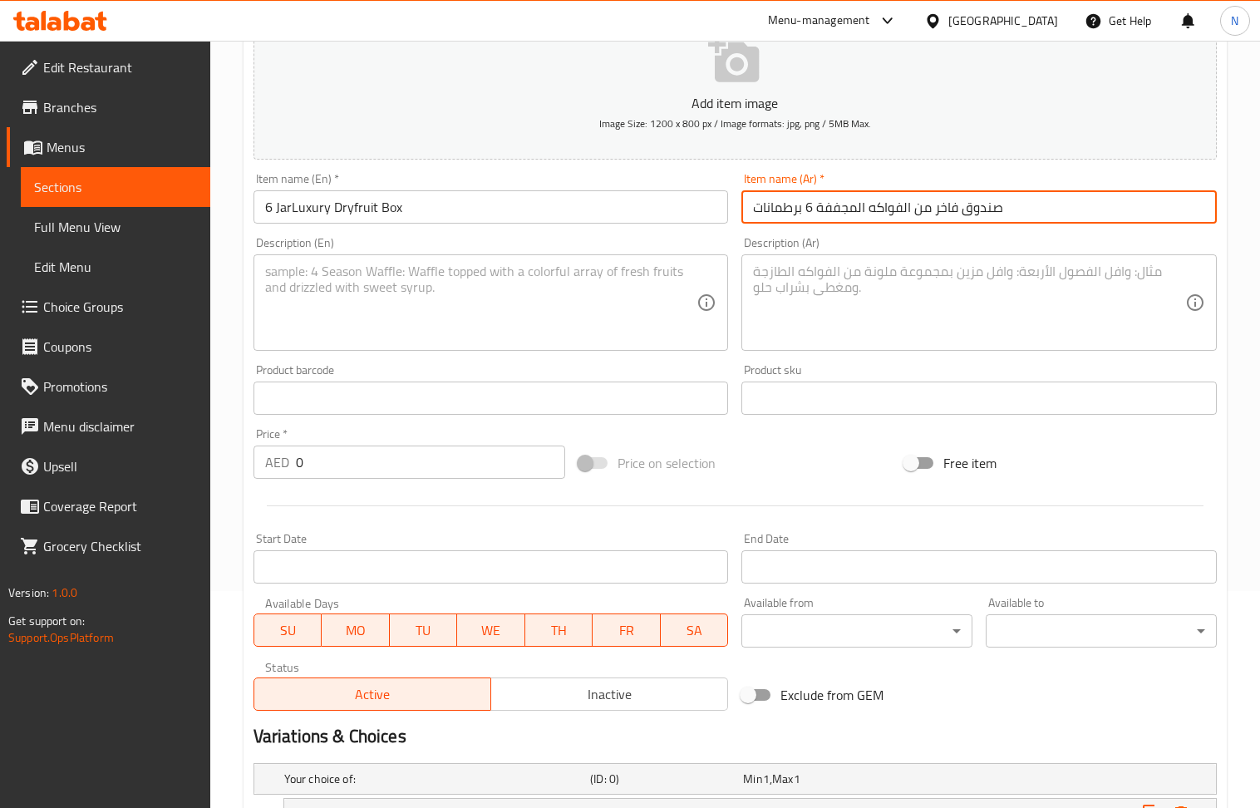
type input "صندوق فاخر من الفواكه المجففة 6 برطمانات"
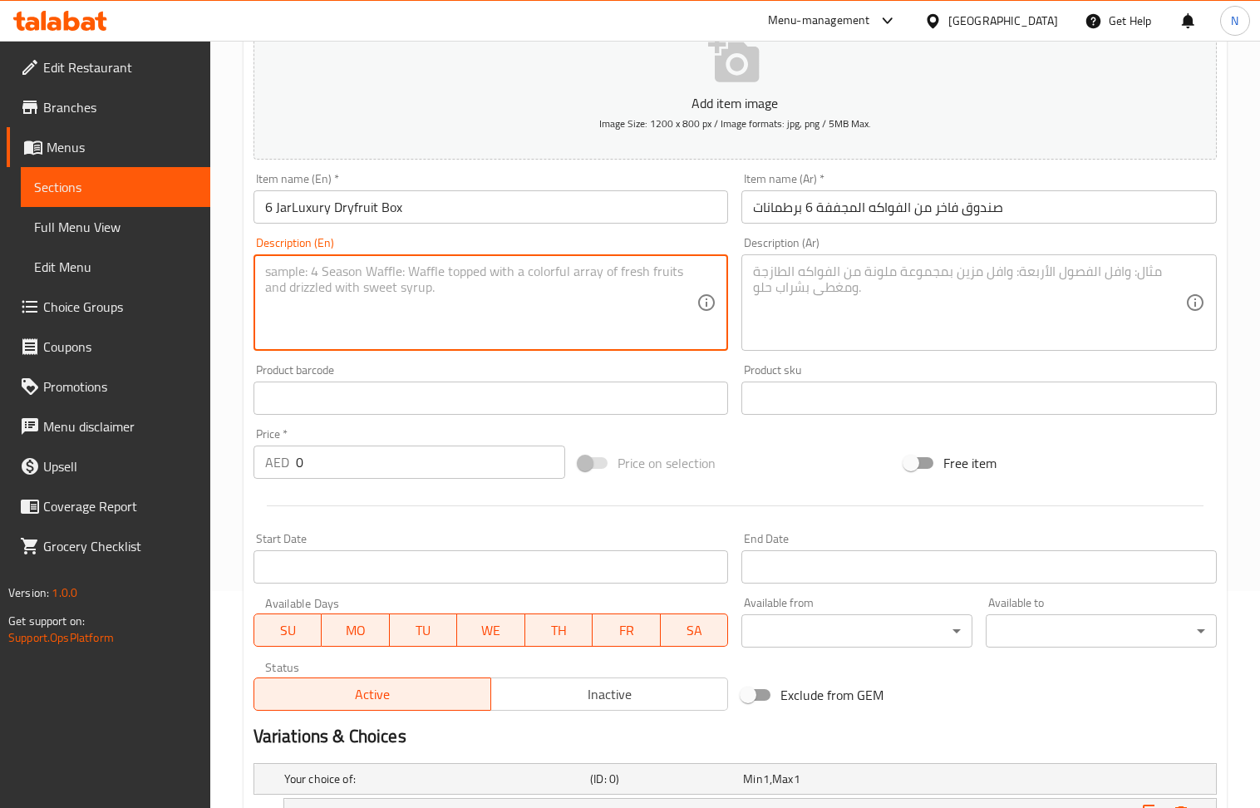
click at [381, 304] on textarea at bounding box center [481, 302] width 432 height 79
paste textarea "Almonds, Pista, Kaju, Foxnuts, Peanuts or Cranberries"
type textarea "Almonds, Pista, Kaju, Foxnuts, Peanuts or Cranberries"
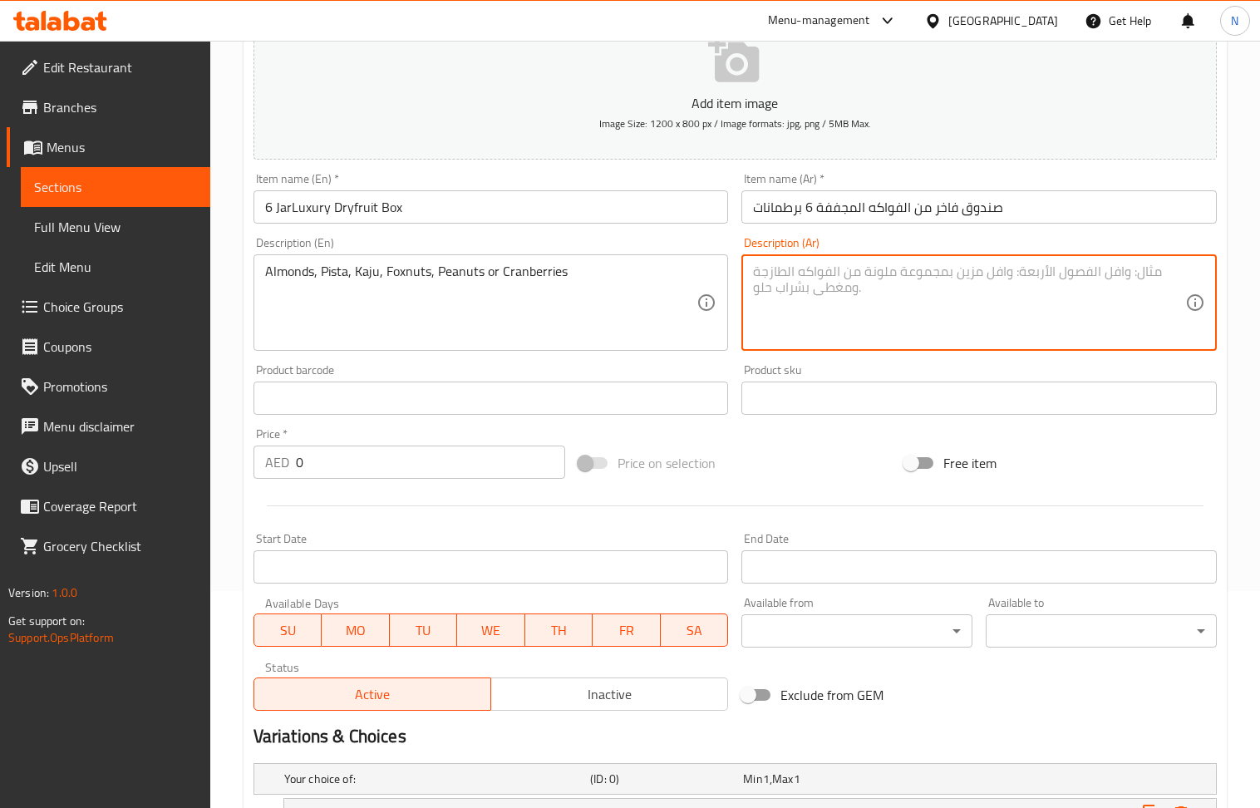
click at [903, 319] on textarea at bounding box center [969, 302] width 432 height 79
paste textarea "اللوز، الفستق، الكاجو، المكسرات الثعلبية، الفول السوداني أو التوت البري"
type textarea "اللوز، الفستق، الكاجو، المكسرات الثعلبية، الفول السوداني أو التوت البري"
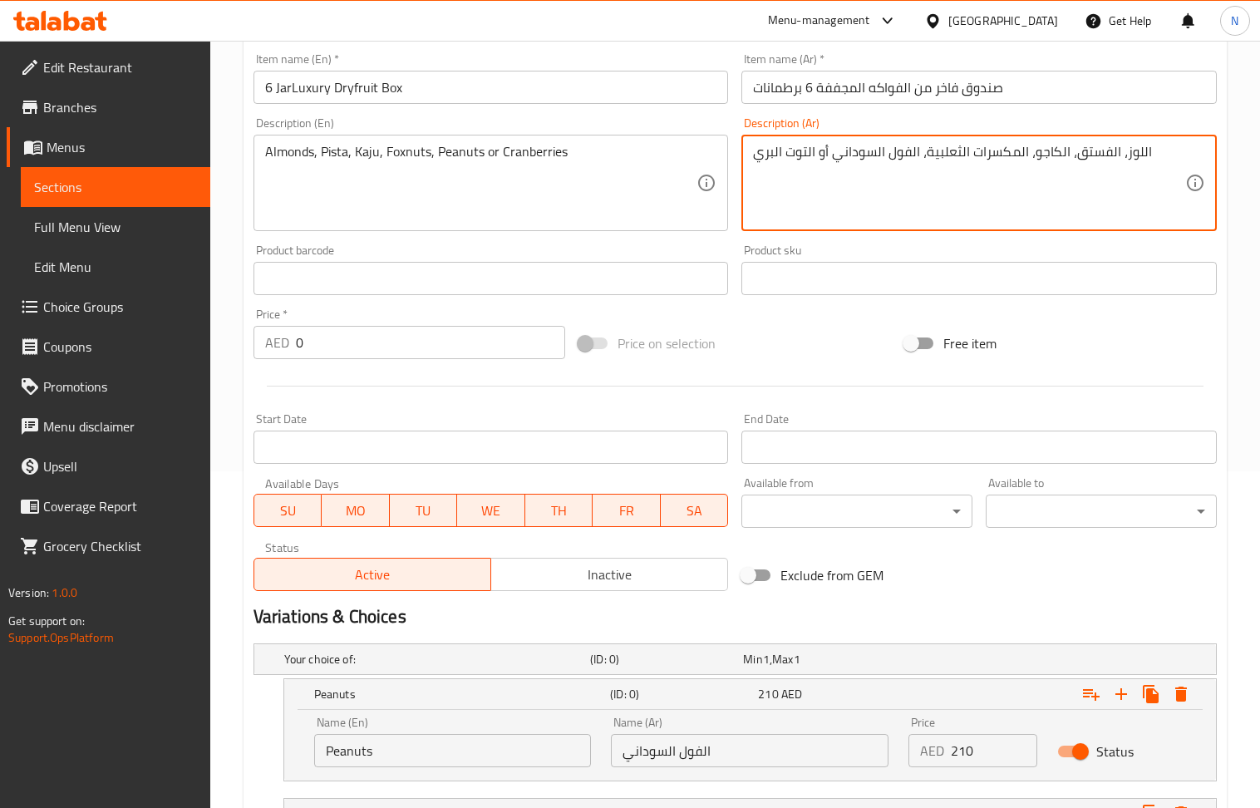
scroll to position [549, 0]
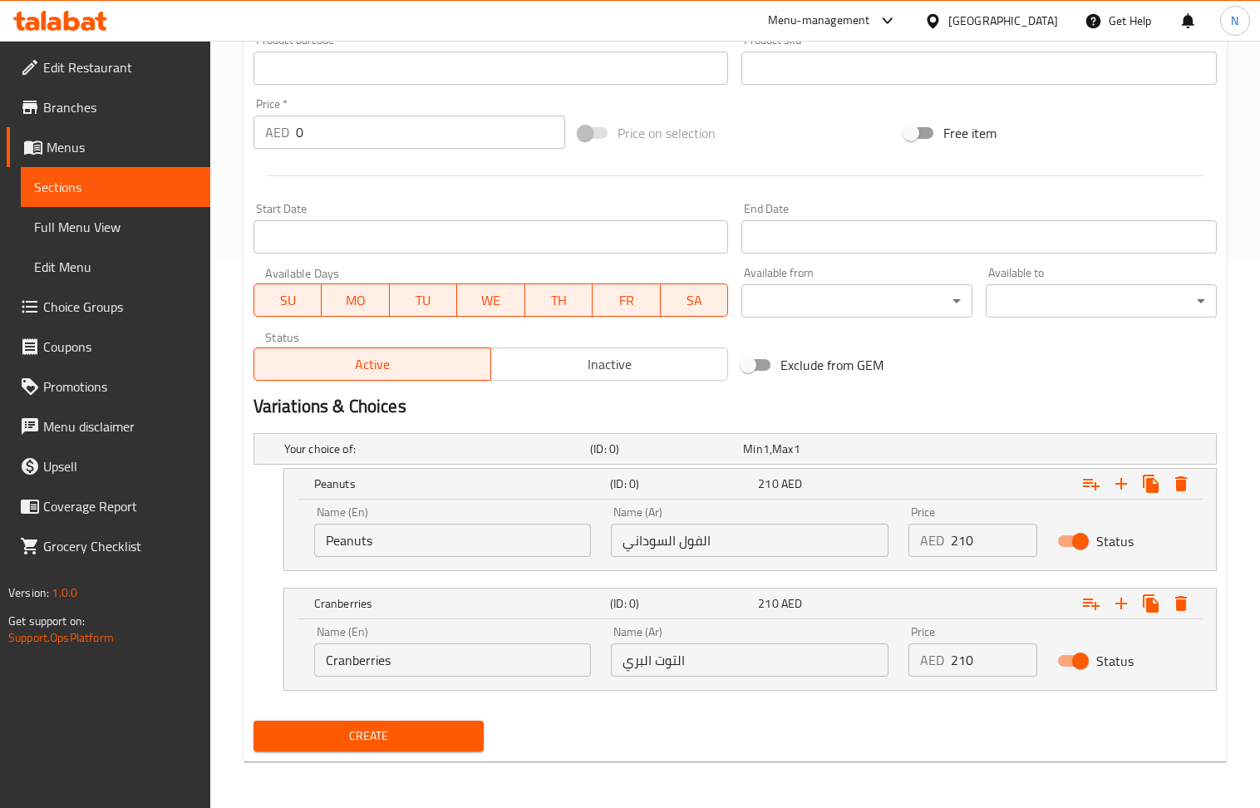
click at [961, 543] on input "210" at bounding box center [994, 540] width 86 height 33
paste input "25"
type input "250"
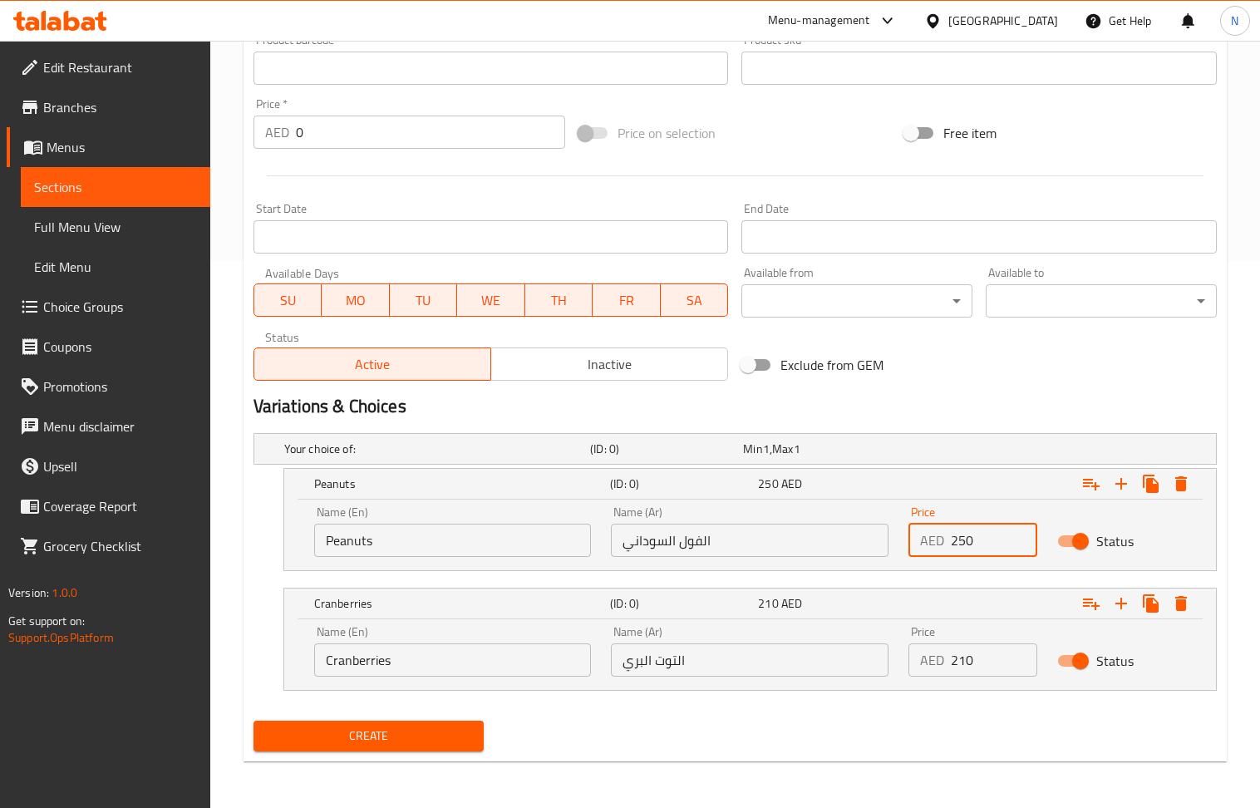
click at [978, 663] on input "210" at bounding box center [994, 659] width 86 height 33
paste input "25"
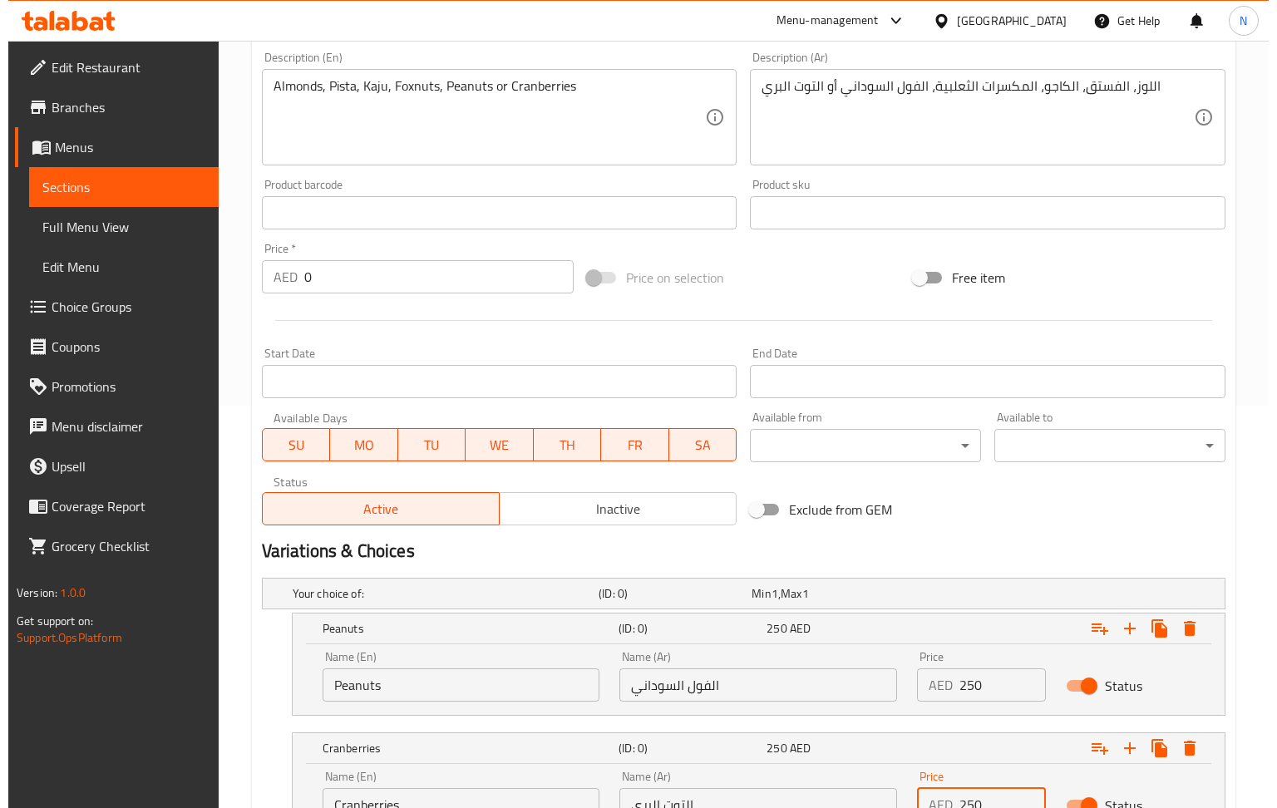
scroll to position [439, 0]
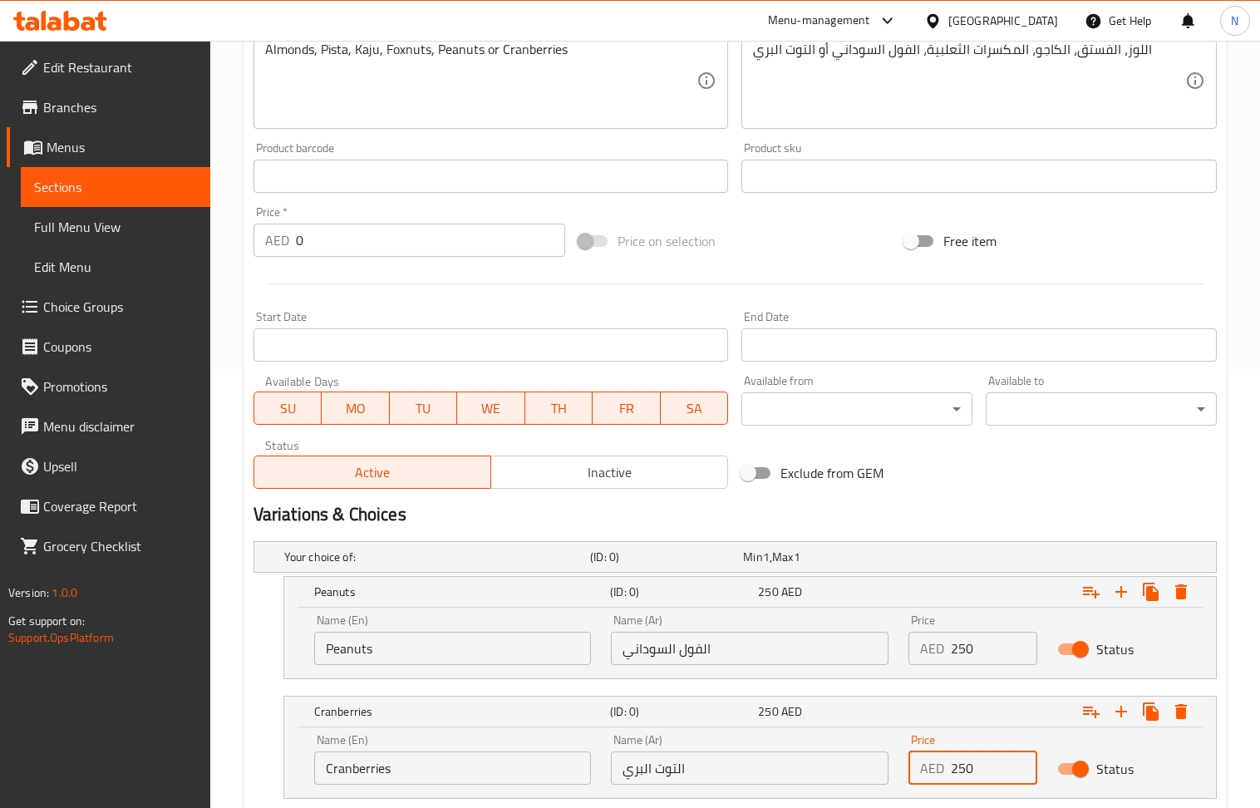
type input "250"
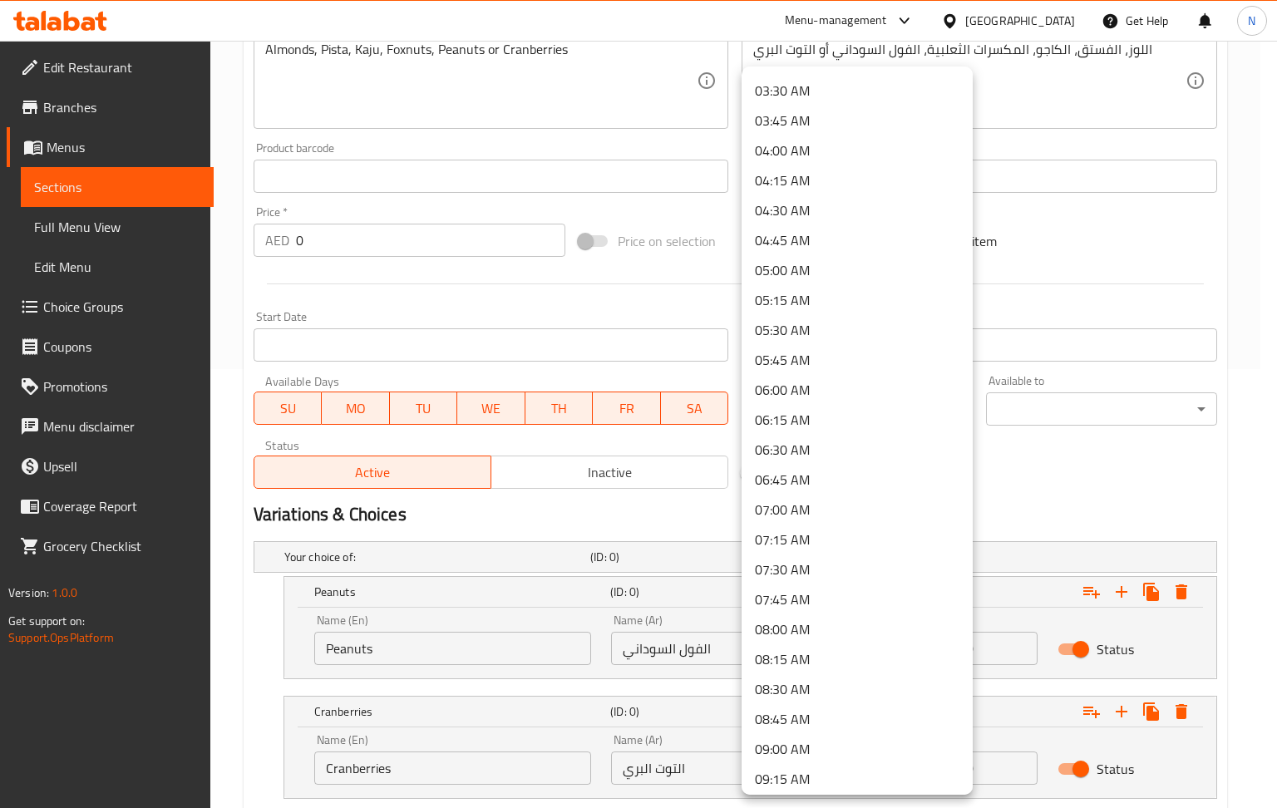
scroll to position [886, 0]
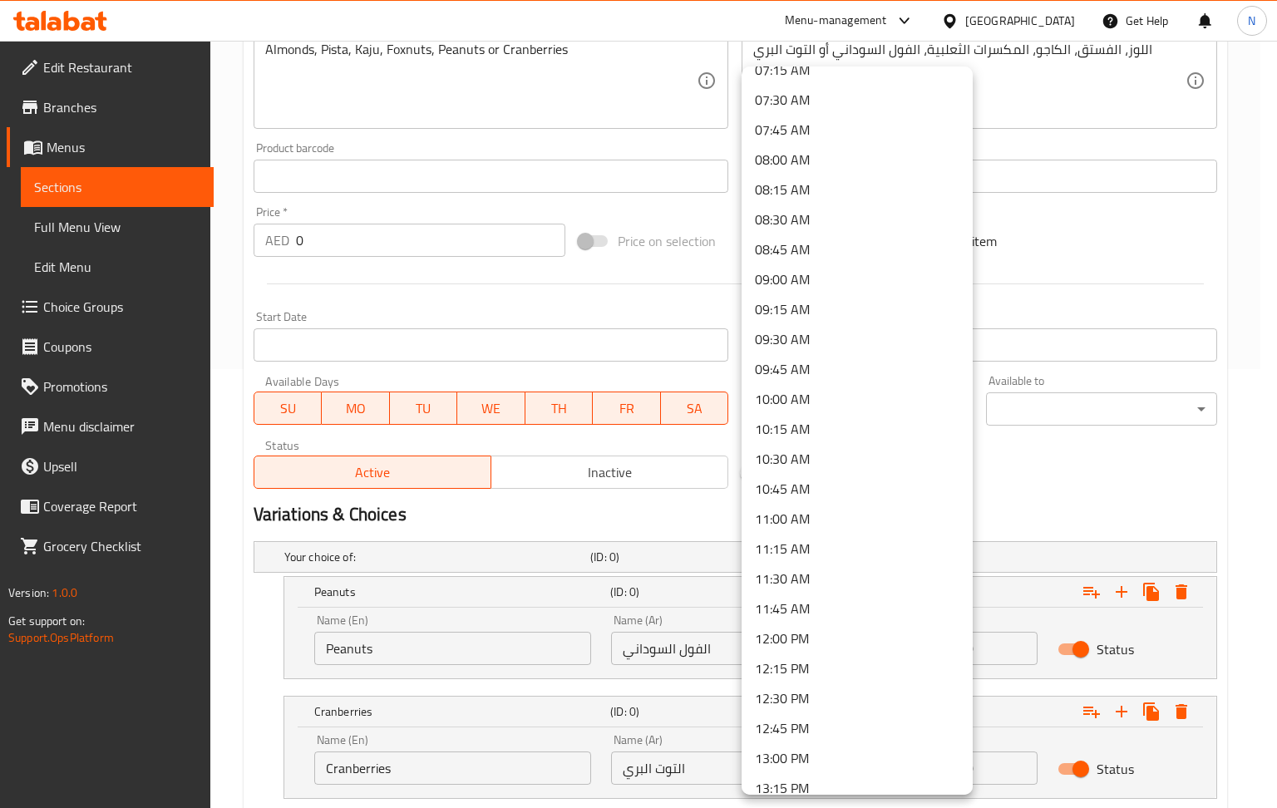
click at [842, 512] on li "11:00 AM" at bounding box center [856, 519] width 231 height 30
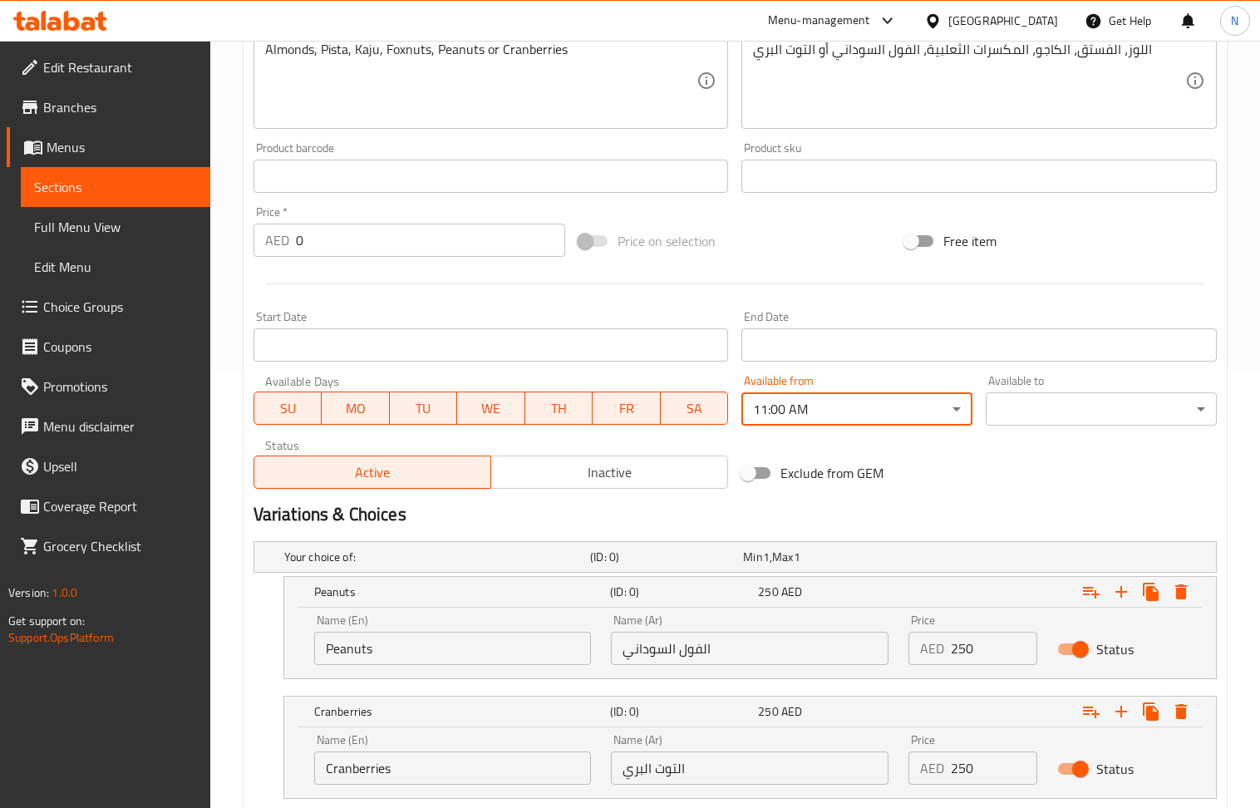
click at [1058, 406] on div "00:00 AM 00:15 AM 00:30 AM 00:45 AM 01:00 AM 01:15 AM 01:30 AM 01:45 AM 02:00 A…" at bounding box center [630, 404] width 1260 height 808
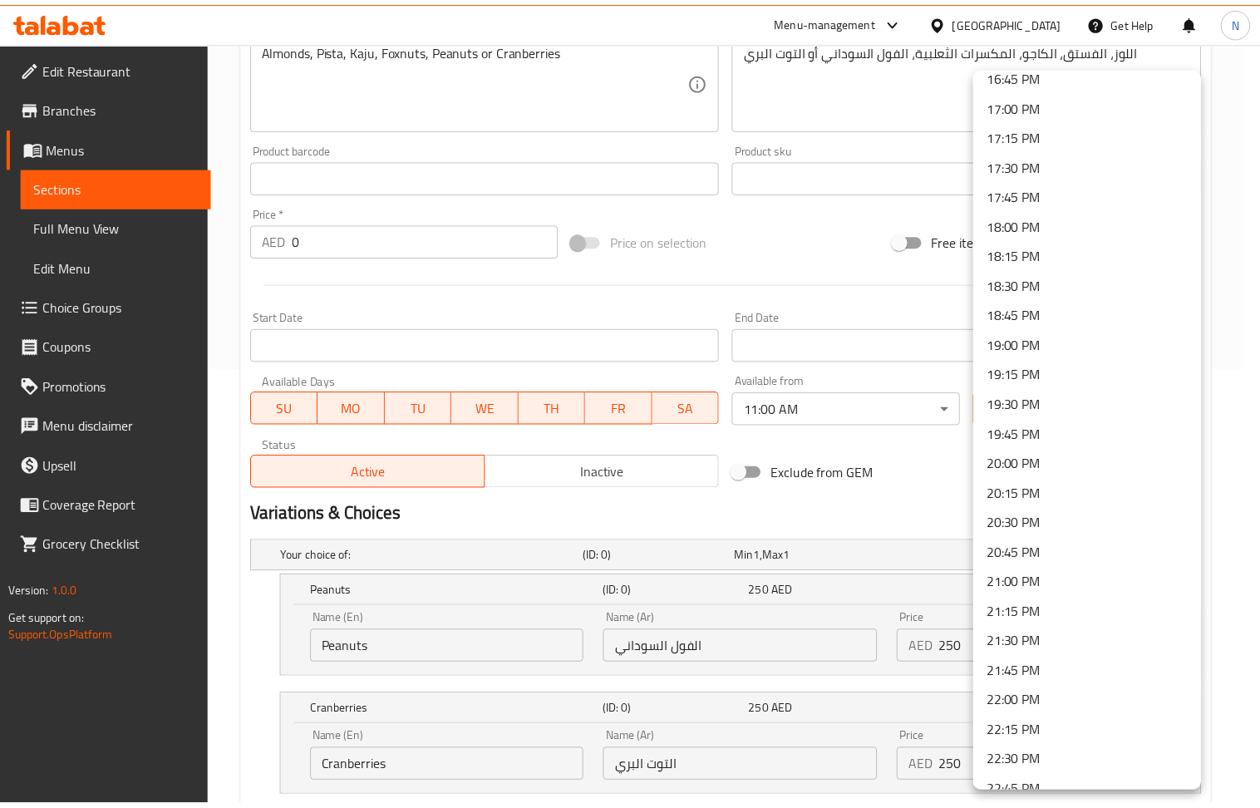
scroll to position [2188, 0]
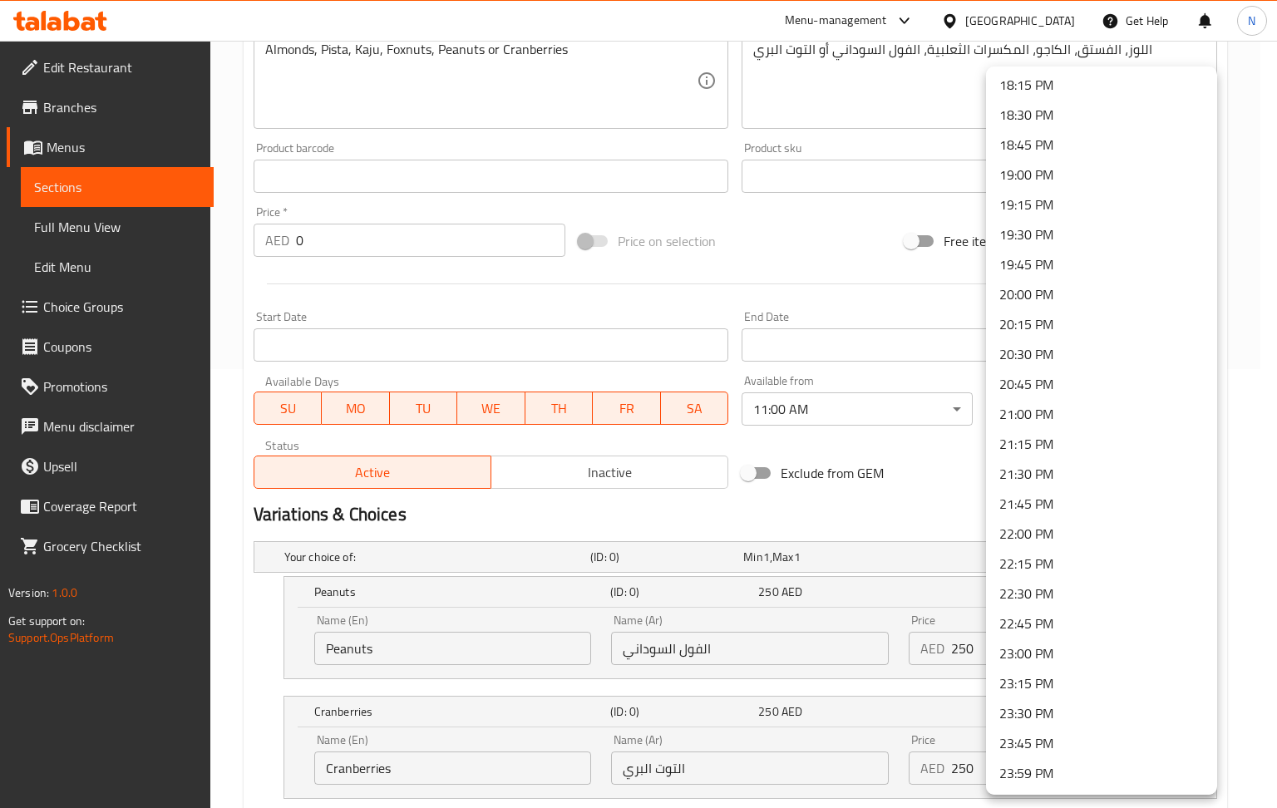
click at [1042, 529] on li "22:00 PM" at bounding box center [1101, 534] width 231 height 30
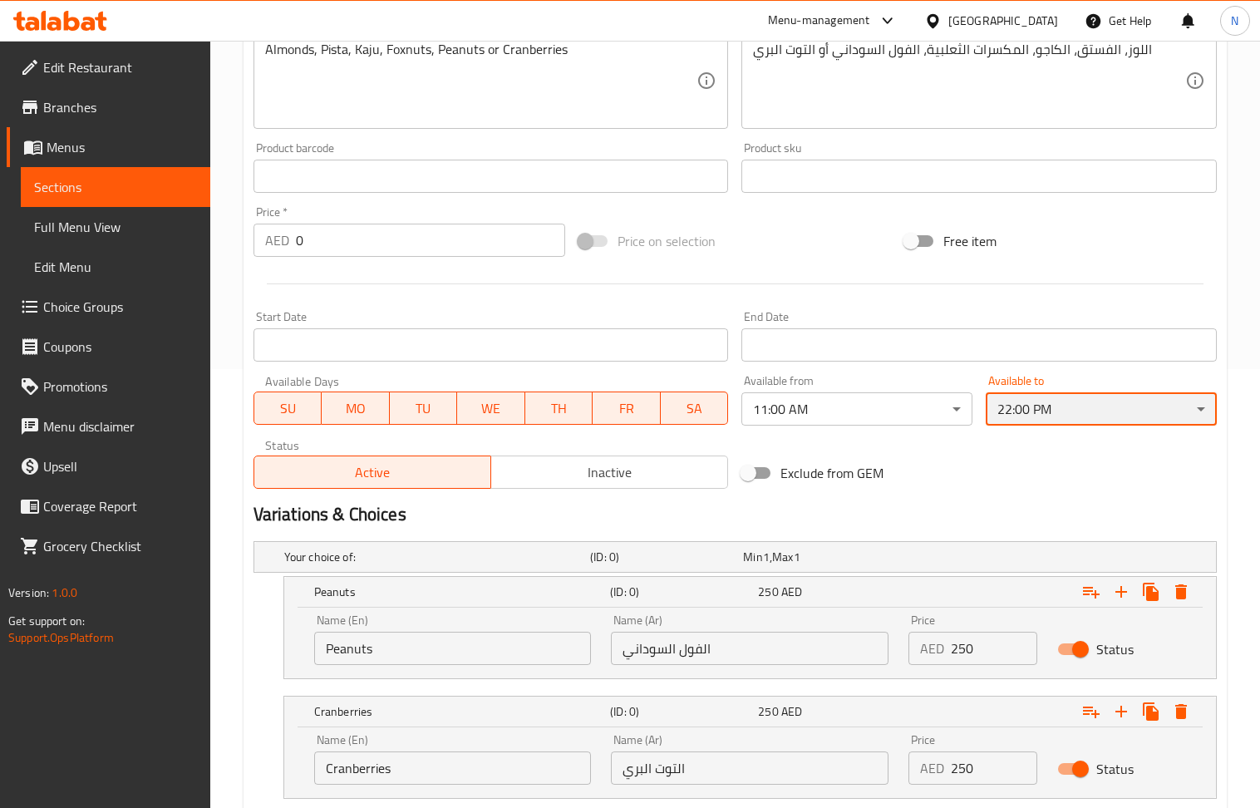
scroll to position [328, 0]
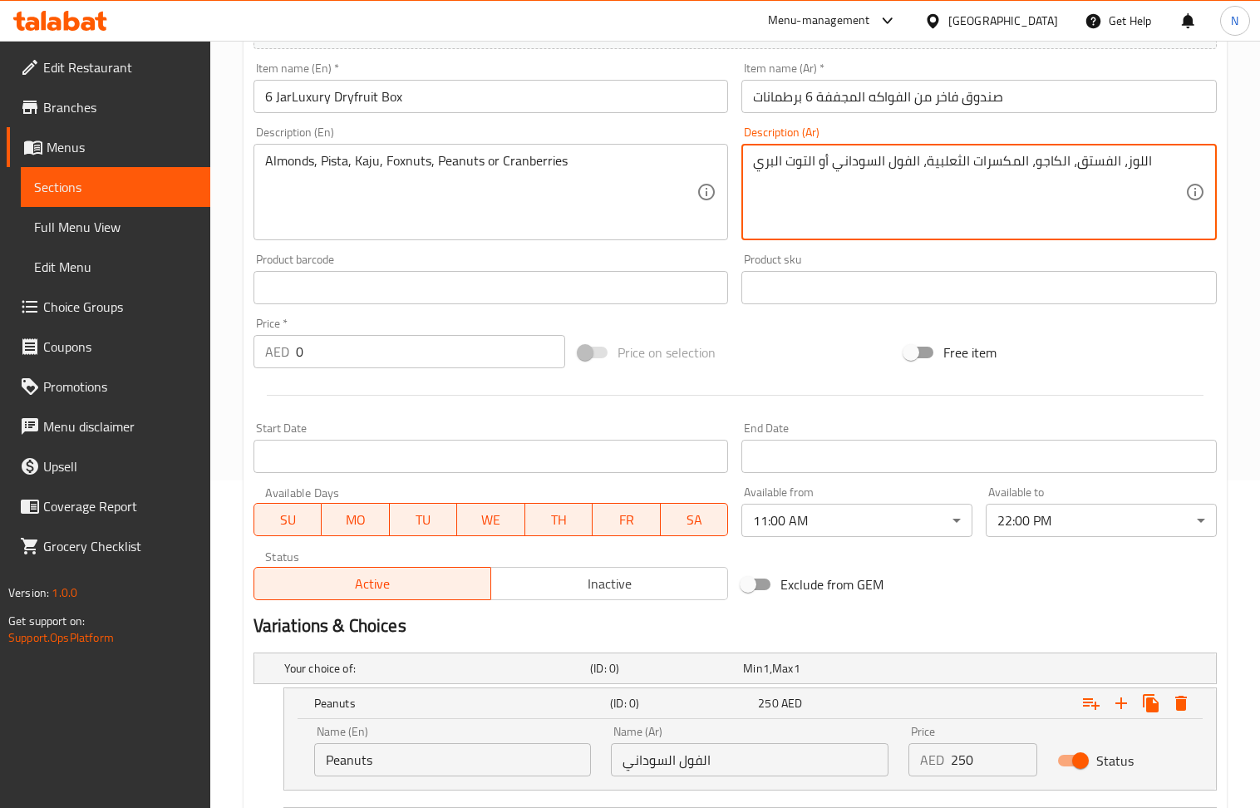
drag, startPoint x: 923, startPoint y: 160, endPoint x: 1026, endPoint y: 161, distance: 103.1
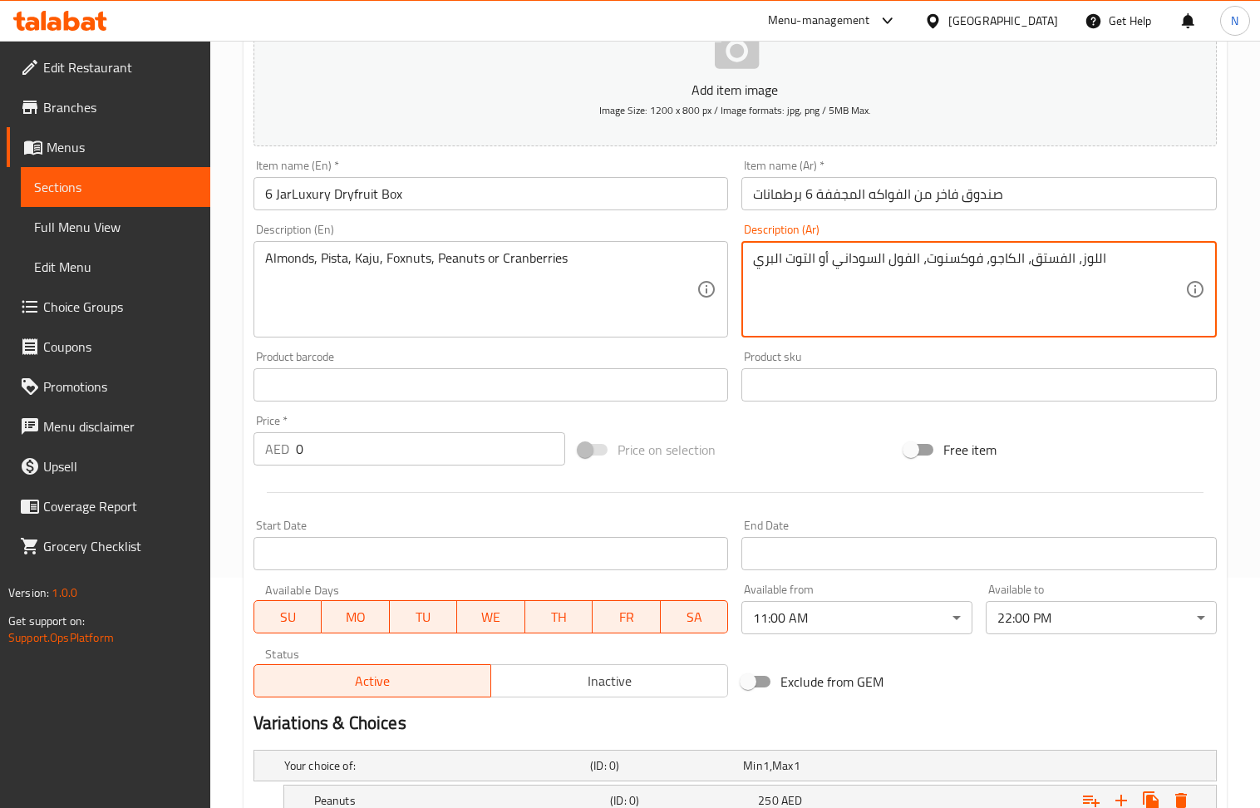
scroll to position [217, 0]
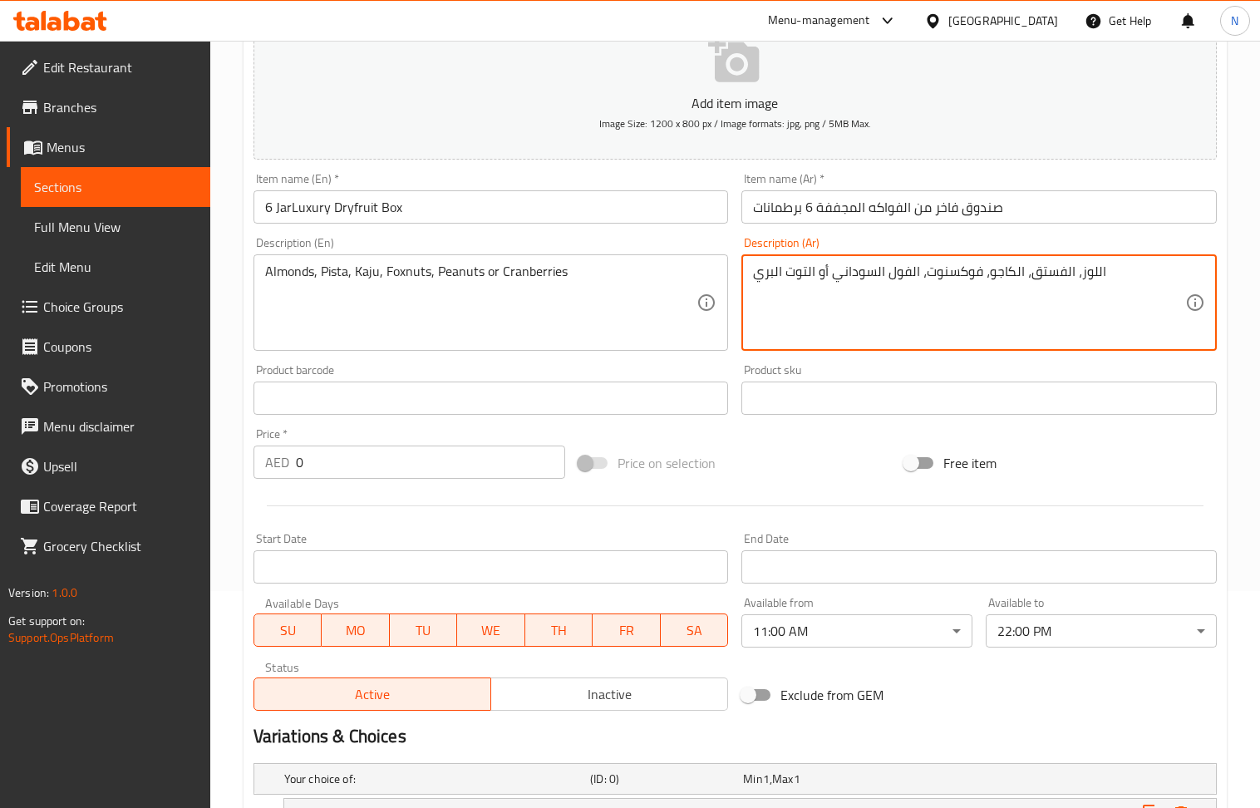
type textarea "اللوز، الفستق، الكاجو، فوكسنوت، الفول السوداني أو التوت البري"
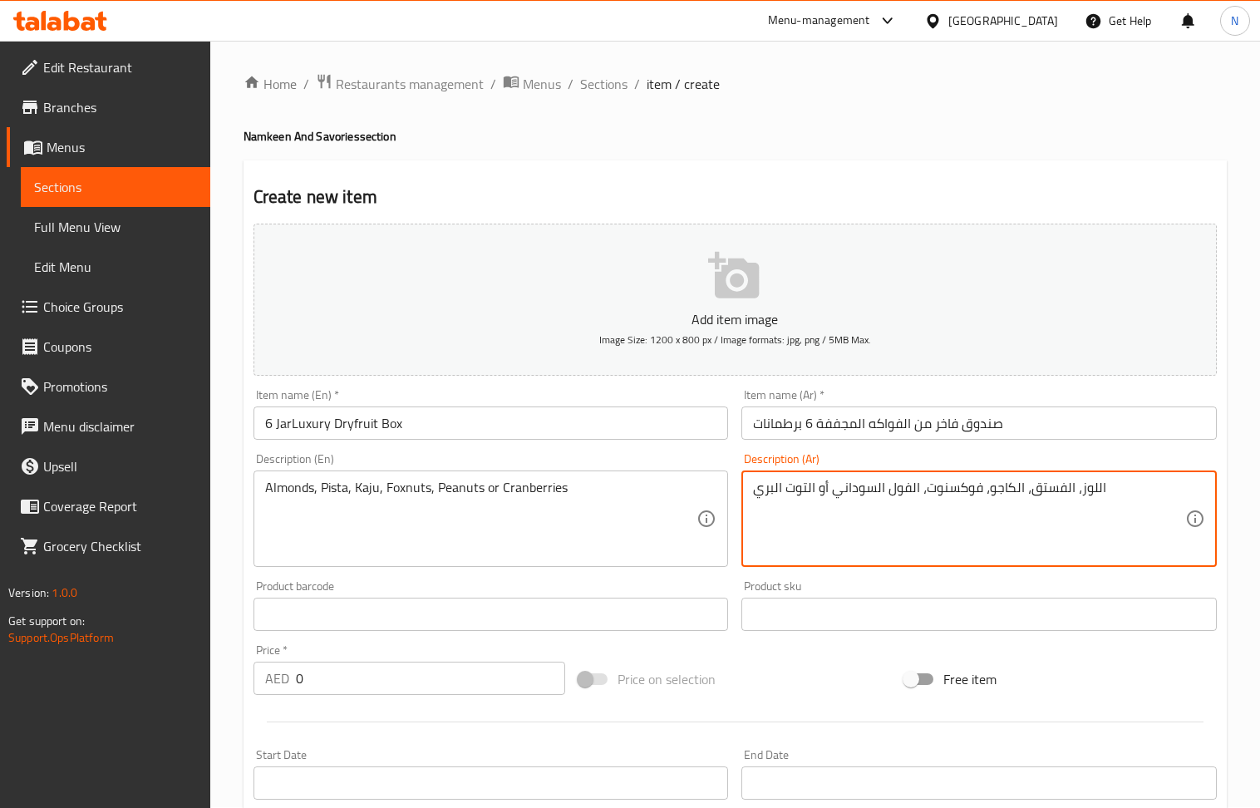
scroll to position [0, 0]
click at [597, 86] on span "Sections" at bounding box center [603, 85] width 47 height 20
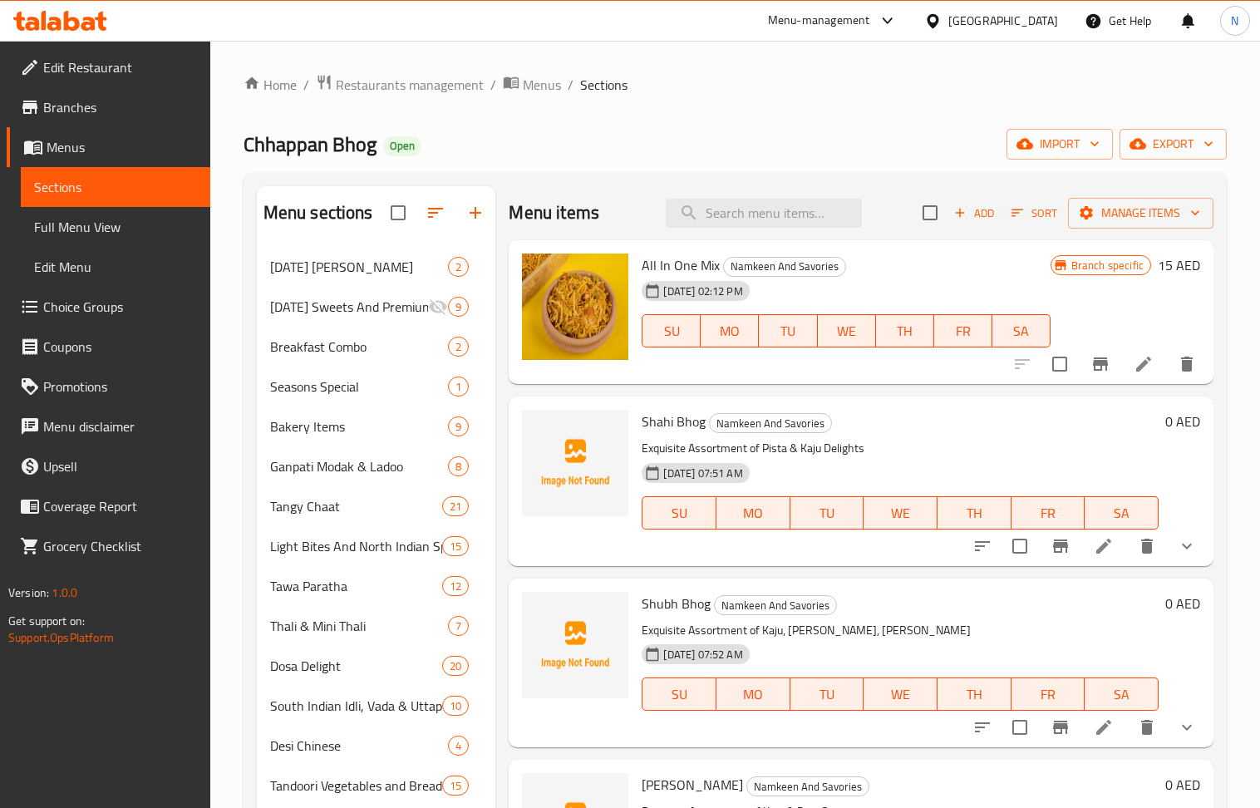
scroll to position [111, 0]
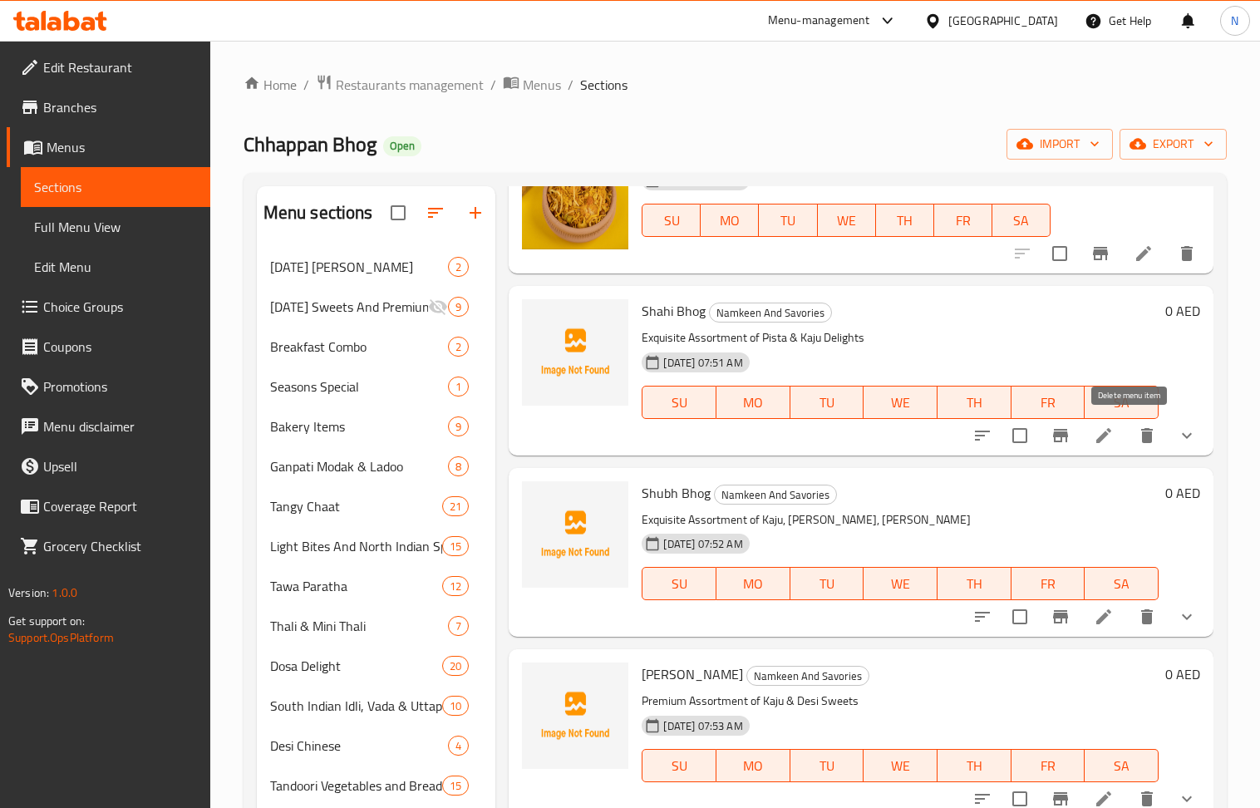
click at [1137, 433] on icon "delete" at bounding box center [1147, 436] width 20 height 20
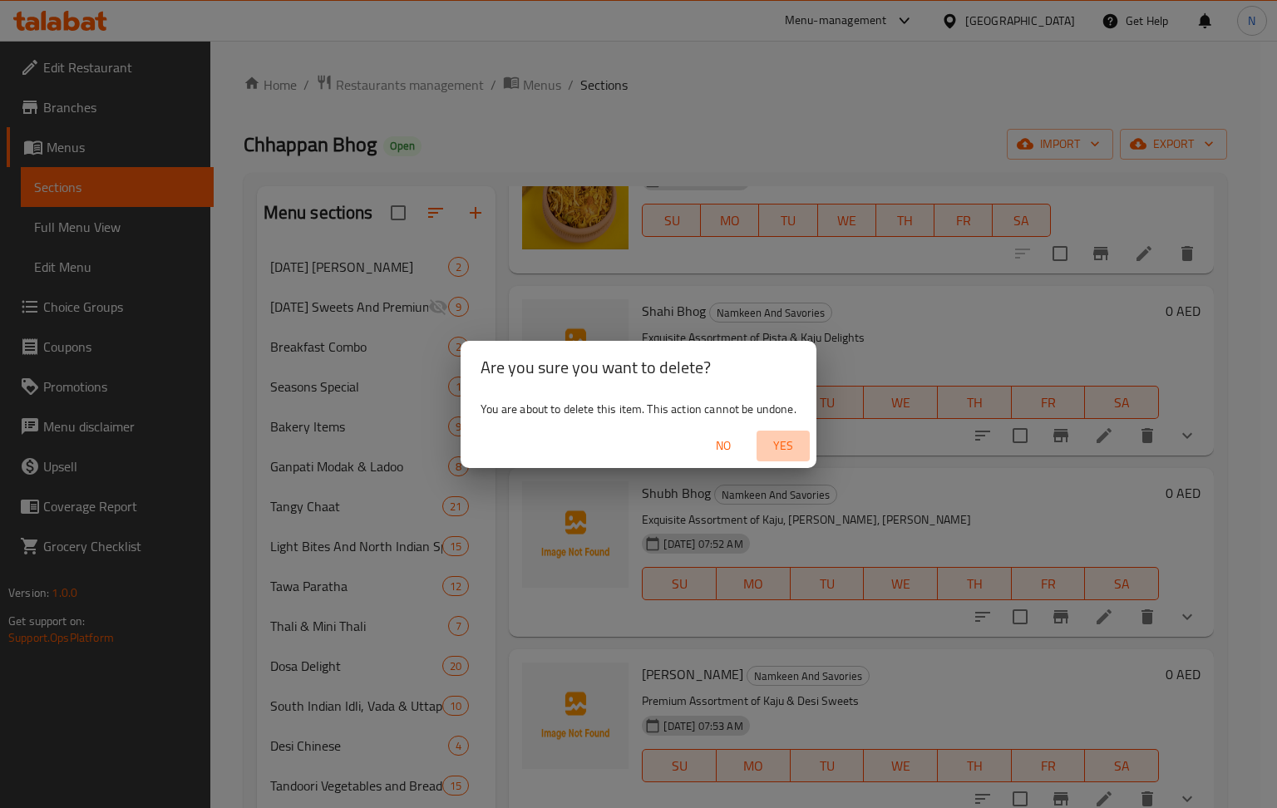
click at [790, 436] on span "Yes" at bounding box center [783, 446] width 40 height 21
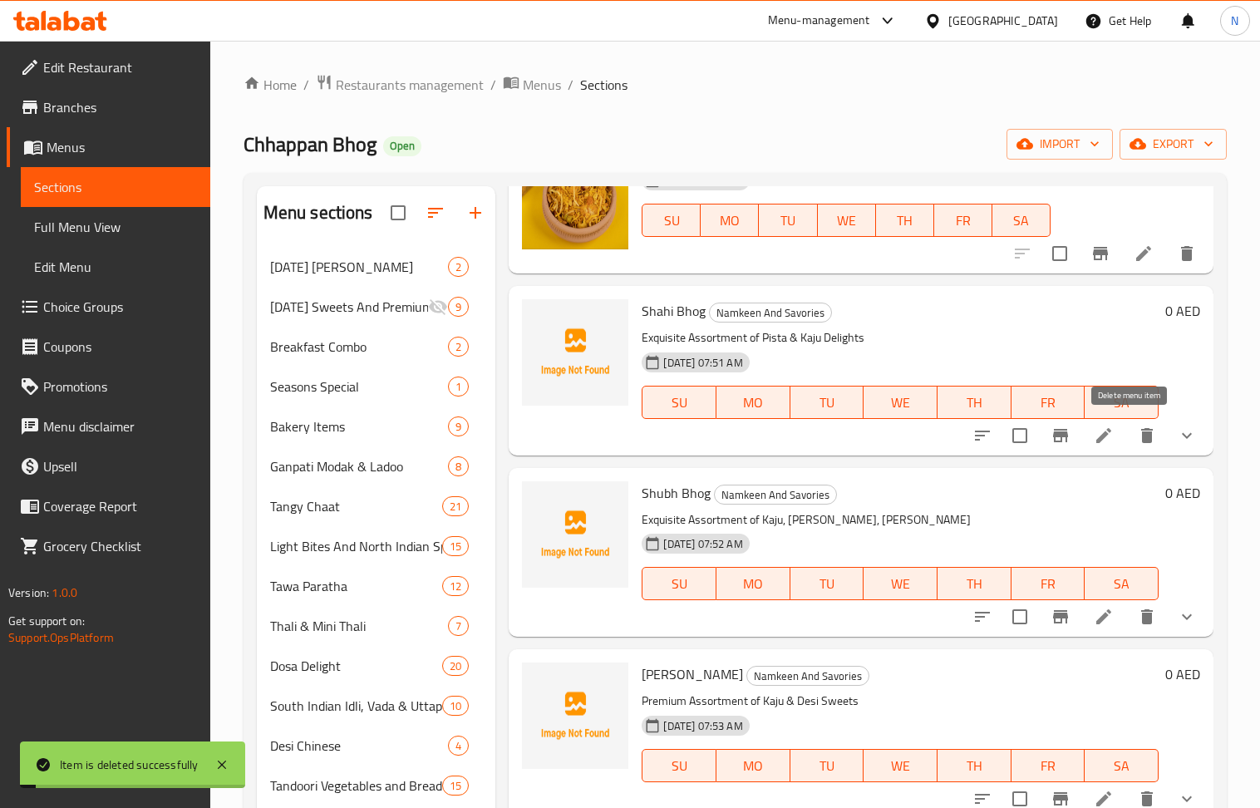
click at [1141, 436] on icon "delete" at bounding box center [1147, 435] width 12 height 15
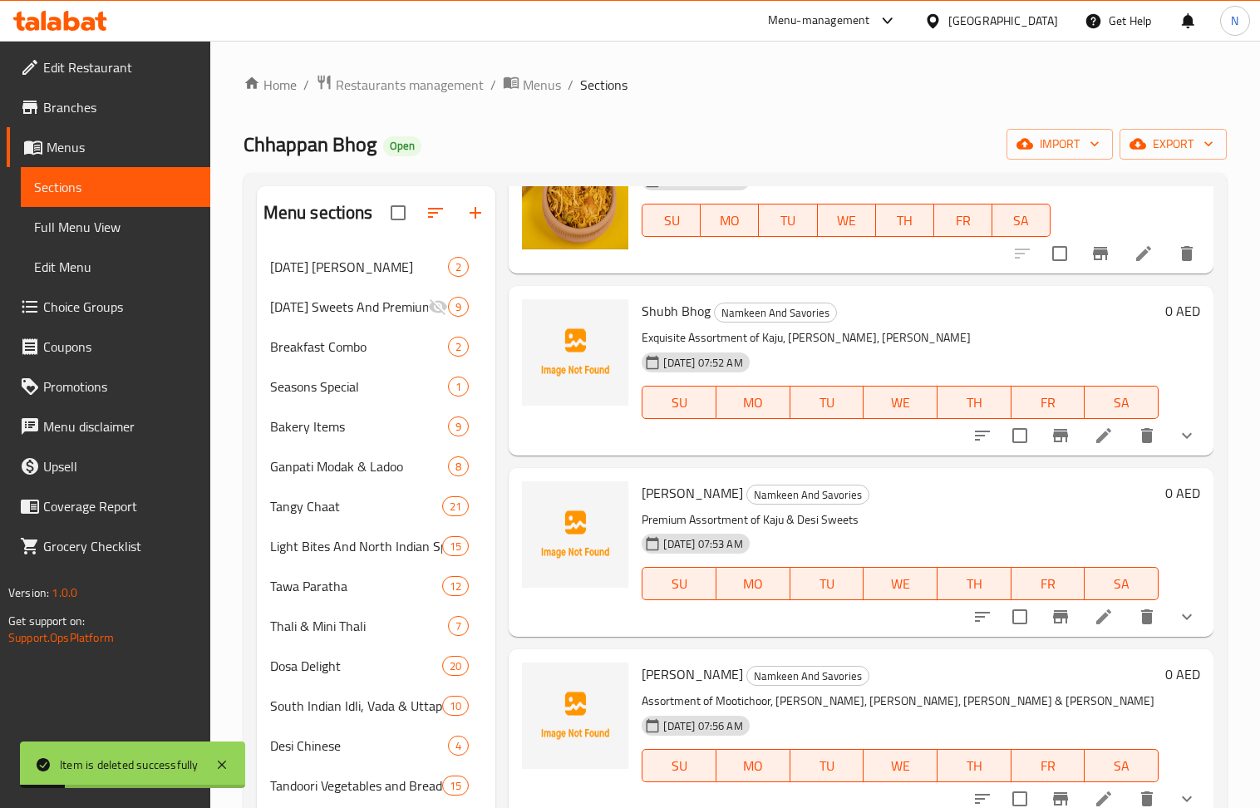
click at [1141, 436] on icon "delete" at bounding box center [1147, 435] width 12 height 15
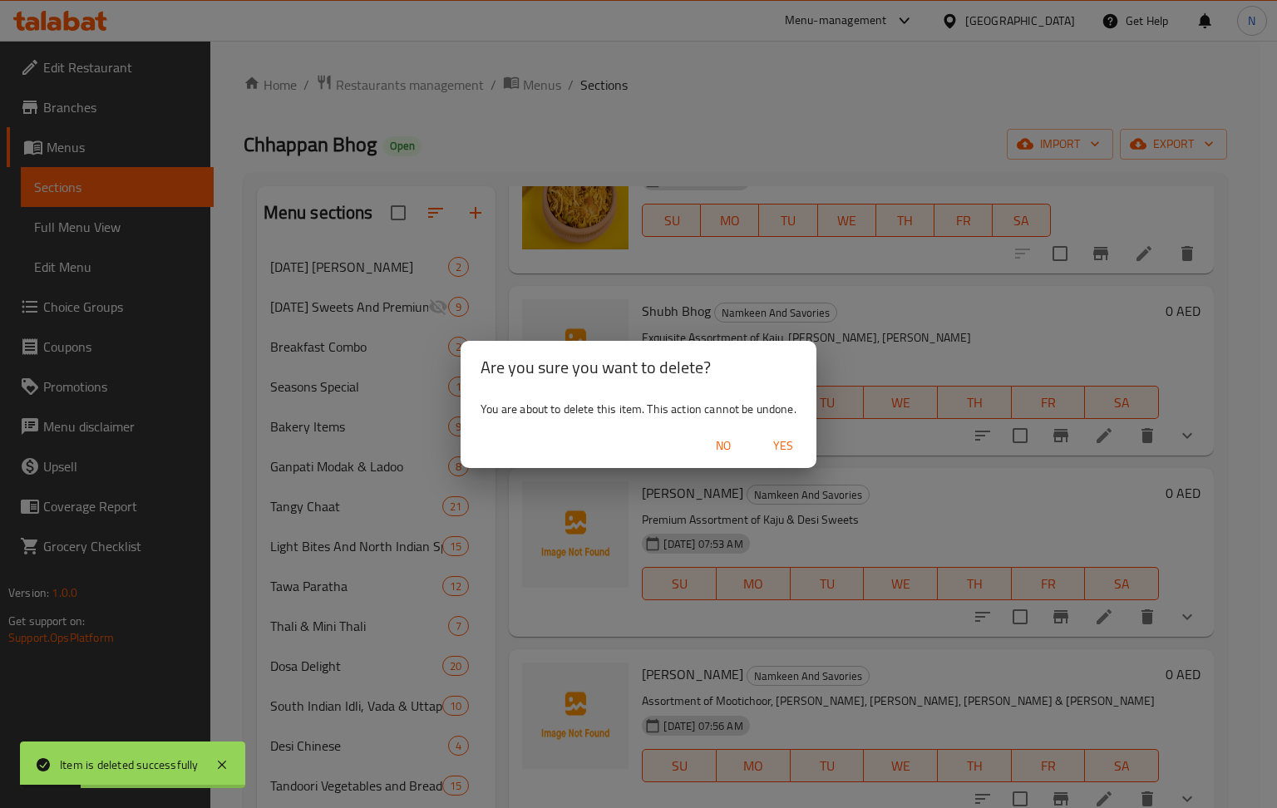
click at [785, 444] on span "Yes" at bounding box center [783, 446] width 40 height 21
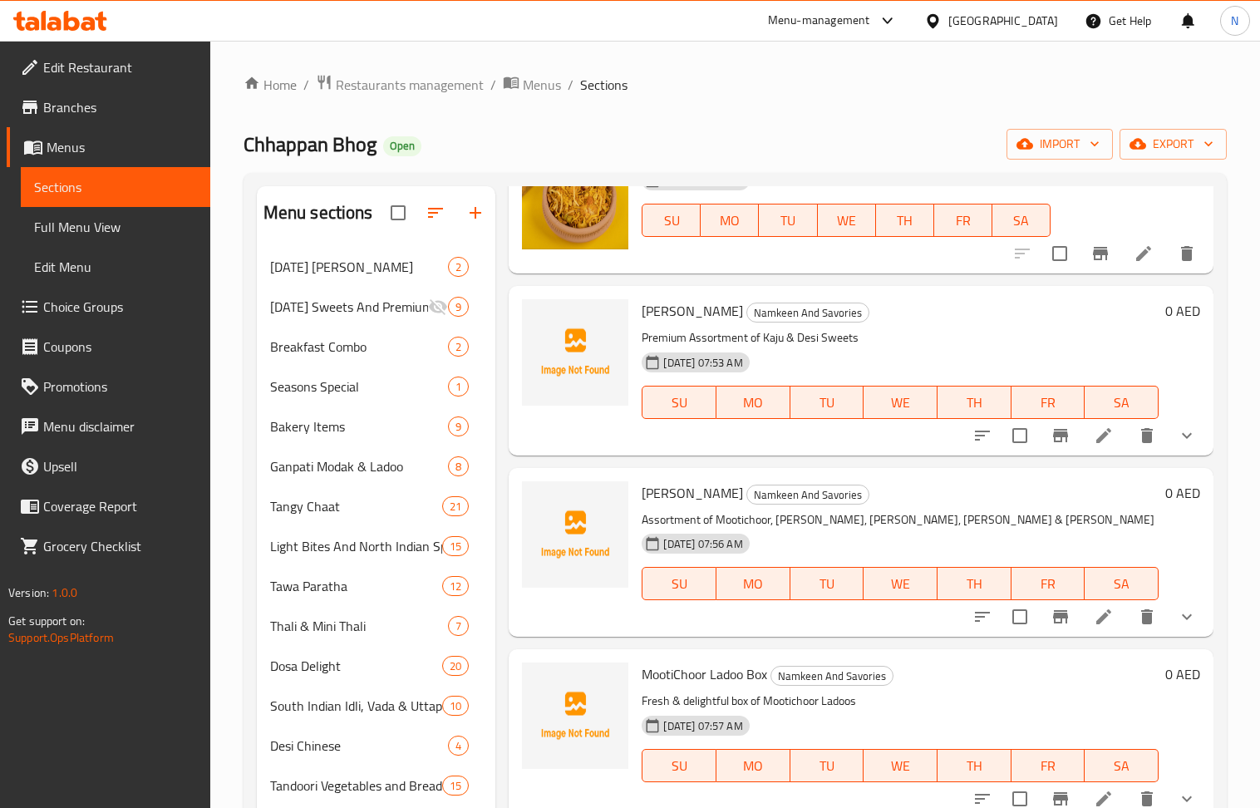
click at [1141, 430] on icon "delete" at bounding box center [1147, 435] width 12 height 15
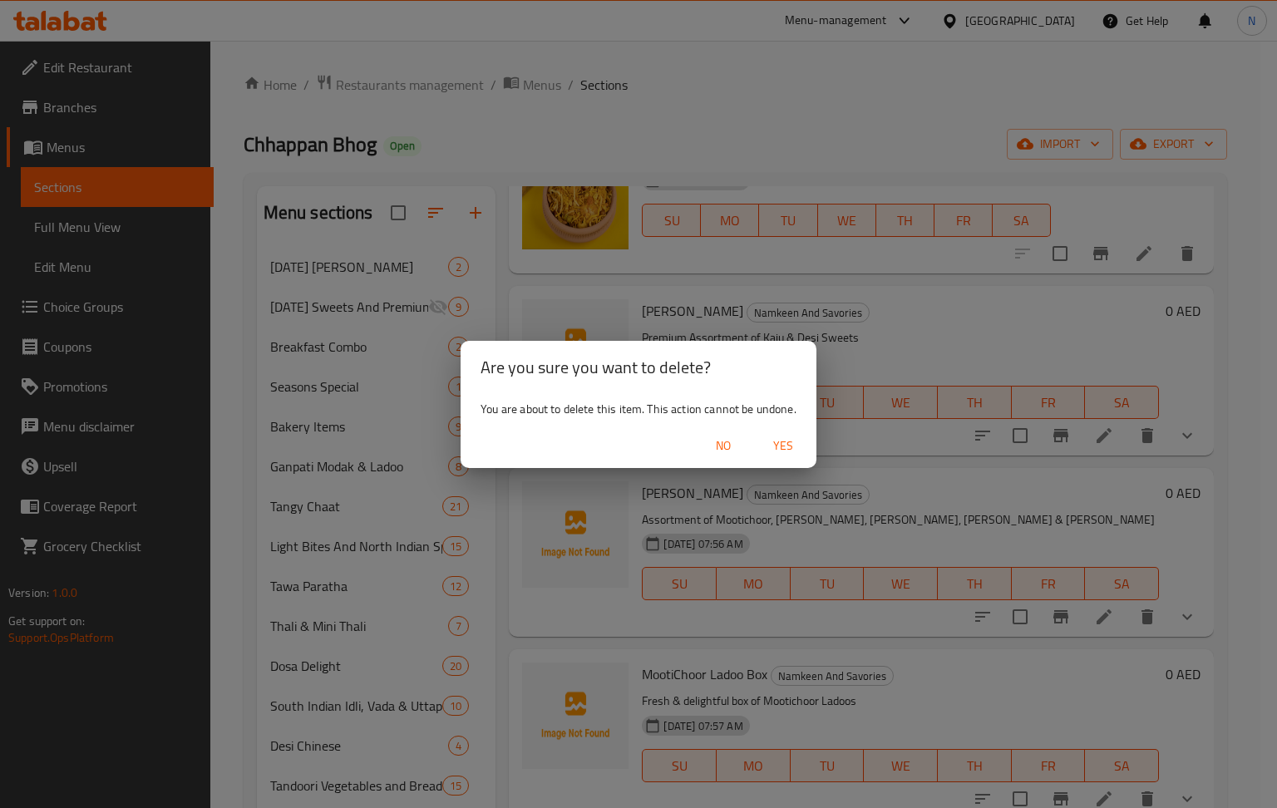
click at [791, 446] on span "Yes" at bounding box center [783, 446] width 40 height 21
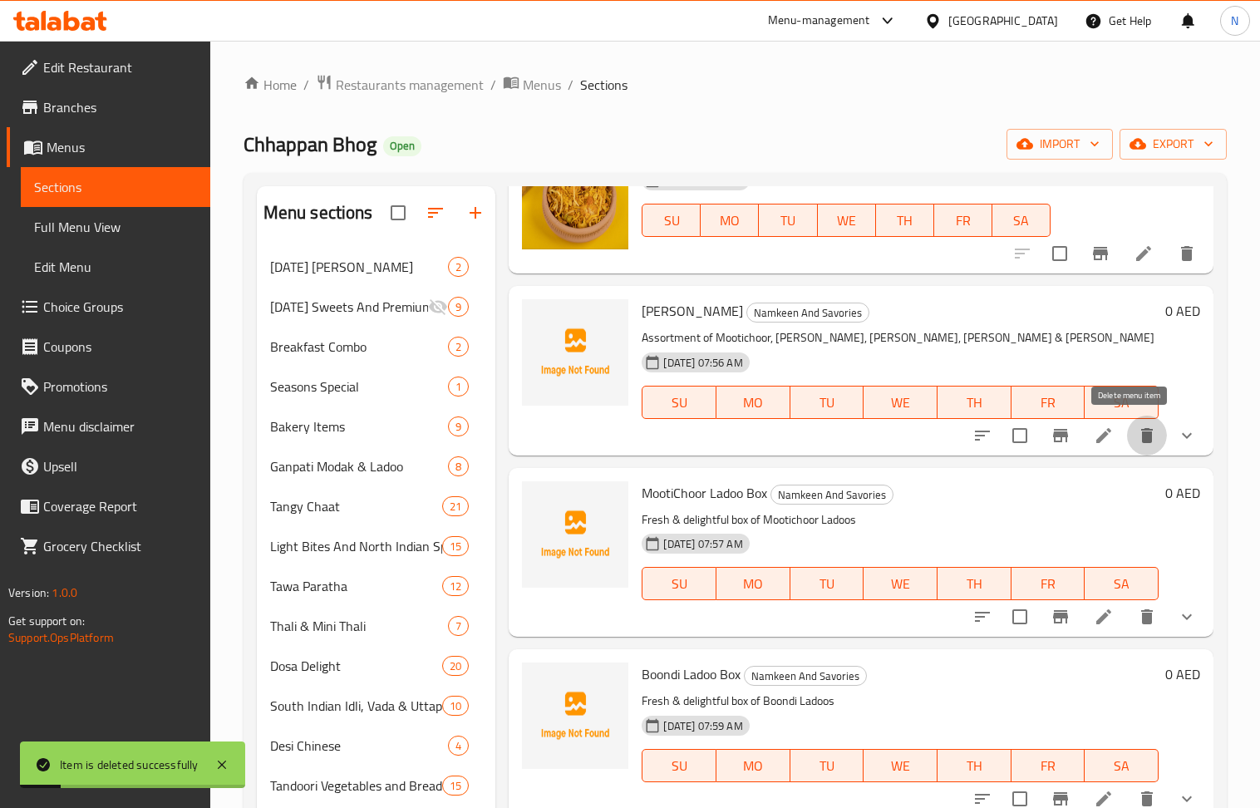
click at [1138, 432] on icon "delete" at bounding box center [1147, 436] width 20 height 20
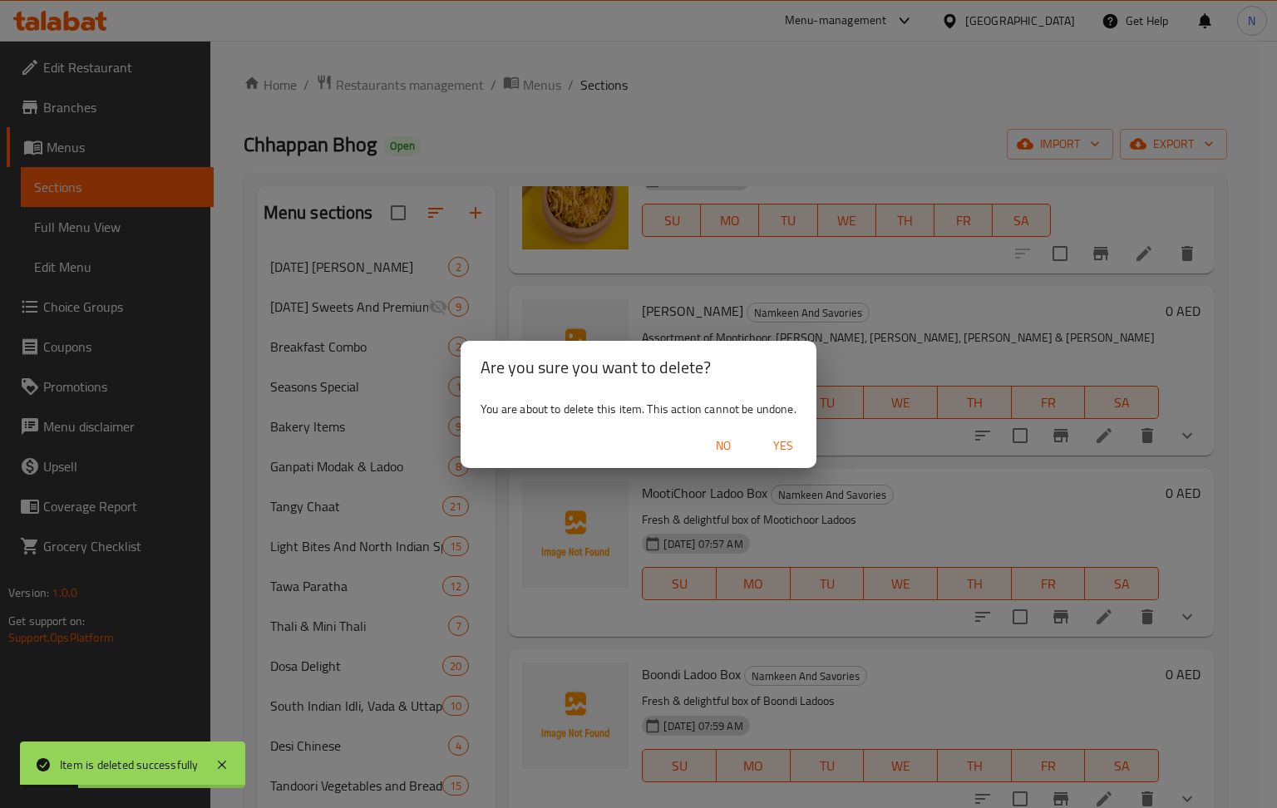
click at [785, 440] on span "Yes" at bounding box center [783, 446] width 40 height 21
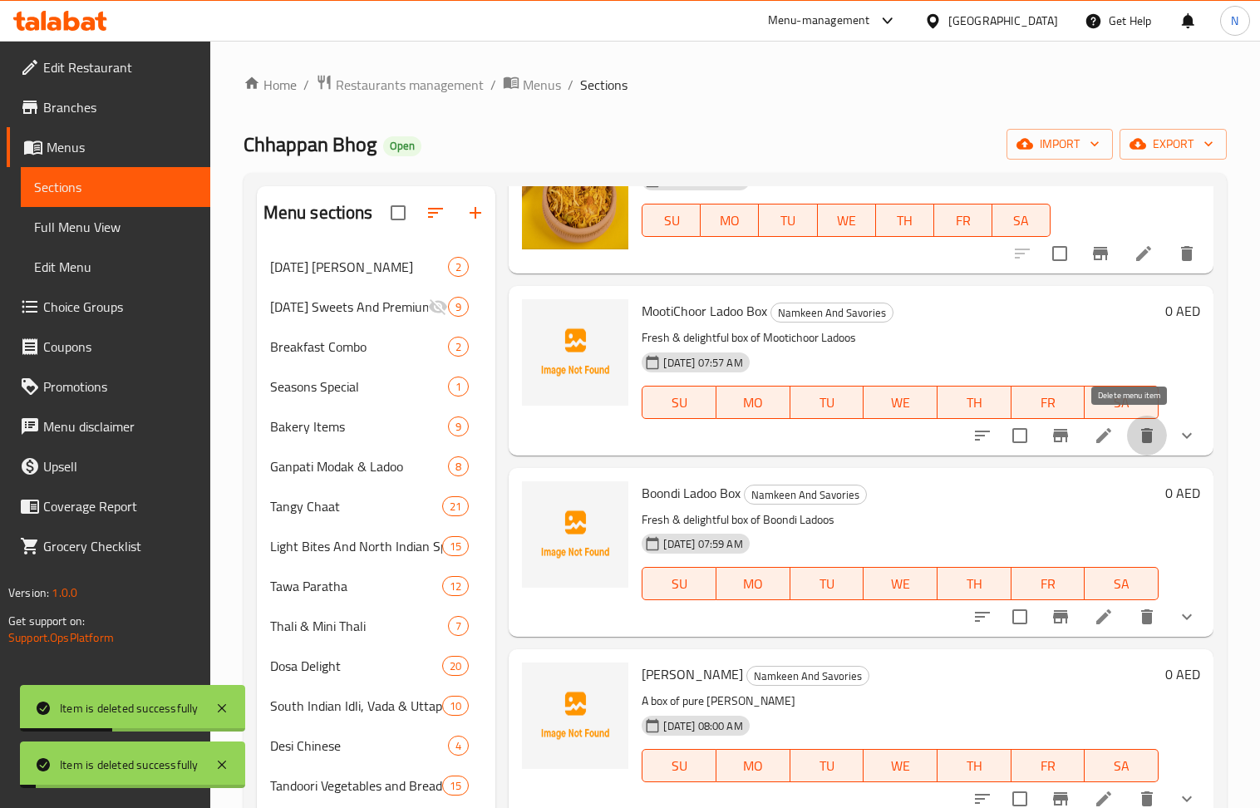
click at [1141, 436] on icon "delete" at bounding box center [1147, 435] width 12 height 15
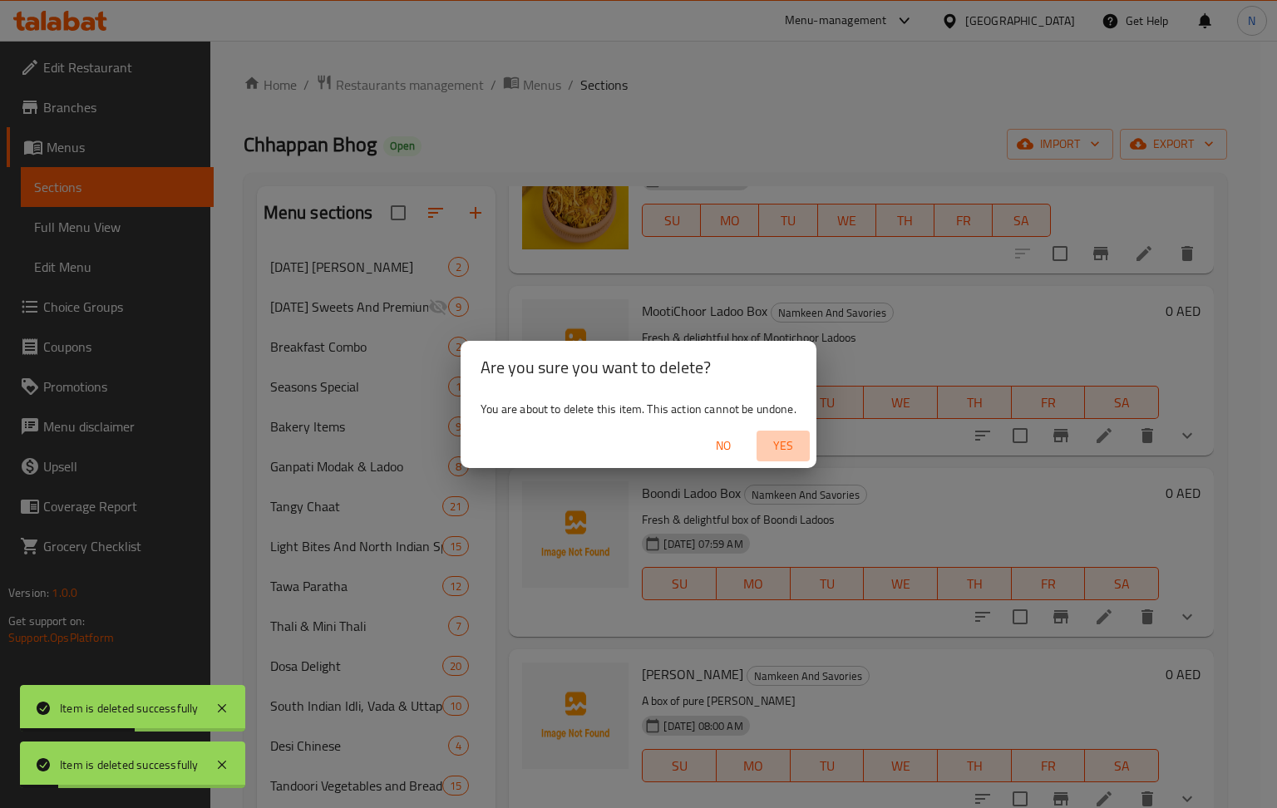
click at [782, 452] on span "Yes" at bounding box center [783, 446] width 40 height 21
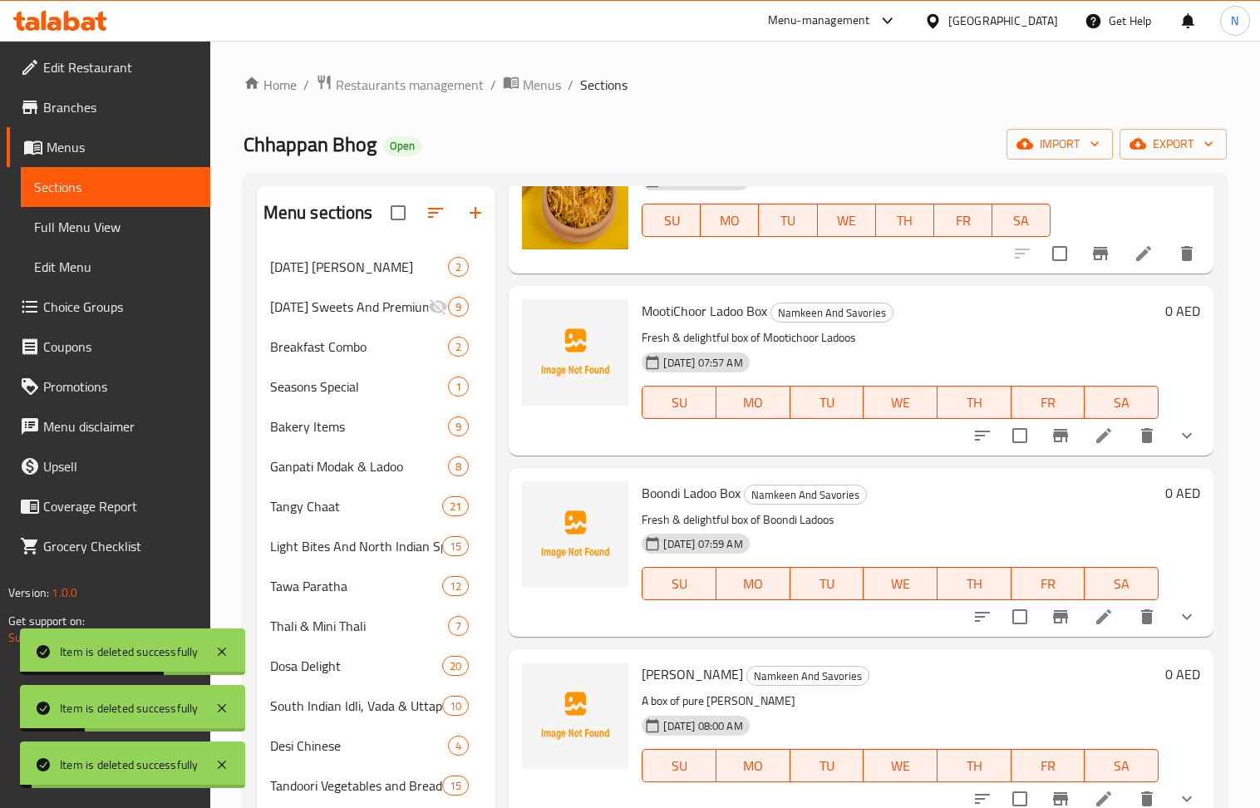
click at [1141, 609] on icon "delete" at bounding box center [1147, 616] width 12 height 15
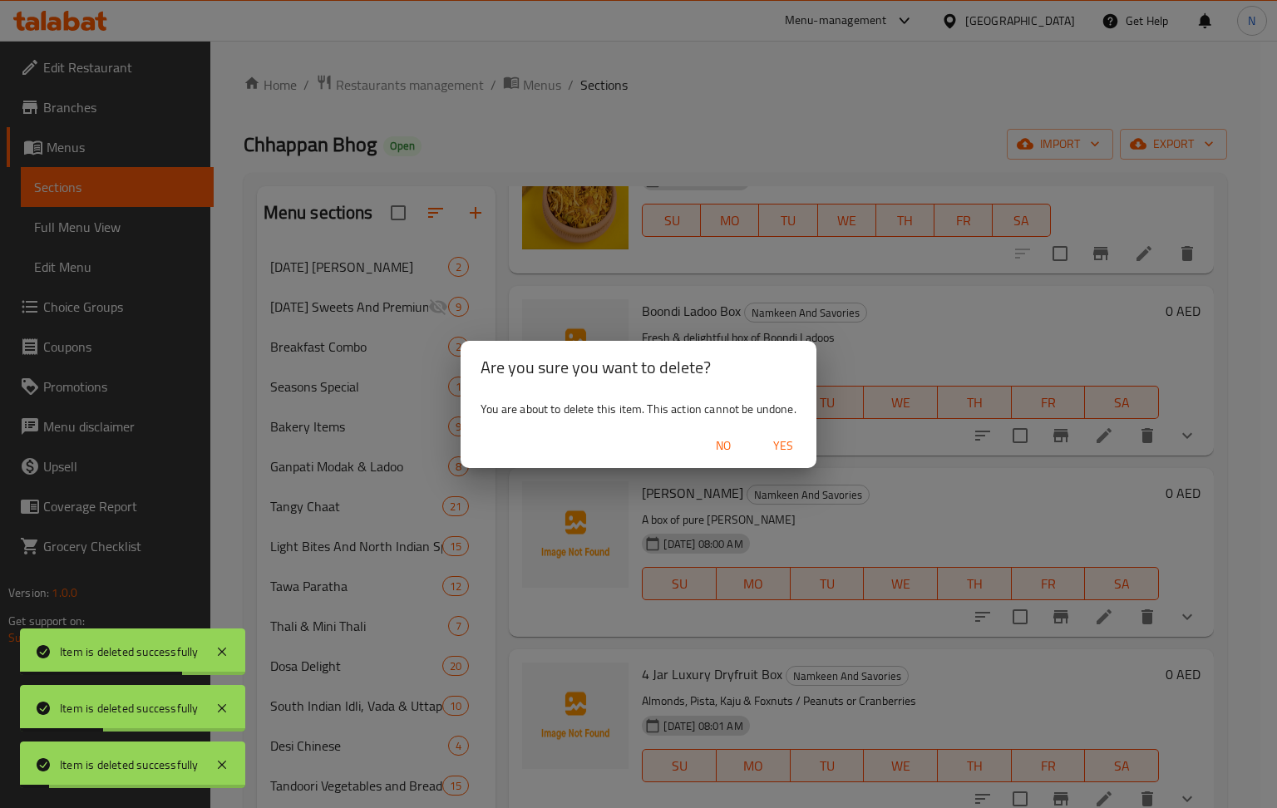
click at [786, 442] on span "Yes" at bounding box center [783, 446] width 40 height 21
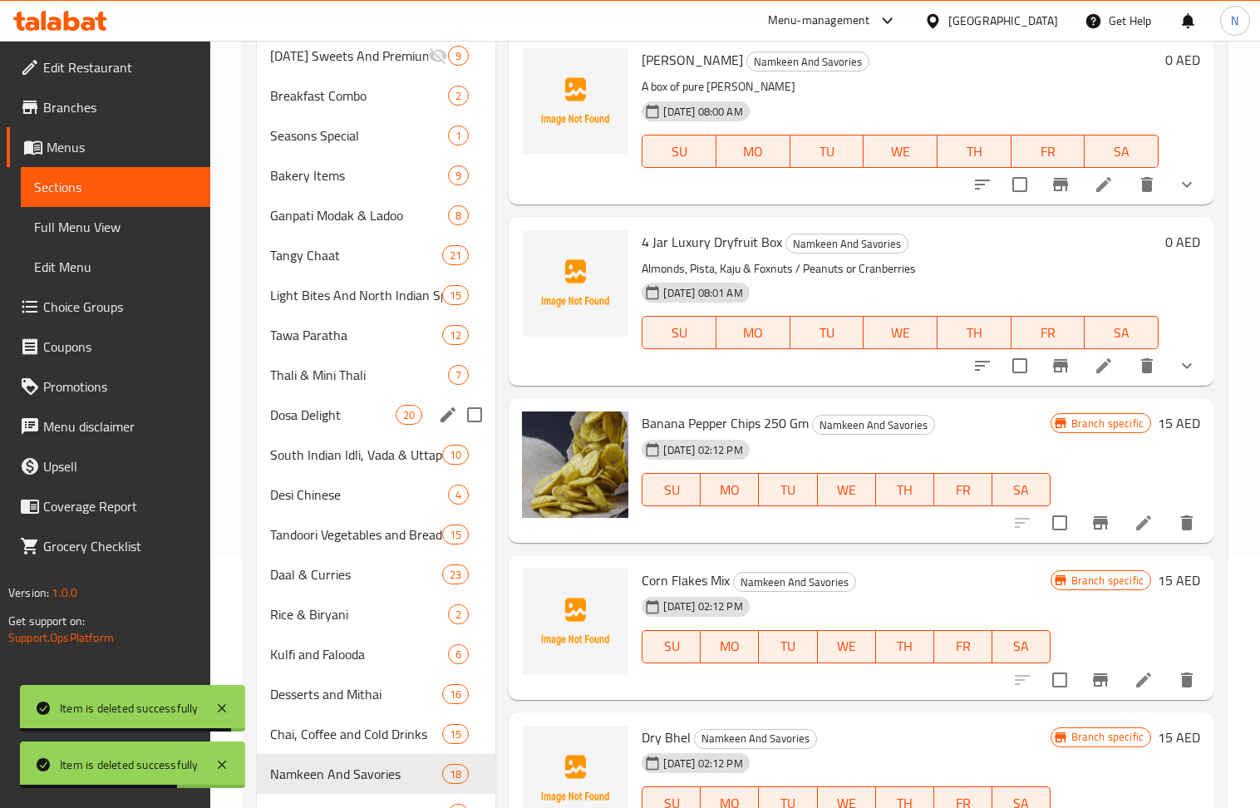
scroll to position [371, 0]
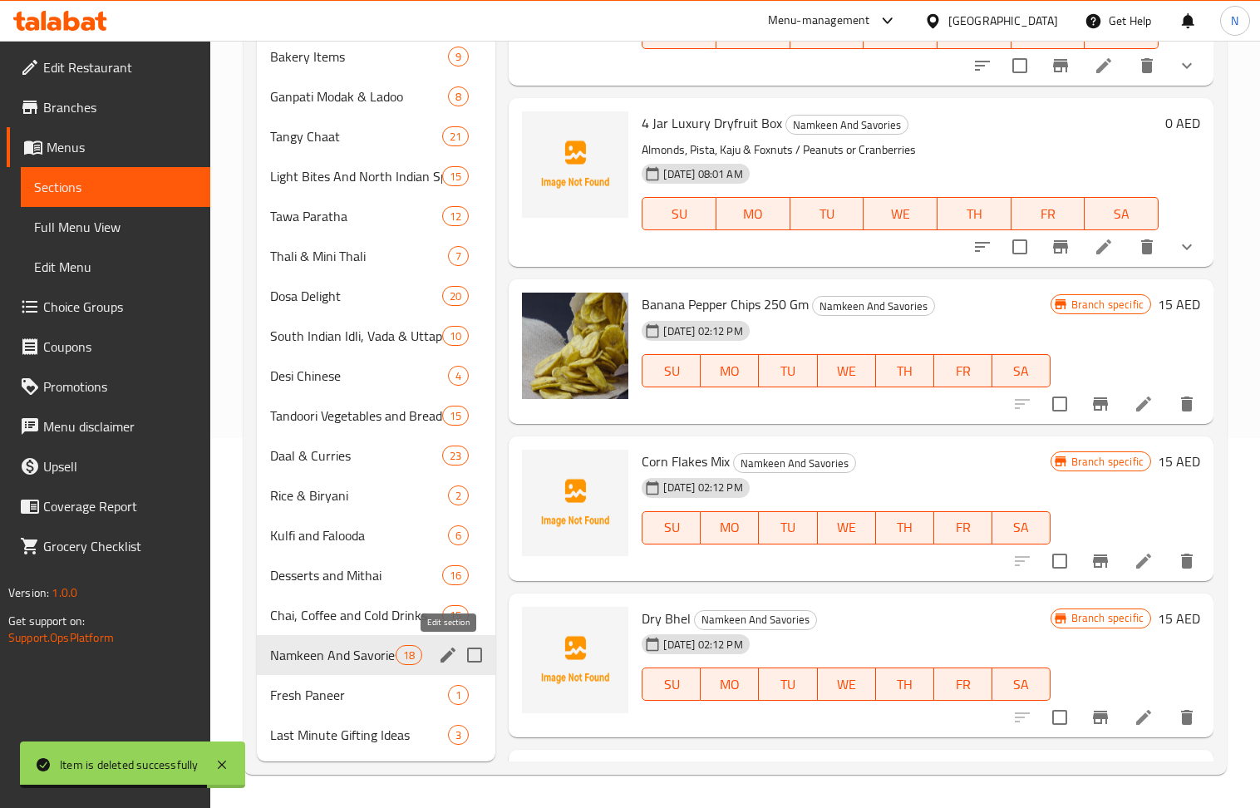
click at [438, 658] on icon "edit" at bounding box center [448, 655] width 20 height 20
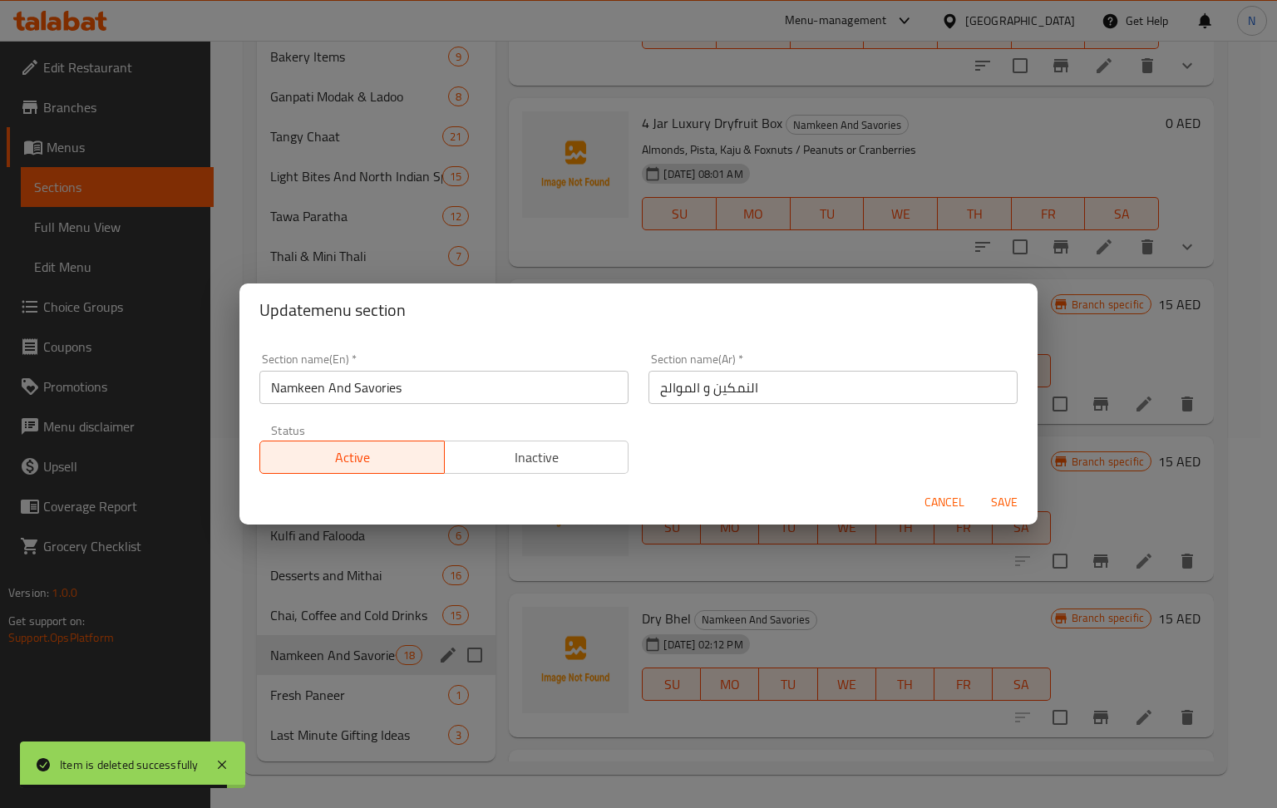
click at [373, 394] on input "Namkeen And Savories" at bounding box center [443, 387] width 369 height 33
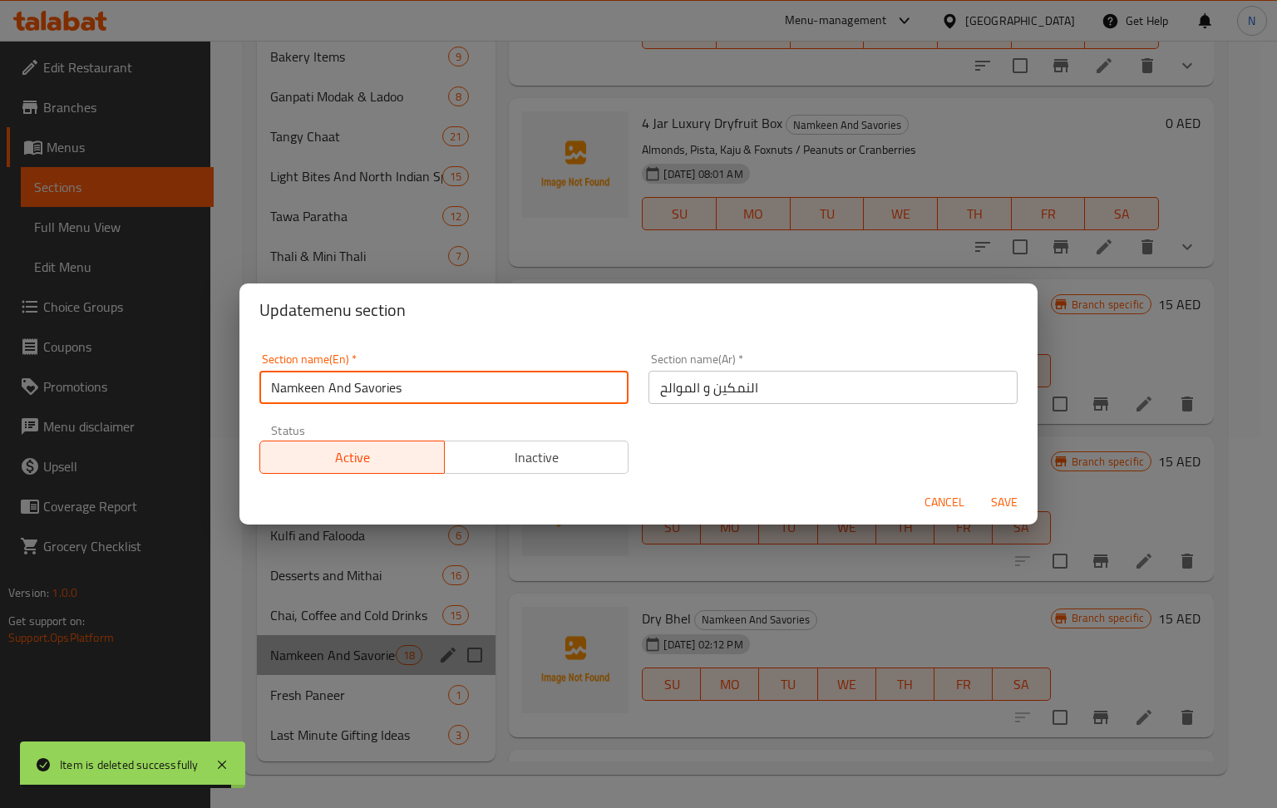
click at [373, 394] on input "Namkeen And Savories" at bounding box center [443, 387] width 369 height 33
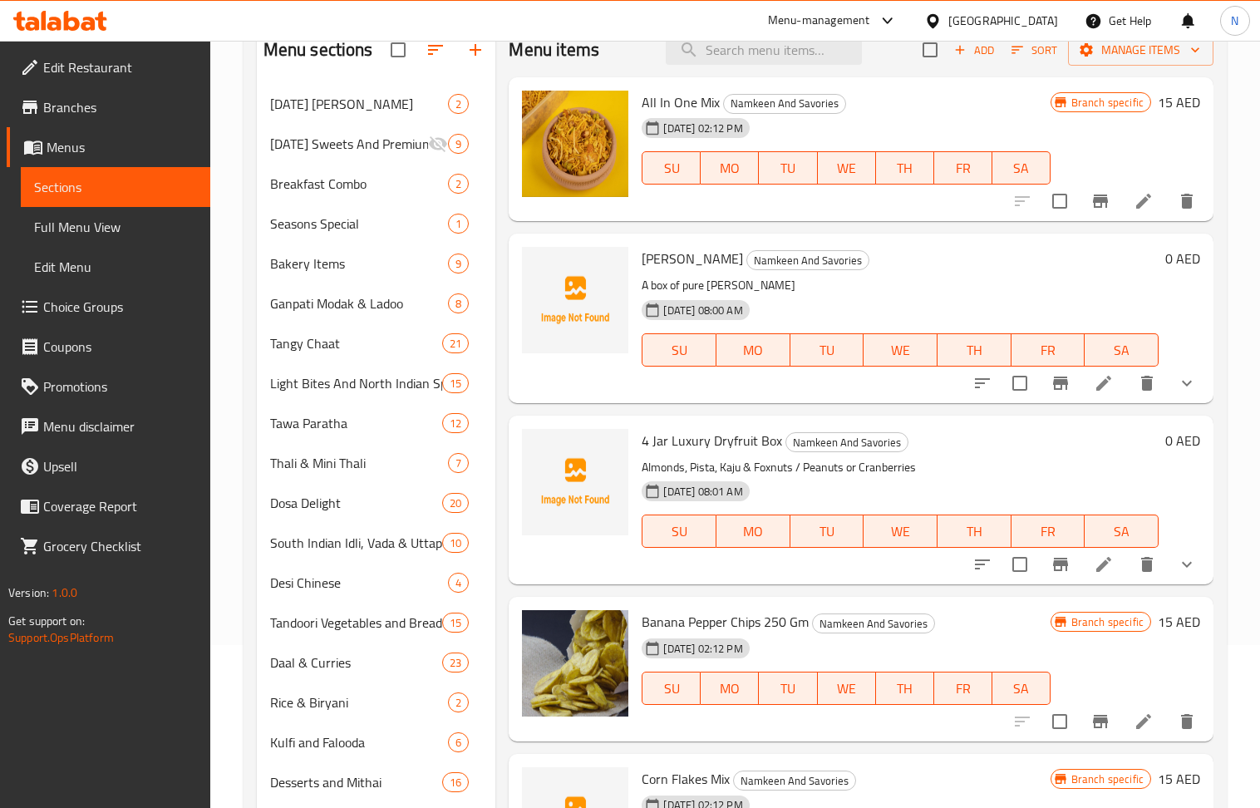
scroll to position [0, 0]
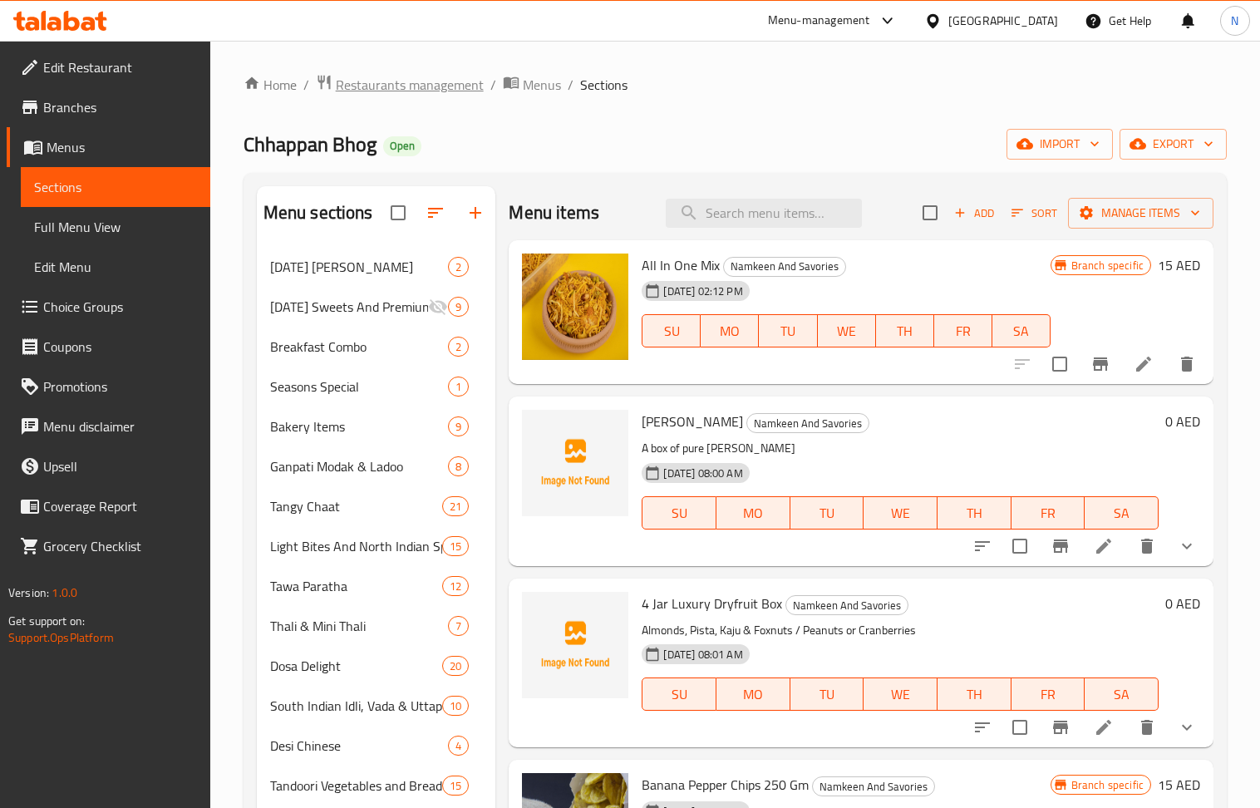
click at [451, 93] on span "Restaurants management" at bounding box center [410, 85] width 148 height 20
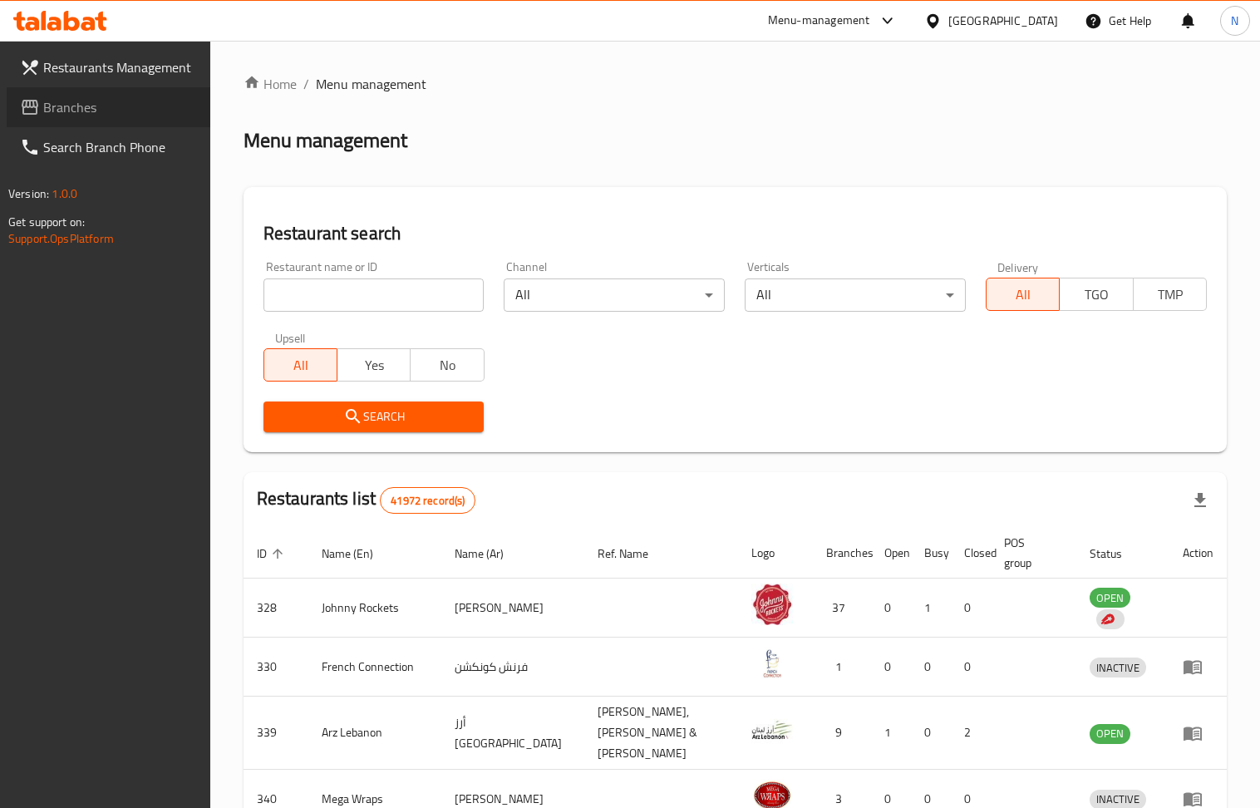
click at [127, 104] on span "Branches" at bounding box center [120, 107] width 154 height 20
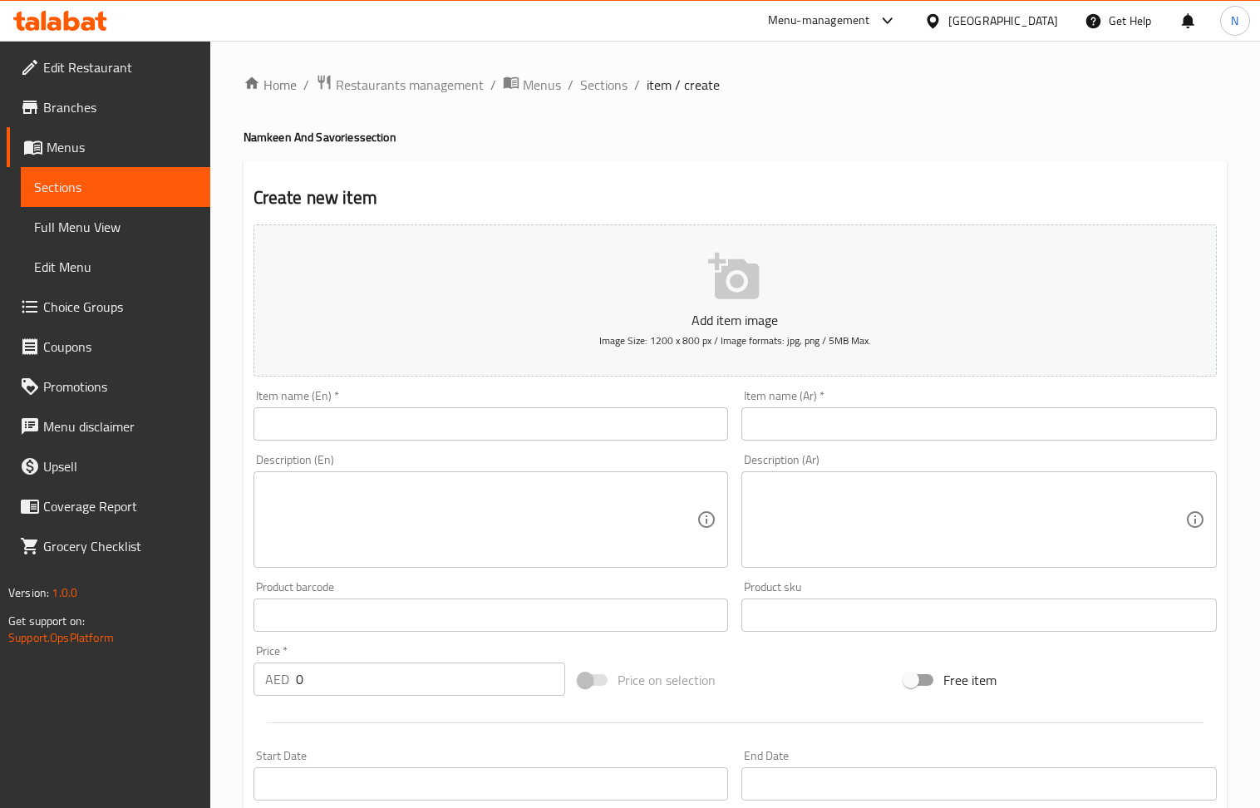
click at [111, 310] on span "Choice Groups" at bounding box center [120, 307] width 154 height 20
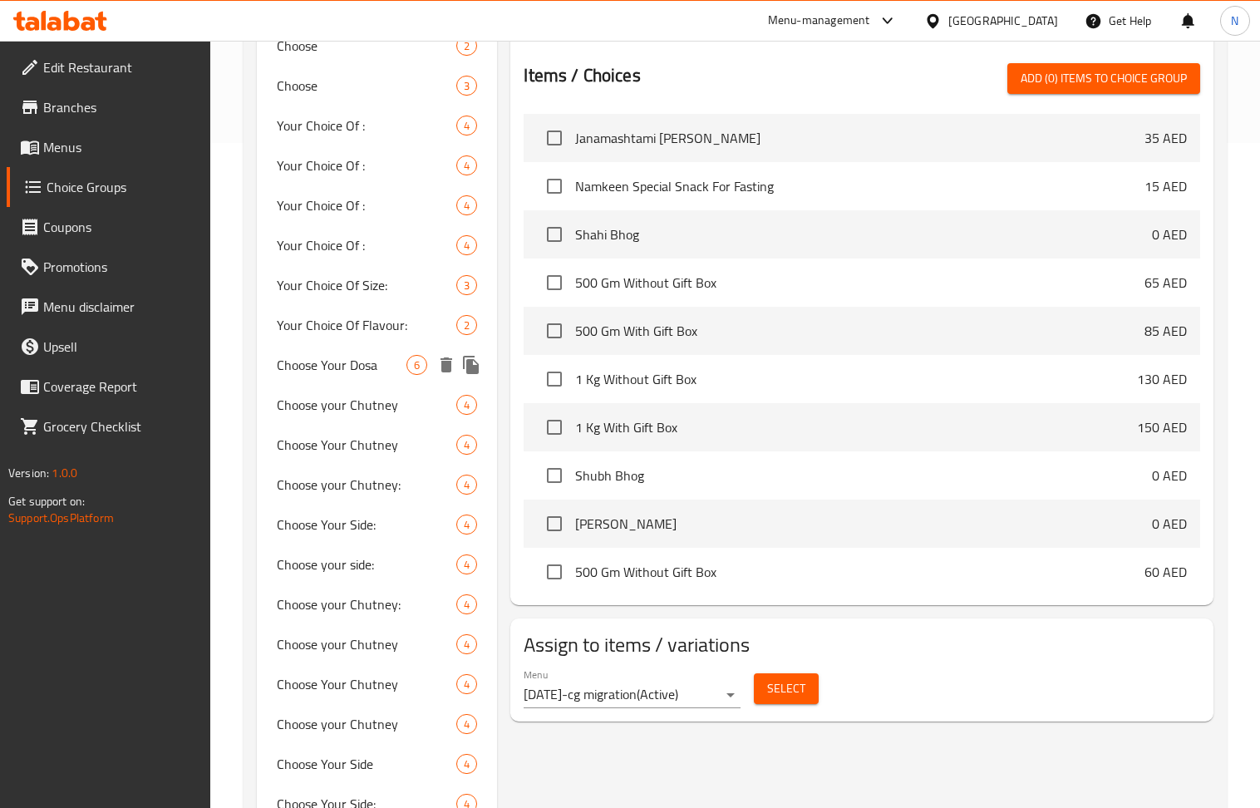
scroll to position [554, 0]
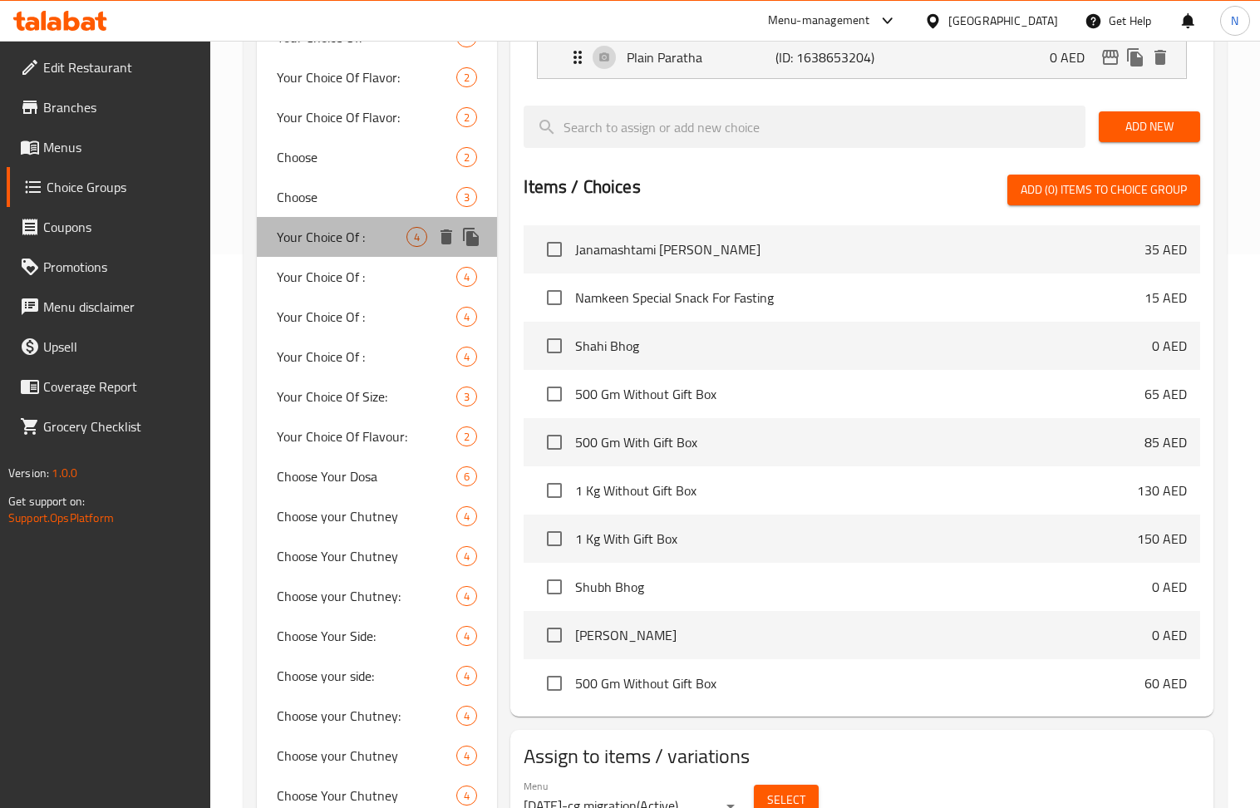
click at [364, 236] on span "Your Choice Of :" at bounding box center [342, 237] width 131 height 20
type input "Your Choice Of :"
type input "إختيارك من :"
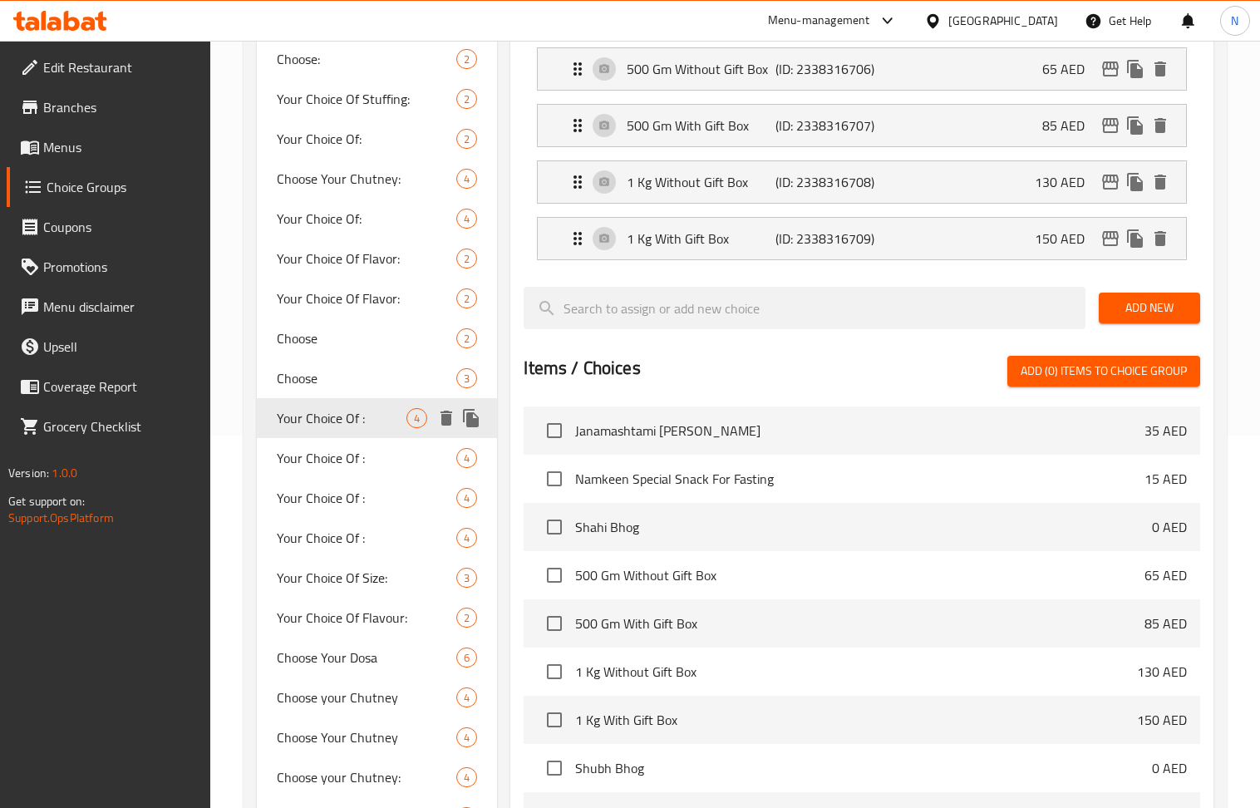
scroll to position [332, 0]
